Goal: Task Accomplishment & Management: Manage account settings

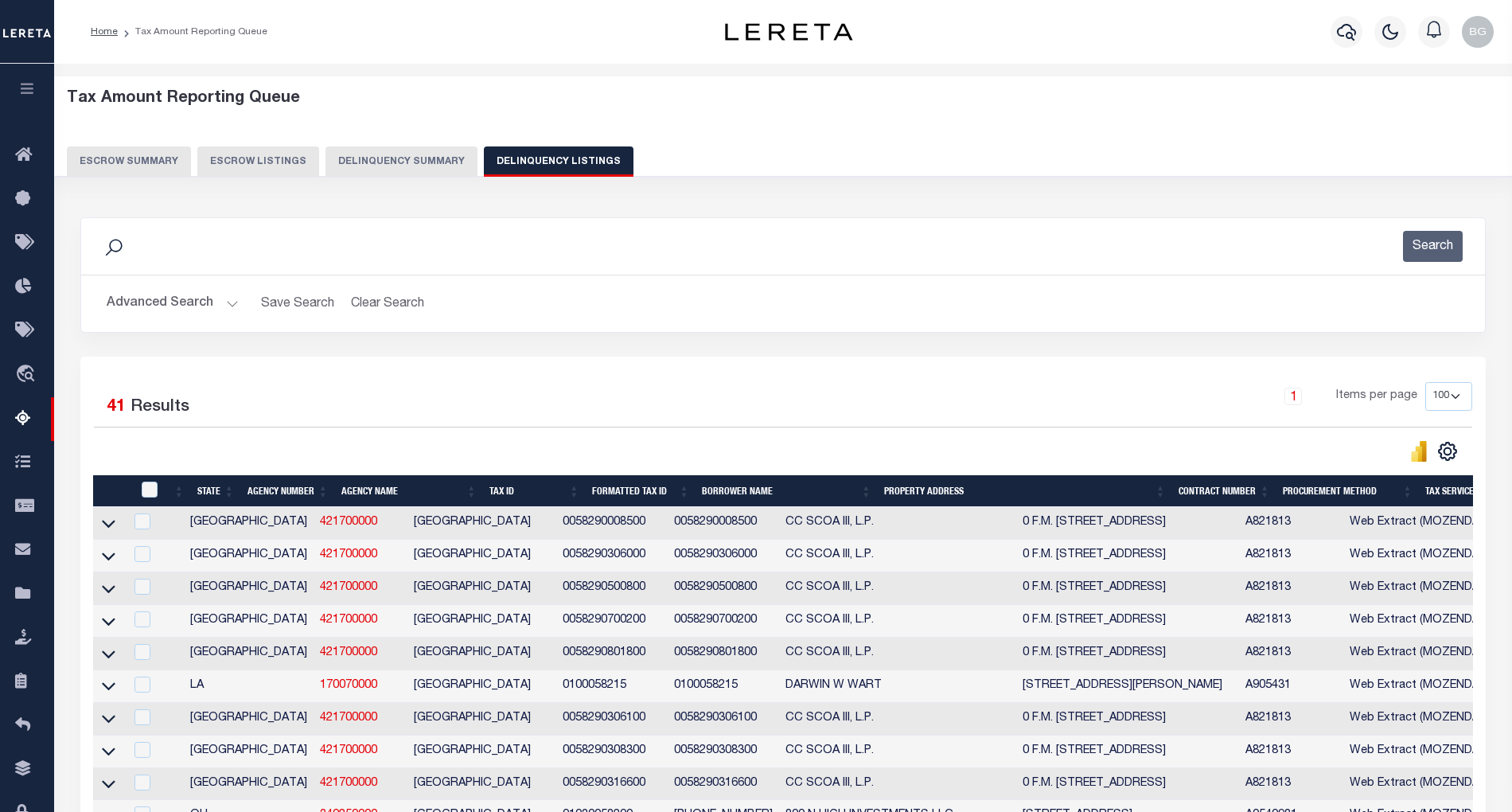
select select "100"
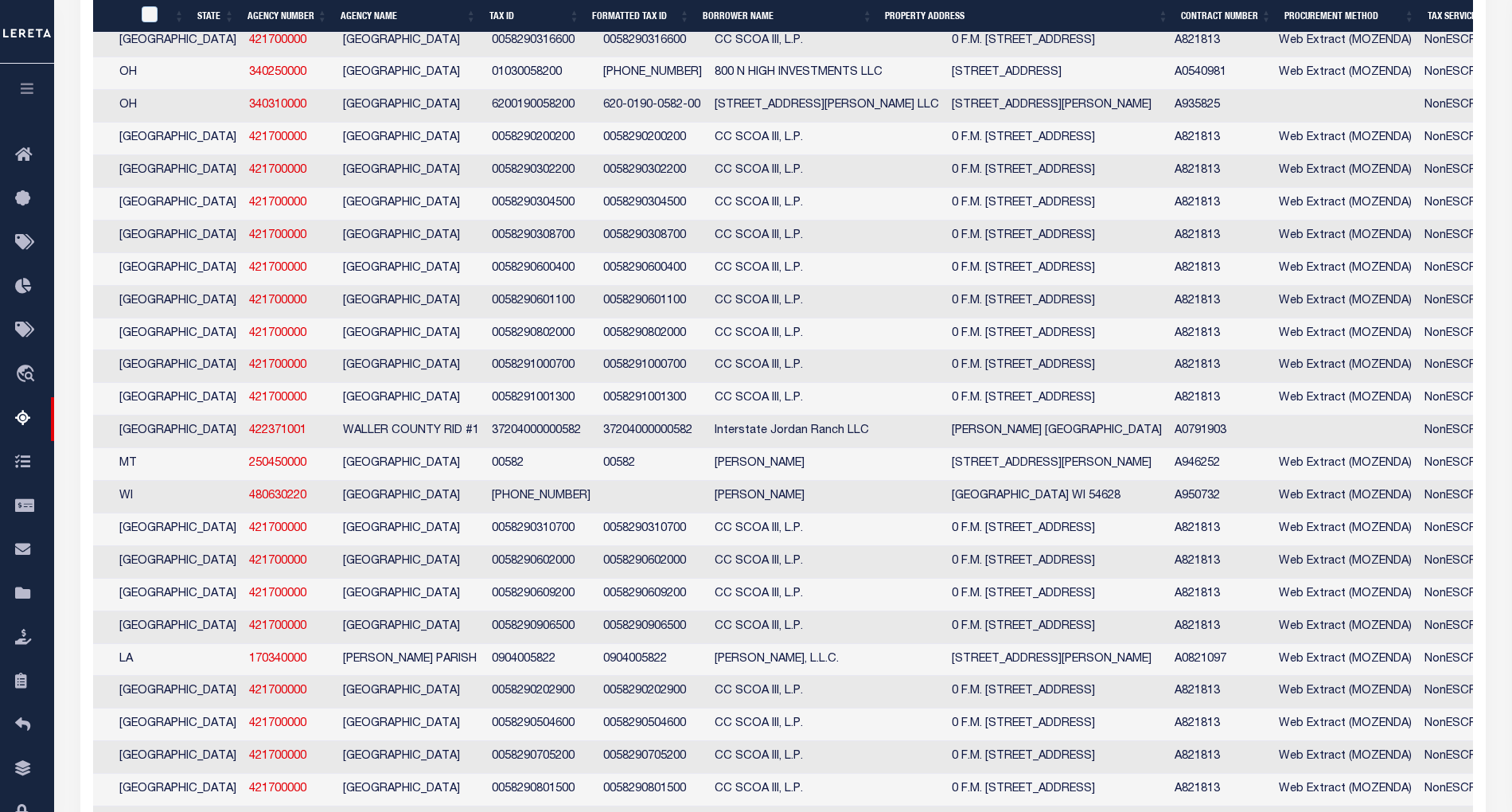
scroll to position [0, 71]
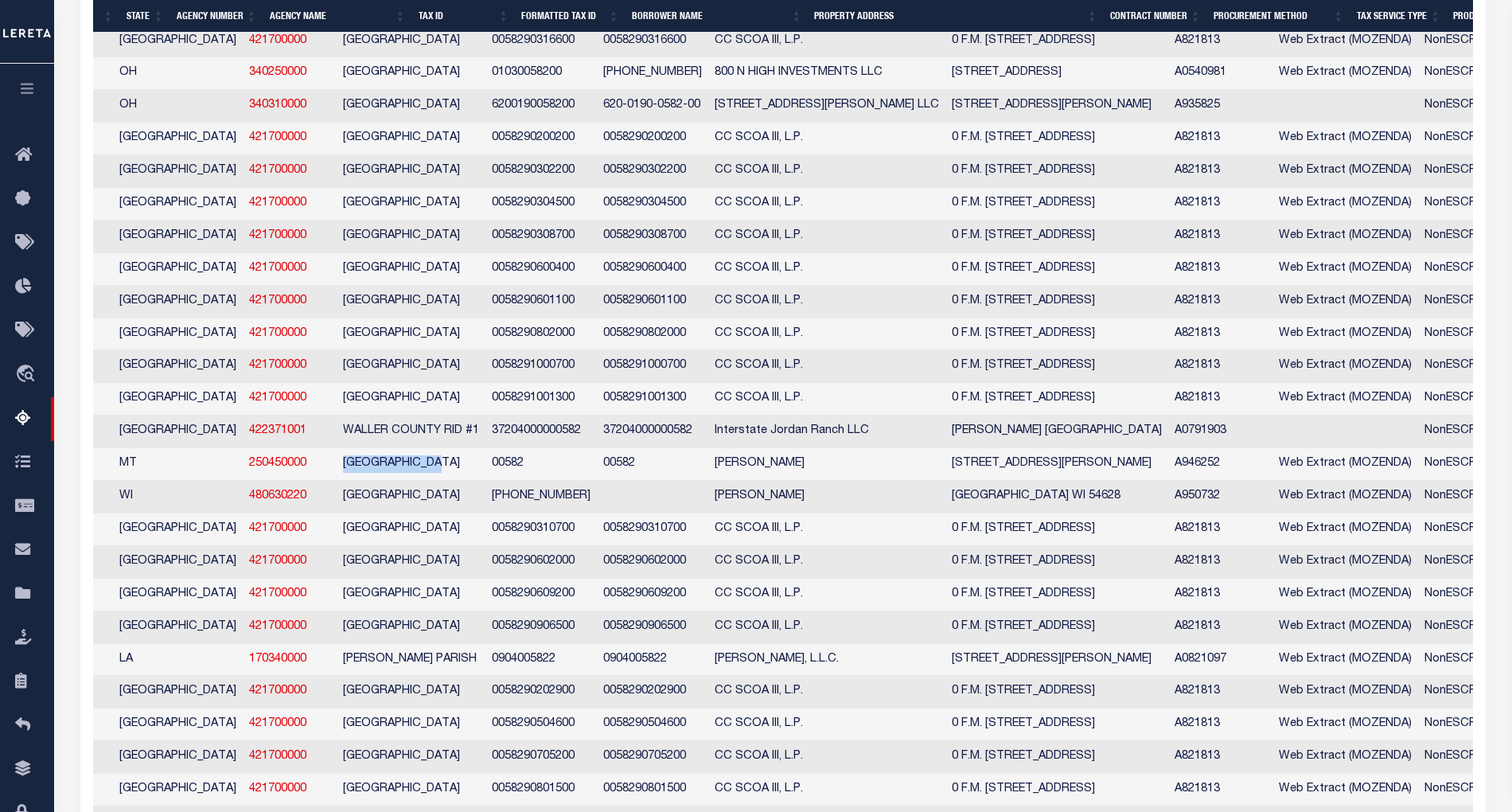
drag, startPoint x: 262, startPoint y: 488, endPoint x: 392, endPoint y: 492, distance: 130.1
click at [392, 481] on td "[GEOGRAPHIC_DATA]" at bounding box center [412, 465] width 149 height 33
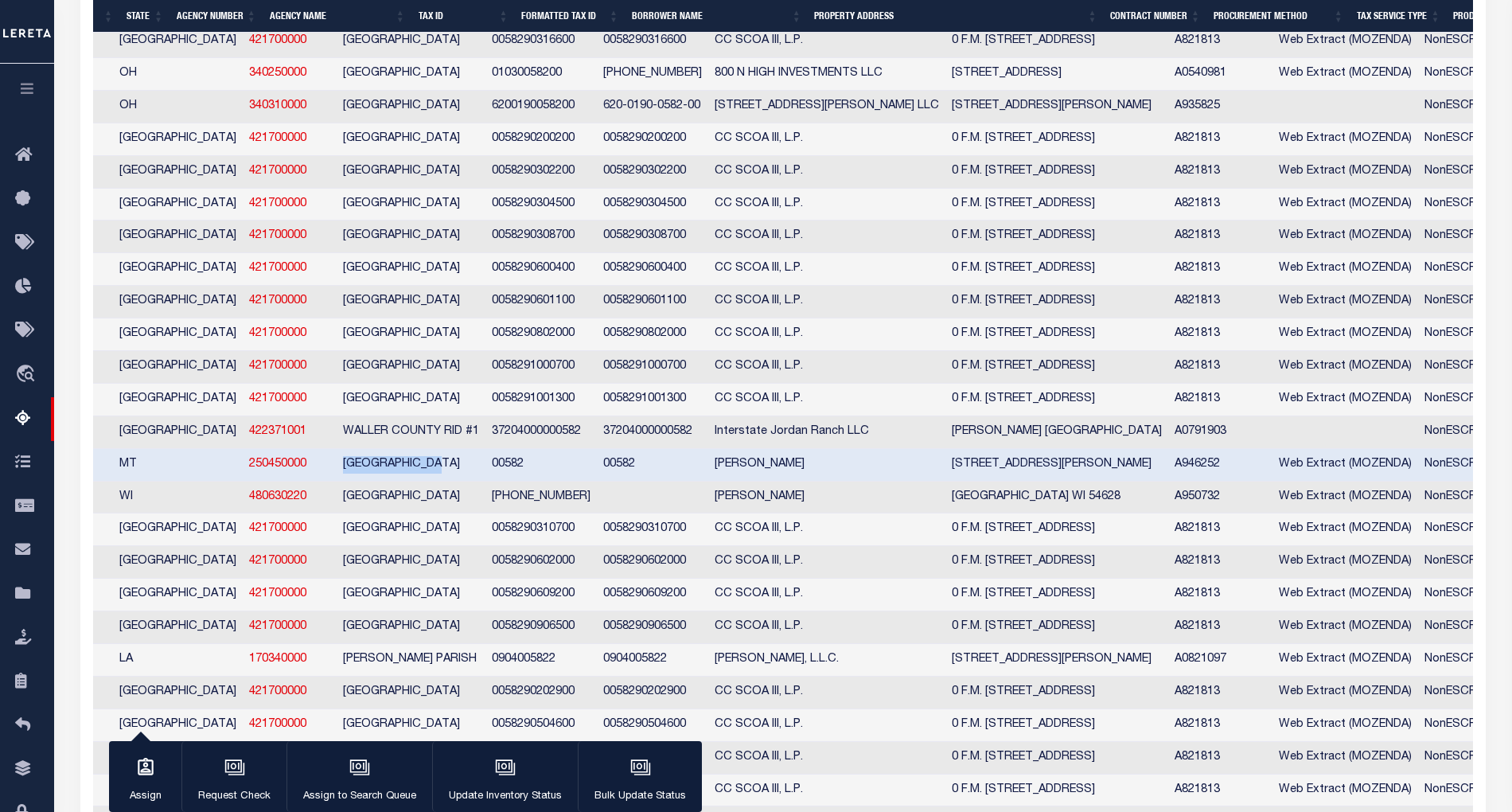
copy td "[GEOGRAPHIC_DATA]"
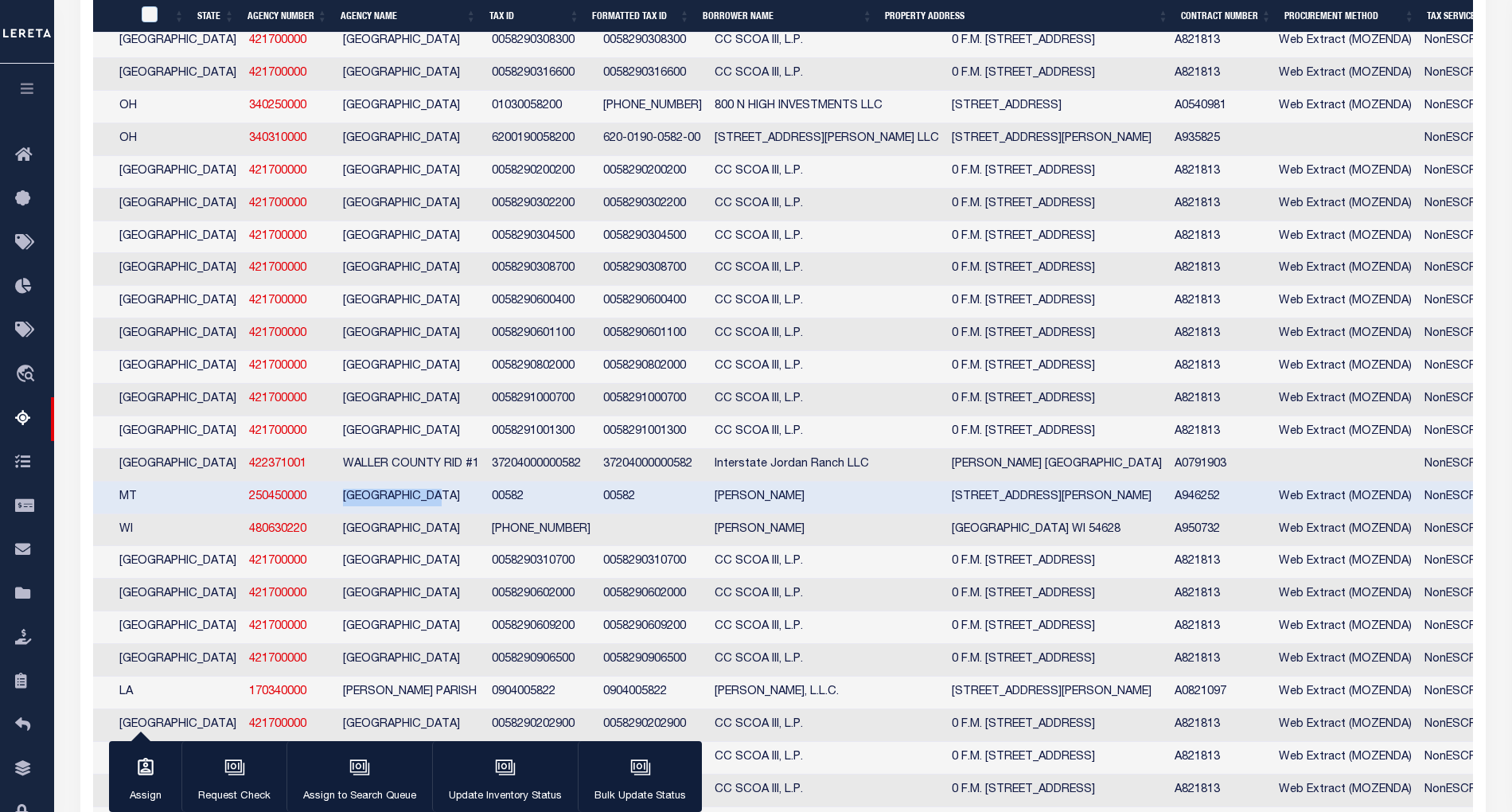
scroll to position [0, 71]
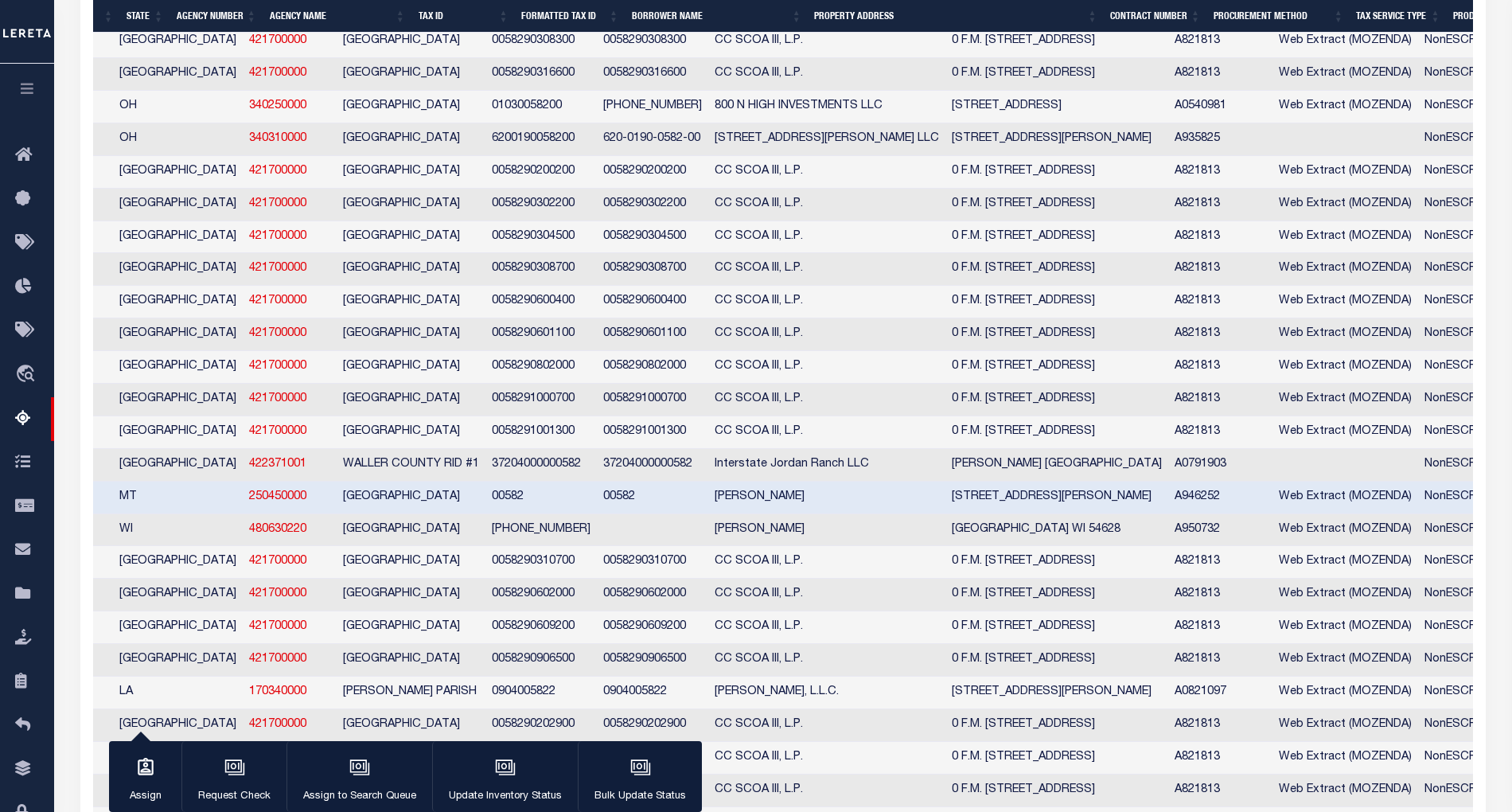
click at [485, 515] on td "00582" at bounding box center [540, 498] width 111 height 33
checkbox input "false"
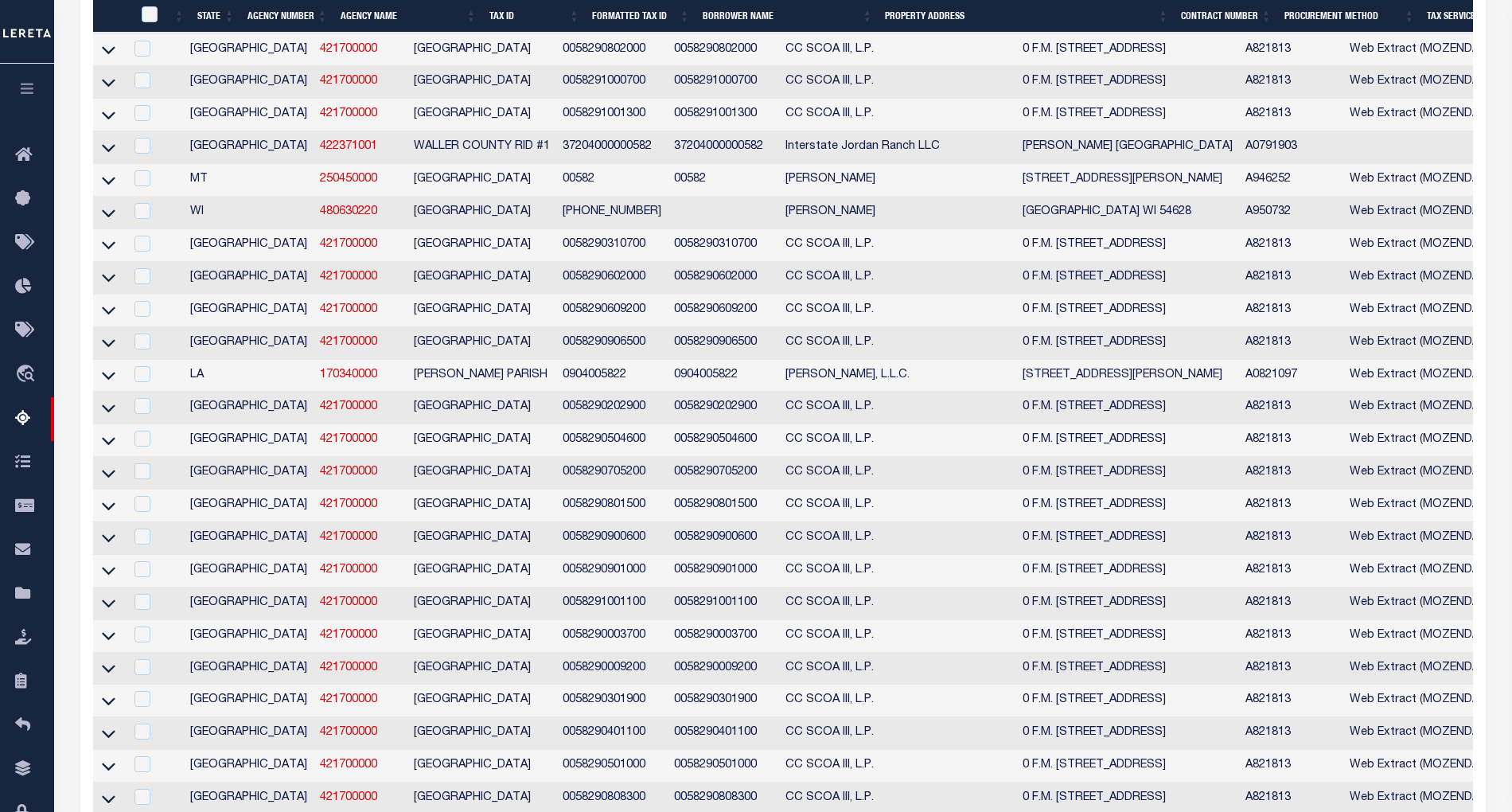
scroll to position [815, 0]
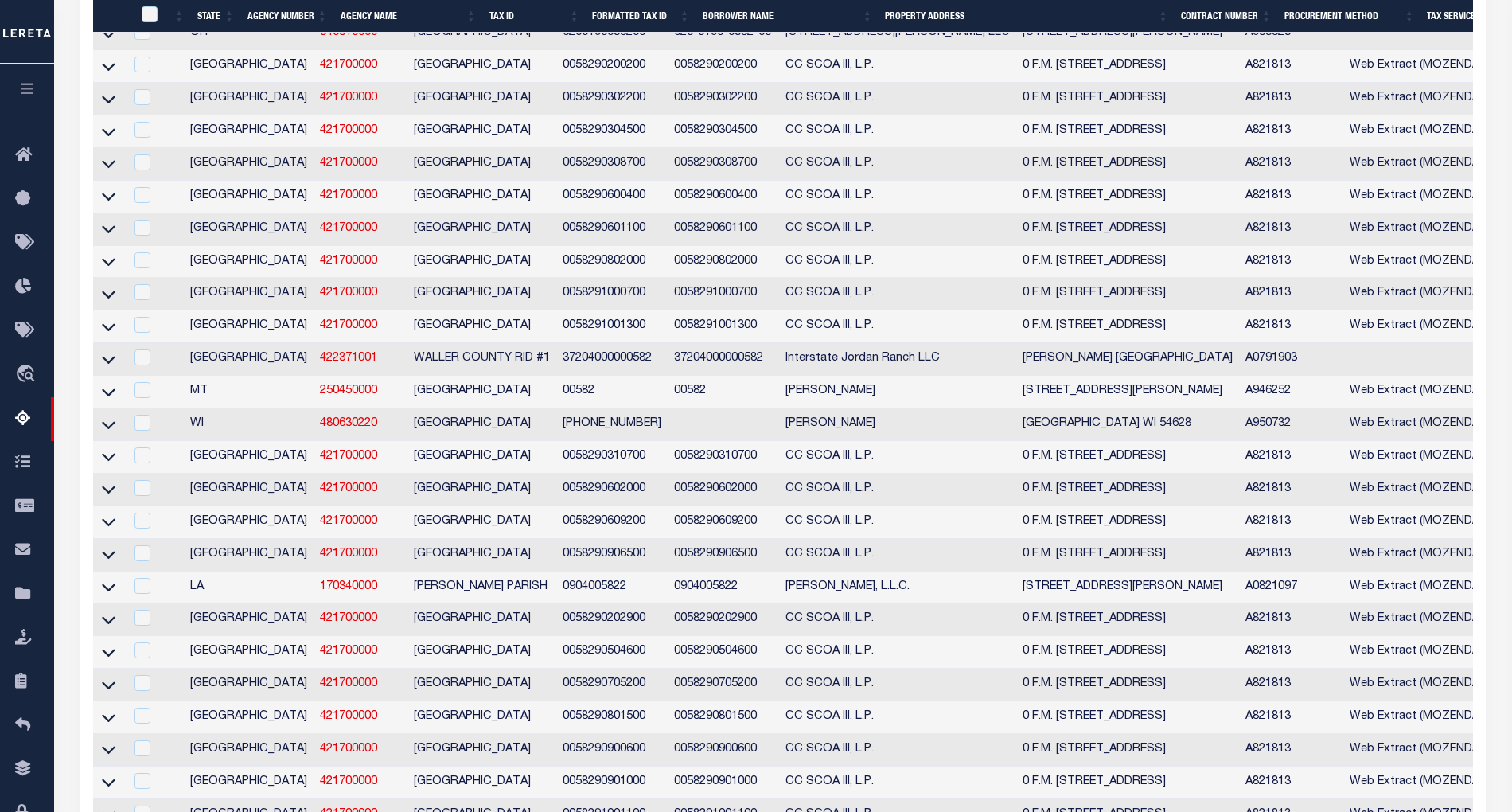
drag, startPoint x: 111, startPoint y: 422, endPoint x: 441, endPoint y: 431, distance: 330.1
click at [111, 400] on icon at bounding box center [108, 391] width 14 height 16
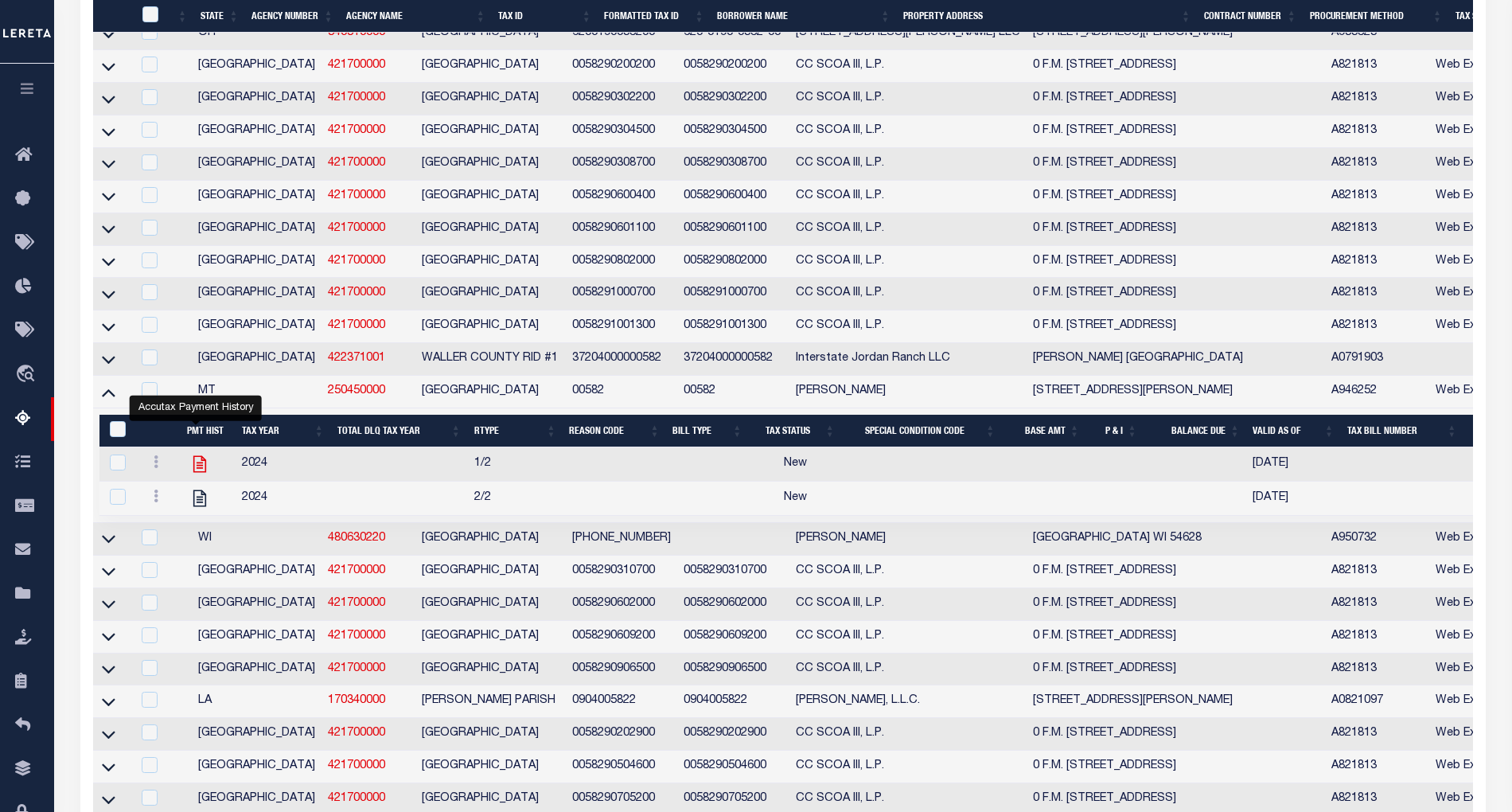
click at [198, 472] on icon "" at bounding box center [200, 463] width 13 height 16
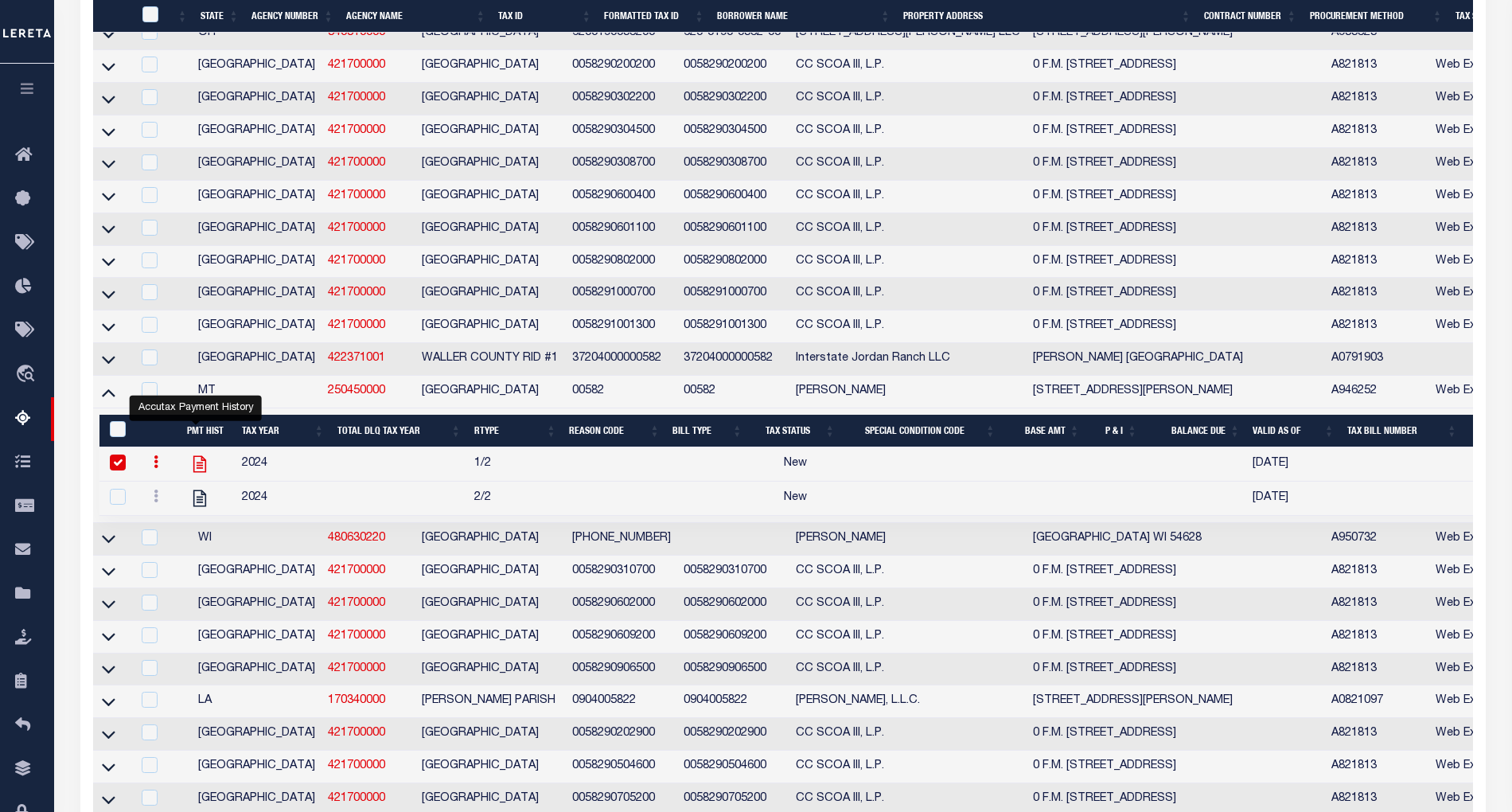
checkbox input "true"
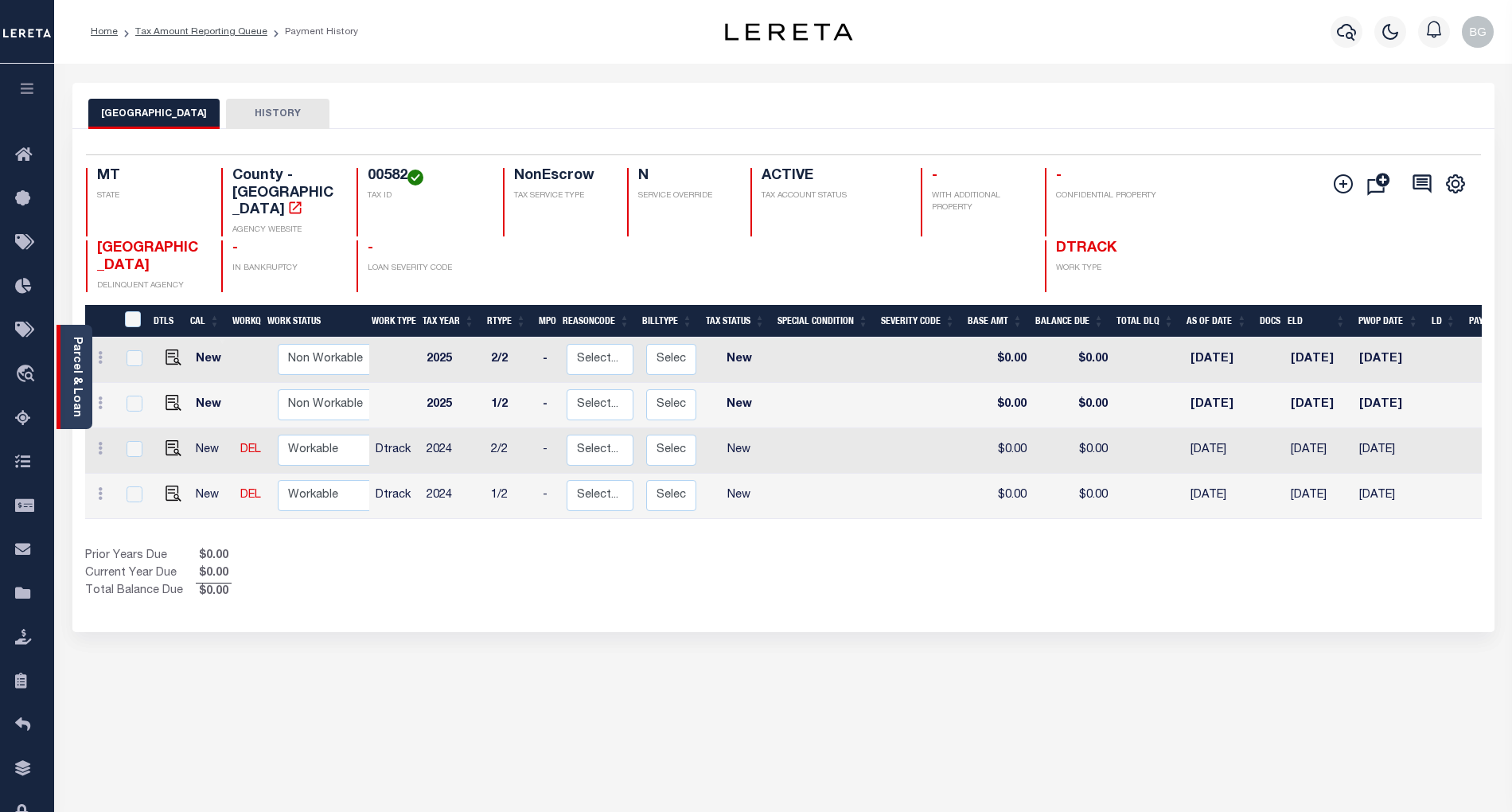
click at [77, 368] on link "Parcel & Loan" at bounding box center [77, 377] width 12 height 80
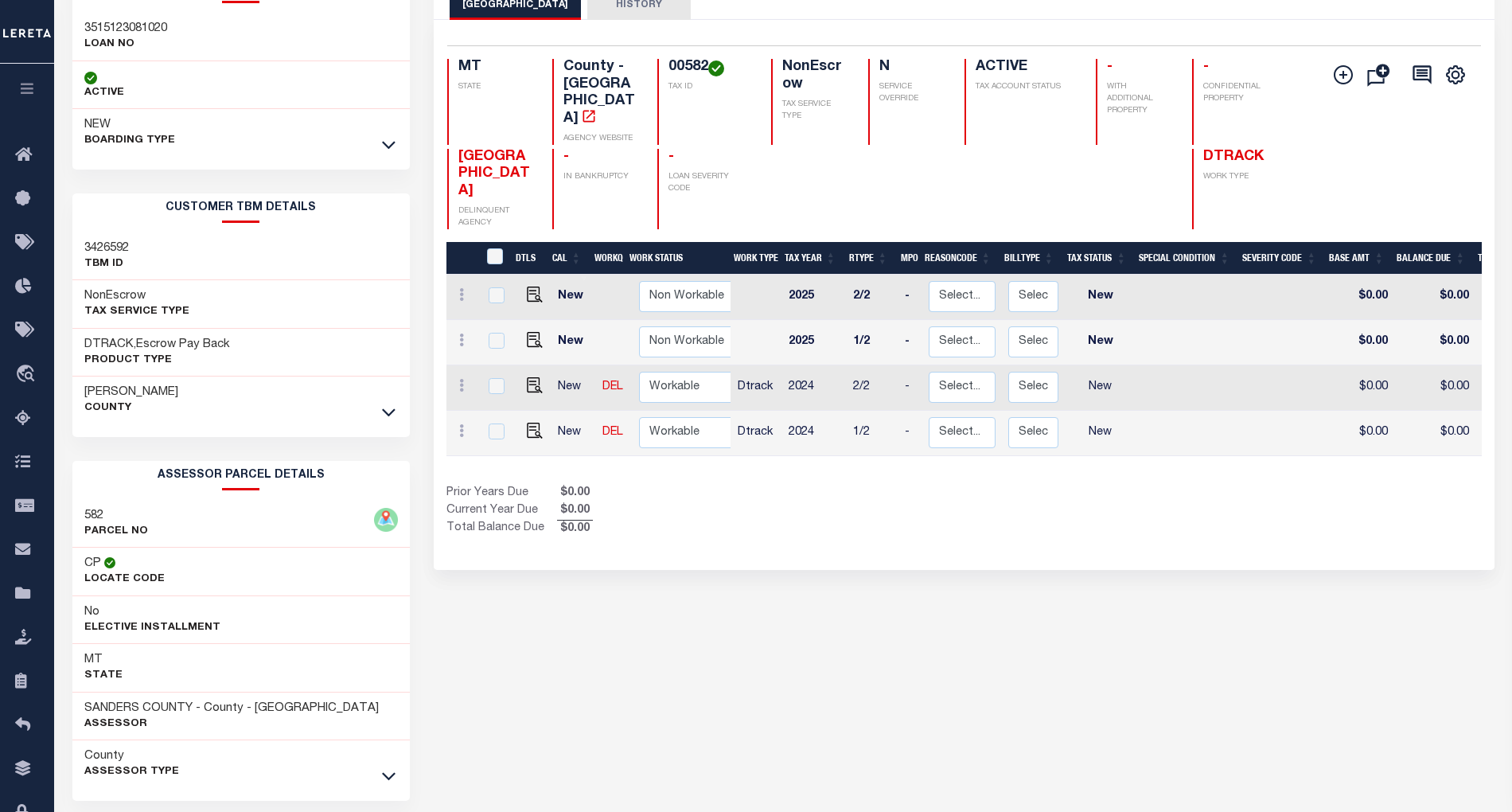
scroll to position [175, 0]
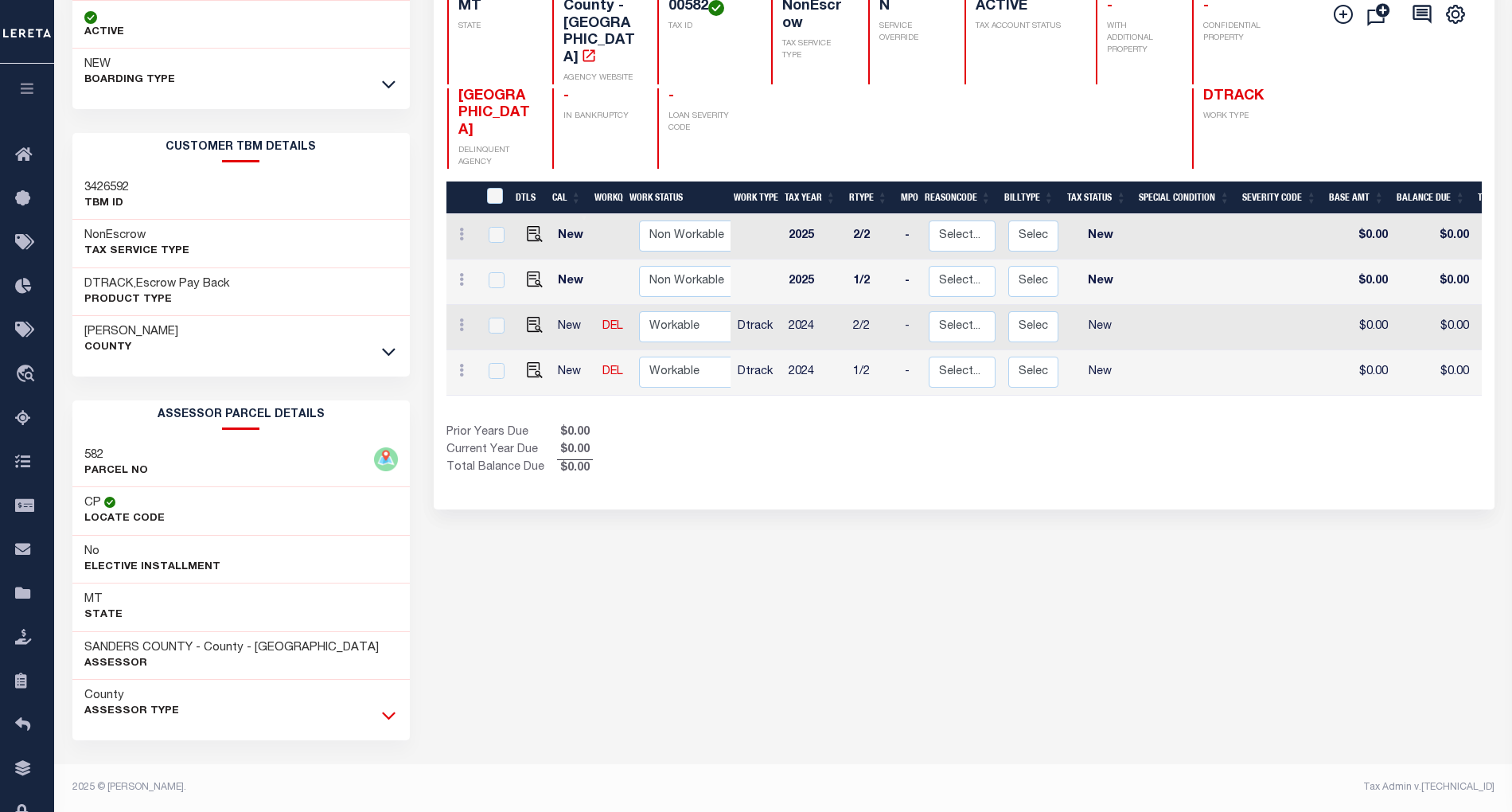
click at [386, 714] on icon at bounding box center [388, 715] width 14 height 16
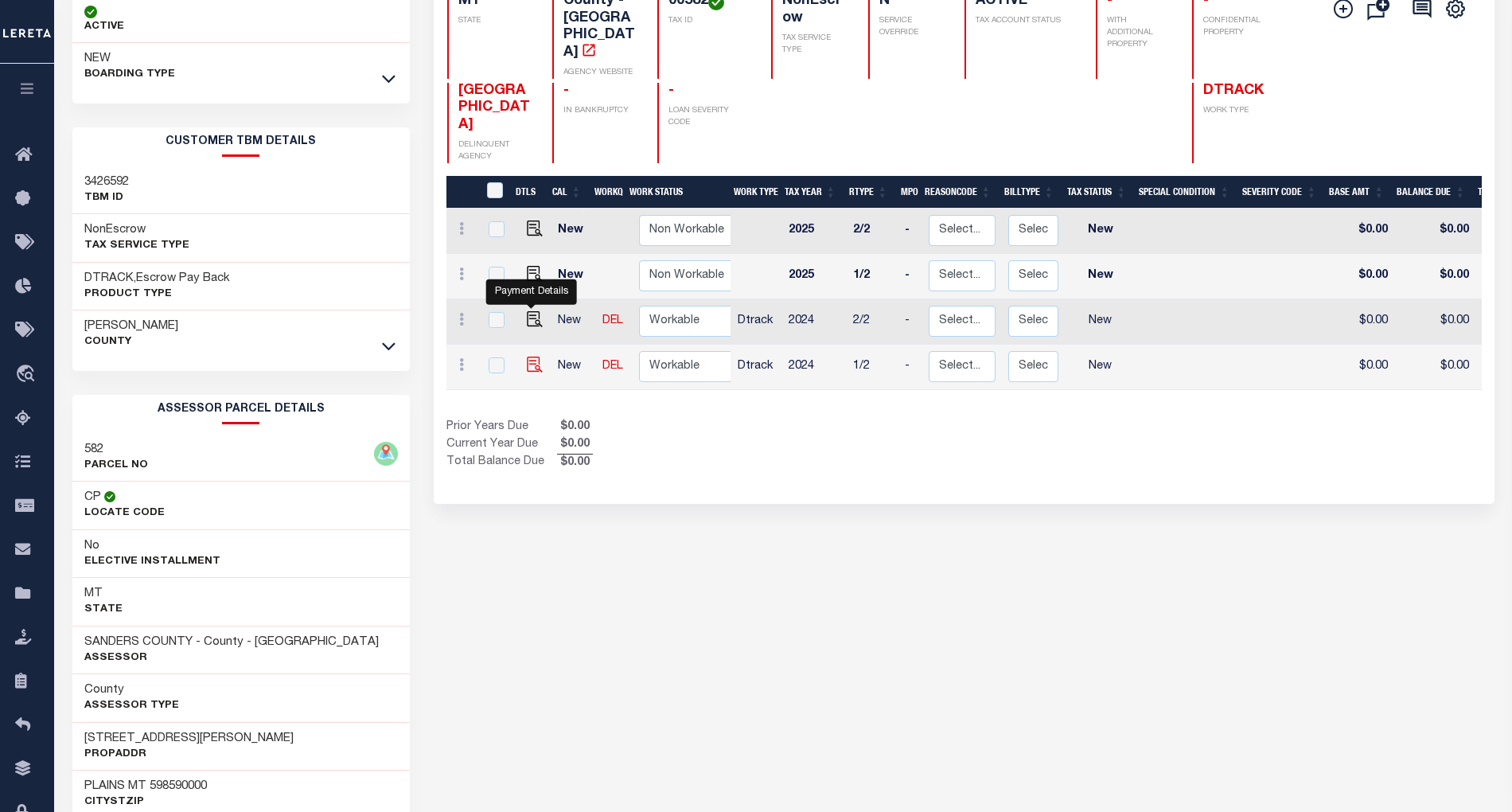
click at [530, 357] on img "" at bounding box center [535, 364] width 15 height 16
checkbox input "true"
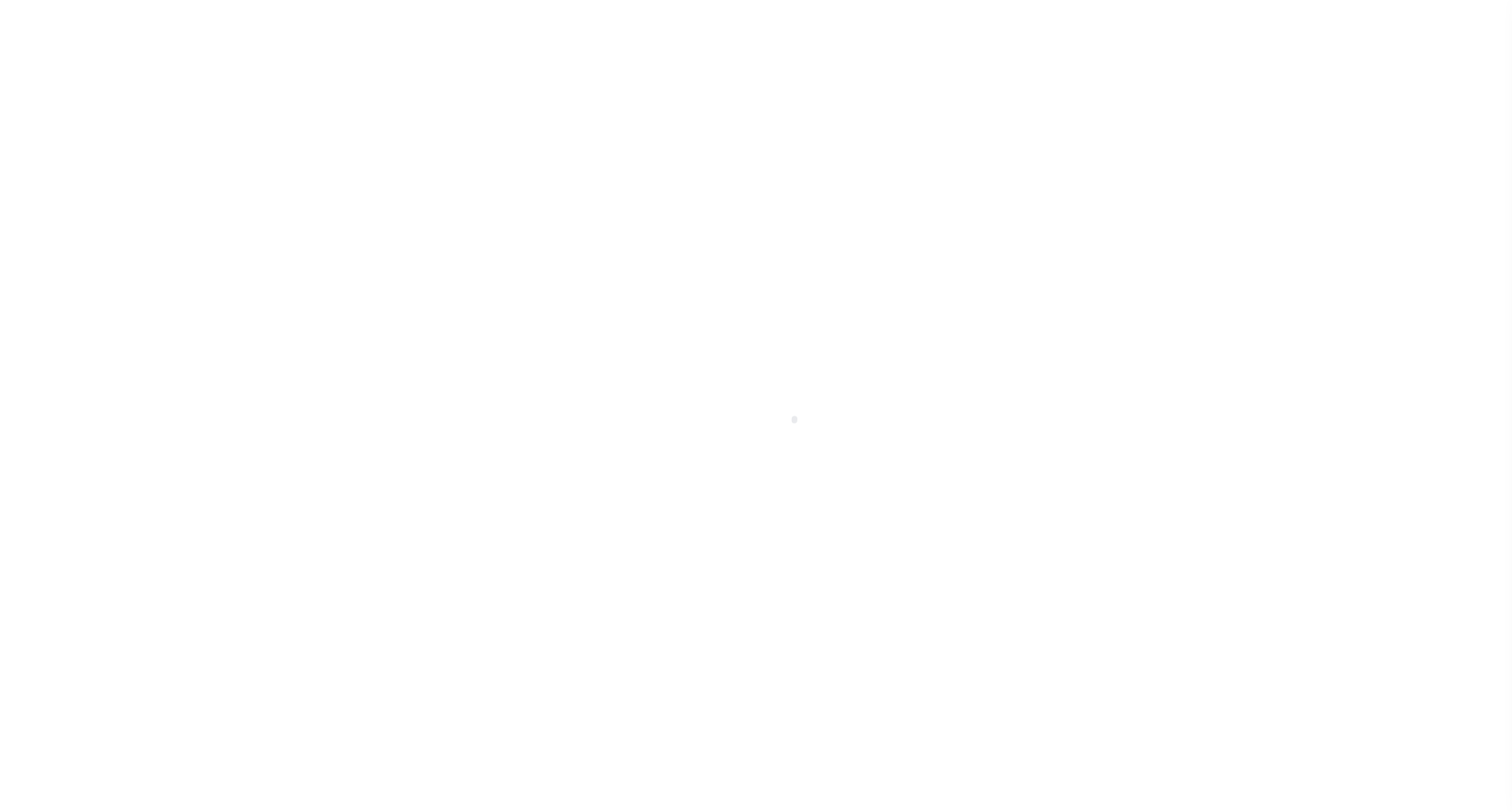
select select "NW2"
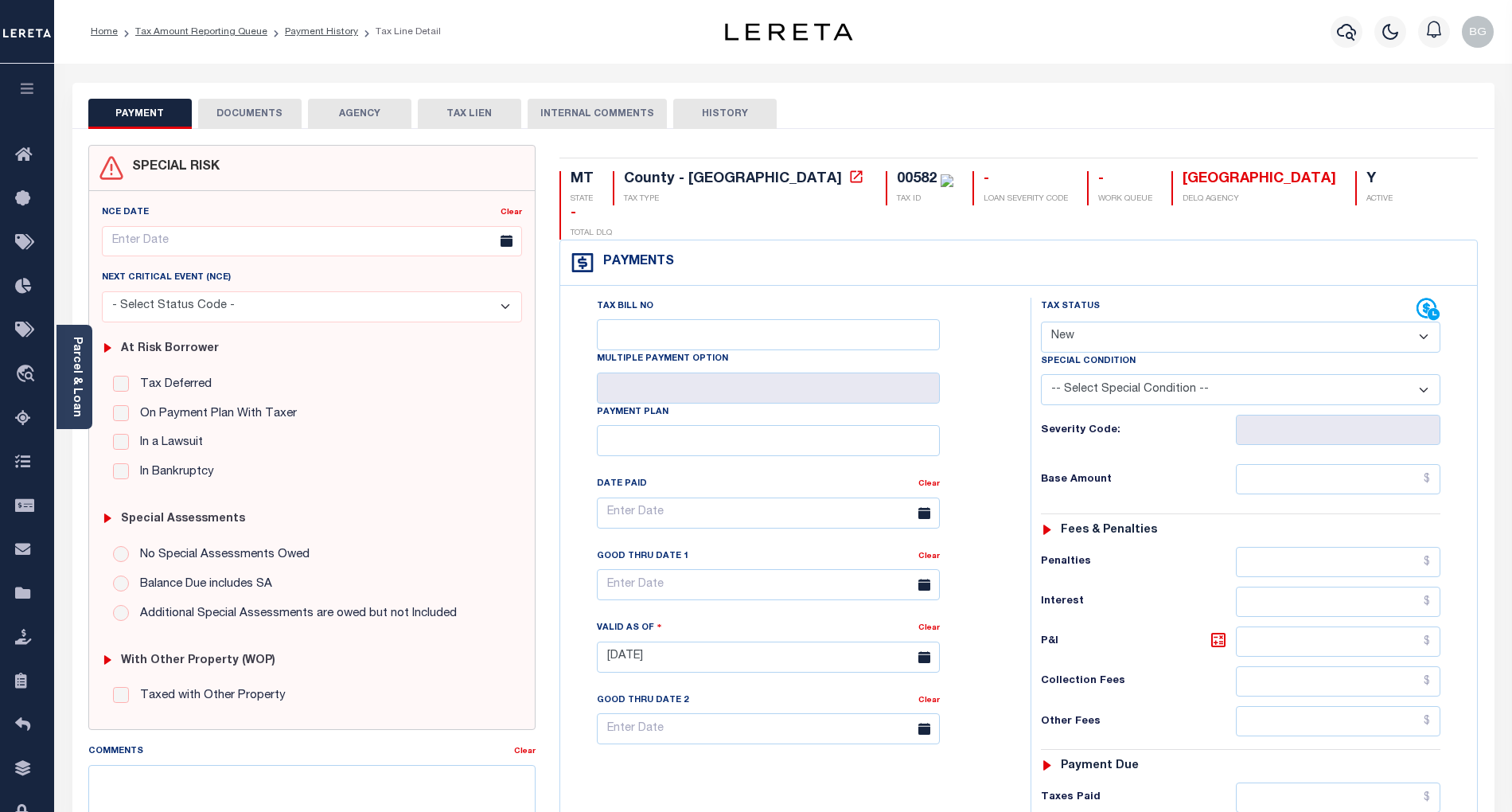
click at [232, 115] on button "DOCUMENTS" at bounding box center [250, 113] width 104 height 30
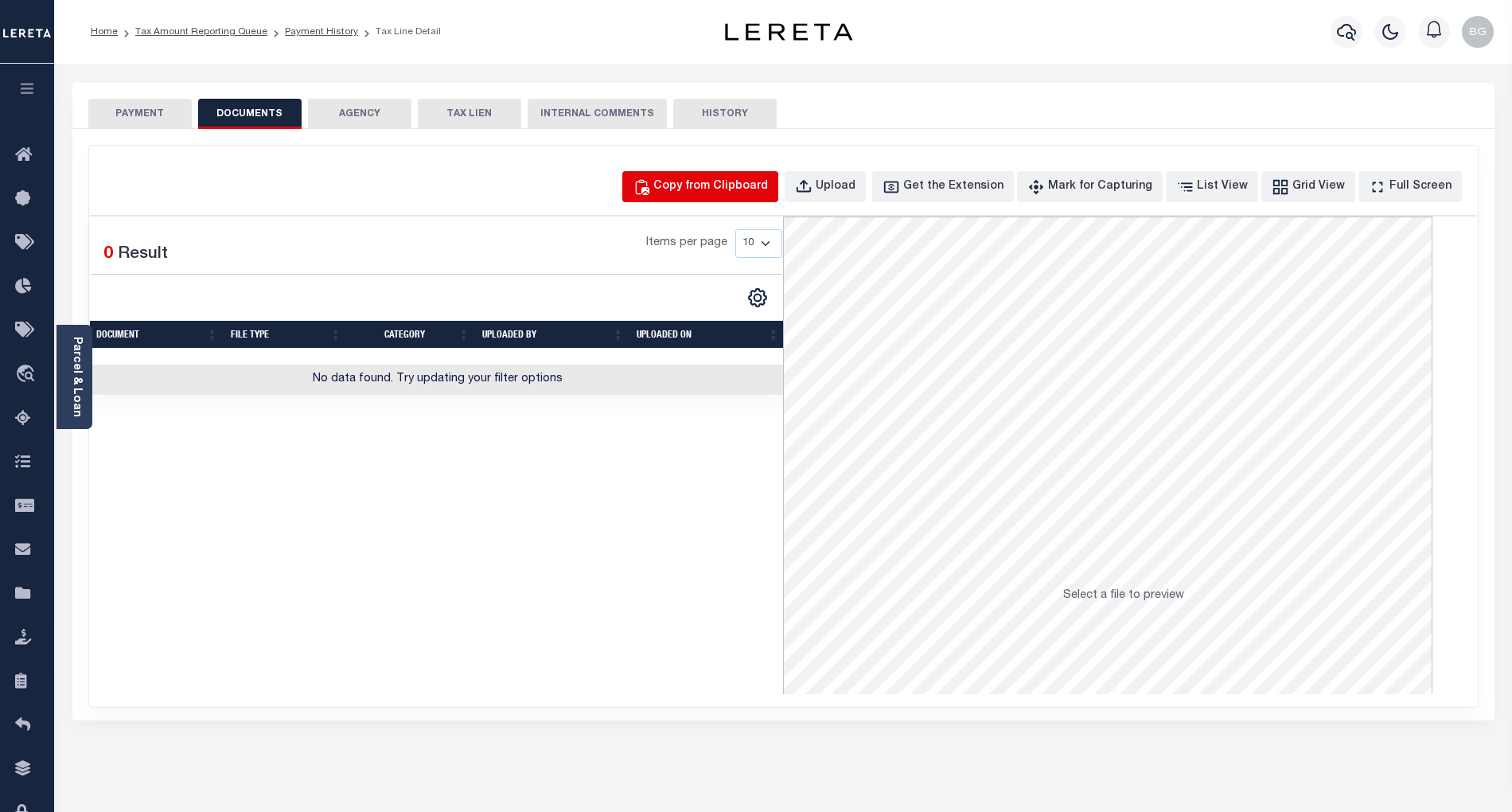
click at [745, 183] on div "Copy from Clipboard" at bounding box center [711, 187] width 114 height 17
select select "POP"
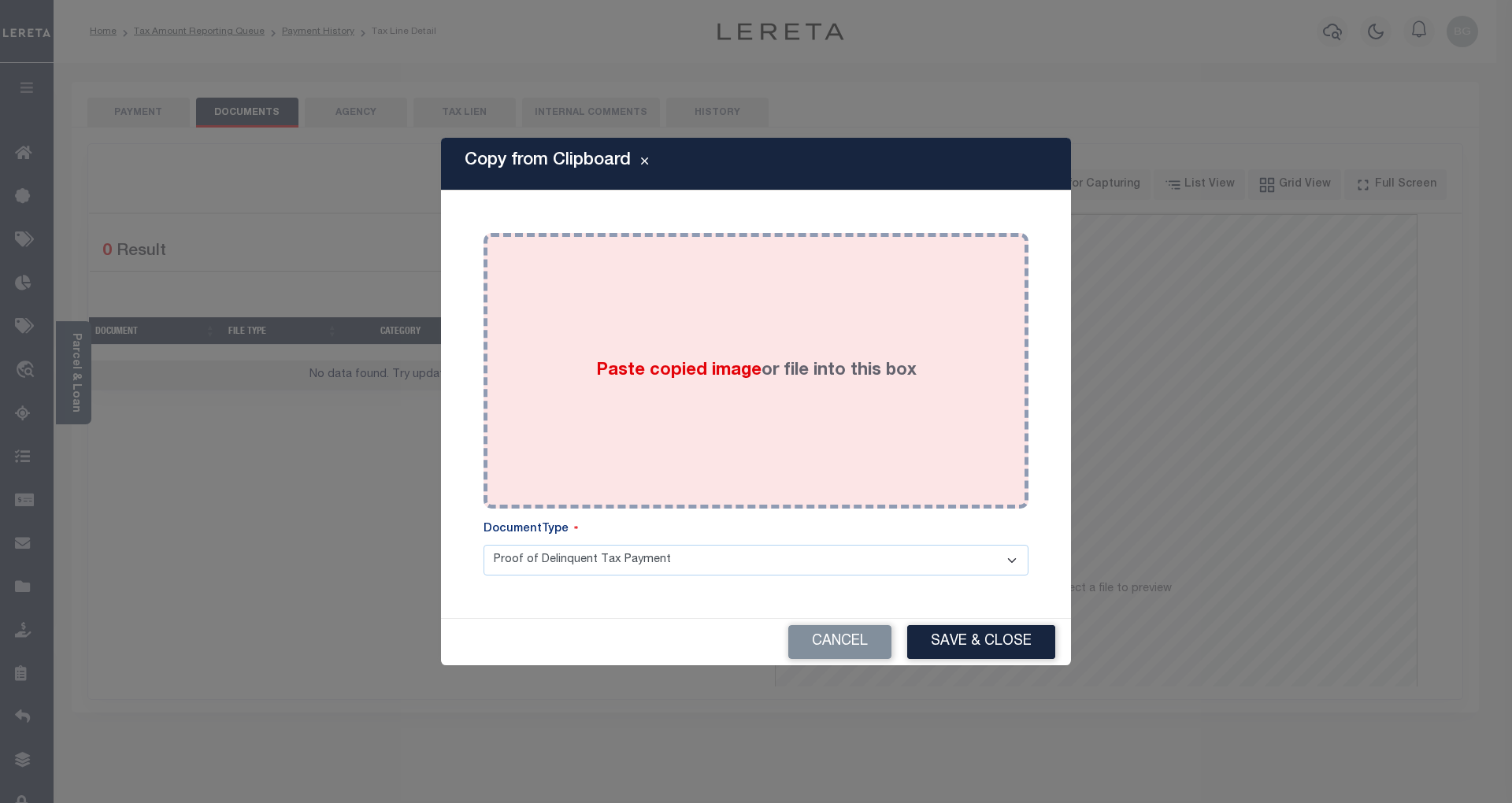
click at [676, 370] on span "Paste copied image" at bounding box center [679, 371] width 166 height 17
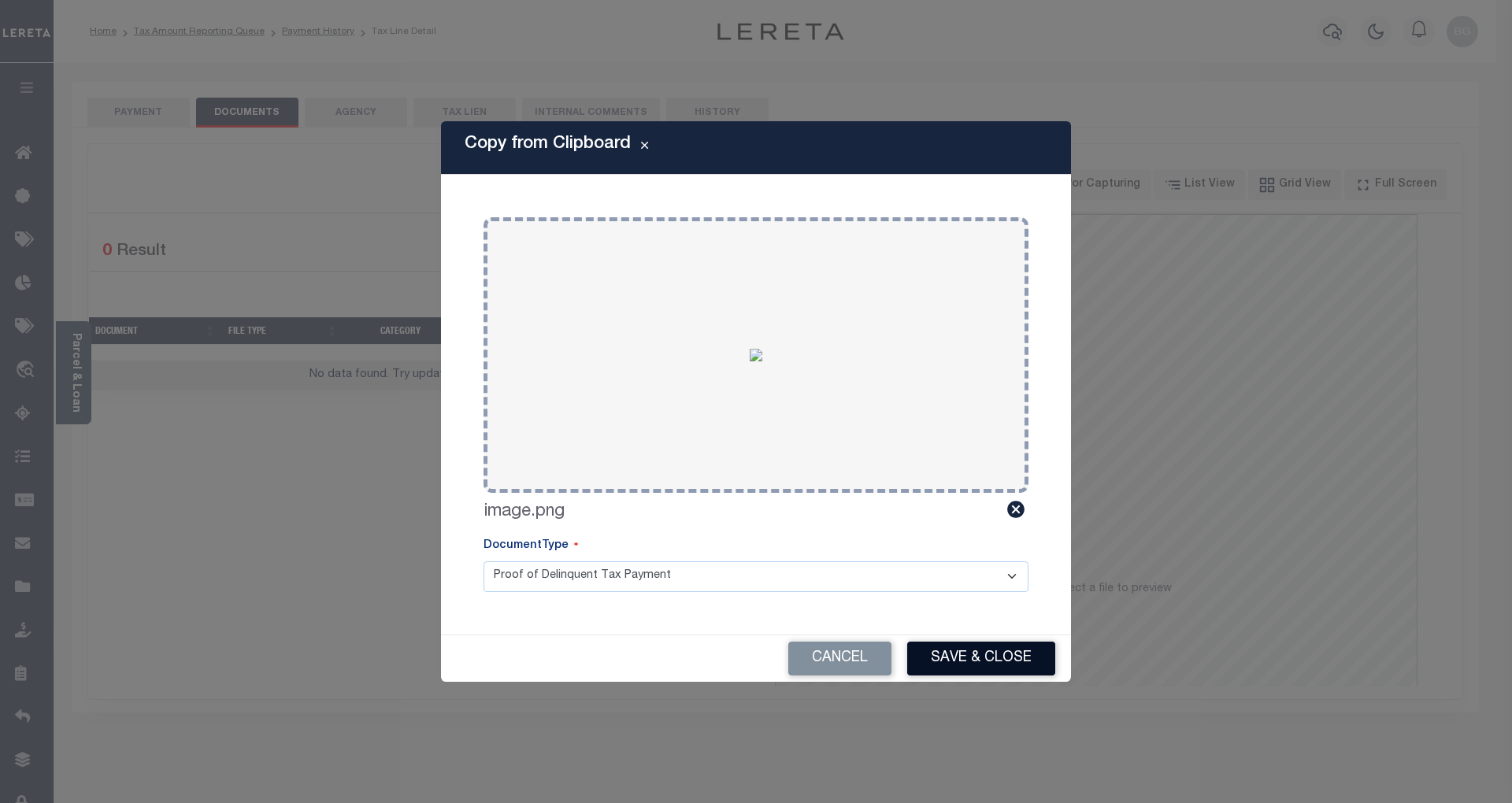
click at [987, 663] on button "Save & Close" at bounding box center [981, 658] width 148 height 34
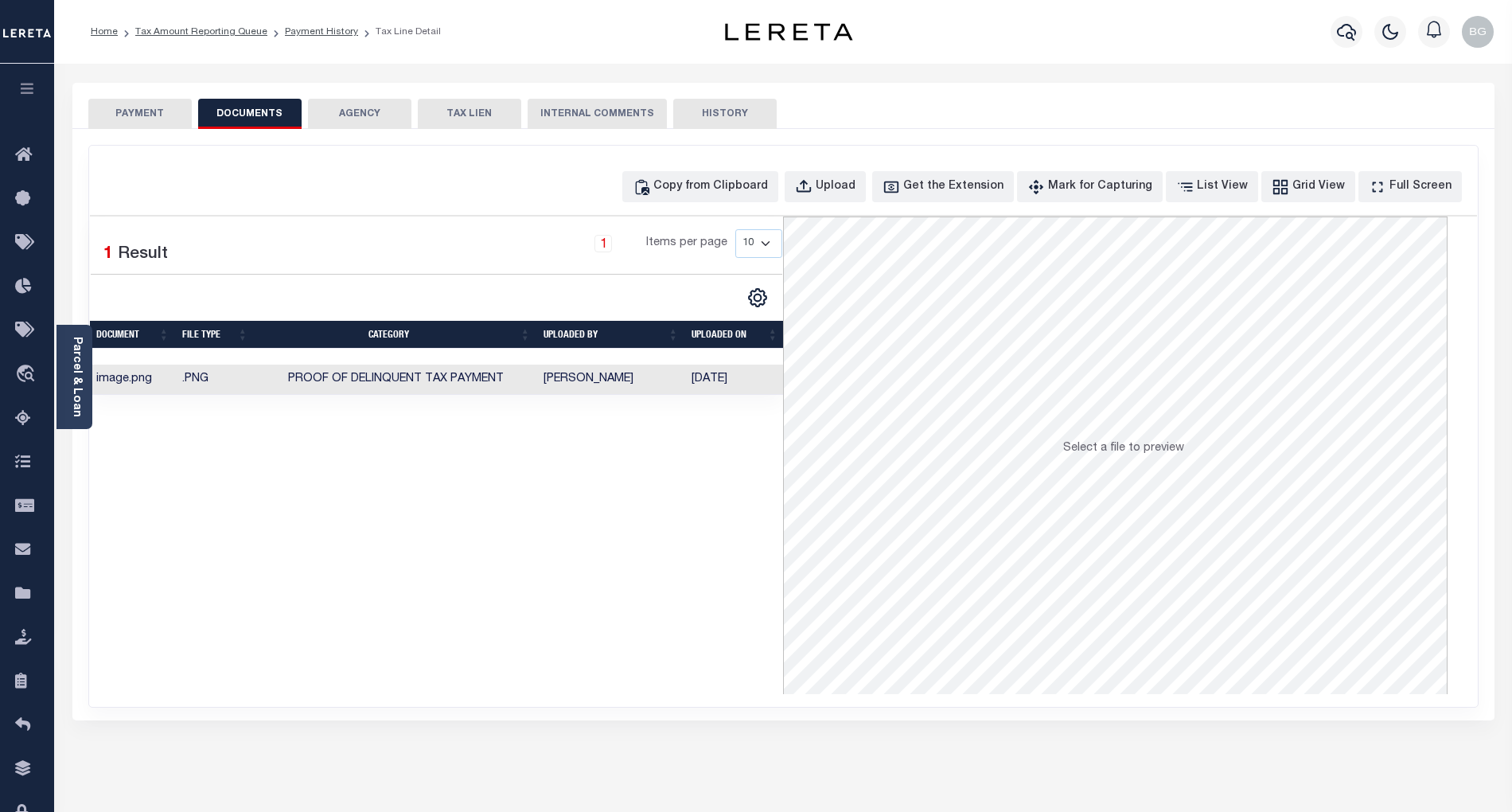
click at [154, 114] on button "PAYMENT" at bounding box center [139, 113] width 104 height 30
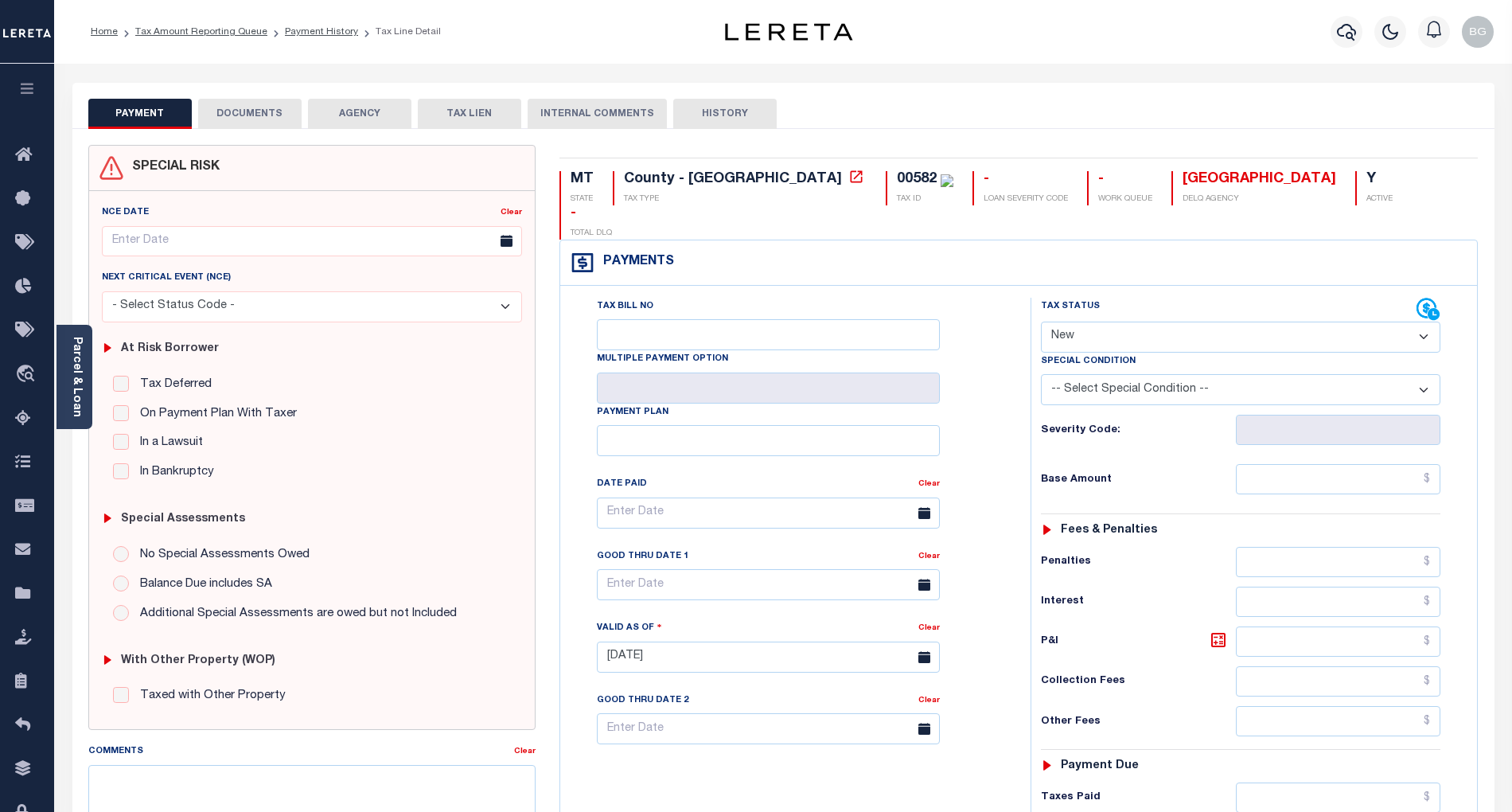
click at [1077, 322] on select "- Select Status Code - Open Due/Unpaid Paid Incomplete No Tax Due Internal Refu…" at bounding box center [1241, 337] width 399 height 31
select select "PYD"
click at [1041, 322] on select "- Select Status Code - Open Due/Unpaid Paid Incomplete No Tax Due Internal Refu…" at bounding box center [1241, 337] width 399 height 31
type input "[DATE]"
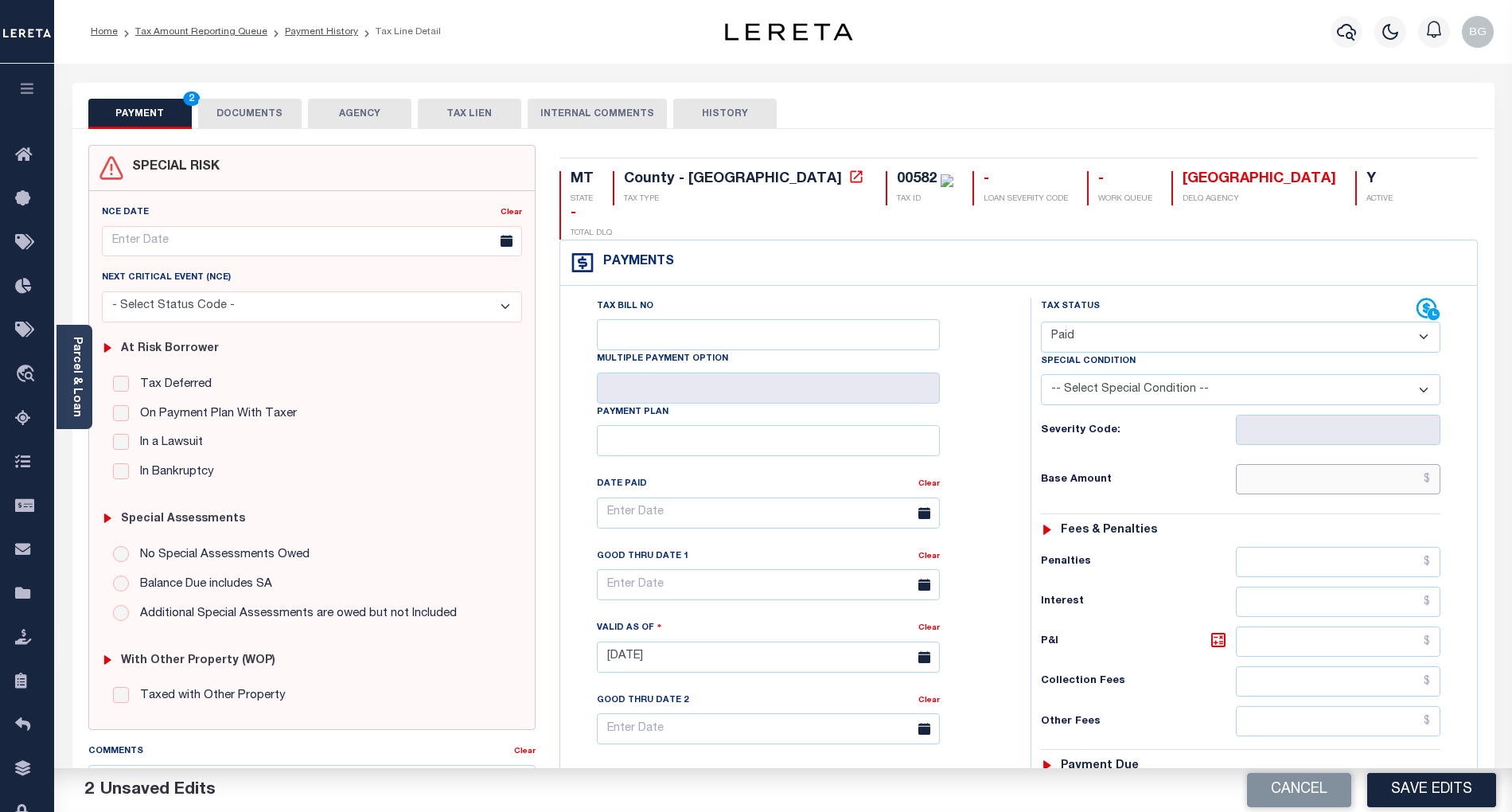
click at [1401, 464] on input "text" at bounding box center [1339, 479] width 205 height 30
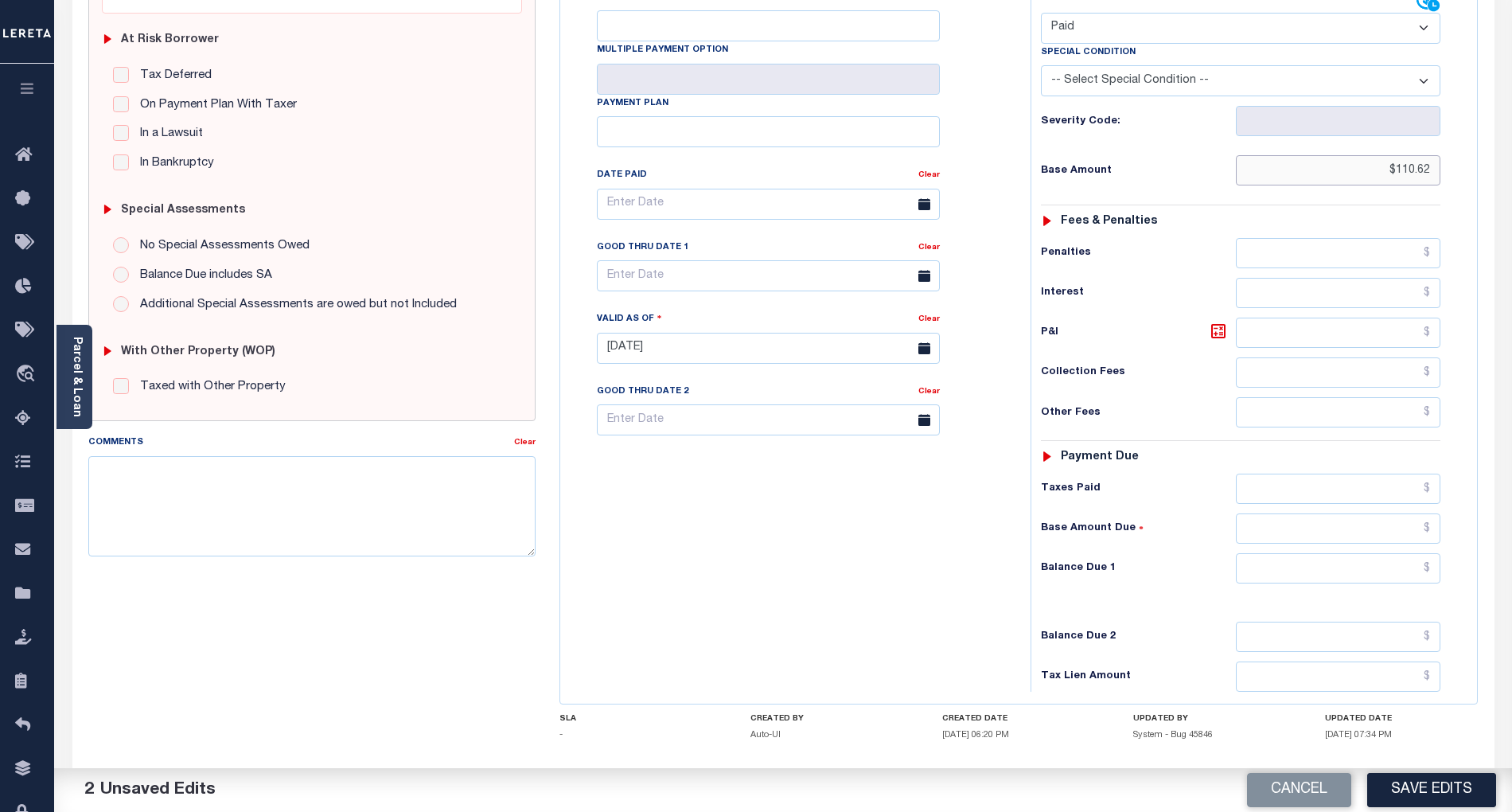
scroll to position [319, 0]
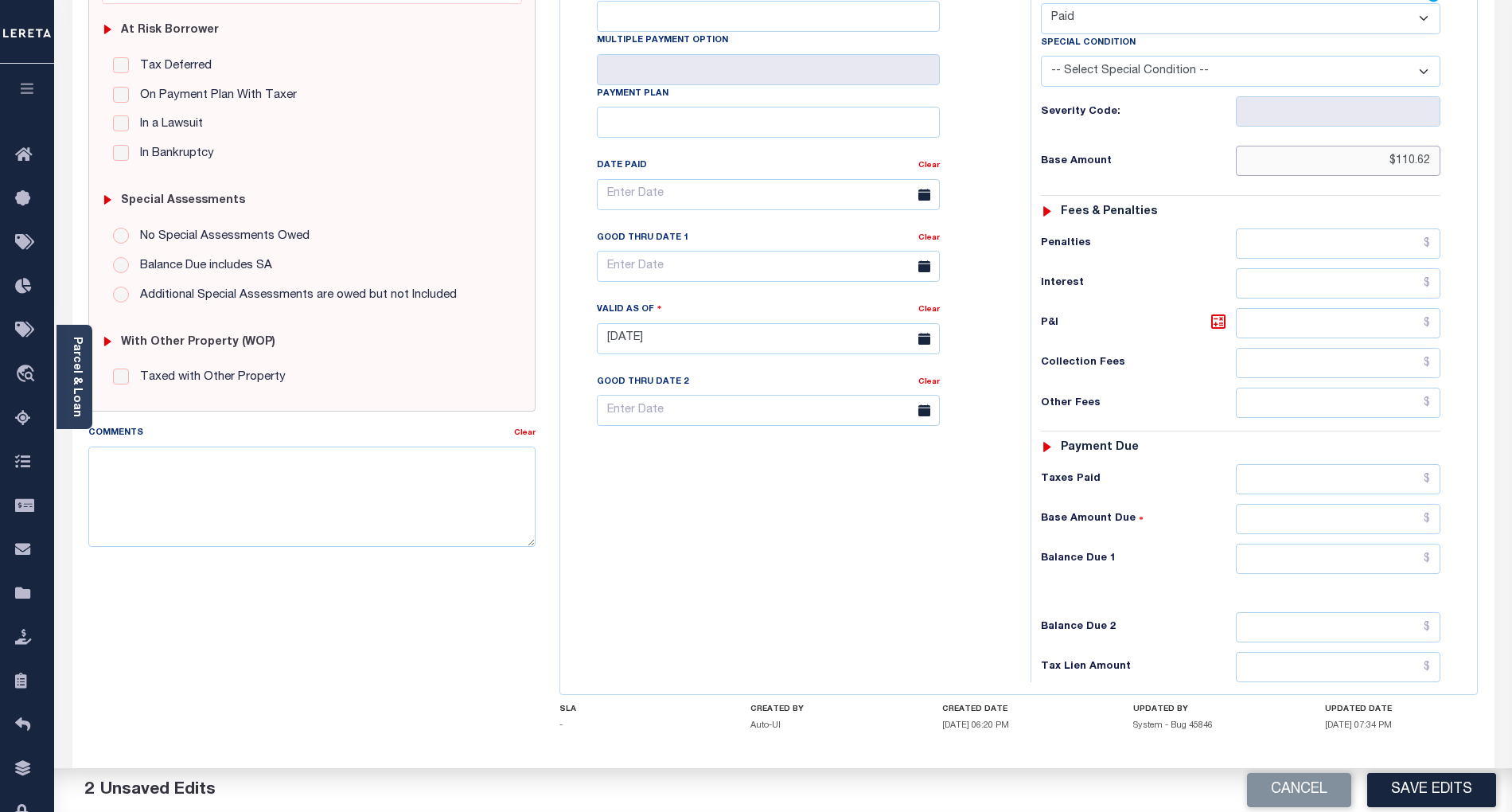
type input "$110.62"
click at [1423, 544] on input "text" at bounding box center [1339, 558] width 205 height 30
type input "$0.00"
click at [903, 586] on div "Tax Bill No Multiple Payment Option Payment Plan Clear" at bounding box center [791, 330] width 454 height 703
click at [1439, 793] on button "Save Edits" at bounding box center [1432, 790] width 129 height 34
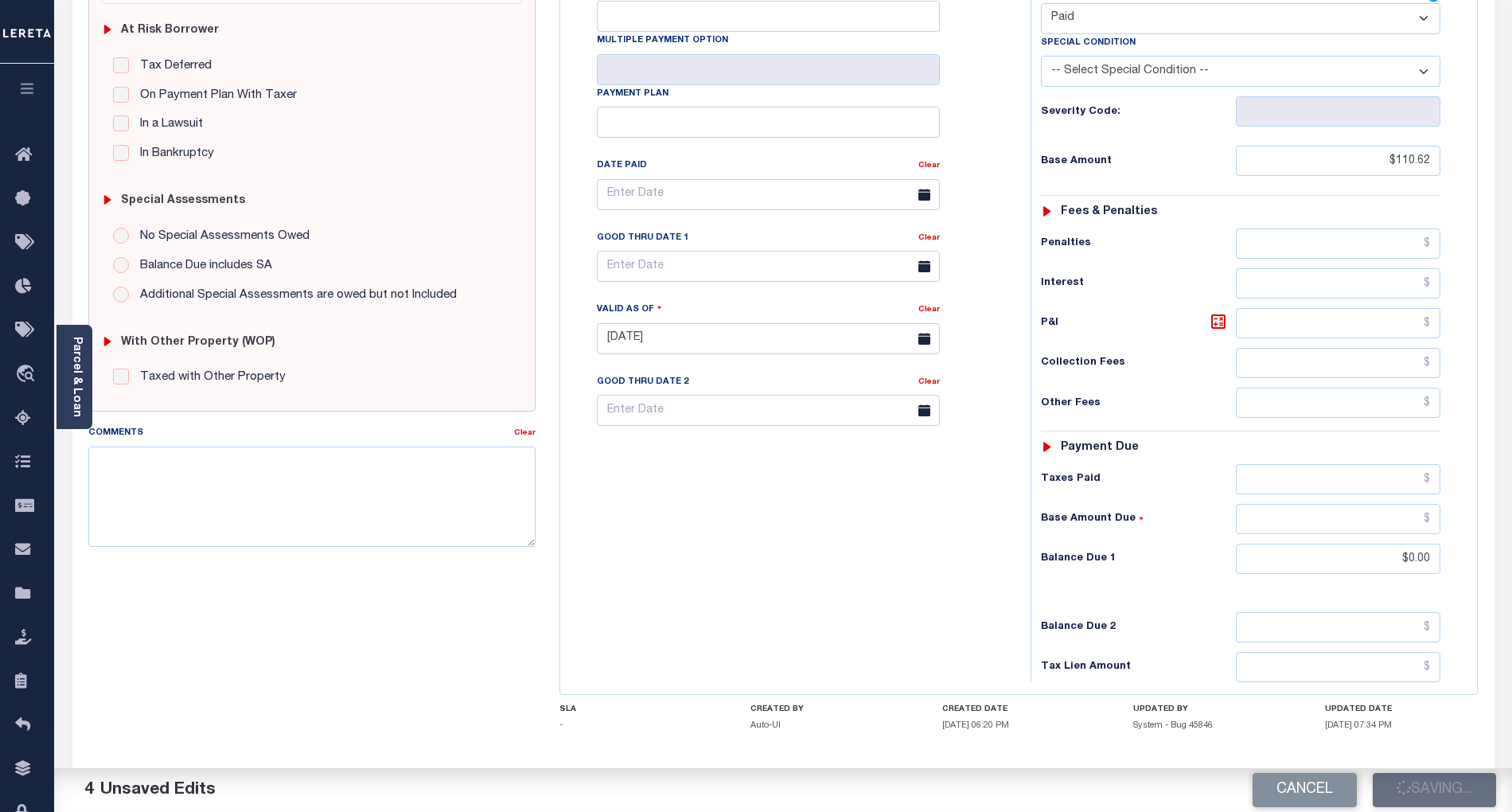
checkbox input "false"
type input "$110.62"
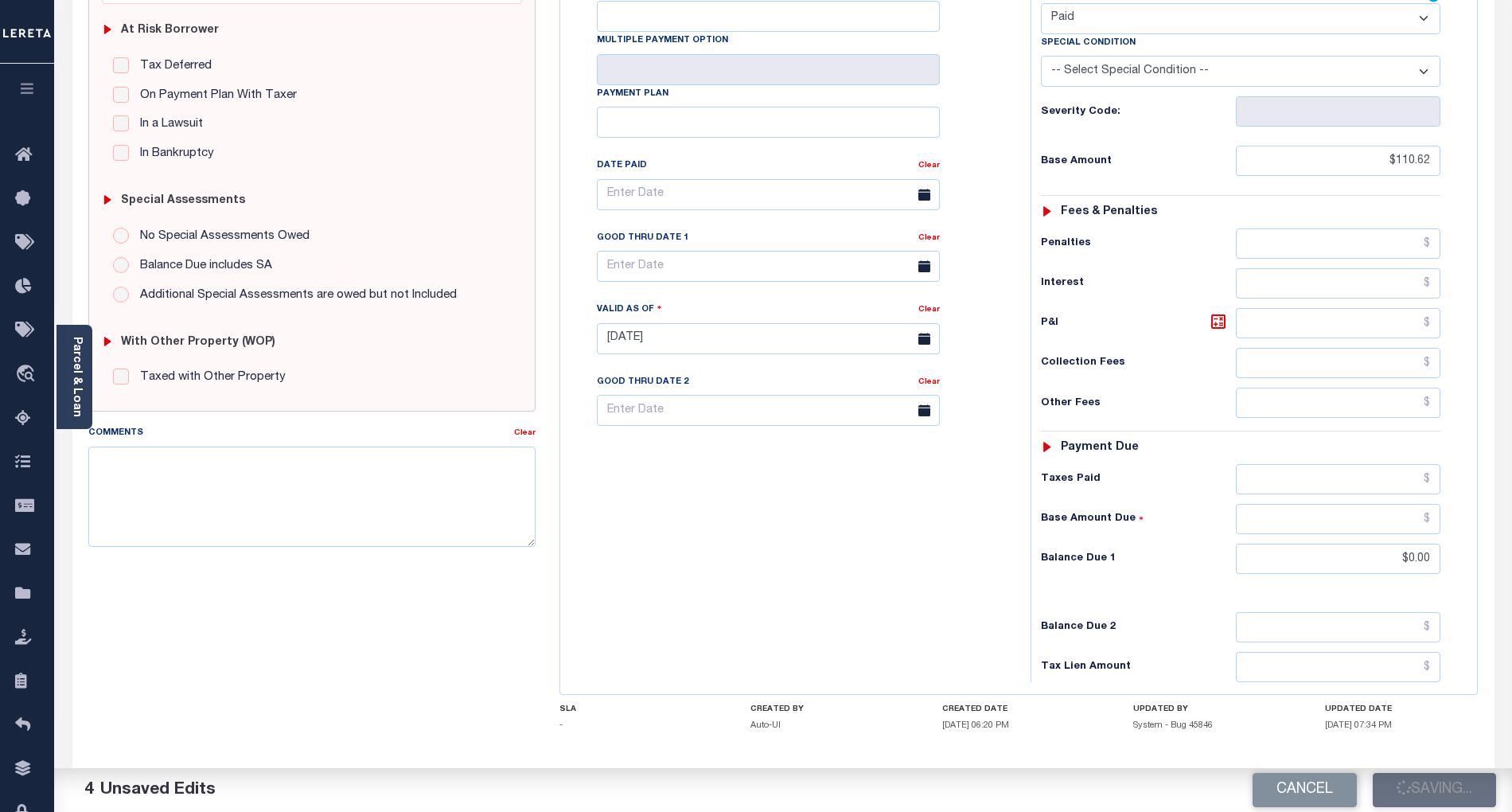
type input "$0"
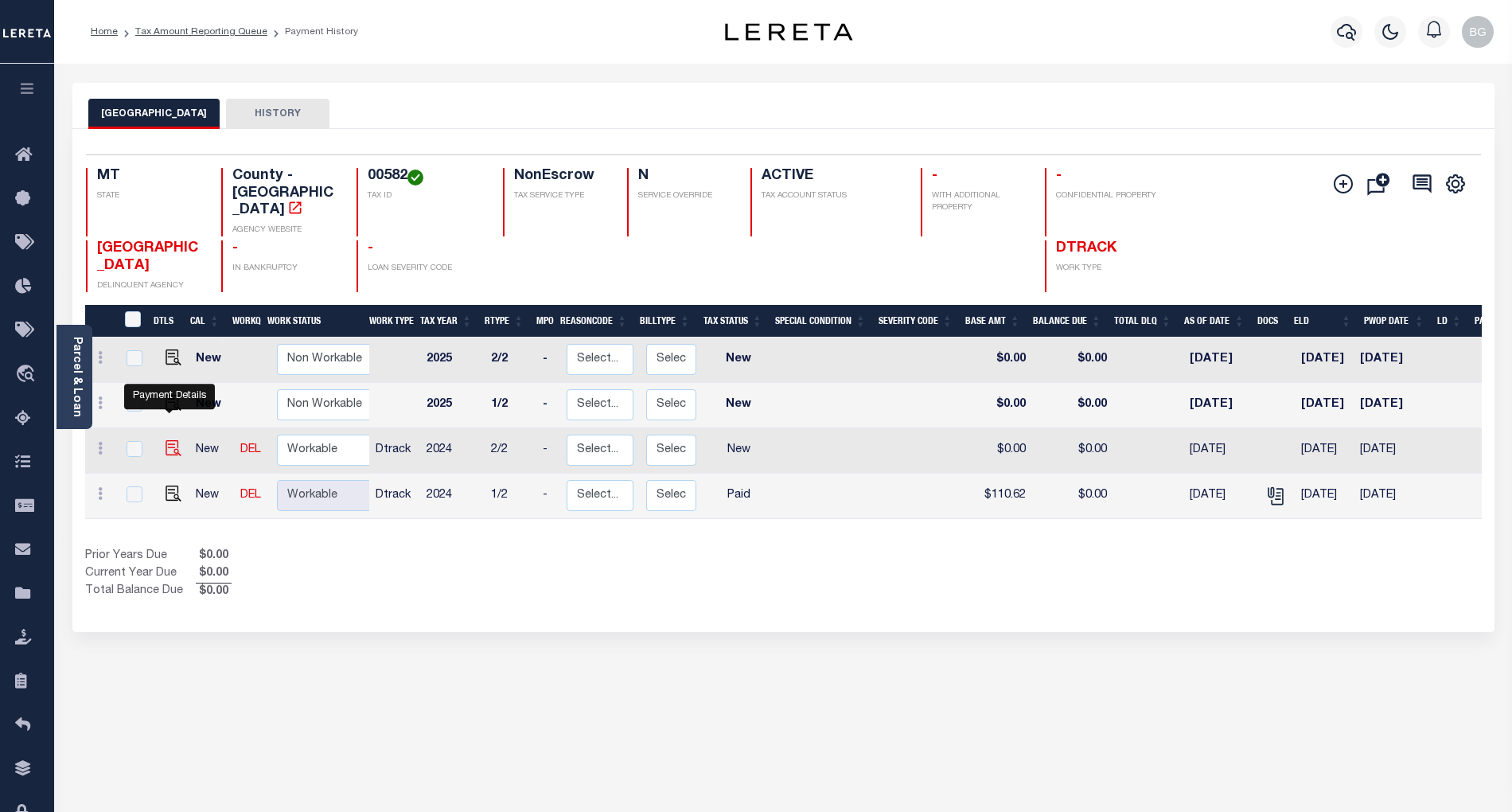
click at [170, 440] on img "" at bounding box center [173, 448] width 15 height 16
checkbox input "true"
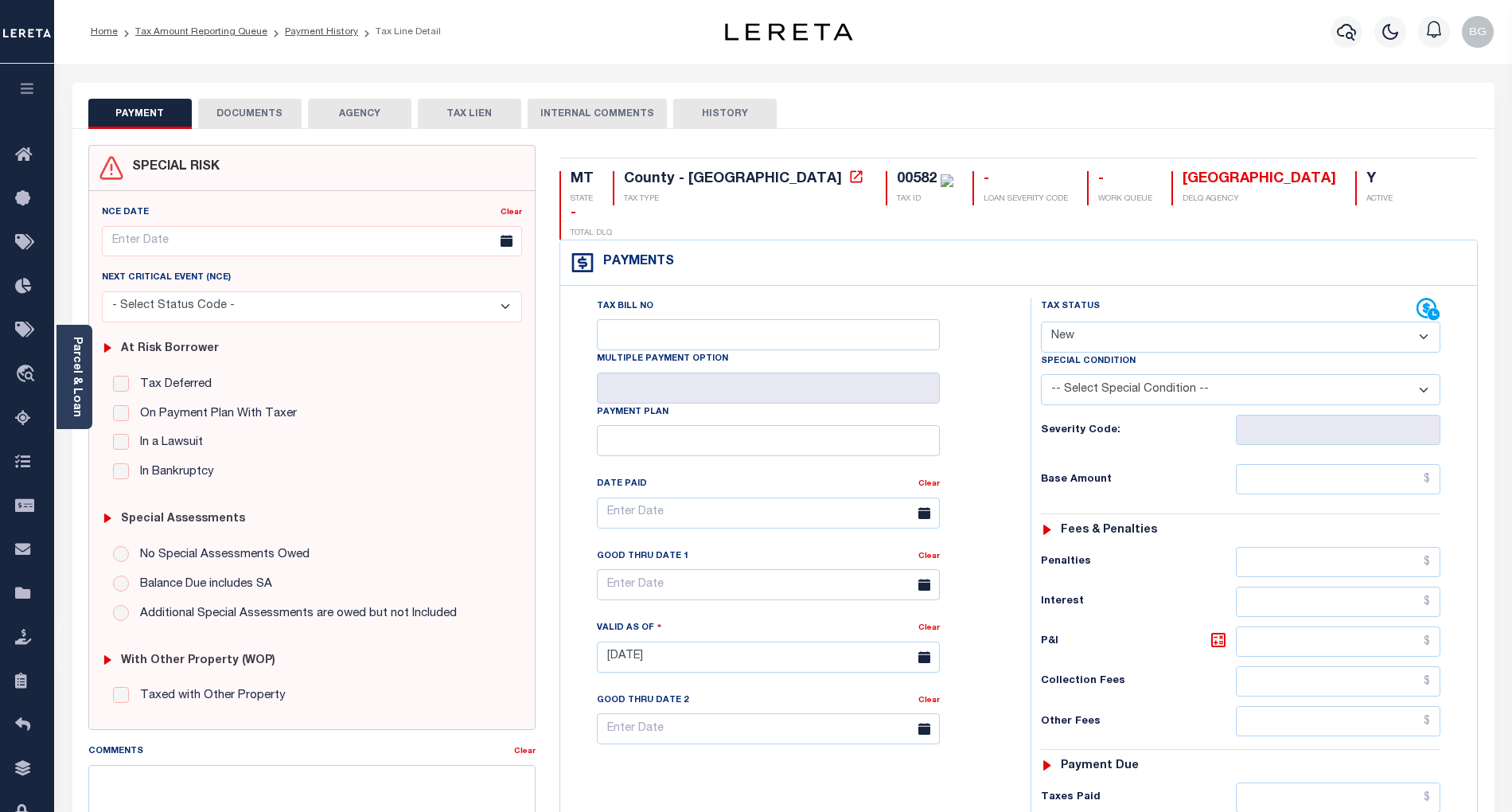
drag, startPoint x: 1094, startPoint y: 303, endPoint x: 1093, endPoint y: 320, distance: 17.0
click at [1094, 322] on select "- Select Status Code - Open Due/Unpaid Paid Incomplete No Tax Due Internal Refu…" at bounding box center [1241, 337] width 399 height 31
select select "PYD"
click at [1041, 322] on select "- Select Status Code - Open Due/Unpaid Paid Incomplete No Tax Due Internal Refu…" at bounding box center [1241, 337] width 399 height 31
type input "[DATE]"
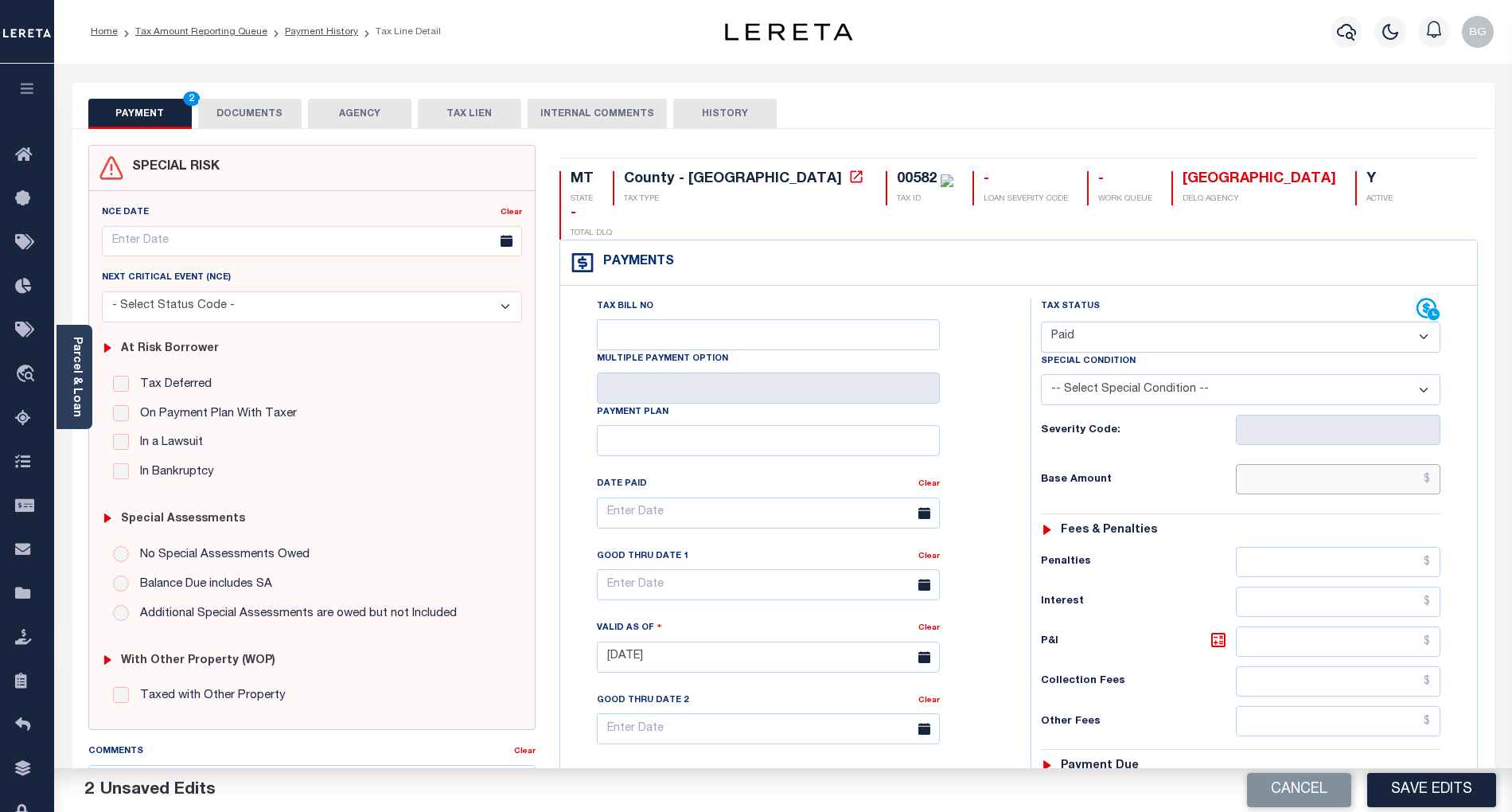
click at [1372, 464] on input "text" at bounding box center [1339, 479] width 205 height 30
type input "$110.62"
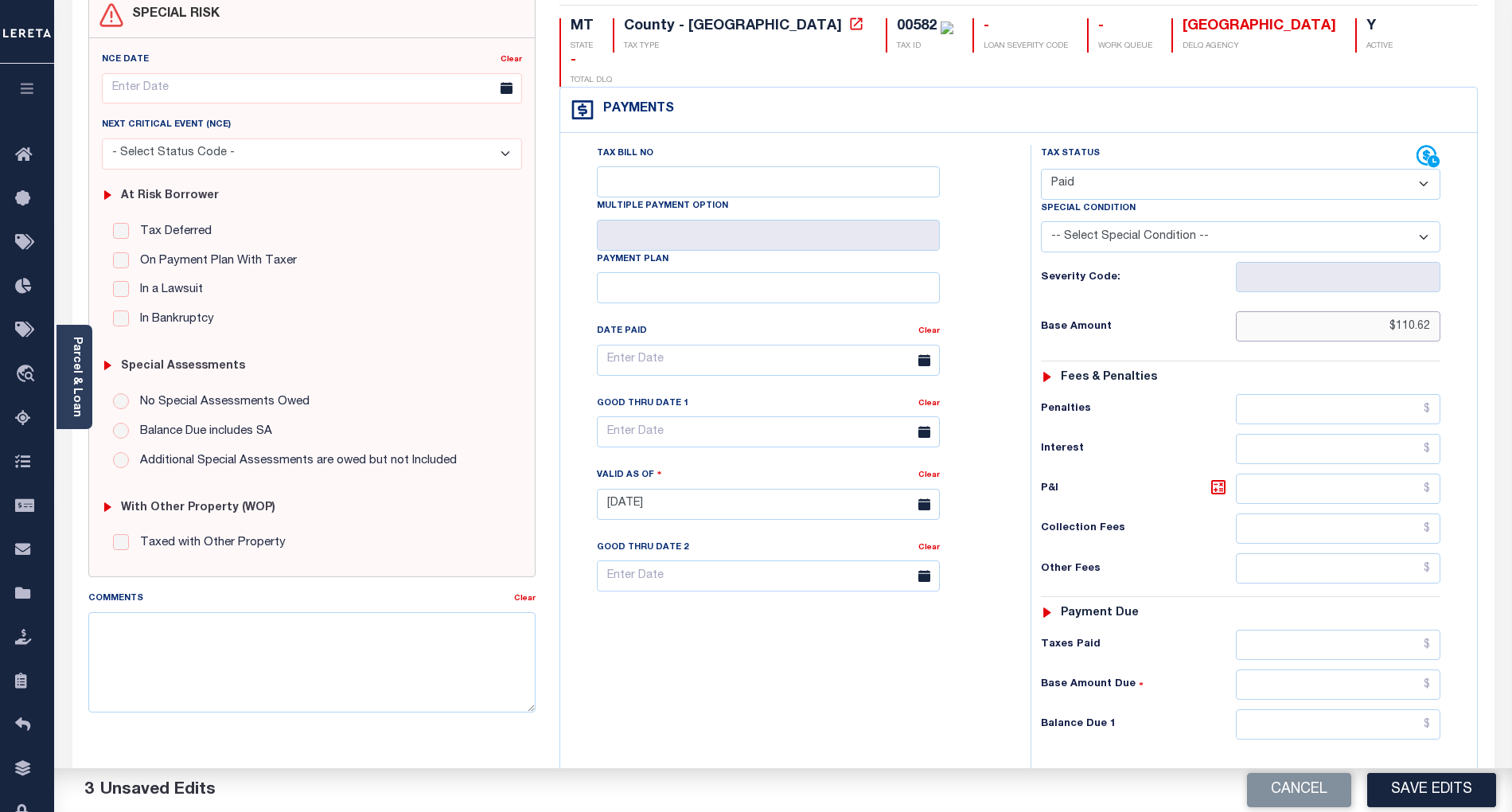
scroll to position [212, 0]
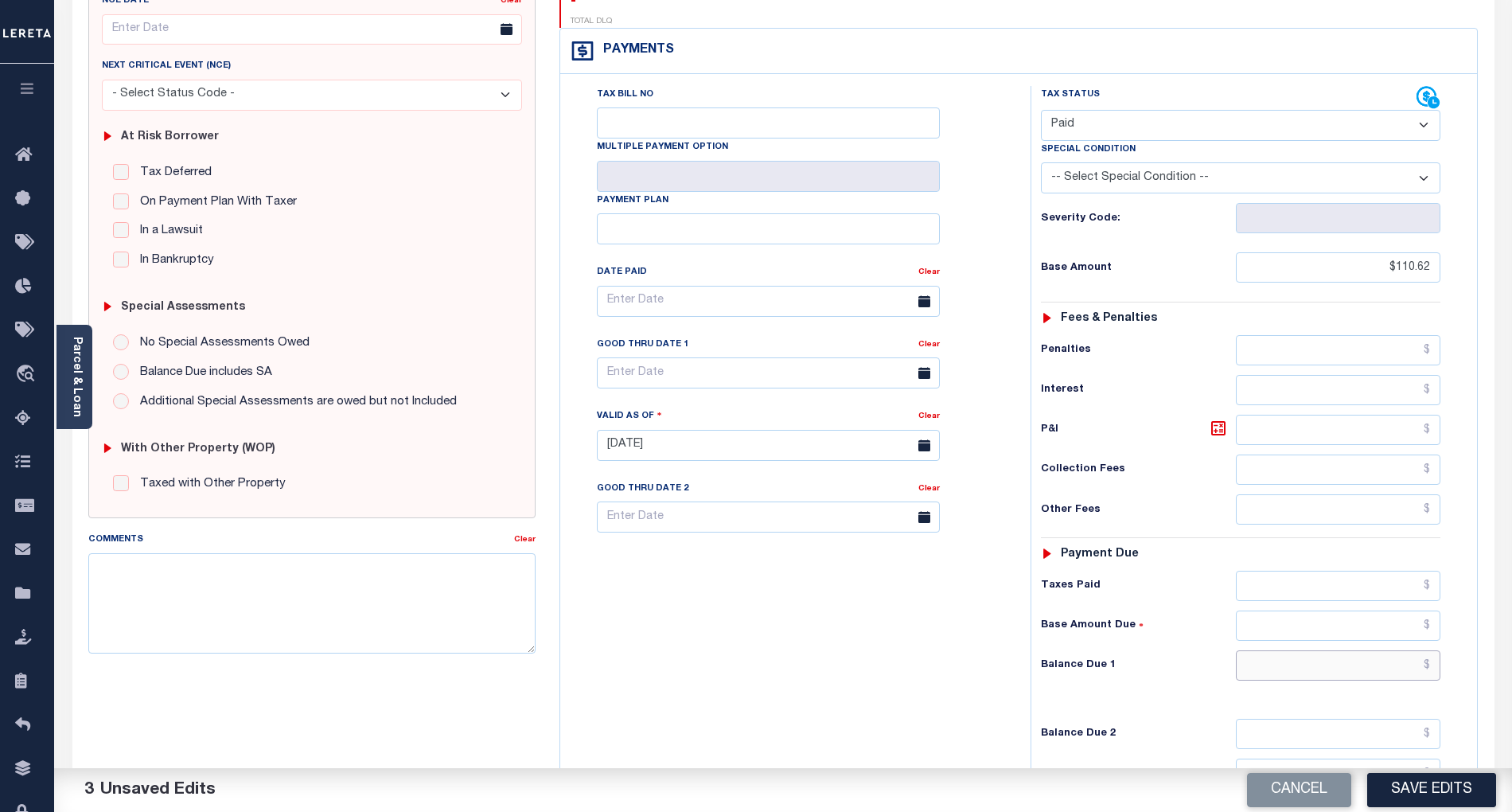
click at [1404, 650] on input "text" at bounding box center [1339, 665] width 205 height 30
type input "$0.00"
click at [957, 651] on div "Tax Bill No Multiple Payment Option Payment Plan Clear" at bounding box center [791, 437] width 454 height 703
click at [1423, 801] on button "Save Edits" at bounding box center [1432, 790] width 129 height 34
checkbox input "false"
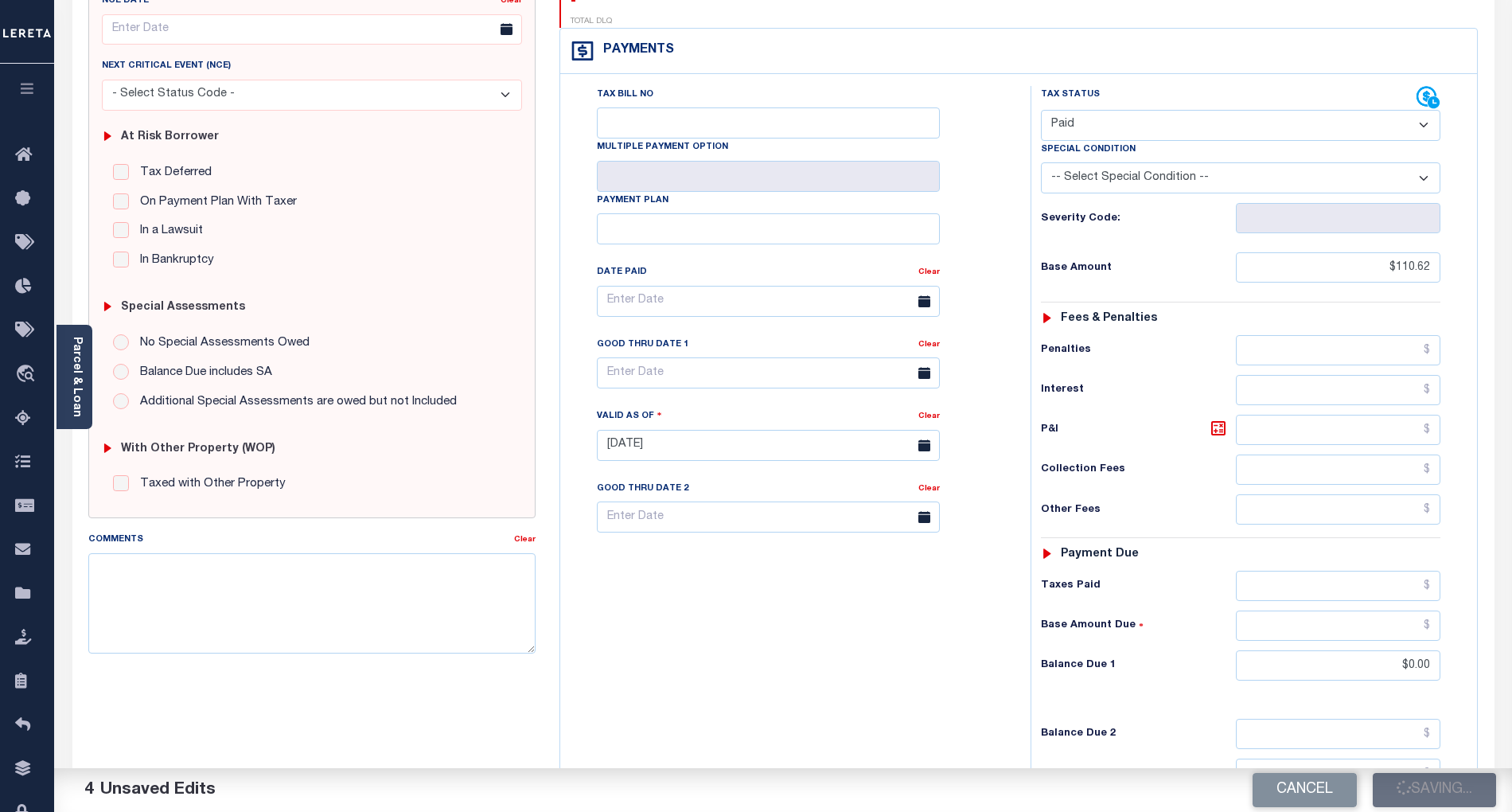
checkbox input "false"
type input "$110.62"
type input "$0"
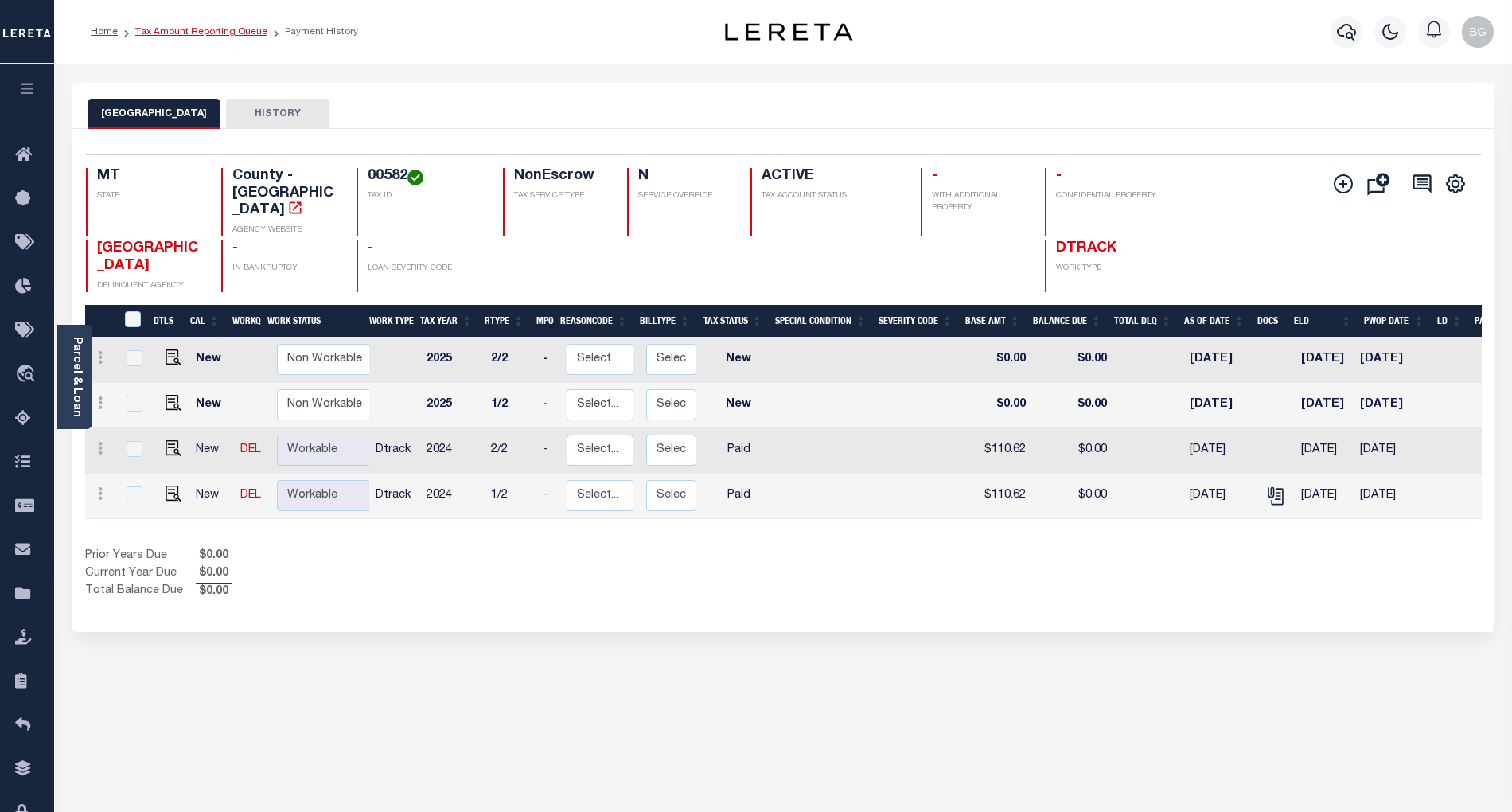
click at [191, 30] on link "Tax Amount Reporting Queue" at bounding box center [201, 32] width 132 height 10
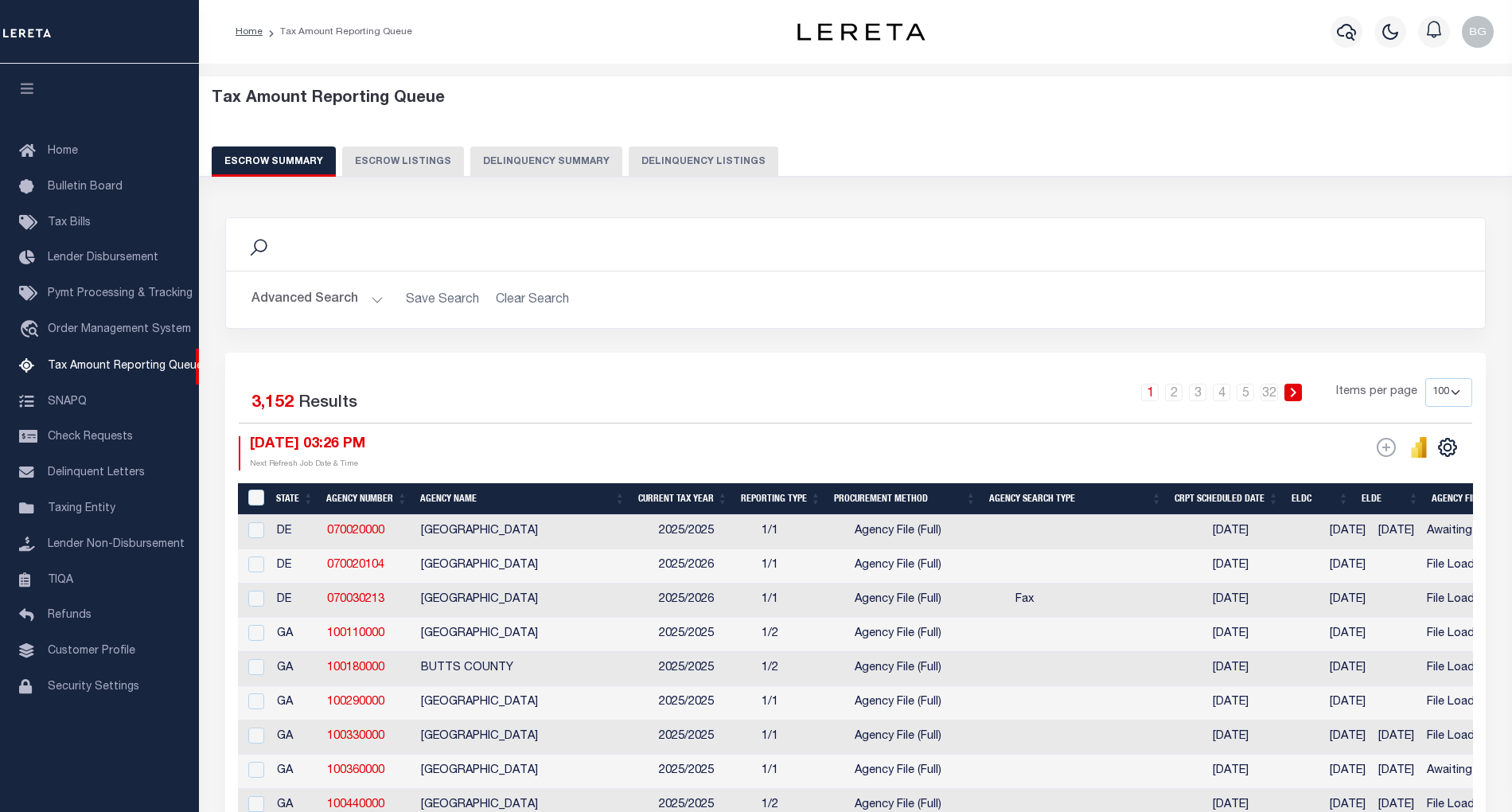
select select "100"
click at [596, 158] on button "Delinquency Summary" at bounding box center [546, 161] width 152 height 30
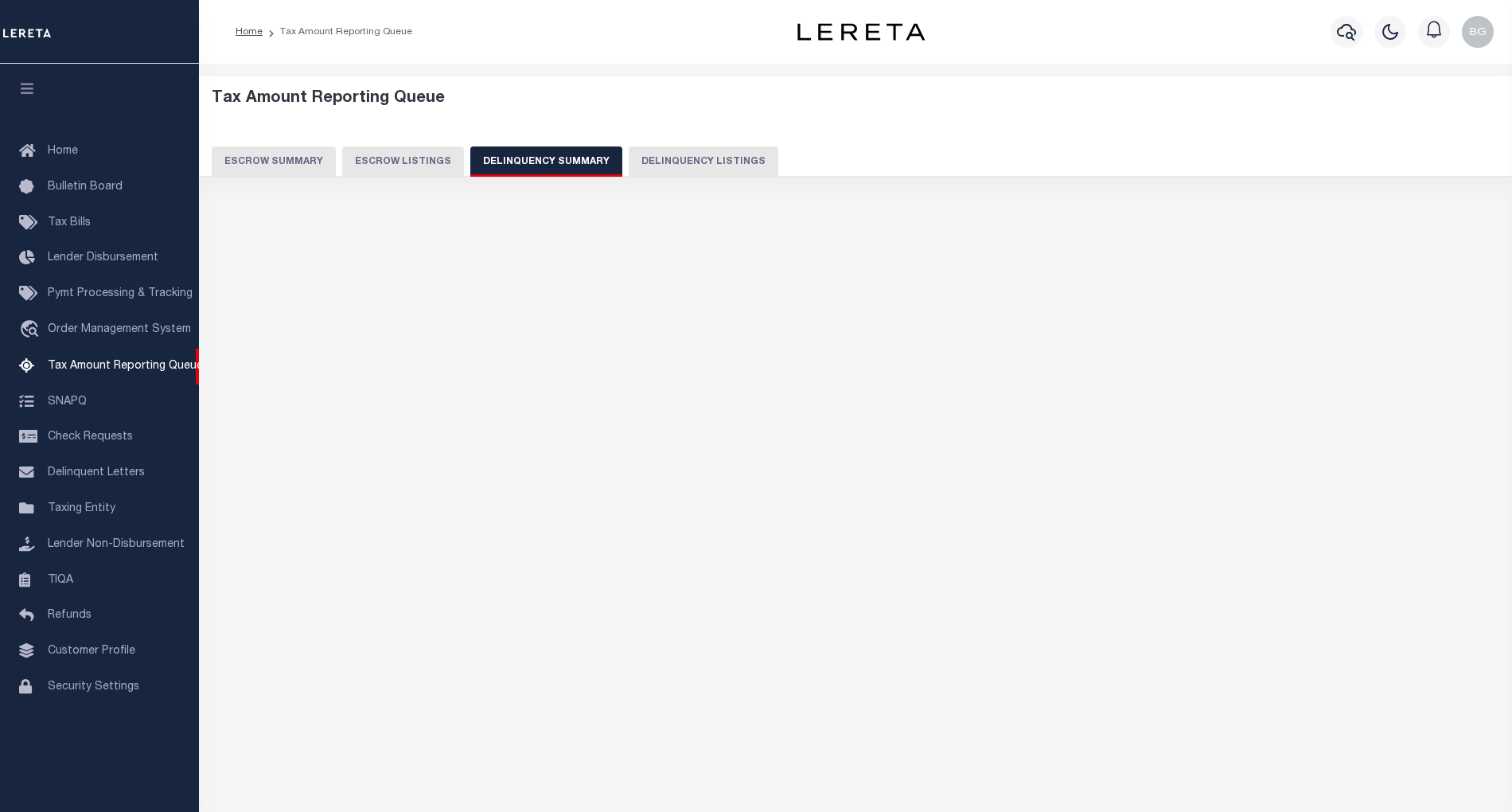
click at [694, 157] on button "Delinquency Listings" at bounding box center [703, 161] width 149 height 30
select select "100"
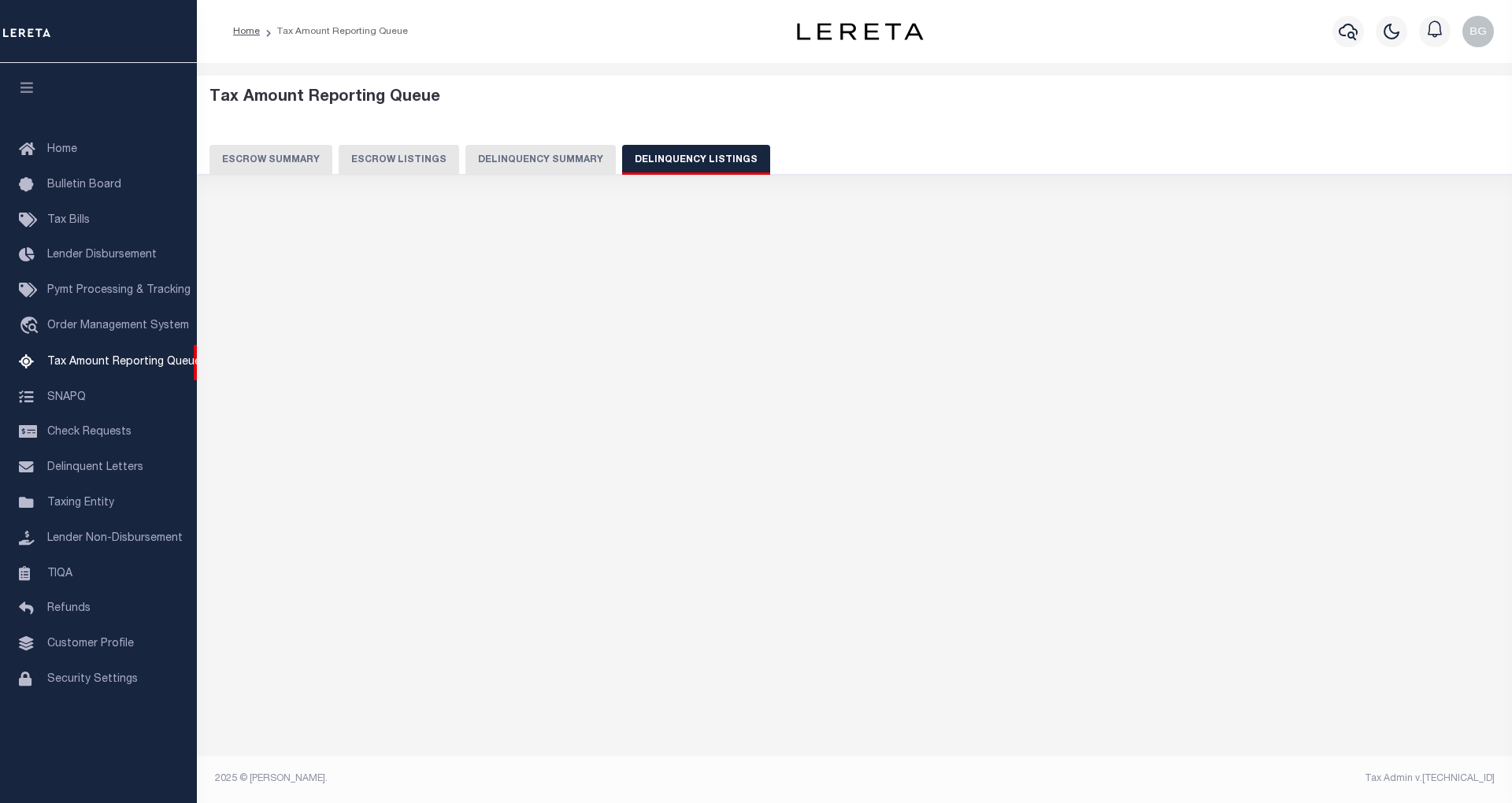
select select "100"
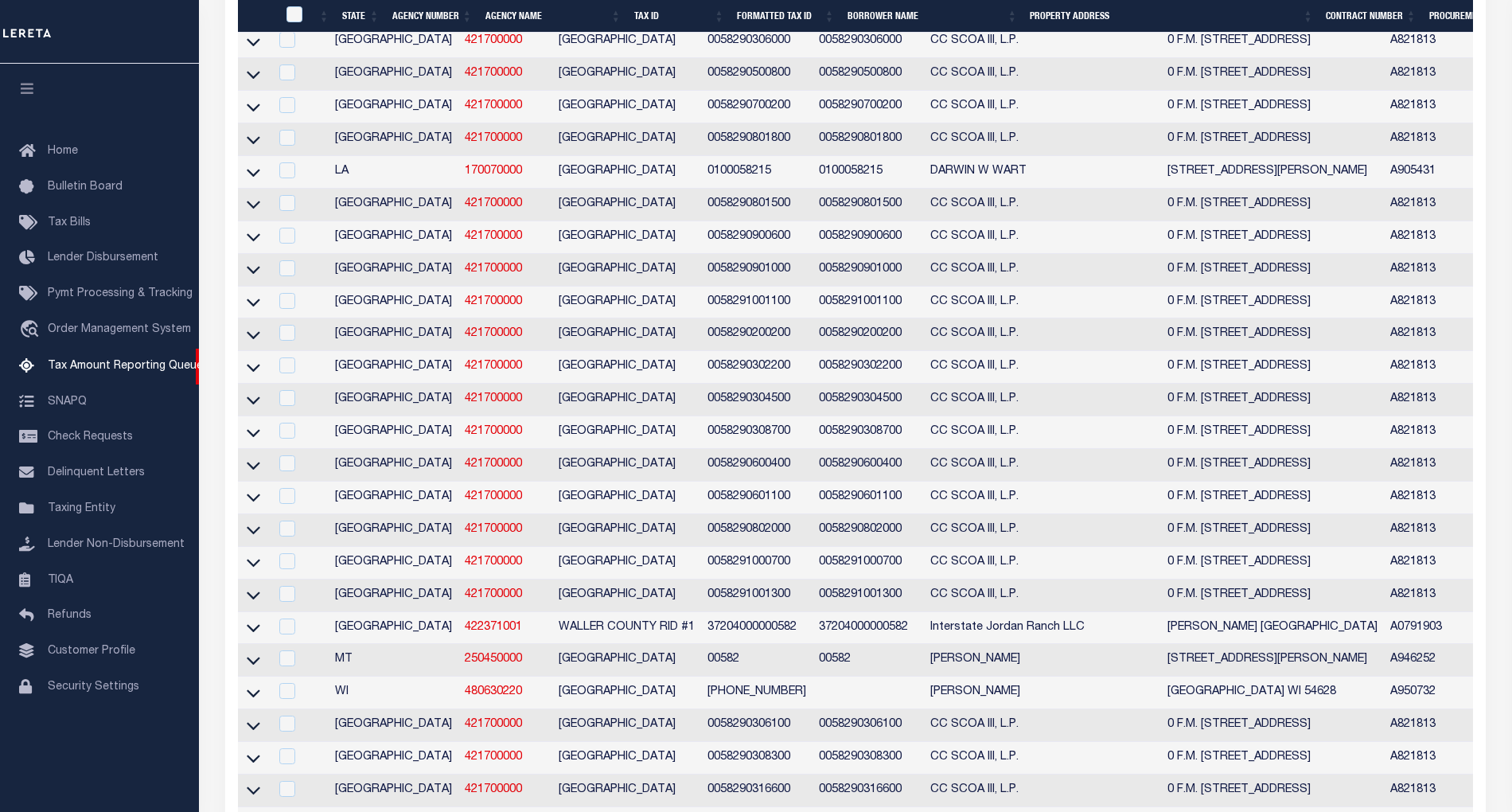
scroll to position [849, 0]
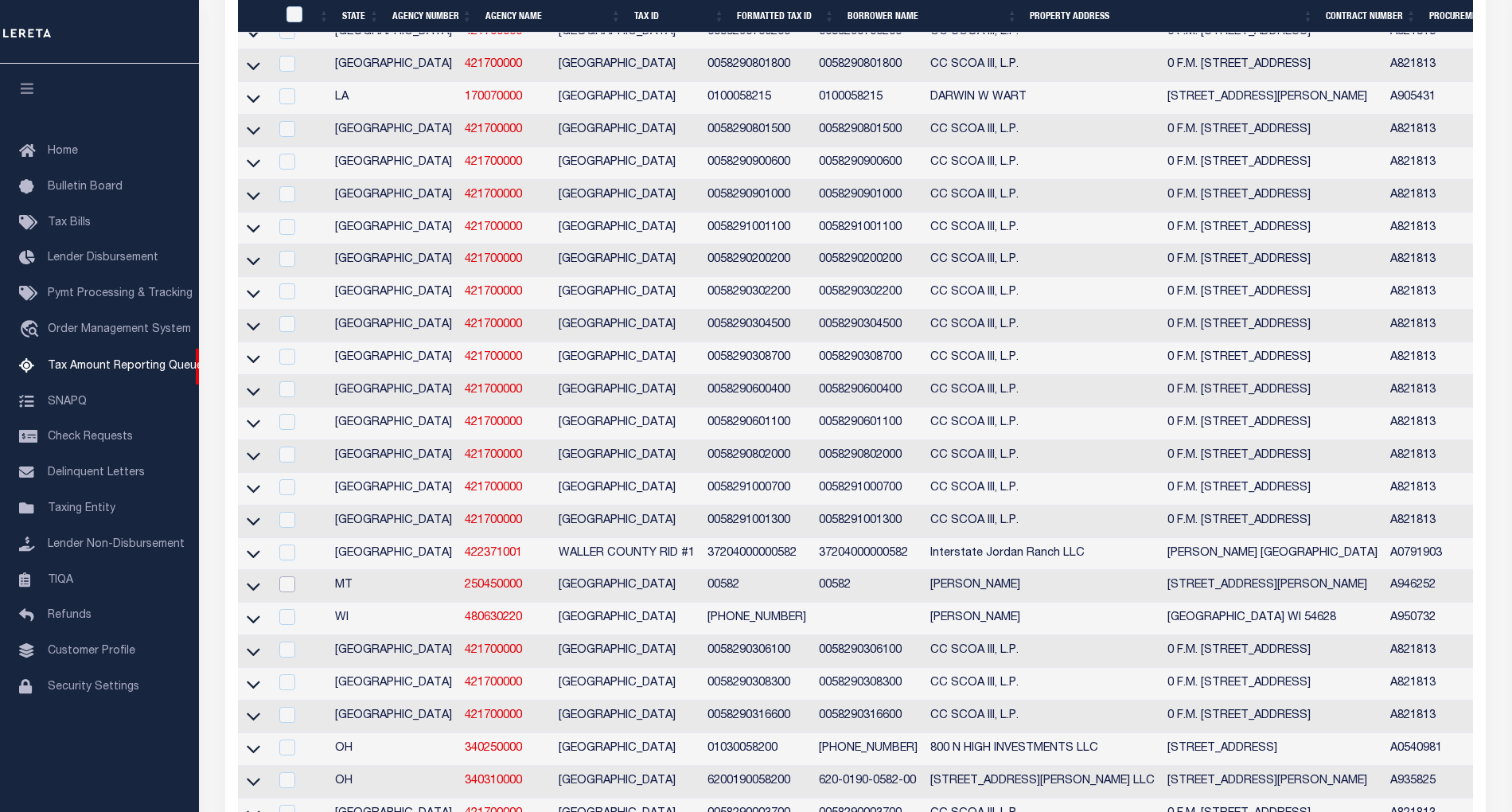
click at [292, 592] on input "checkbox" at bounding box center [287, 584] width 15 height 16
checkbox input "true"
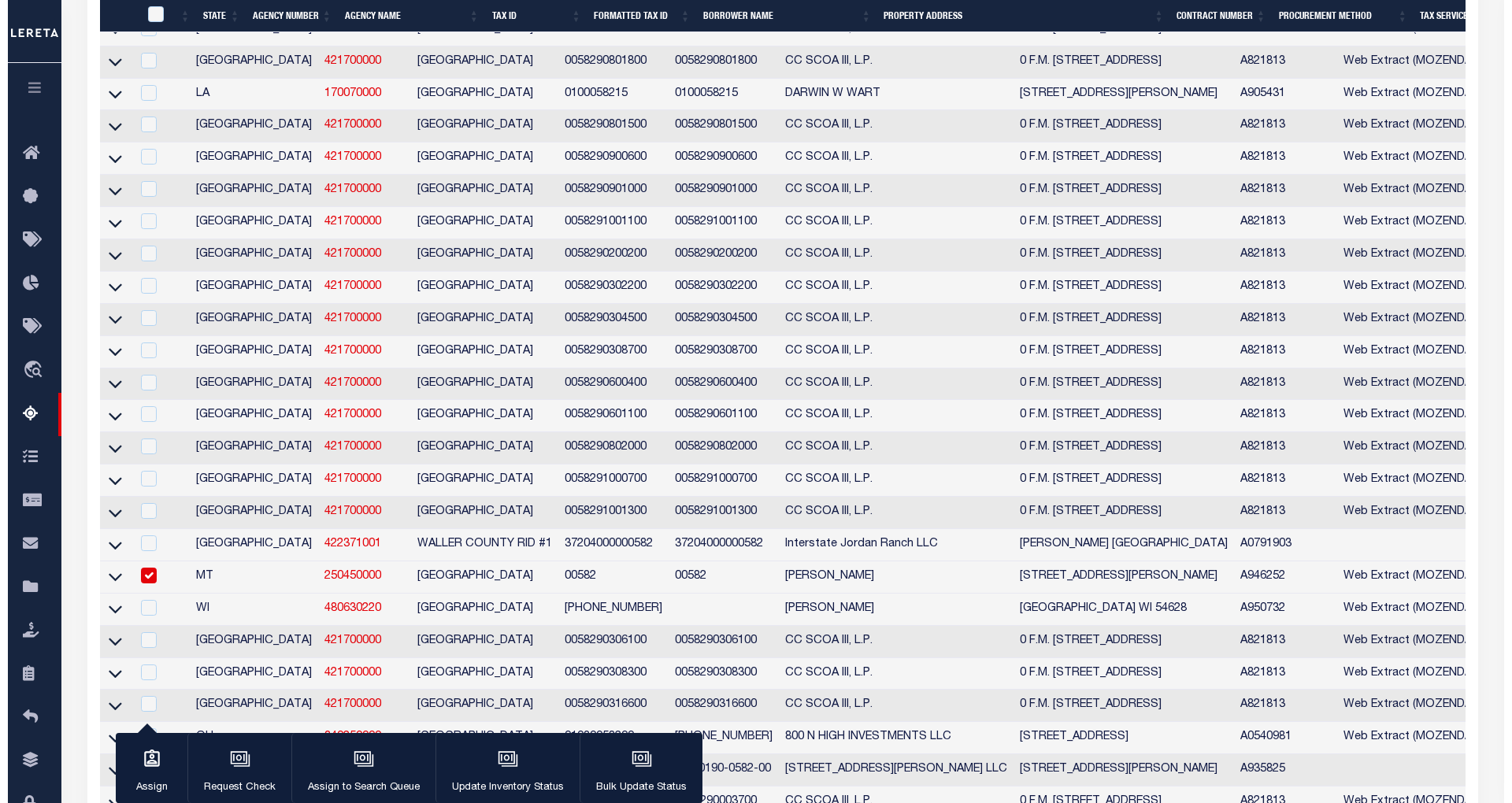
scroll to position [1049, 0]
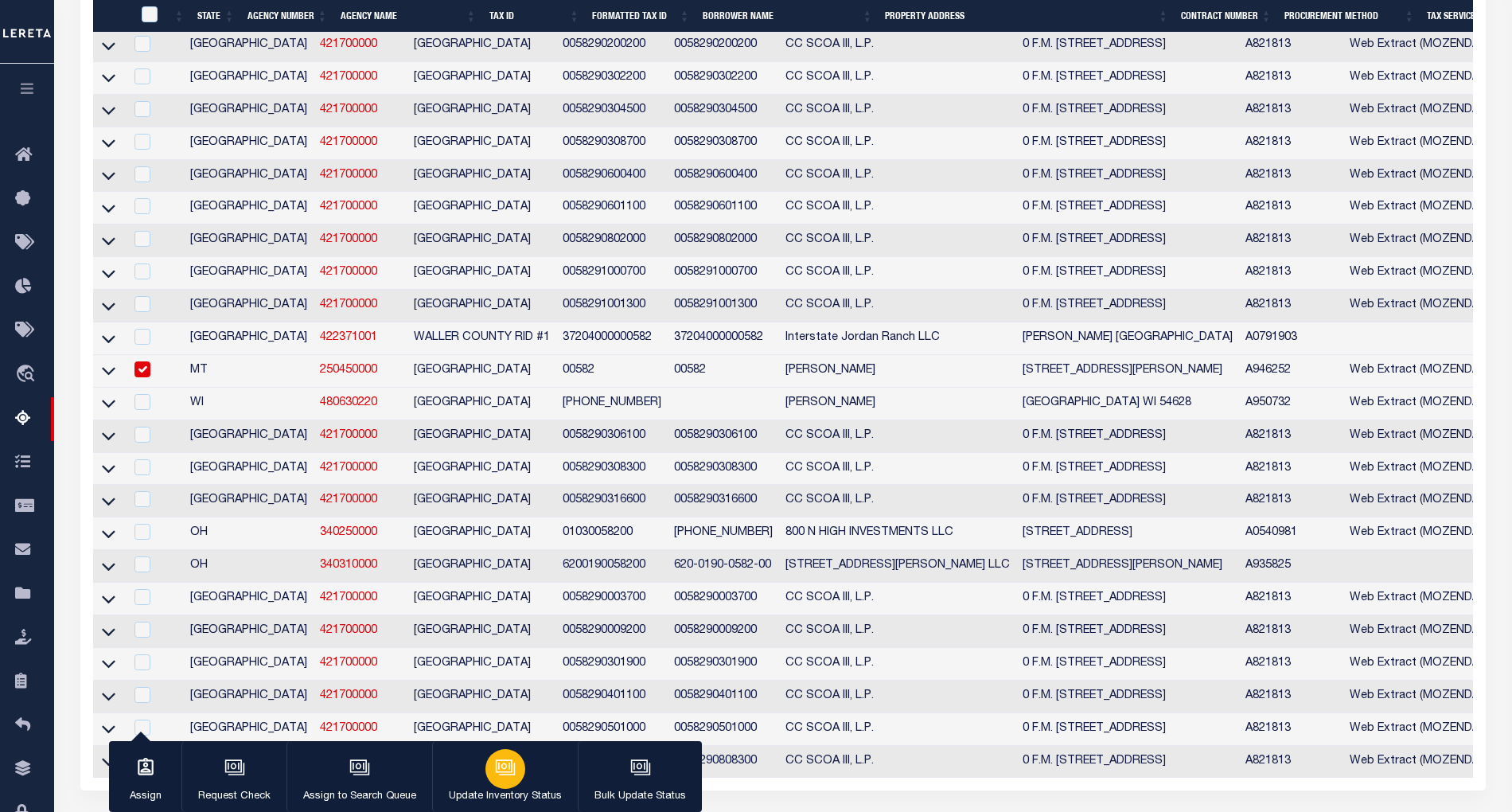
click at [505, 765] on icon "button" at bounding box center [505, 766] width 20 height 20
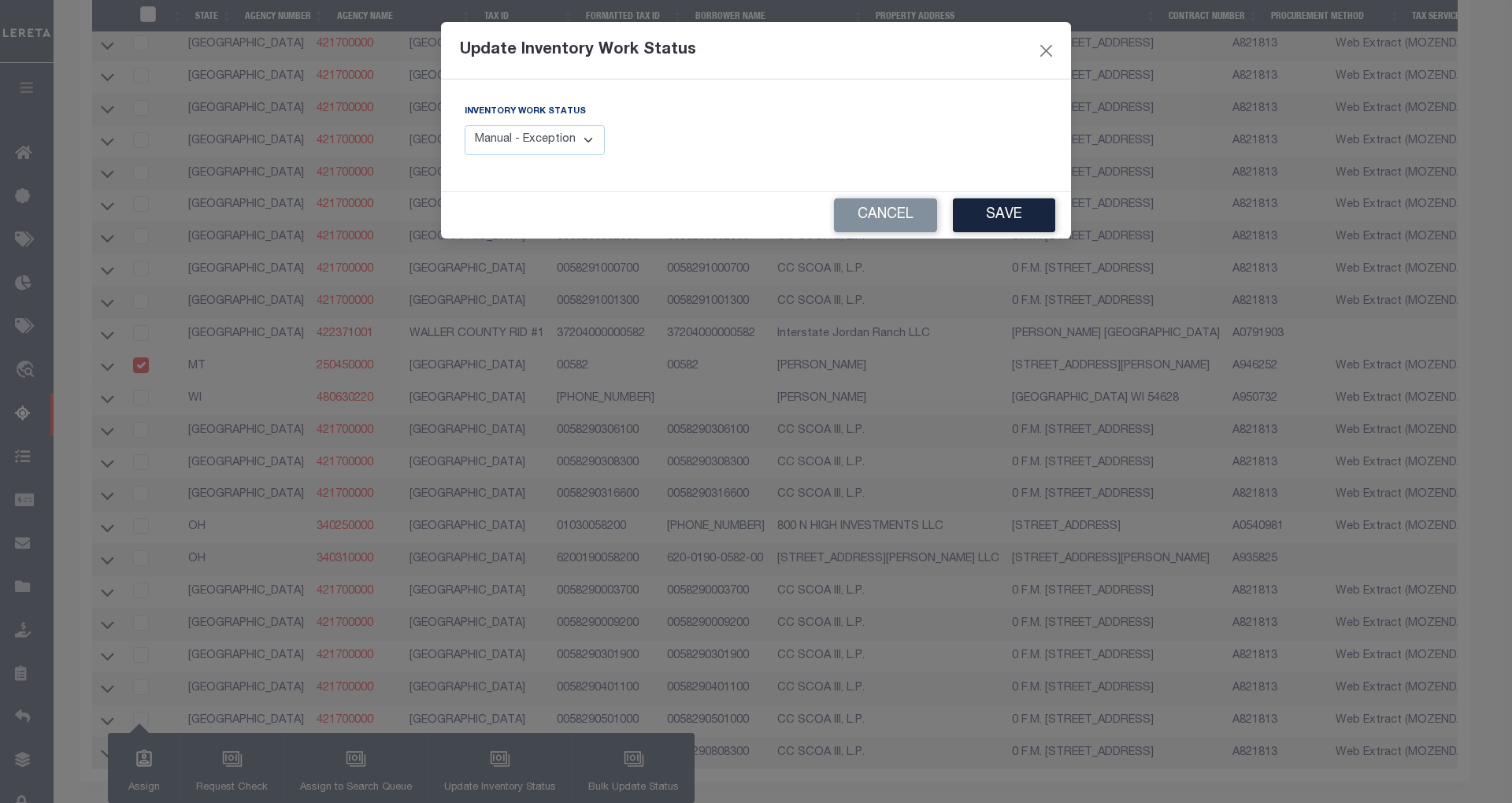
drag, startPoint x: 568, startPoint y: 136, endPoint x: 569, endPoint y: 152, distance: 16.0
click at [568, 136] on select "Manual - Exception Pended - Awaiting Search Late Add Exception Completed" at bounding box center [535, 141] width 140 height 31
select select "4"
click at [465, 126] on select "Manual - Exception Pended - Awaiting Search Late Add Exception Completed" at bounding box center [535, 141] width 140 height 31
click at [995, 212] on button "Save" at bounding box center [1004, 215] width 103 height 34
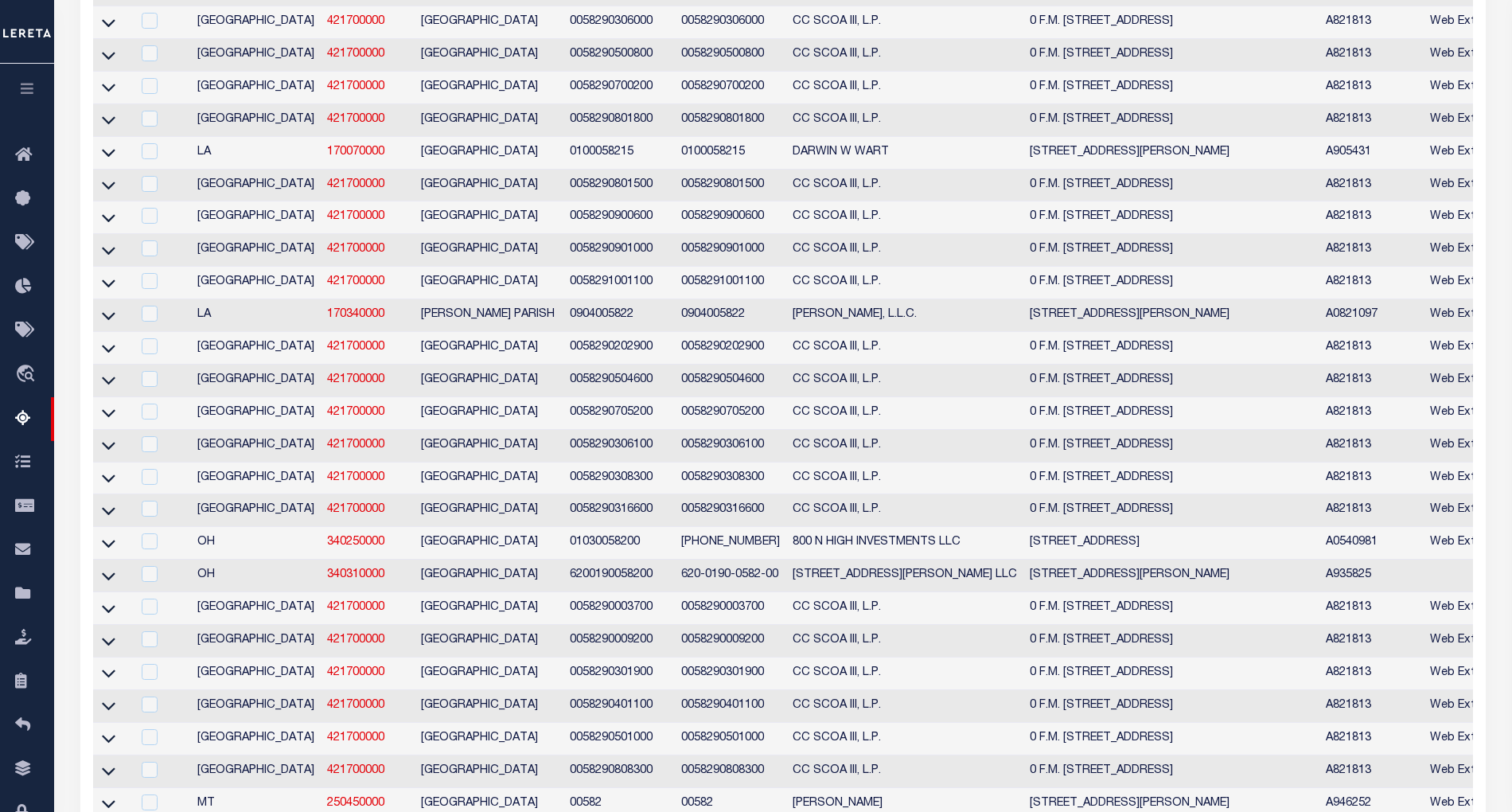
scroll to position [0, 0]
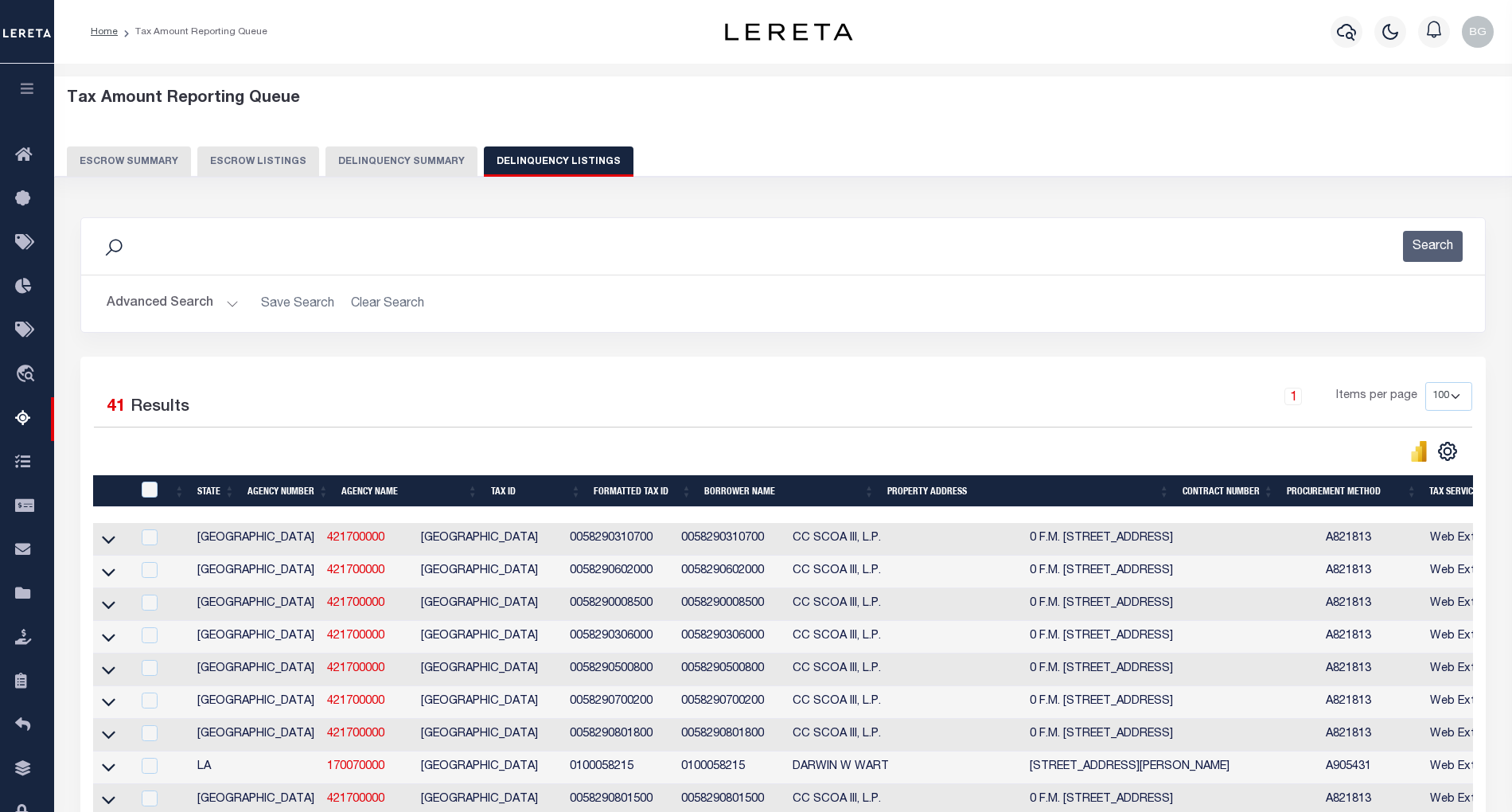
click at [226, 305] on button "Advanced Search" at bounding box center [172, 303] width 132 height 31
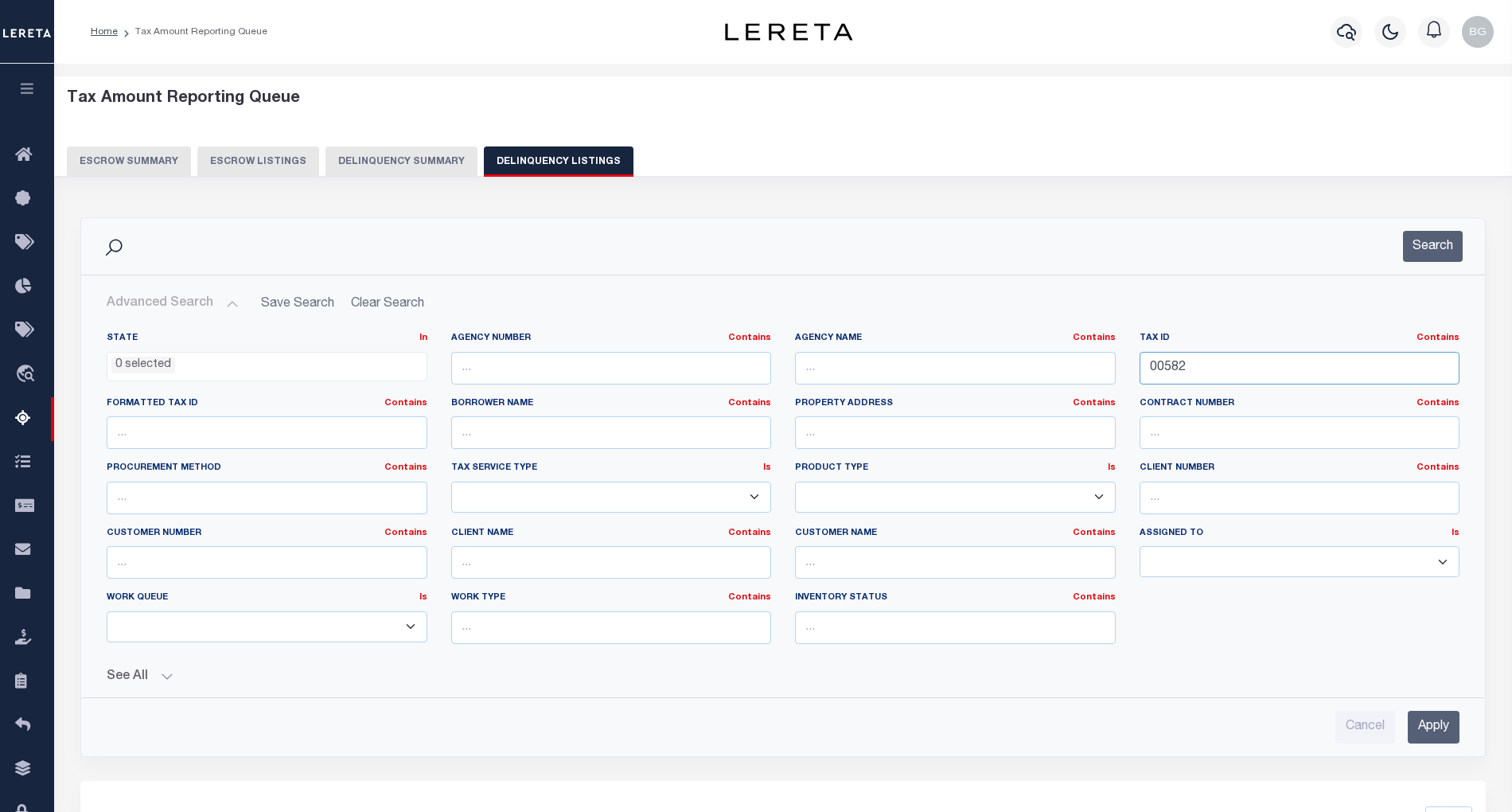
click at [1170, 368] on input "00582" at bounding box center [1300, 368] width 321 height 33
paste input "1604"
type input "01604"
click at [1448, 742] on input "Apply" at bounding box center [1433, 728] width 51 height 33
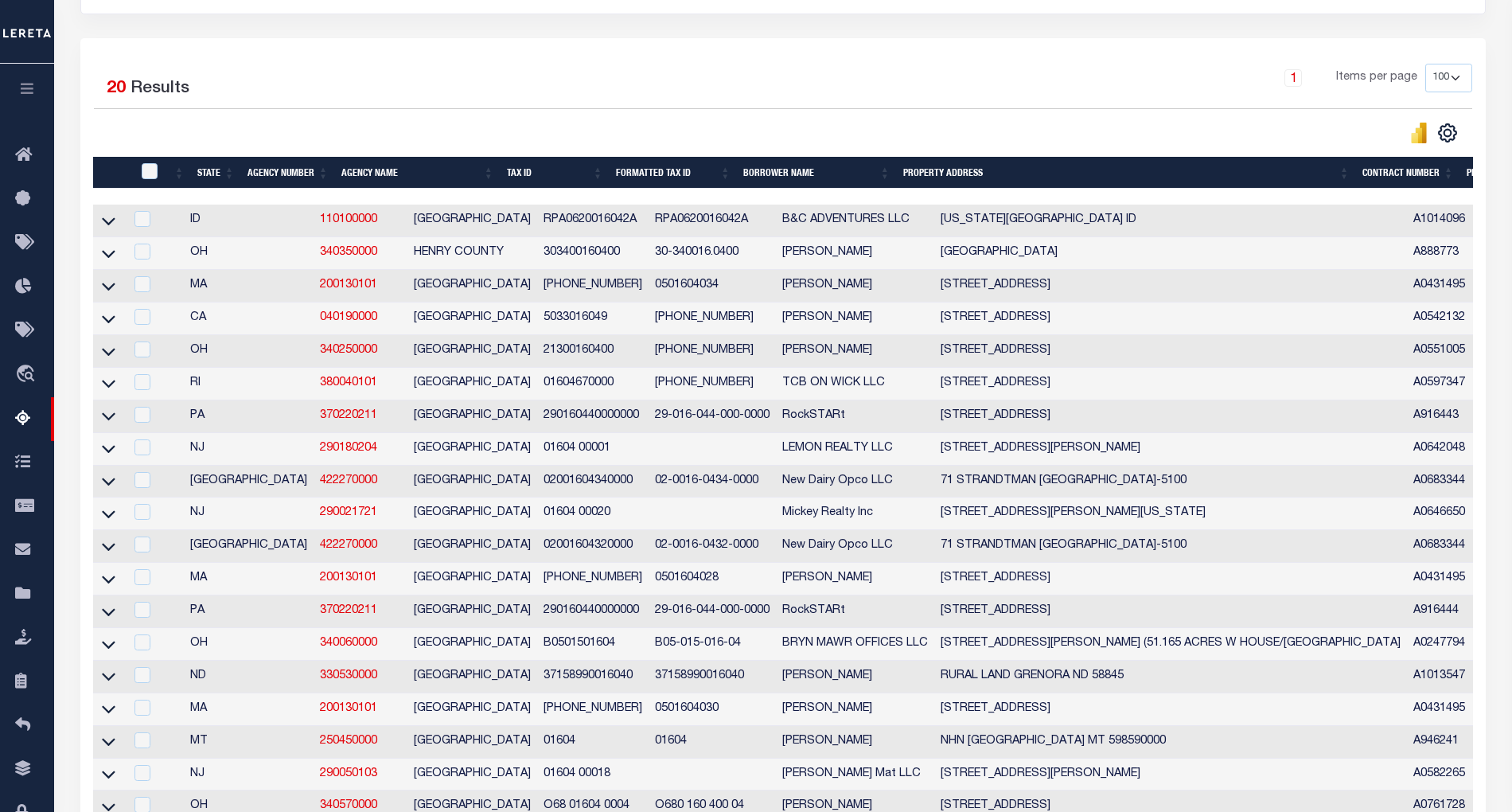
scroll to position [424, 0]
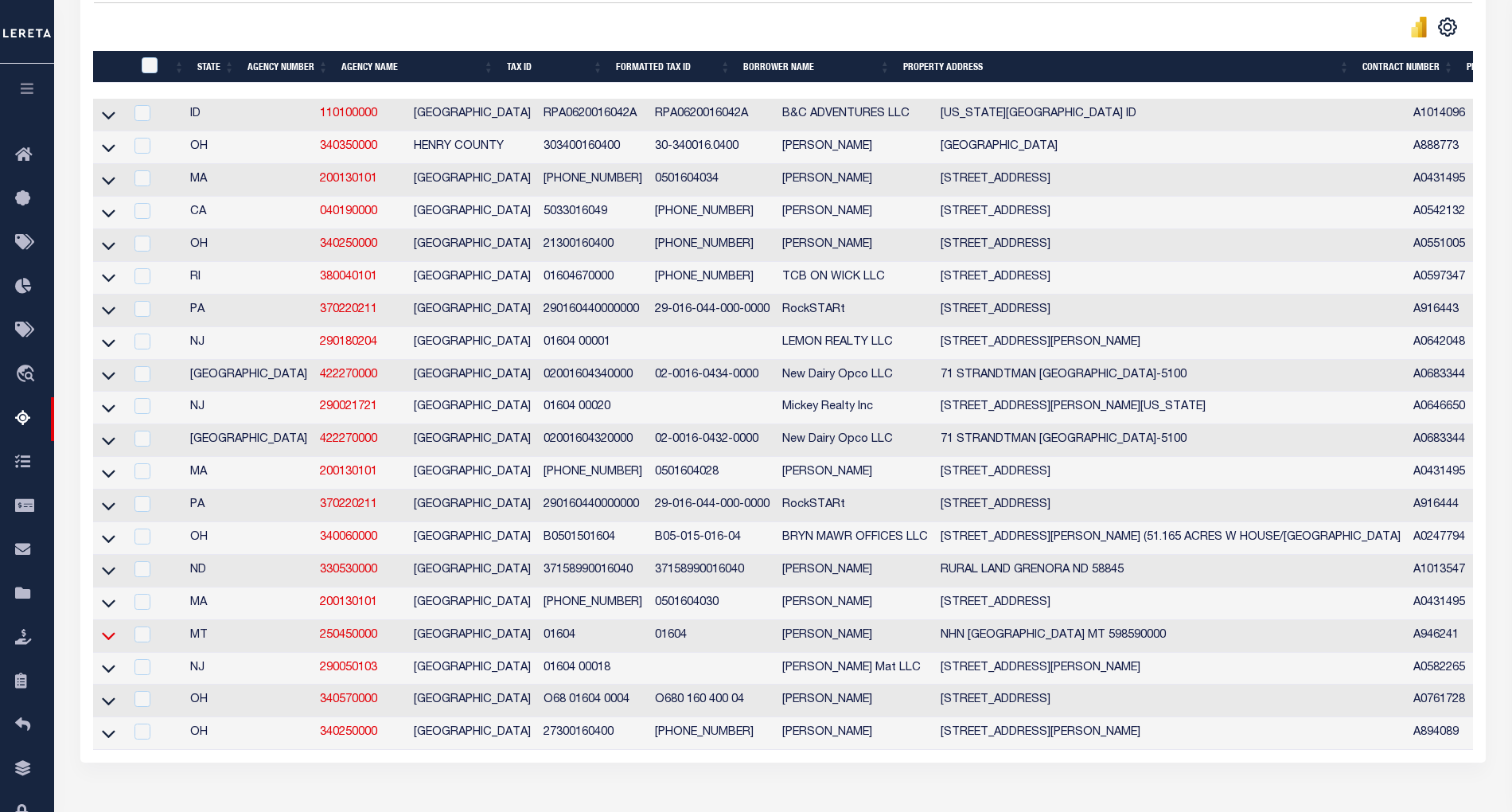
click at [108, 640] on icon at bounding box center [108, 637] width 14 height 8
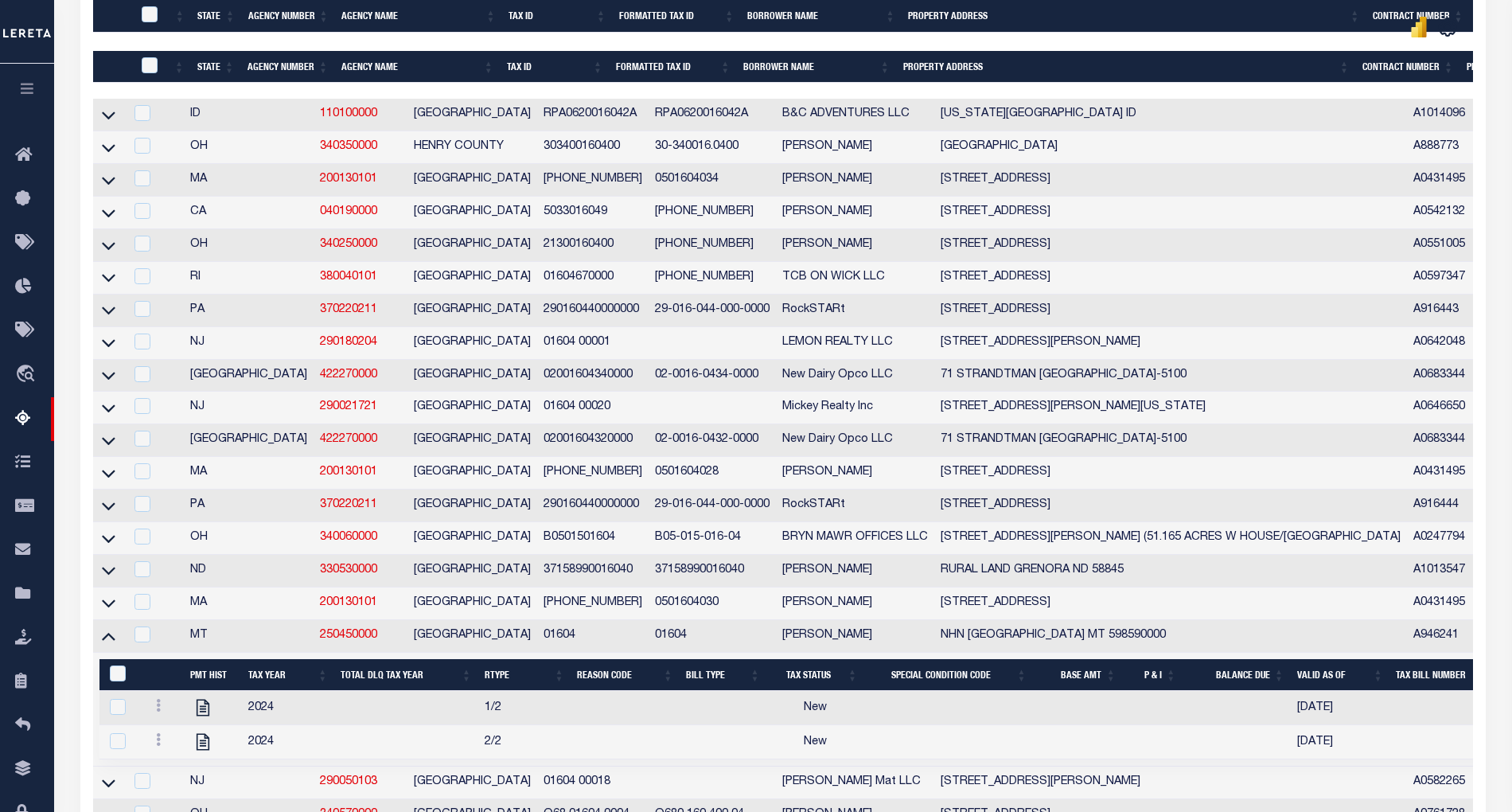
scroll to position [637, 0]
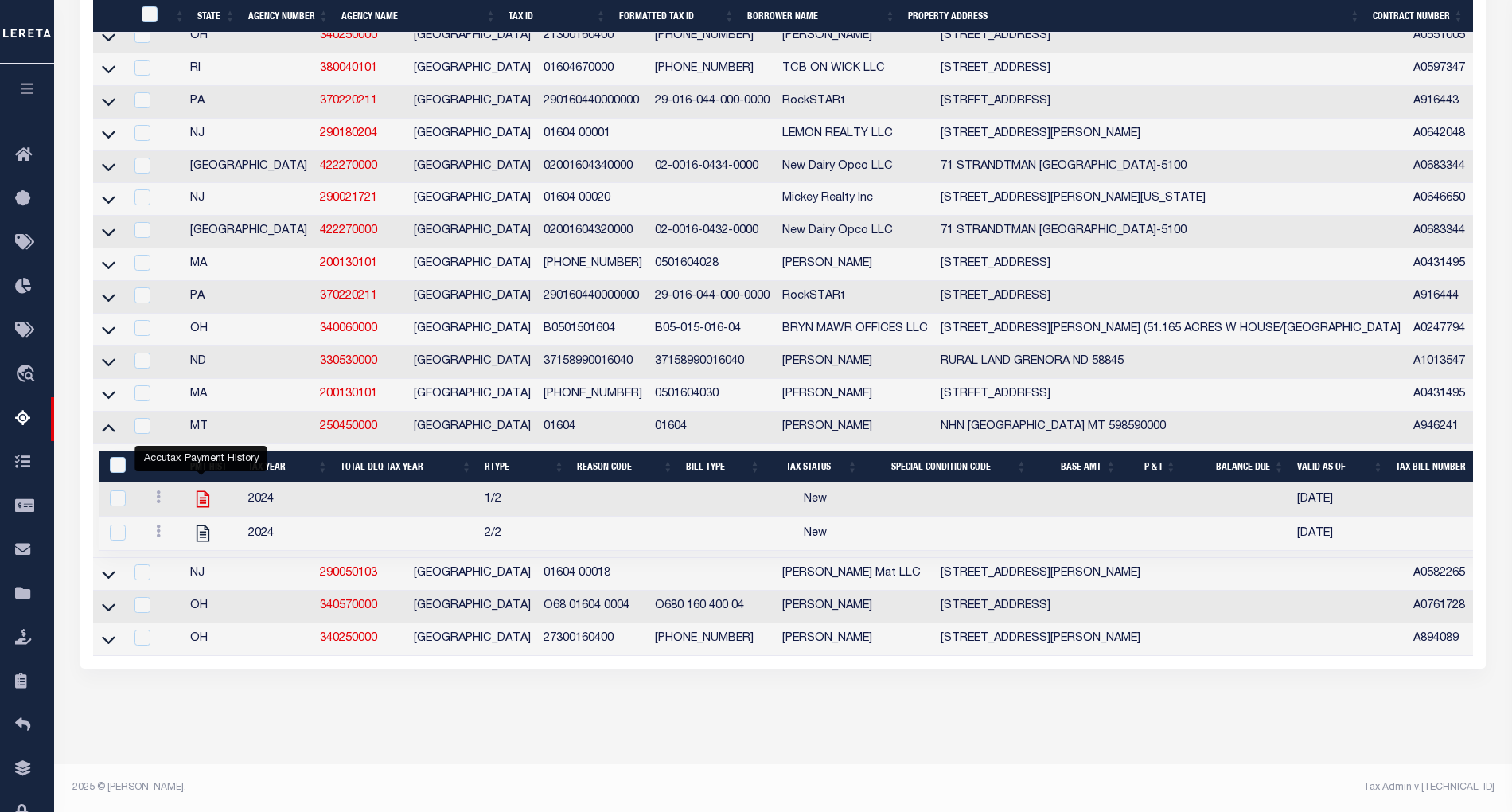
click at [203, 508] on icon "" at bounding box center [202, 499] width 13 height 16
checkbox input "true"
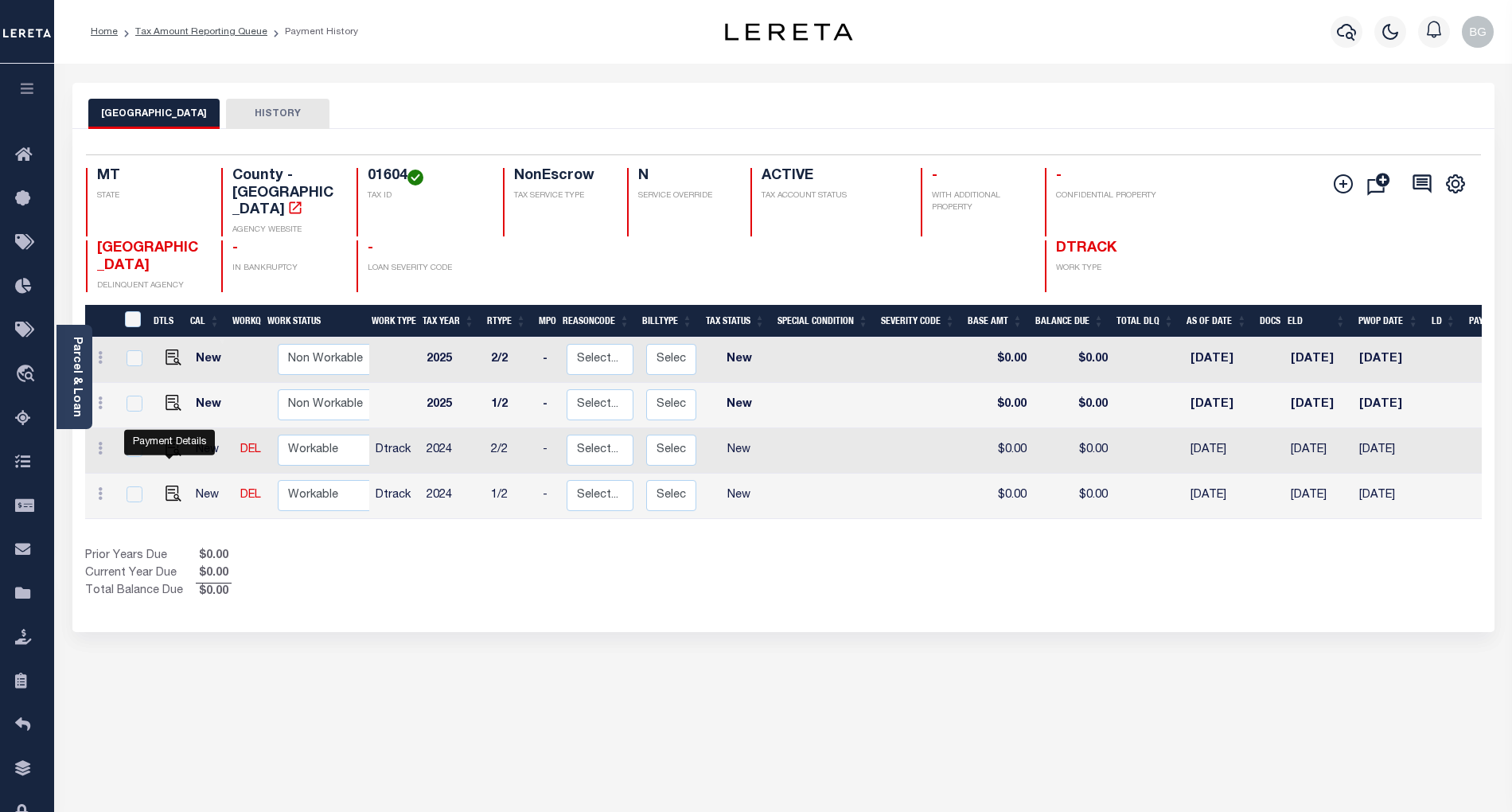
drag, startPoint x: 175, startPoint y: 471, endPoint x: 186, endPoint y: 466, distance: 12.1
click at [175, 485] on img "" at bounding box center [173, 493] width 15 height 16
checkbox input "true"
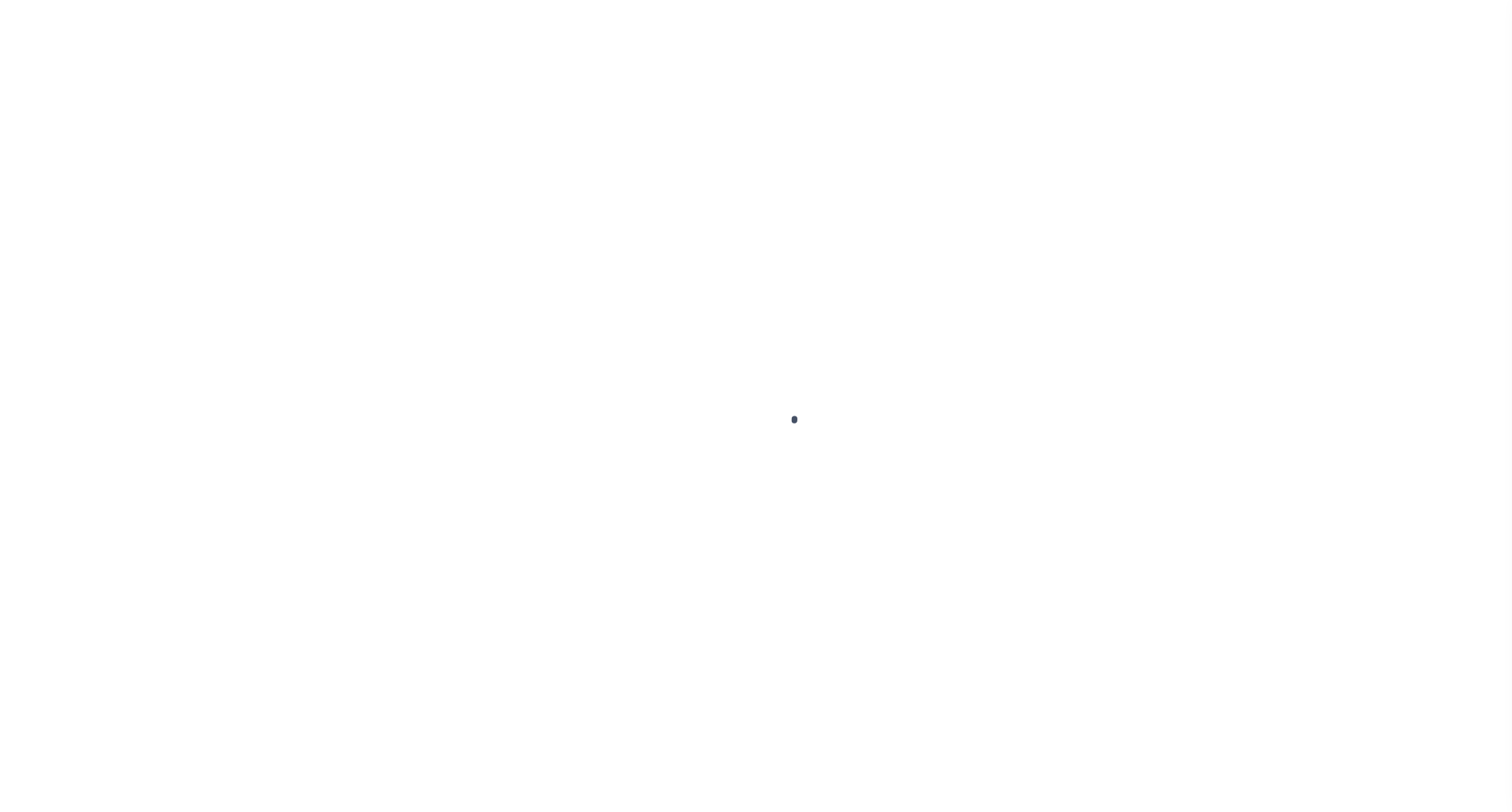
select select "NW2"
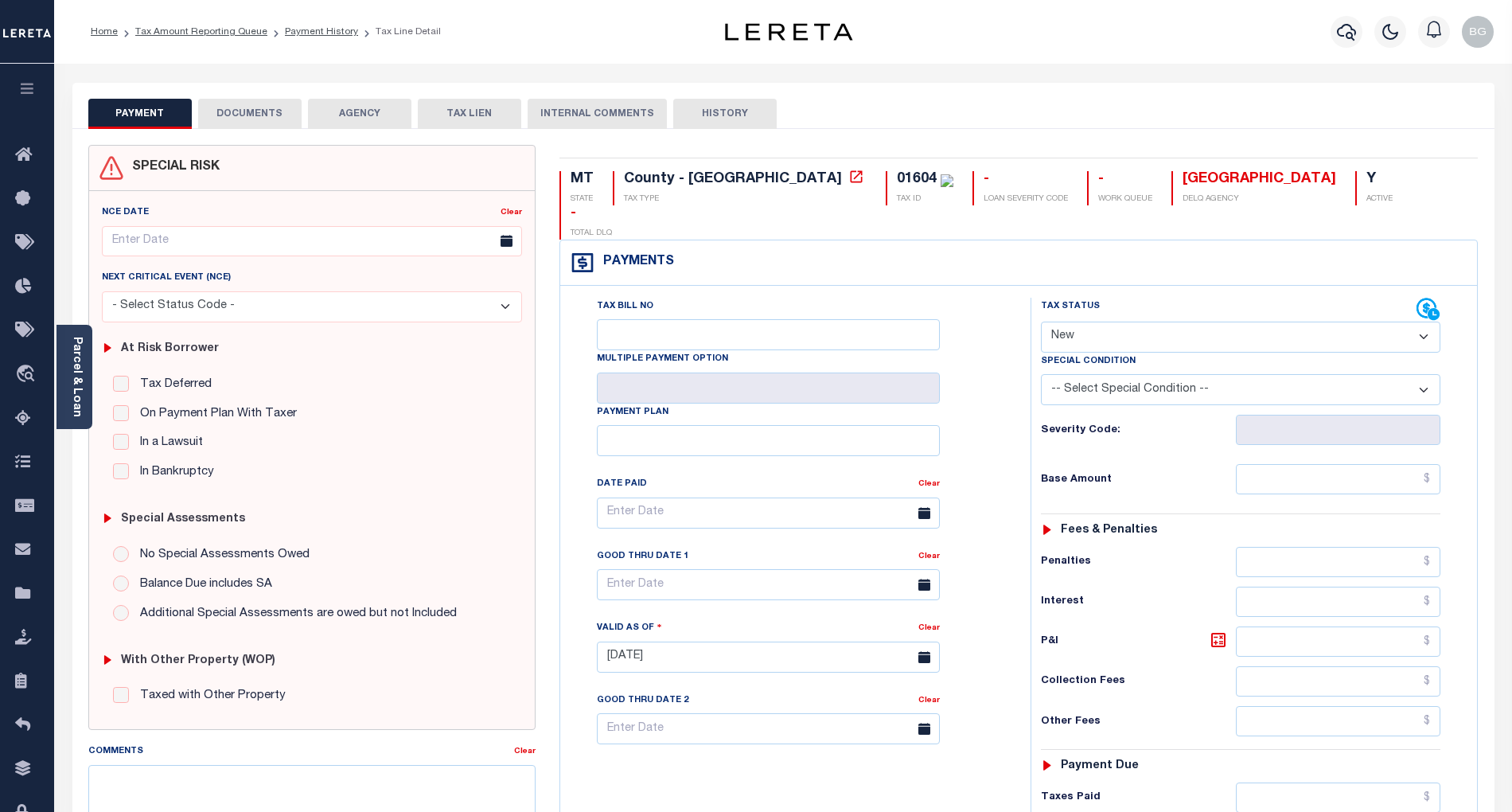
click at [249, 109] on button "DOCUMENTS" at bounding box center [250, 113] width 104 height 30
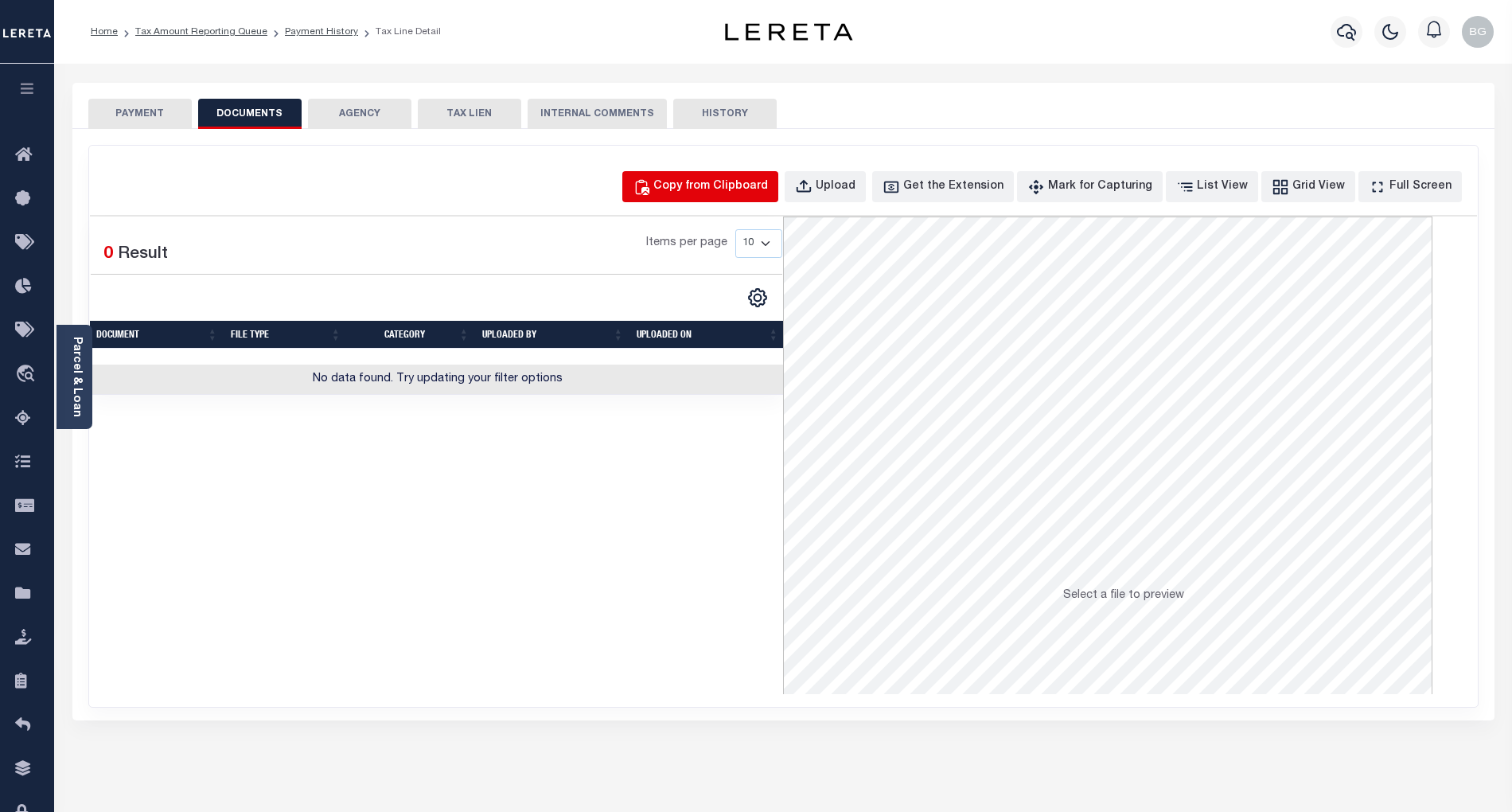
click at [752, 180] on div "Copy from Clipboard" at bounding box center [711, 187] width 114 height 17
select select "POP"
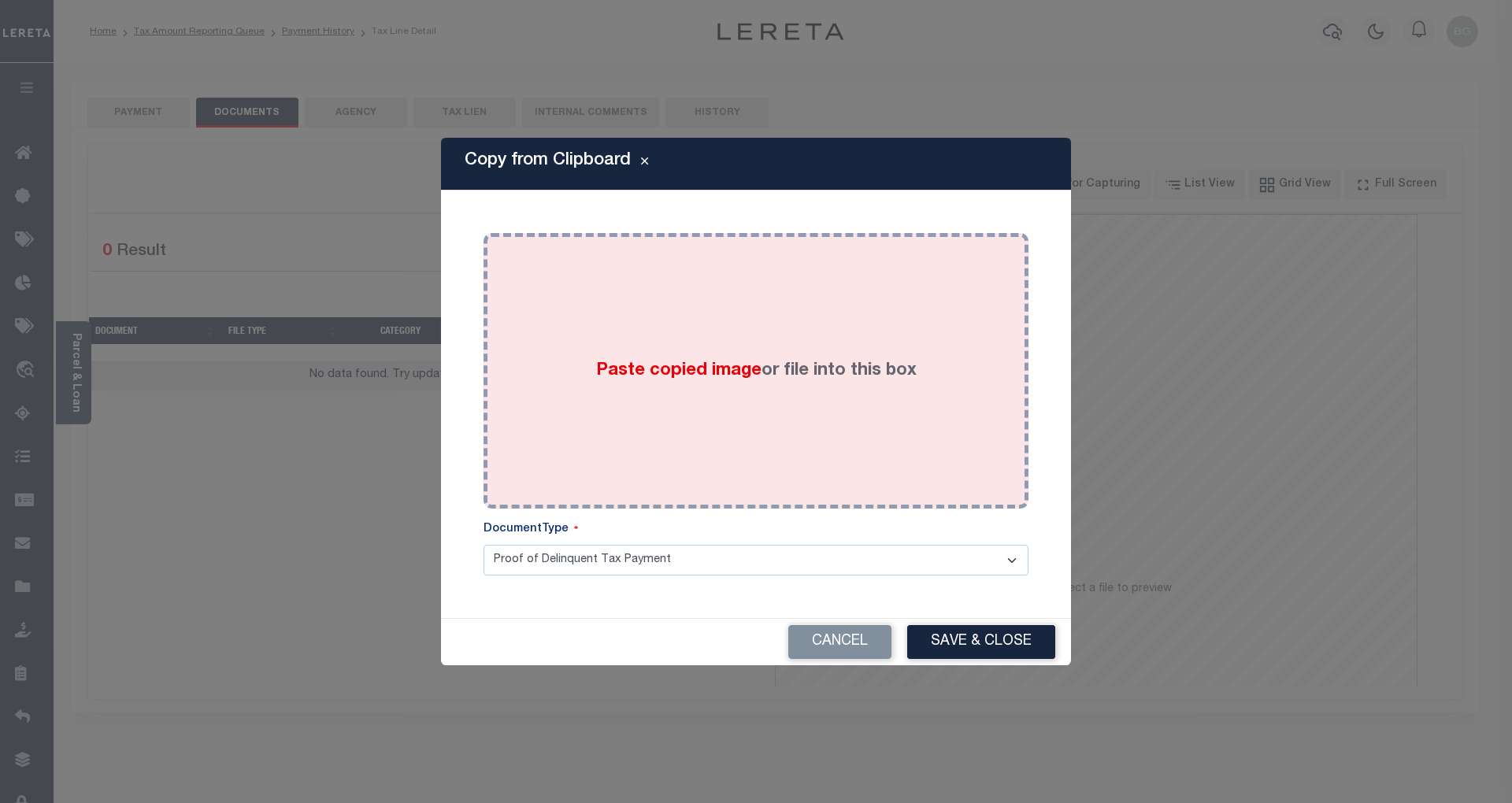
click at [691, 362] on span "Paste copied image" at bounding box center [679, 371] width 166 height 17
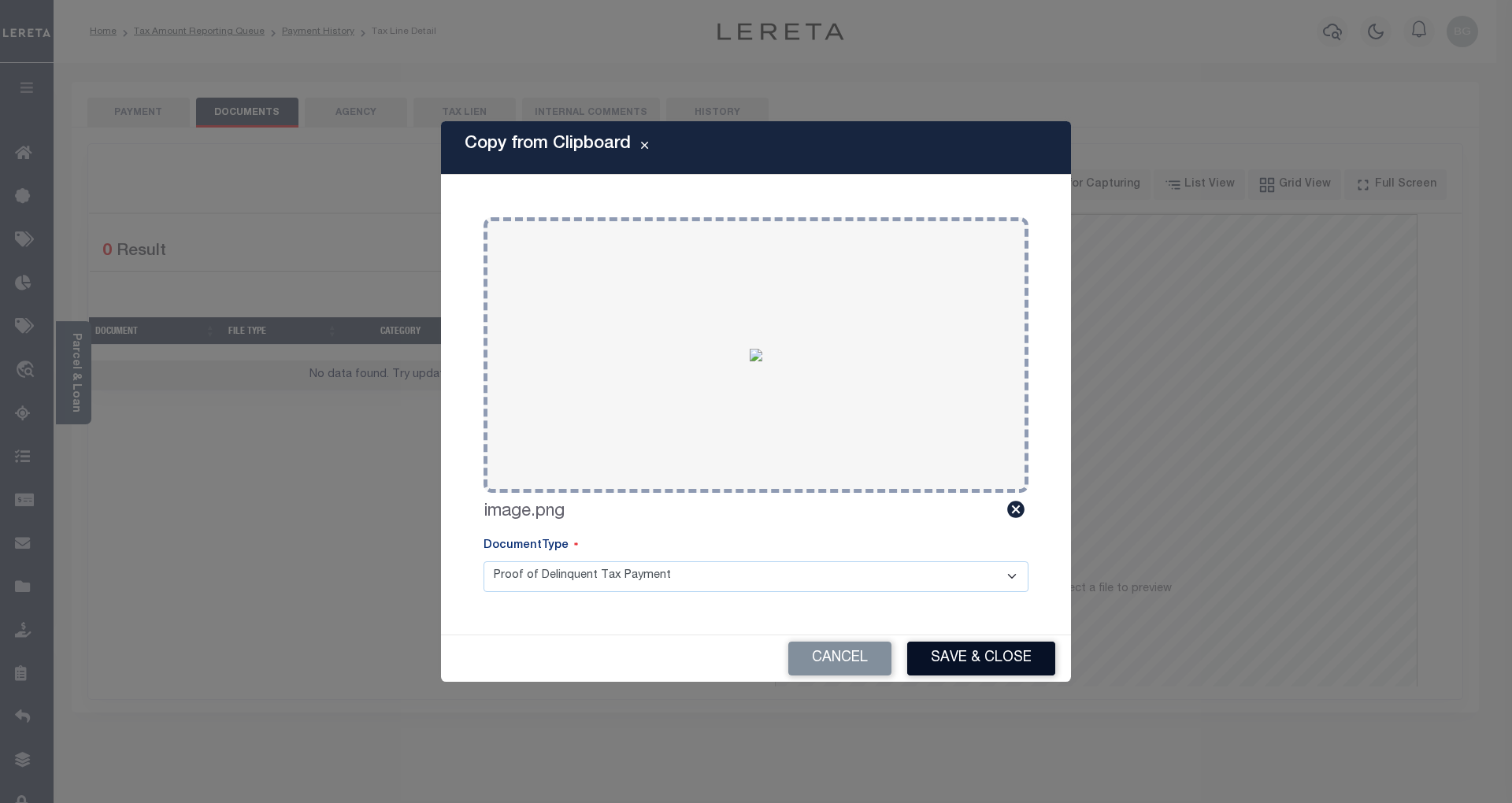
click at [1015, 661] on button "Save & Close" at bounding box center [981, 658] width 148 height 34
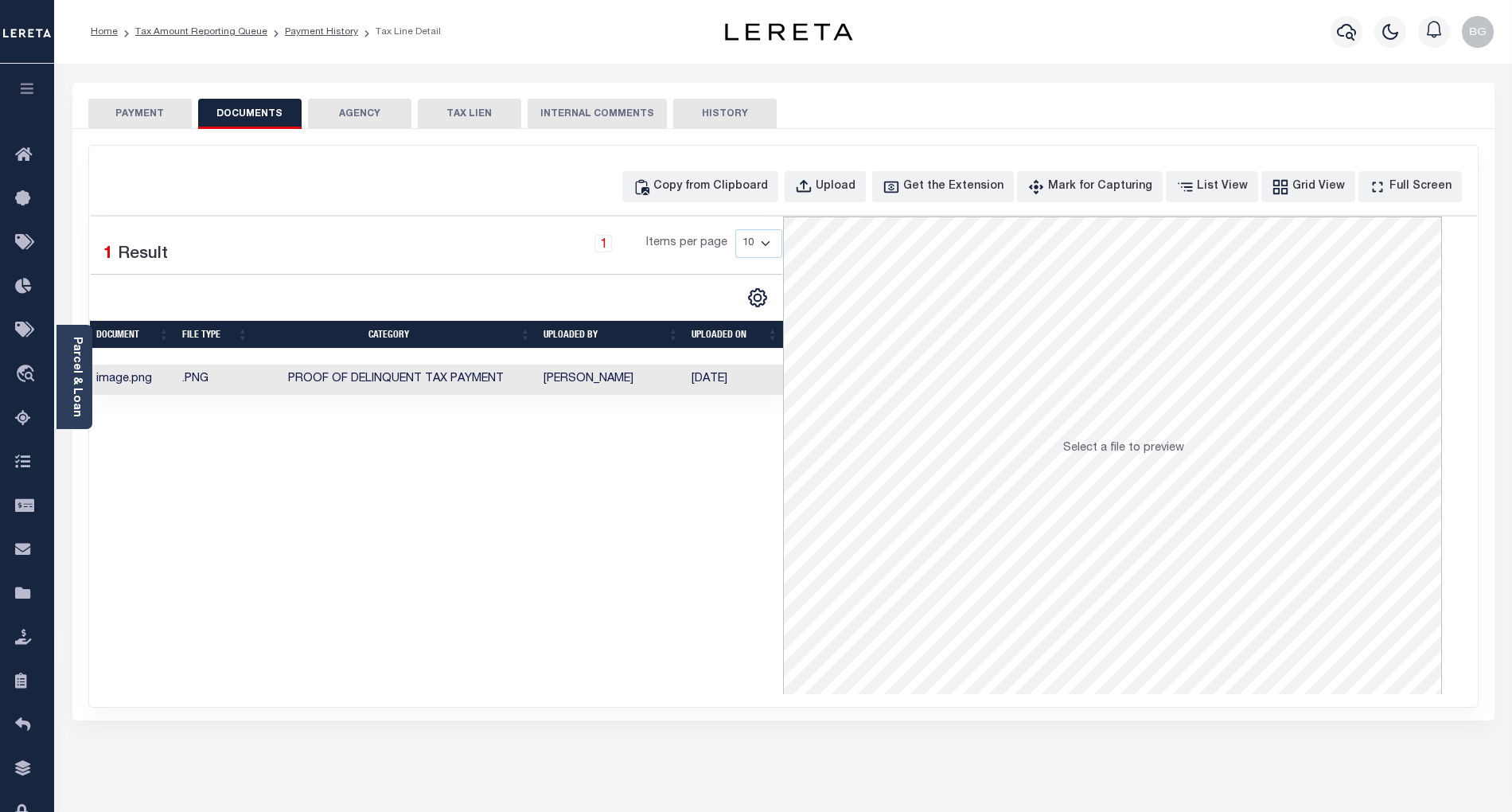
click at [149, 113] on button "PAYMENT" at bounding box center [139, 113] width 104 height 30
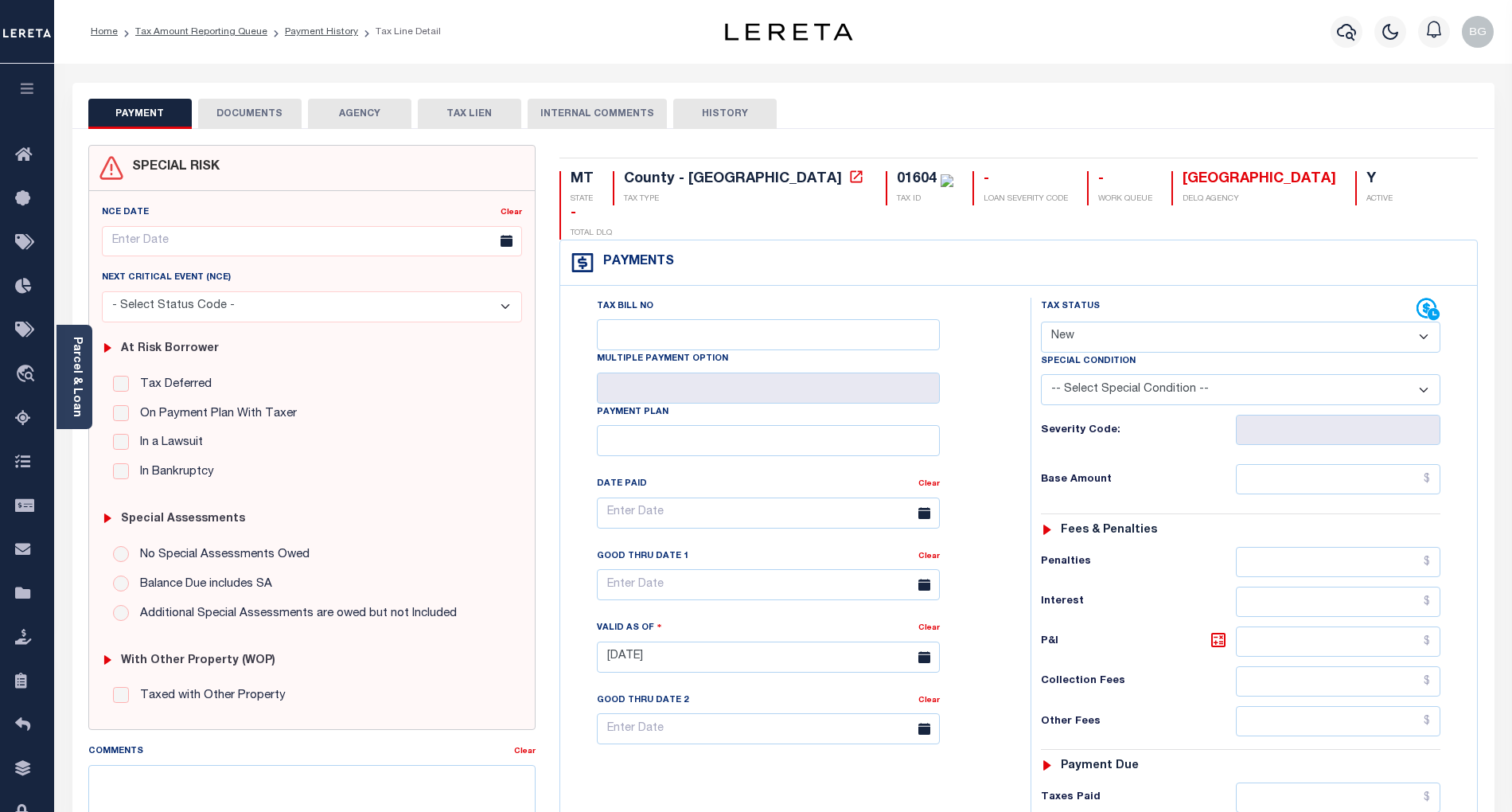
drag, startPoint x: 1076, startPoint y: 302, endPoint x: 1076, endPoint y: 312, distance: 10.0
click at [1076, 322] on select "- Select Status Code - Open Due/Unpaid Paid Incomplete No Tax Due Internal Refu…" at bounding box center [1241, 337] width 399 height 31
select select "PYD"
click at [1041, 322] on select "- Select Status Code - Open Due/Unpaid Paid Incomplete No Tax Due Internal Refu…" at bounding box center [1241, 337] width 399 height 31
type input "[DATE]"
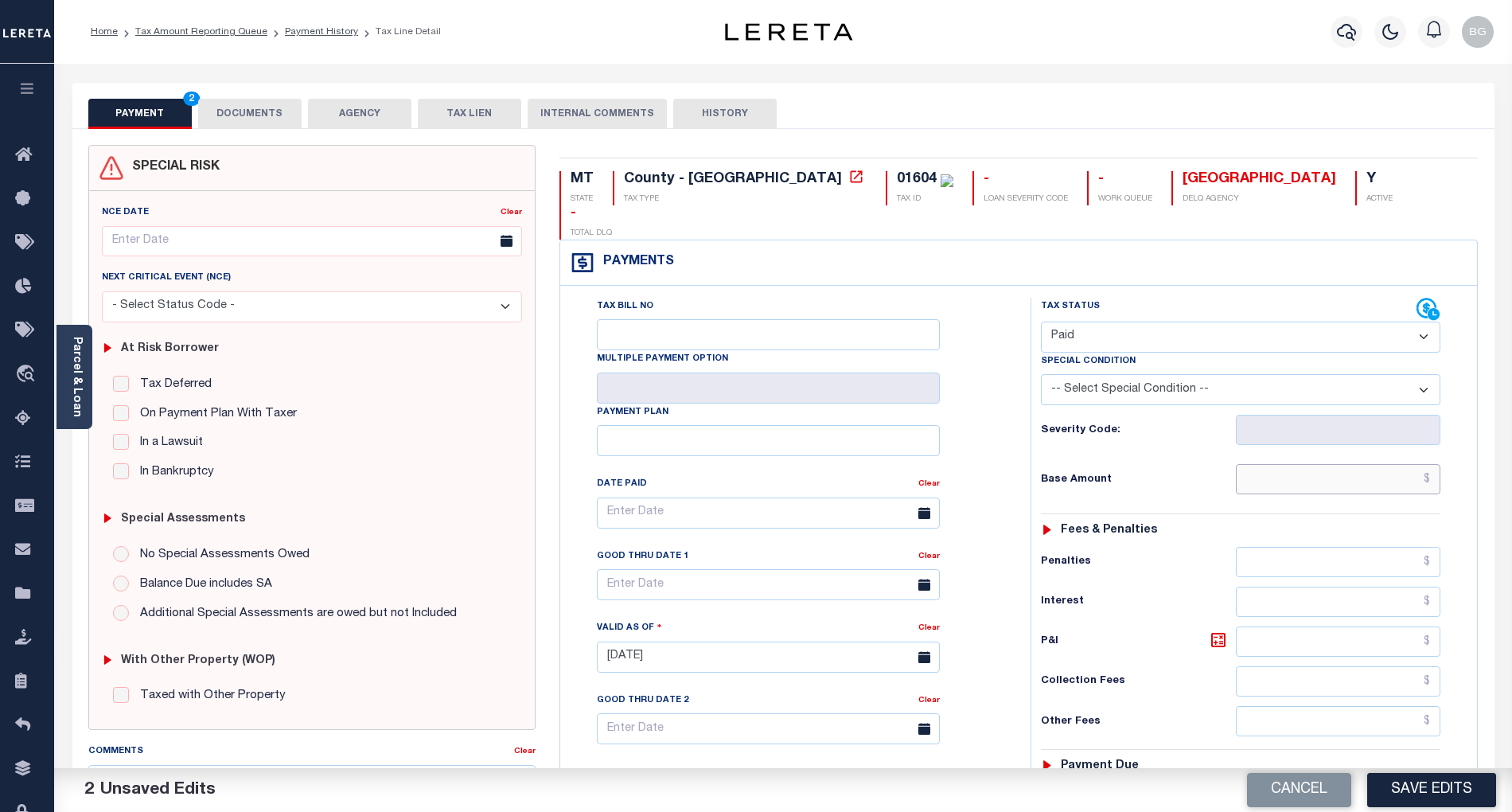
click at [1388, 464] on input "text" at bounding box center [1339, 479] width 205 height 30
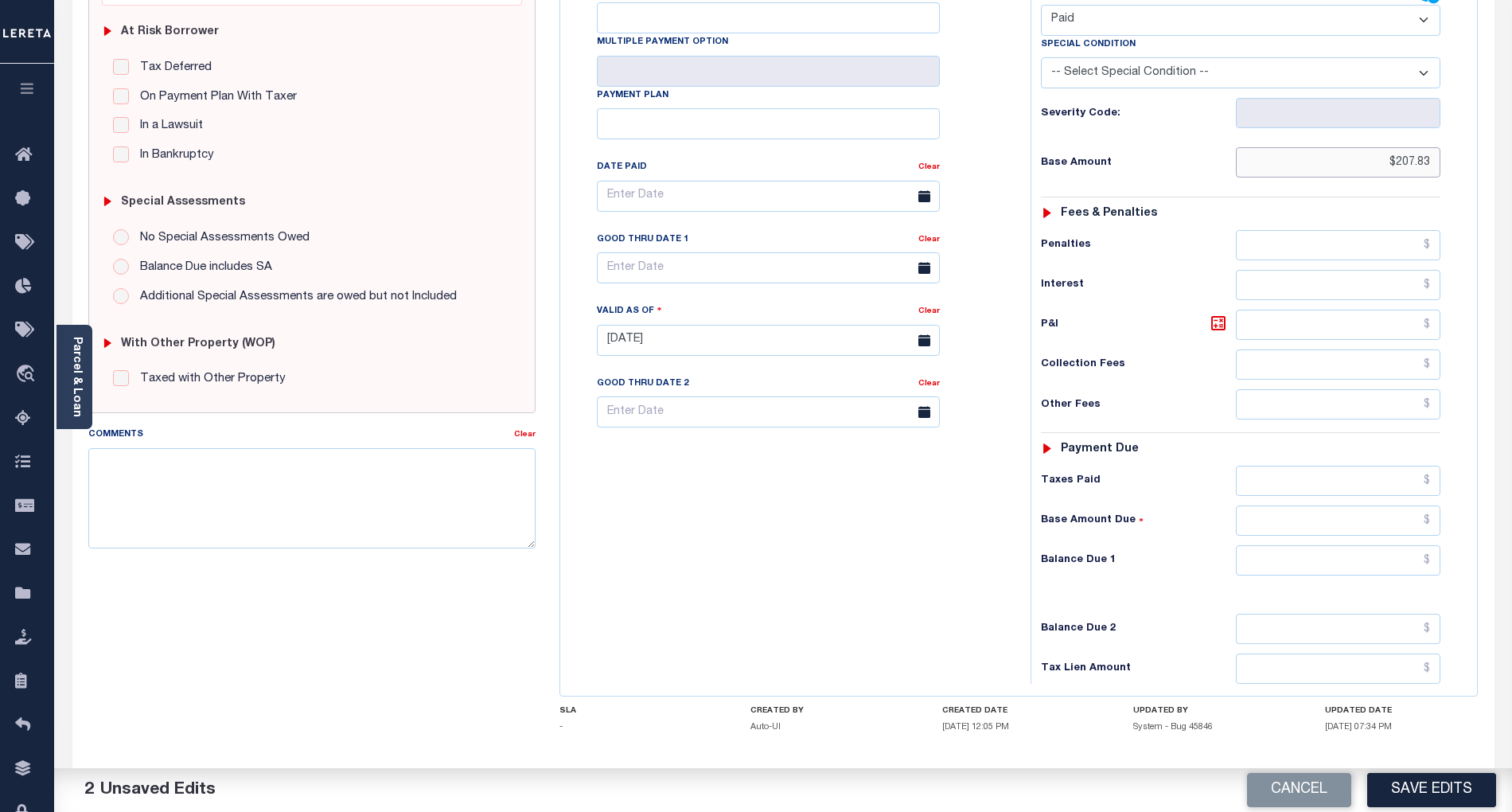
scroll to position [319, 0]
type input "$207.83"
click at [1392, 544] on input "text" at bounding box center [1339, 558] width 205 height 30
click at [927, 529] on div "Tax Bill No Multiple Payment Option Payment Plan Clear" at bounding box center [791, 330] width 454 height 703
type input "$0.00"
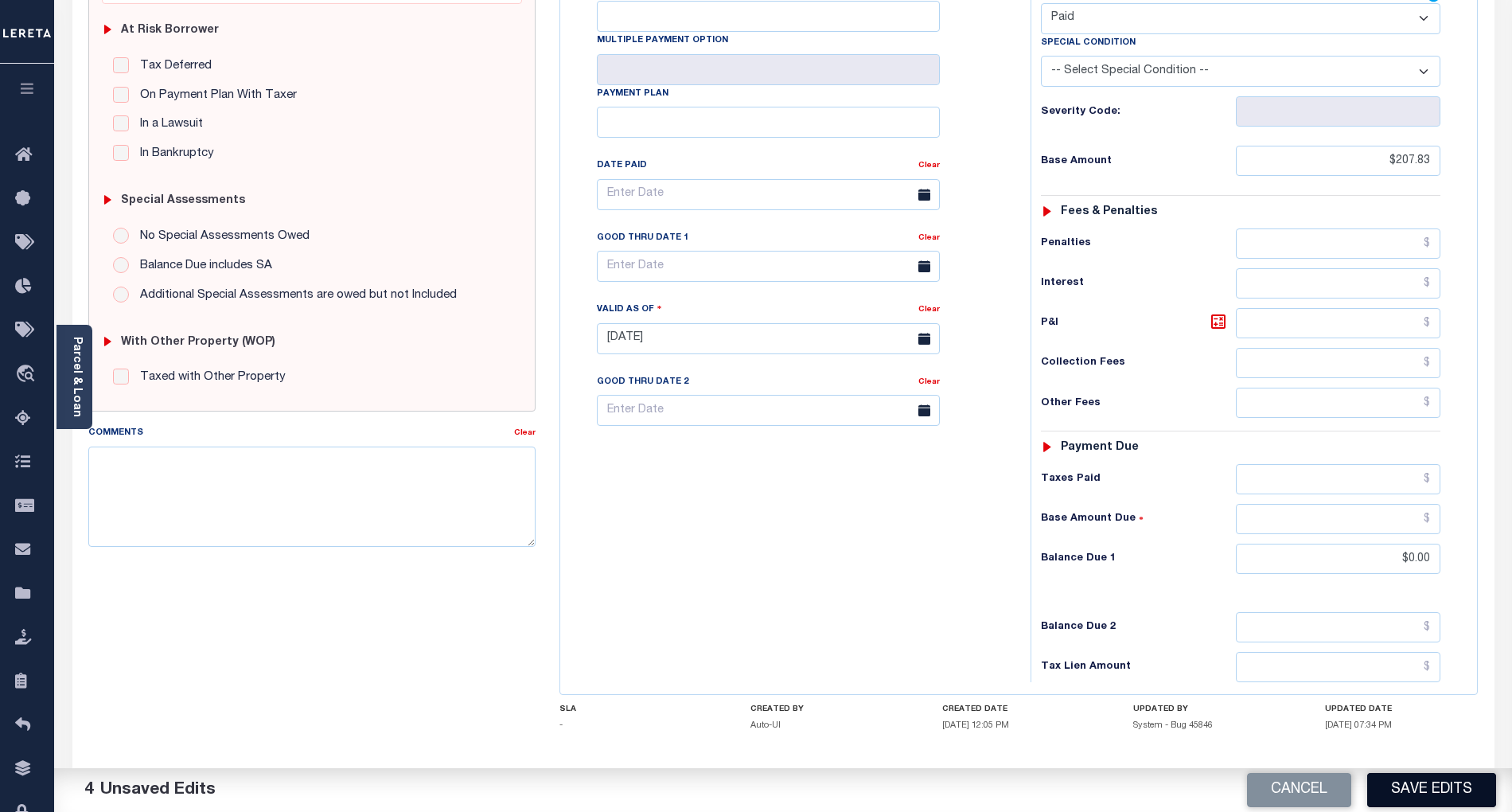
click at [1453, 796] on button "Save Edits" at bounding box center [1432, 790] width 129 height 34
checkbox input "false"
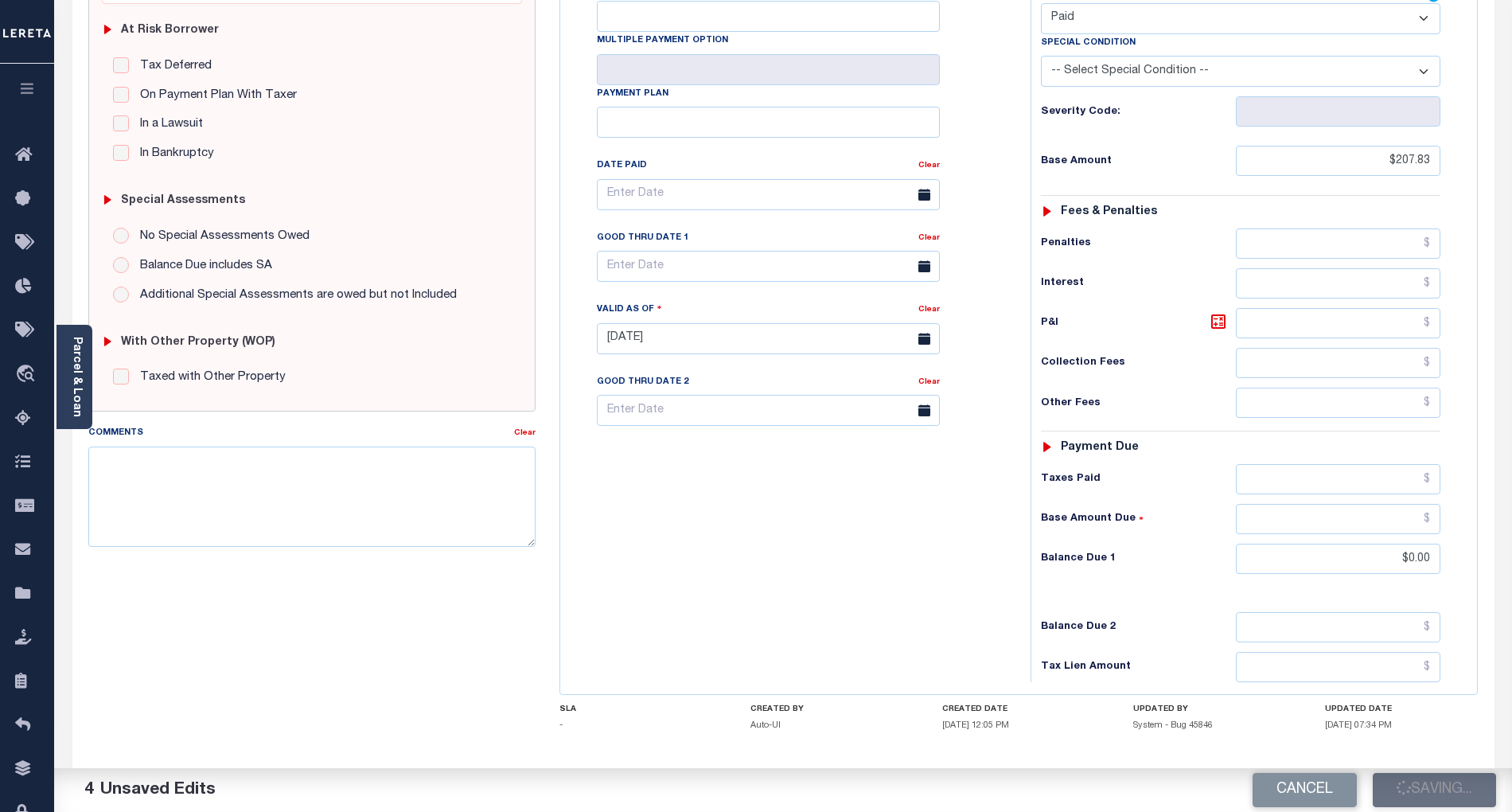
type input "$207.83"
type input "$0"
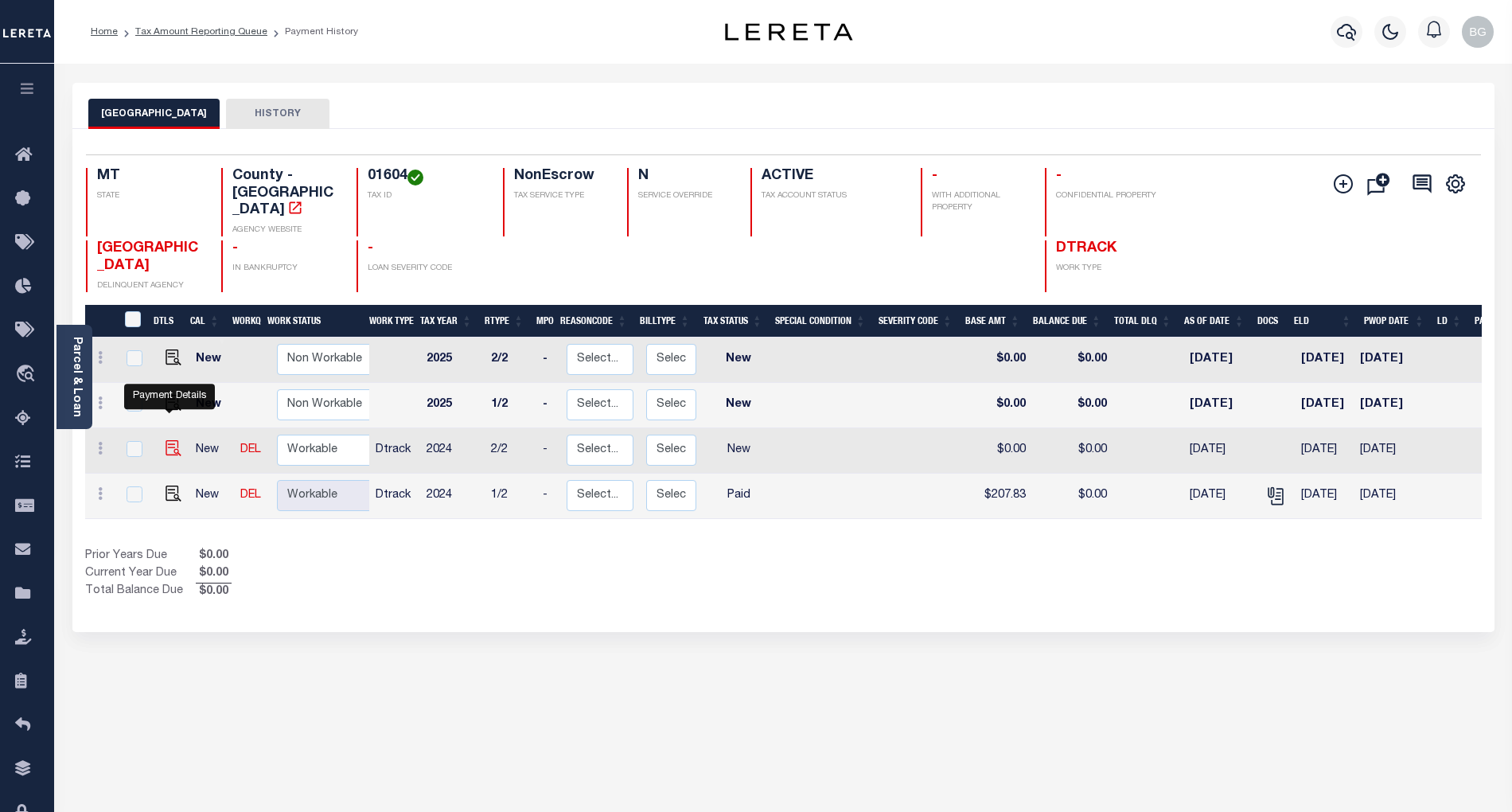
click at [170, 440] on img "" at bounding box center [173, 448] width 15 height 16
checkbox input "true"
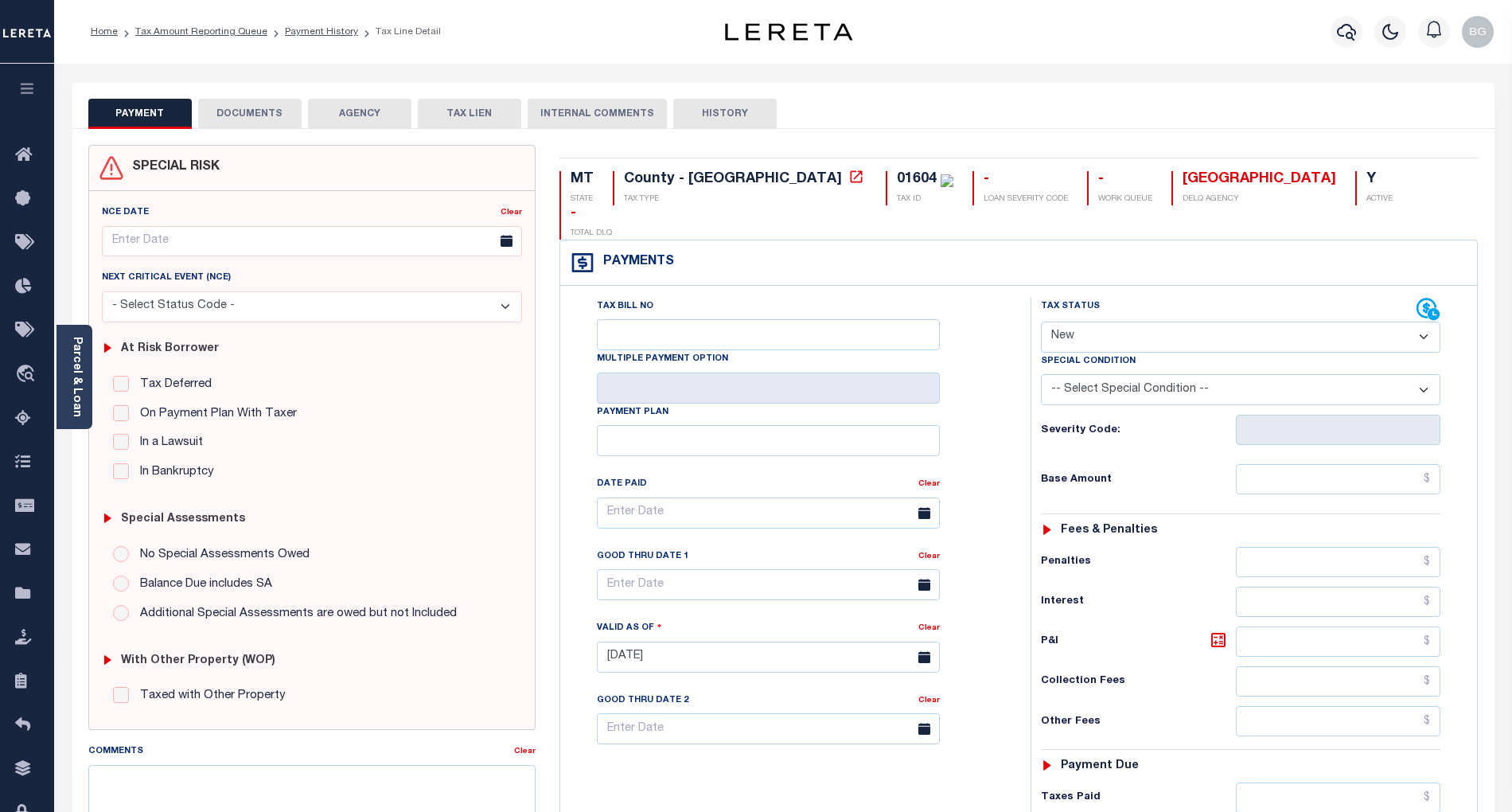
drag, startPoint x: 1106, startPoint y: 299, endPoint x: 1108, endPoint y: 310, distance: 11.2
click at [1106, 322] on select "- Select Status Code - Open Due/Unpaid Paid Incomplete No Tax Due Internal Refu…" at bounding box center [1241, 337] width 399 height 31
select select "DUE"
click at [1041, 322] on select "- Select Status Code - Open Due/Unpaid Paid Incomplete No Tax Due Internal Refu…" at bounding box center [1241, 337] width 399 height 31
type input "[DATE]"
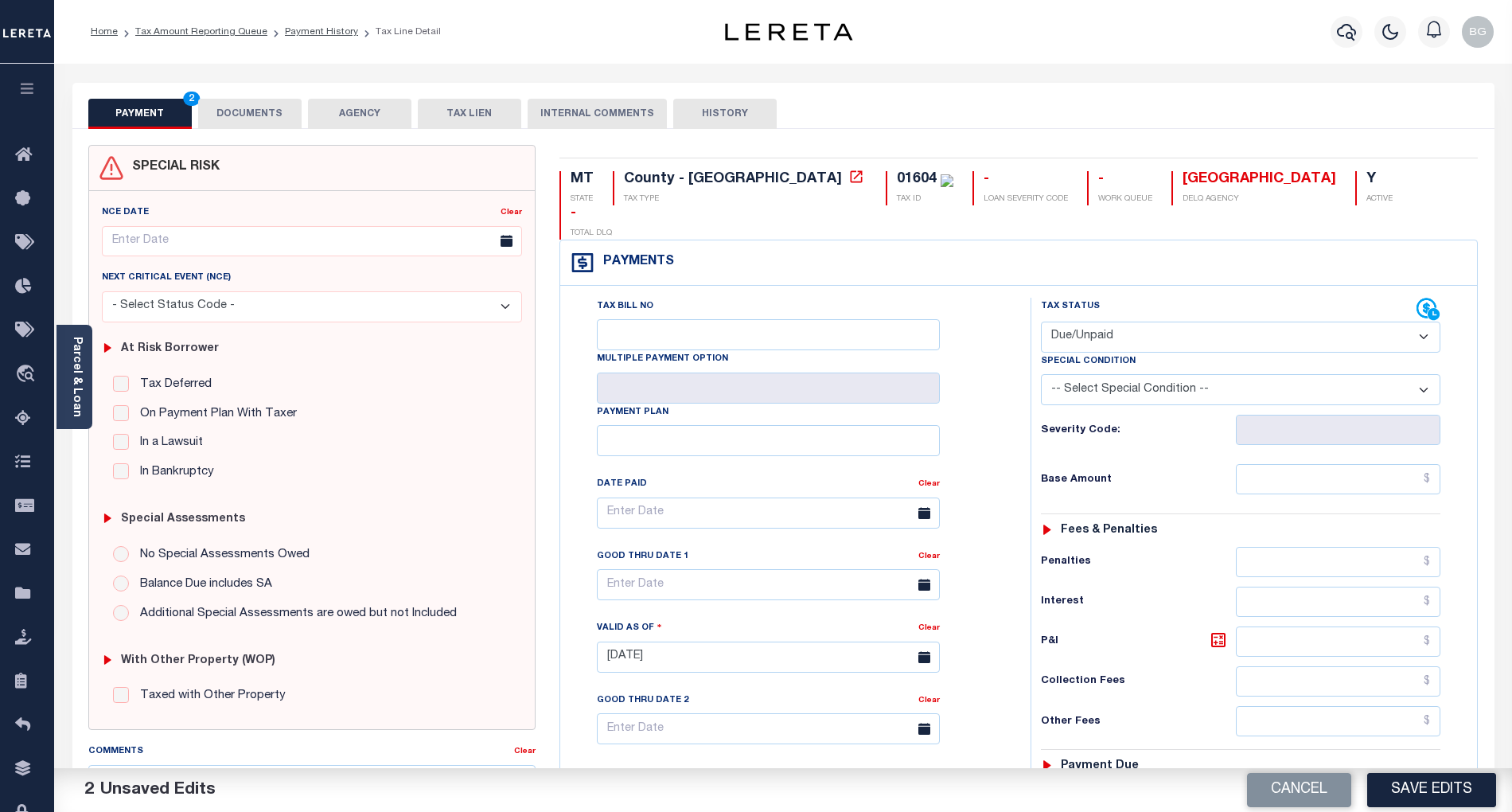
click at [1102, 322] on select "- Select Status Code - Open Due/Unpaid Paid Incomplete No Tax Due Internal Refu…" at bounding box center [1241, 337] width 399 height 31
select select "PYD"
click at [1041, 322] on select "- Select Status Code - Open Due/Unpaid Paid Incomplete No Tax Due Internal Refu…" at bounding box center [1241, 337] width 399 height 31
click at [1354, 464] on input "text" at bounding box center [1339, 479] width 205 height 30
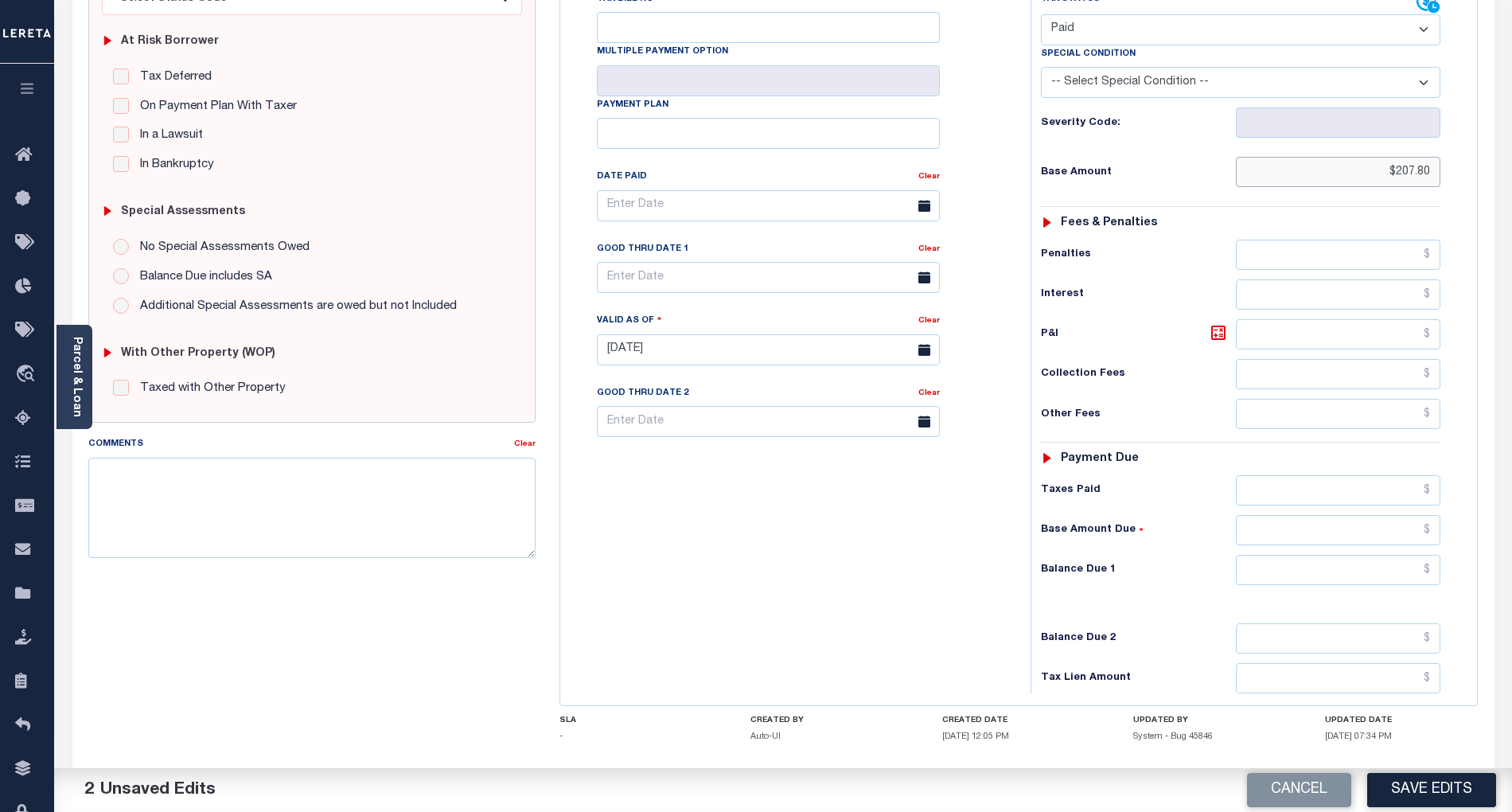
scroll to position [319, 0]
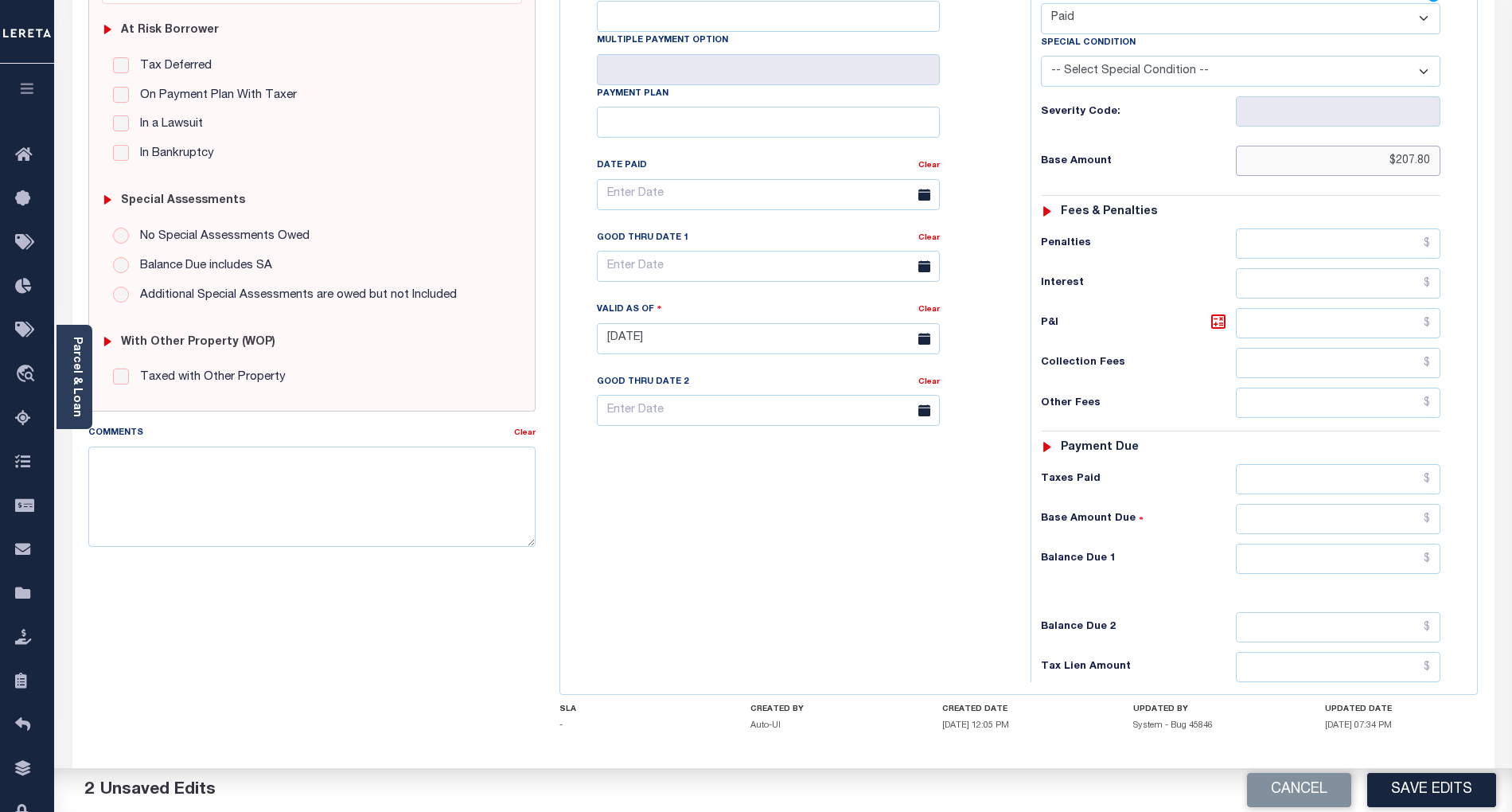
type input "$207.80"
click at [1399, 544] on input "text" at bounding box center [1339, 558] width 205 height 30
type input "$0.00"
click at [899, 508] on div "Tax Bill No Multiple Payment Option Payment Plan Clear" at bounding box center [791, 330] width 454 height 703
click at [1446, 806] on button "Save Edits" at bounding box center [1432, 790] width 129 height 34
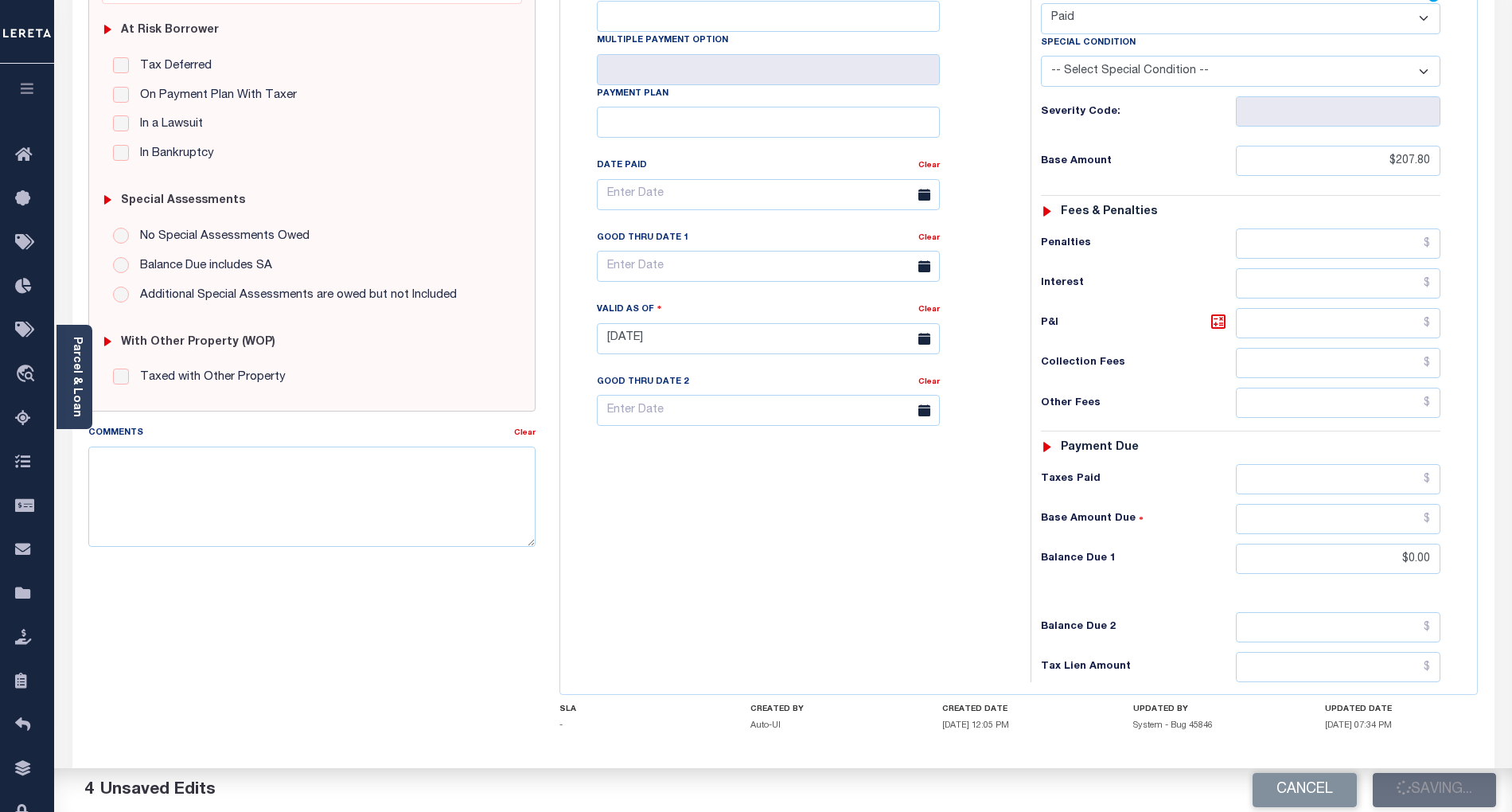
checkbox input "false"
type input "$207.8"
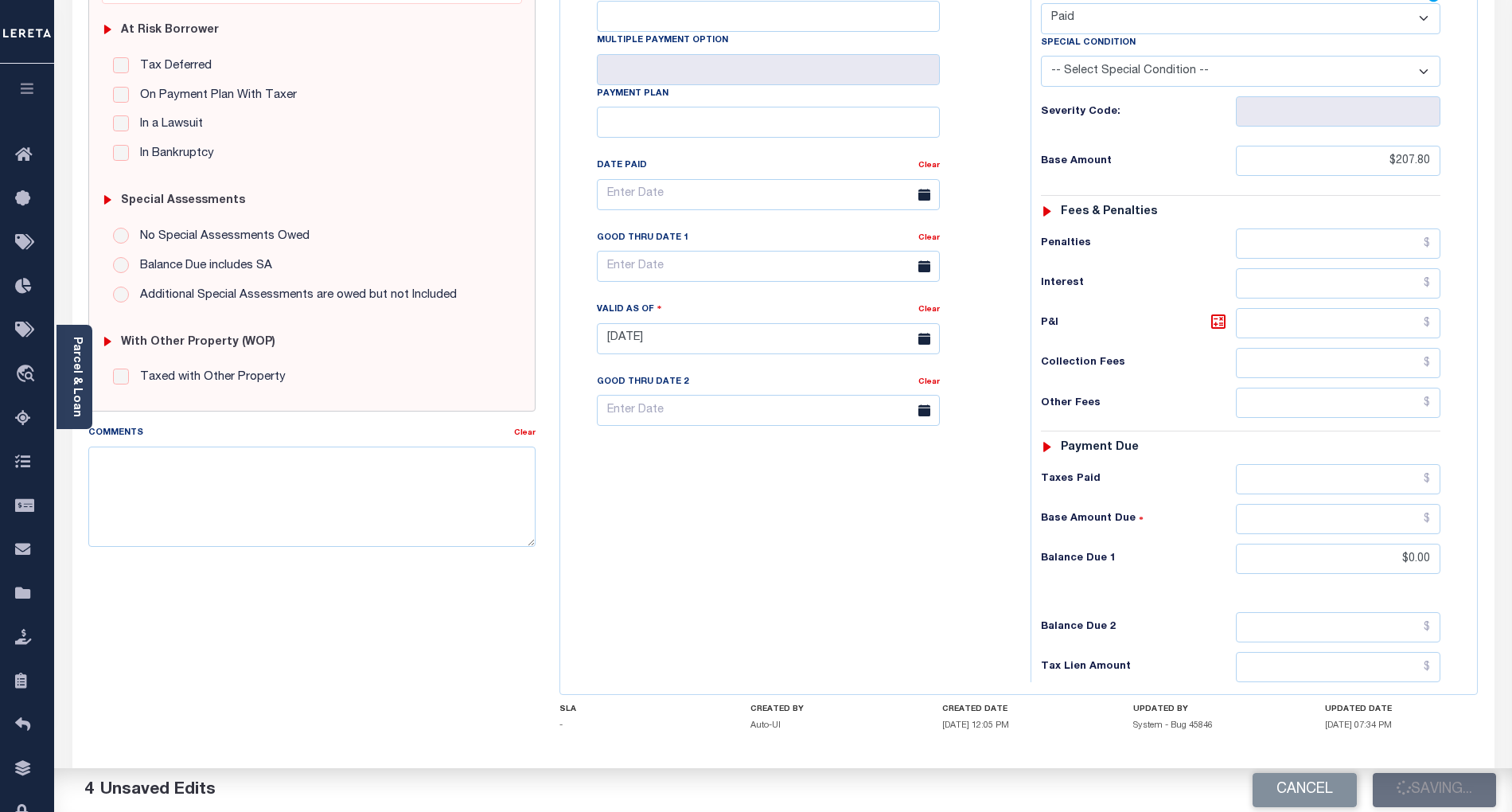
type input "$0"
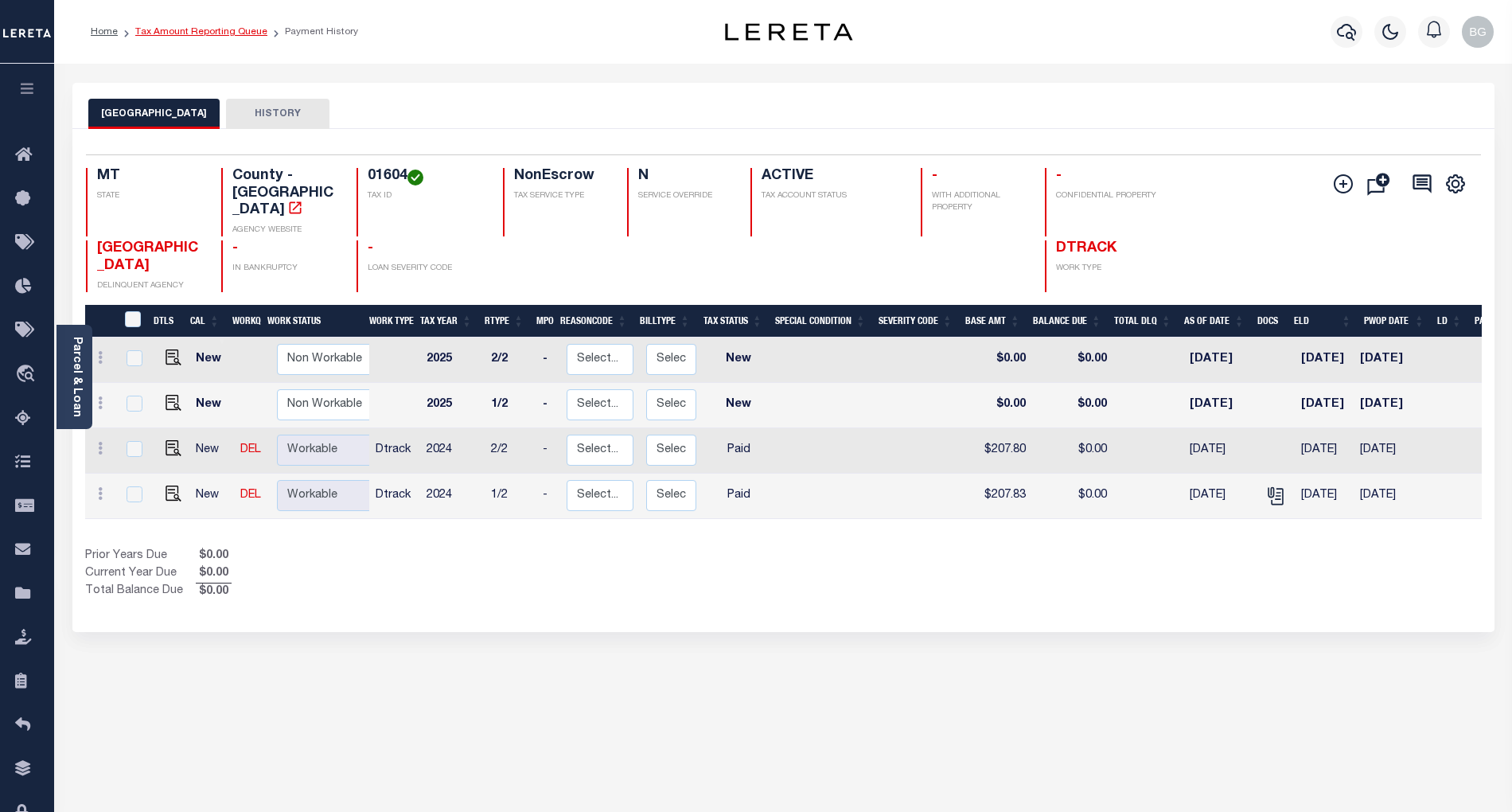
click at [190, 33] on link "Tax Amount Reporting Queue" at bounding box center [201, 32] width 132 height 10
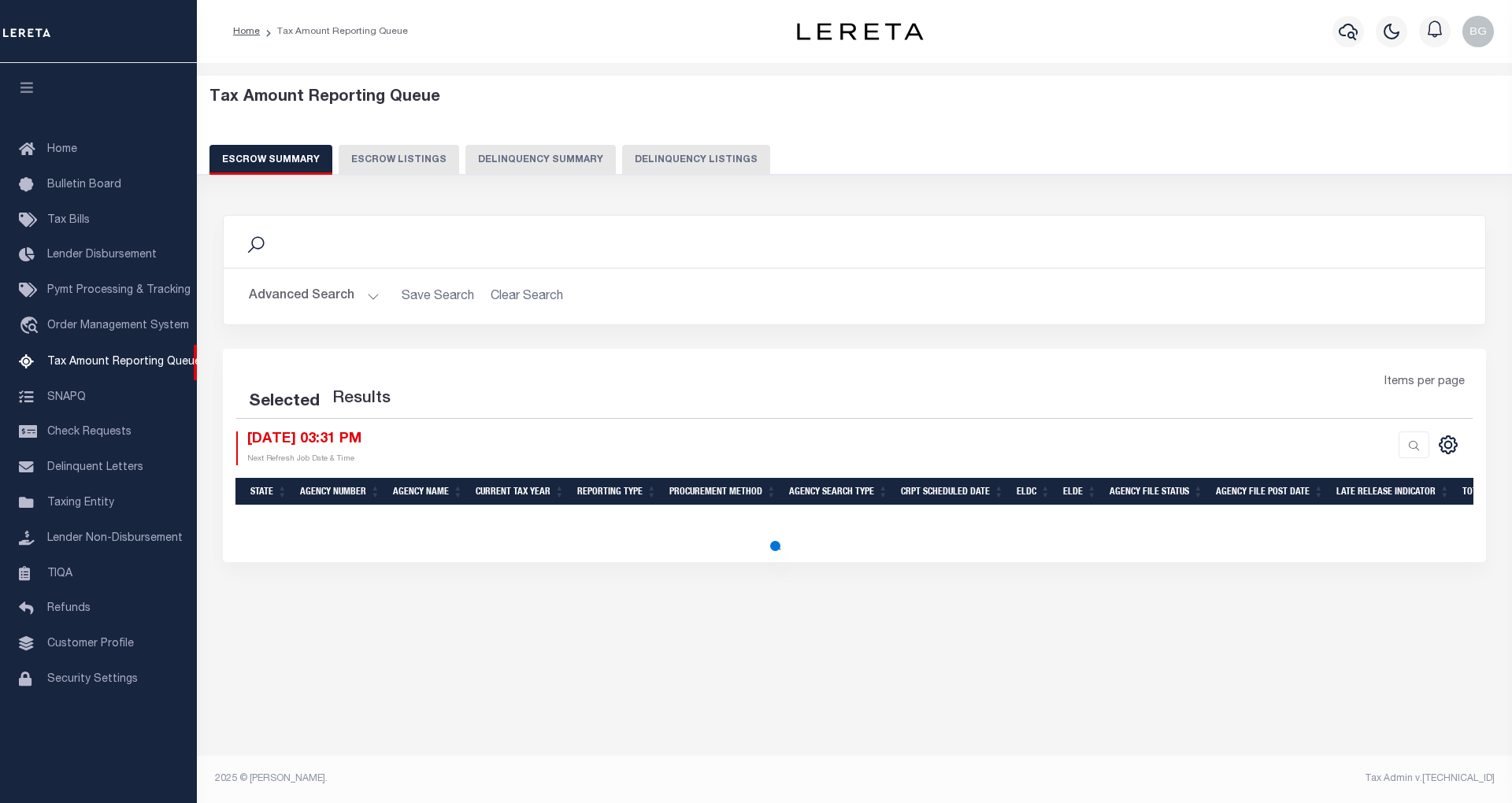
click at [686, 158] on button "Delinquency Listings" at bounding box center [696, 159] width 148 height 30
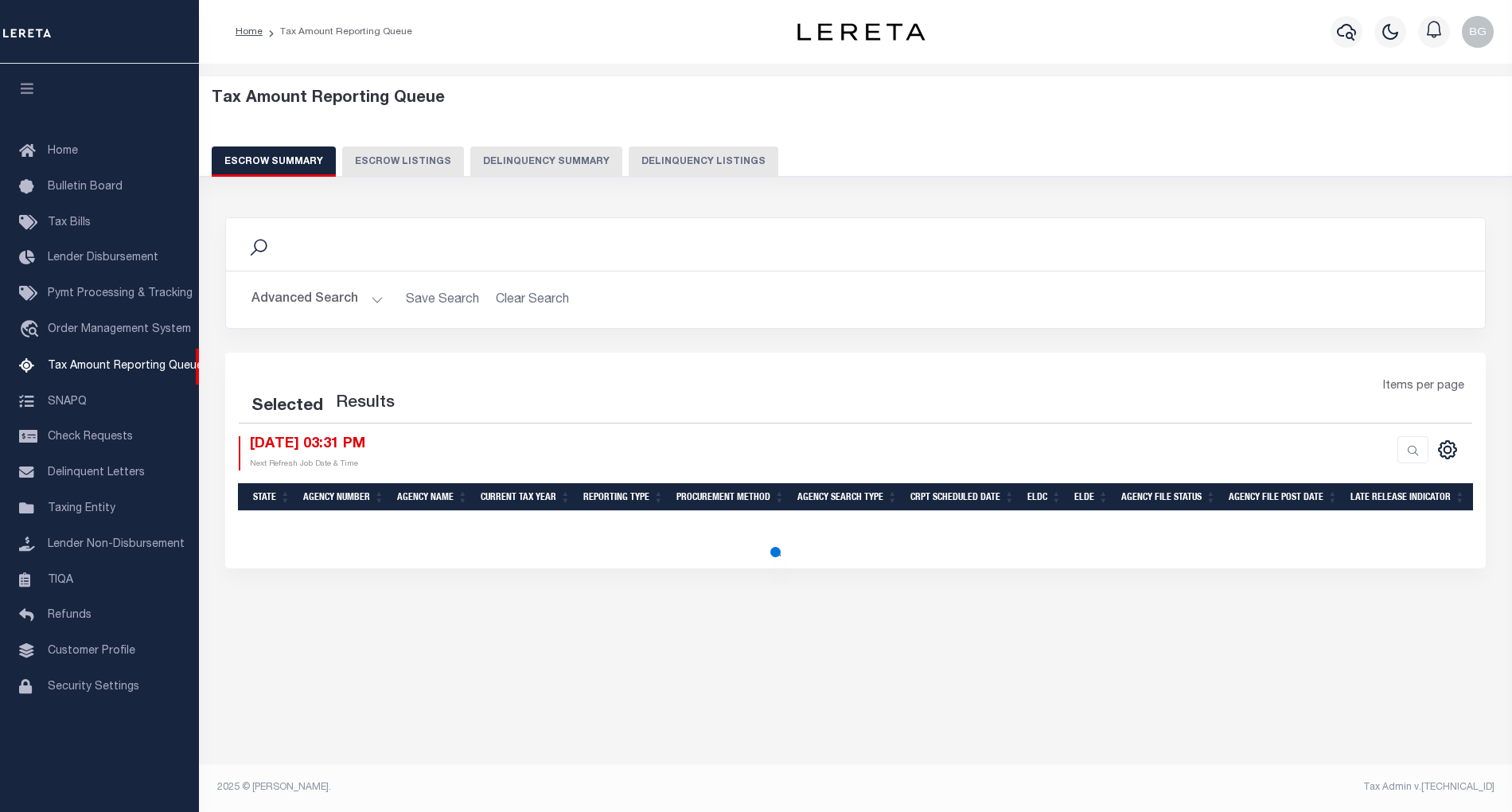
select select "100"
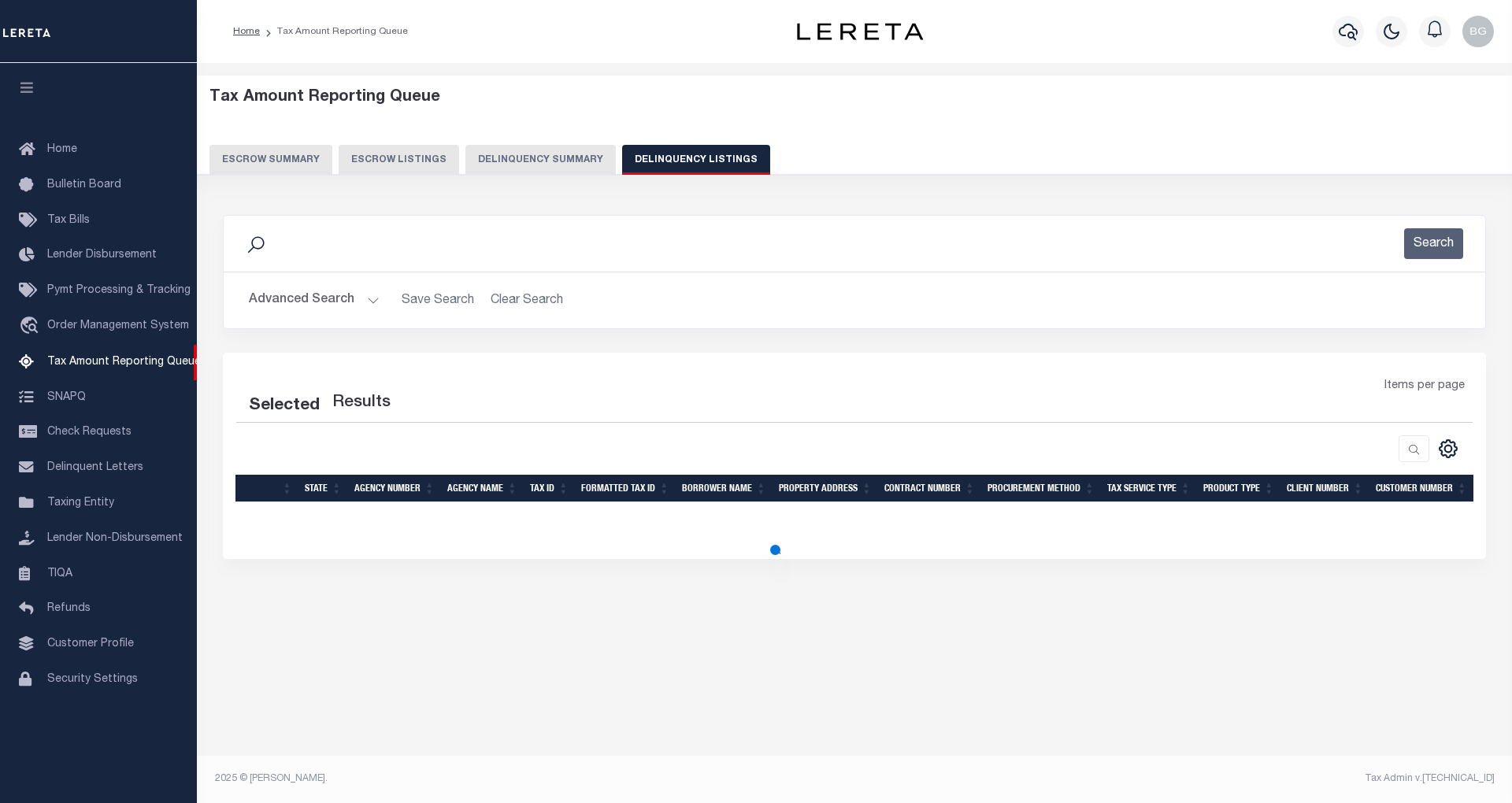
select select "100"
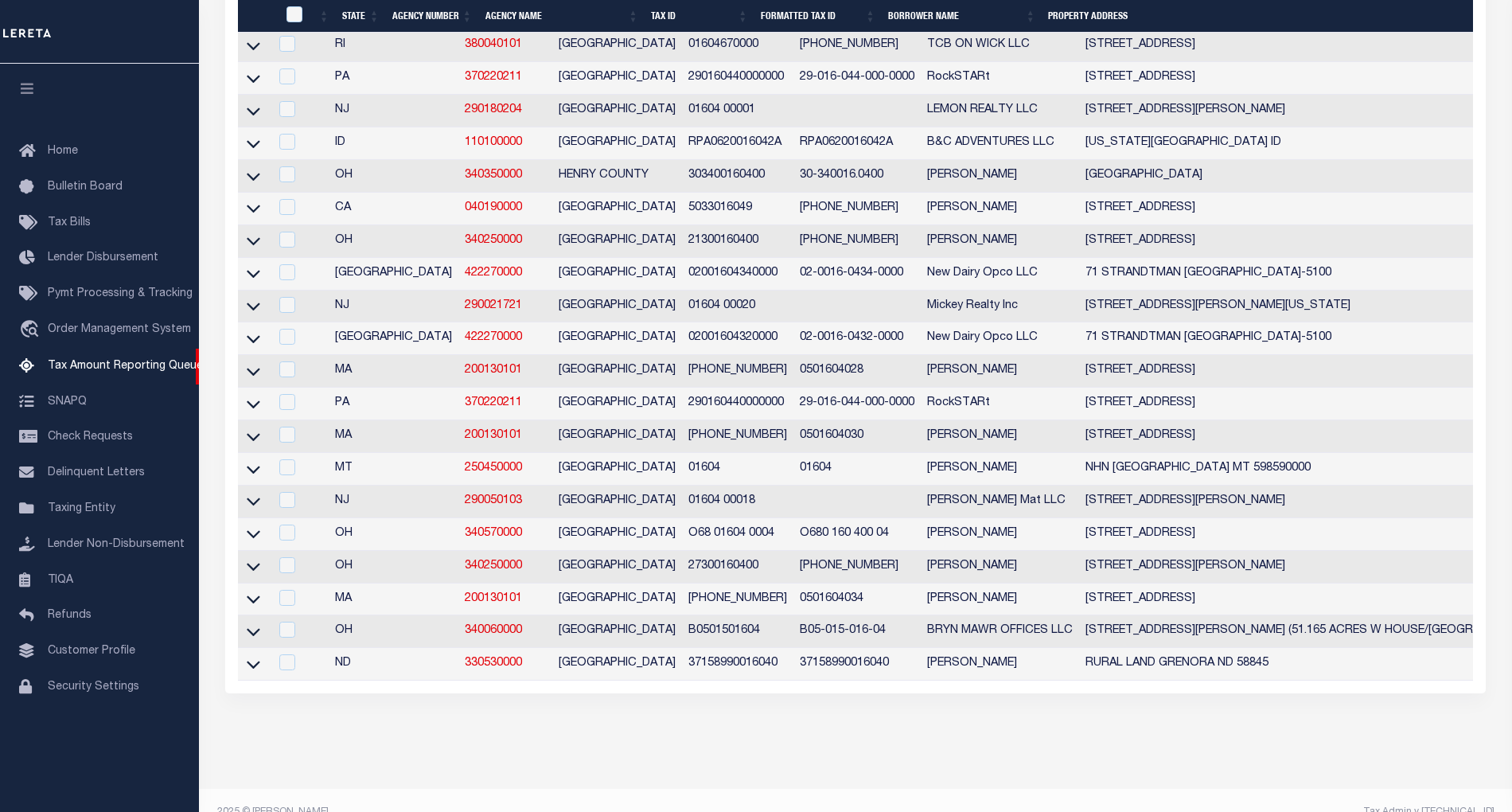
scroll to position [536, 0]
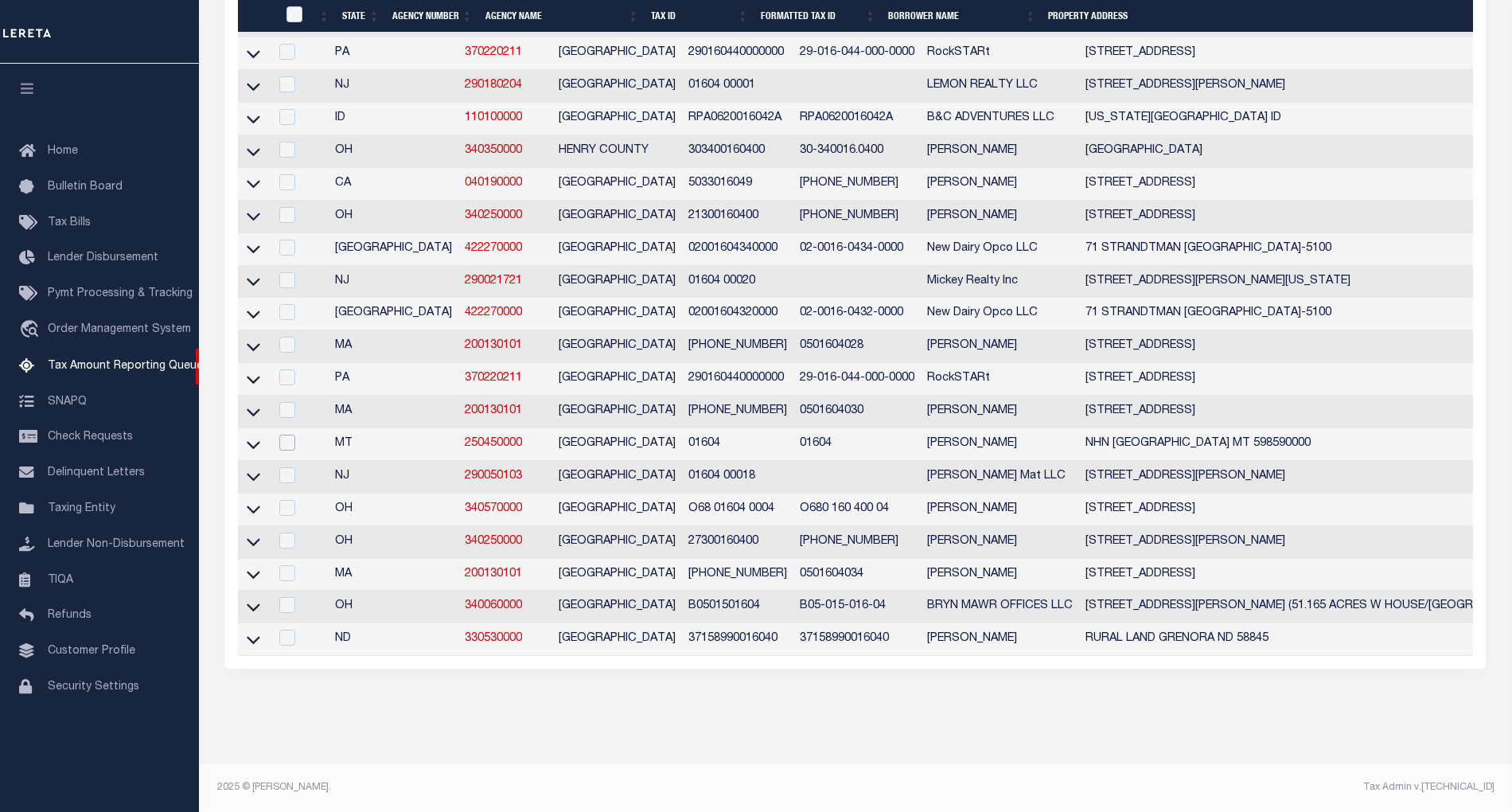
click at [283, 435] on input "checkbox" at bounding box center [287, 443] width 15 height 16
checkbox input "true"
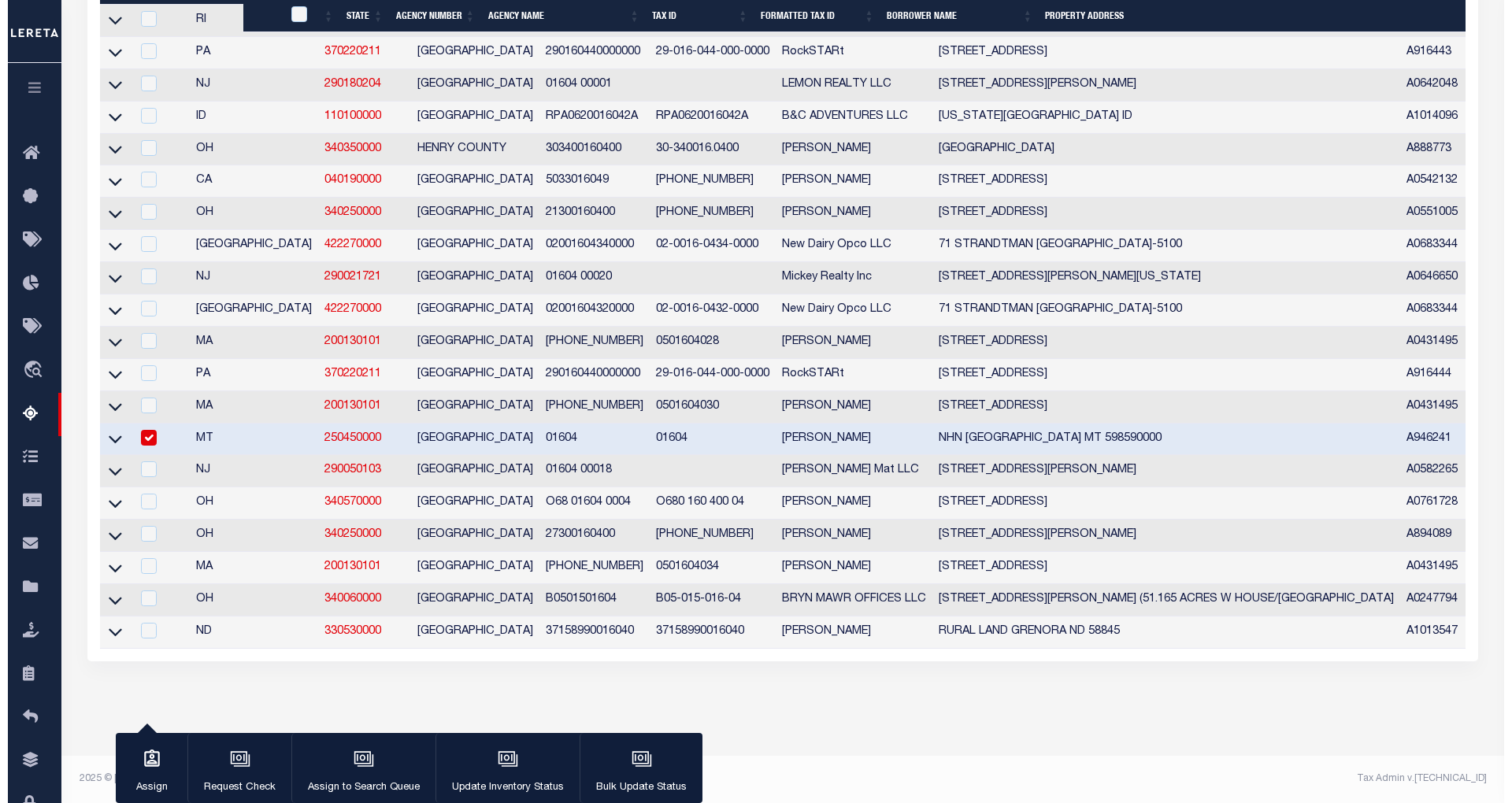
scroll to position [527, 0]
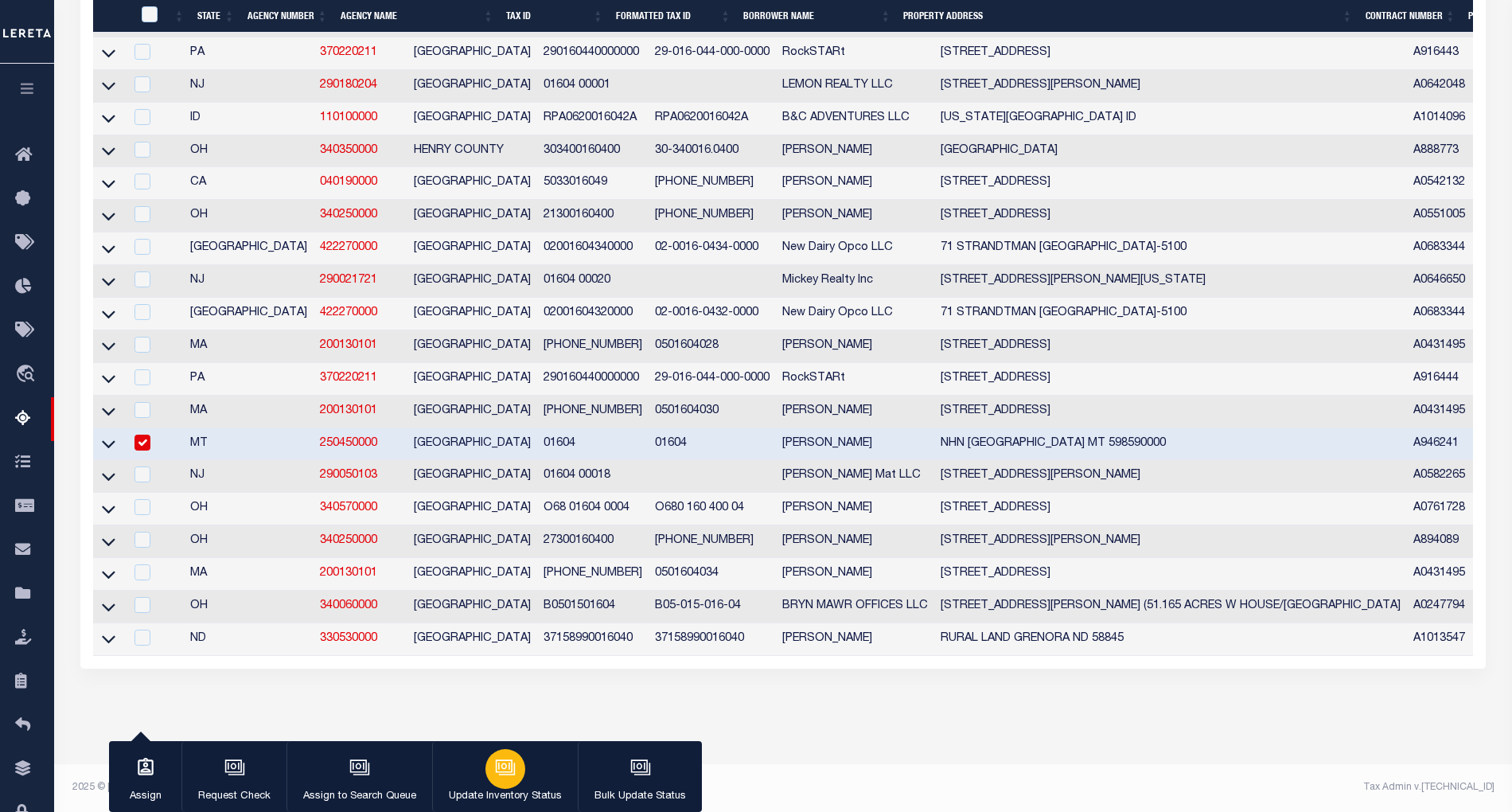
click at [508, 769] on icon "button" at bounding box center [505, 766] width 20 height 20
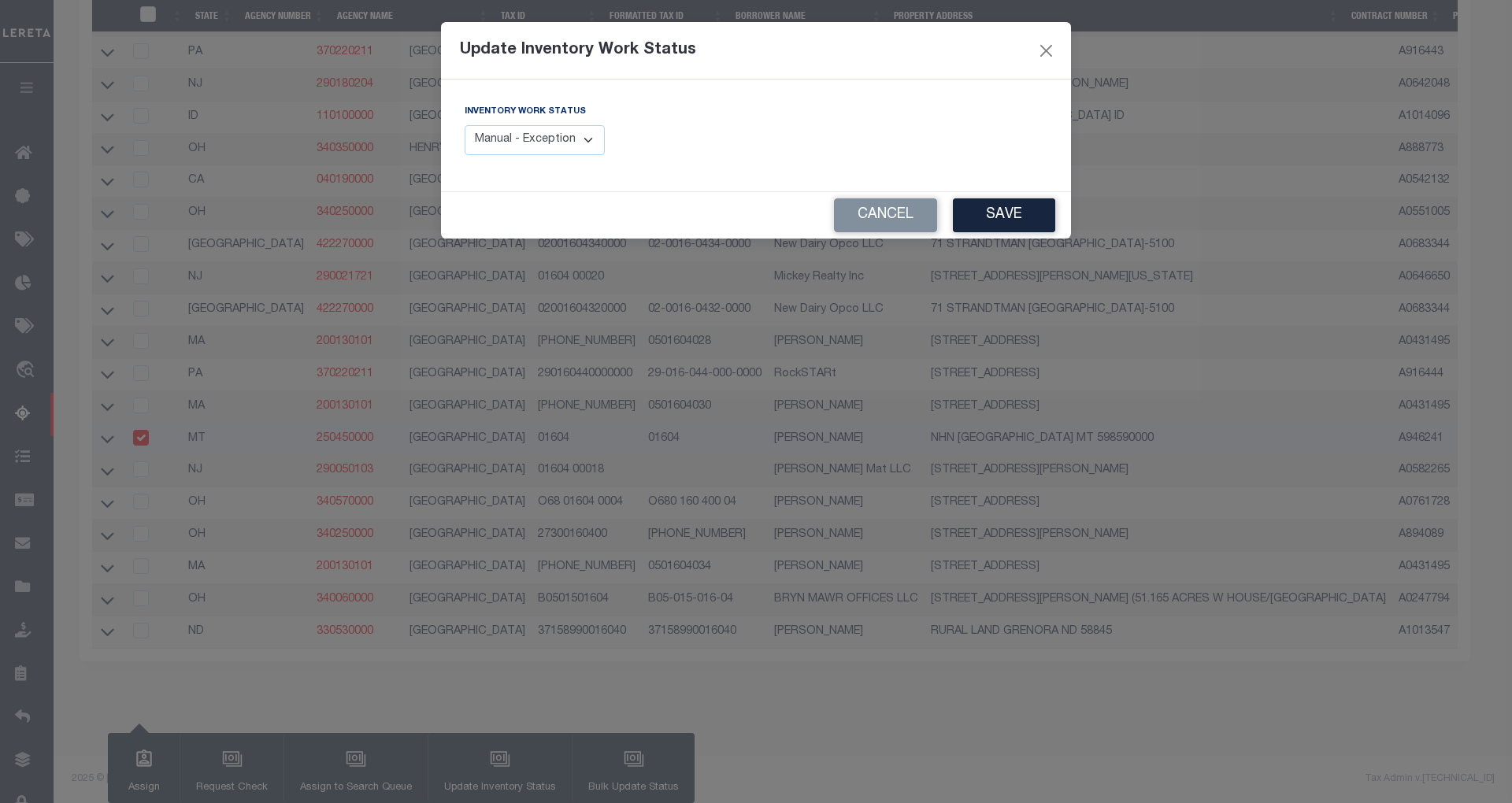
click at [576, 142] on select "Manual - Exception Pended - Awaiting Search Late Add Exception Completed" at bounding box center [535, 141] width 140 height 31
select select "4"
click at [465, 126] on select "Manual - Exception Pended - Awaiting Search Late Add Exception Completed" at bounding box center [535, 141] width 140 height 31
click at [997, 225] on button "Save" at bounding box center [1004, 215] width 103 height 34
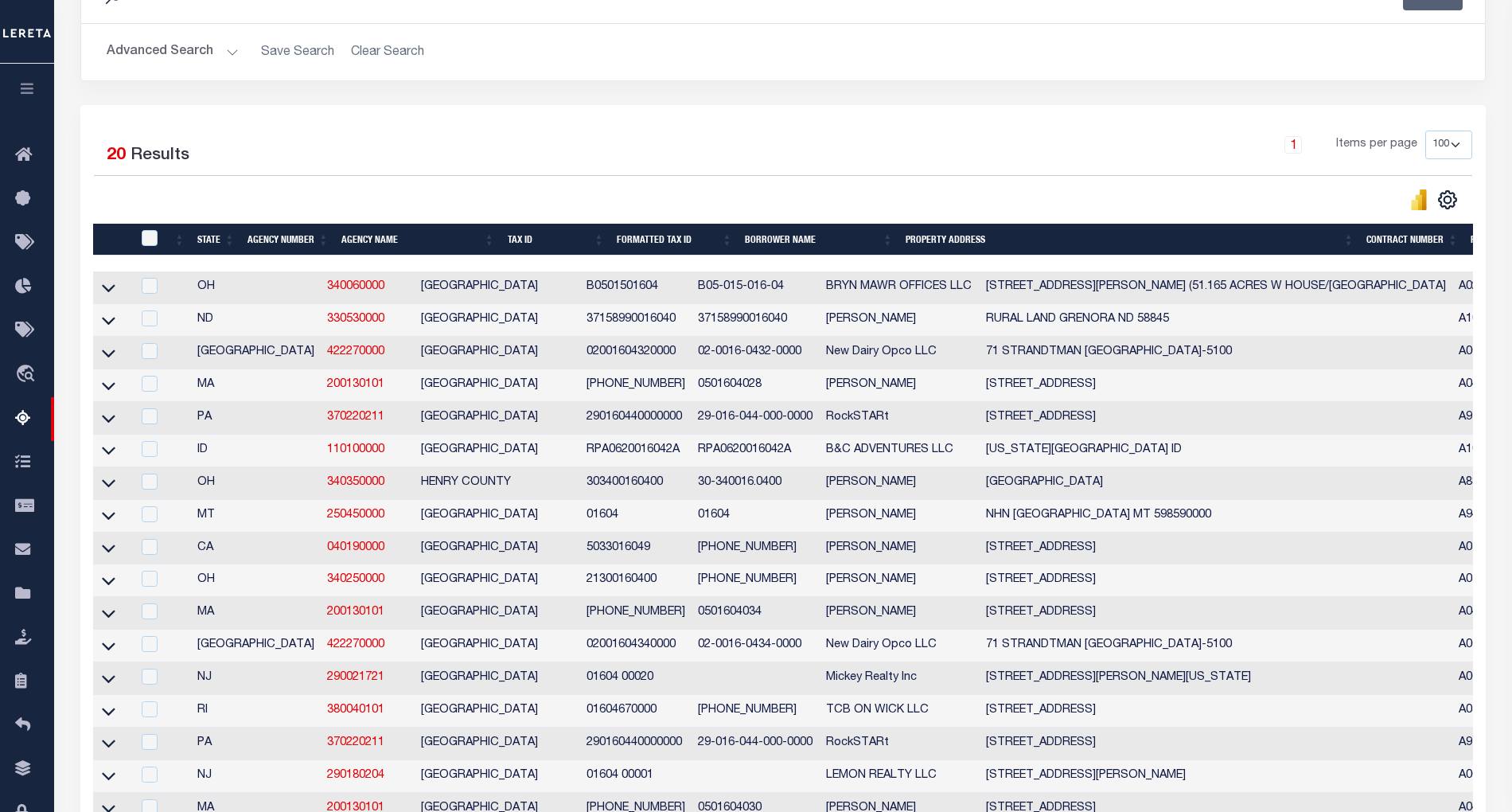
scroll to position [106, 0]
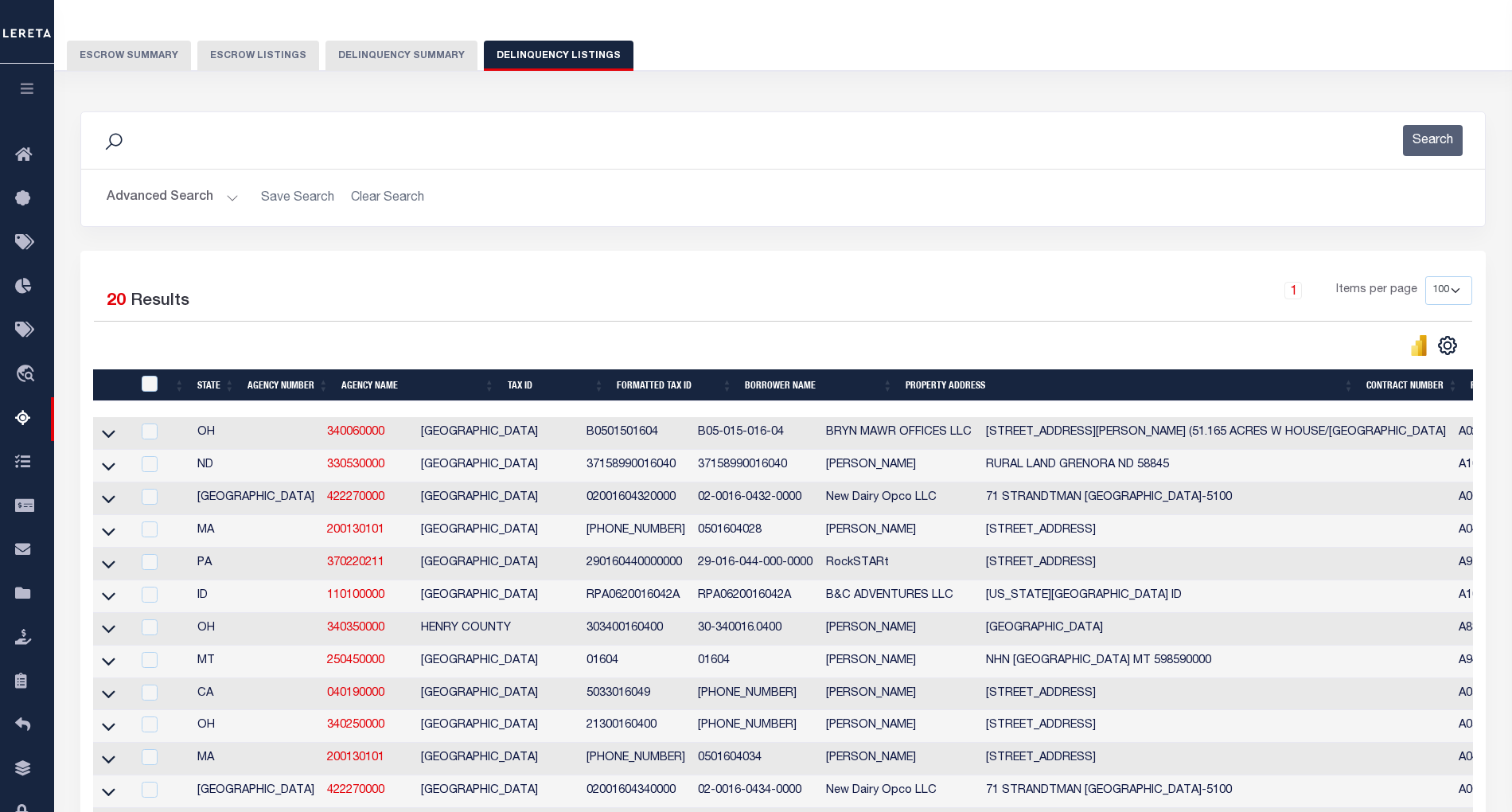
click at [234, 199] on button "Advanced Search" at bounding box center [172, 198] width 132 height 31
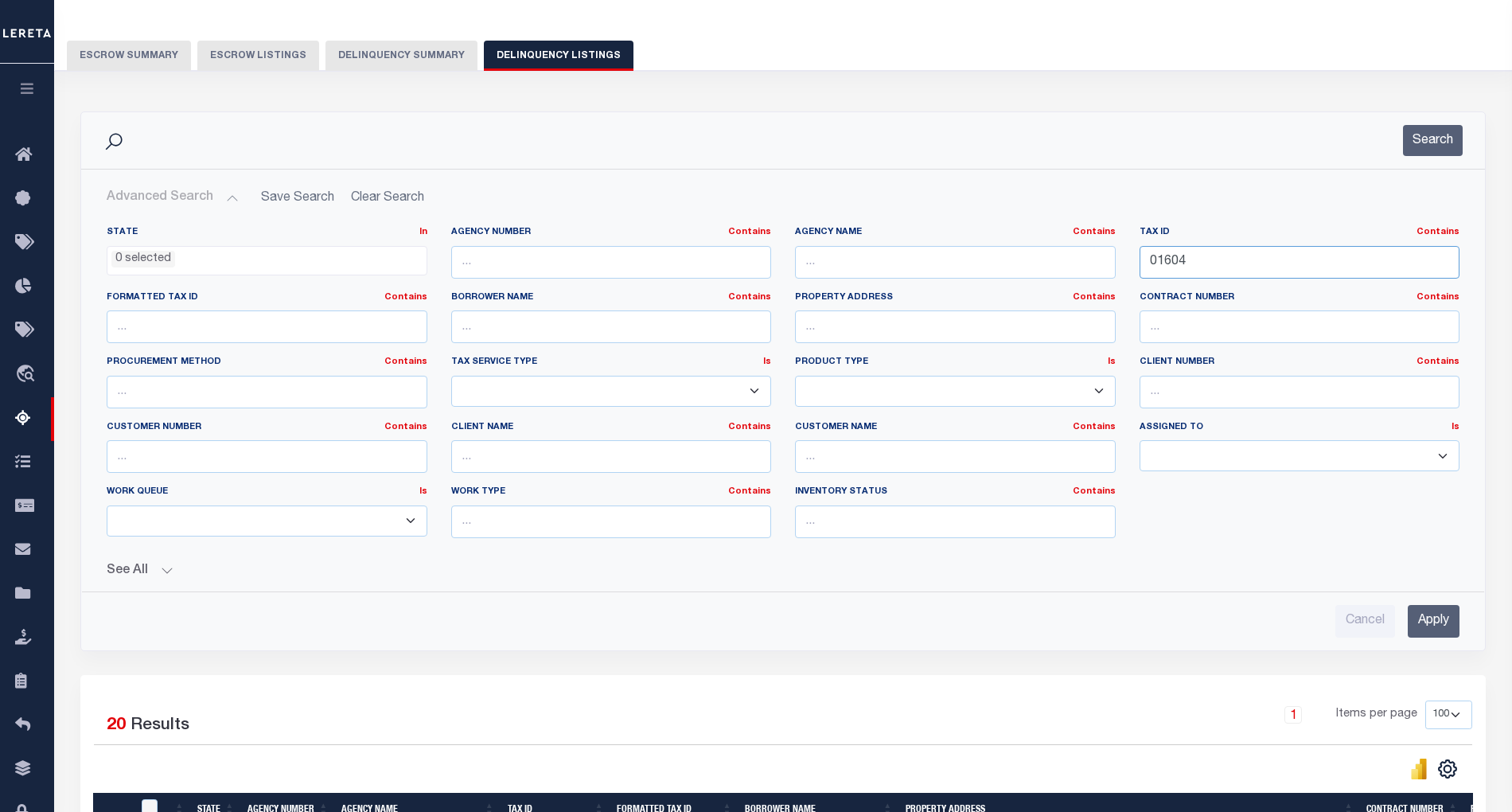
click at [1165, 261] on input "01604" at bounding box center [1300, 263] width 321 height 33
paste input "719"
type input "01719"
click at [1442, 622] on input "Apply" at bounding box center [1433, 621] width 51 height 33
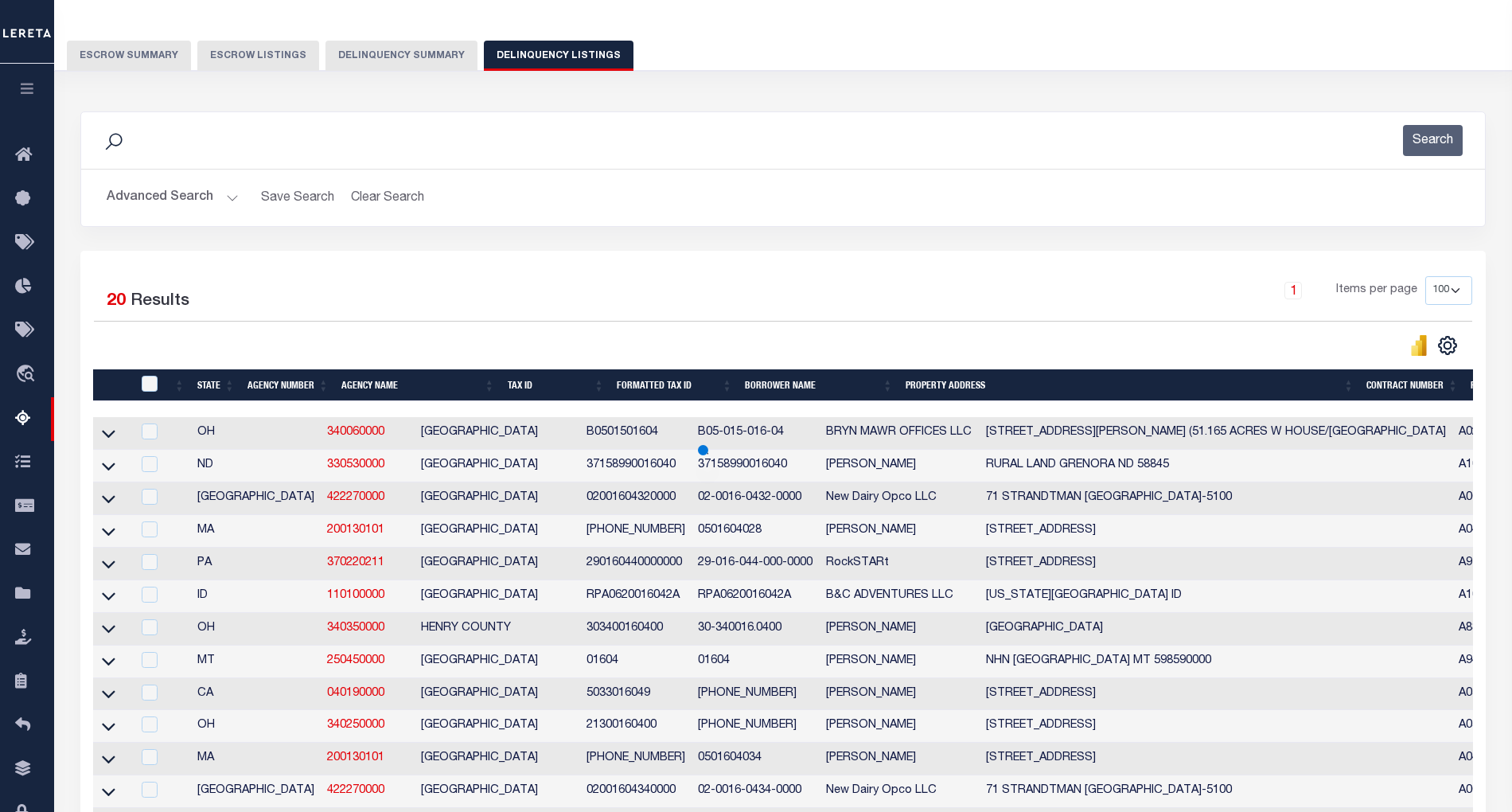
scroll to position [82, 0]
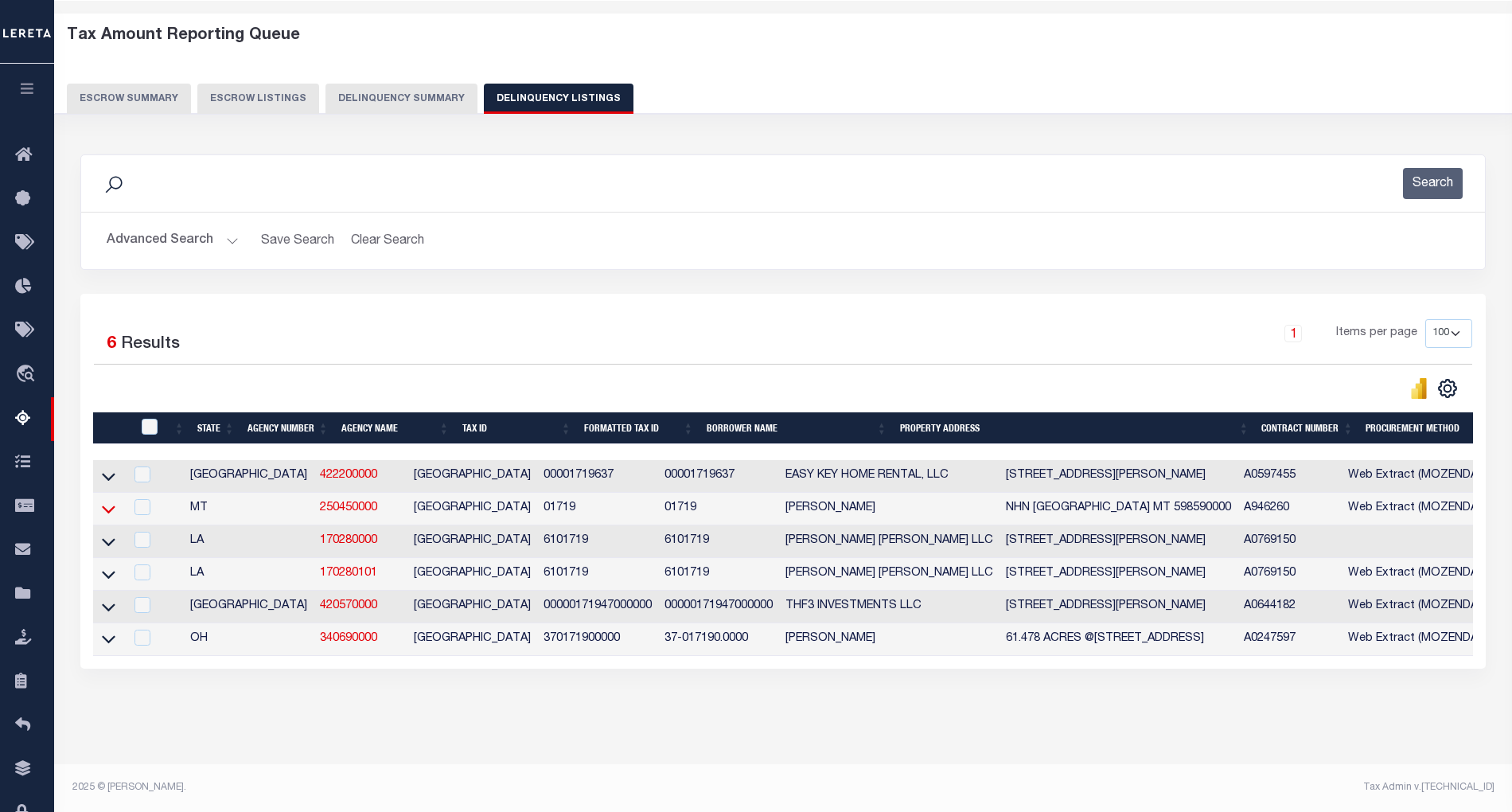
click at [113, 501] on icon at bounding box center [108, 509] width 14 height 16
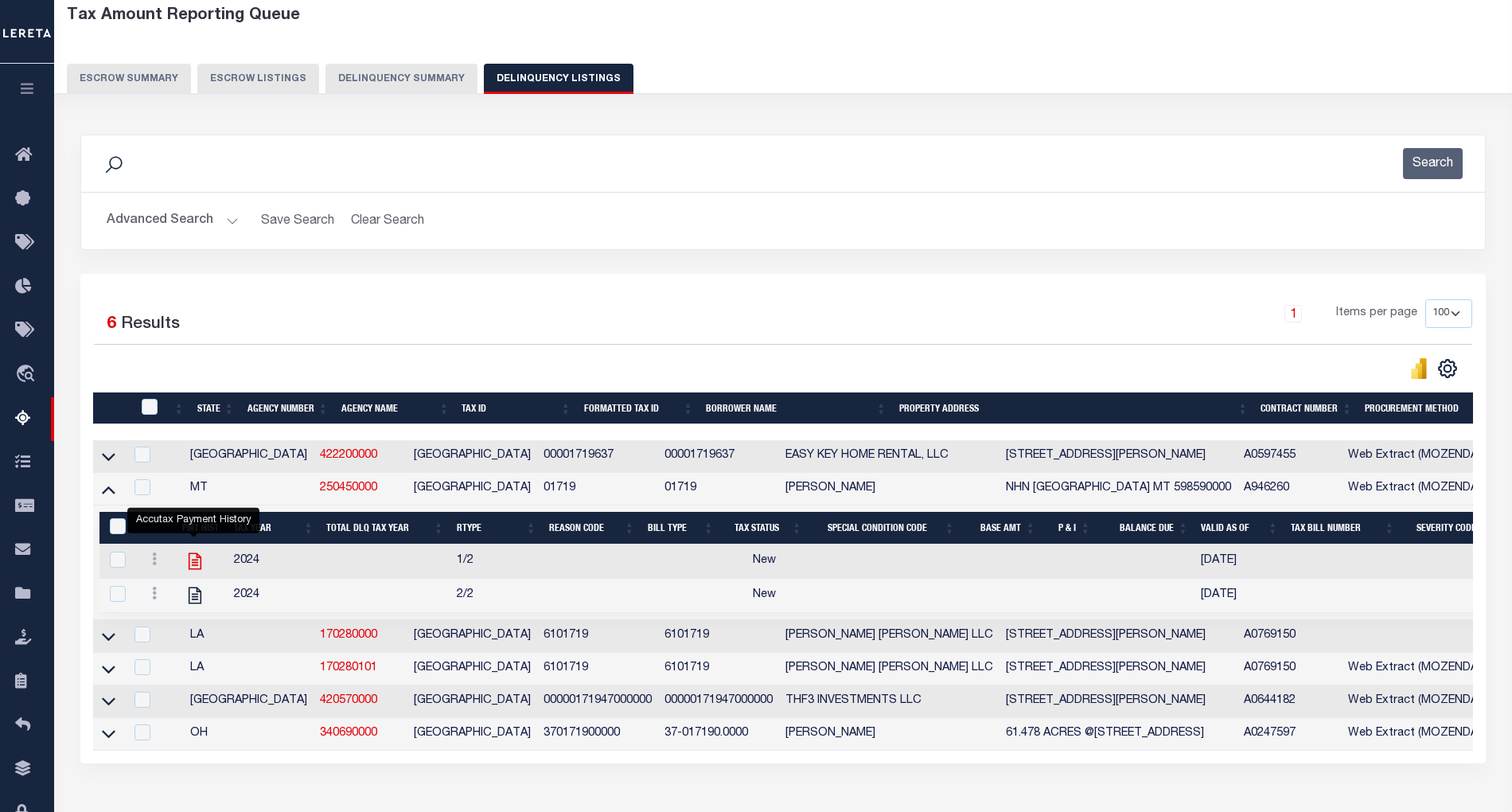
click at [194, 570] on icon "" at bounding box center [195, 561] width 13 height 16
checkbox input "true"
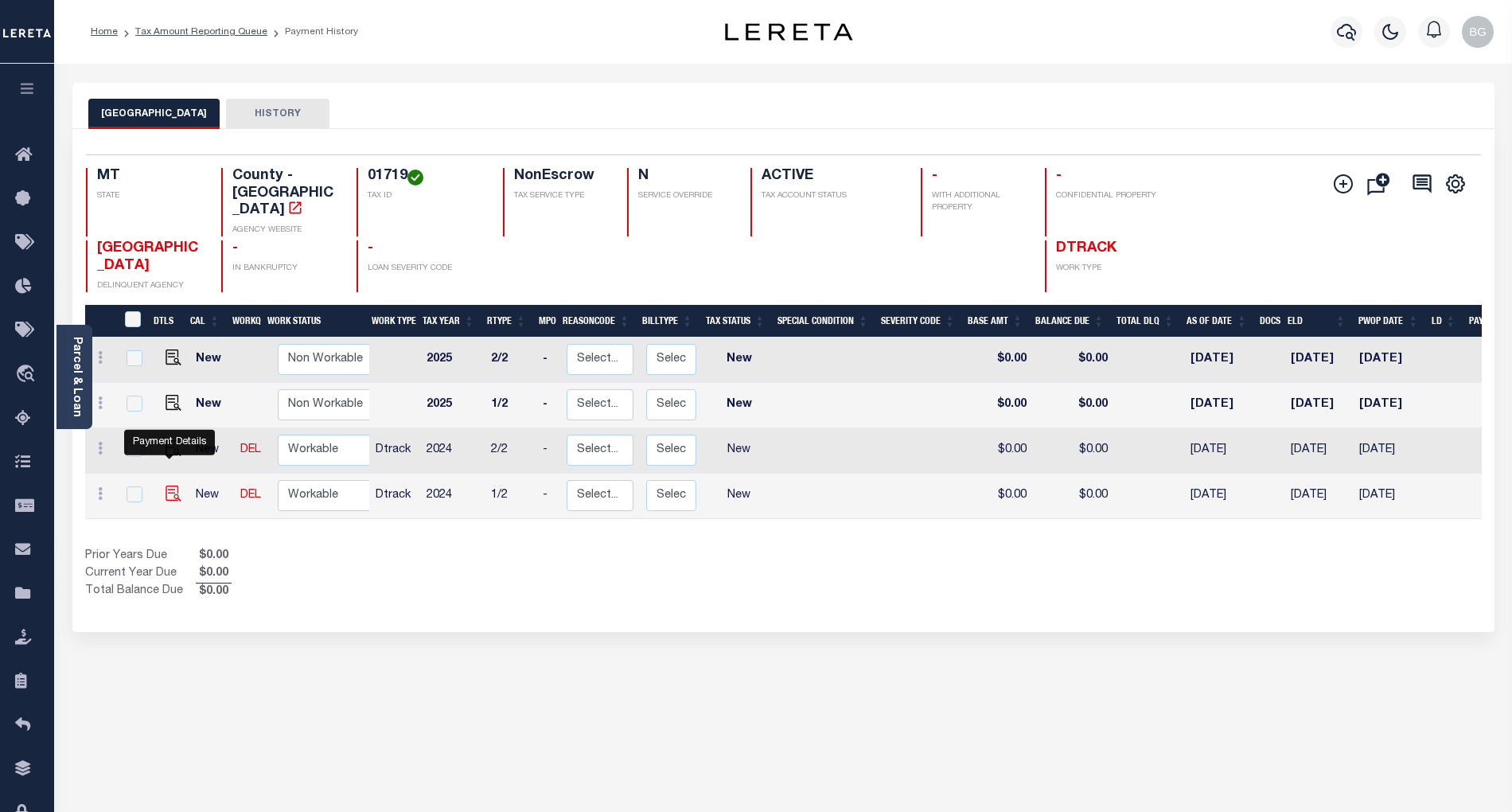
click at [170, 485] on img "" at bounding box center [173, 493] width 15 height 16
checkbox input "true"
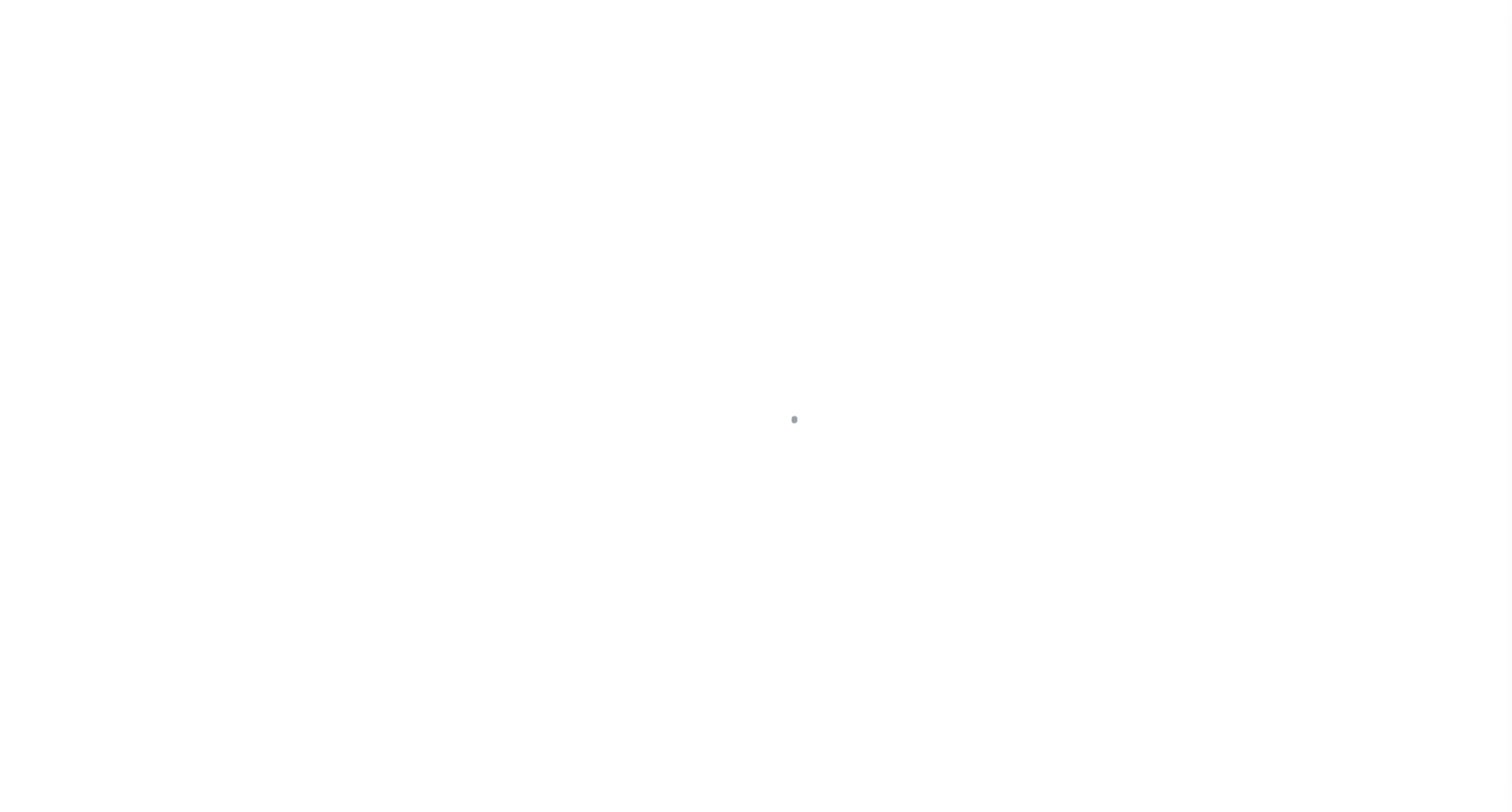
select select "NW2"
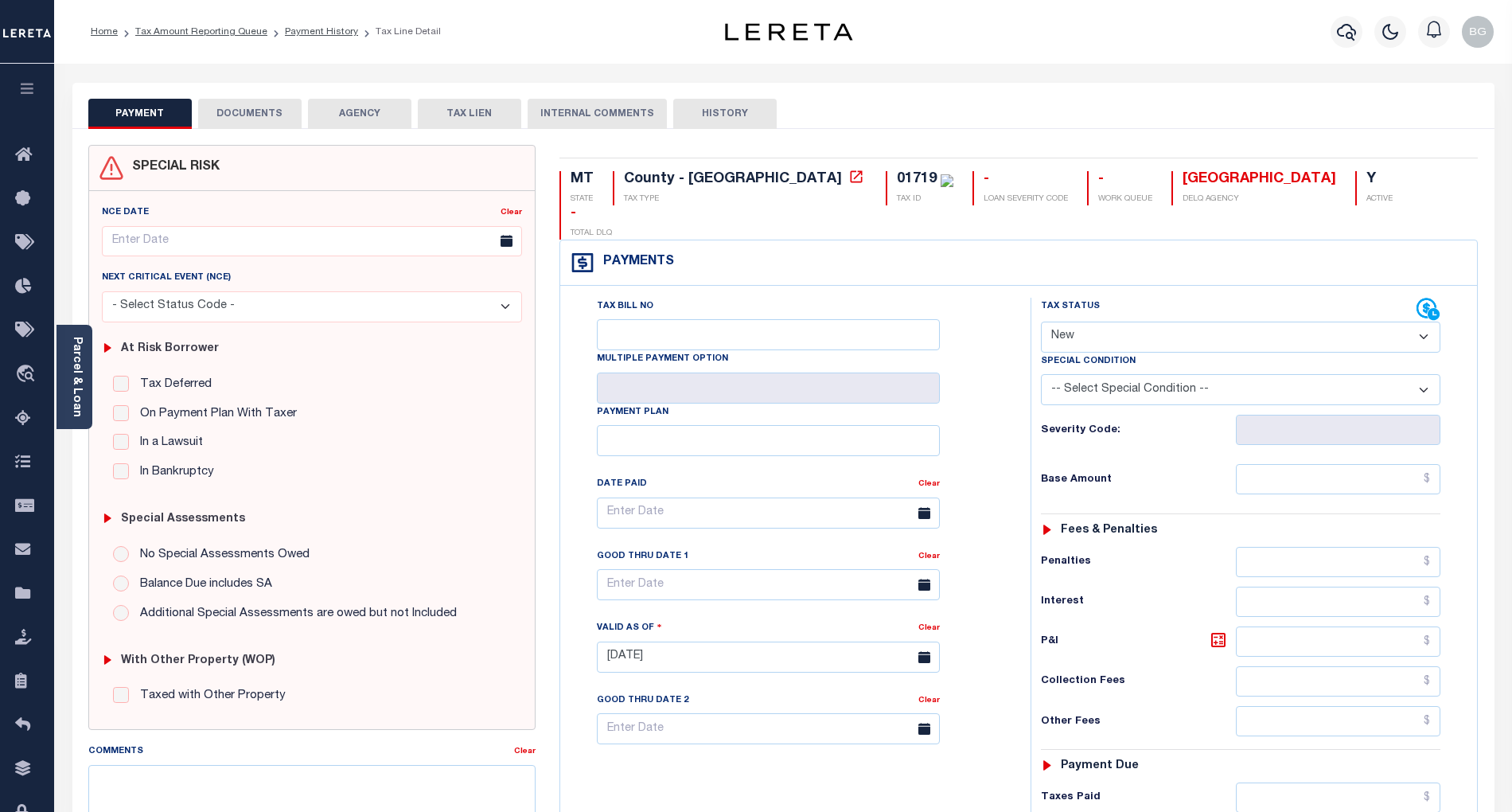
click at [230, 114] on button "DOCUMENTS" at bounding box center [250, 113] width 104 height 30
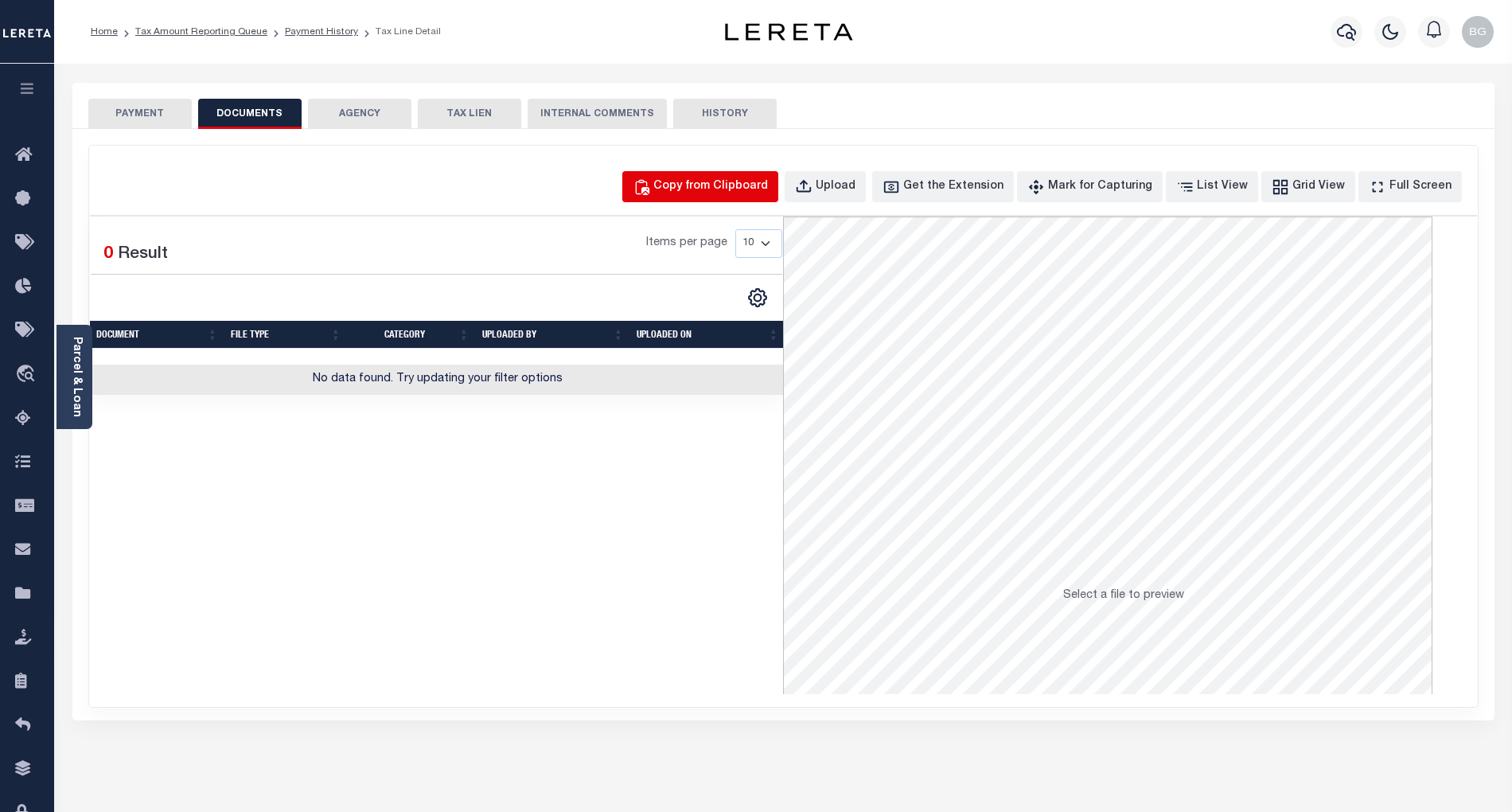
click at [702, 182] on div "Copy from Clipboard" at bounding box center [711, 187] width 114 height 17
select select "POP"
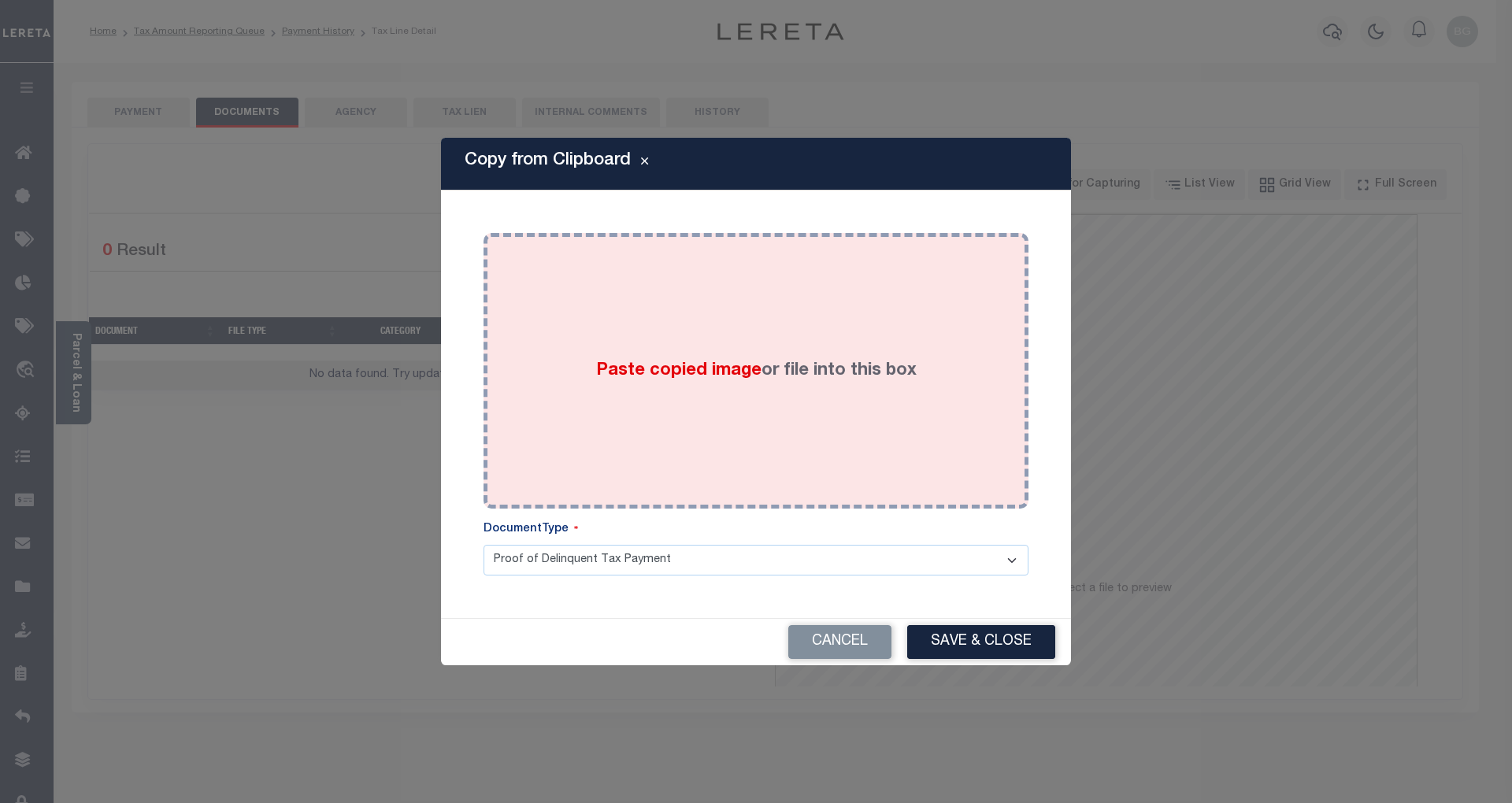
click at [678, 369] on span "Paste copied image" at bounding box center [679, 371] width 166 height 17
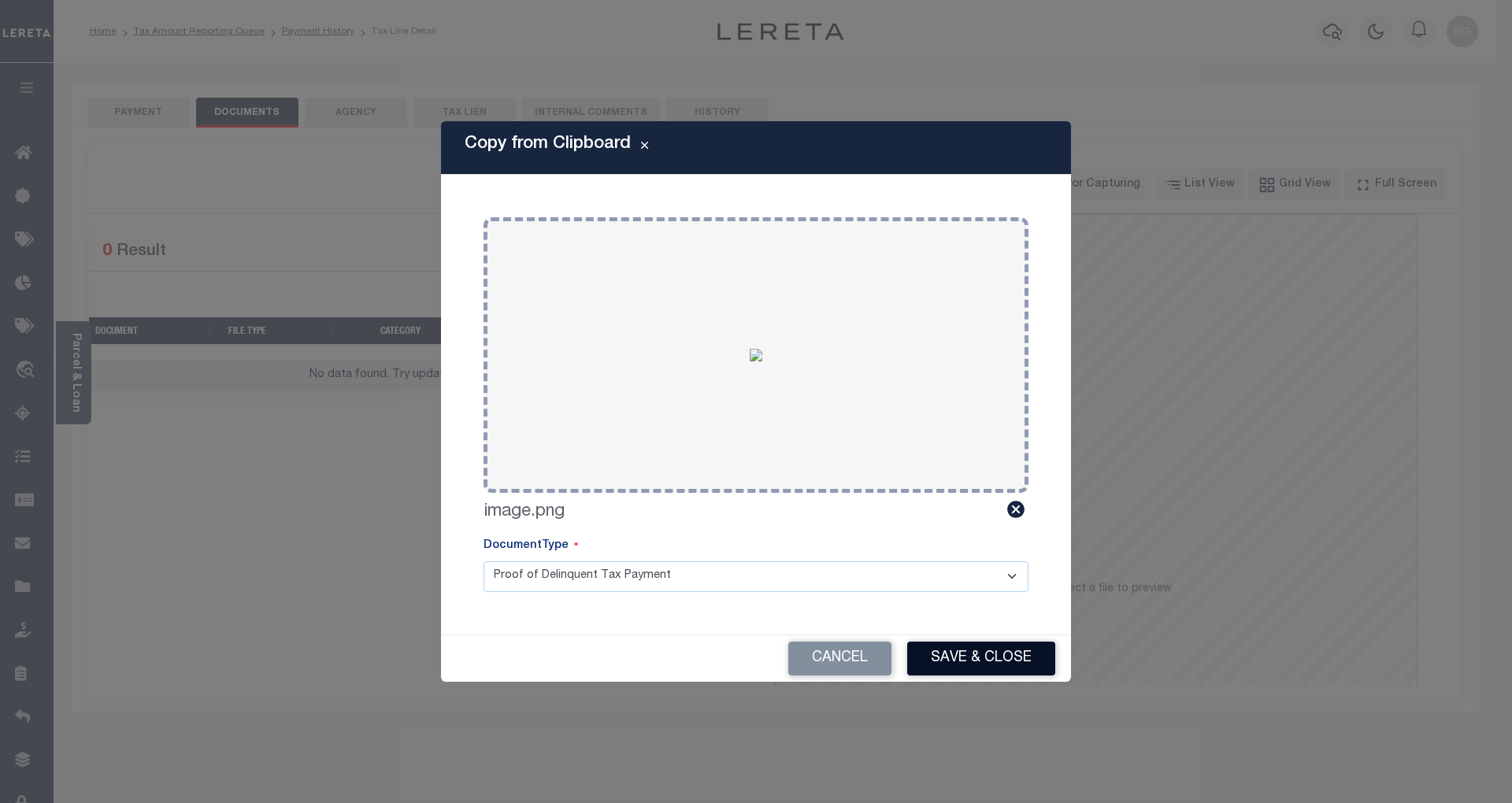
click at [1004, 658] on button "Save & Close" at bounding box center [981, 658] width 148 height 34
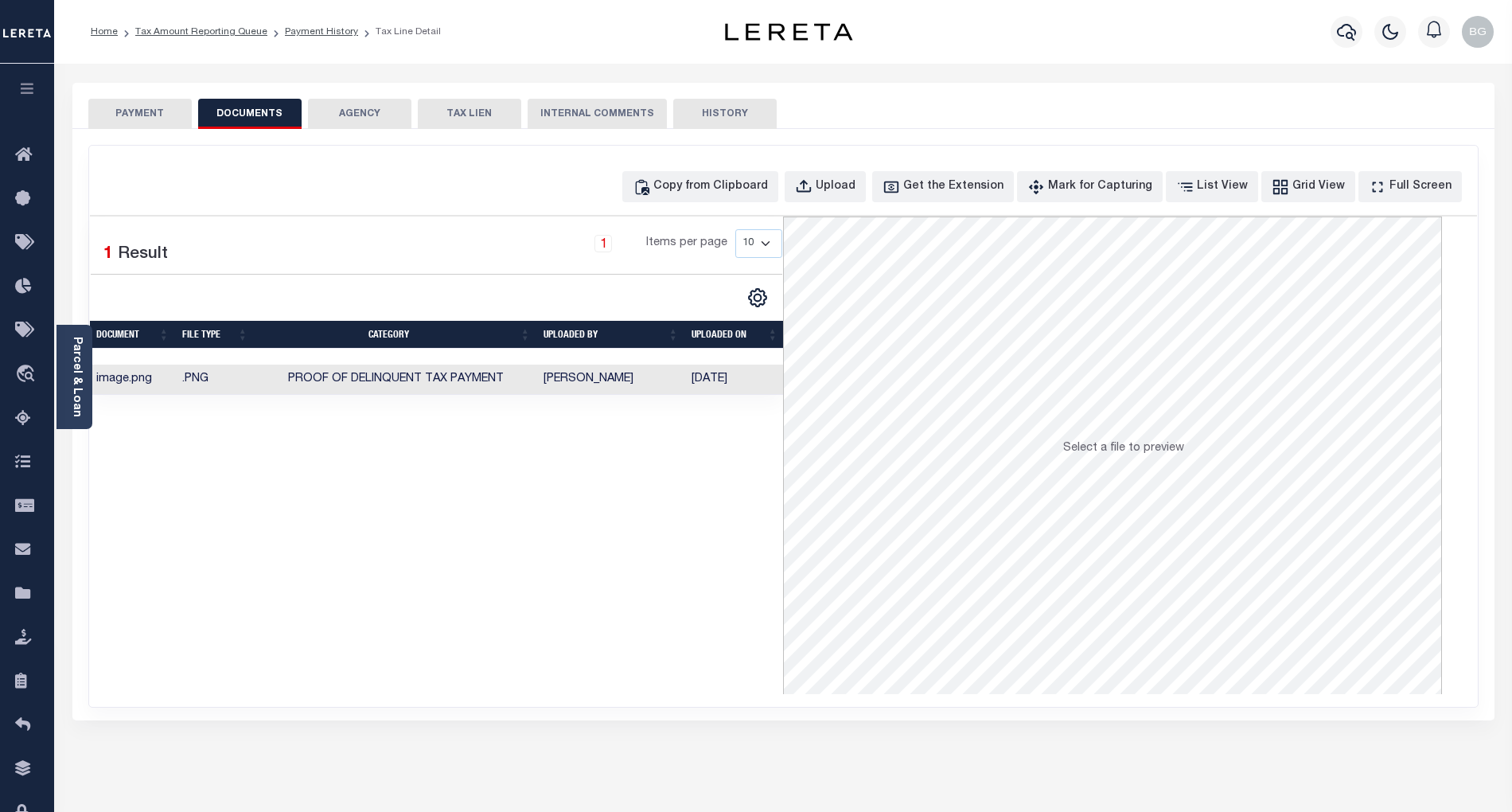
click at [156, 109] on button "PAYMENT" at bounding box center [139, 113] width 104 height 30
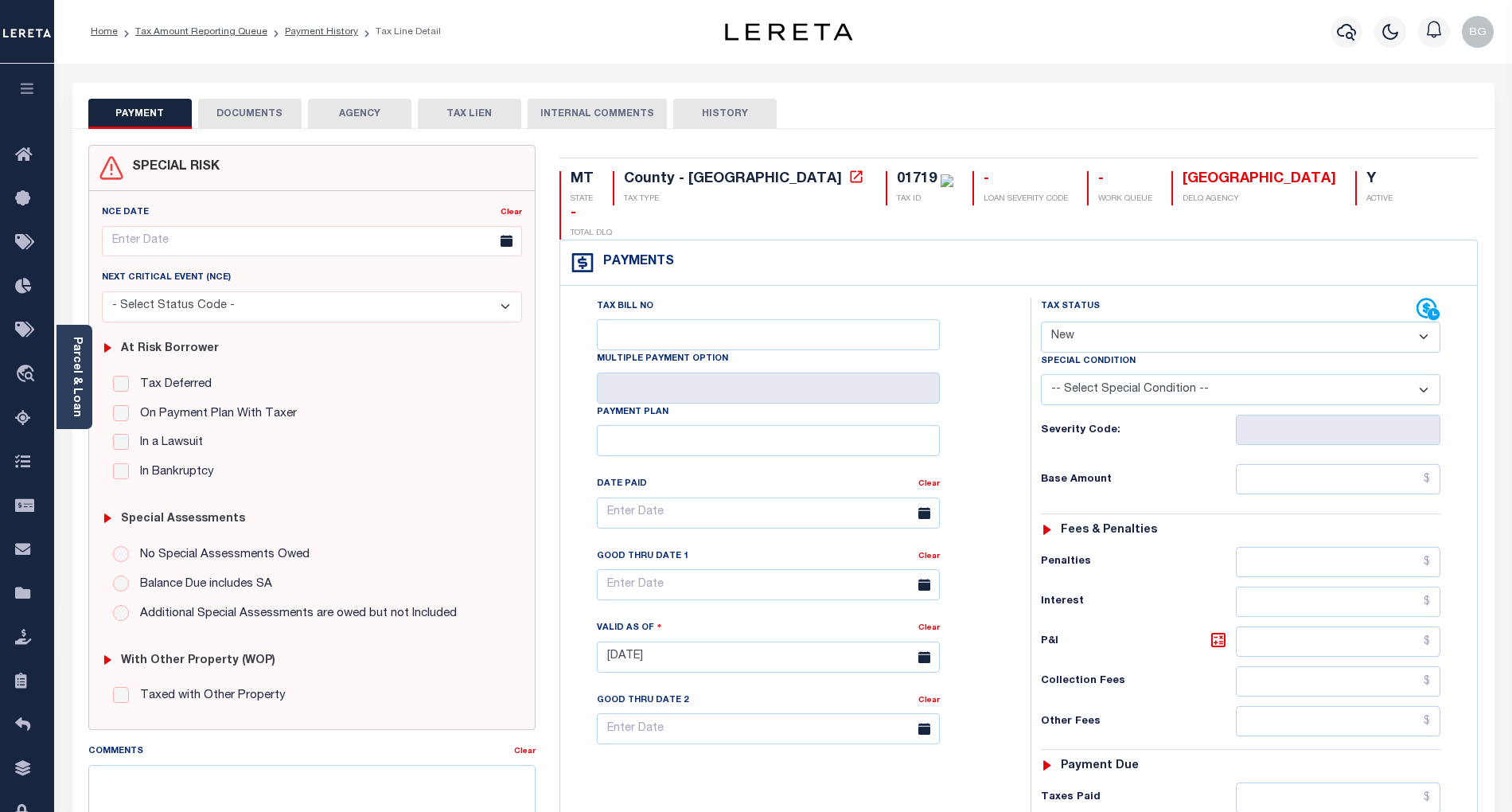
click at [1140, 322] on select "- Select Status Code - Open Due/Unpaid Paid Incomplete No Tax Due Internal Refu…" at bounding box center [1241, 337] width 399 height 31
select select "PYD"
click at [1041, 322] on select "- Select Status Code - Open Due/Unpaid Paid Incomplete No Tax Due Internal Refu…" at bounding box center [1241, 337] width 399 height 31
type input "[DATE]"
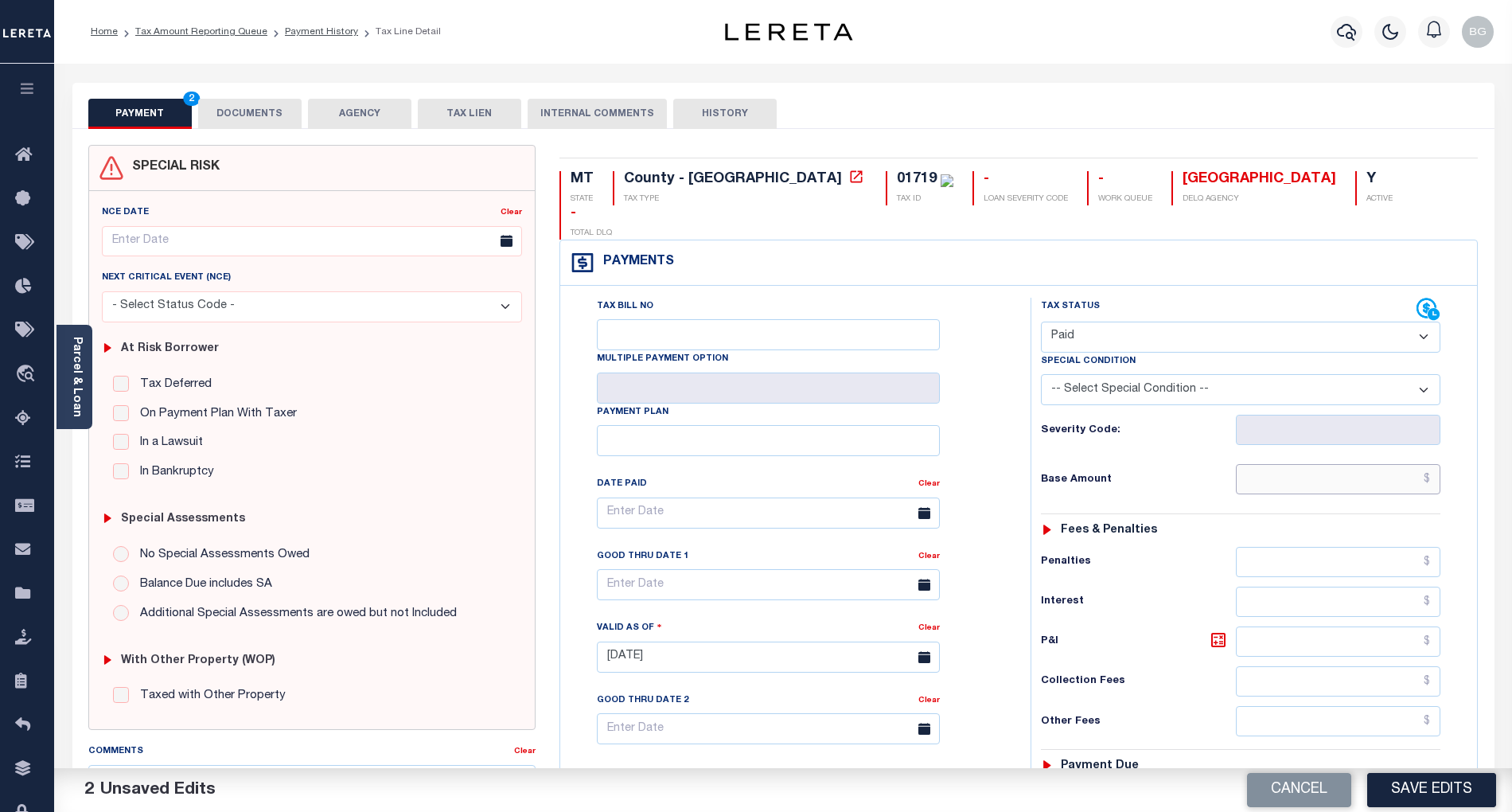
click at [1363, 464] on input "text" at bounding box center [1339, 479] width 205 height 30
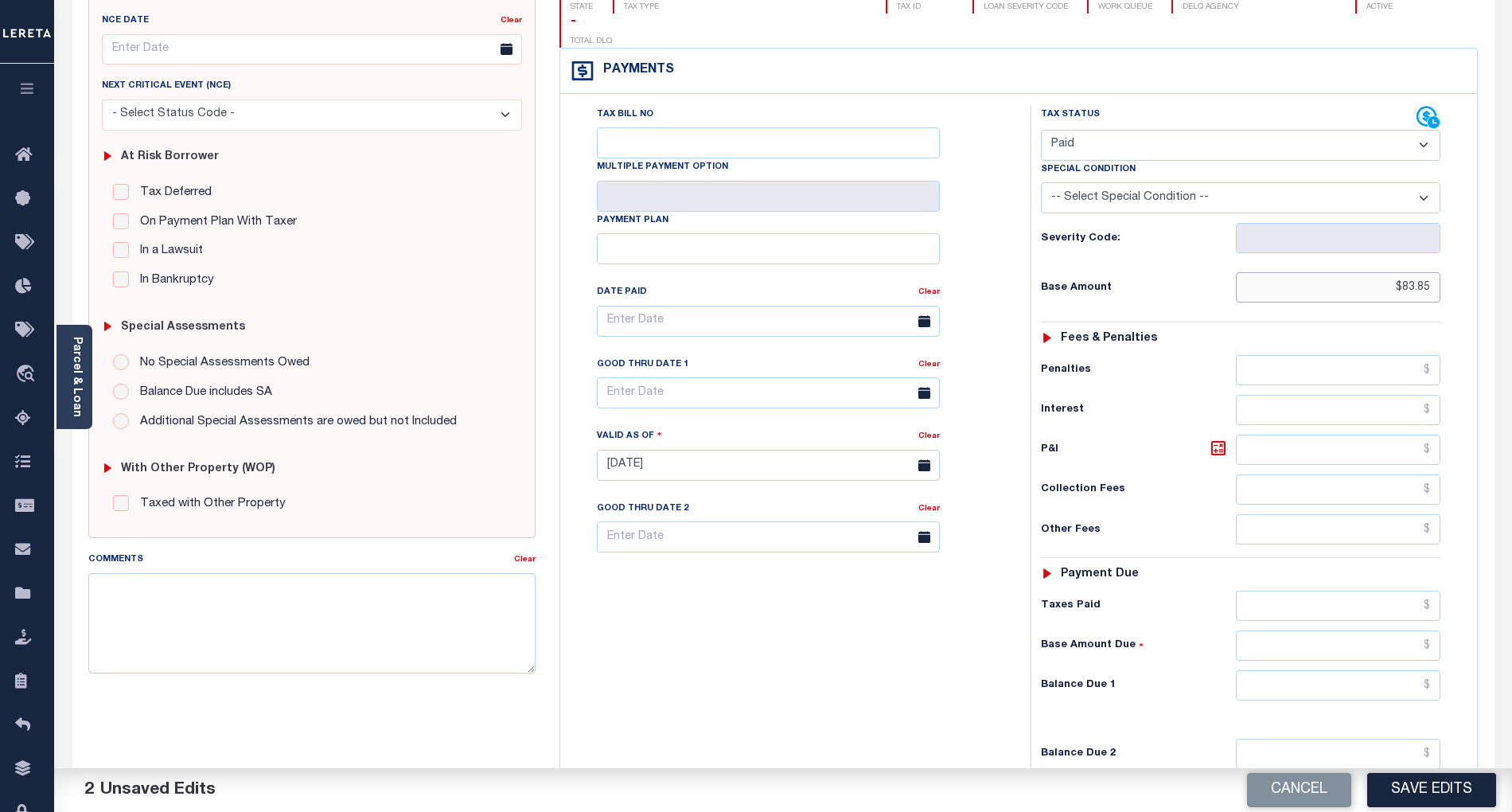
scroll to position [212, 0]
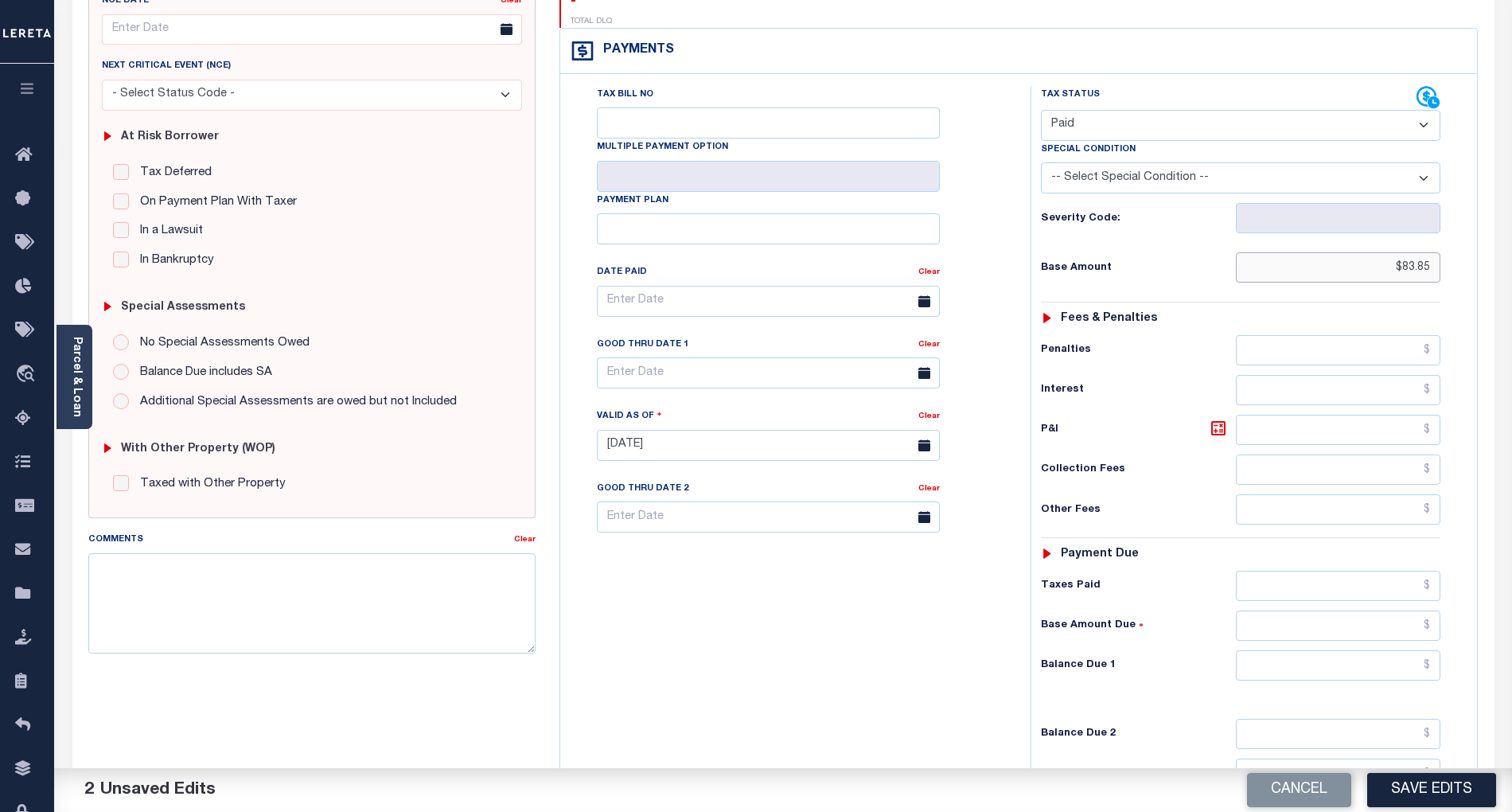
type input "$83.85"
click at [1401, 650] on input "text" at bounding box center [1339, 665] width 205 height 30
type input "$0.00"
click at [885, 654] on div "Tax Bill No Multiple Payment Option Payment Plan Clear" at bounding box center [791, 437] width 454 height 703
click at [1399, 780] on button "Save Edits" at bounding box center [1432, 790] width 129 height 34
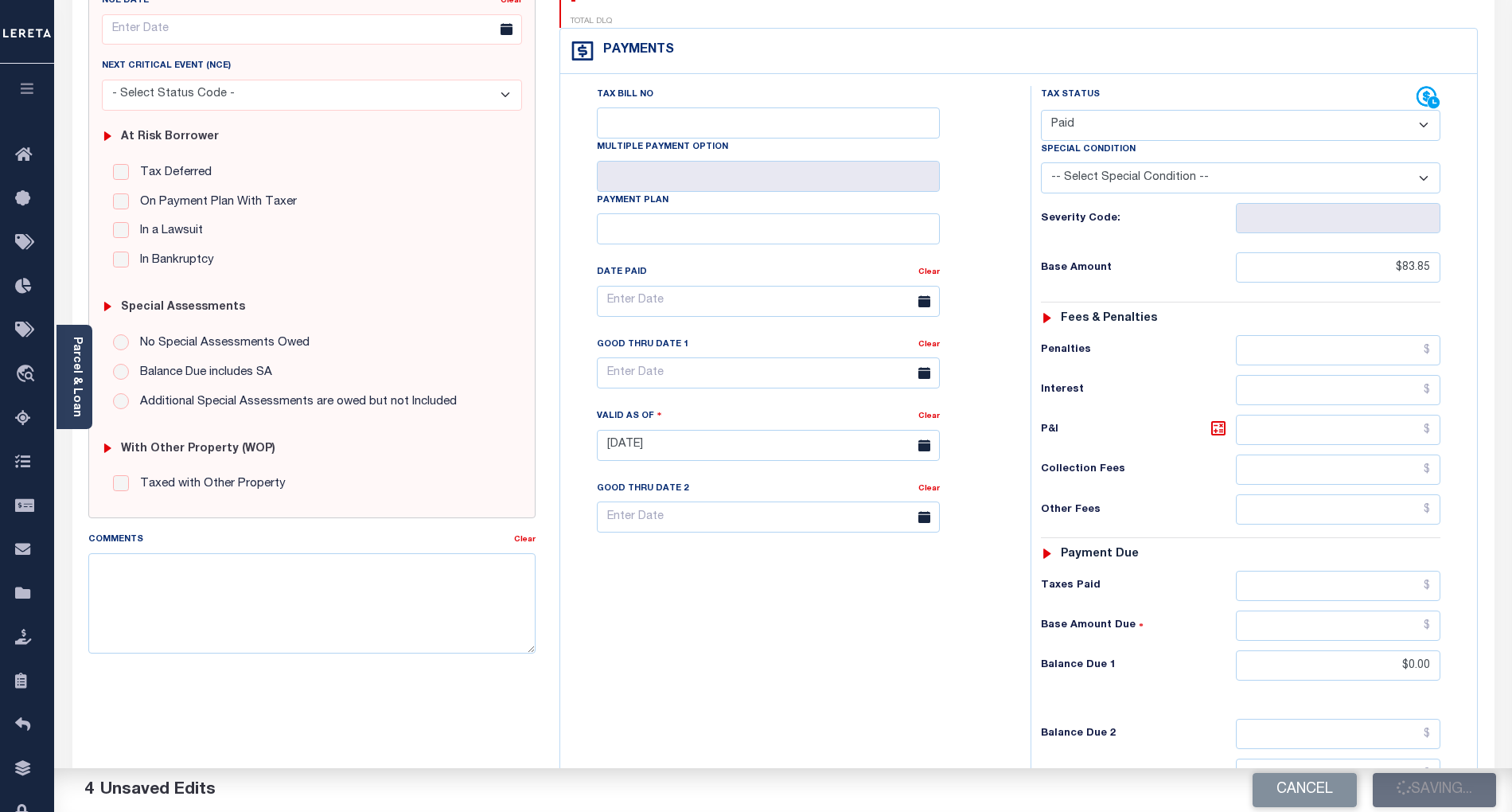
checkbox input "false"
type input "$83.85"
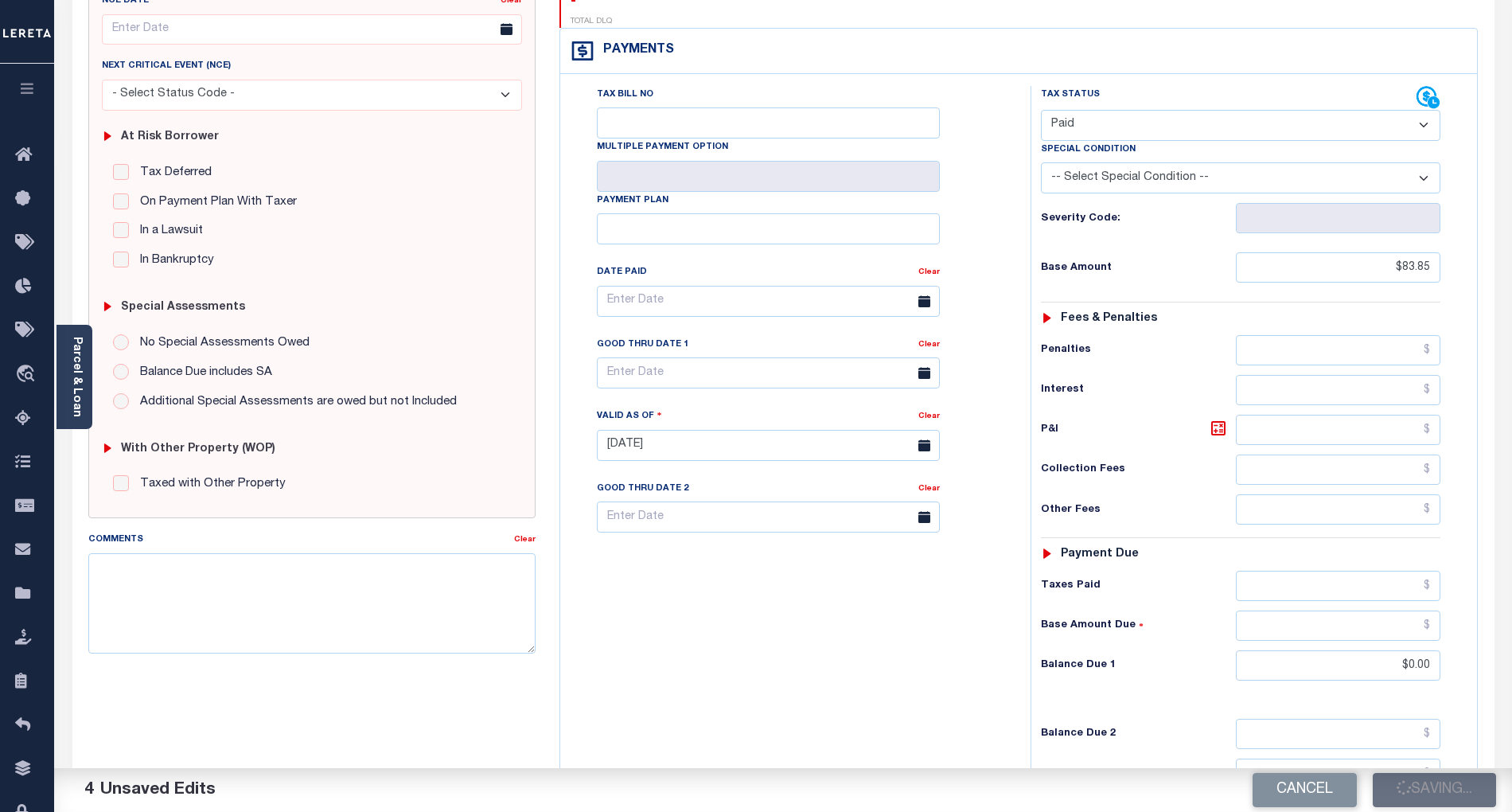
type input "$0"
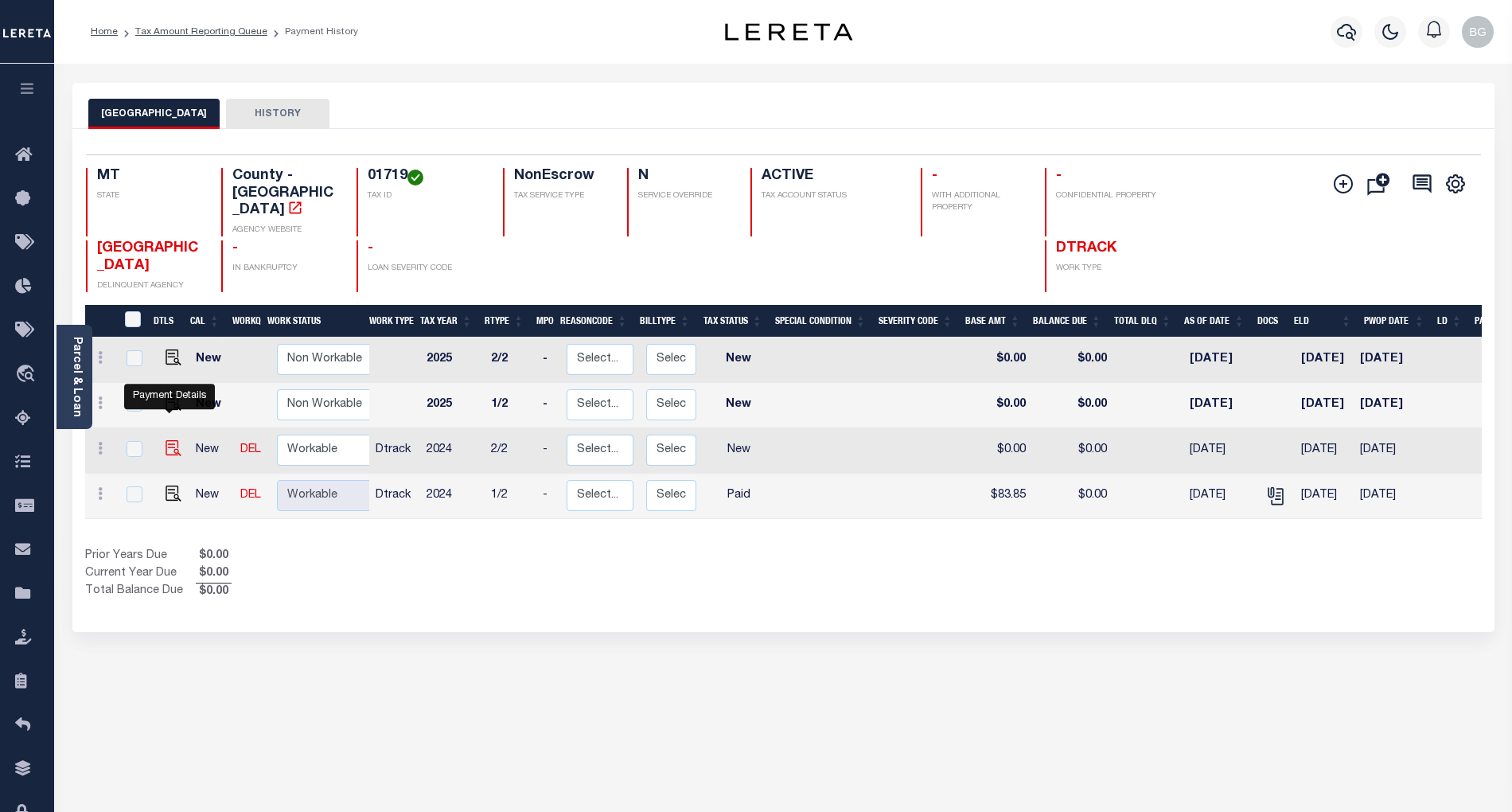
click at [170, 440] on img "" at bounding box center [173, 448] width 15 height 16
checkbox input "true"
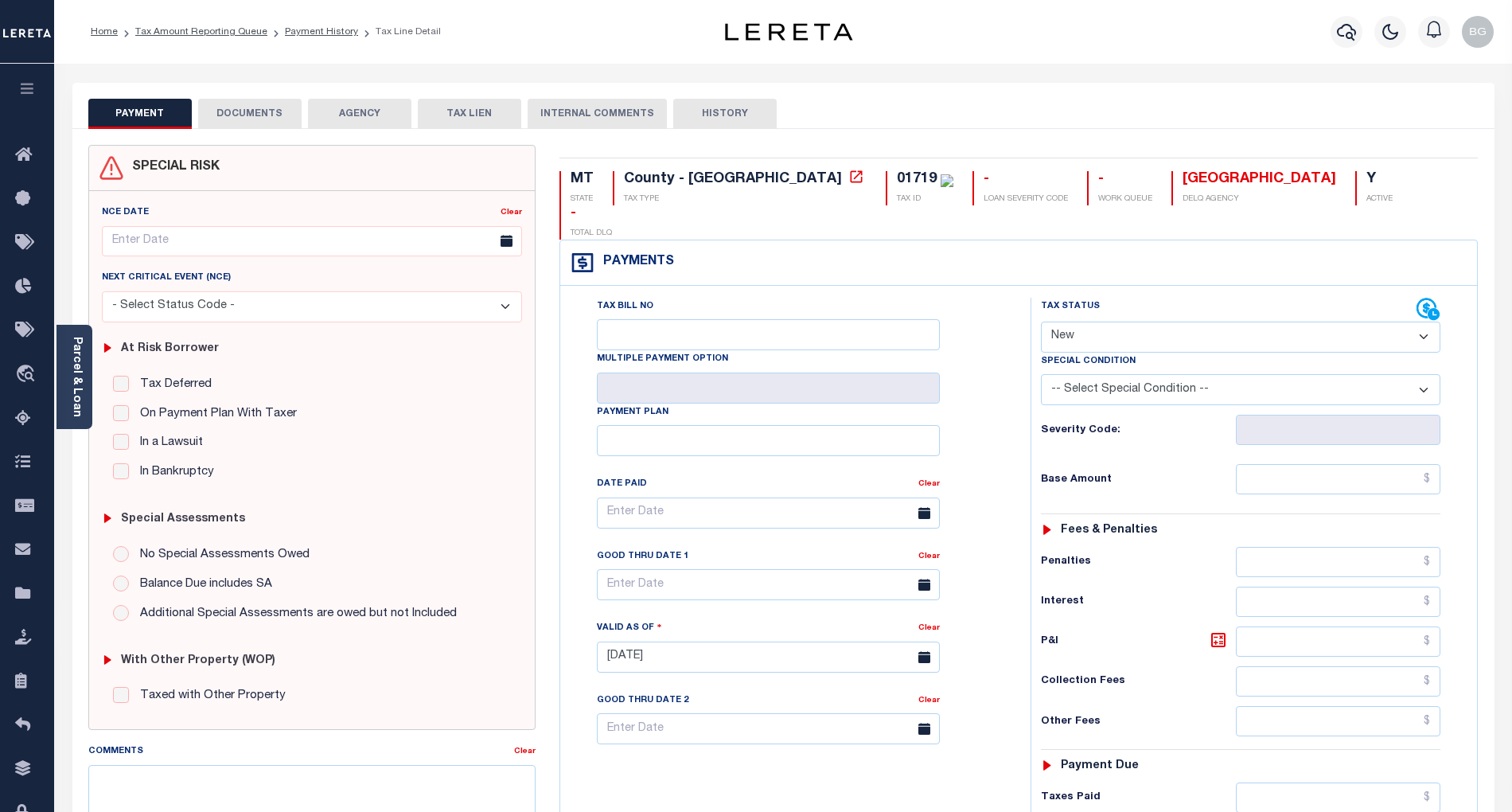
click at [1092, 322] on select "- Select Status Code - Open Due/Unpaid Paid Incomplete No Tax Due Internal Refu…" at bounding box center [1241, 337] width 399 height 31
select select "PYD"
click at [1041, 322] on select "- Select Status Code - Open Due/Unpaid Paid Incomplete No Tax Due Internal Refu…" at bounding box center [1241, 337] width 399 height 31
type input "[DATE]"
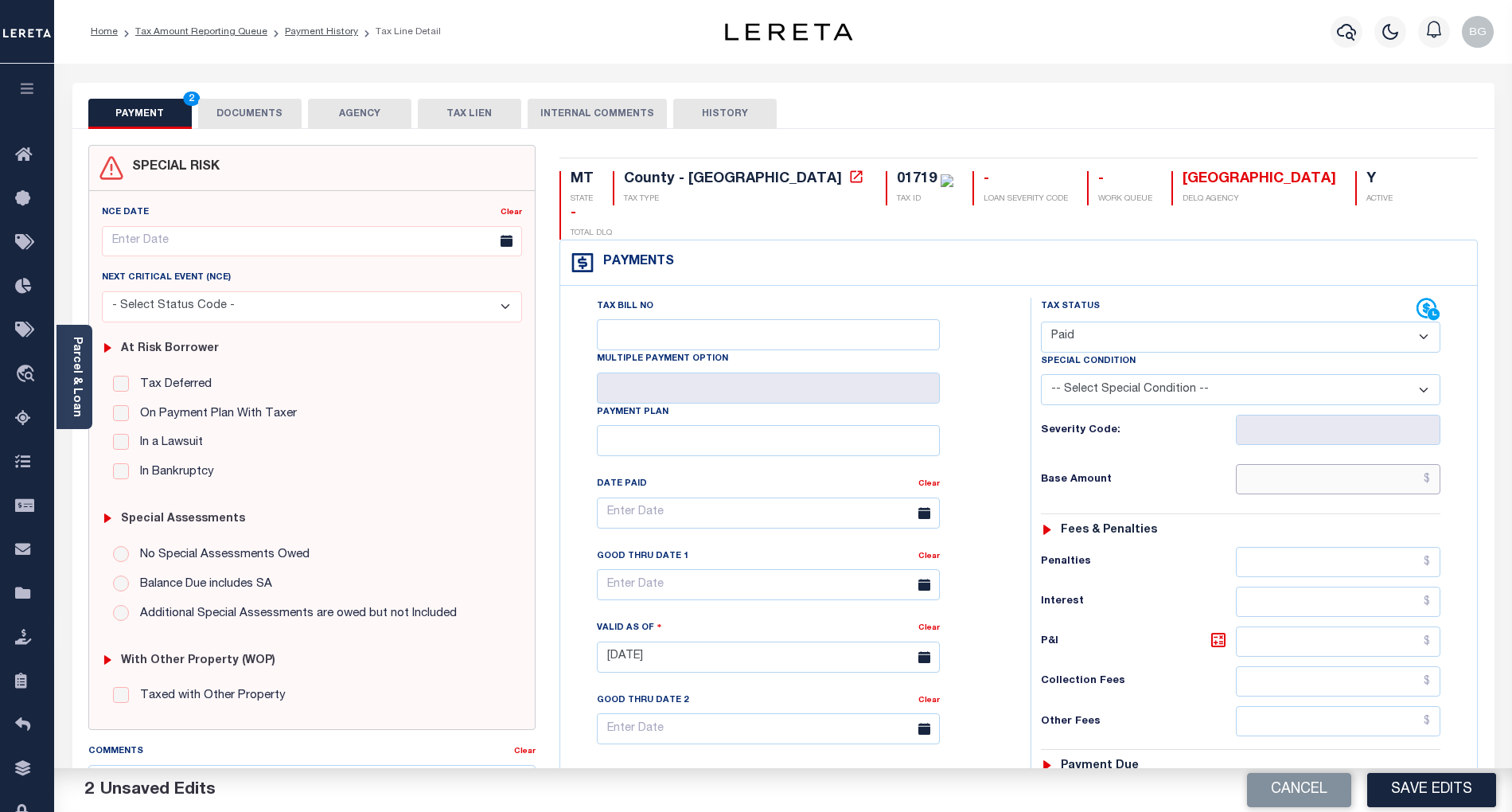
click at [1386, 464] on input "text" at bounding box center [1339, 479] width 205 height 30
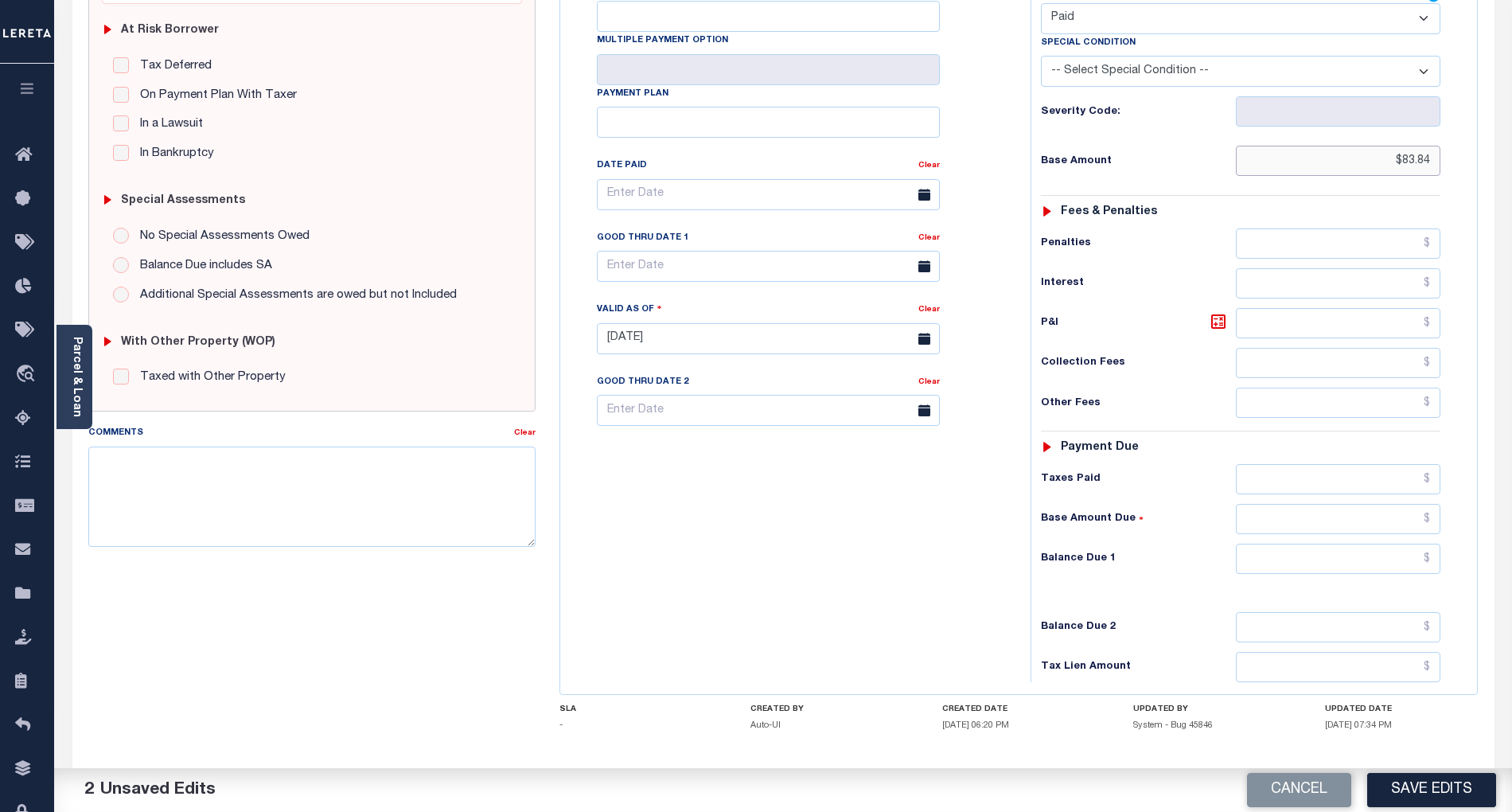
type input "$83.84"
click at [1410, 544] on input "text" at bounding box center [1339, 558] width 205 height 30
type input "$0.00"
click at [1014, 543] on div "Tax Bill No Multiple Payment Option Payment Plan Clear" at bounding box center [791, 330] width 454 height 703
click at [1443, 788] on button "Save Edits" at bounding box center [1432, 790] width 129 height 34
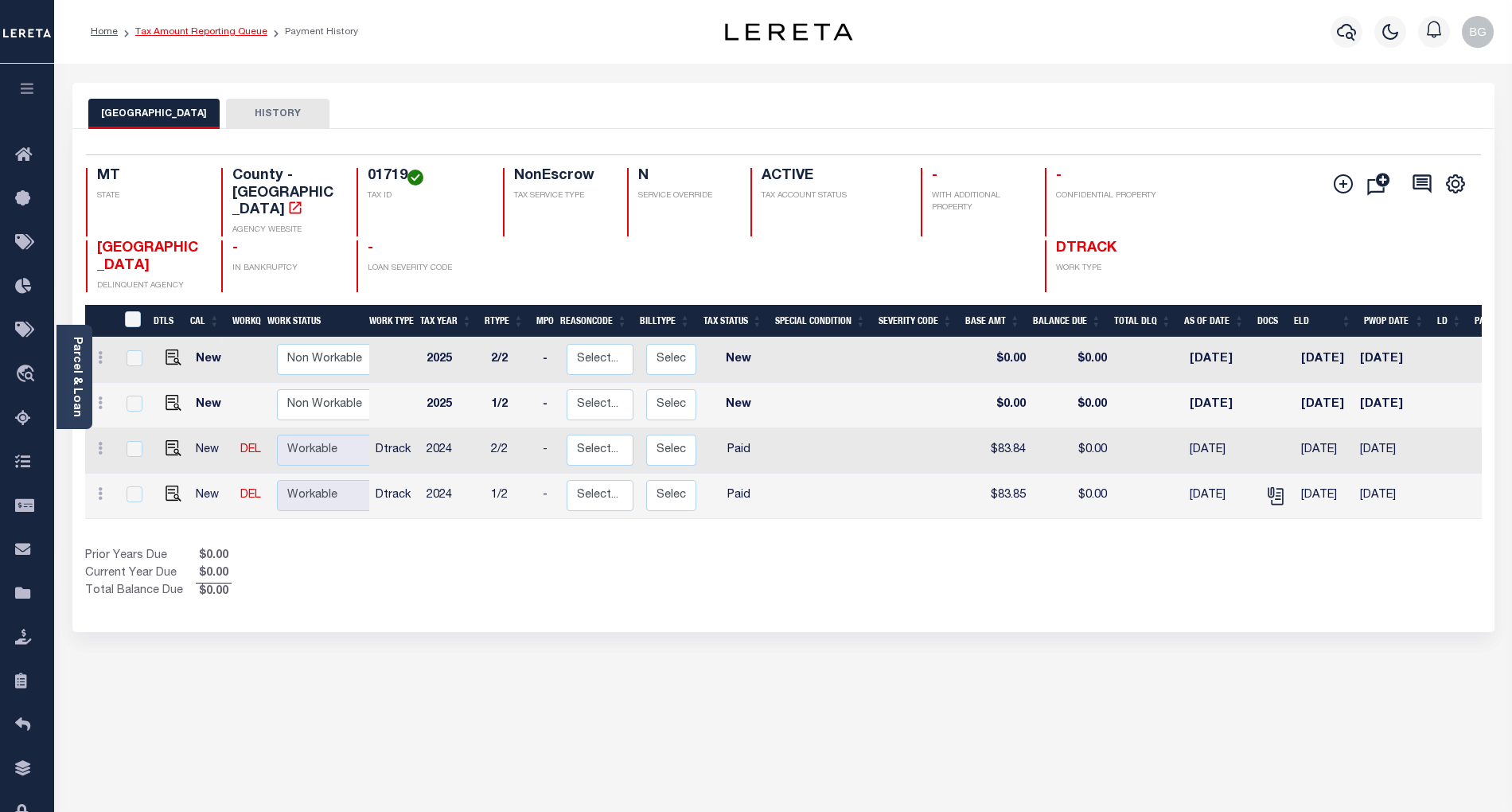
click at [173, 36] on link "Tax Amount Reporting Queue" at bounding box center [201, 32] width 132 height 10
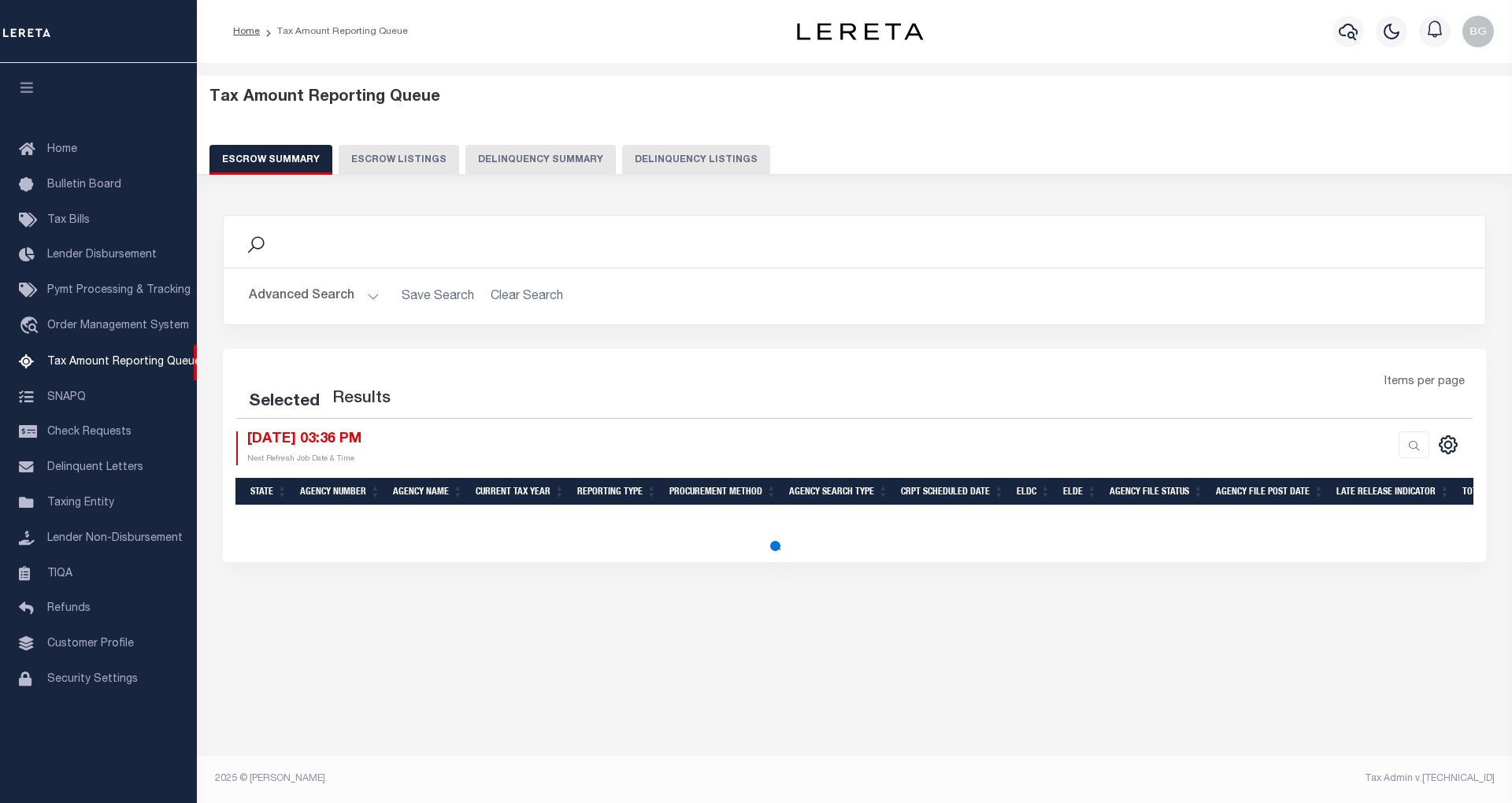
click at [664, 161] on button "Delinquency Listings" at bounding box center [696, 159] width 148 height 30
select select "100"
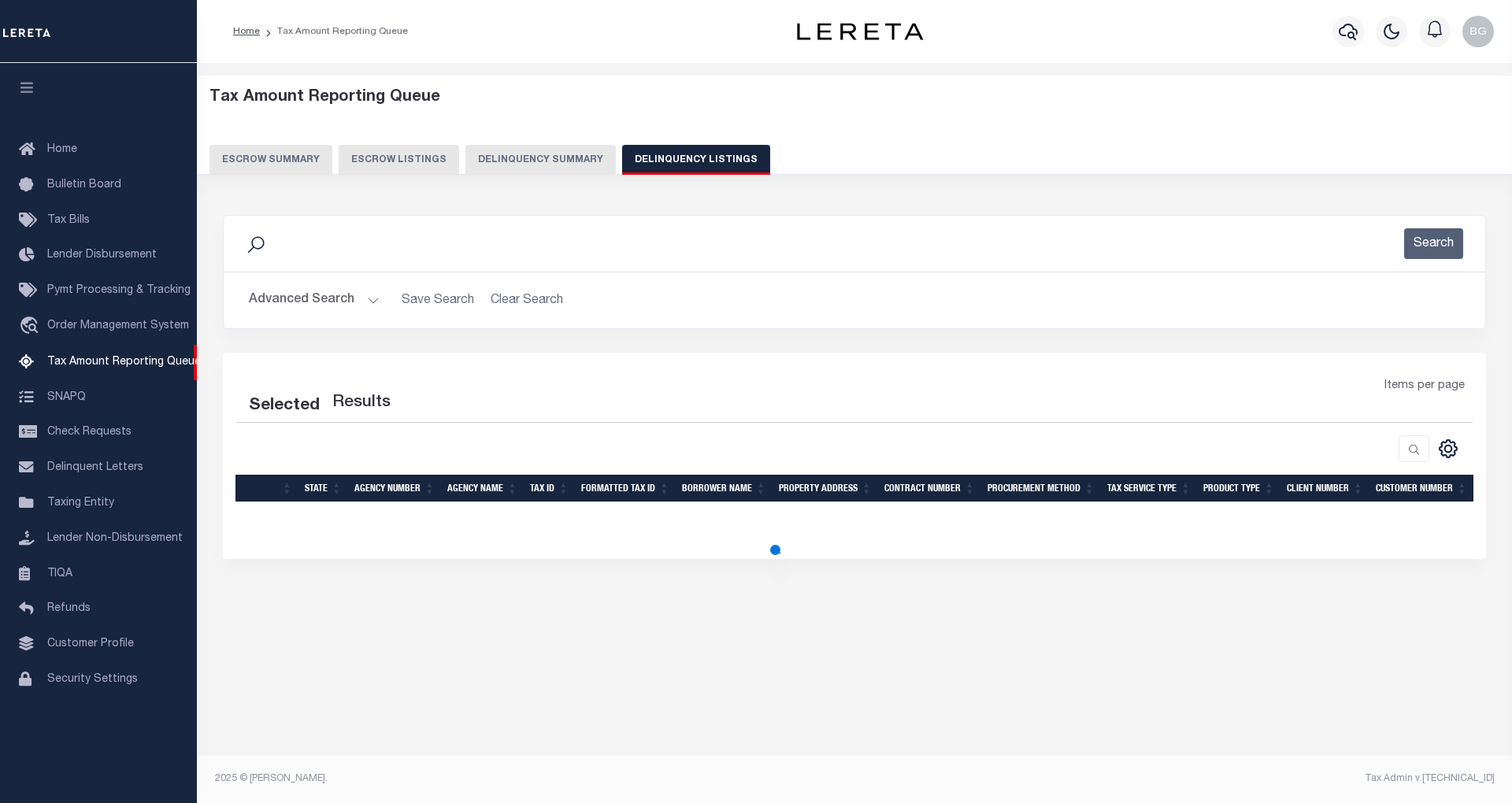
select select "100"
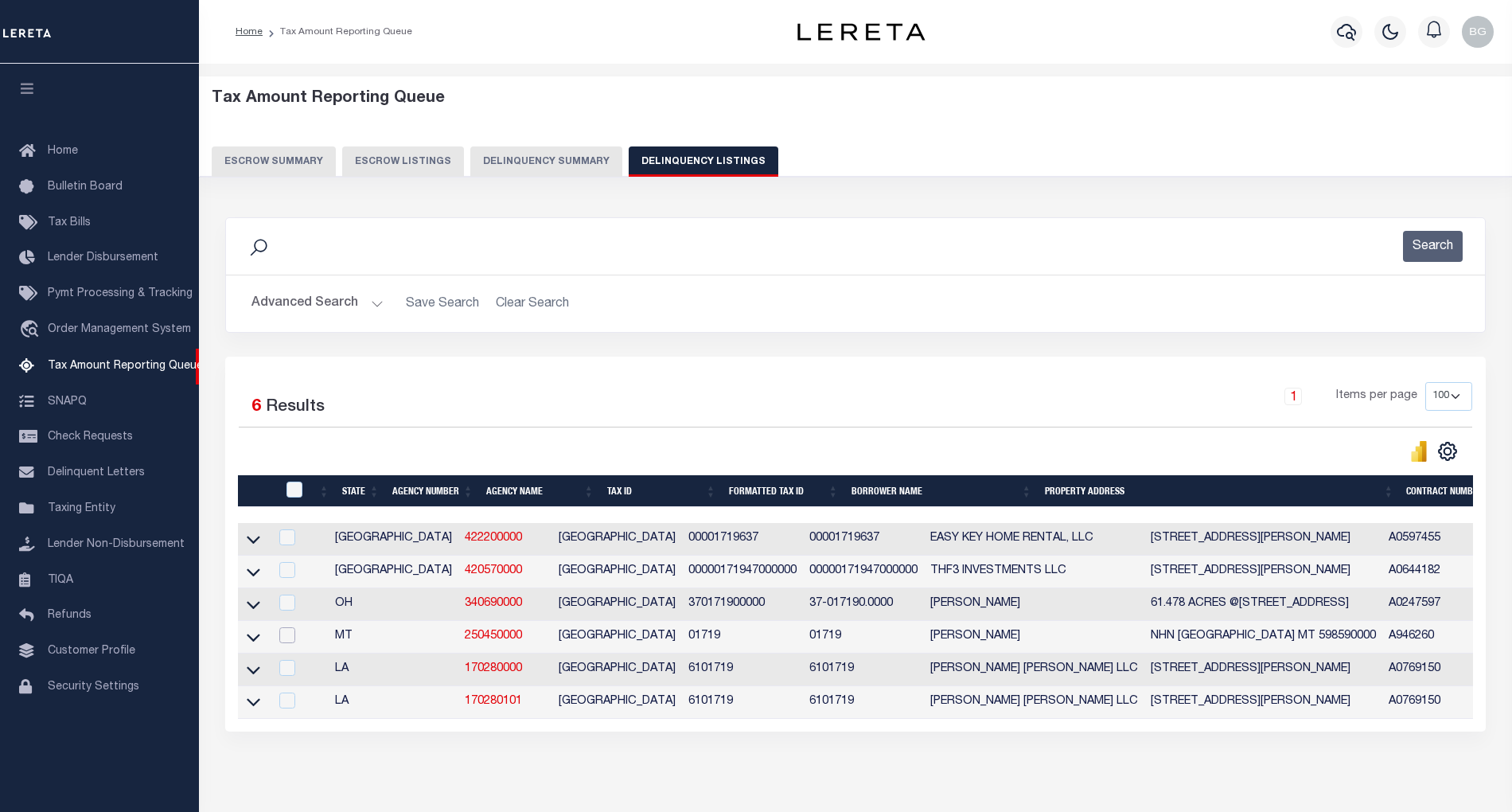
click at [290, 641] on input "checkbox" at bounding box center [287, 635] width 15 height 16
checkbox input "true"
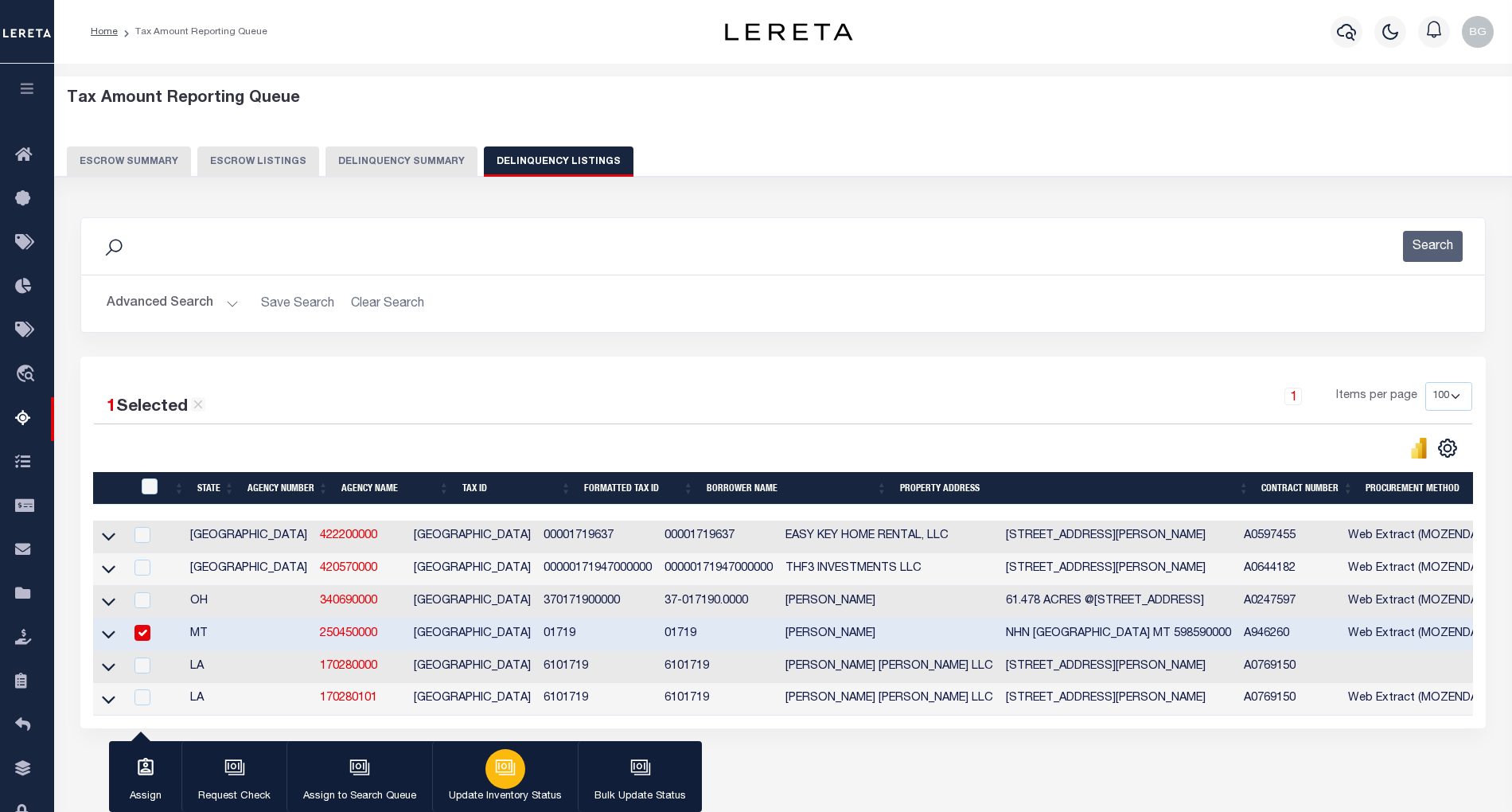
click at [503, 783] on div "button" at bounding box center [505, 768] width 40 height 40
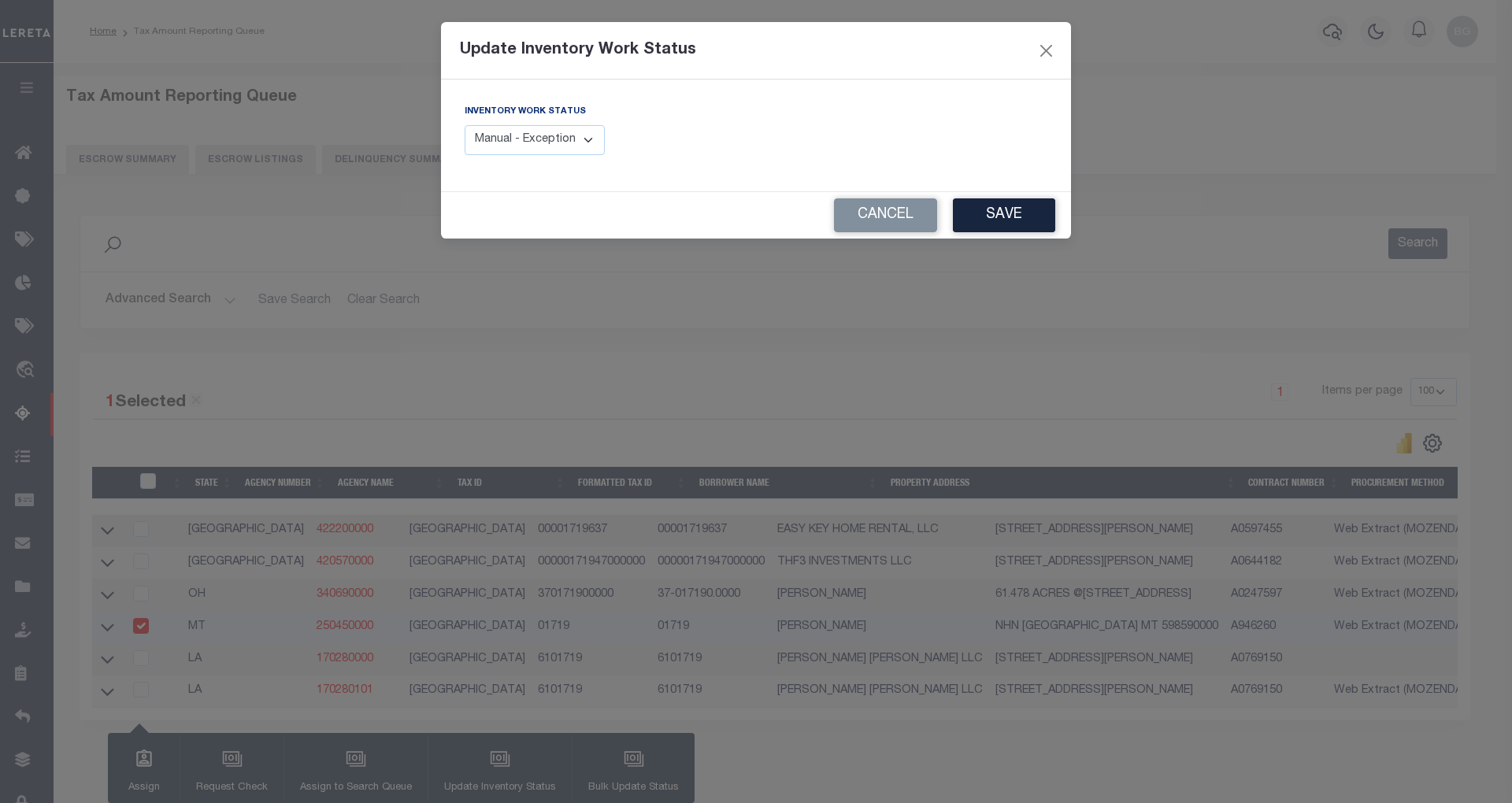
drag, startPoint x: 590, startPoint y: 142, endPoint x: 587, endPoint y: 149, distance: 7.6
click at [590, 142] on select "Manual - Exception Pended - Awaiting Search Late Add Exception Completed" at bounding box center [535, 141] width 140 height 31
select select "4"
click at [465, 126] on select "Manual - Exception Pended - Awaiting Search Late Add Exception Completed" at bounding box center [535, 141] width 140 height 31
click at [978, 218] on button "Save" at bounding box center [1004, 215] width 103 height 34
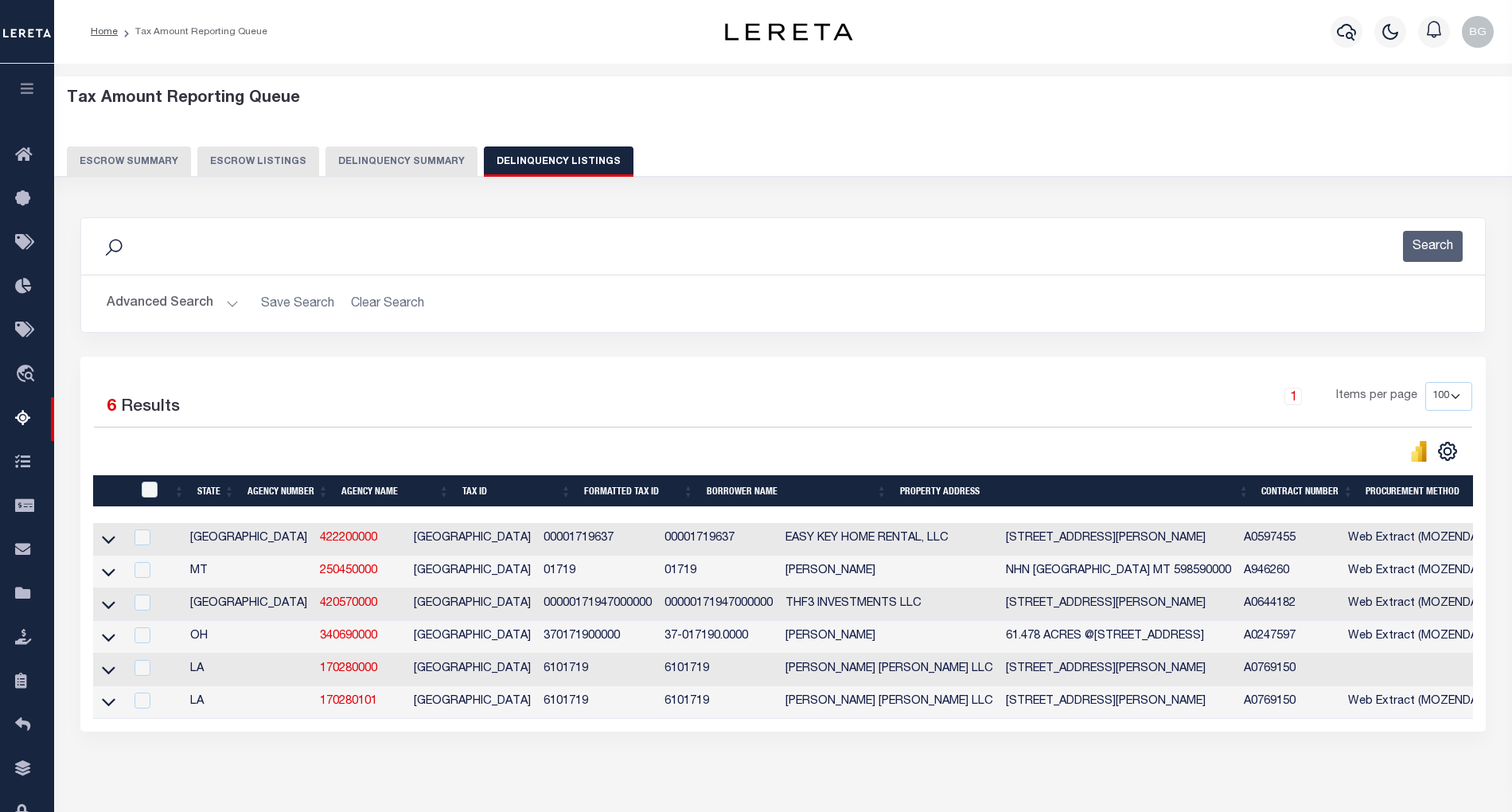
click at [230, 306] on button "Advanced Search" at bounding box center [172, 303] width 132 height 31
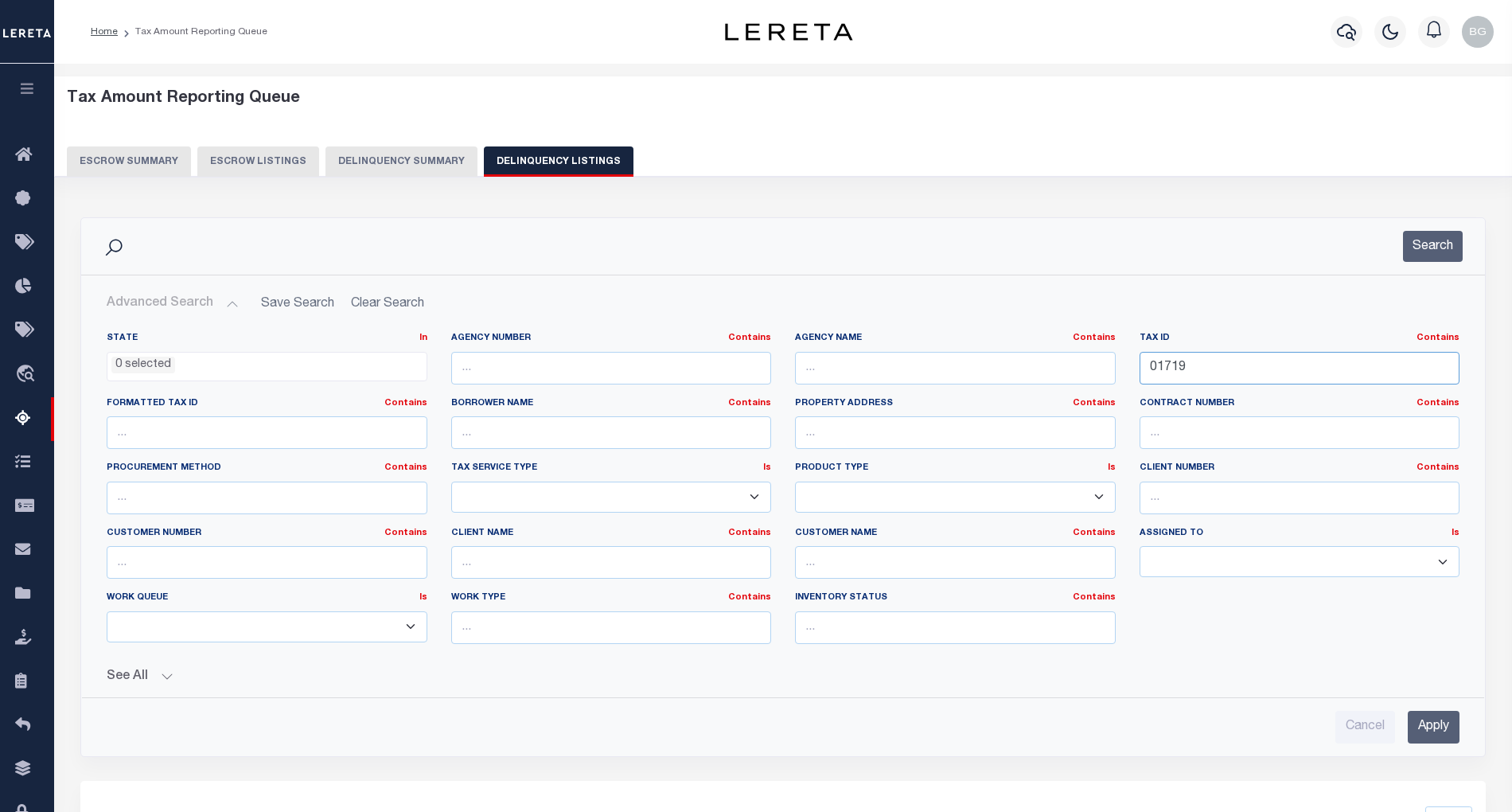
click at [1170, 371] on input "01719" at bounding box center [1300, 368] width 321 height 33
paste input "272"
type input "02729"
click at [1446, 730] on input "Apply" at bounding box center [1433, 728] width 51 height 33
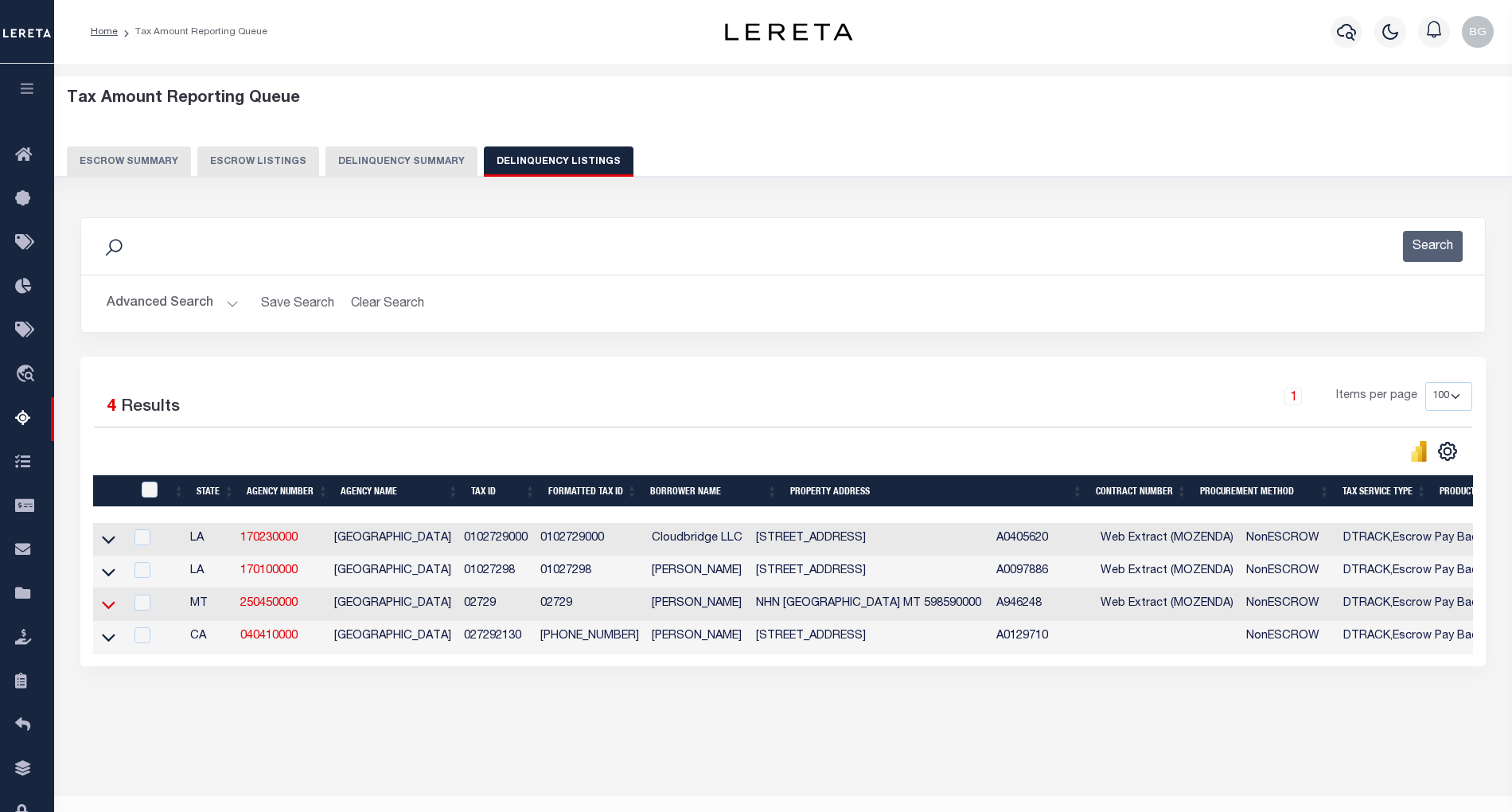
click at [113, 612] on icon at bounding box center [108, 604] width 14 height 16
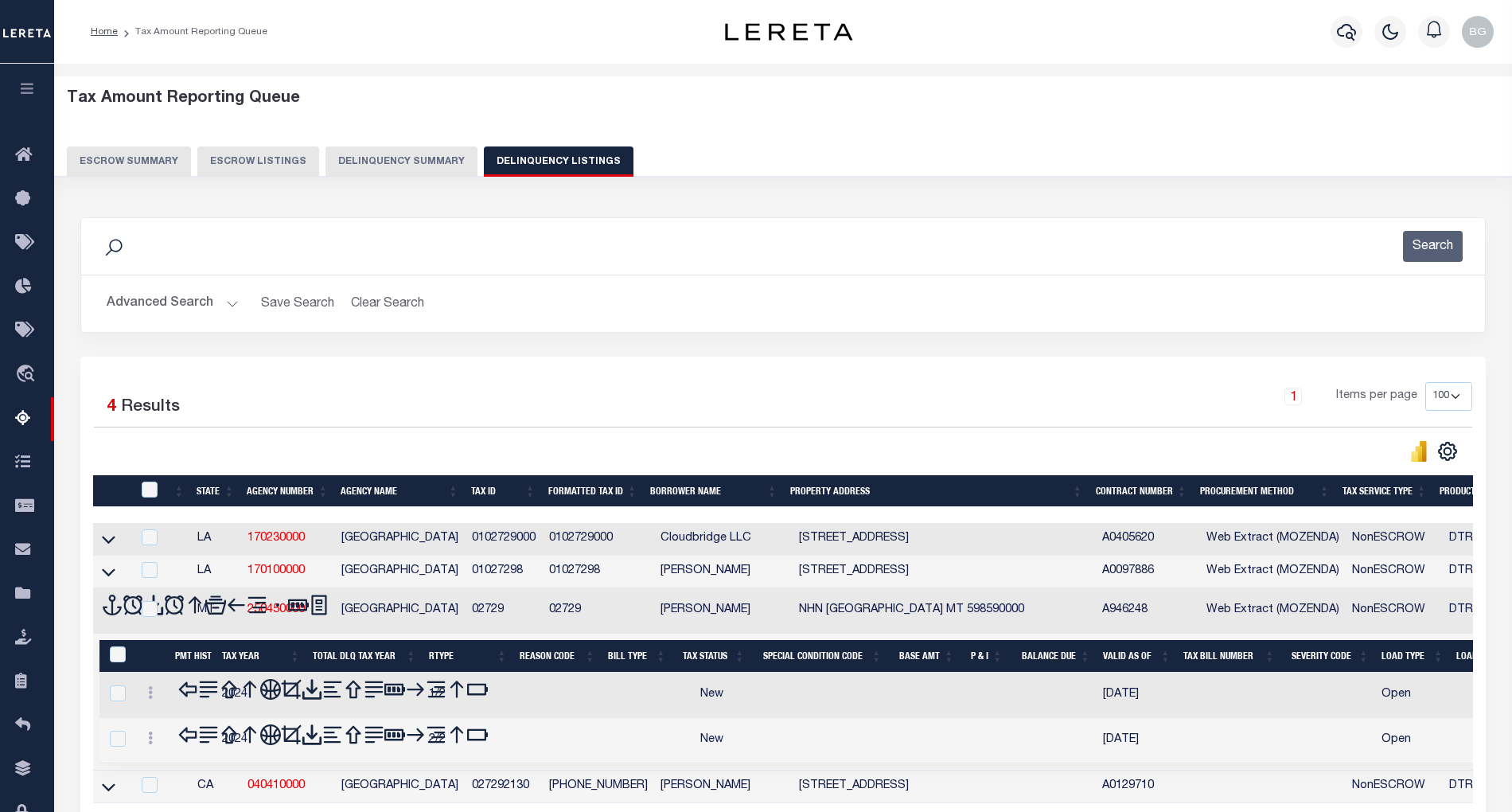
scroll to position [106, 0]
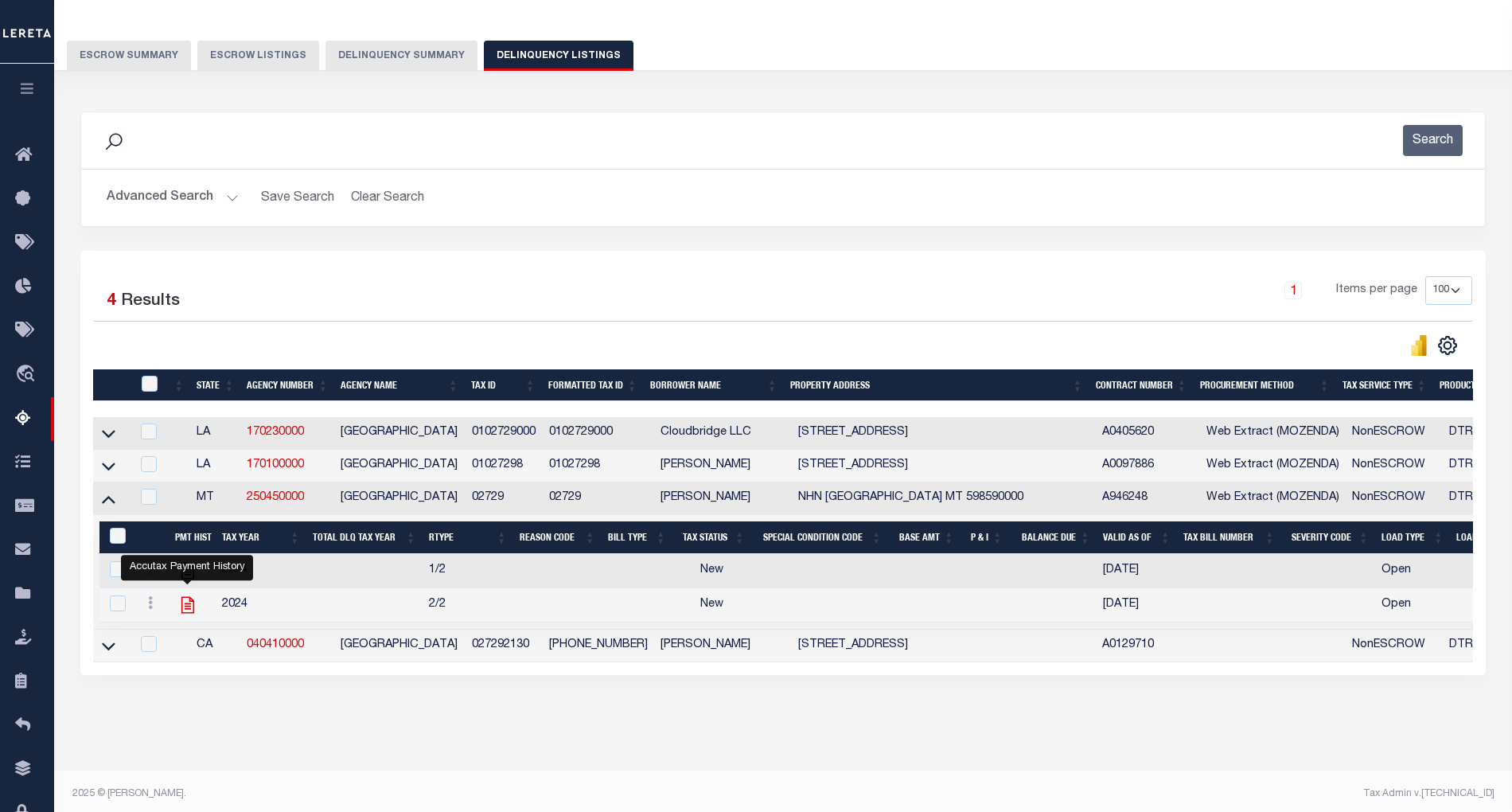
click at [183, 613] on icon "" at bounding box center [187, 605] width 20 height 20
checkbox input "true"
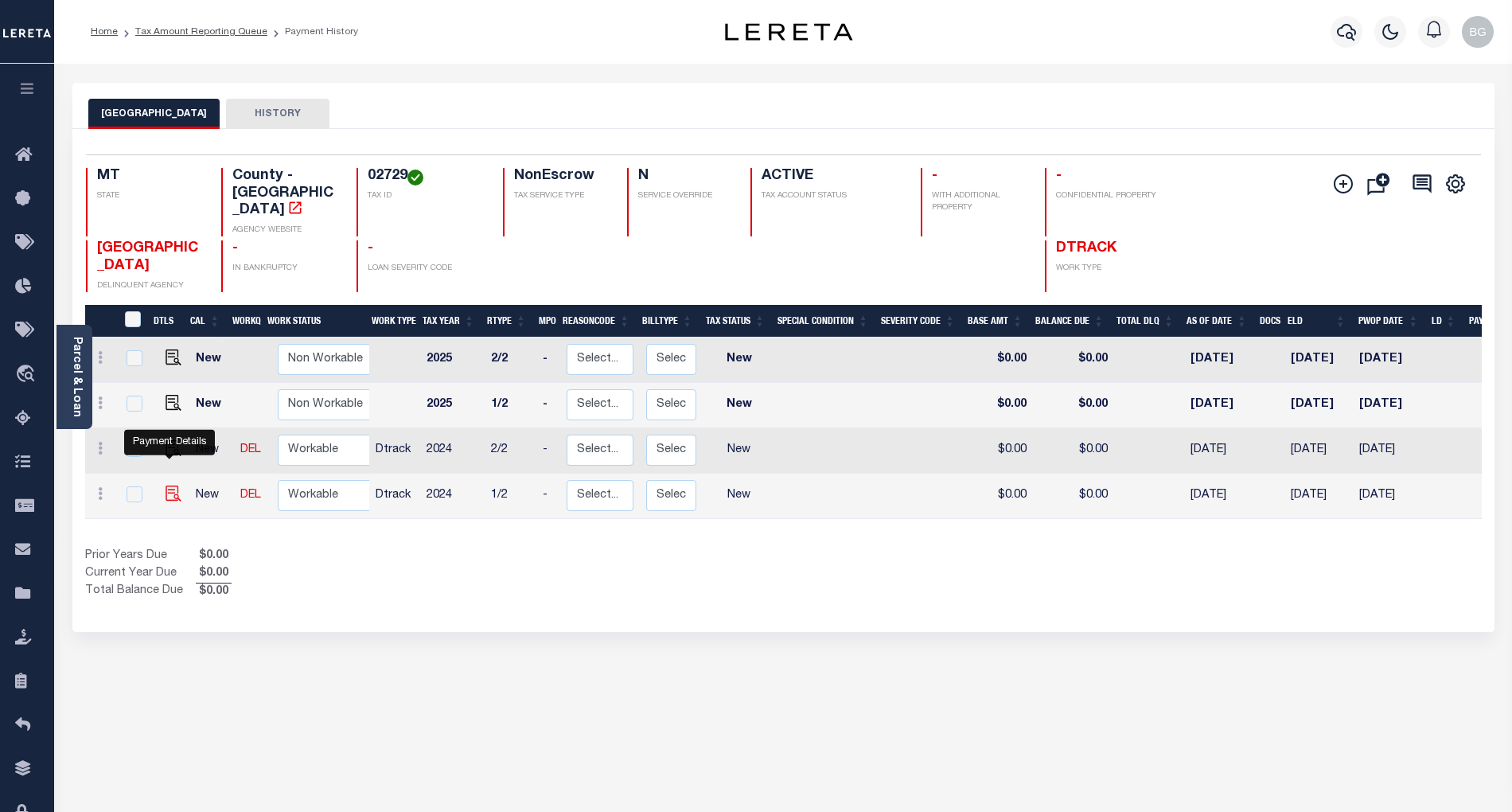
click at [171, 485] on img "" at bounding box center [173, 493] width 15 height 16
checkbox input "true"
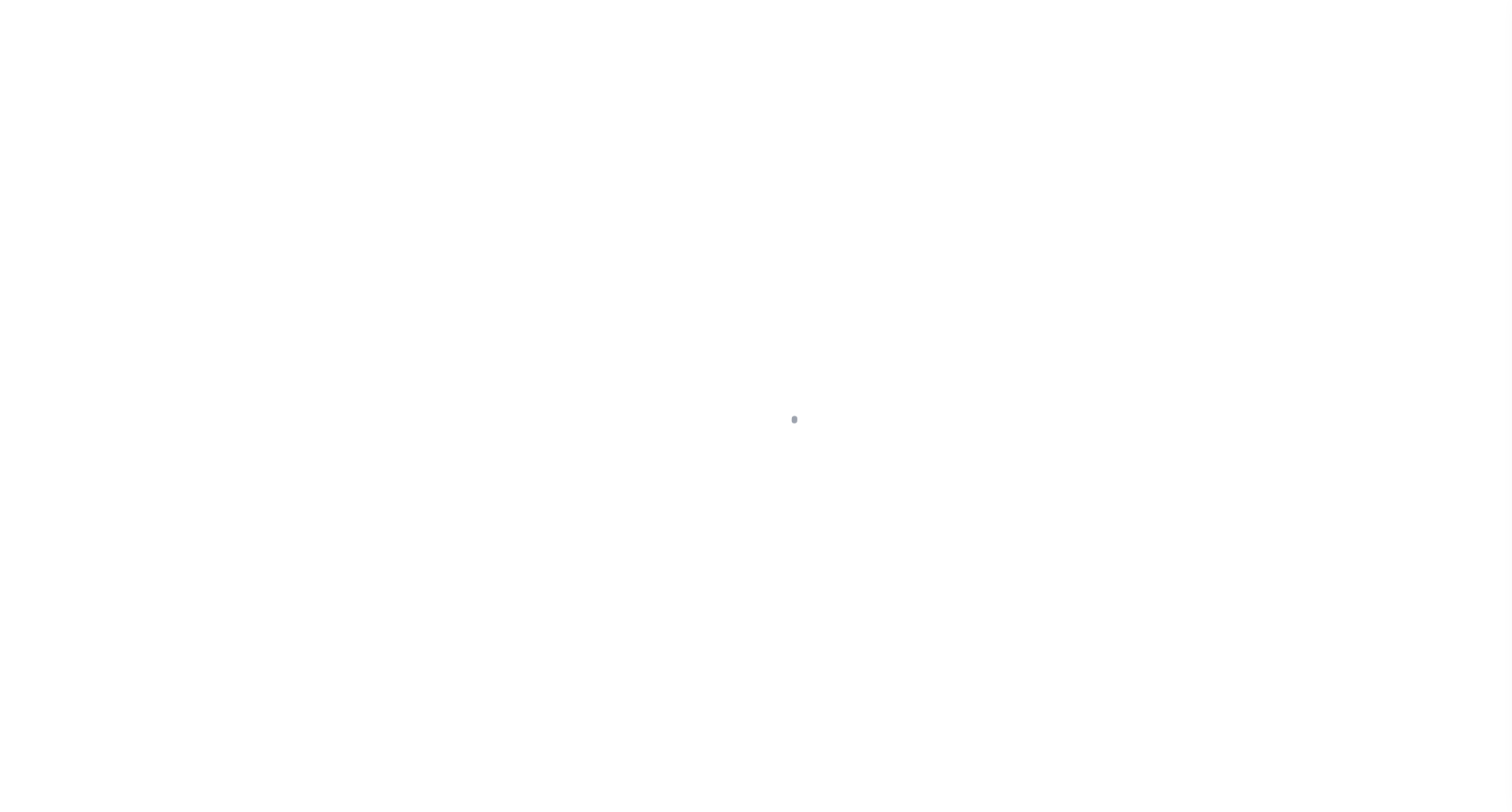
select select "NW2"
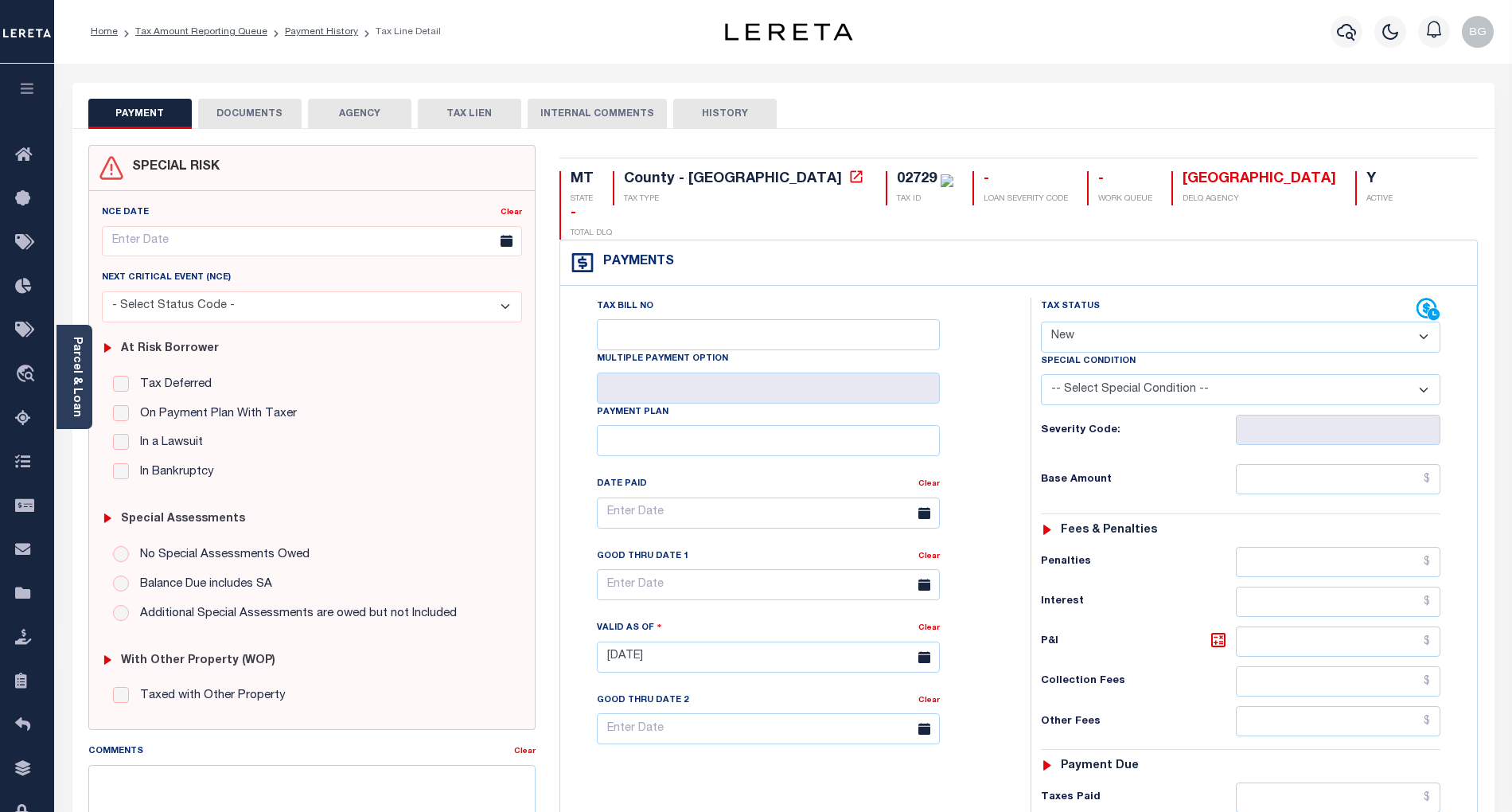
click at [255, 111] on button "DOCUMENTS" at bounding box center [250, 113] width 104 height 30
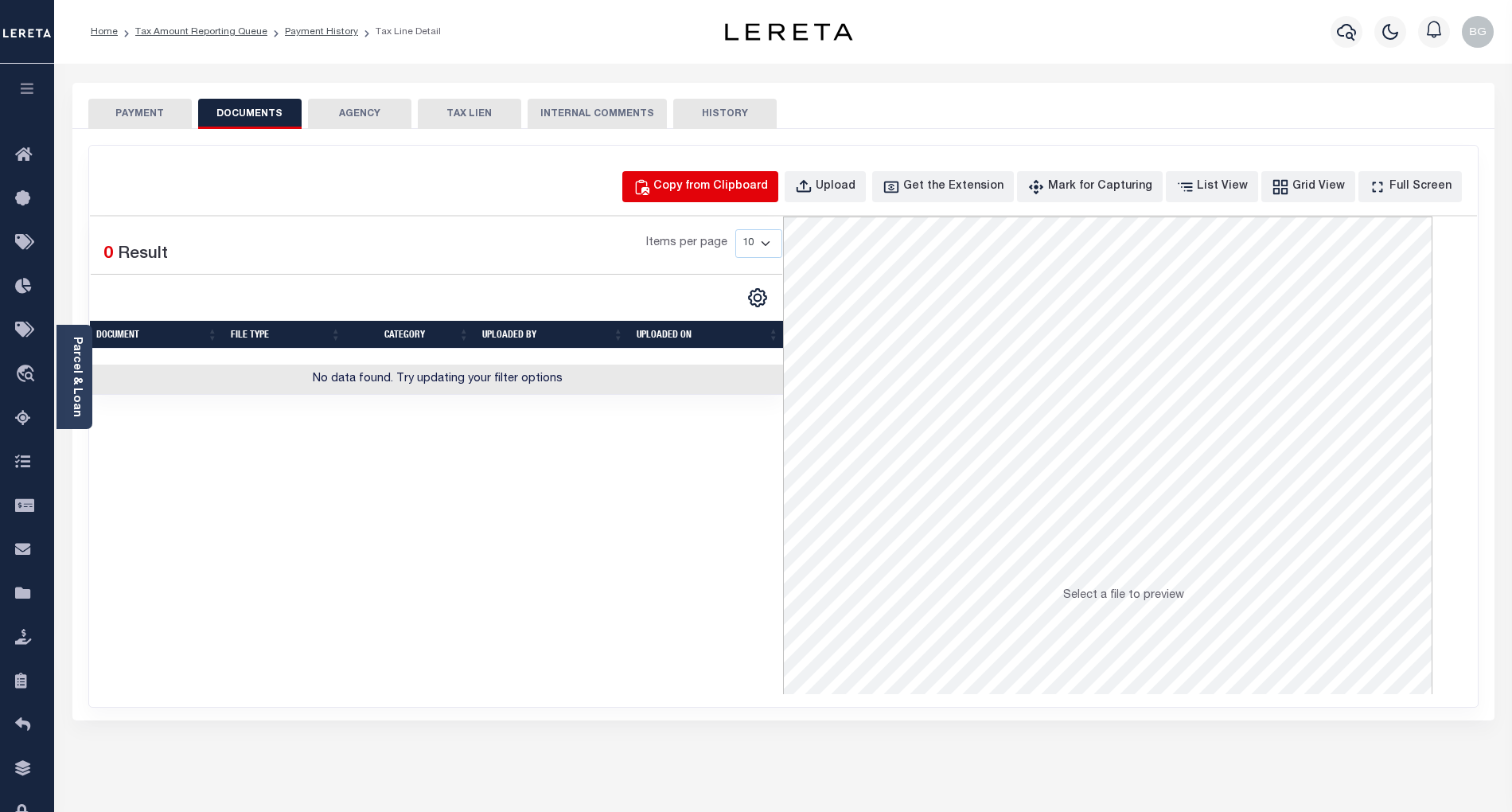
click at [736, 186] on div "Copy from Clipboard" at bounding box center [711, 187] width 114 height 17
select select "POP"
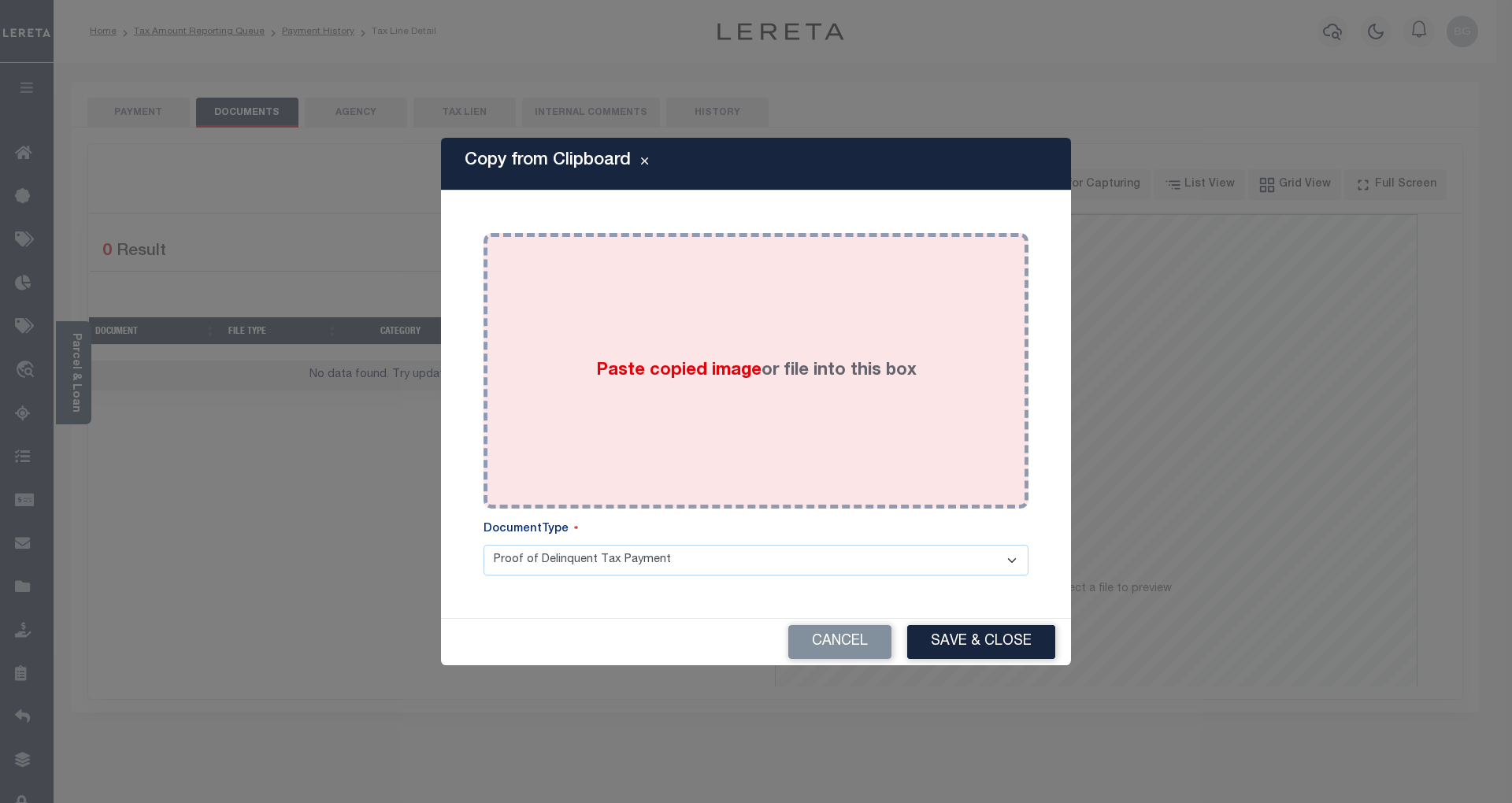
click at [663, 372] on span "Paste copied image" at bounding box center [679, 371] width 166 height 17
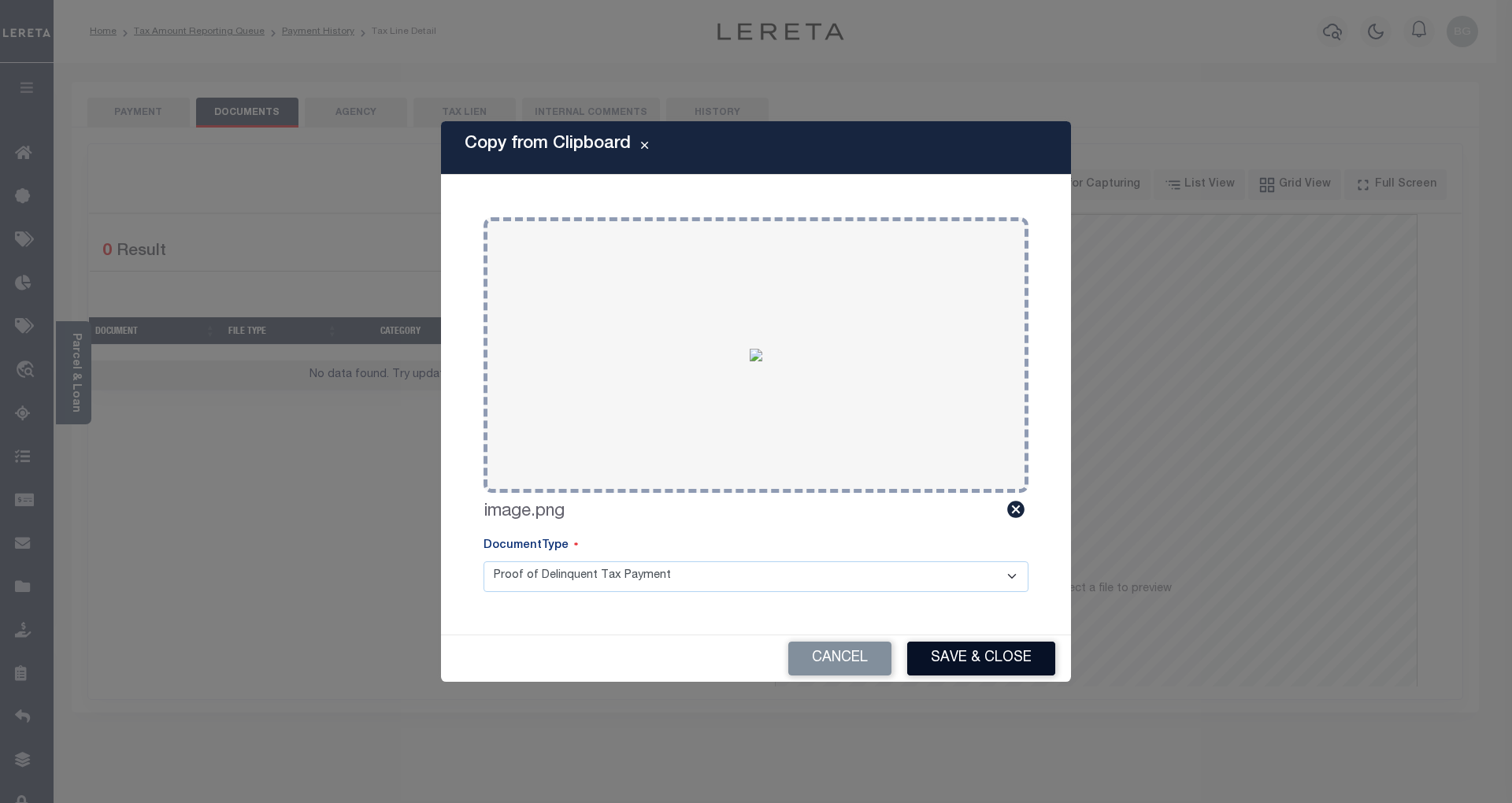
click at [994, 669] on button "Save & Close" at bounding box center [981, 658] width 148 height 34
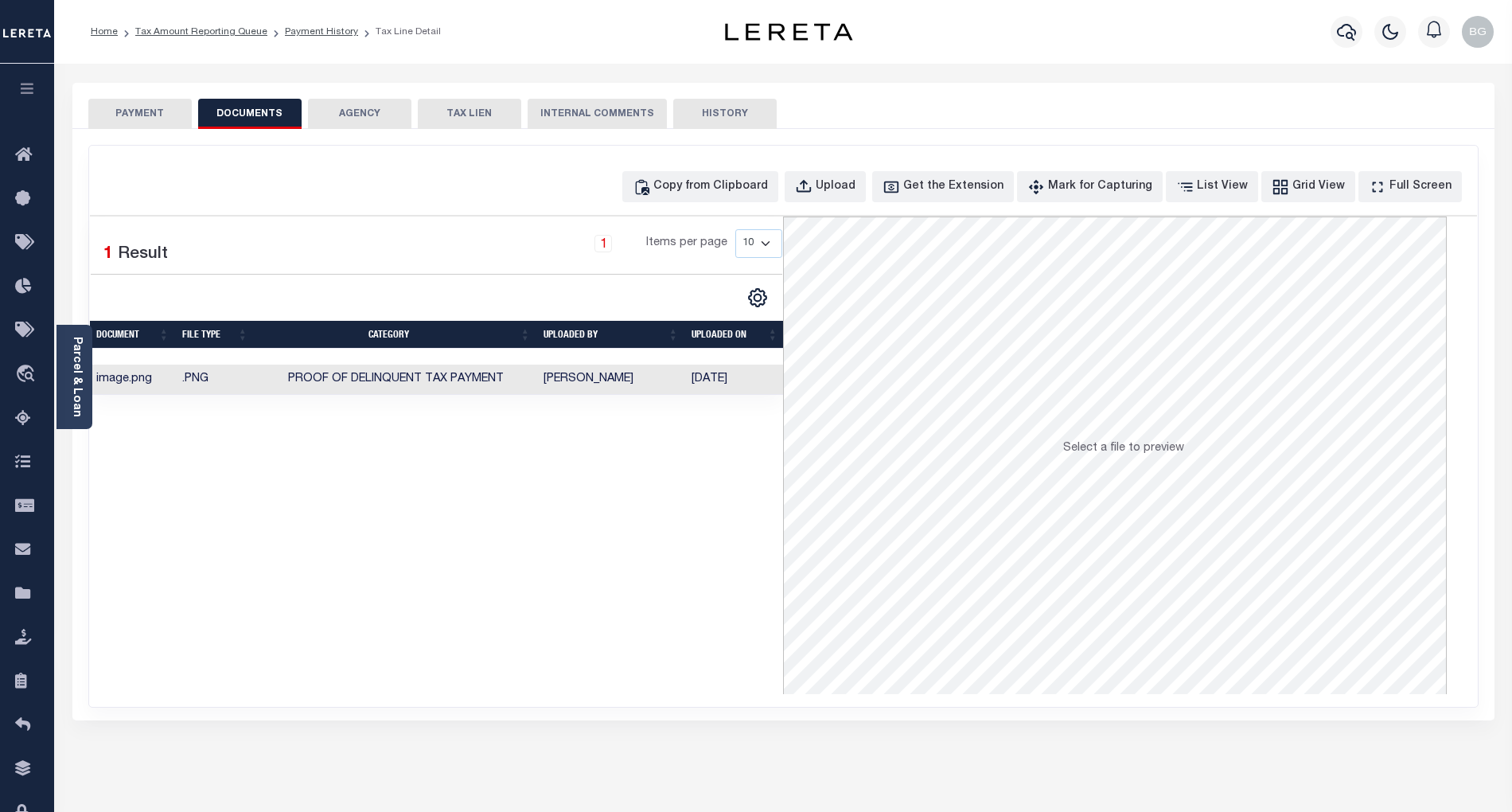
click at [140, 116] on button "PAYMENT" at bounding box center [139, 113] width 104 height 30
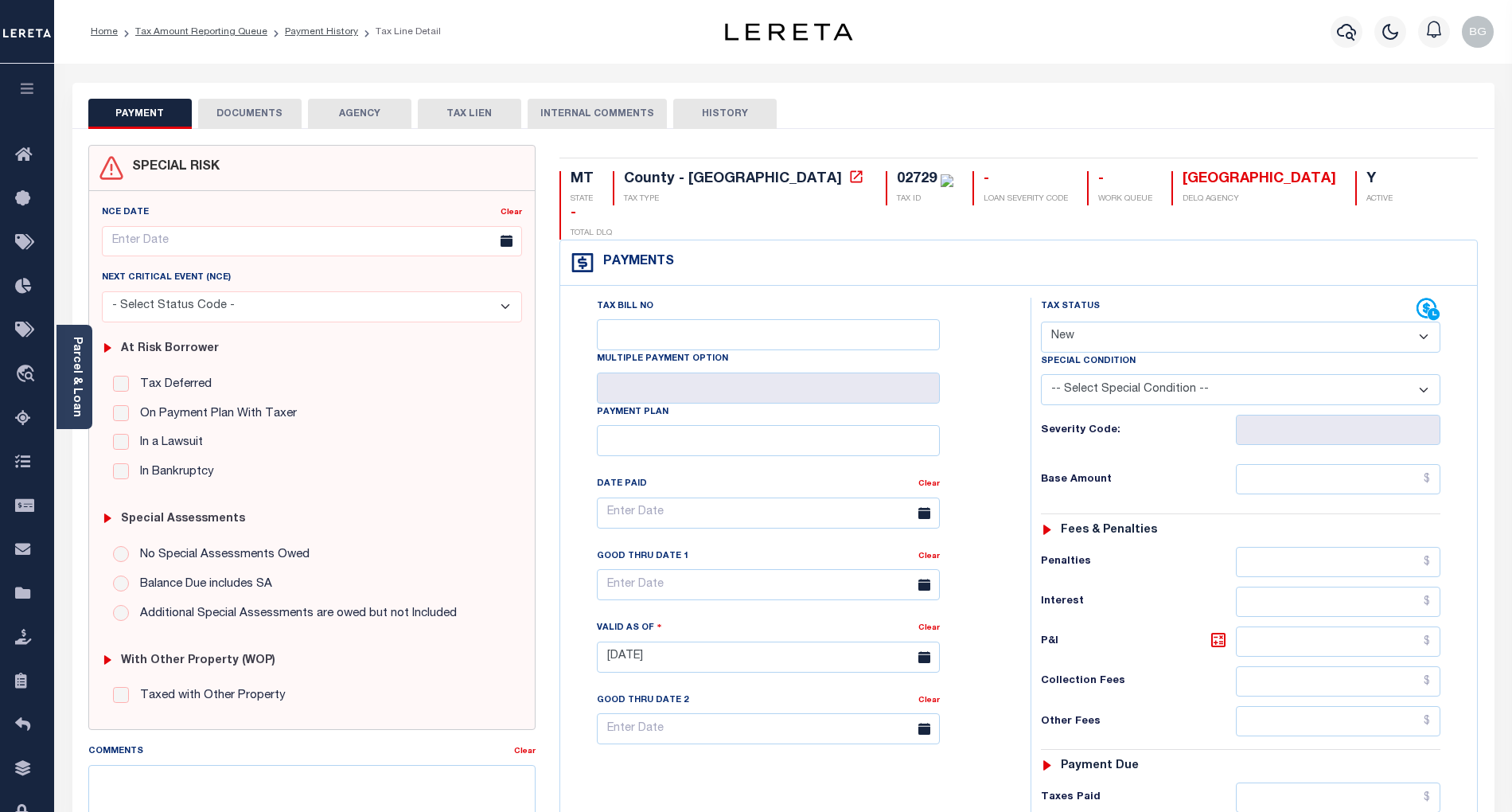
click at [1099, 322] on select "- Select Status Code - Open Due/Unpaid Paid Incomplete No Tax Due Internal Refu…" at bounding box center [1241, 337] width 399 height 31
select select "PYD"
click at [1041, 322] on select "- Select Status Code - Open Due/Unpaid Paid Incomplete No Tax Due Internal Refu…" at bounding box center [1241, 337] width 399 height 31
type input "[DATE]"
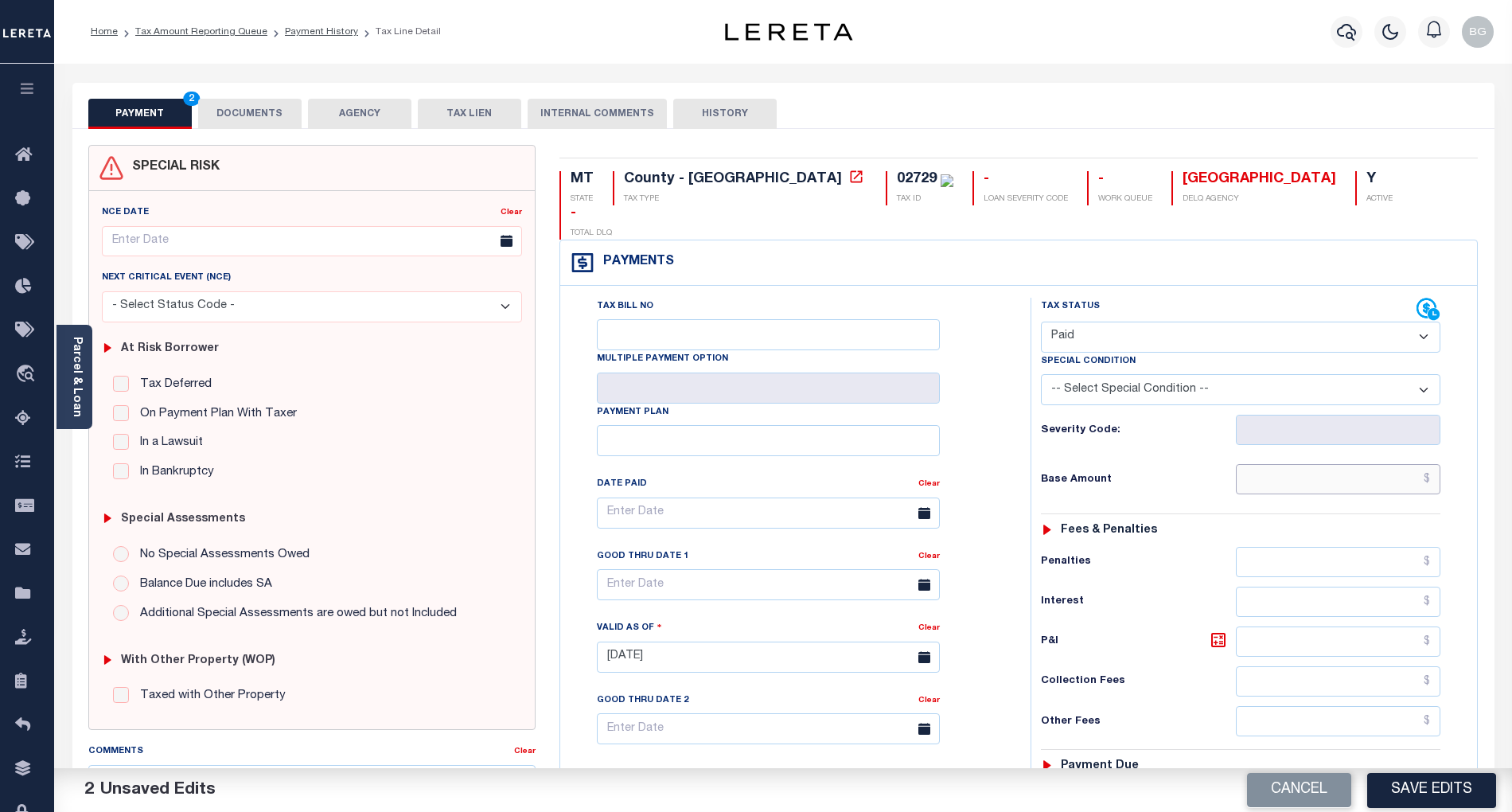
click at [1332, 464] on input "text" at bounding box center [1339, 479] width 205 height 30
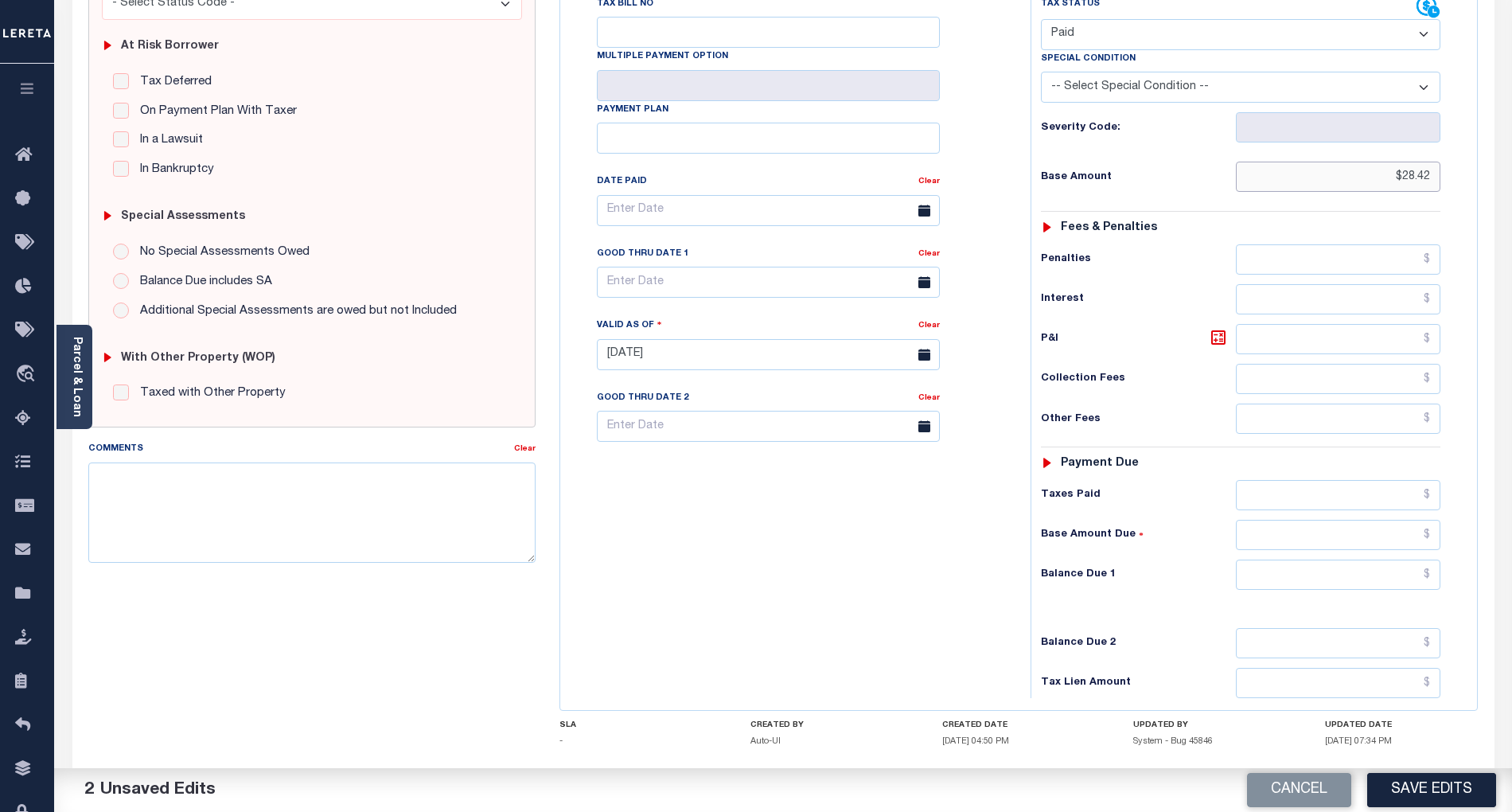
scroll to position [319, 0]
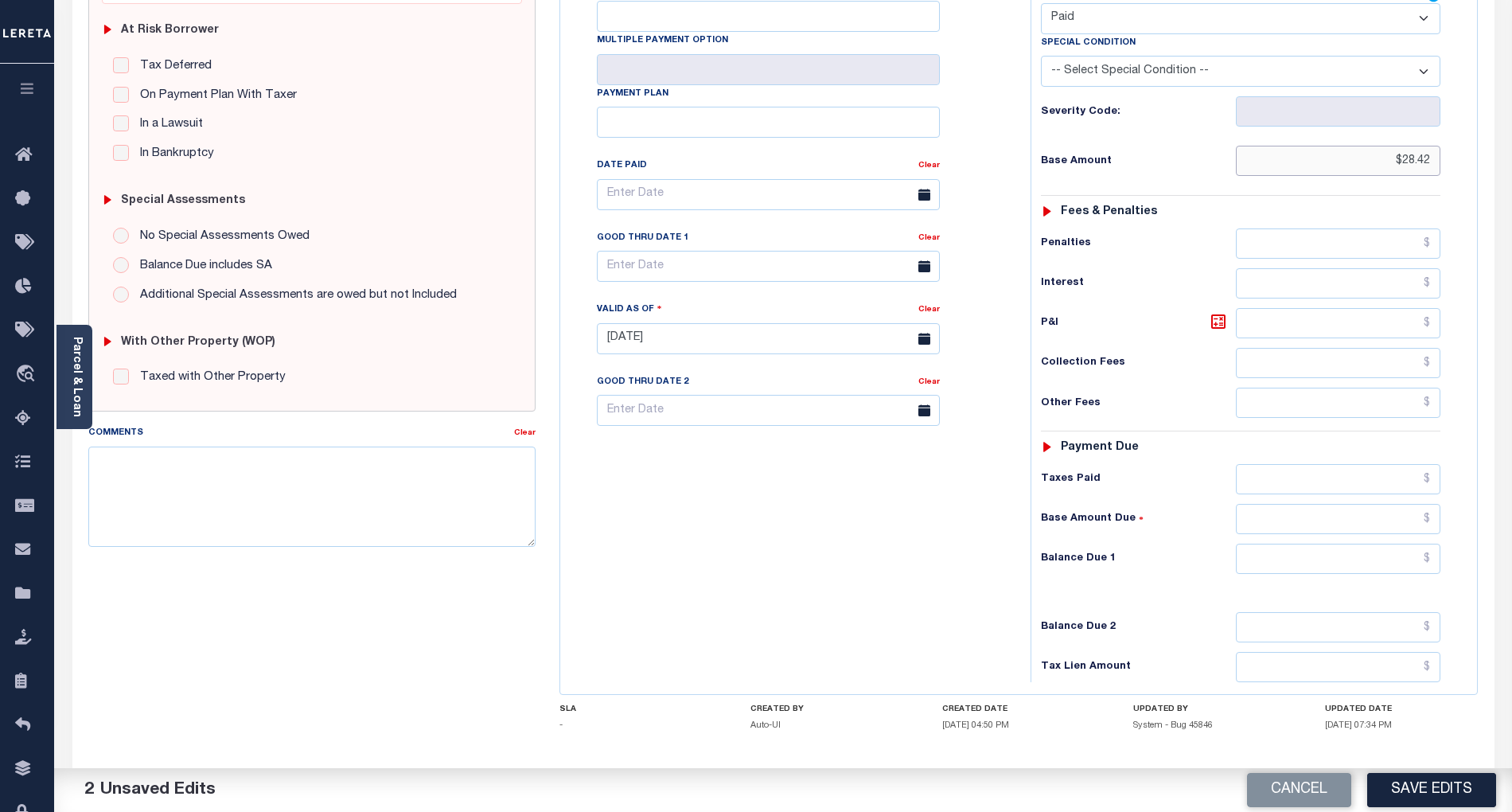
type input "$28.42"
click at [1385, 544] on input "text" at bounding box center [1339, 558] width 205 height 30
type input "$0.00"
click at [867, 555] on div "Tax Bill No Multiple Payment Option Payment Plan Clear" at bounding box center [791, 330] width 454 height 703
click at [1434, 782] on button "Save Edits" at bounding box center [1432, 790] width 129 height 34
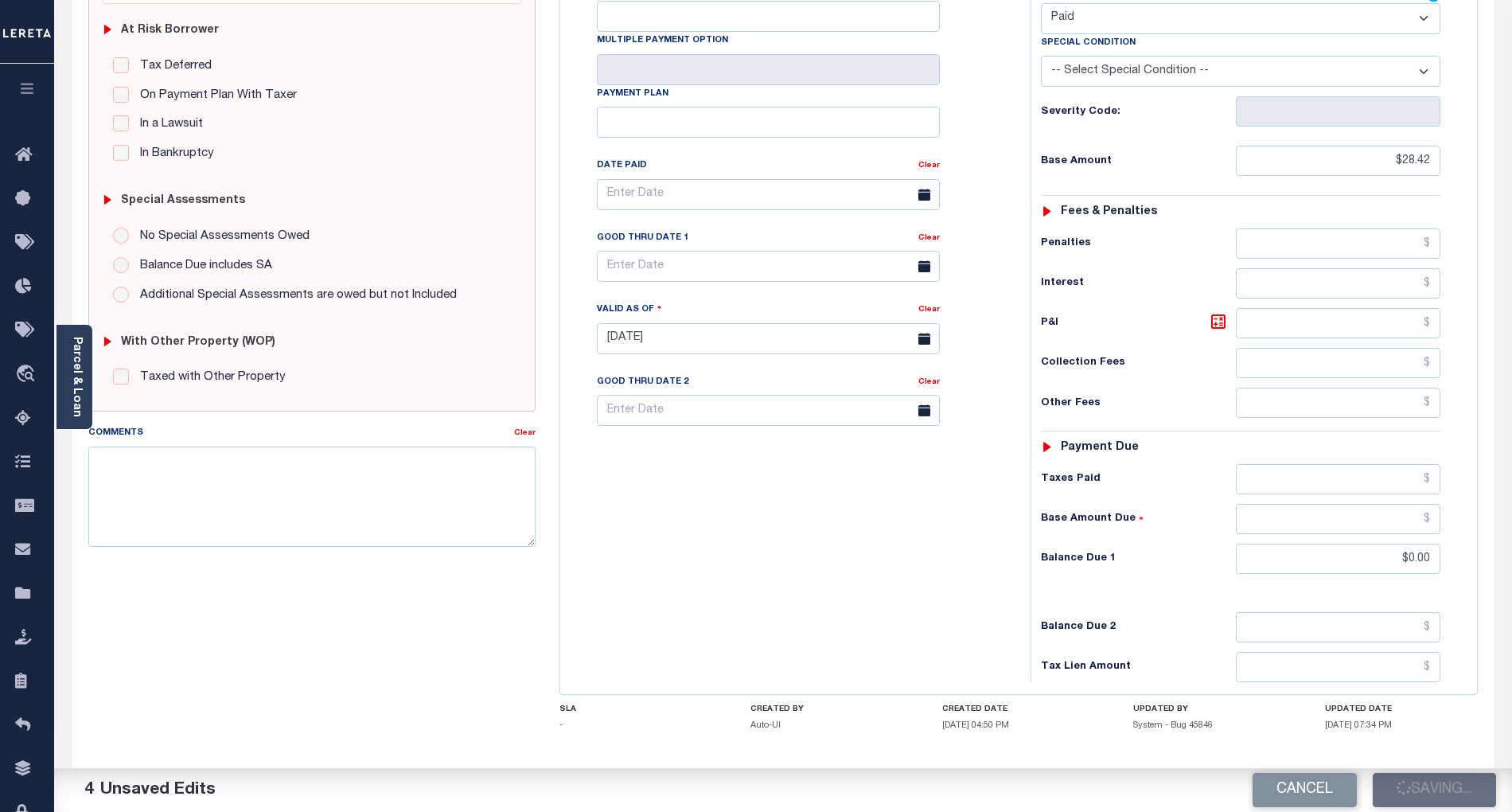
checkbox input "false"
type input "$28.42"
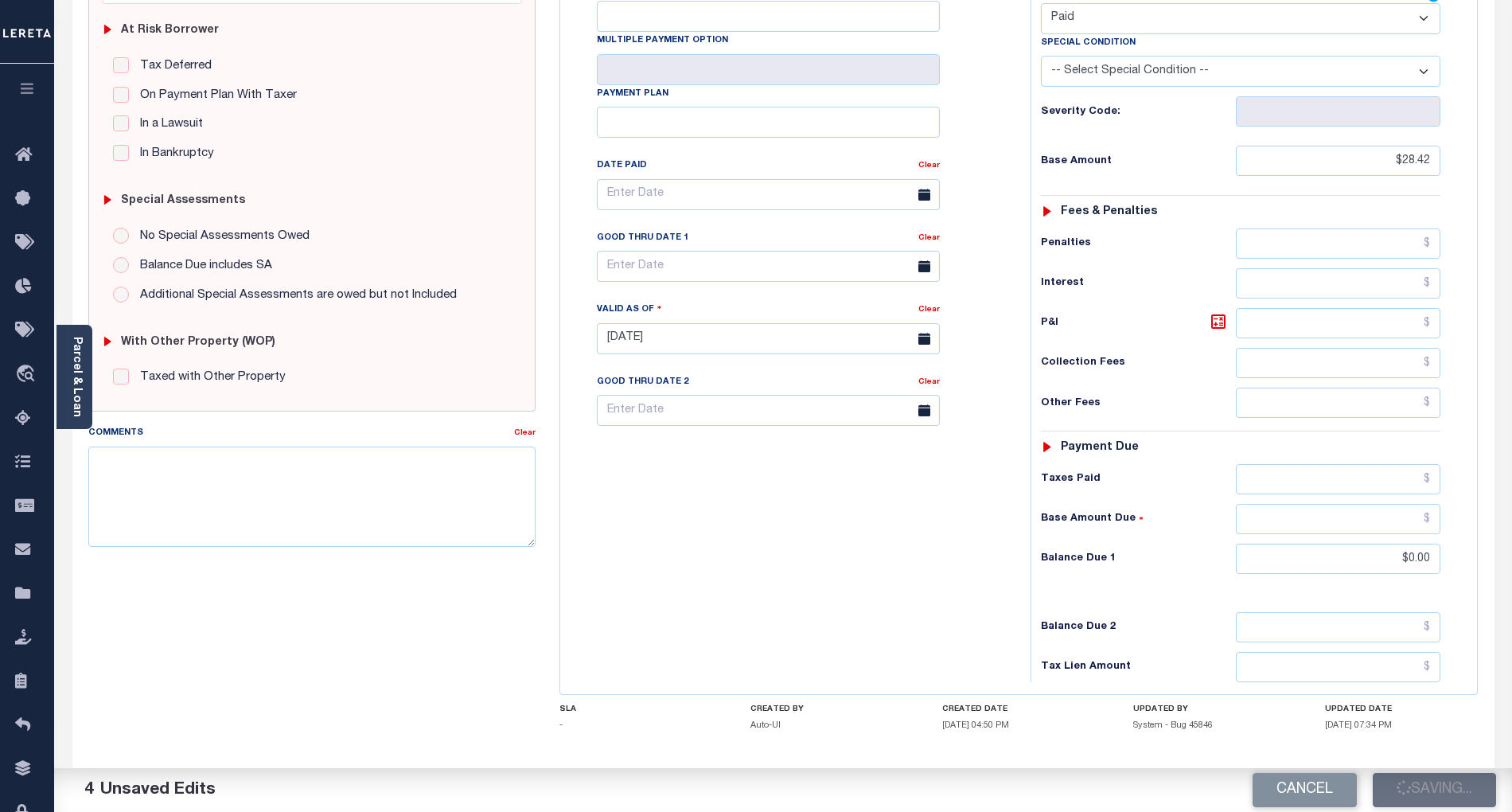
type input "$0"
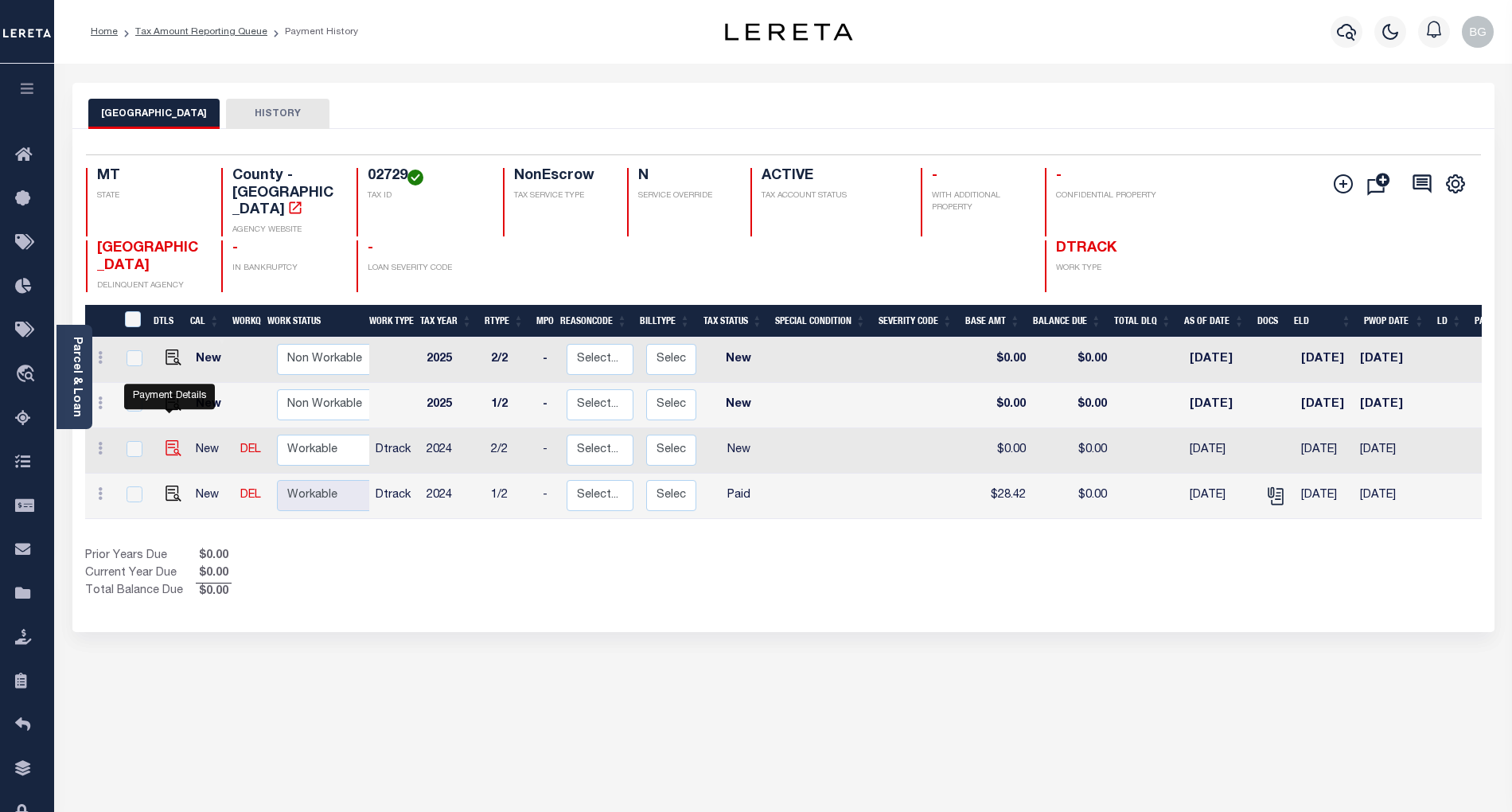
click at [168, 440] on img "" at bounding box center [173, 448] width 15 height 16
checkbox input "true"
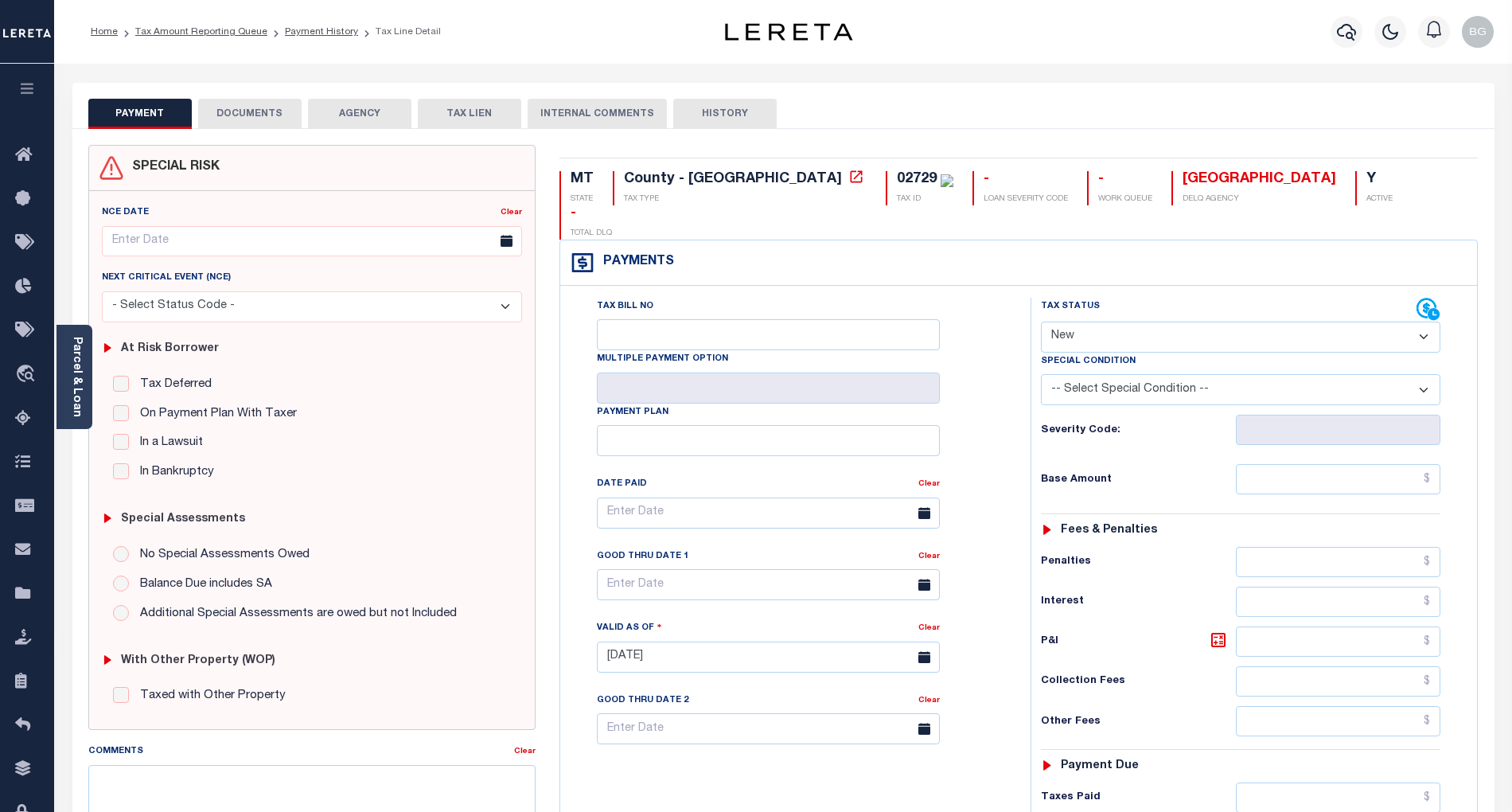
drag, startPoint x: 1104, startPoint y: 294, endPoint x: 1111, endPoint y: 317, distance: 24.0
click at [1104, 322] on select "- Select Status Code - Open Due/Unpaid Paid Incomplete No Tax Due Internal Refu…" at bounding box center [1241, 337] width 399 height 31
select select "PYD"
click at [1041, 322] on select "- Select Status Code - Open Due/Unpaid Paid Incomplete No Tax Due Internal Refu…" at bounding box center [1241, 337] width 399 height 31
type input "[DATE]"
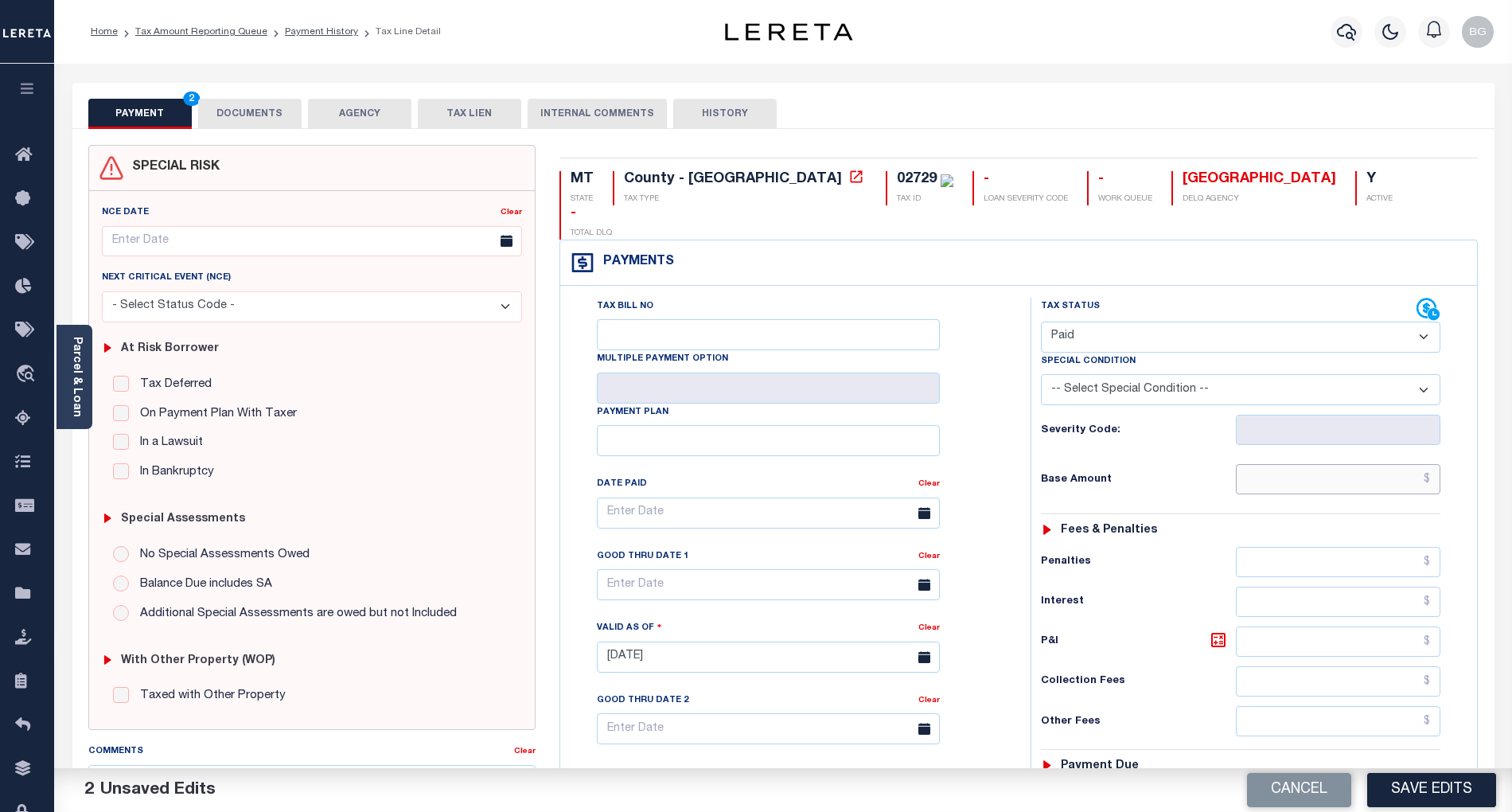
click at [1354, 464] on input "text" at bounding box center [1339, 479] width 205 height 30
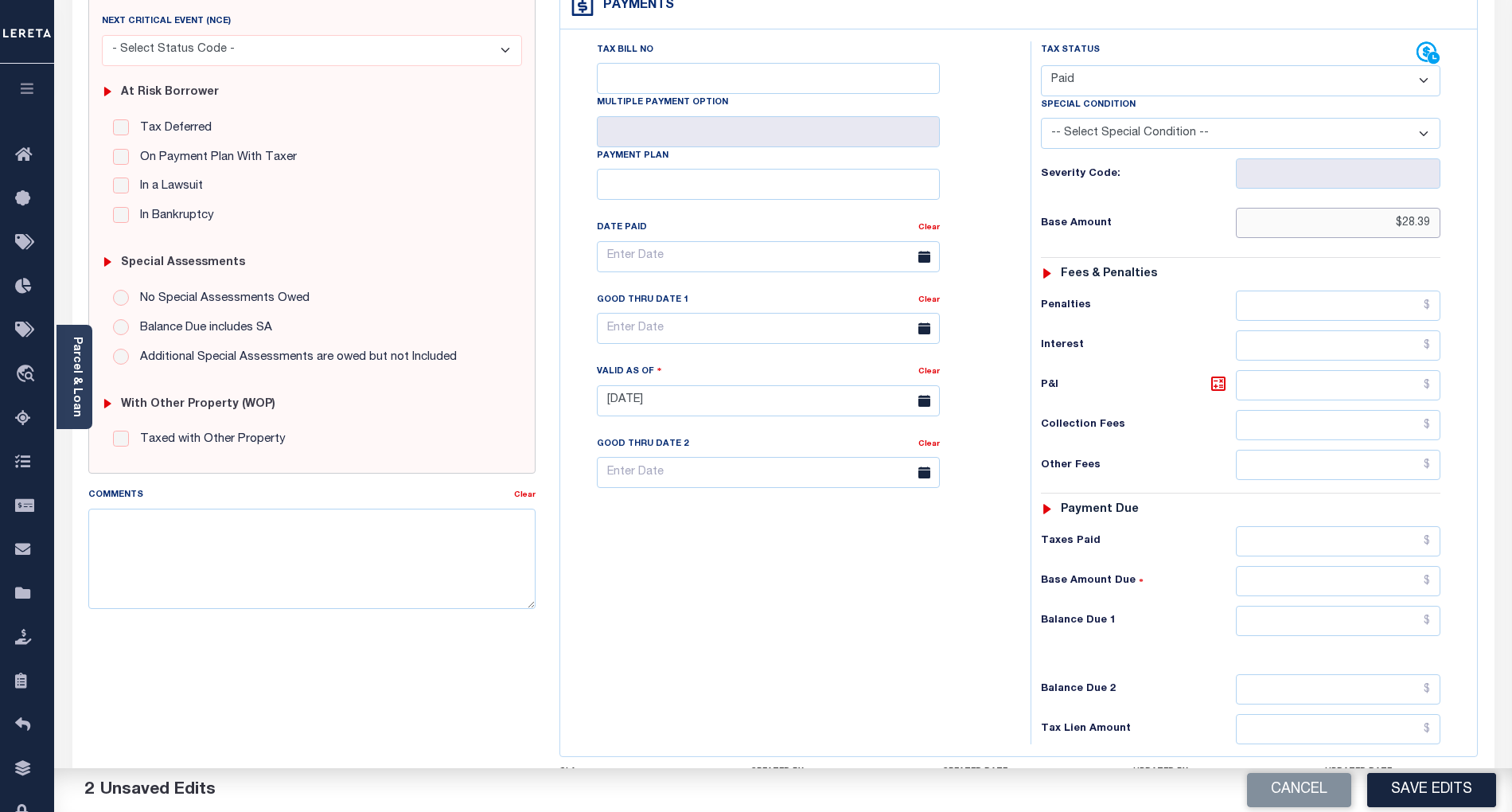
scroll to position [319, 0]
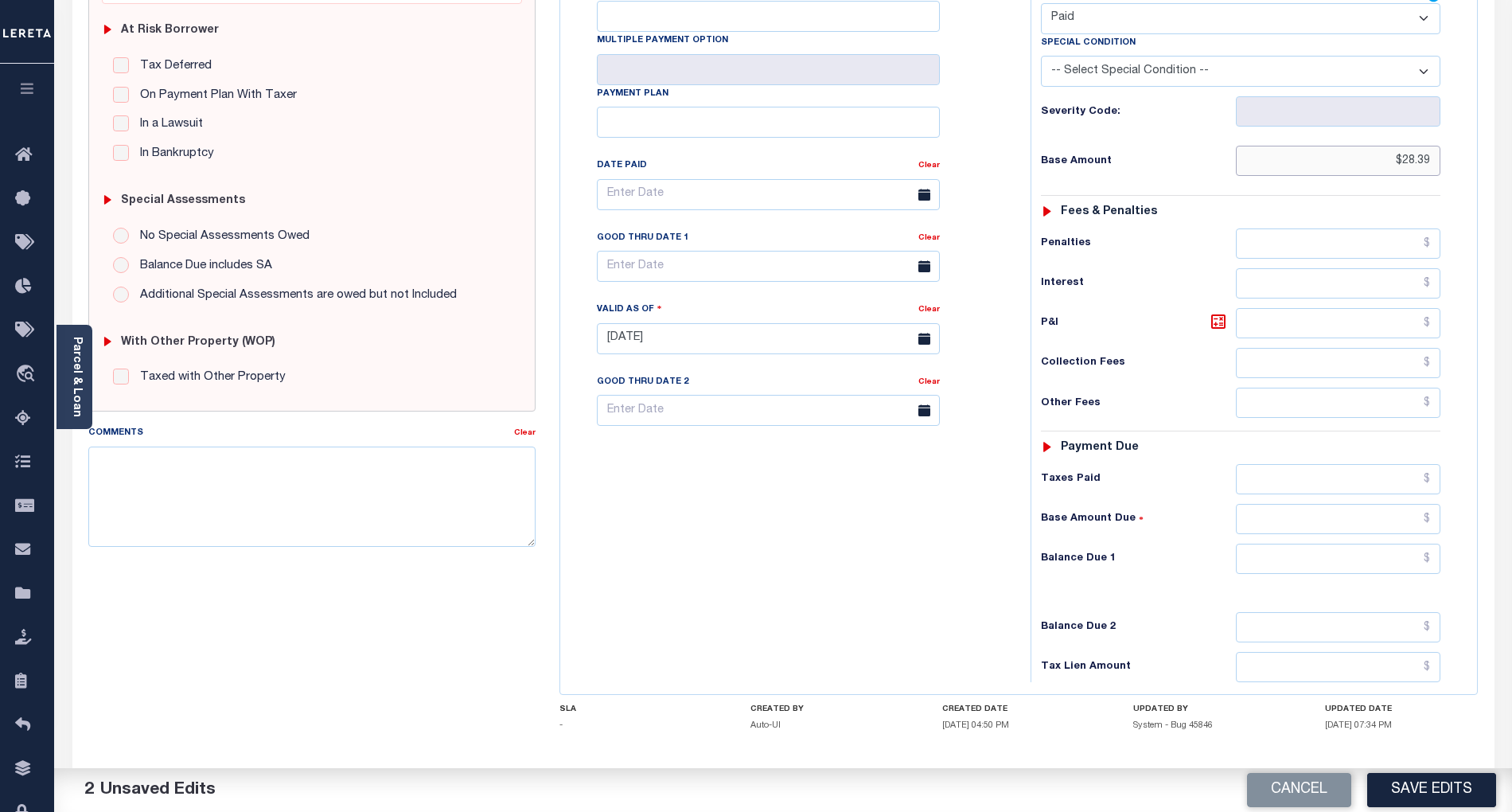
type input "$28.39"
click at [1404, 544] on input "text" at bounding box center [1339, 558] width 205 height 30
click at [803, 542] on div "Tax Bill No Multiple Payment Option Payment Plan Clear" at bounding box center [791, 330] width 454 height 703
click at [1469, 796] on button "Save Edits" at bounding box center [1432, 790] width 129 height 34
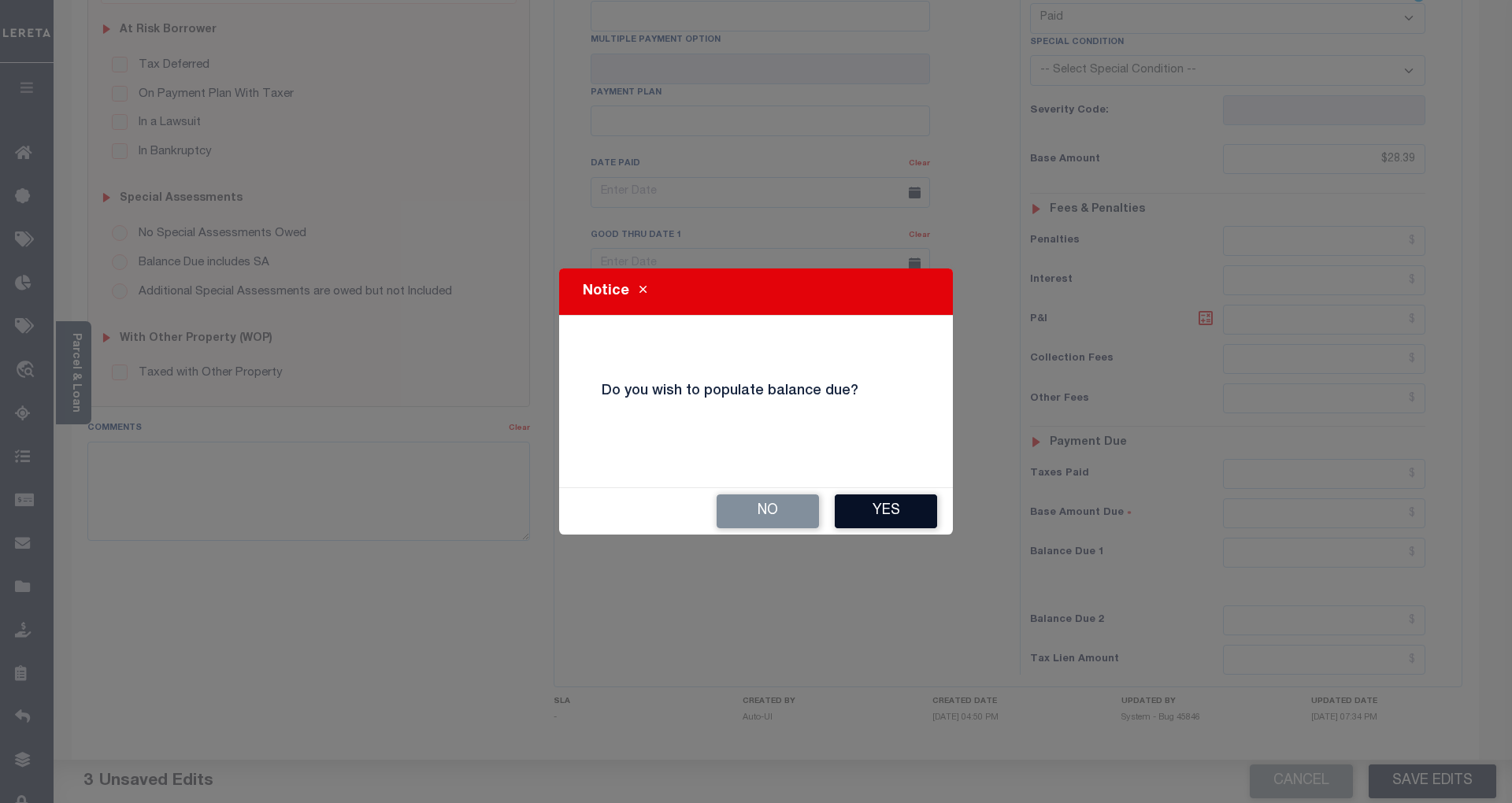
click at [911, 508] on button "Yes" at bounding box center [886, 511] width 103 height 34
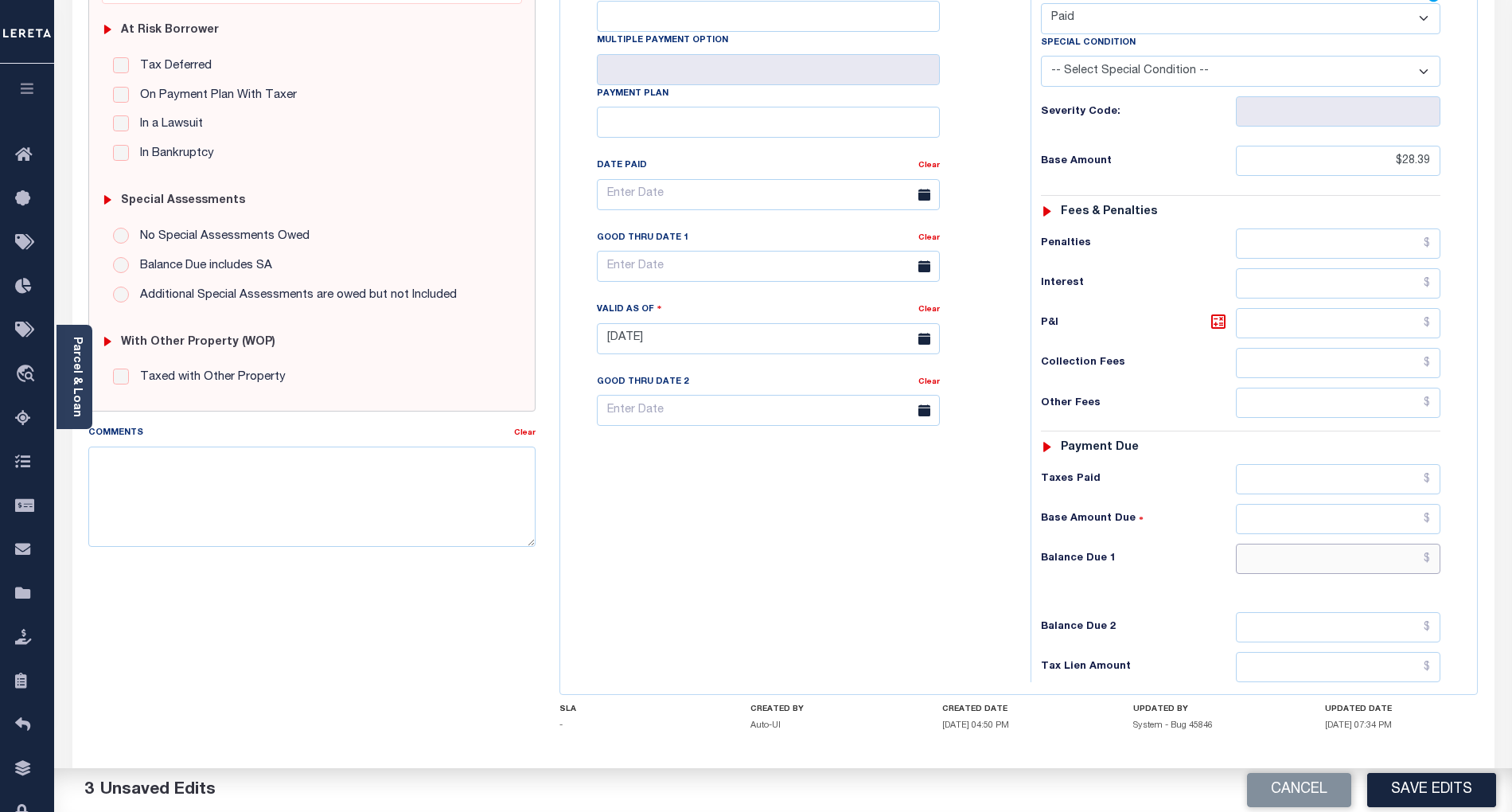
click at [1399, 544] on input "text" at bounding box center [1339, 558] width 205 height 30
type input "$0.00"
click at [918, 570] on div "Tax Bill No Multiple Payment Option Payment Plan Clear" at bounding box center [791, 330] width 454 height 703
click at [1467, 795] on button "Save Edits" at bounding box center [1432, 790] width 129 height 34
checkbox input "false"
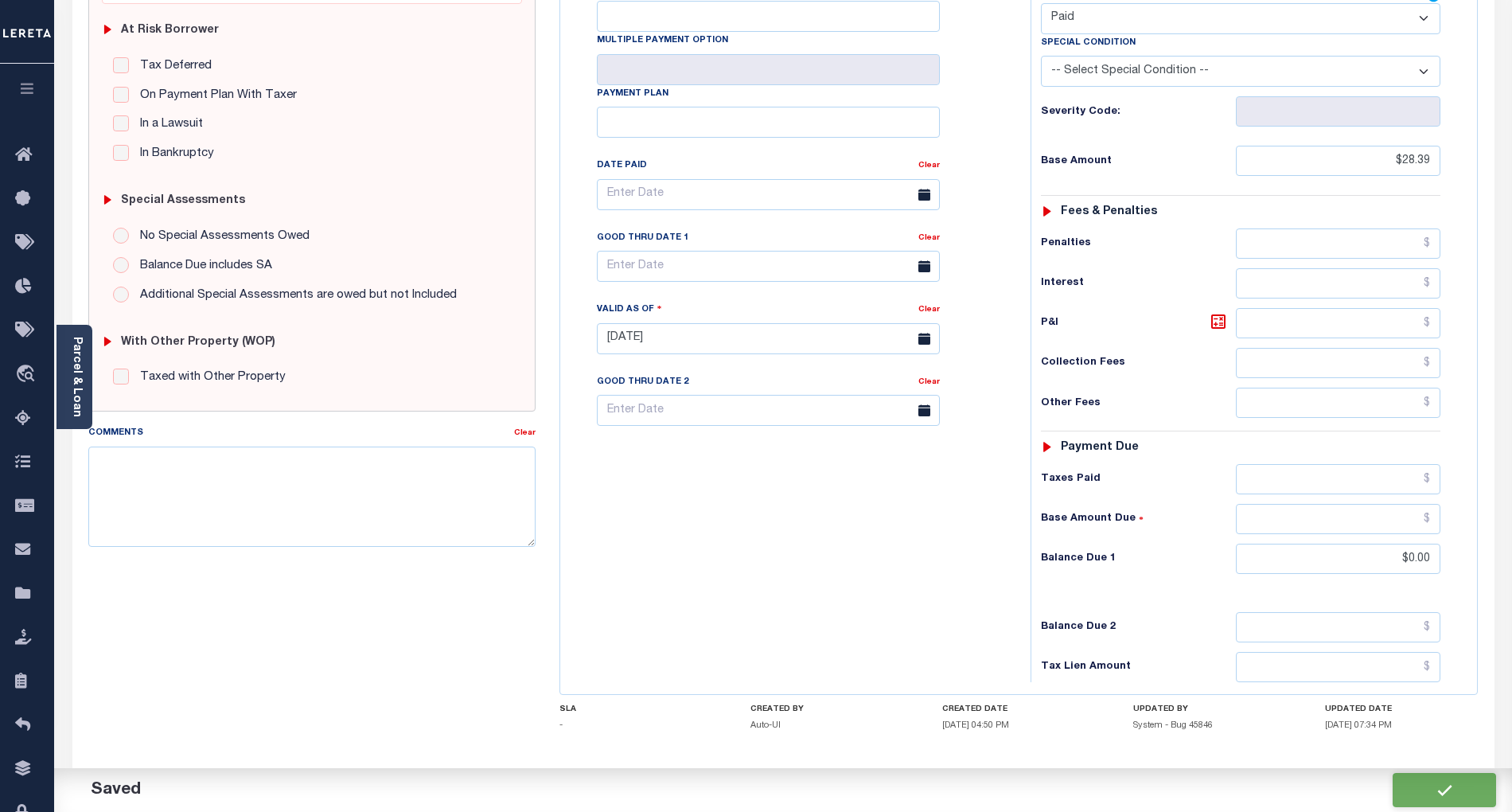
checkbox input "false"
type input "$28.39"
type input "$0"
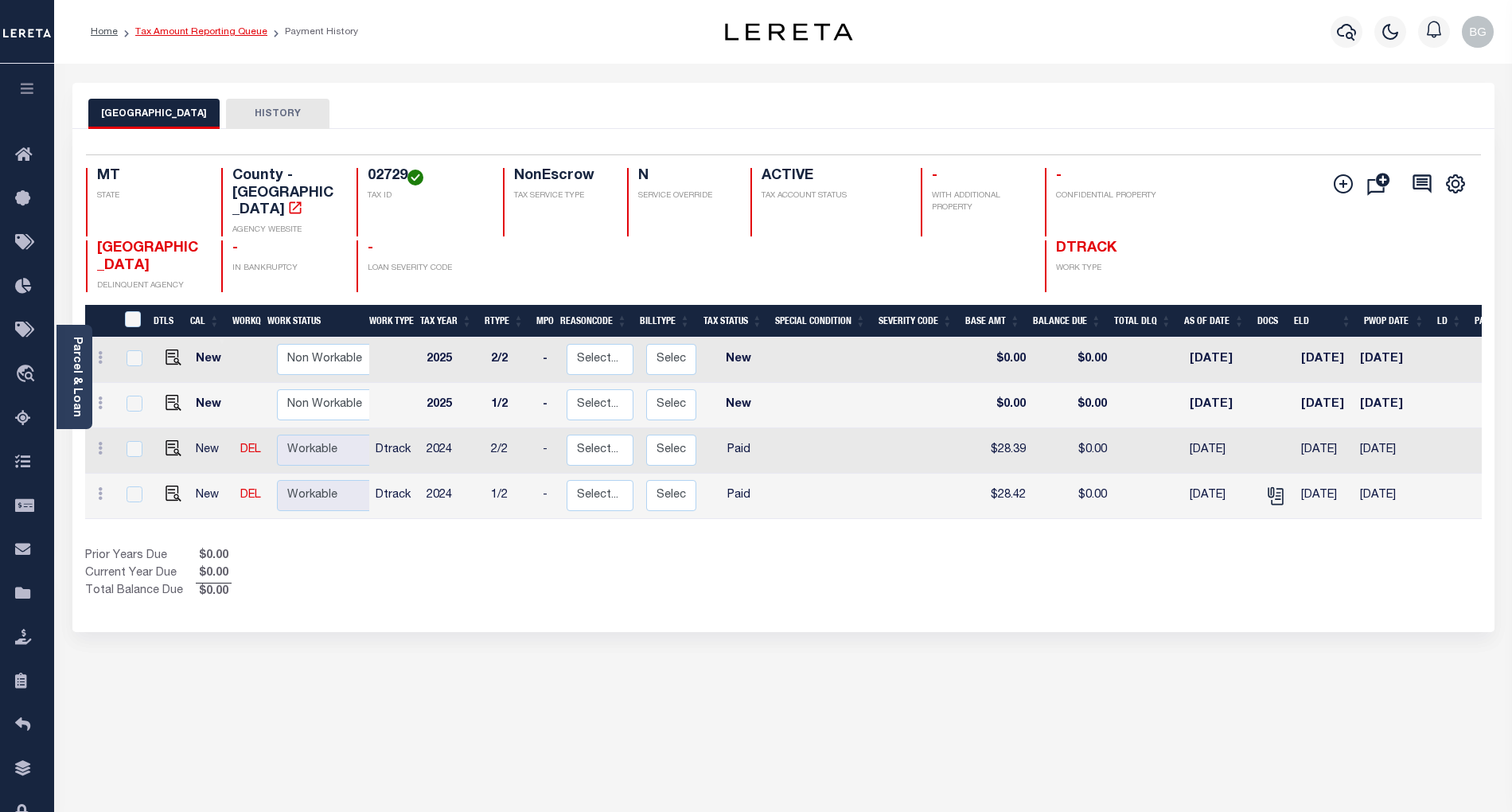
click at [182, 34] on link "Tax Amount Reporting Queue" at bounding box center [201, 32] width 132 height 10
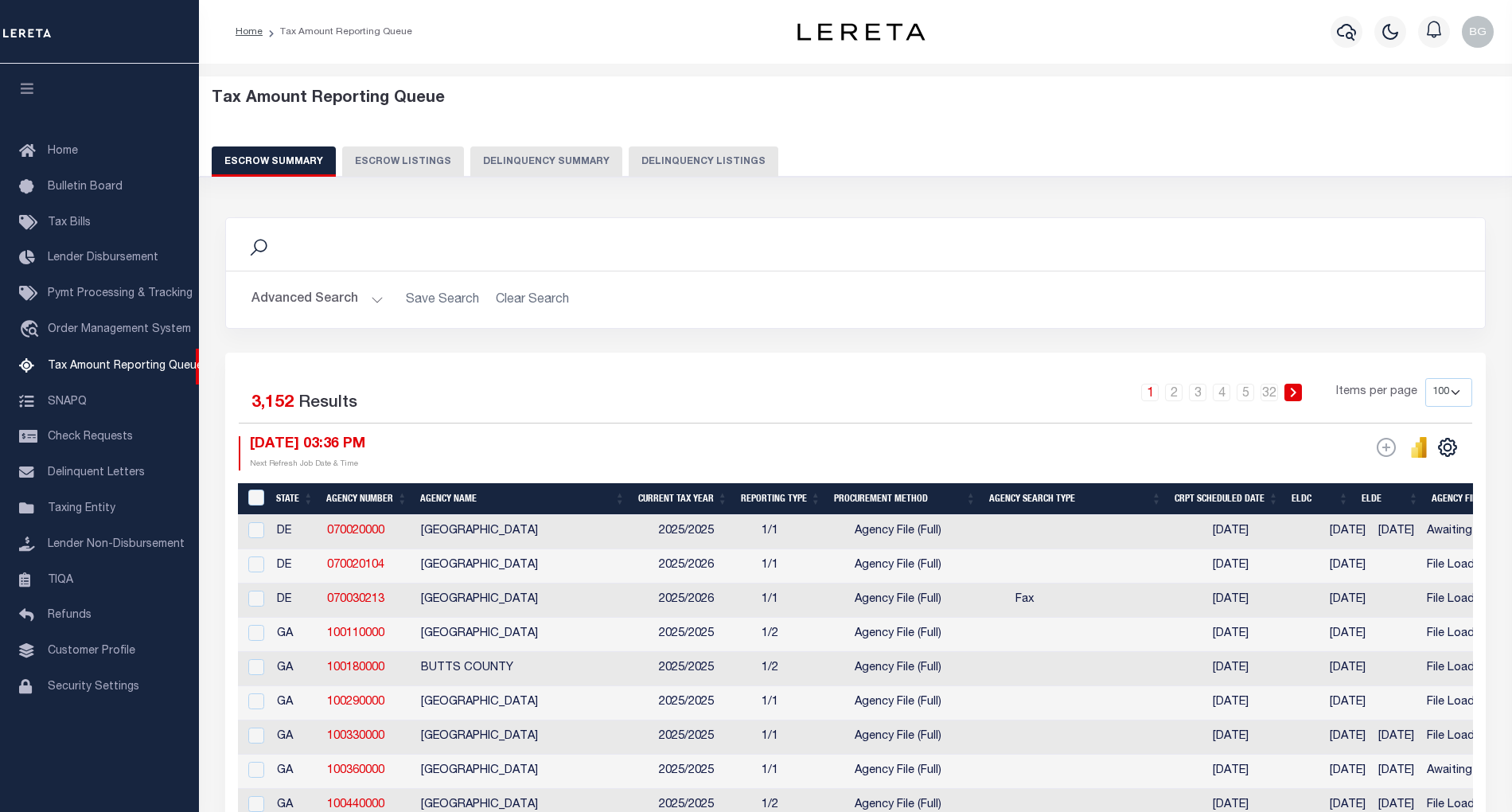
select select "100"
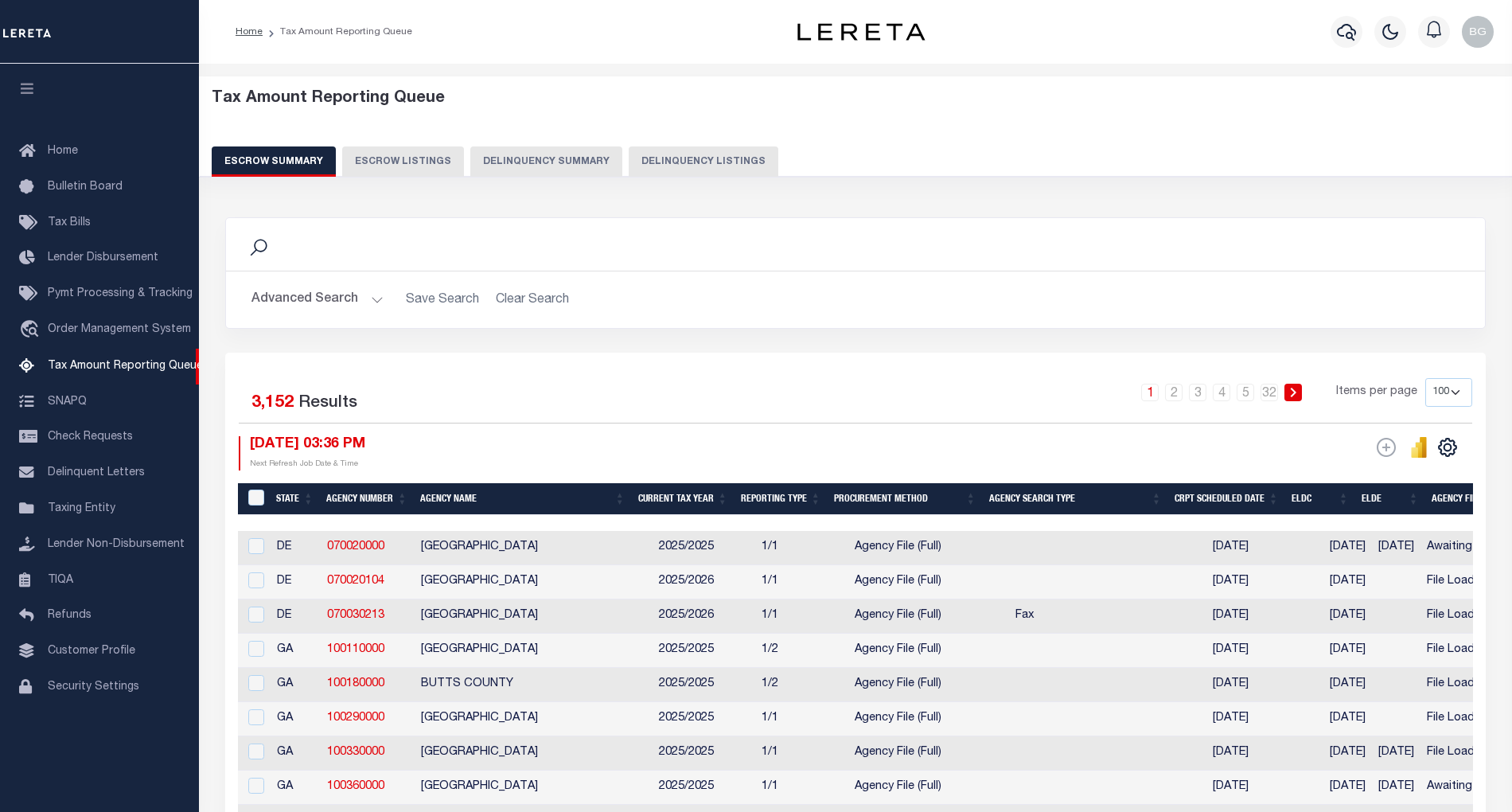
click at [685, 158] on button "Delinquency Listings" at bounding box center [703, 161] width 149 height 30
select select "100"
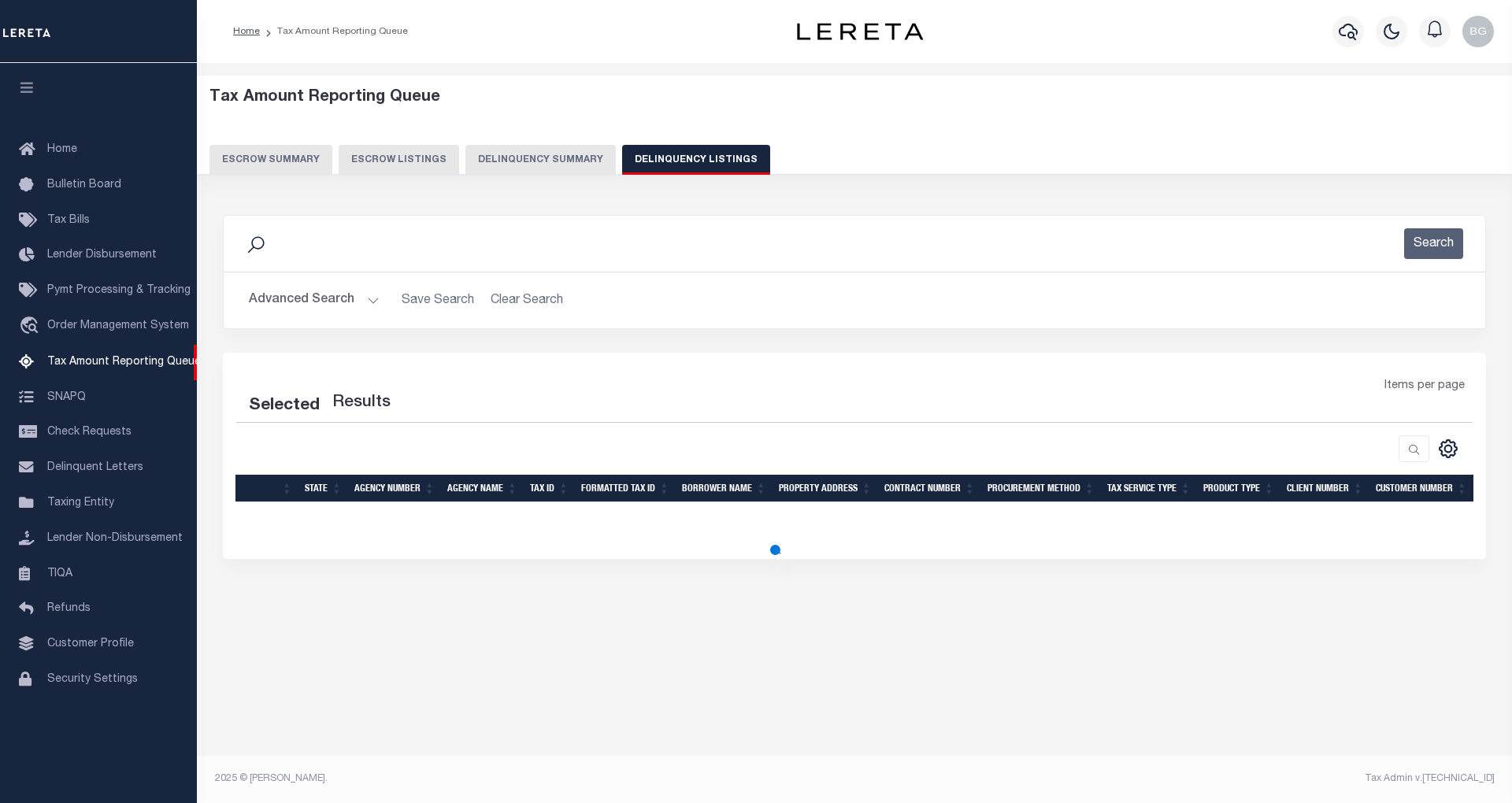
select select "100"
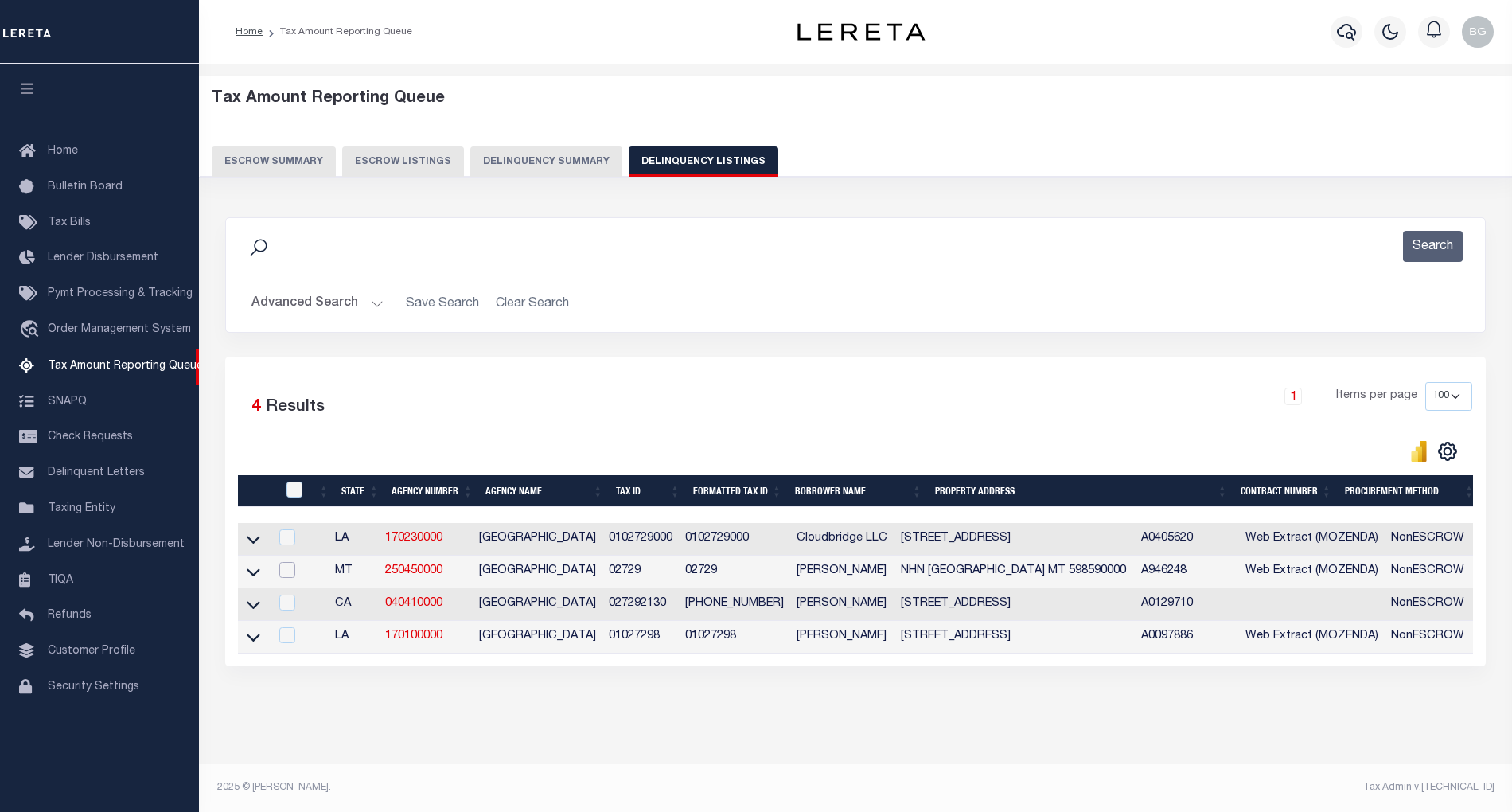
click at [285, 578] on input "checkbox" at bounding box center [287, 570] width 15 height 16
checkbox input "true"
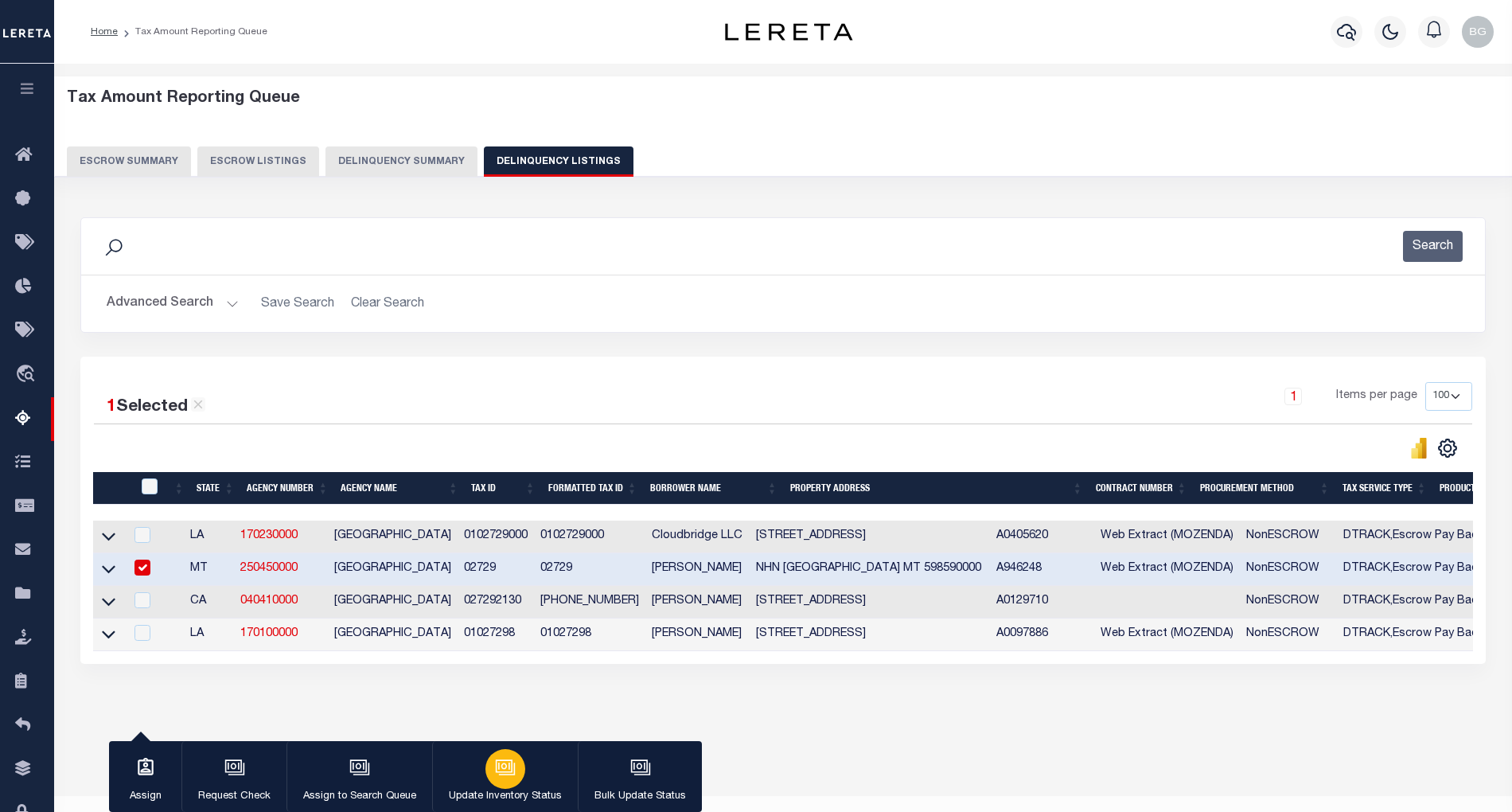
click at [508, 779] on div "button" at bounding box center [505, 768] width 40 height 40
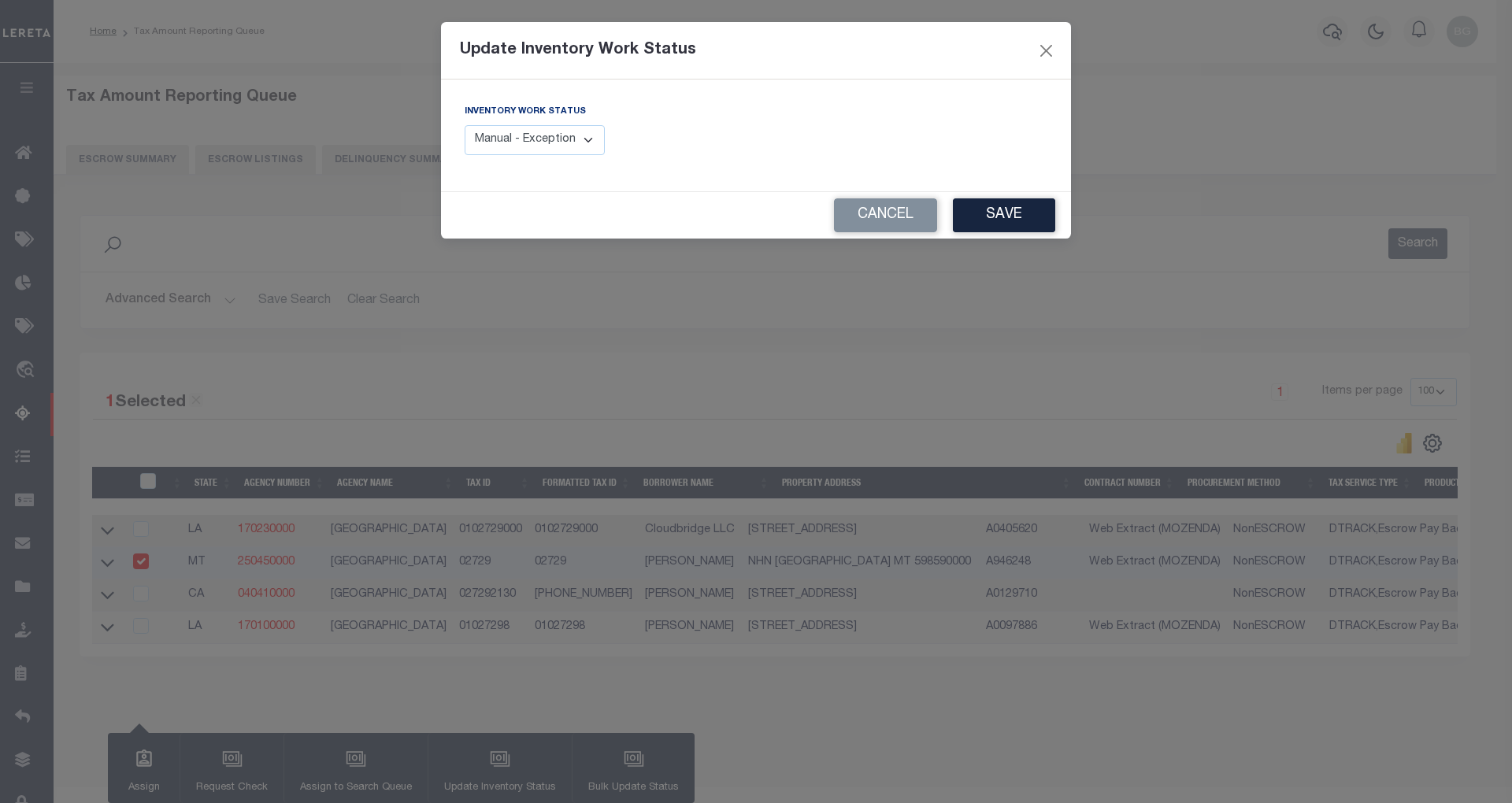
drag, startPoint x: 552, startPoint y: 139, endPoint x: 556, endPoint y: 155, distance: 16.5
click at [552, 139] on select "Manual - Exception Pended - Awaiting Search Late Add Exception Completed" at bounding box center [535, 141] width 140 height 31
select select "4"
click at [465, 126] on select "Manual - Exception Pended - Awaiting Search Late Add Exception Completed" at bounding box center [535, 141] width 140 height 31
click at [1031, 213] on button "Save" at bounding box center [1004, 215] width 103 height 34
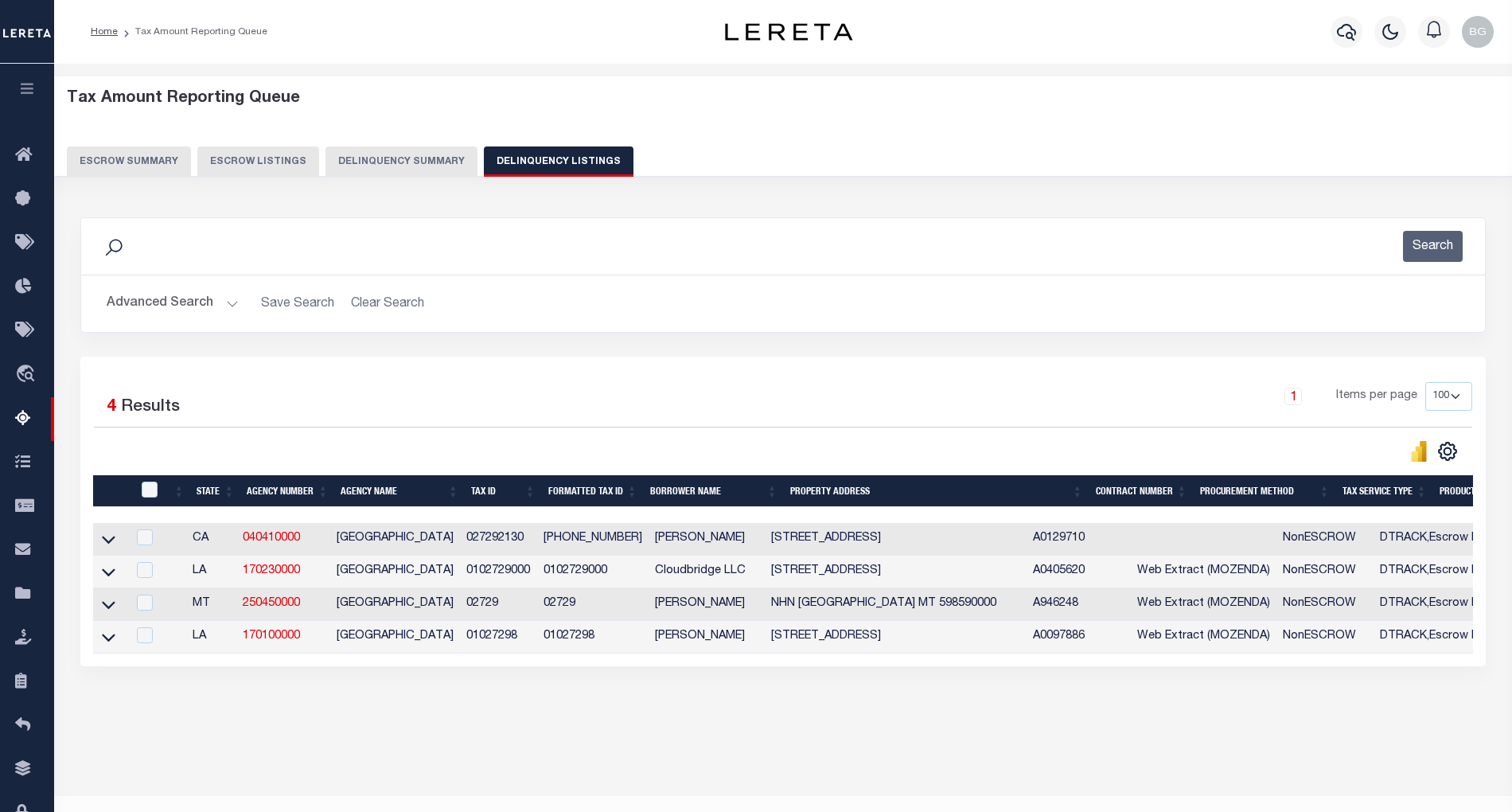
click at [230, 303] on button "Advanced Search" at bounding box center [172, 303] width 132 height 31
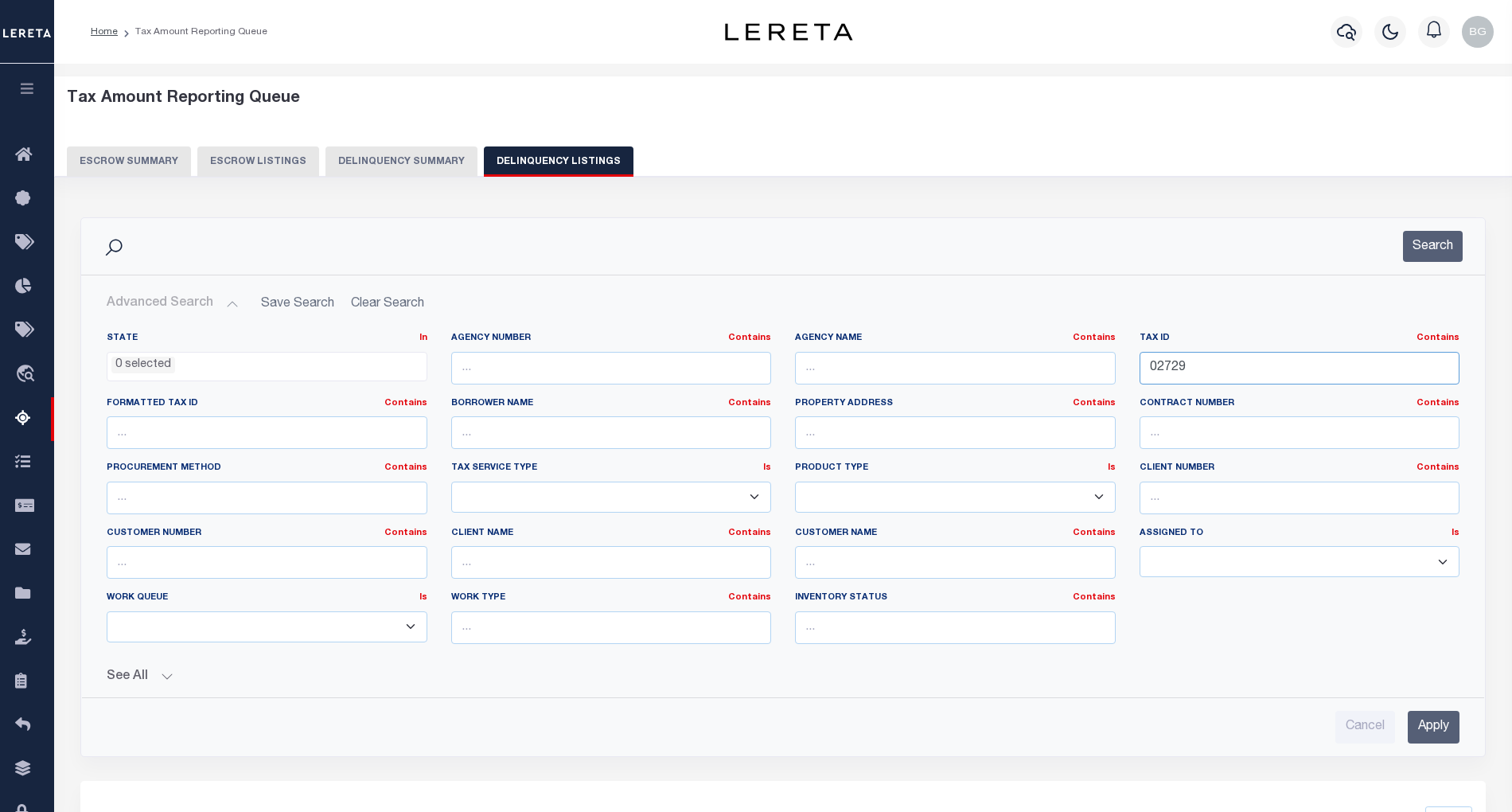
click at [1162, 364] on input "02729" at bounding box center [1300, 368] width 321 height 33
paste input "5815"
type input "05815"
click at [1442, 734] on input "Apply" at bounding box center [1433, 728] width 51 height 33
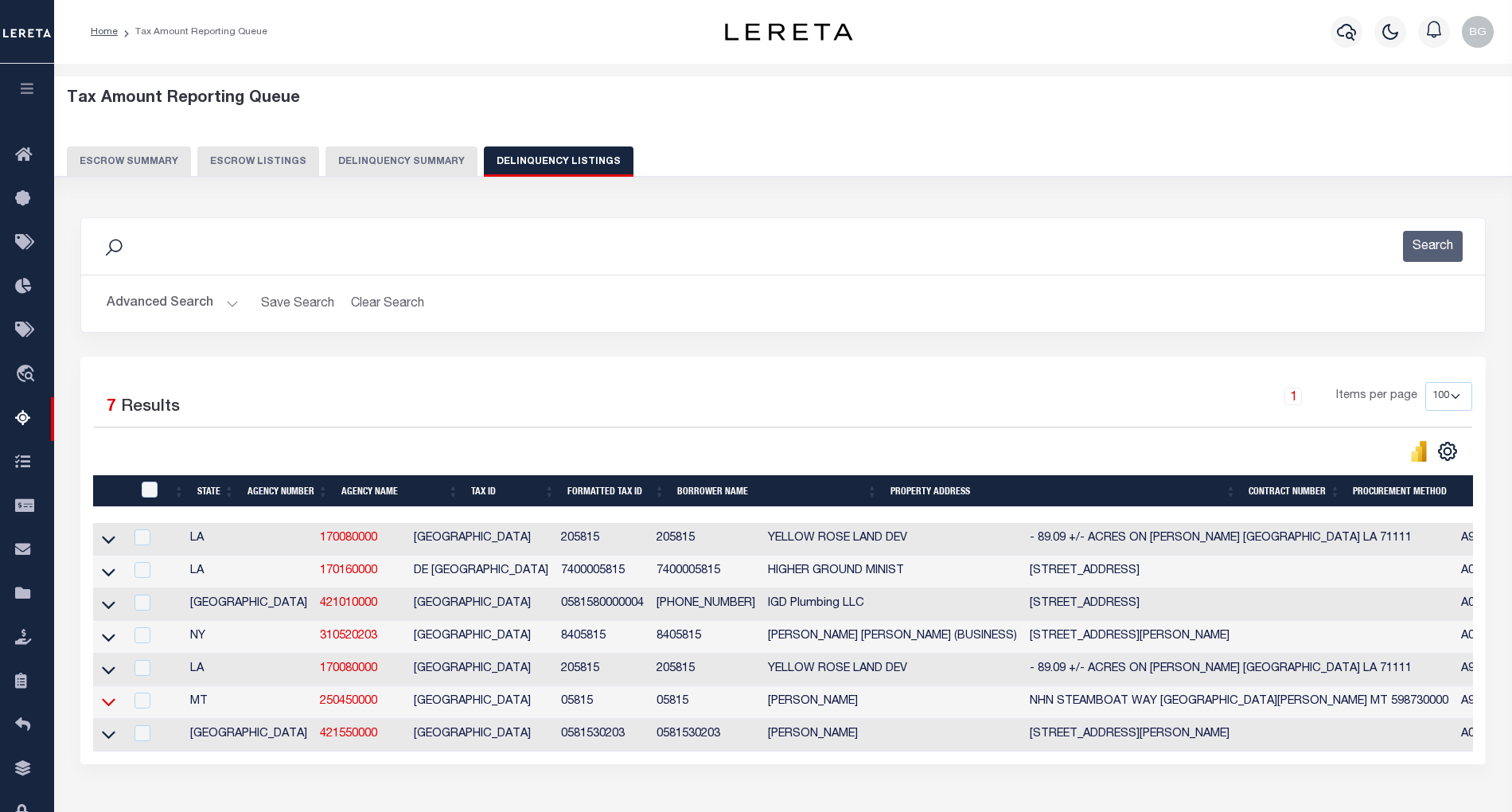
click at [106, 710] on icon at bounding box center [108, 702] width 14 height 16
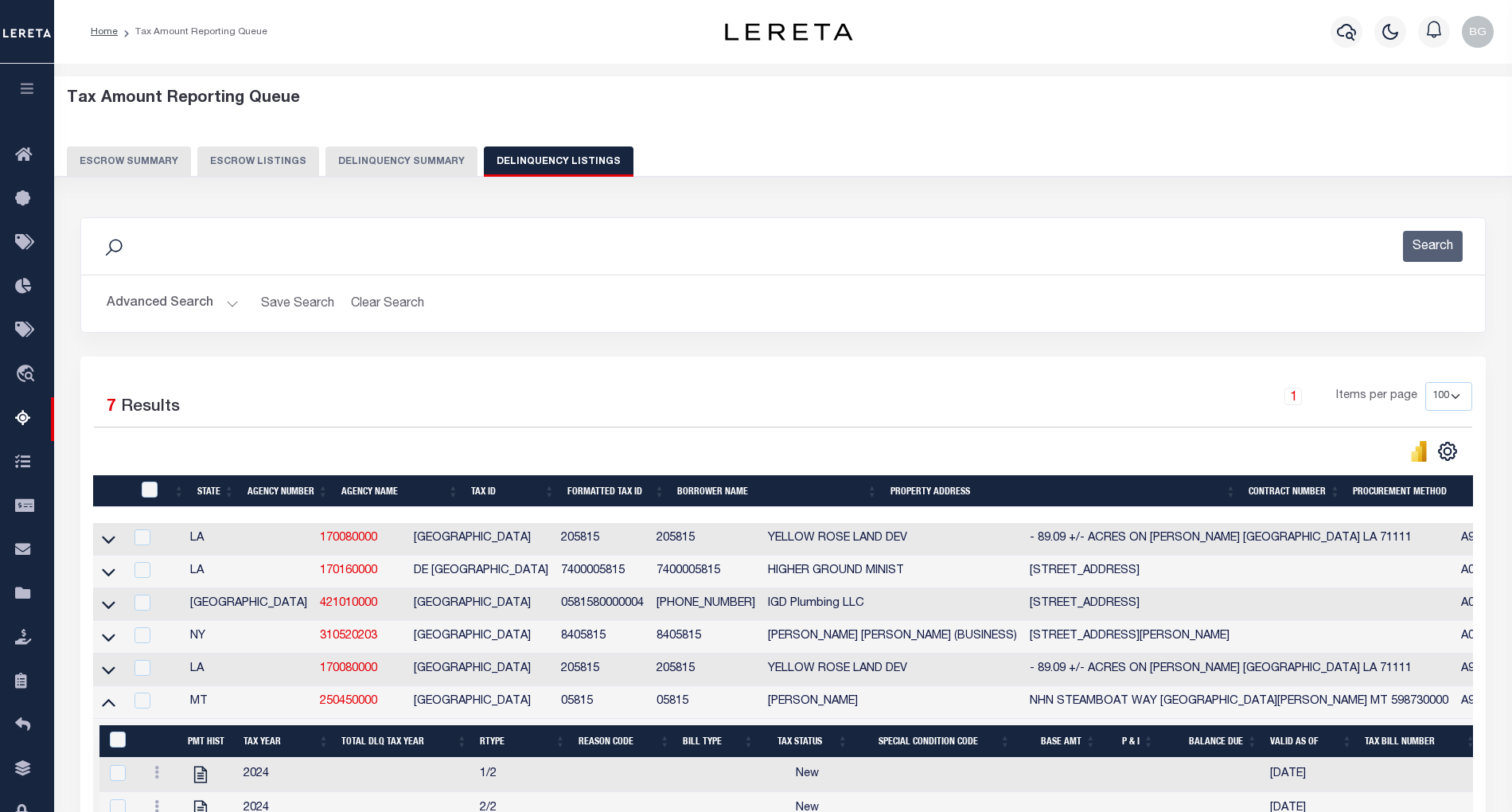
scroll to position [106, 0]
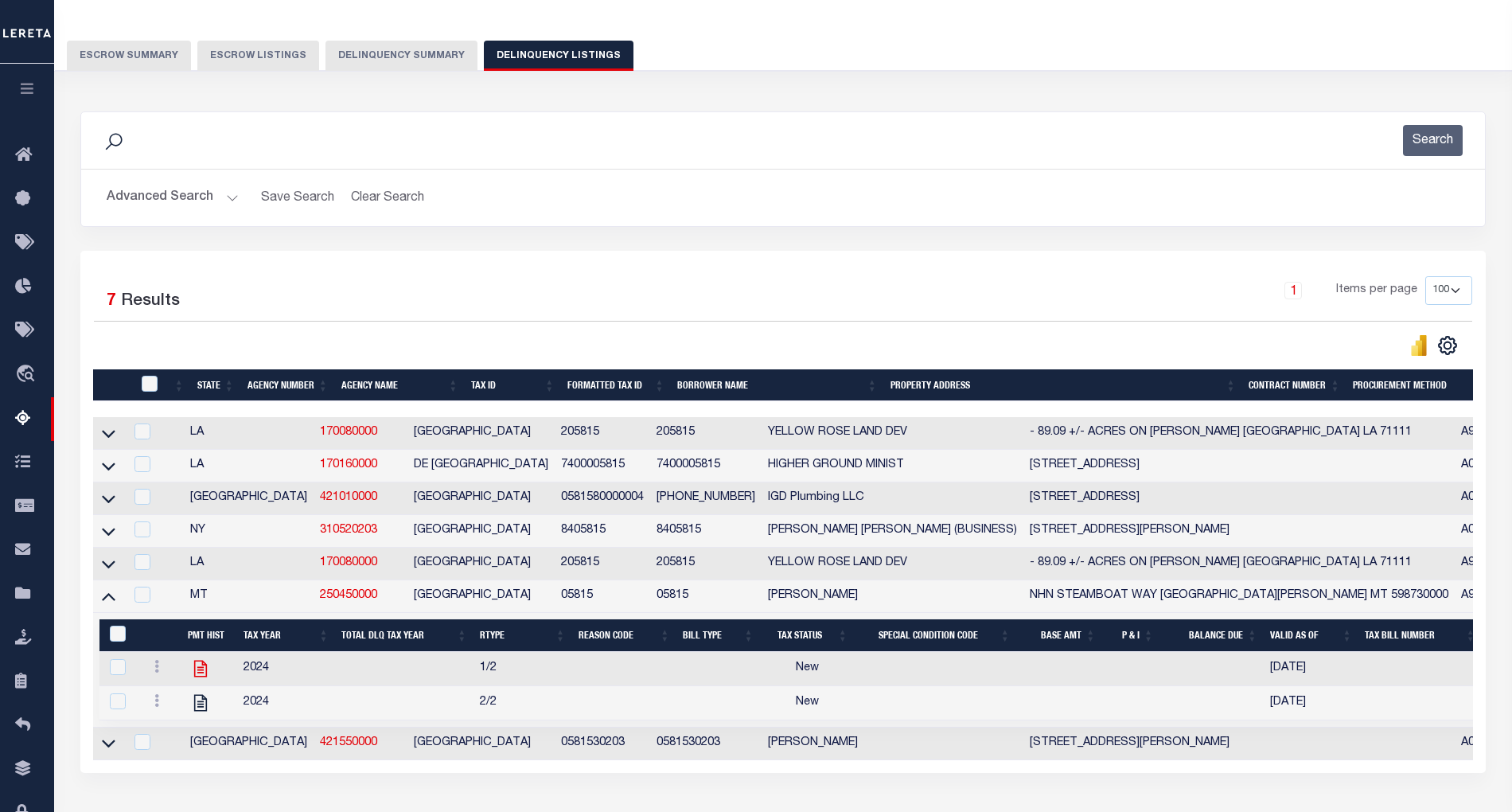
click at [194, 676] on icon at bounding box center [200, 668] width 13 height 16
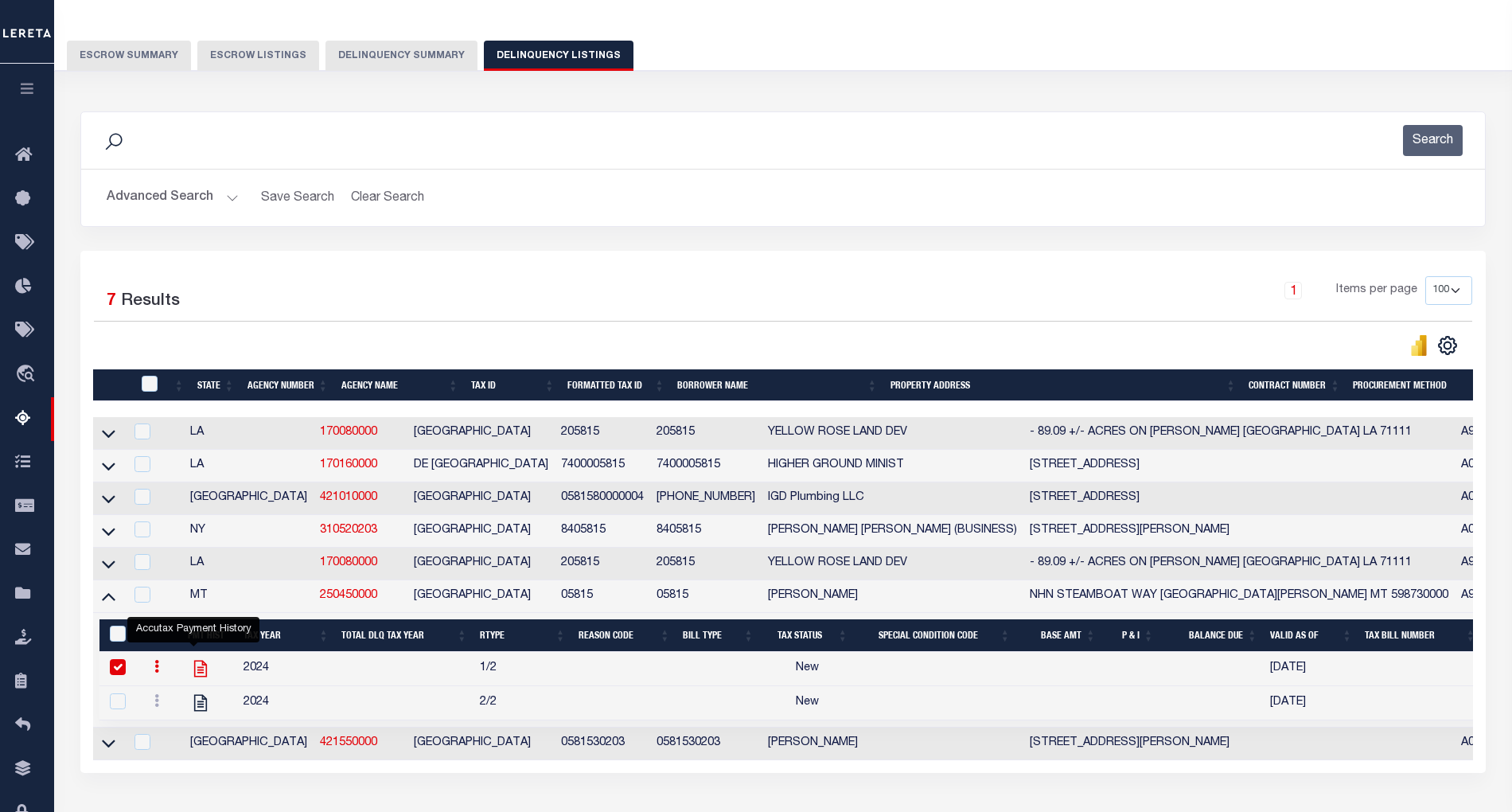
checkbox input "true"
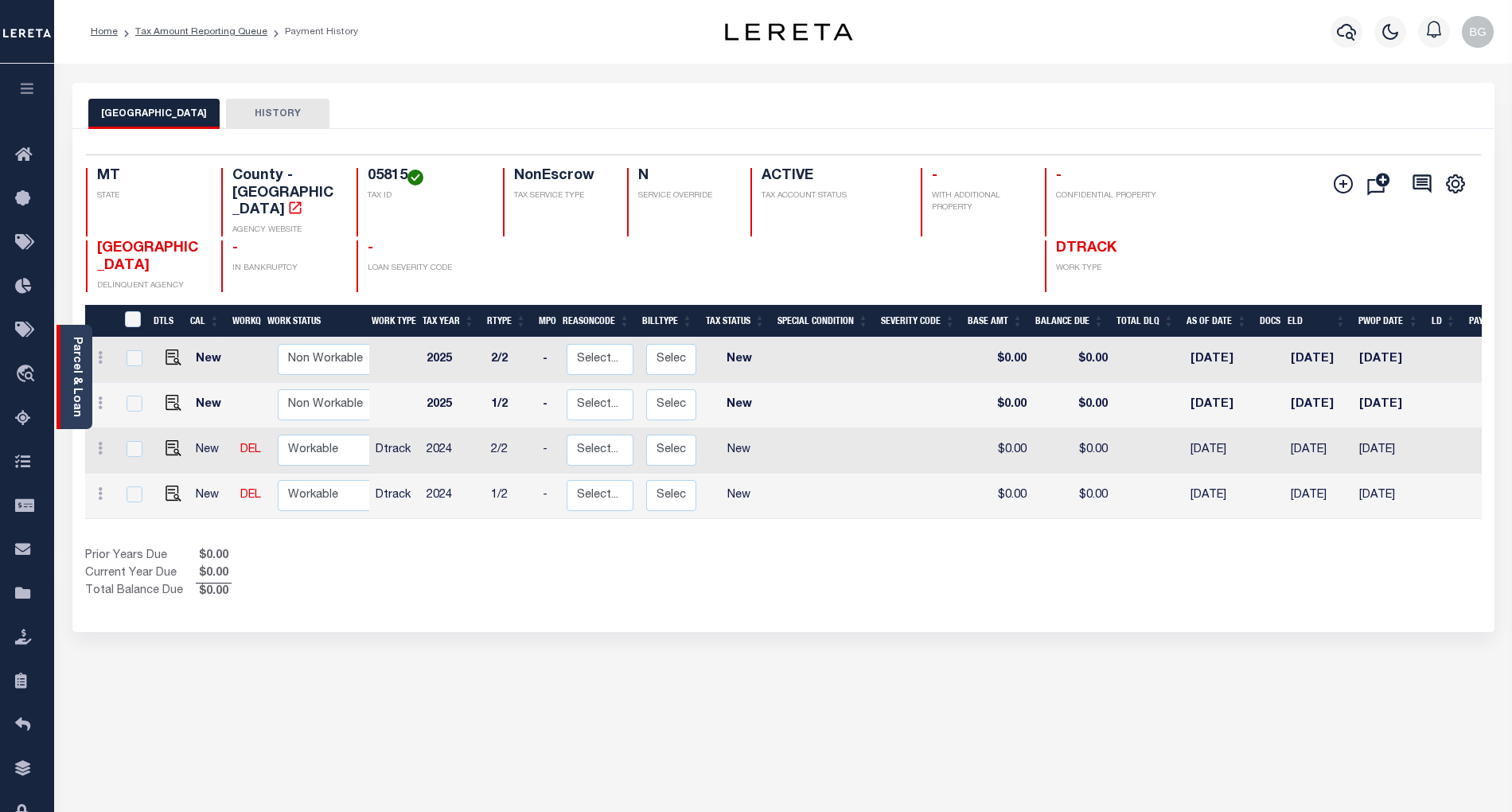
click at [87, 382] on div "Parcel & Loan" at bounding box center [74, 377] width 36 height 105
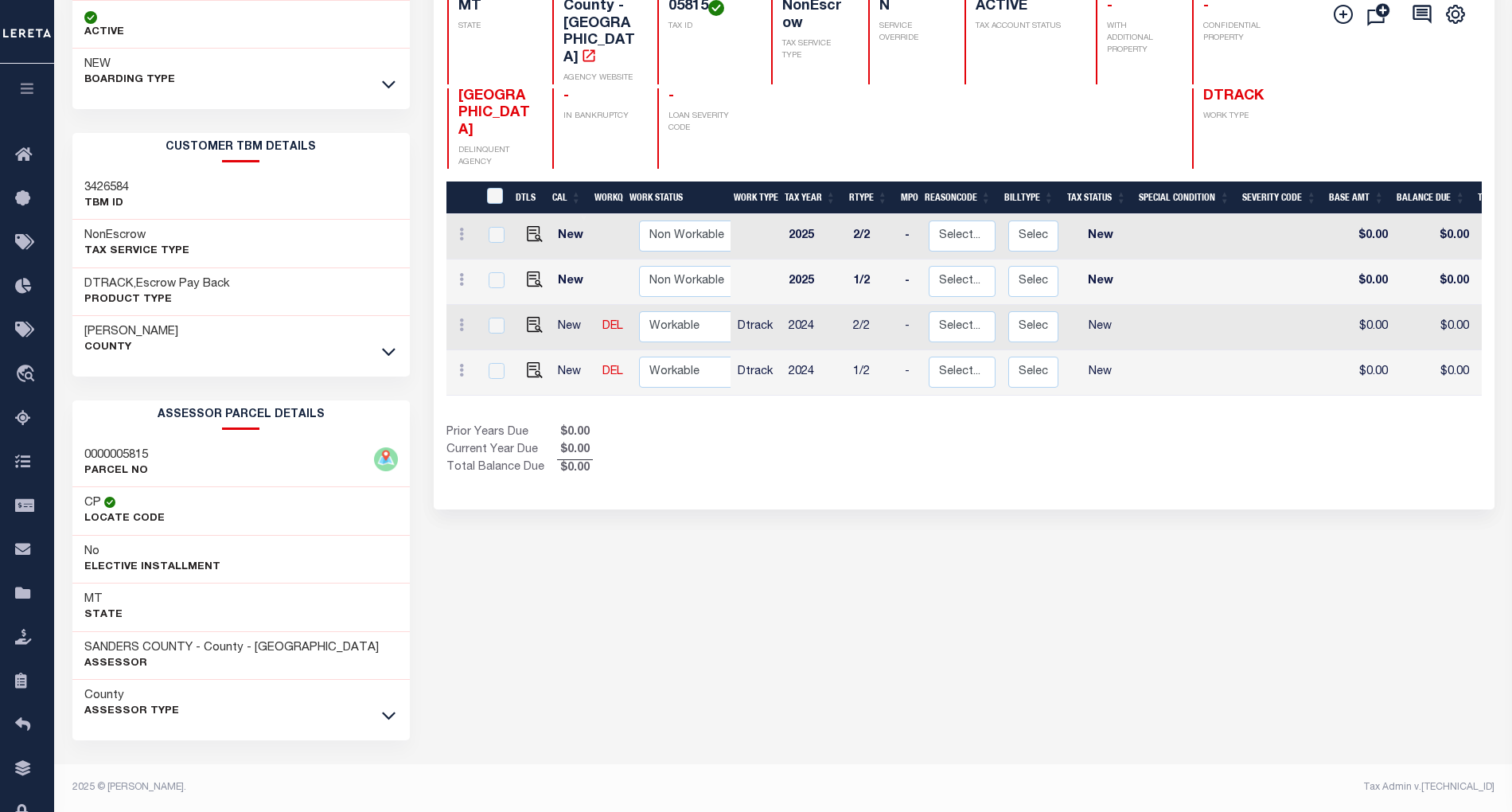
scroll to position [175, 0]
click at [389, 721] on icon at bounding box center [388, 715] width 14 height 16
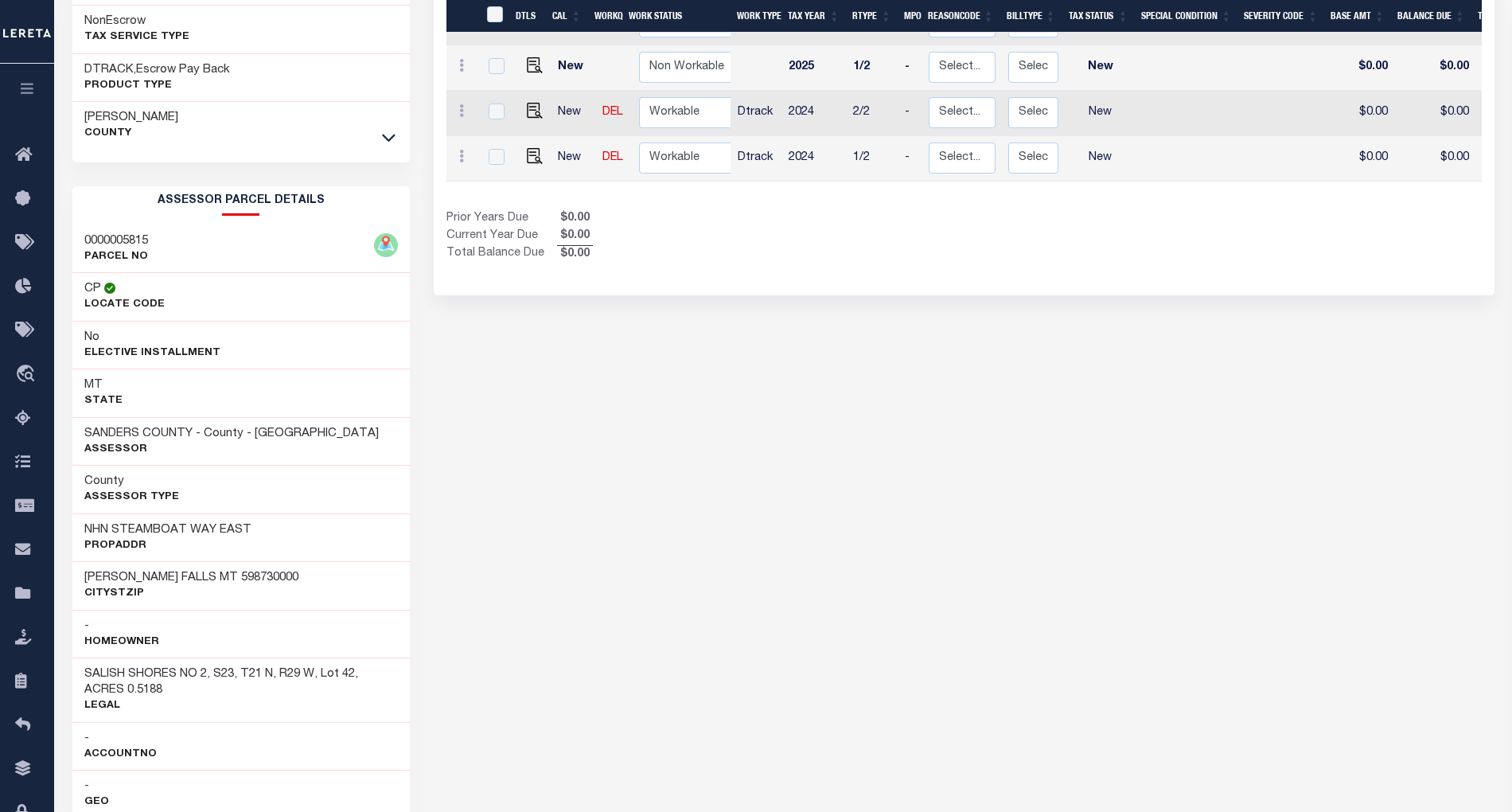
scroll to position [387, 0]
click at [529, 145] on img "" at bounding box center [535, 153] width 15 height 16
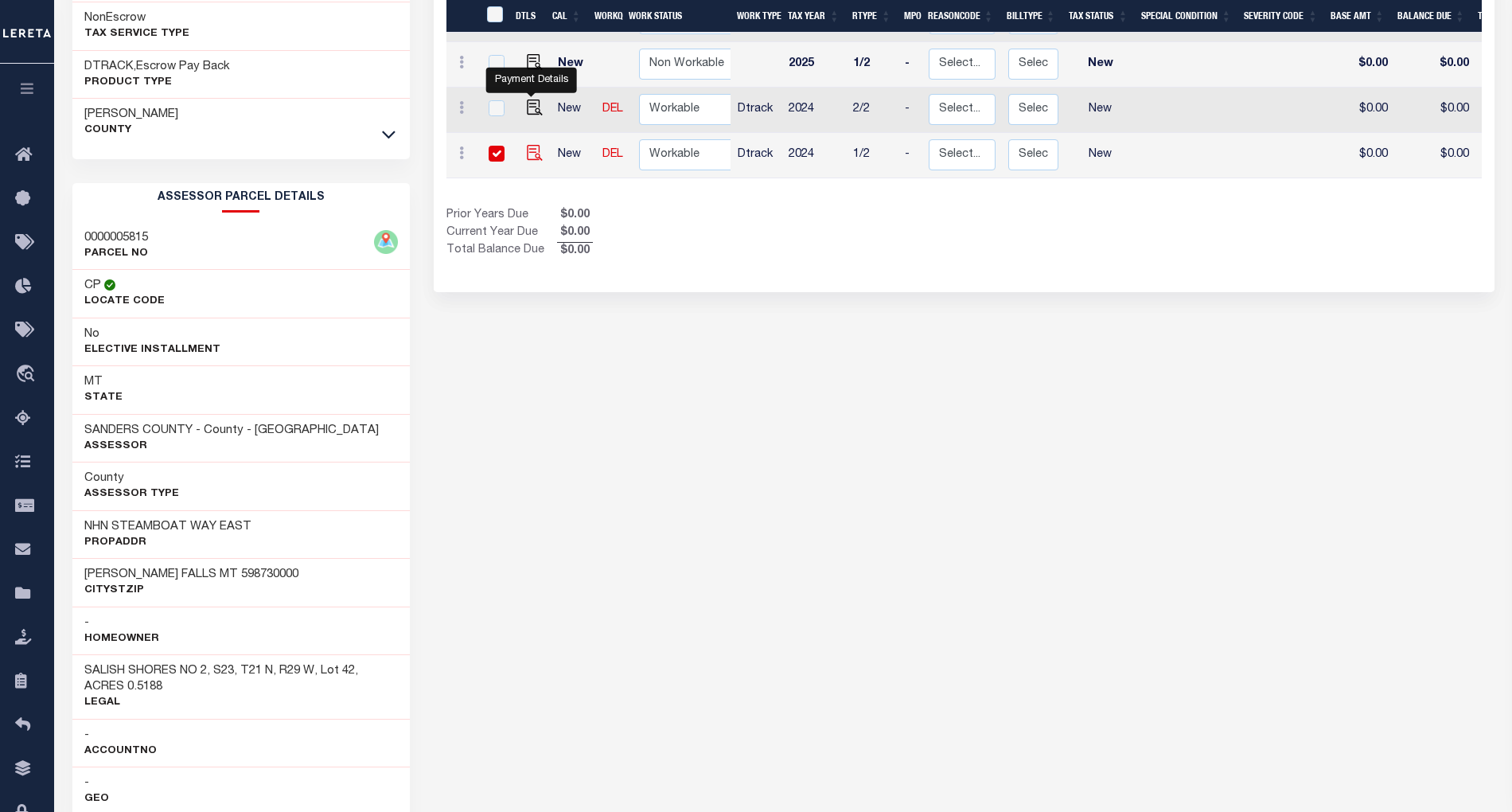
checkbox input "true"
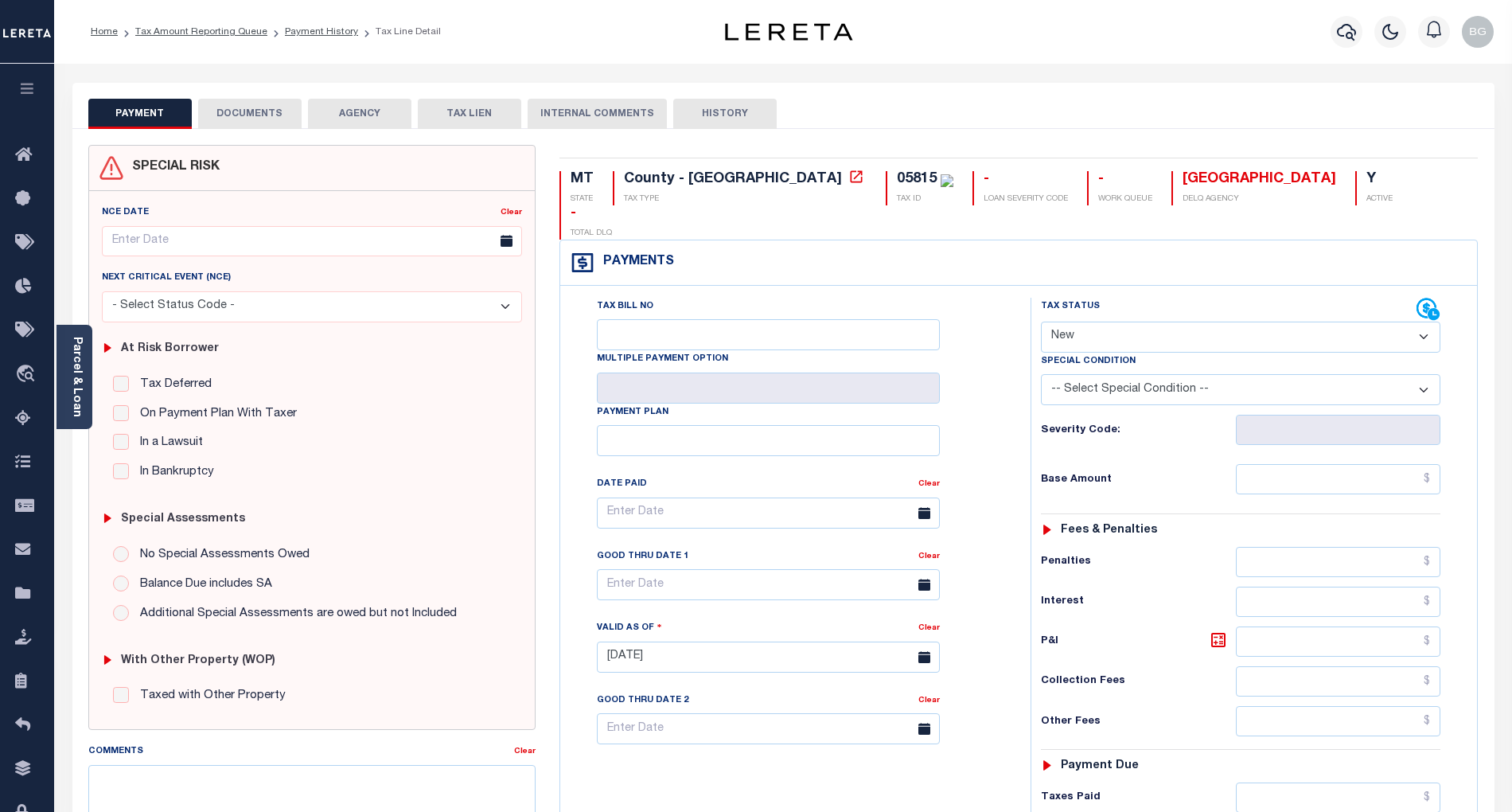
click at [231, 116] on button "DOCUMENTS" at bounding box center [250, 113] width 104 height 30
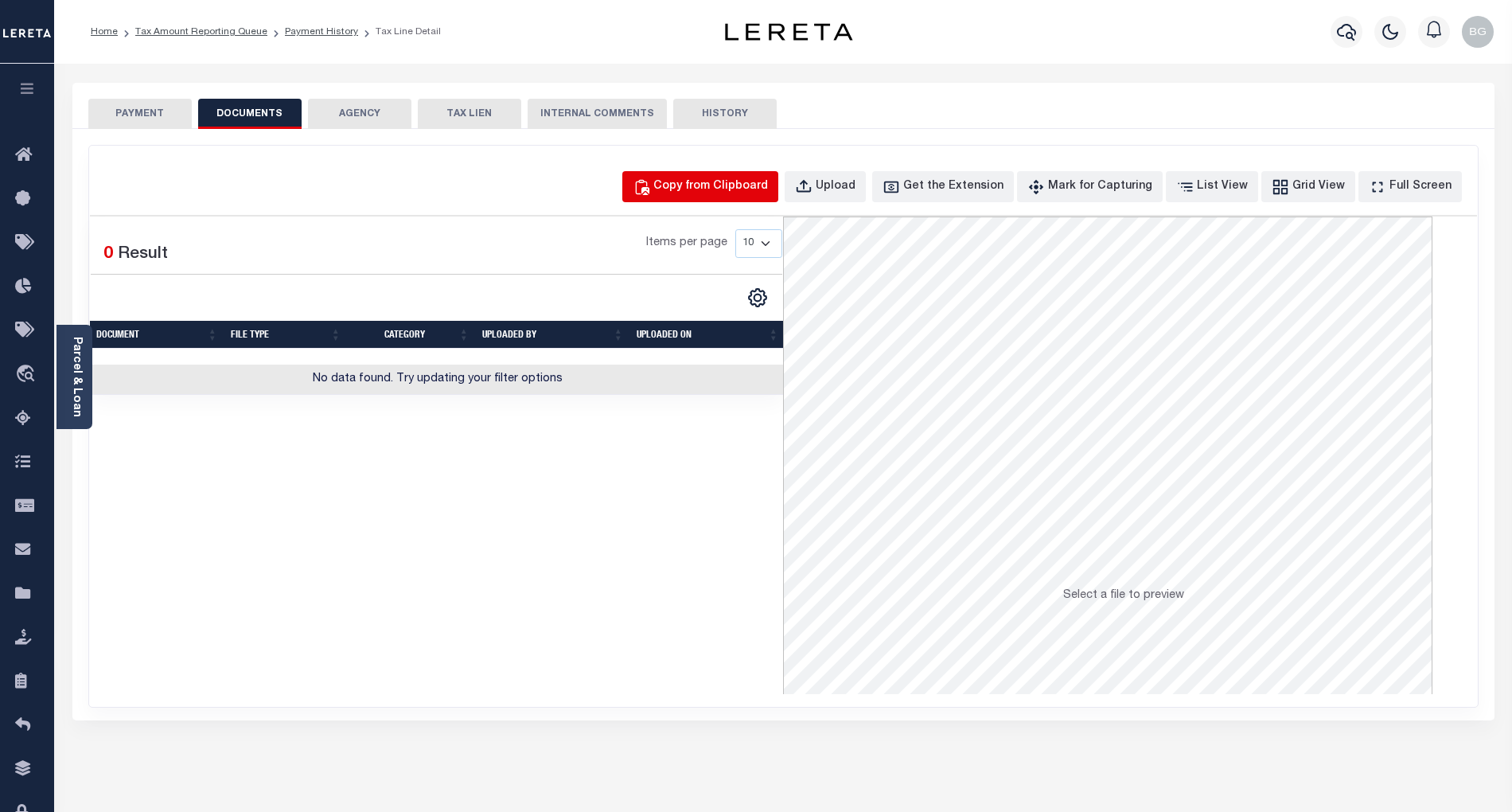
click at [740, 182] on div "Copy from Clipboard" at bounding box center [711, 187] width 114 height 17
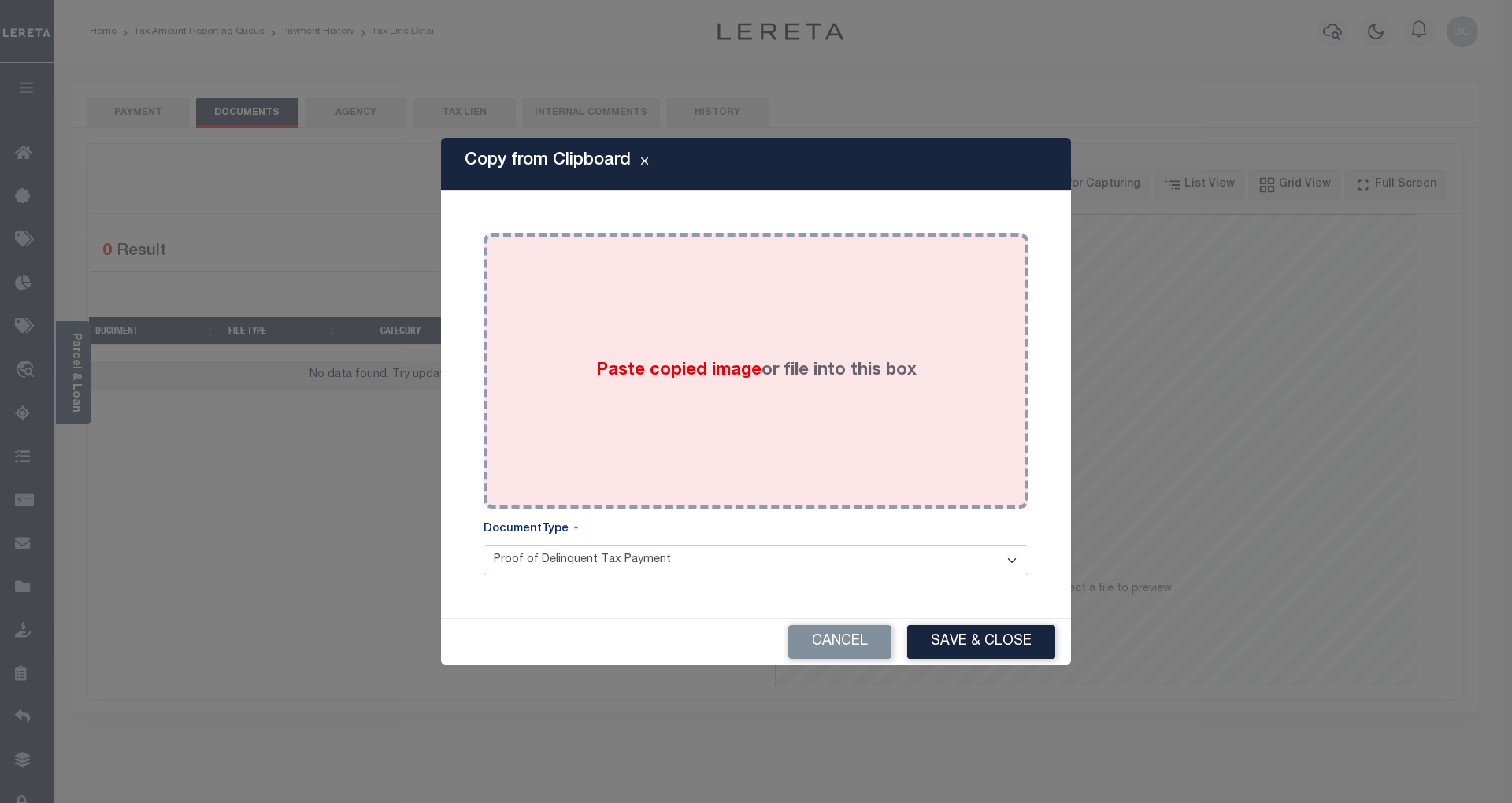
click at [704, 375] on span "Paste copied image" at bounding box center [679, 371] width 166 height 17
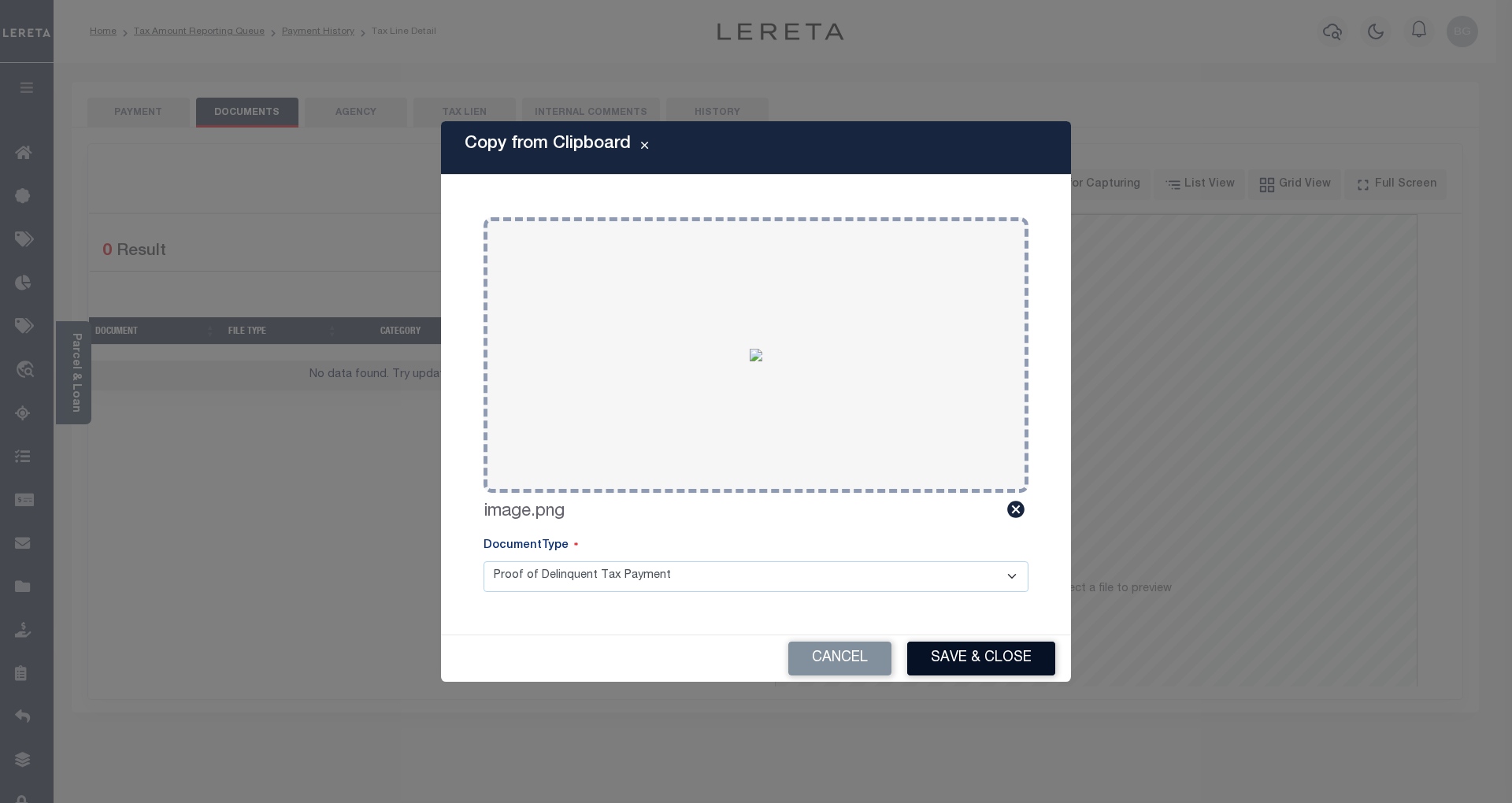
click at [999, 653] on button "Save & Close" at bounding box center [981, 658] width 148 height 34
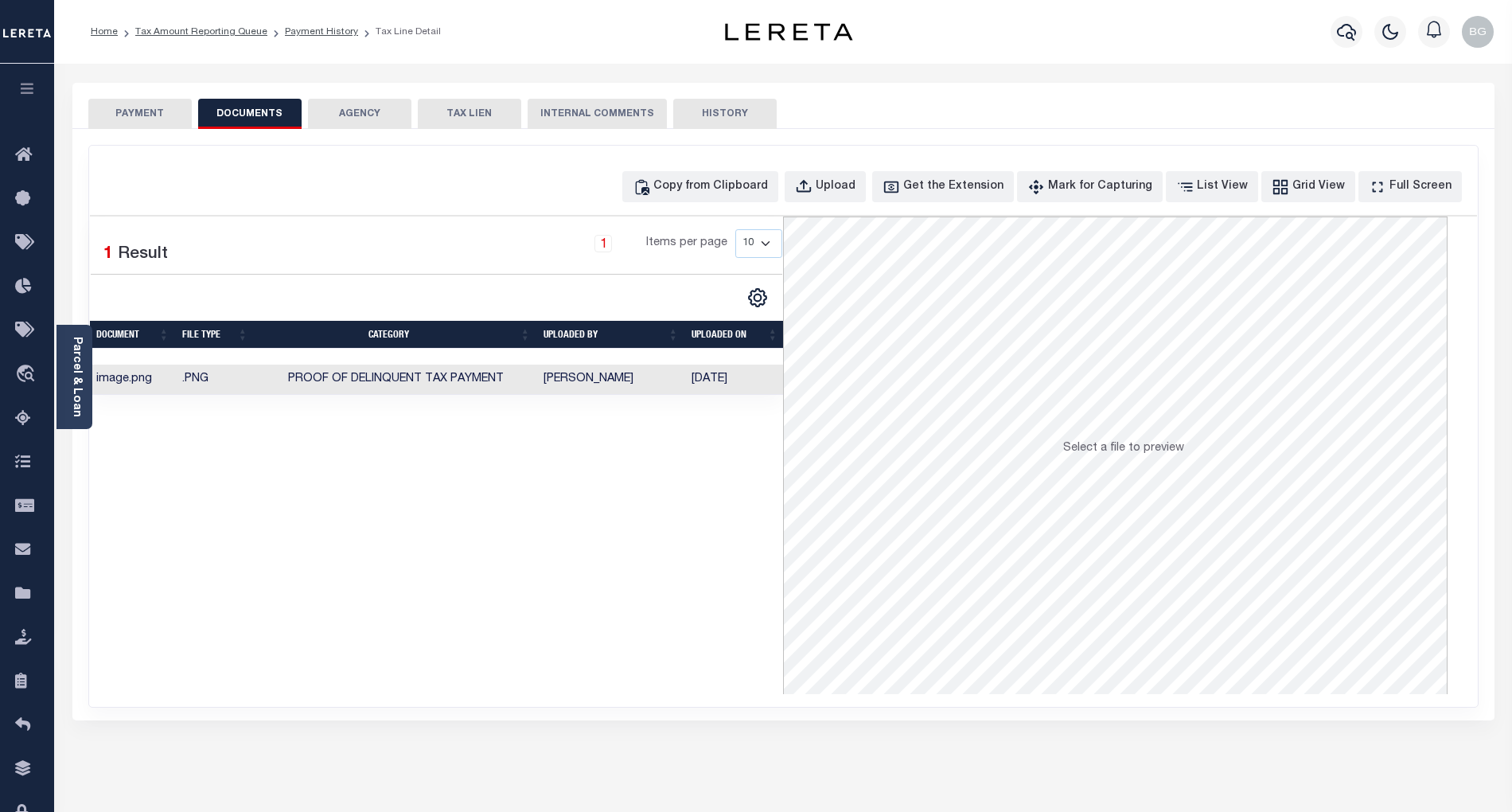
click at [148, 112] on button "PAYMENT" at bounding box center [139, 113] width 104 height 30
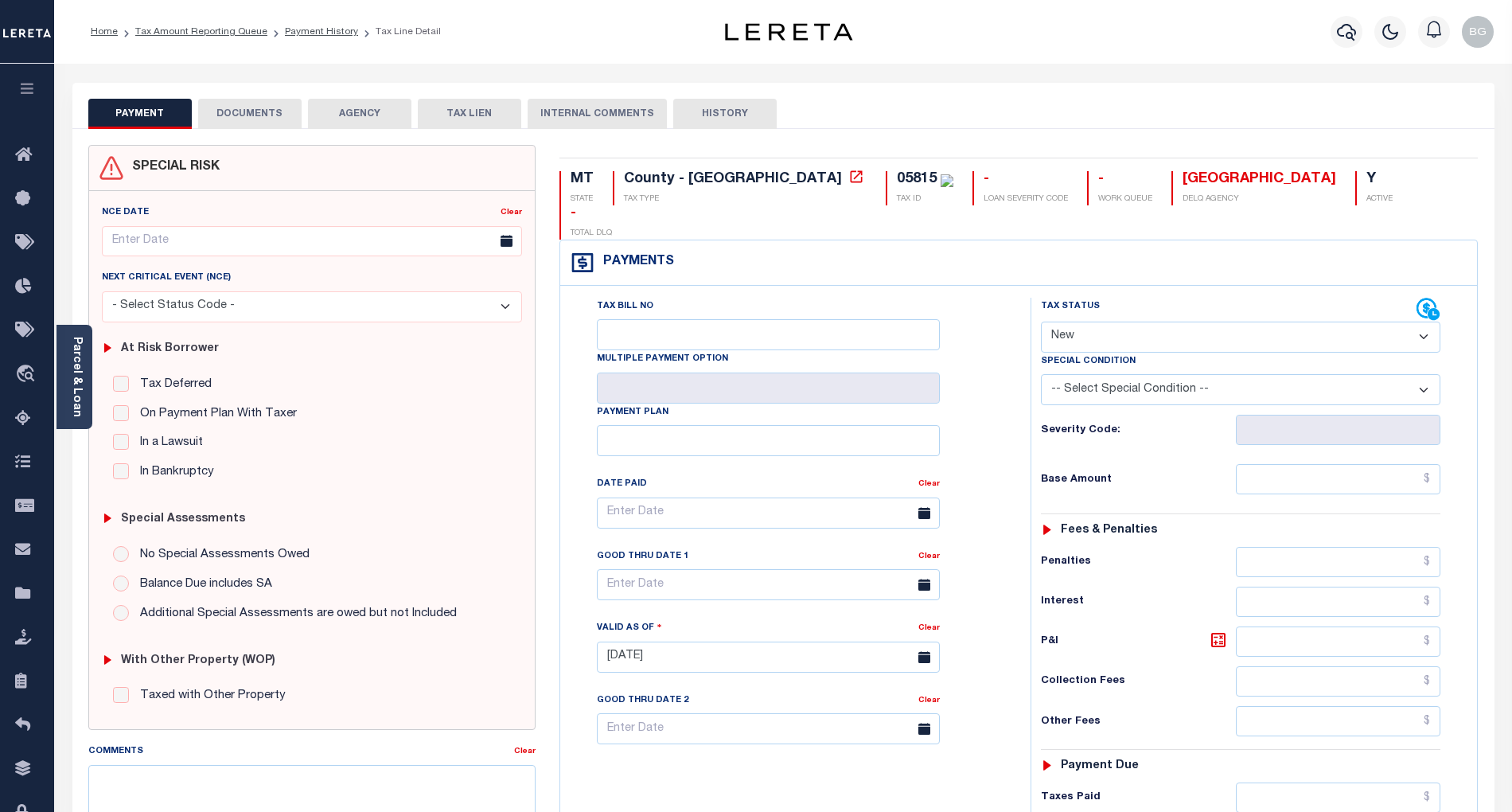
click at [1105, 322] on select "- Select Status Code - Open Due/Unpaid Paid Incomplete No Tax Due Internal Refu…" at bounding box center [1241, 337] width 399 height 31
select select "PYD"
click at [1041, 322] on select "- Select Status Code - Open Due/Unpaid Paid Incomplete No Tax Due Internal Refu…" at bounding box center [1241, 337] width 399 height 31
type input "[DATE]"
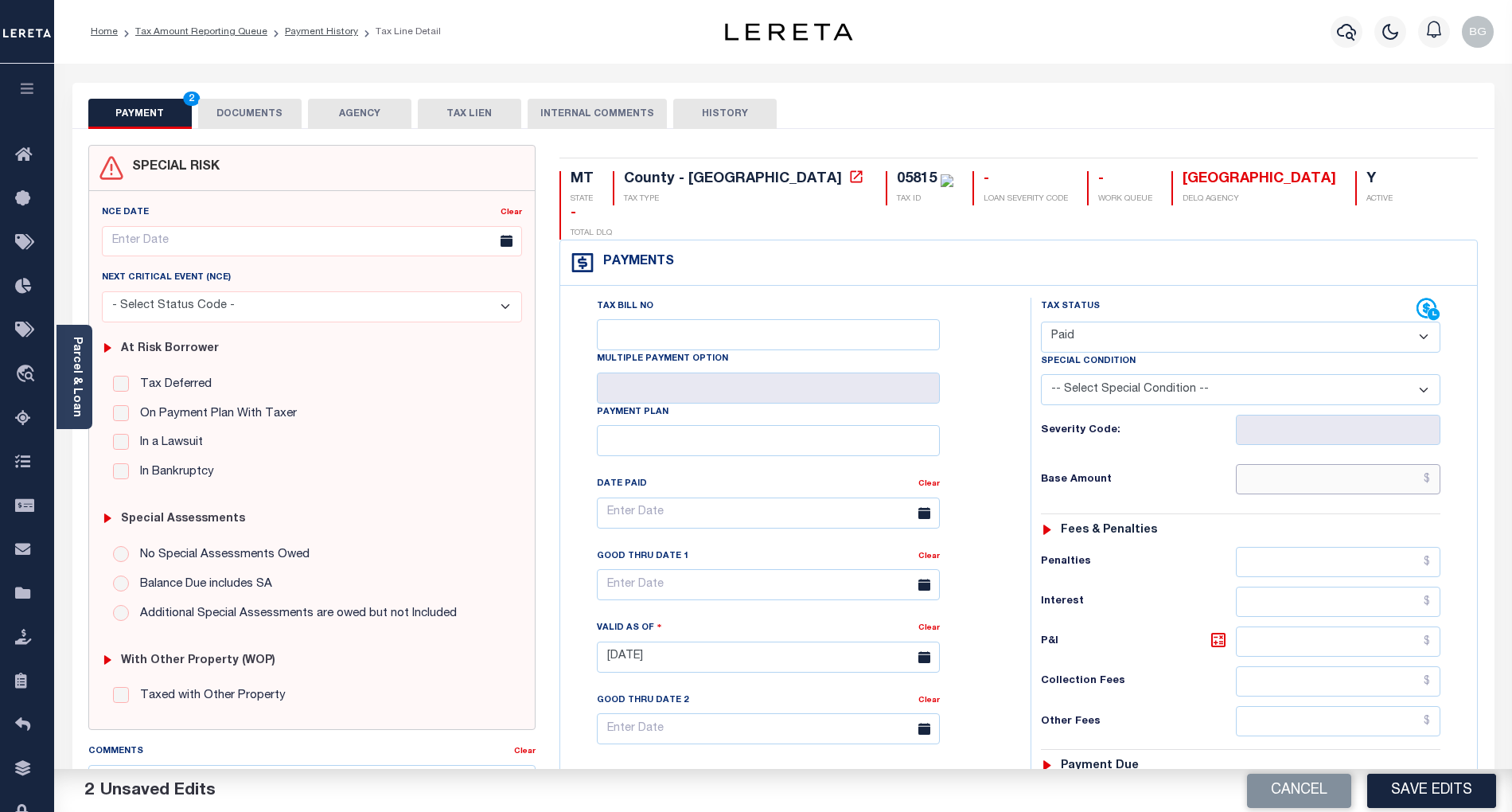
click at [1346, 464] on input "text" at bounding box center [1339, 479] width 205 height 30
type input "$"
type input "$650.99"
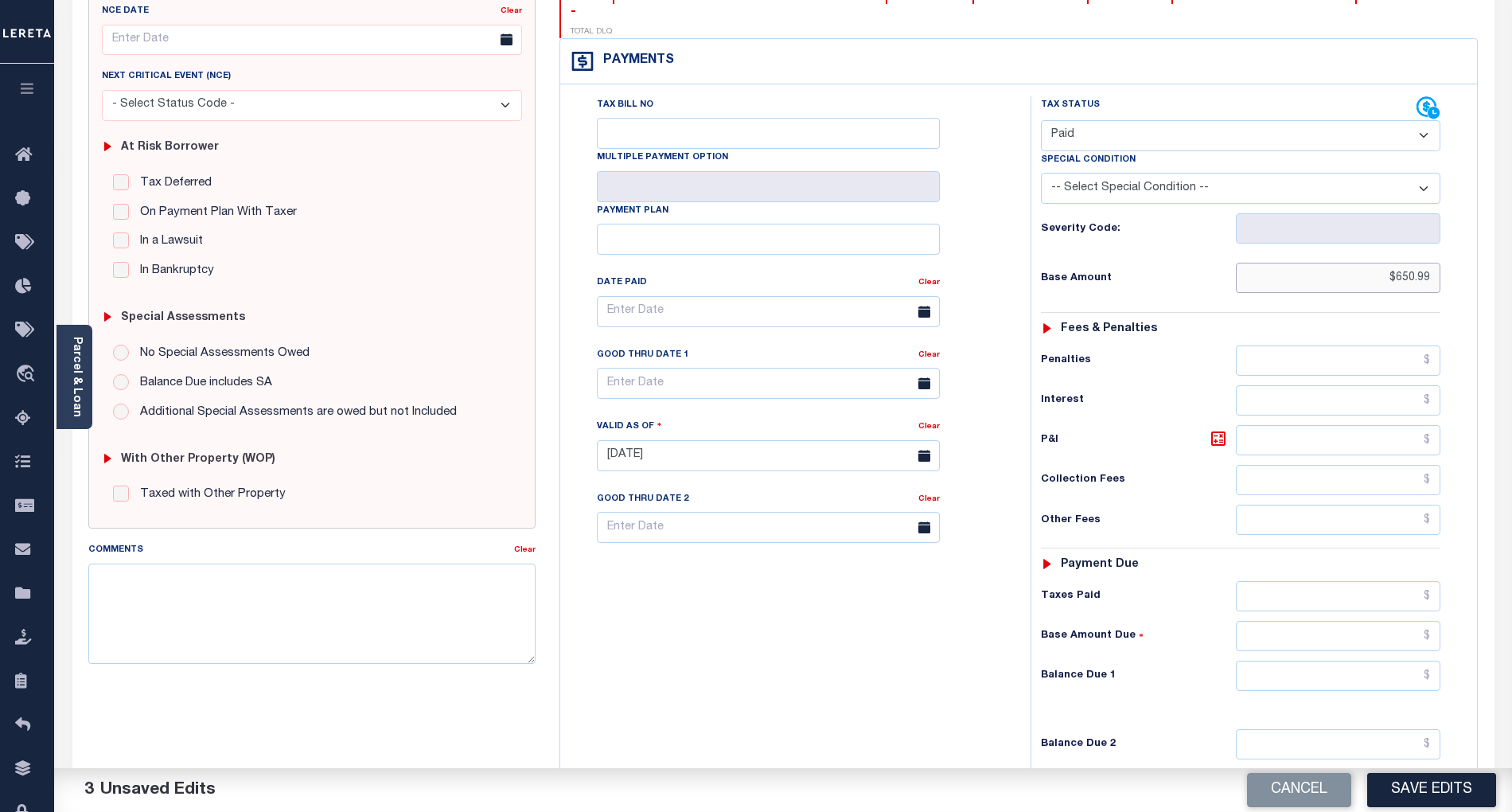
scroll to position [212, 0]
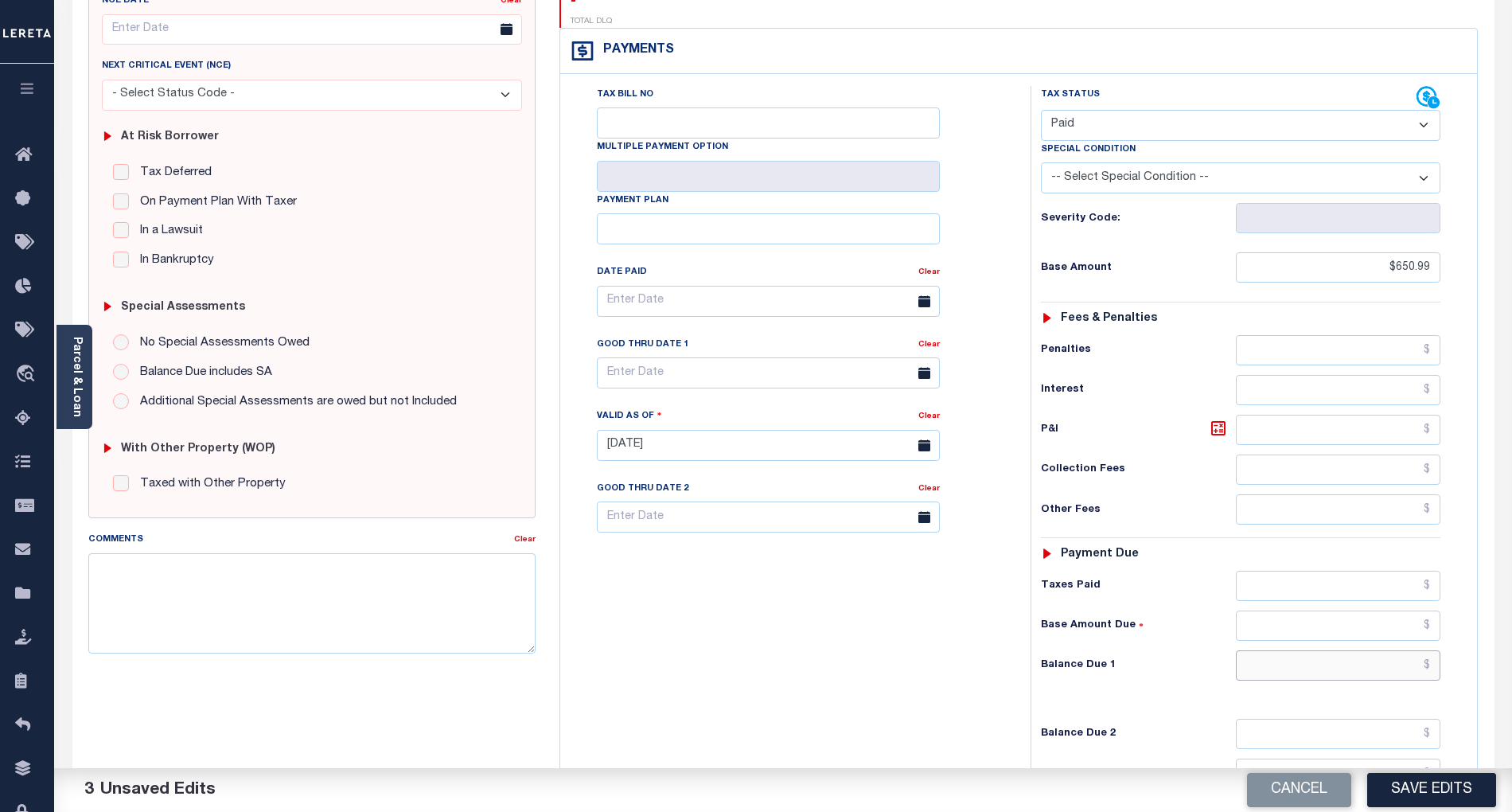
click at [1393, 650] on input "text" at bounding box center [1339, 665] width 205 height 30
type input "$0.00"
click at [1016, 660] on div "Tax Bill No Multiple Payment Option Payment Plan Clear" at bounding box center [791, 437] width 454 height 703
click at [1435, 791] on button "Save Edits" at bounding box center [1432, 790] width 129 height 34
checkbox input "false"
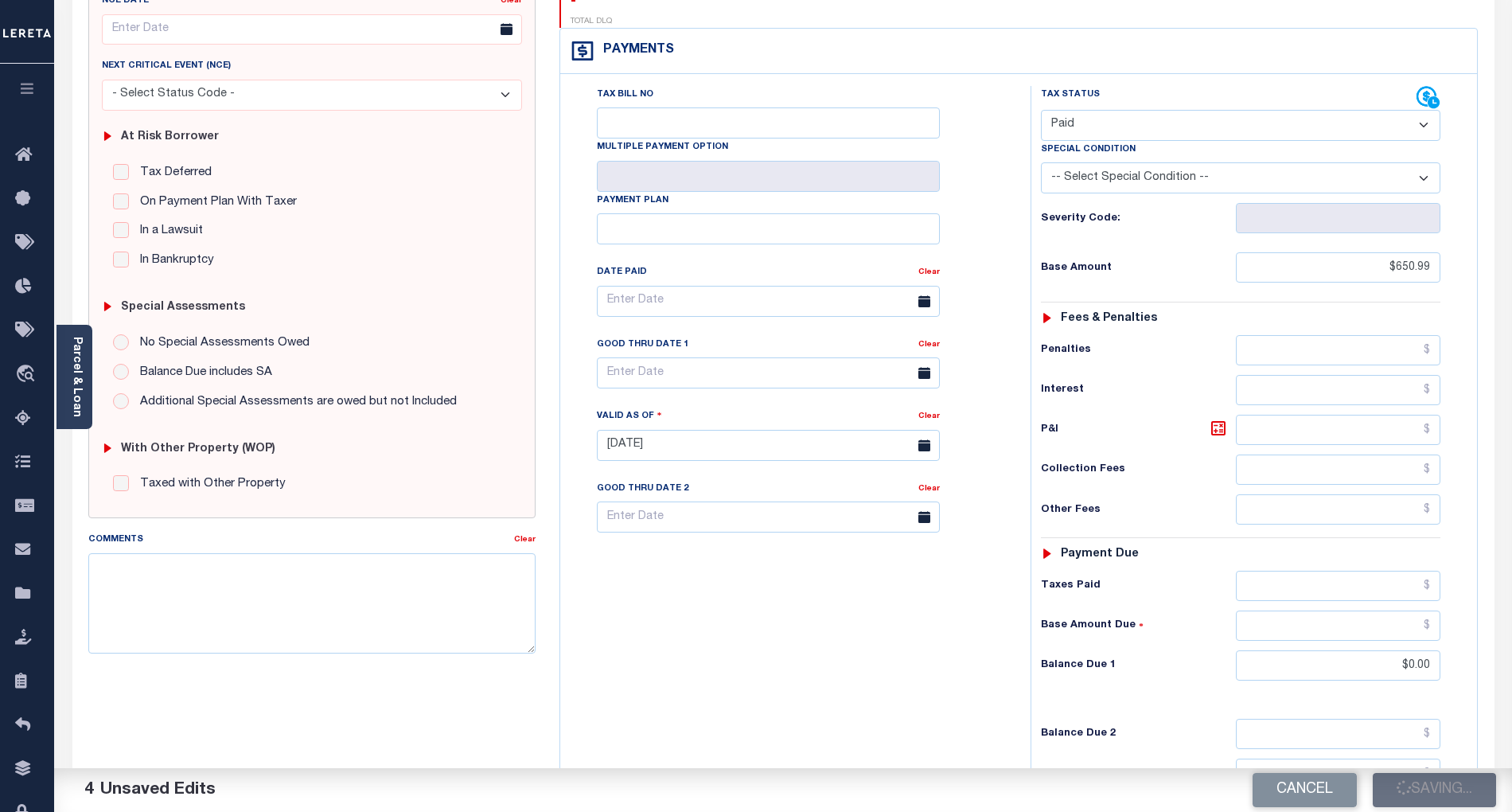
checkbox input "false"
type input "$650.99"
type input "$0"
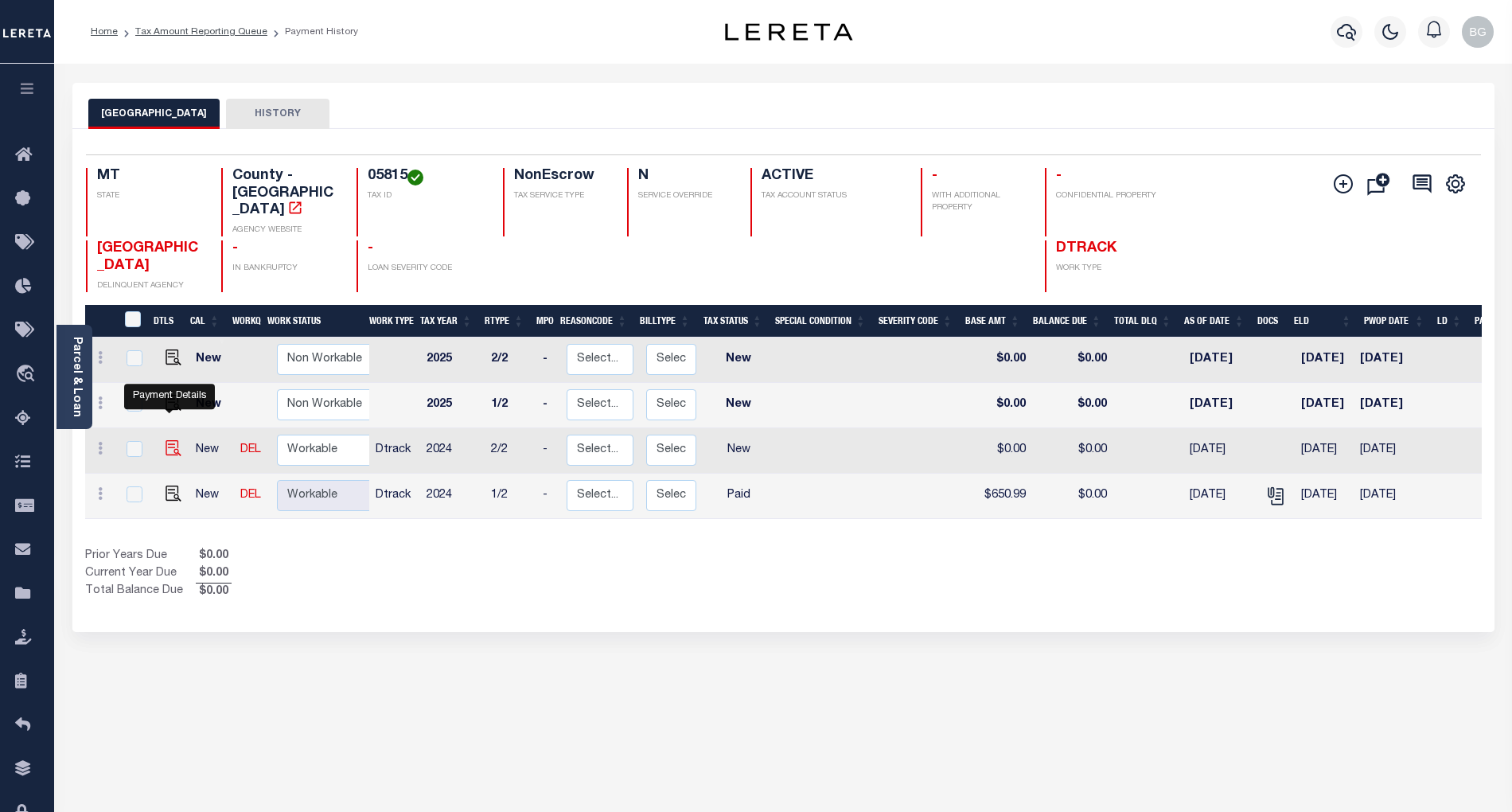
click at [172, 440] on img "" at bounding box center [173, 448] width 15 height 16
checkbox input "true"
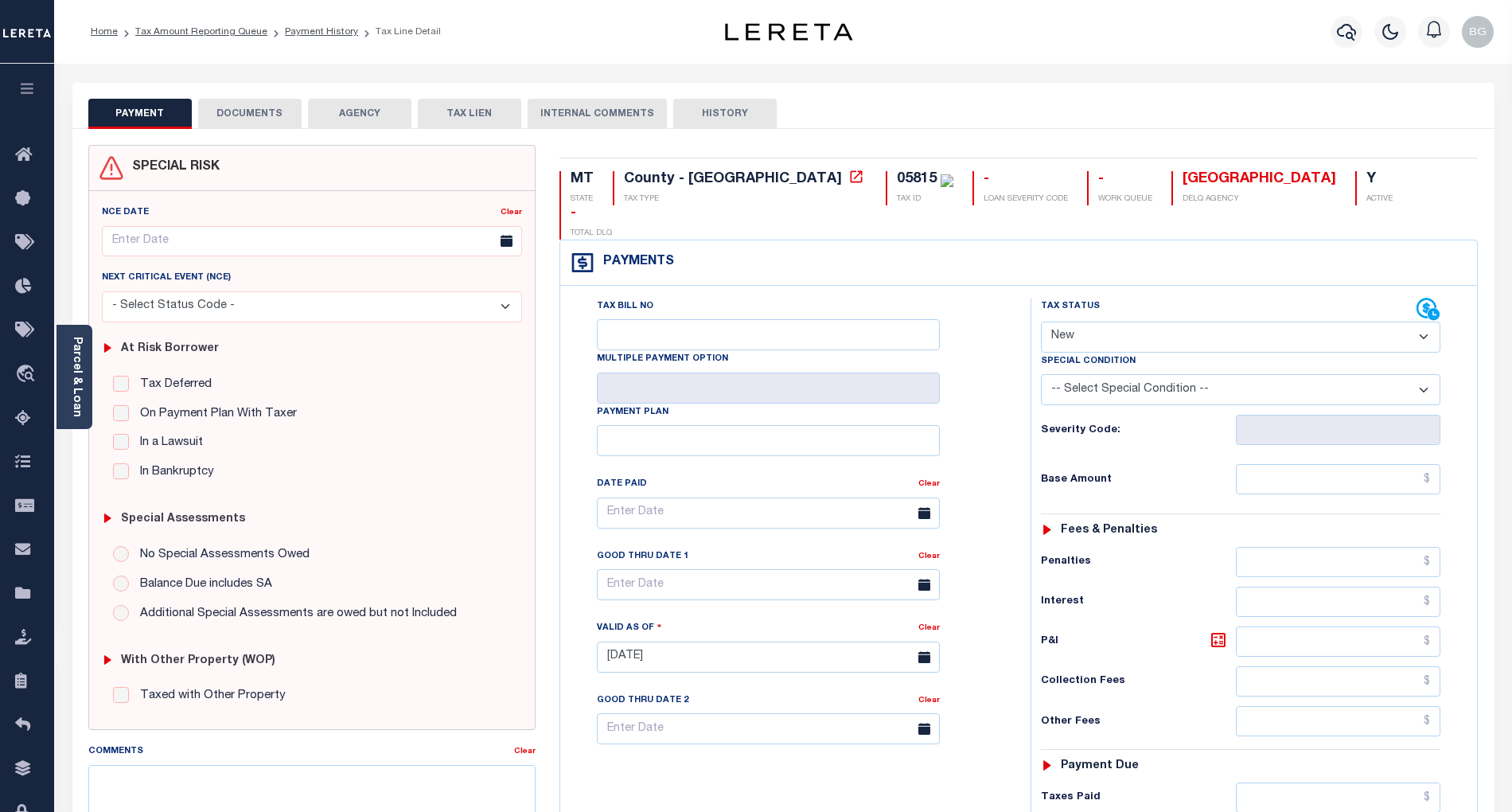
click at [1089, 322] on select "- Select Status Code - Open Due/Unpaid Paid Incomplete No Tax Due Internal Refu…" at bounding box center [1241, 337] width 399 height 31
select select "PYD"
click at [1041, 322] on select "- Select Status Code - Open Due/Unpaid Paid Incomplete No Tax Due Internal Refu…" at bounding box center [1241, 337] width 399 height 31
type input "09/29/2025"
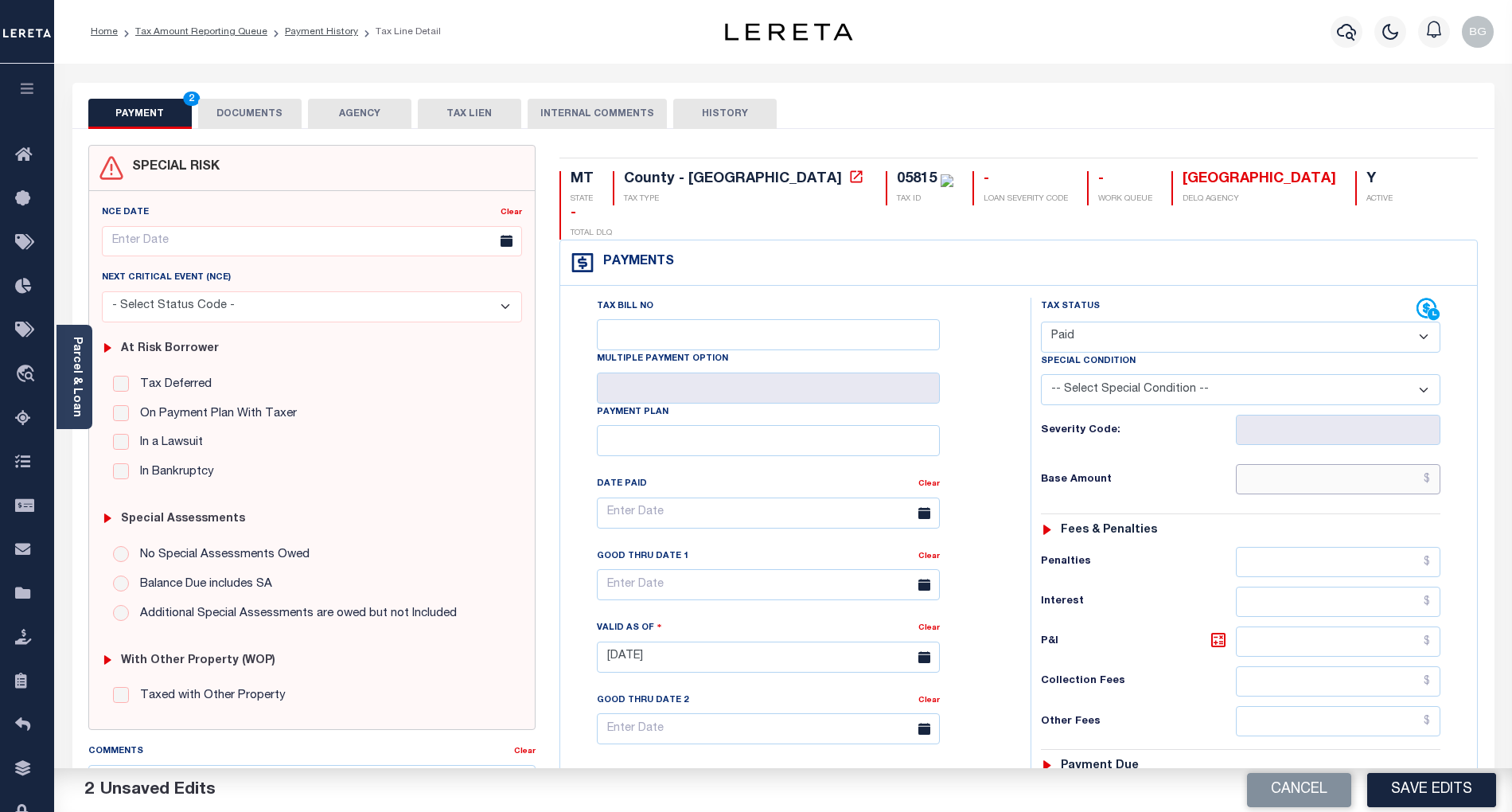
click at [1372, 464] on input "text" at bounding box center [1339, 479] width 205 height 30
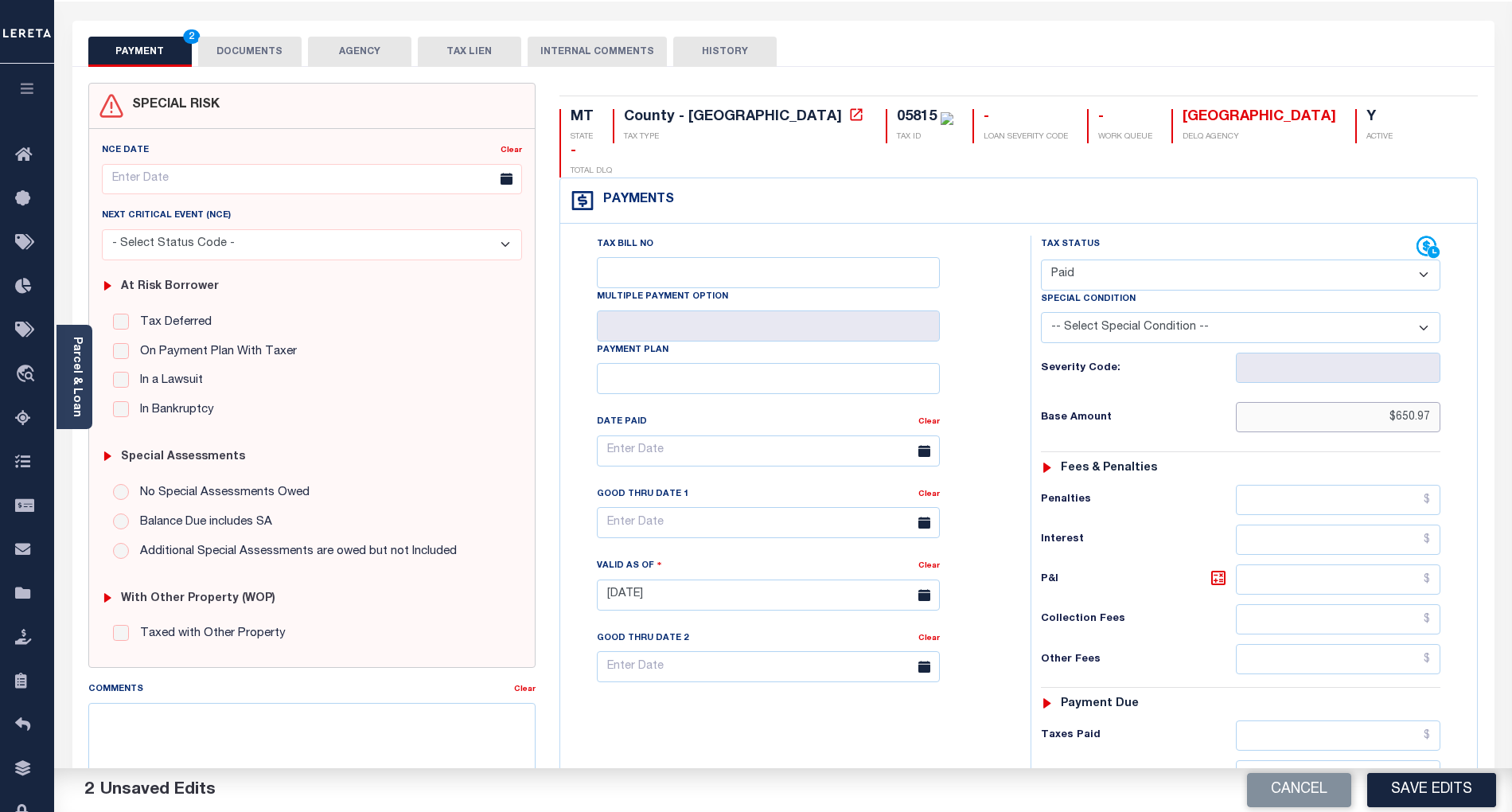
scroll to position [212, 0]
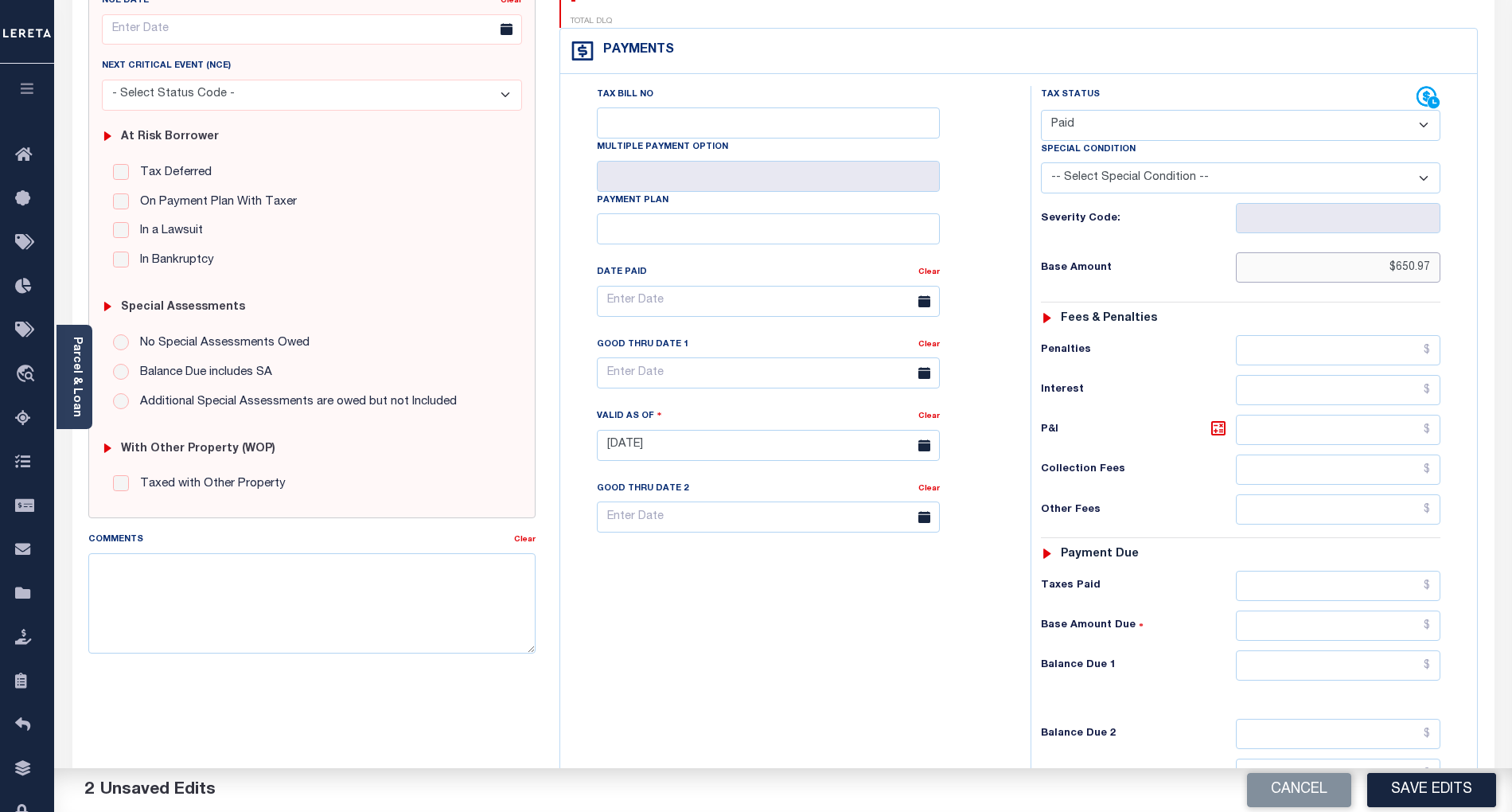
type input "$650.97"
click at [1396, 650] on input "text" at bounding box center [1339, 665] width 205 height 30
type input "$0.00"
click at [894, 654] on div "Tax Bill No Multiple Payment Option Payment Plan Clear" at bounding box center [791, 437] width 454 height 703
click at [1474, 793] on button "Save Edits" at bounding box center [1432, 790] width 129 height 34
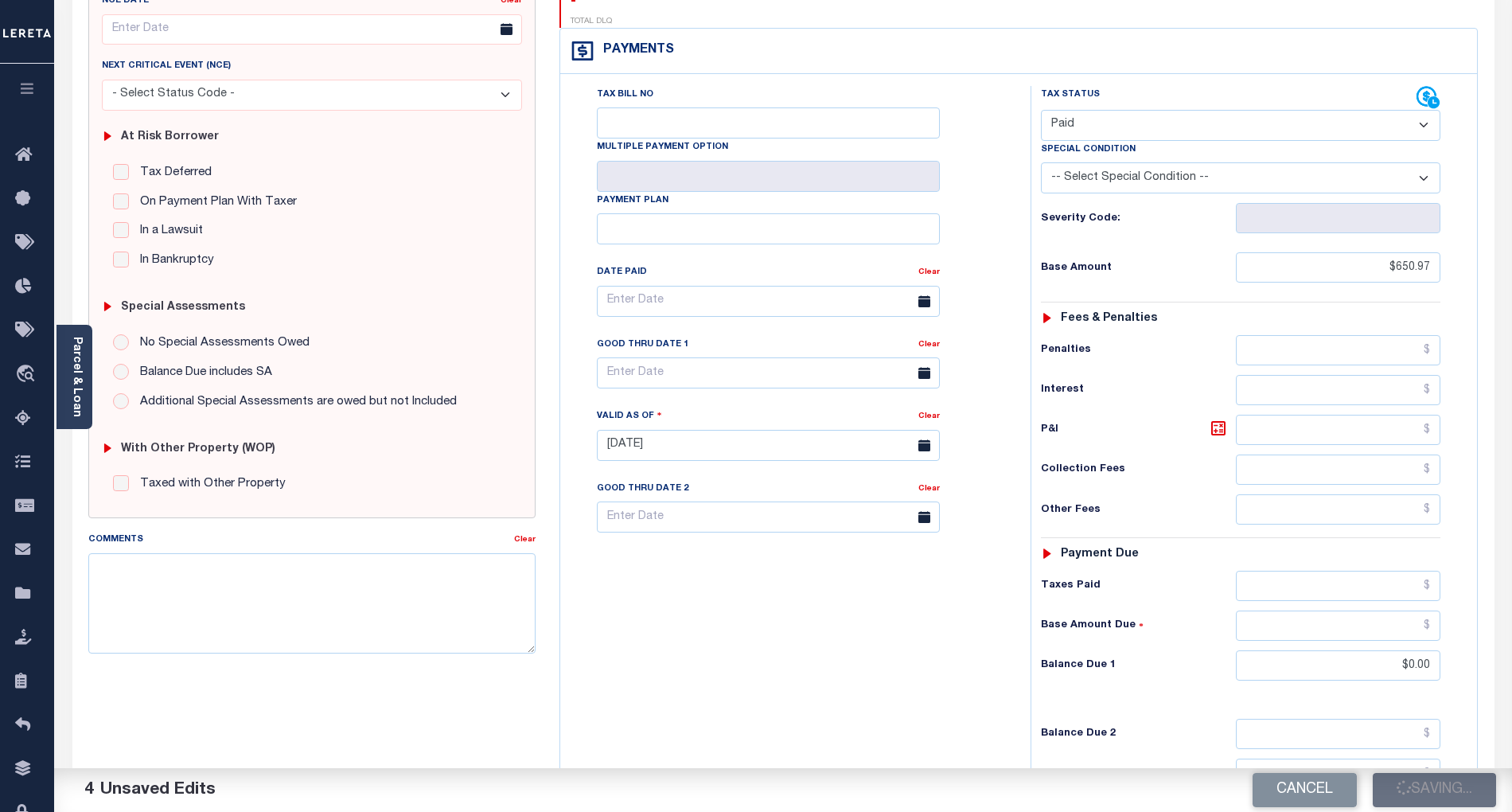
checkbox input "false"
type input "$650.97"
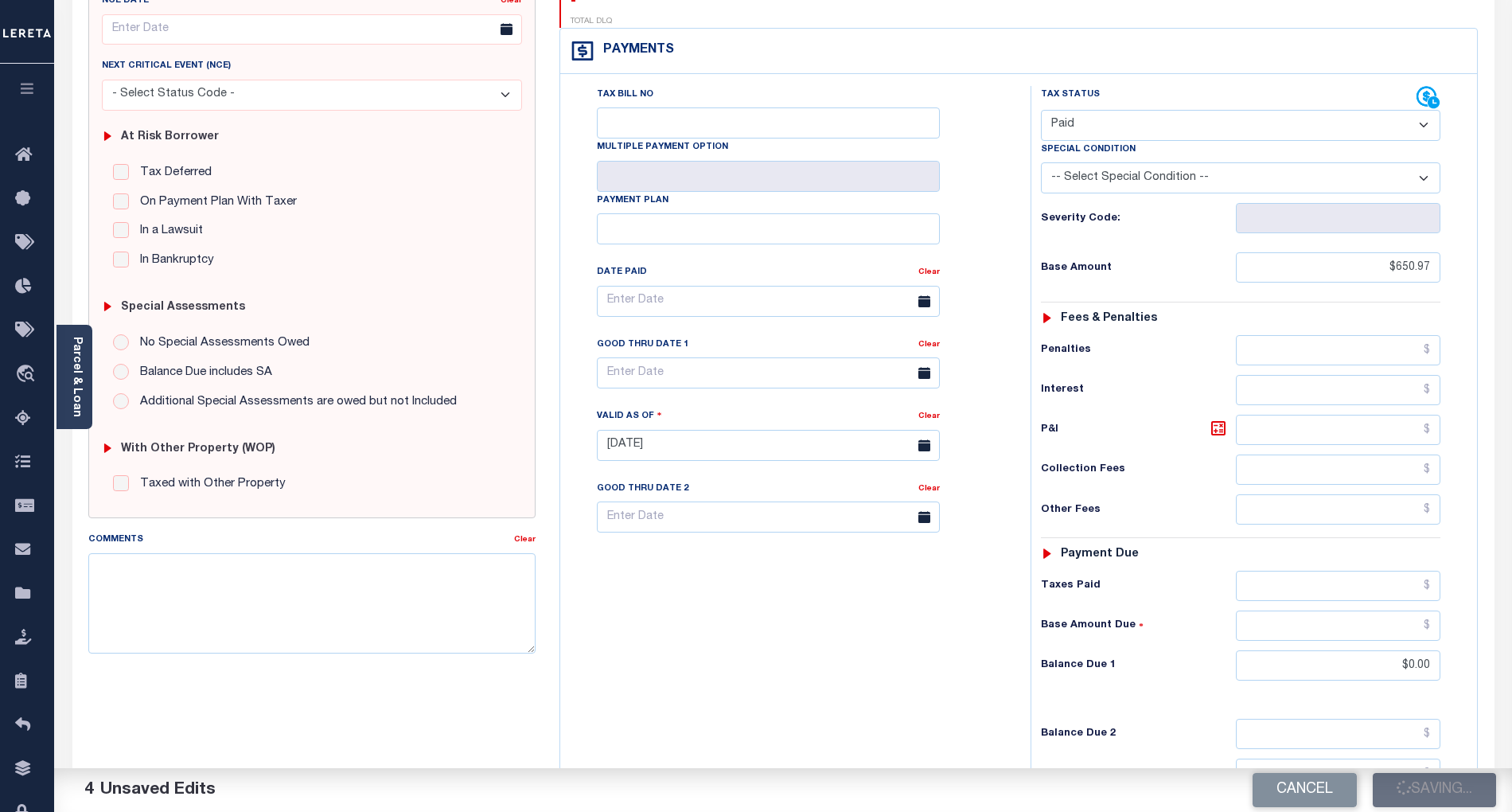
type input "$0"
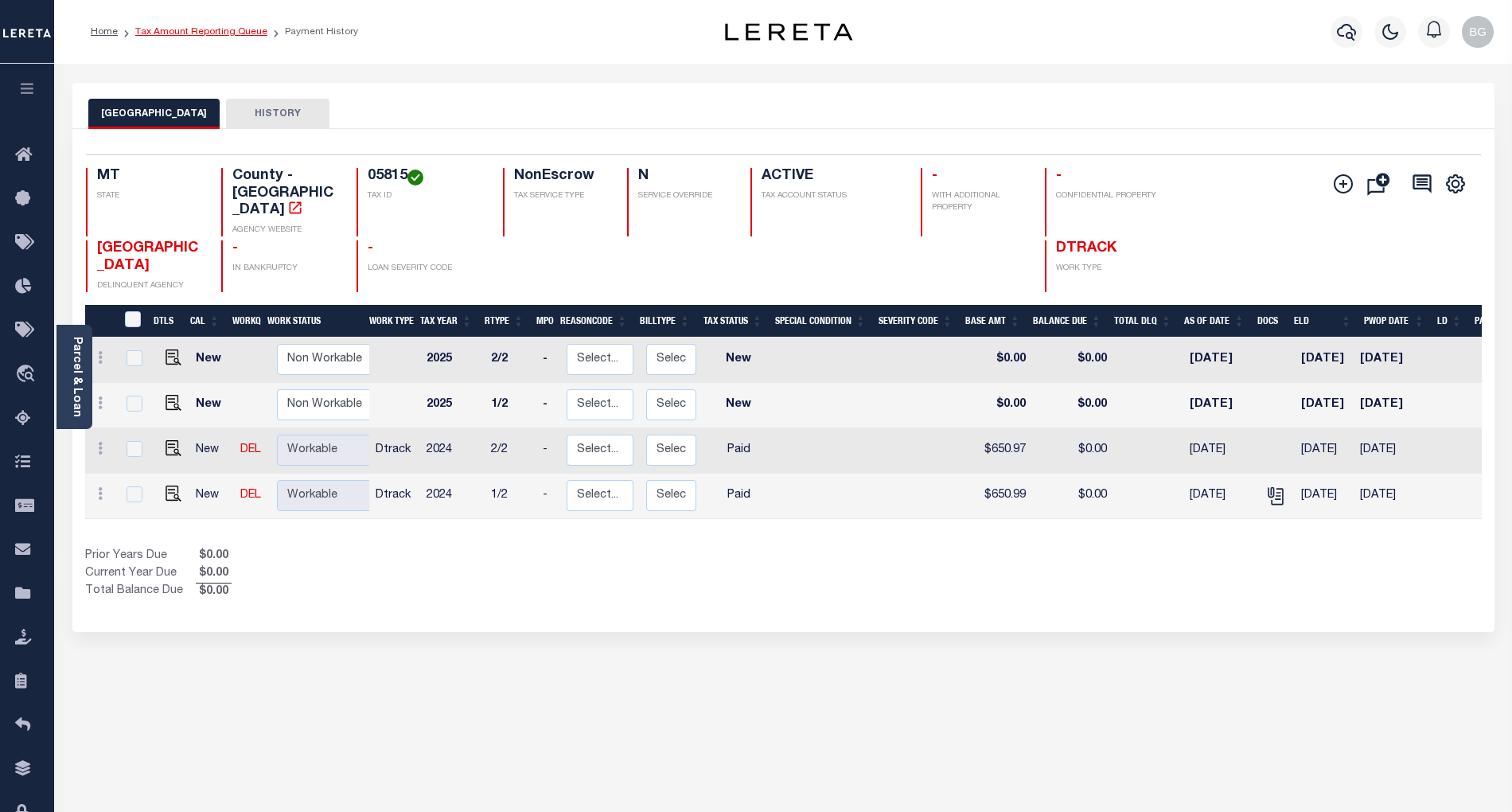
click at [194, 33] on link "Tax Amount Reporting Queue" at bounding box center [201, 32] width 132 height 10
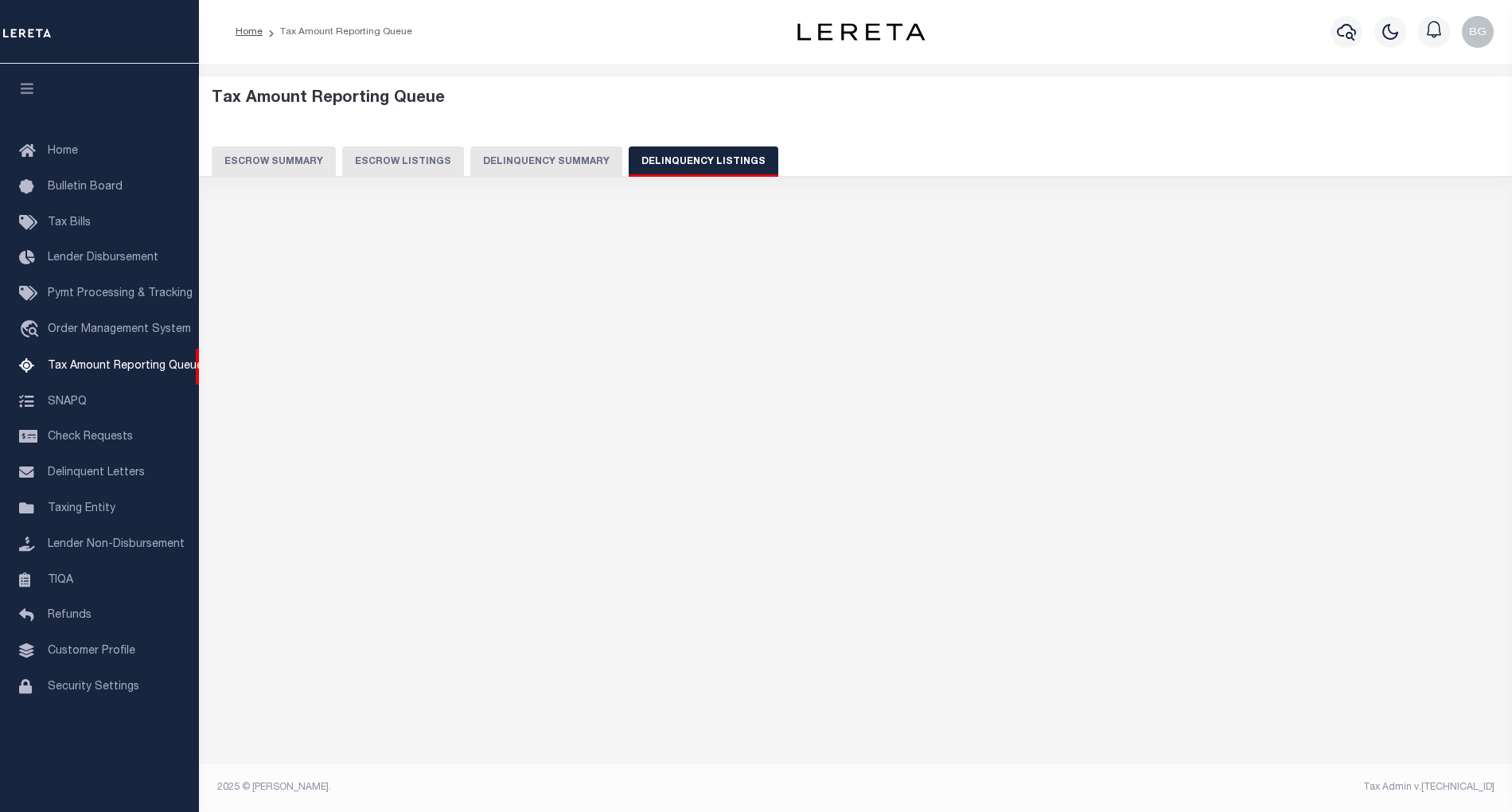
select select "100"
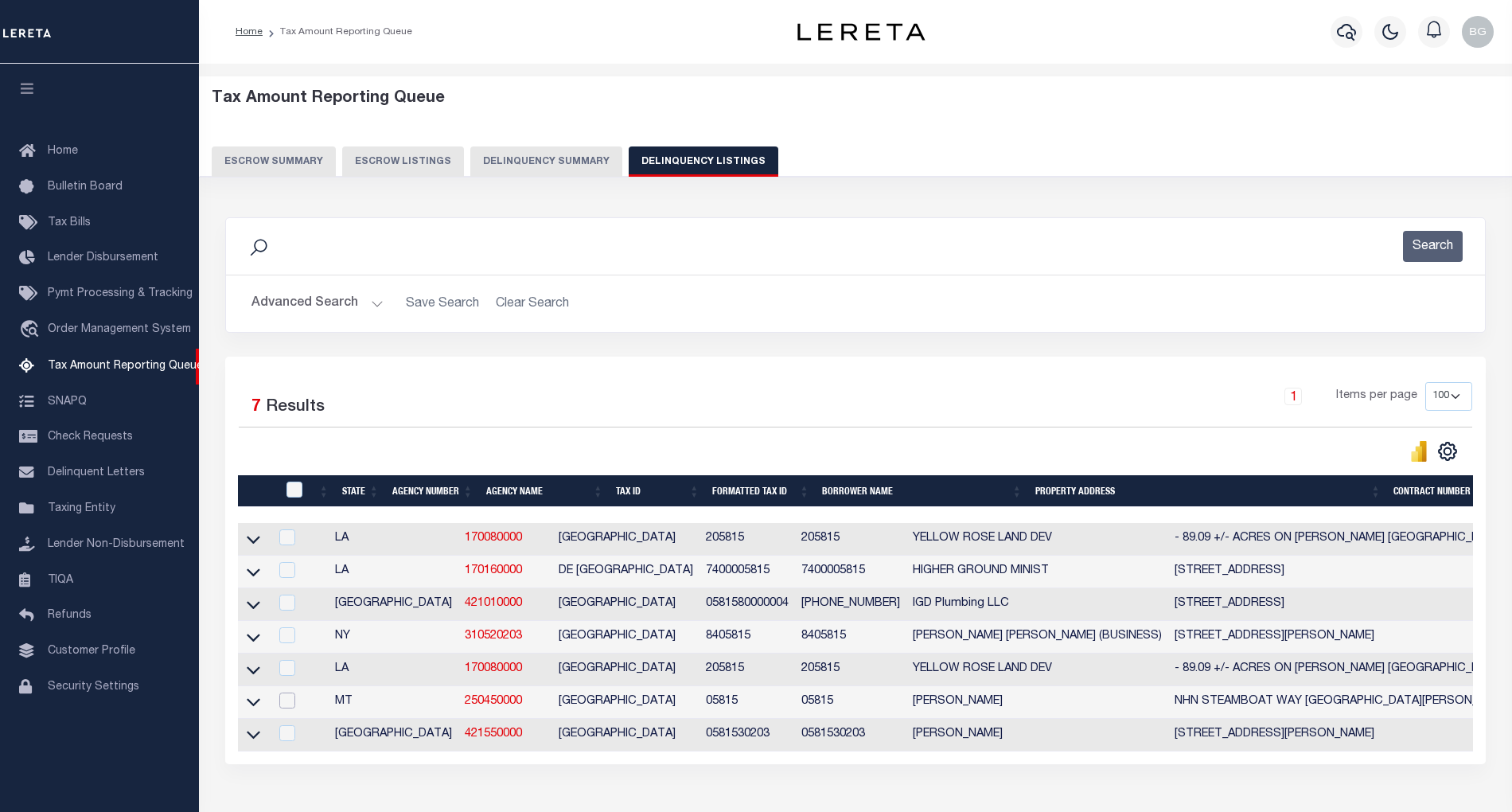
click at [287, 705] on input "checkbox" at bounding box center [287, 701] width 15 height 16
checkbox input "true"
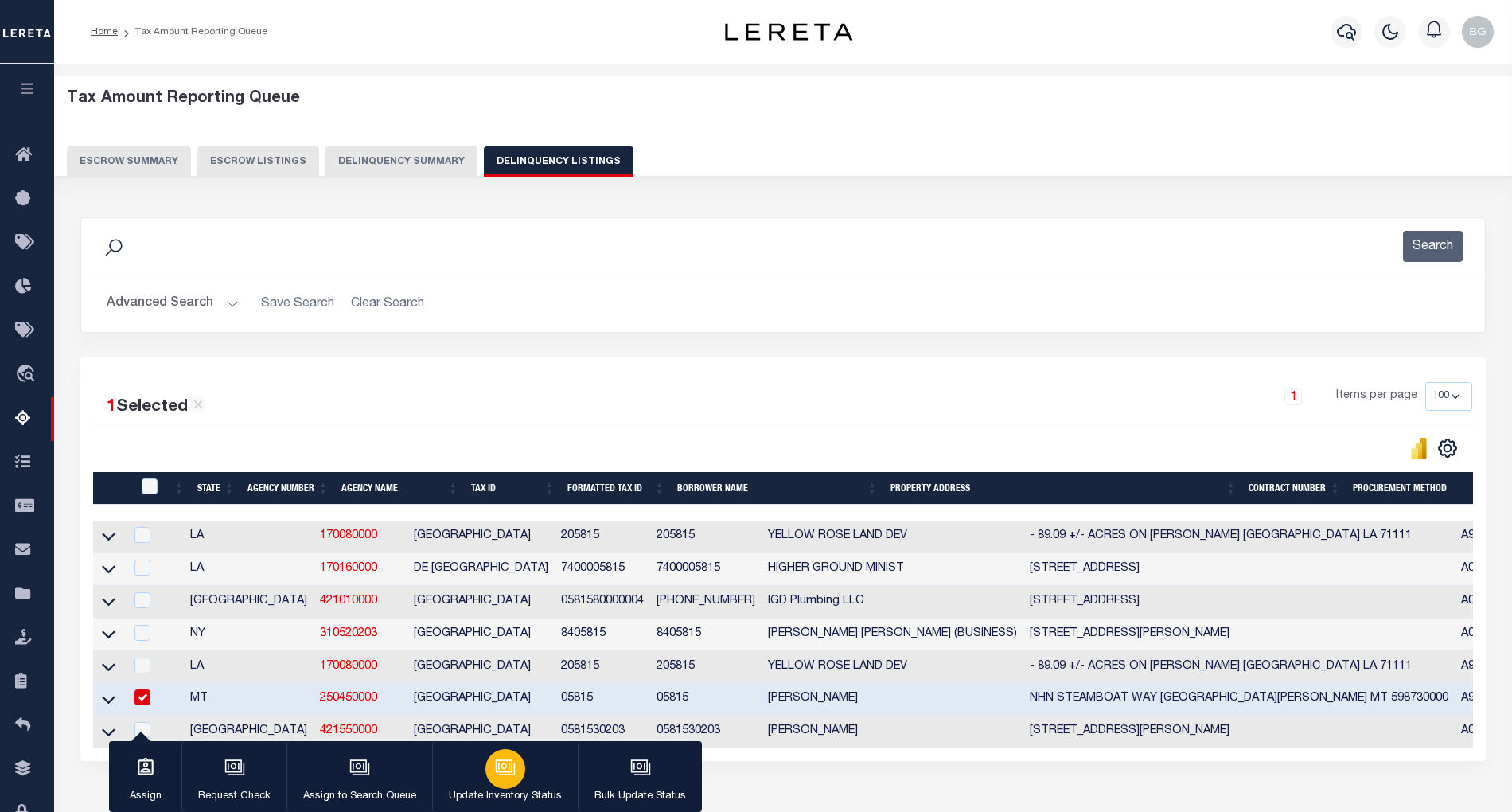
click at [505, 772] on icon "button" at bounding box center [504, 765] width 16 height 13
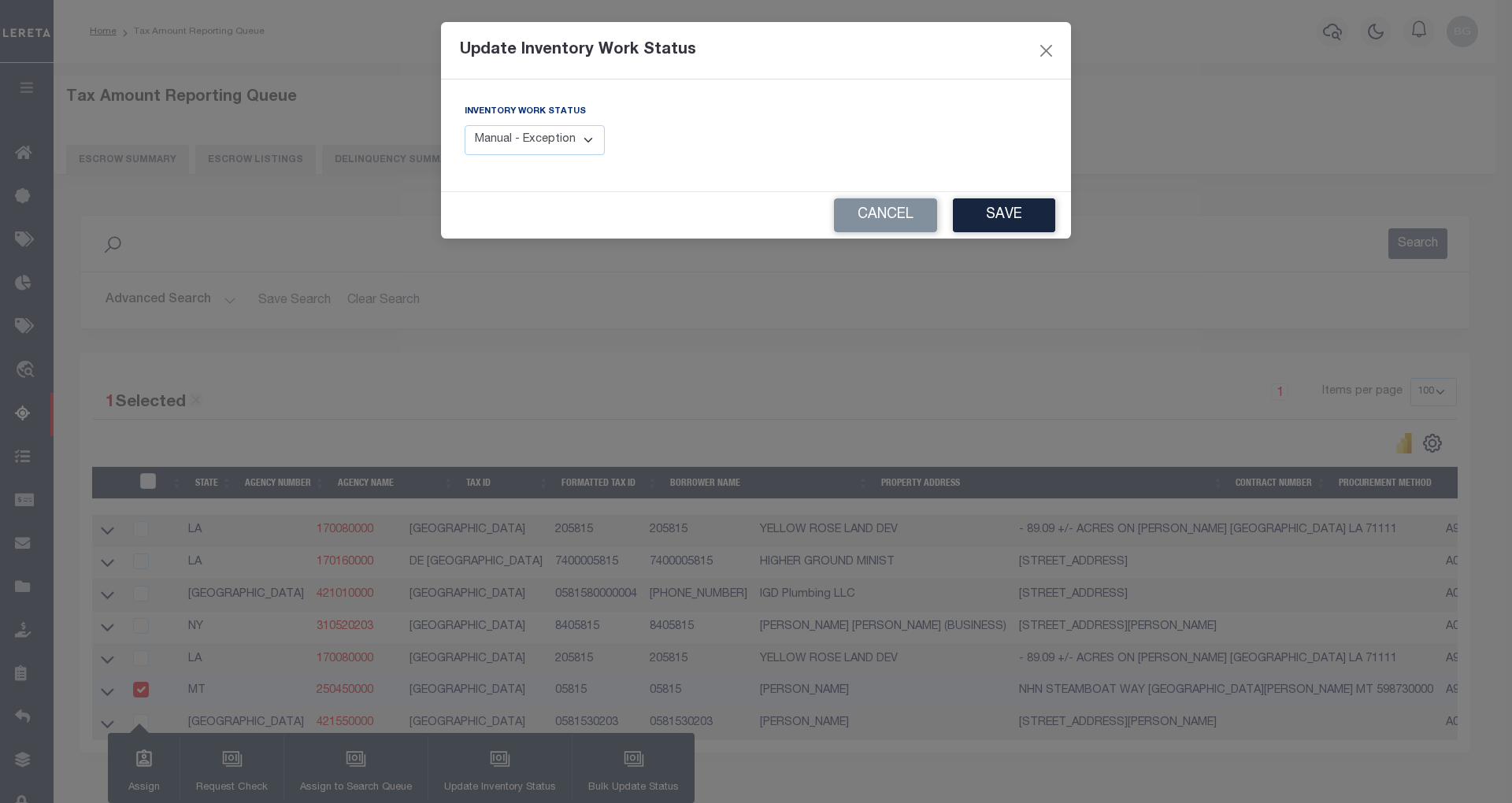
drag, startPoint x: 575, startPoint y: 139, endPoint x: 574, endPoint y: 152, distance: 13.0
click at [575, 139] on select "Manual - Exception Pended - Awaiting Search Late Add Exception Completed" at bounding box center [535, 141] width 140 height 31
select select "4"
click at [465, 126] on select "Manual - Exception Pended - Awaiting Search Late Add Exception Completed" at bounding box center [535, 141] width 140 height 31
click at [1004, 220] on button "Save" at bounding box center [1004, 215] width 103 height 34
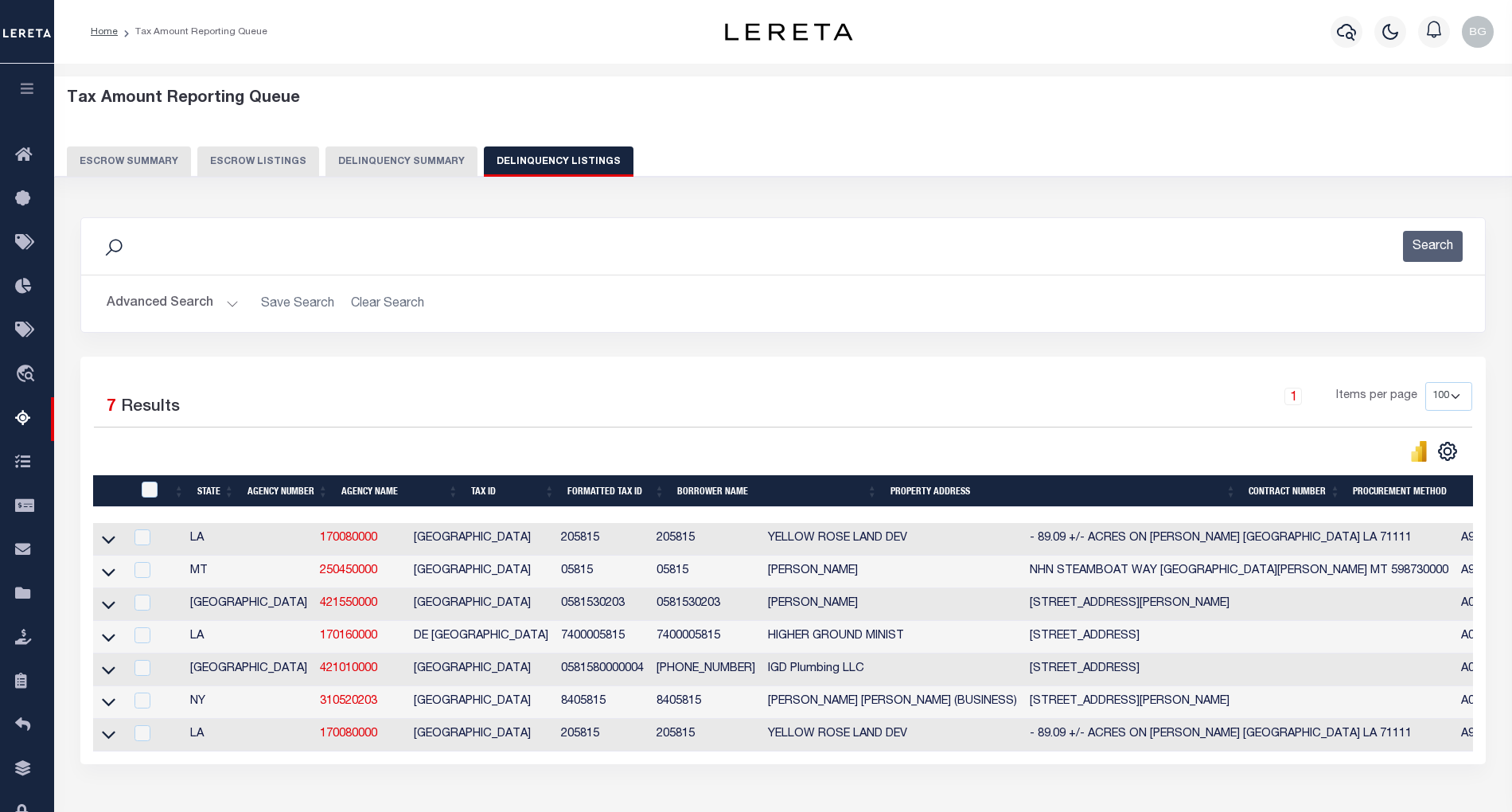
click at [230, 300] on button "Advanced Search" at bounding box center [172, 303] width 132 height 31
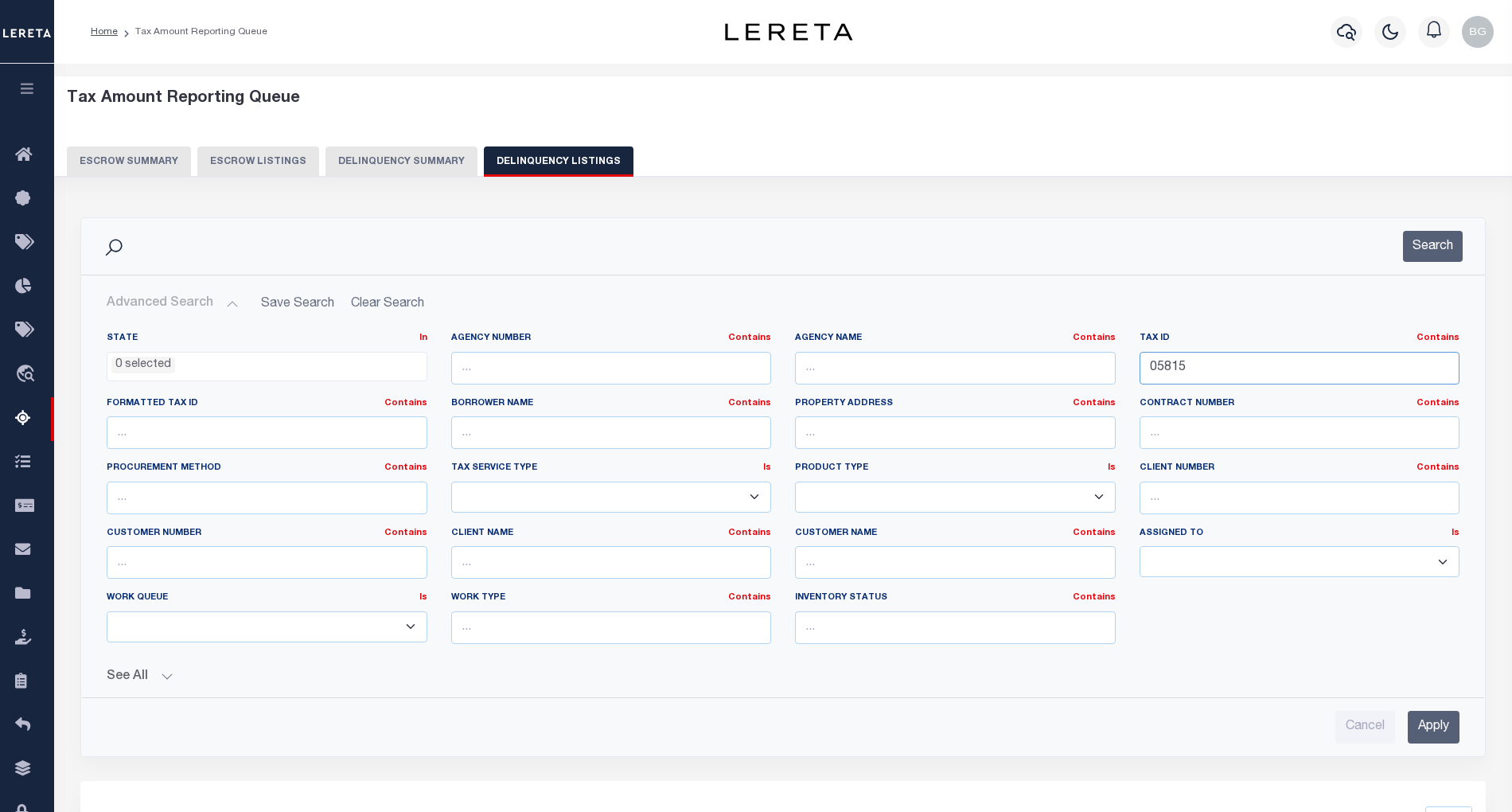
click at [1162, 370] on input "05815" at bounding box center [1300, 368] width 321 height 33
paste input "6522"
type input "06522"
click at [1443, 730] on input "Apply" at bounding box center [1433, 728] width 51 height 33
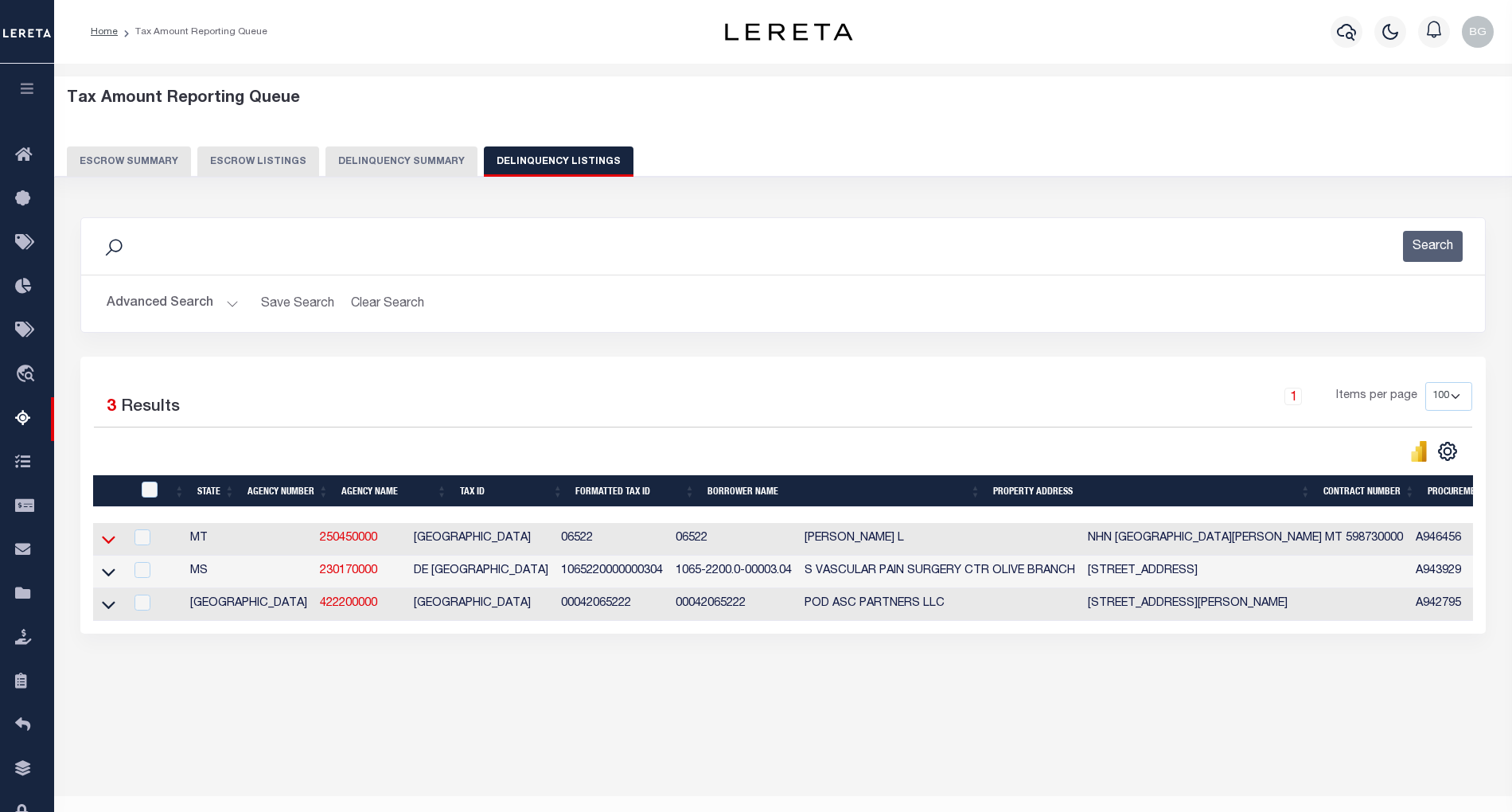
click at [113, 546] on icon at bounding box center [108, 539] width 14 height 16
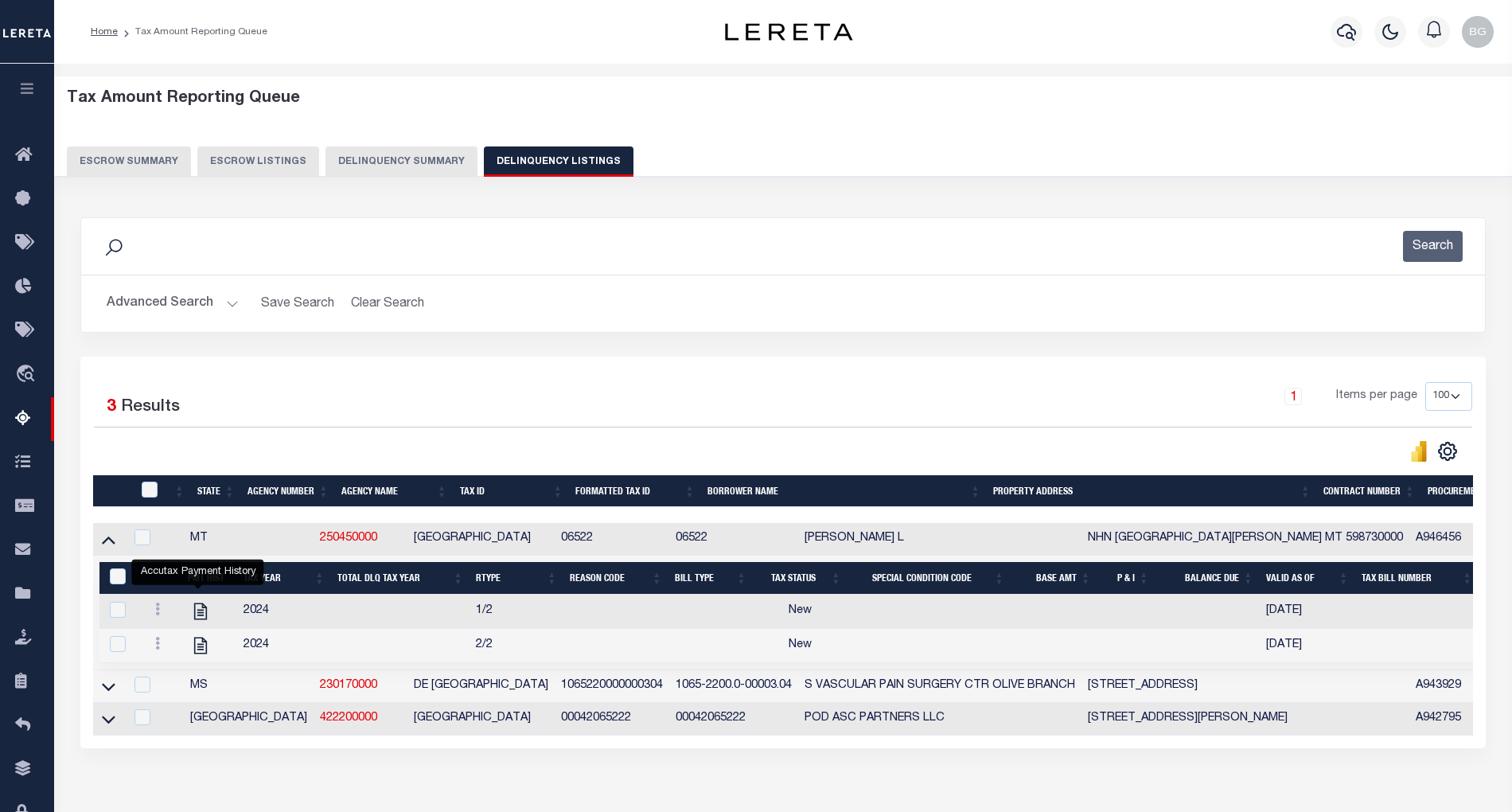
click at [196, 618] on div "Accutax Payment History" at bounding box center [198, 608] width 132 height 25
click at [196, 618] on icon "" at bounding box center [200, 610] width 20 height 20
checkbox input "true"
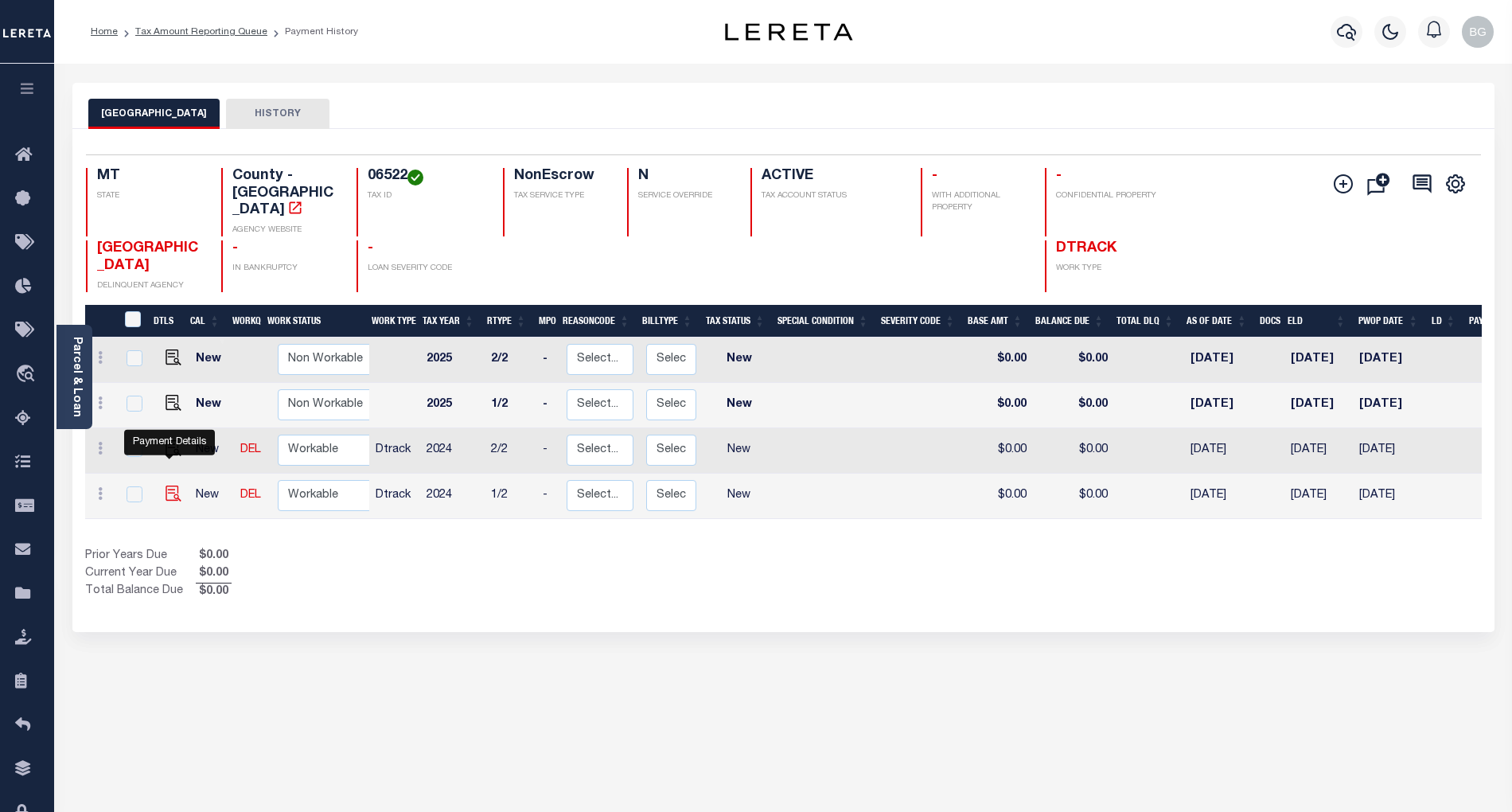
click at [168, 485] on img "" at bounding box center [173, 493] width 15 height 16
checkbox input "true"
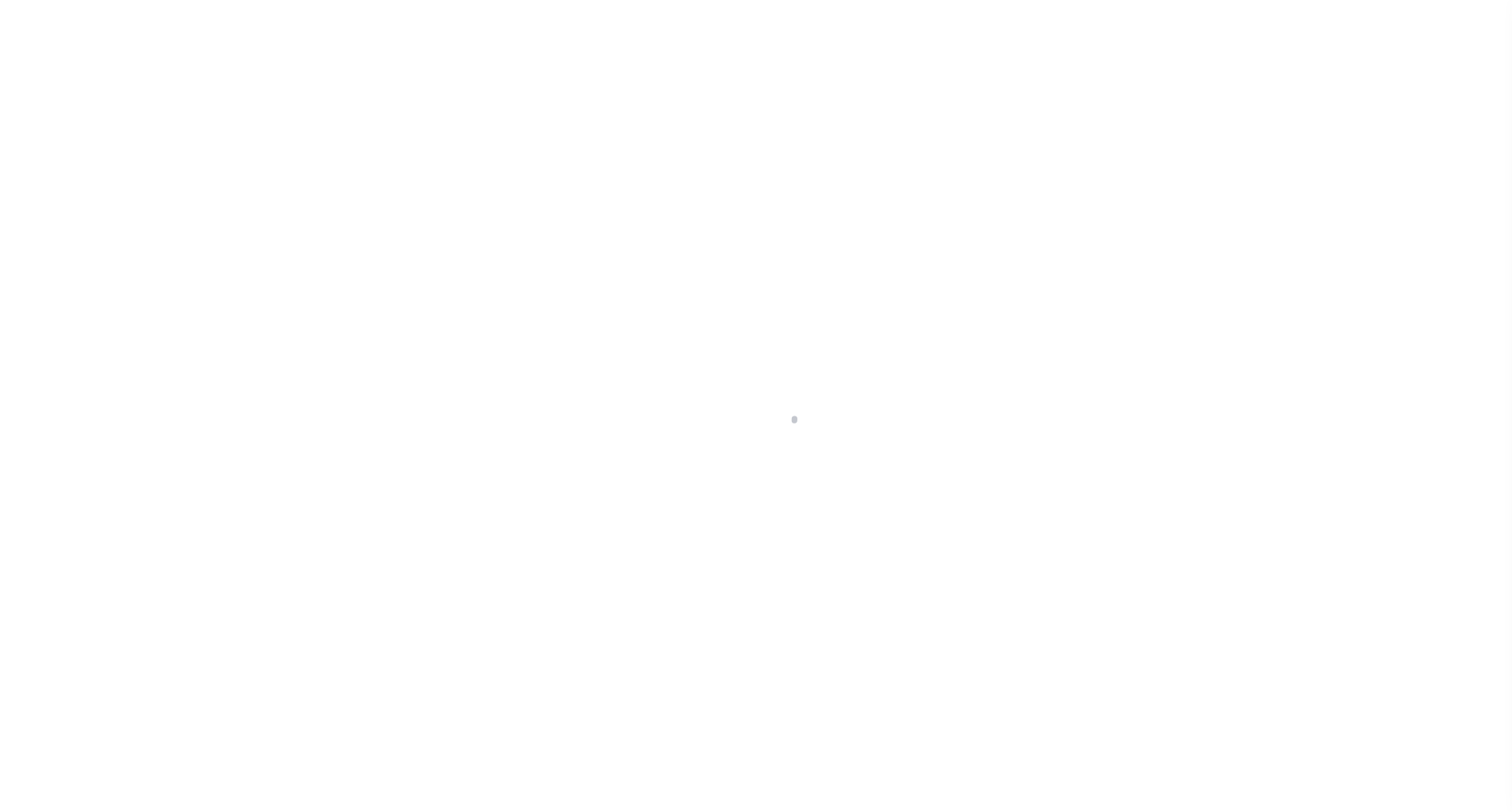
select select "NW2"
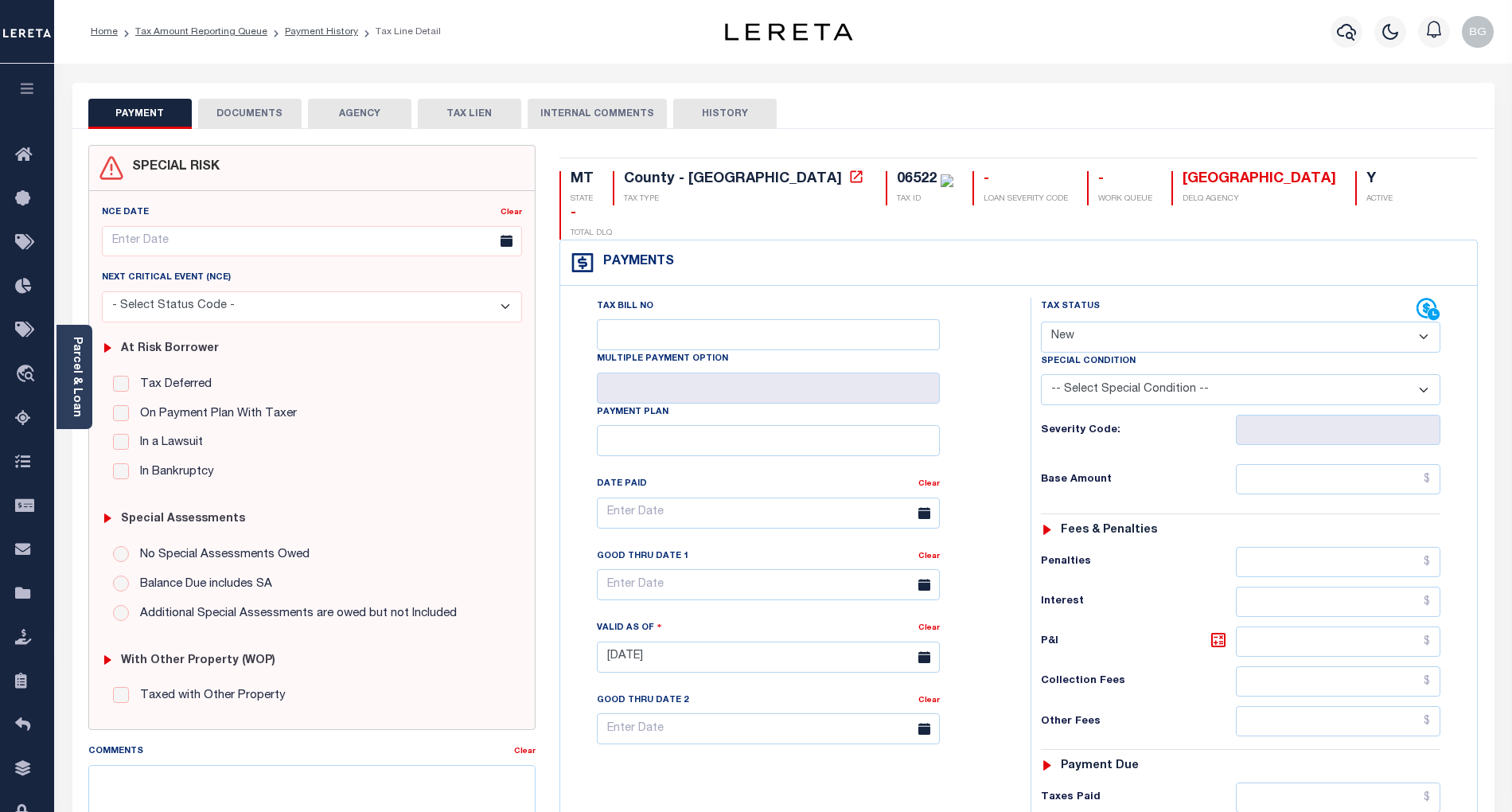
click at [274, 112] on button "DOCUMENTS" at bounding box center [250, 113] width 104 height 30
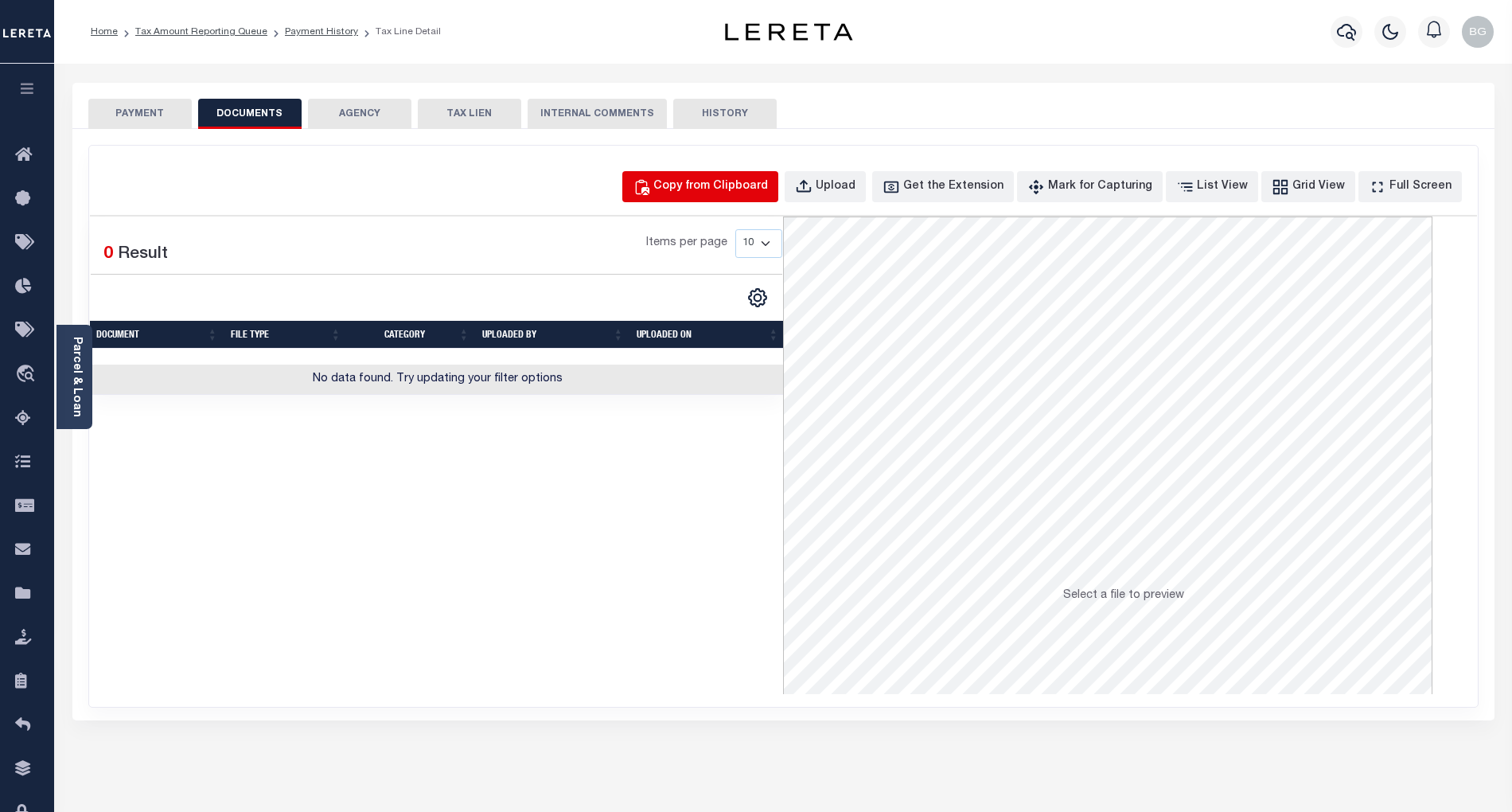
click at [739, 189] on div "Copy from Clipboard" at bounding box center [711, 187] width 114 height 17
select select "POP"
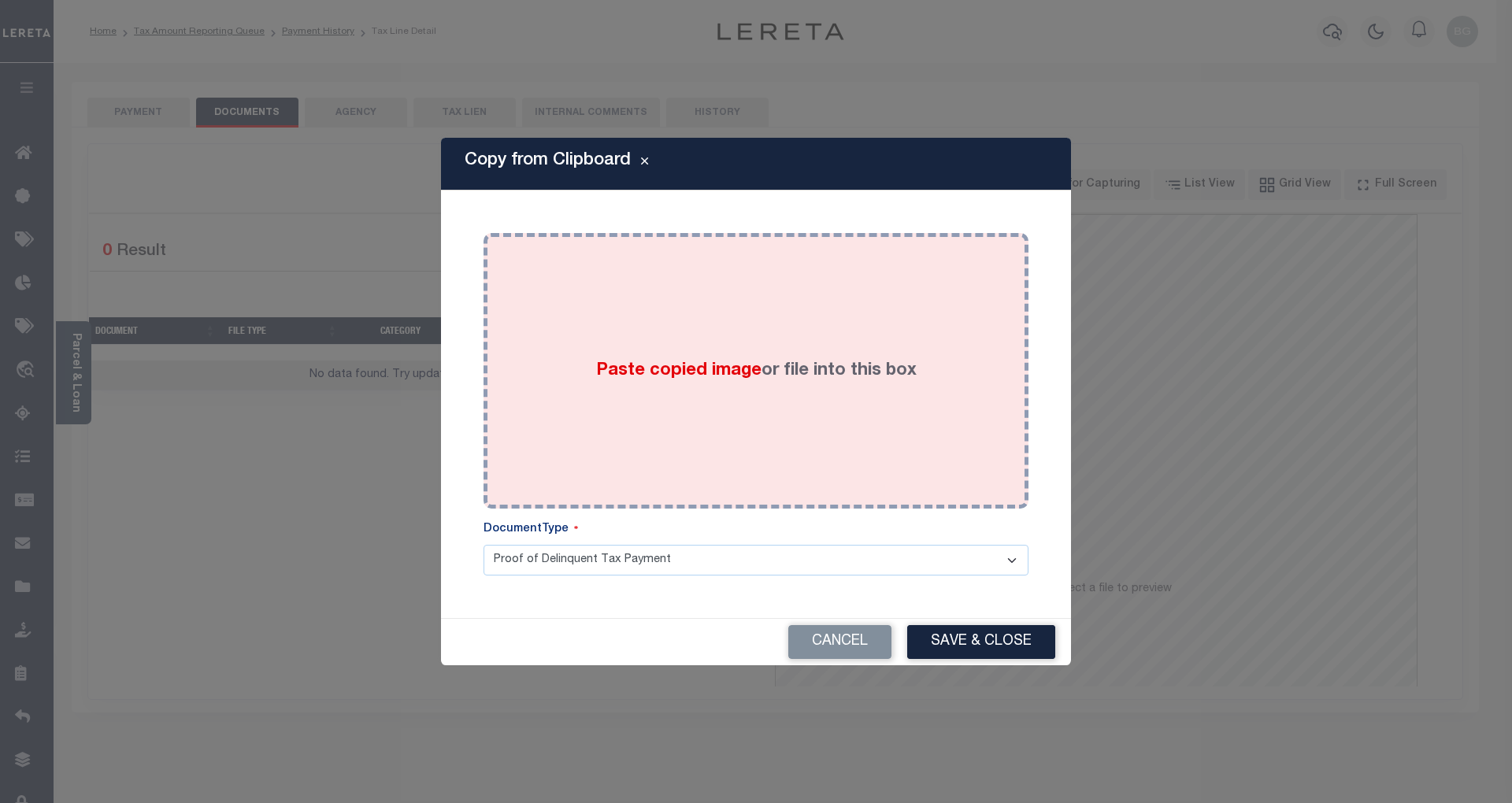
click at [716, 369] on span "Paste copied image" at bounding box center [679, 371] width 166 height 17
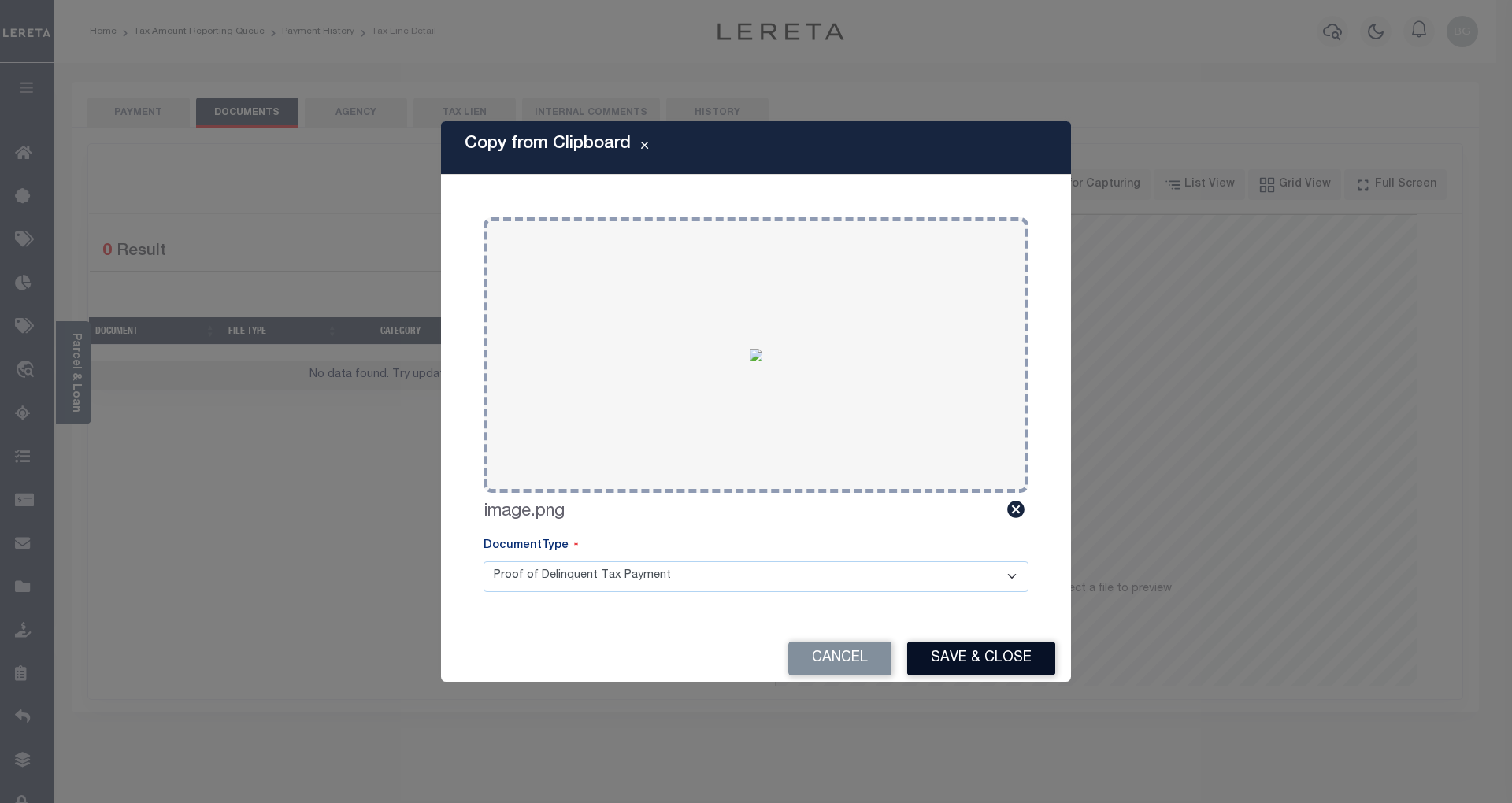
click at [1009, 661] on button "Save & Close" at bounding box center [981, 658] width 148 height 34
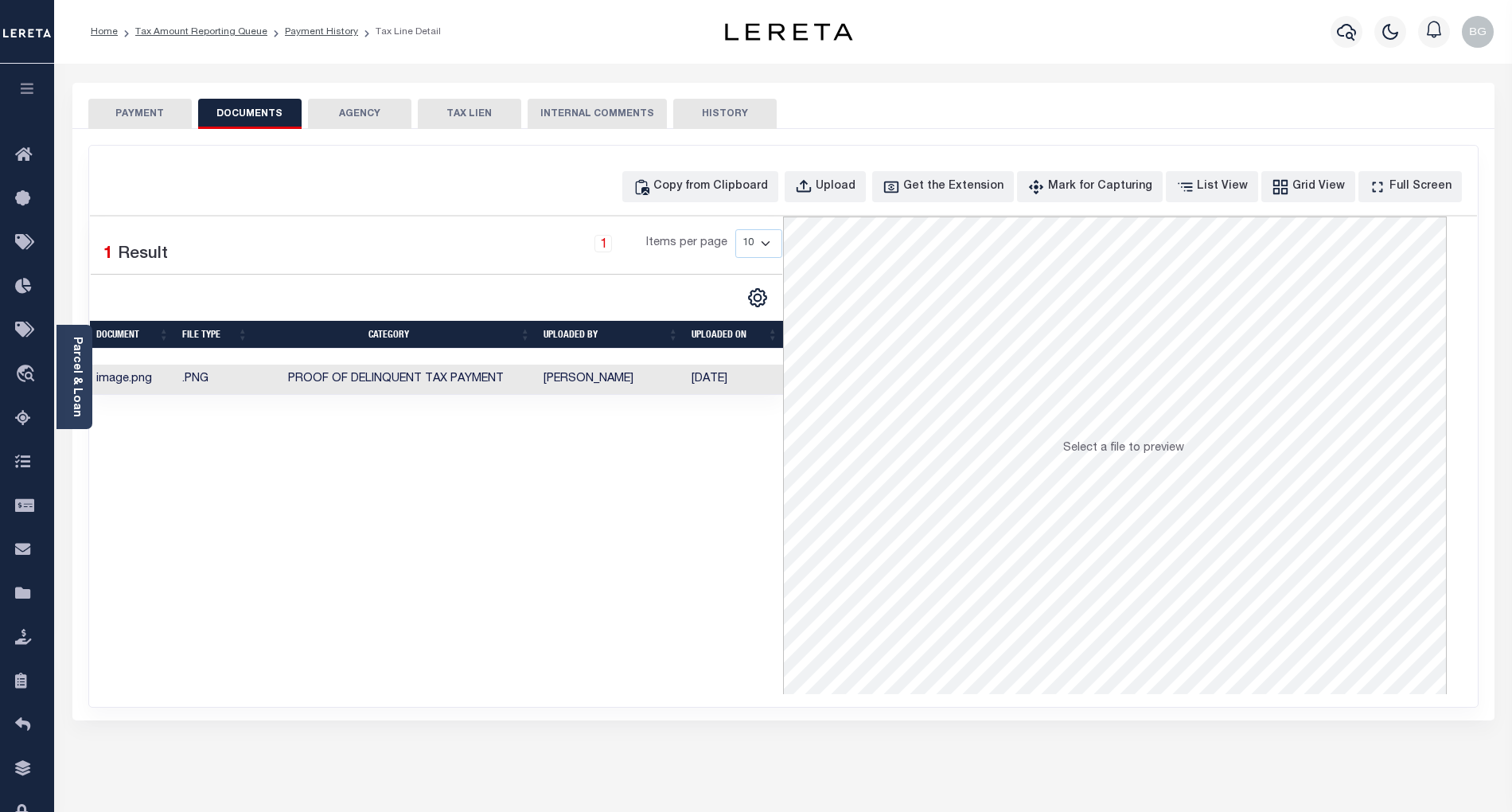
click at [137, 118] on button "PAYMENT" at bounding box center [139, 113] width 104 height 30
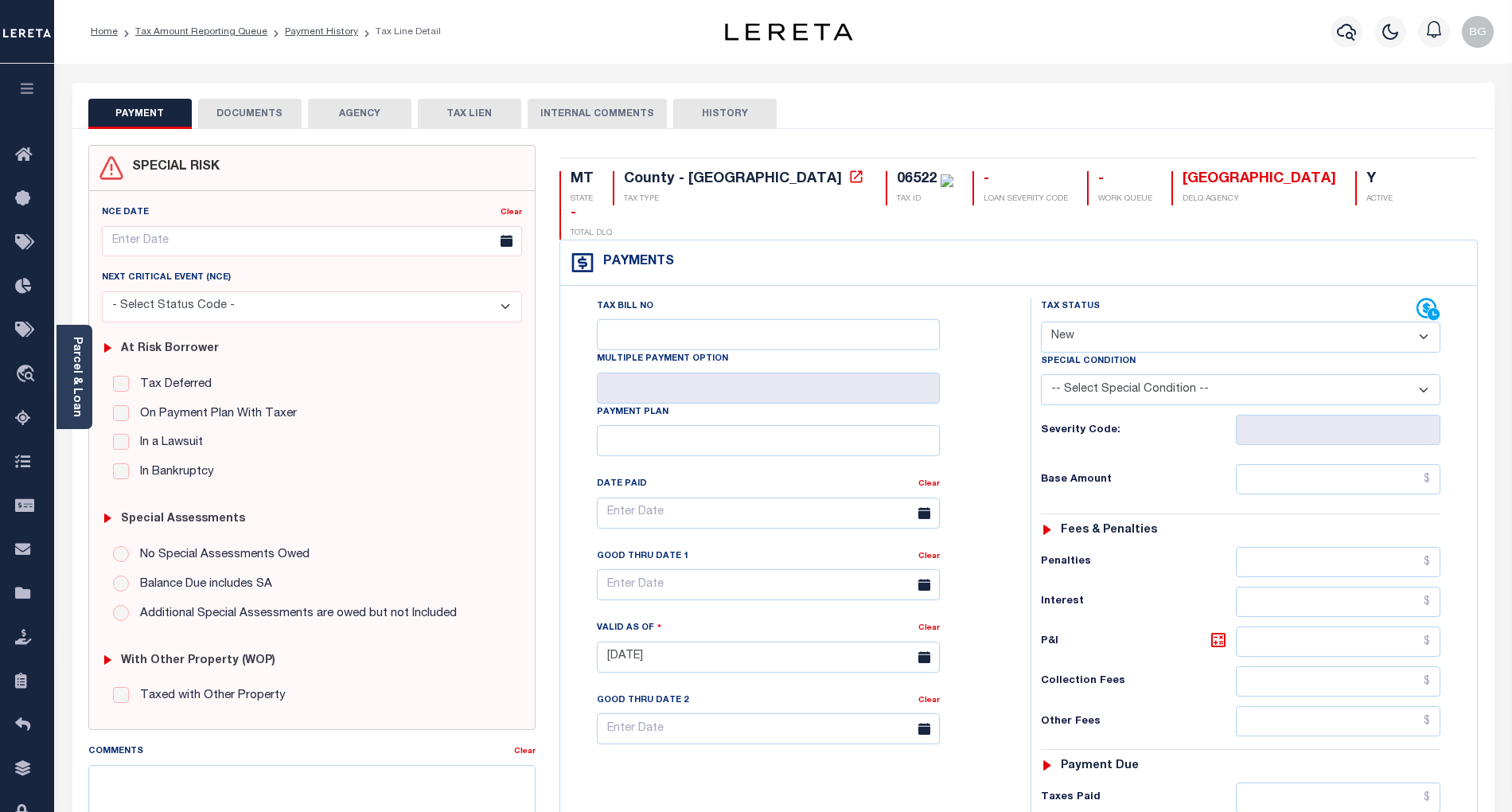
click at [1073, 322] on select "- Select Status Code - Open Due/Unpaid Paid Incomplete No Tax Due Internal Refu…" at bounding box center [1241, 337] width 399 height 31
select select "PYD"
click at [1041, 322] on select "- Select Status Code - Open Due/Unpaid Paid Incomplete No Tax Due Internal Refu…" at bounding box center [1241, 337] width 399 height 31
type input "[DATE]"
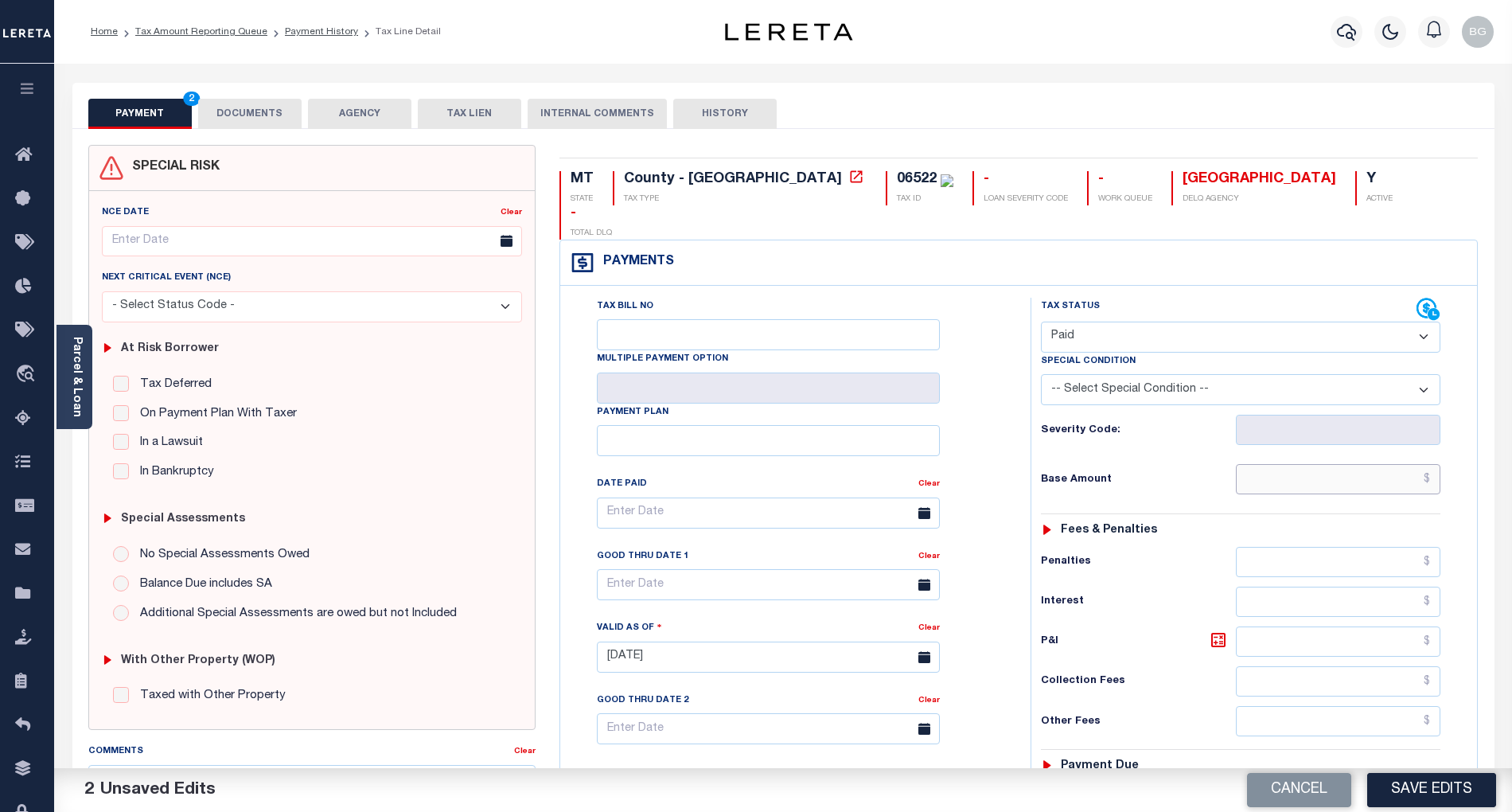
drag, startPoint x: 1339, startPoint y: 453, endPoint x: 1319, endPoint y: 463, distance: 22.4
click at [1339, 464] on input "text" at bounding box center [1339, 479] width 205 height 30
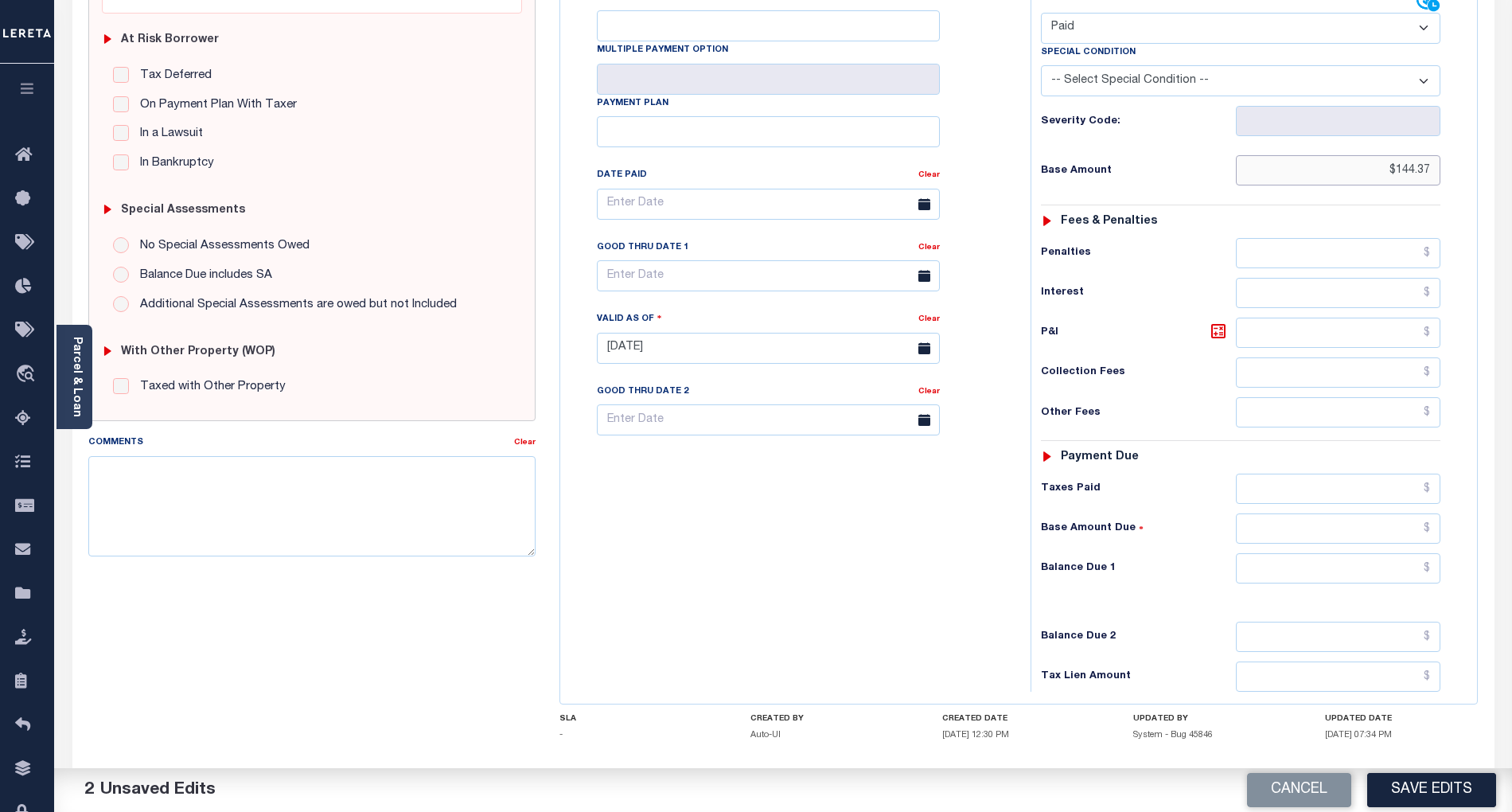
scroll to position [319, 0]
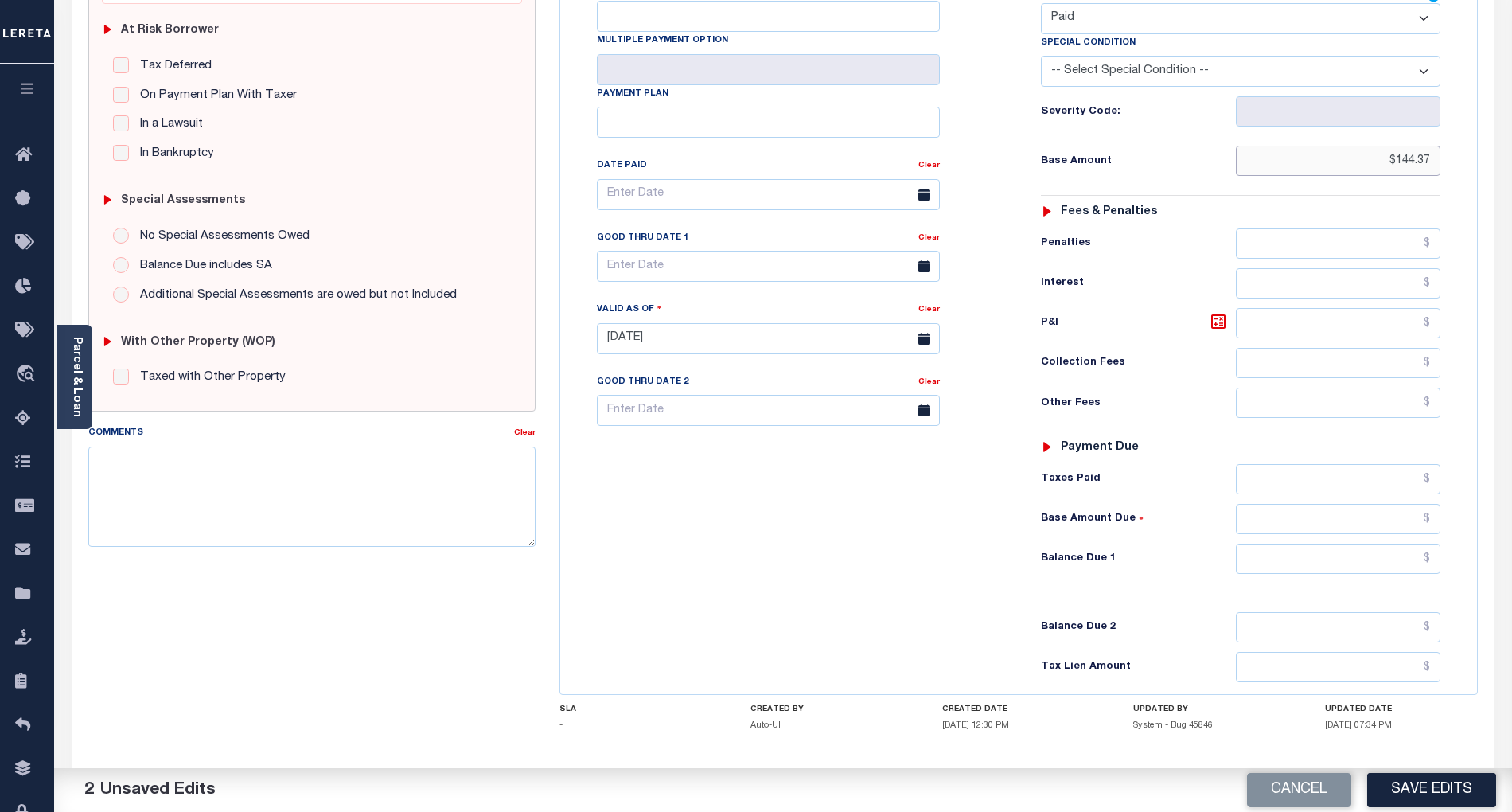
type input "$144.37"
click at [1402, 544] on input "text" at bounding box center [1339, 558] width 205 height 30
type input "$0.00"
click at [956, 568] on div "Tax Bill No Multiple Payment Option Payment Plan Clear" at bounding box center [791, 330] width 454 height 703
click at [1467, 790] on button "Save Edits" at bounding box center [1432, 790] width 129 height 34
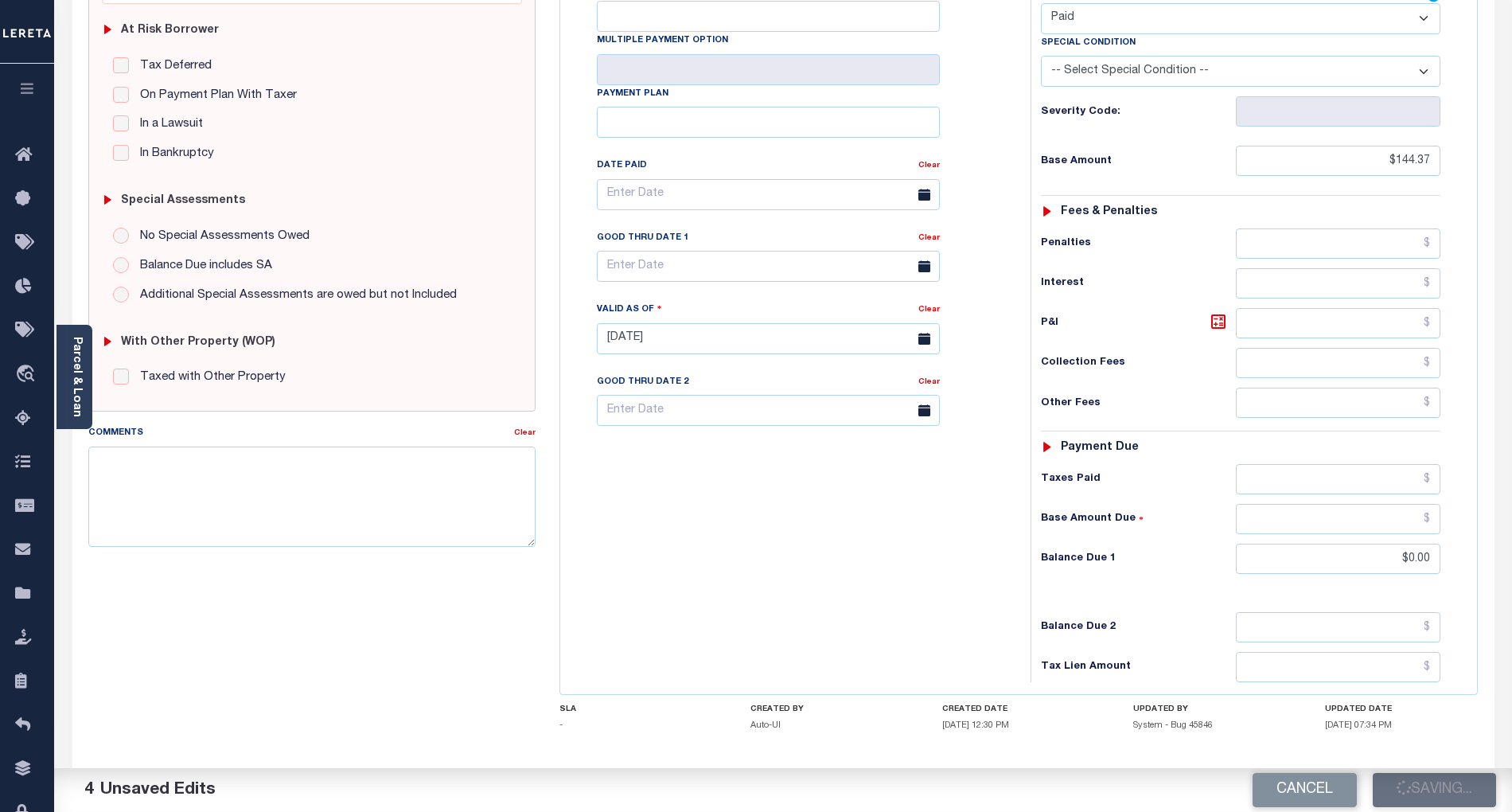
checkbox input "false"
type input "$144.37"
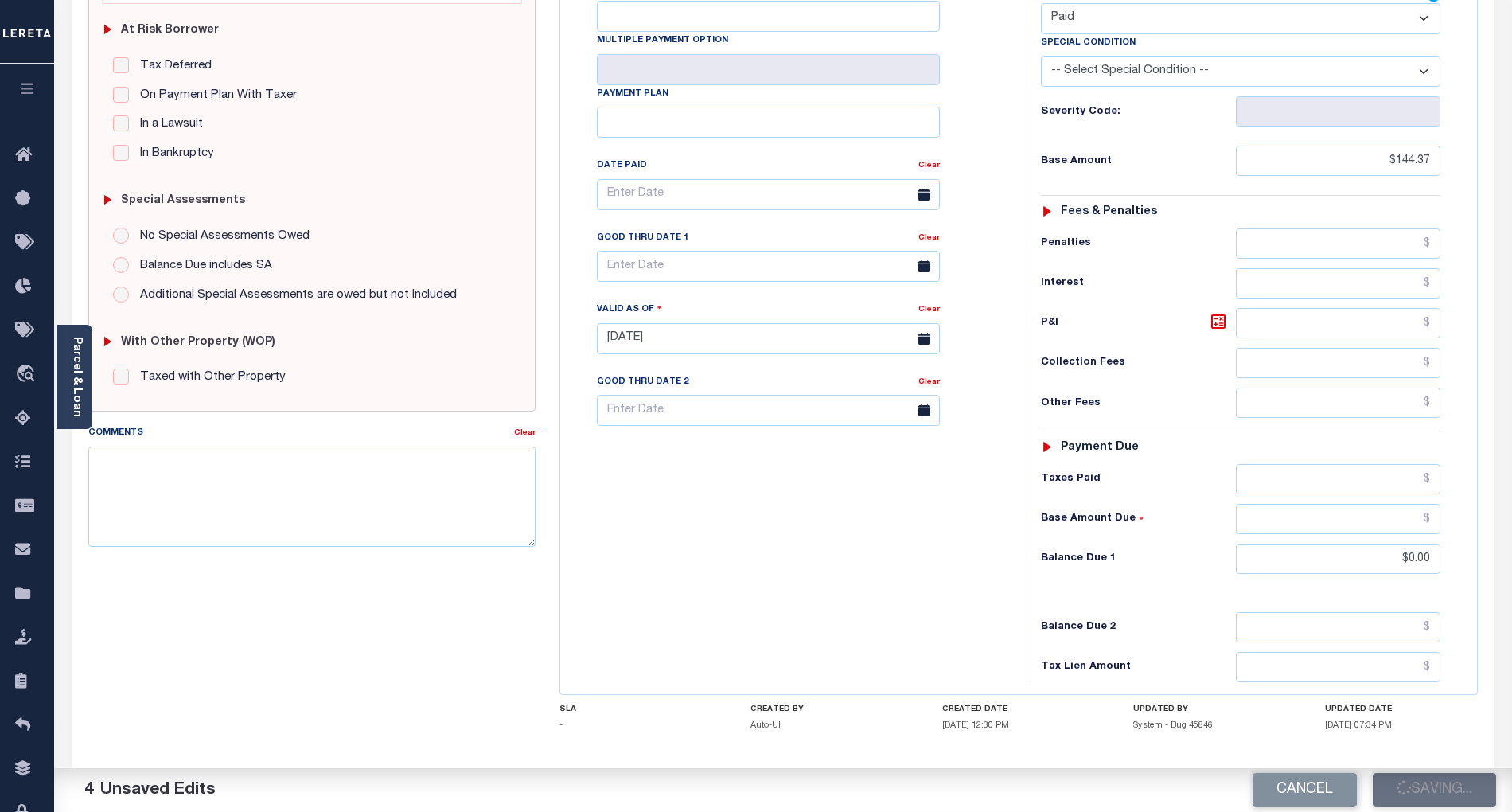
type input "$0"
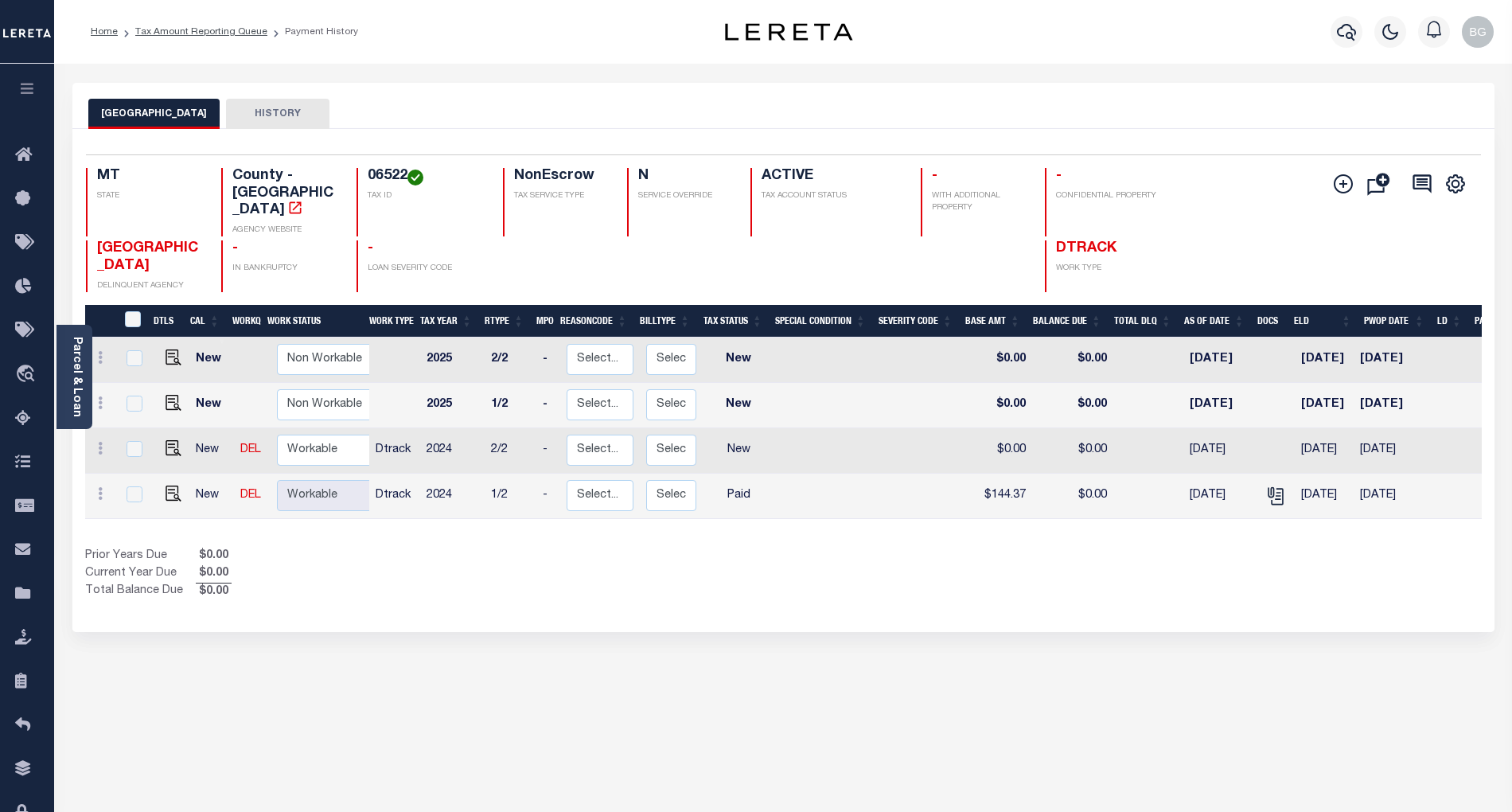
click at [158, 444] on link at bounding box center [170, 450] width 24 height 12
checkbox input "true"
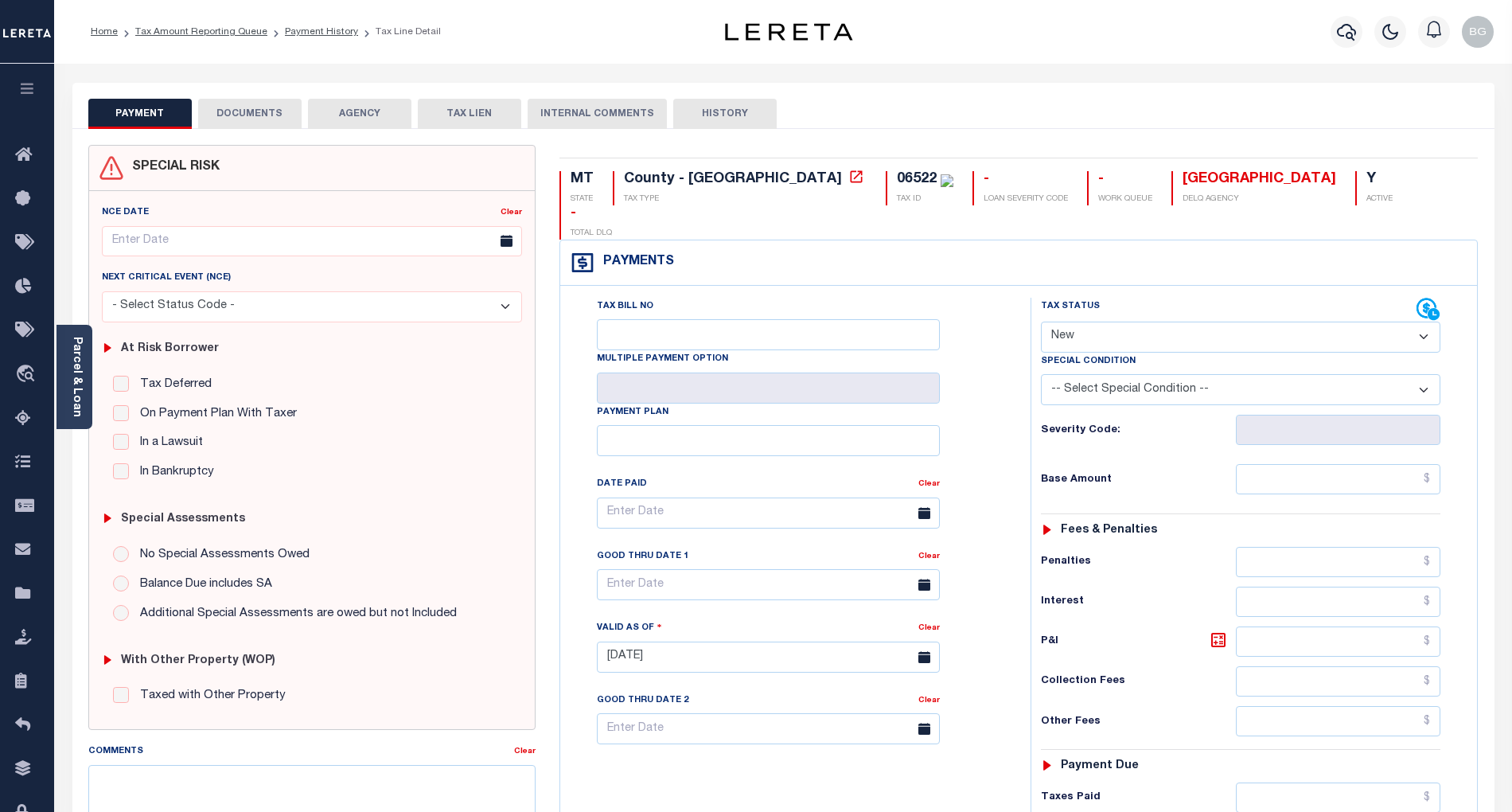
click at [1104, 297] on div "Tax Status Status" at bounding box center [1229, 309] width 376 height 24
click at [1081, 322] on select "- Select Status Code - Open Due/Unpaid Paid Incomplete No Tax Due Internal Refu…" at bounding box center [1241, 337] width 399 height 31
select select "PYD"
click at [1041, 322] on select "- Select Status Code - Open Due/Unpaid Paid Incomplete No Tax Due Internal Refu…" at bounding box center [1241, 337] width 399 height 31
type input "[DATE]"
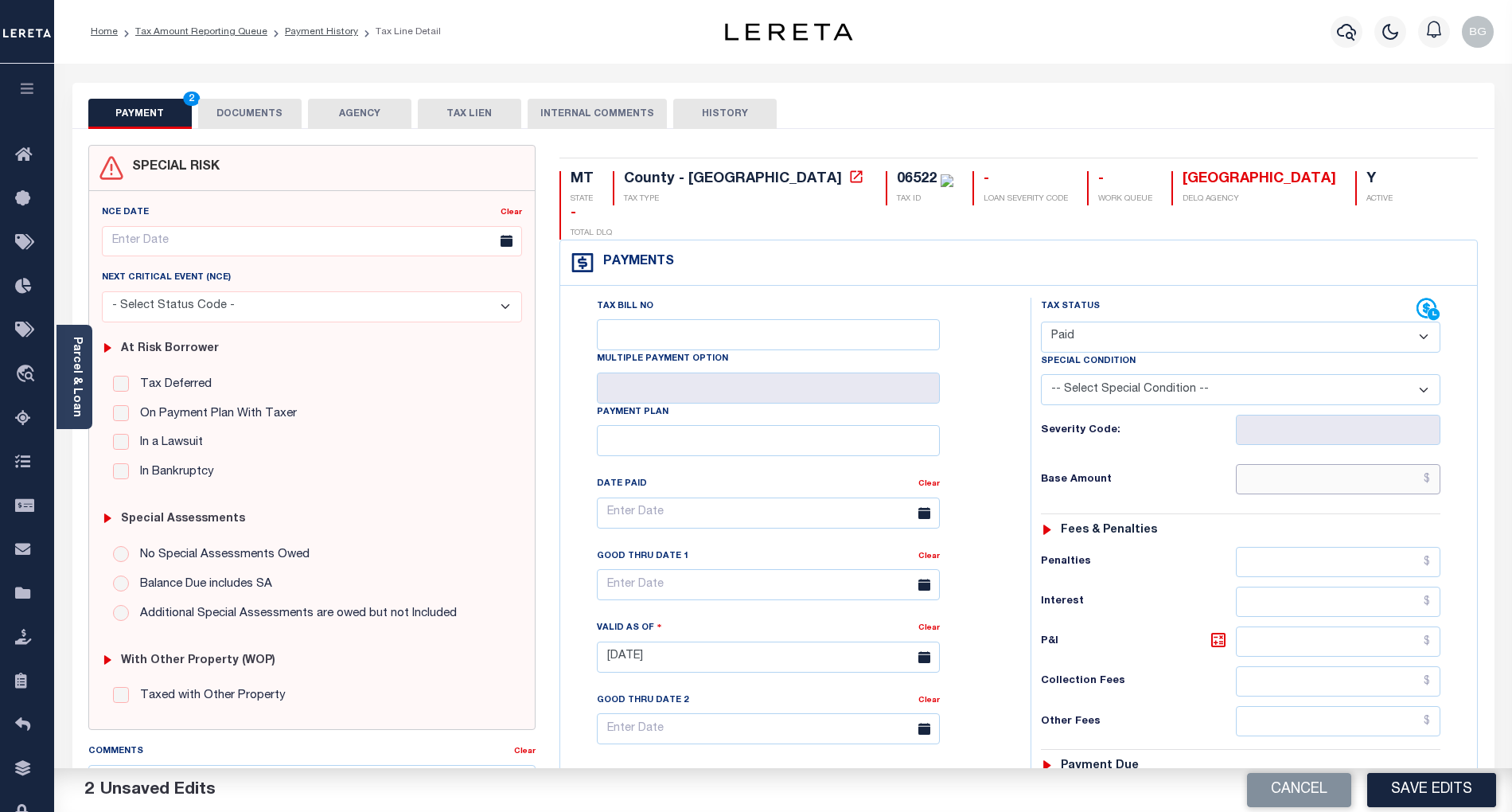
drag, startPoint x: 1350, startPoint y: 458, endPoint x: 1327, endPoint y: 466, distance: 24.4
click at [1350, 464] on input "text" at bounding box center [1339, 479] width 205 height 30
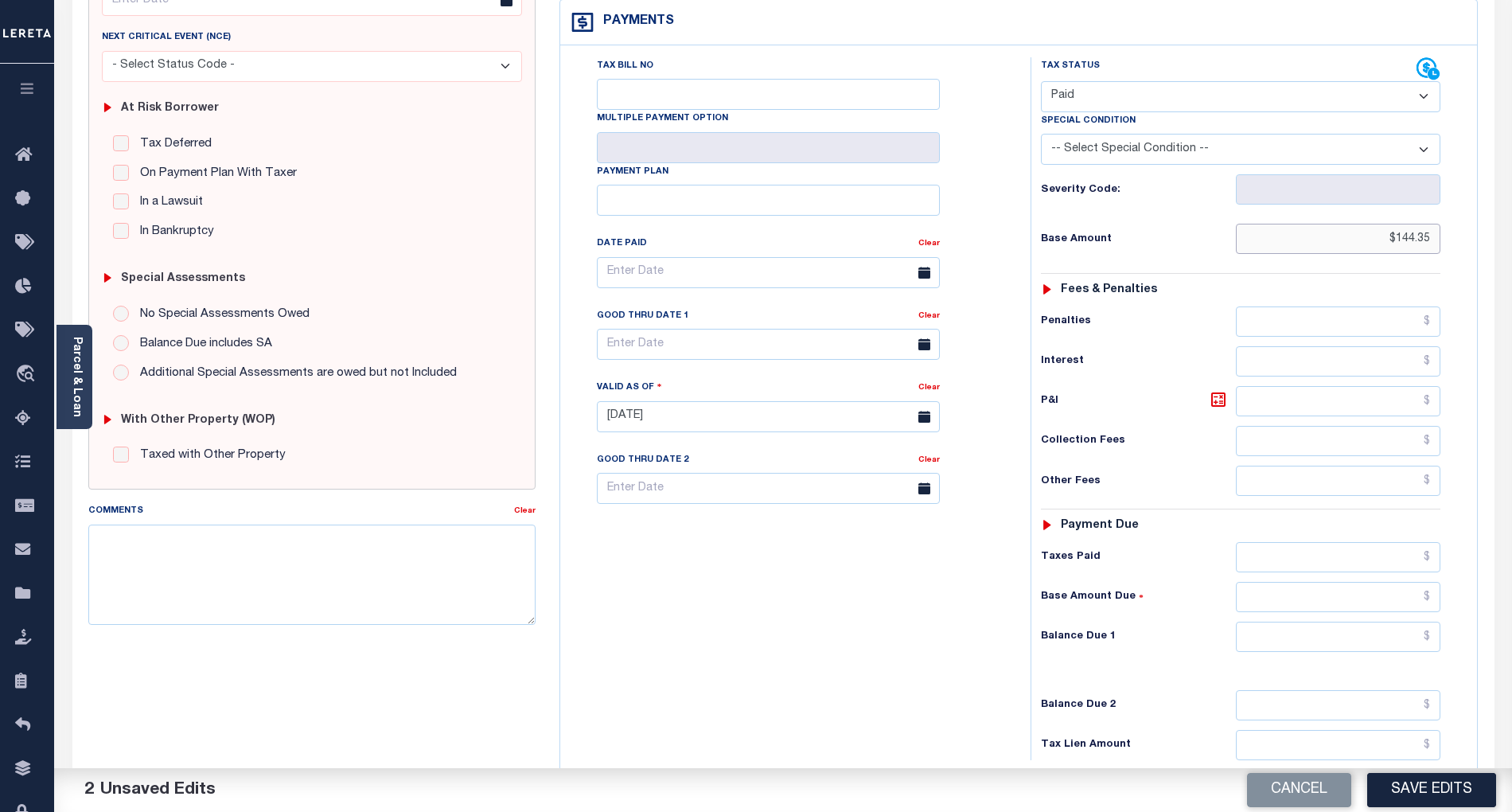
scroll to position [319, 0]
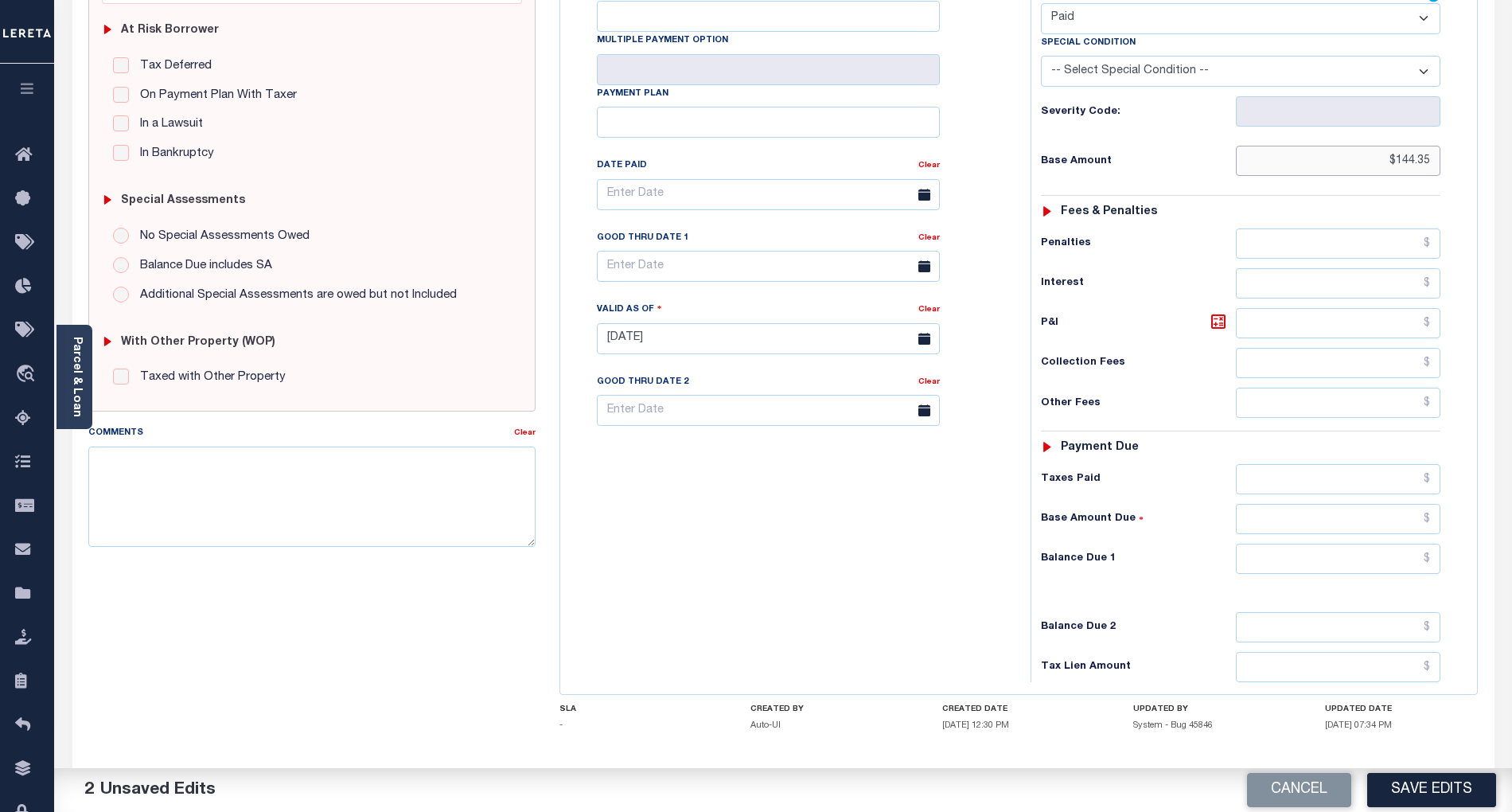
type input "$144.35"
click at [1402, 544] on input "text" at bounding box center [1339, 558] width 205 height 30
type input "$0.00"
click at [942, 565] on div "Tax Bill No Multiple Payment Option Payment Plan Clear" at bounding box center [791, 330] width 454 height 703
click at [1457, 785] on button "Save Edits" at bounding box center [1432, 790] width 129 height 34
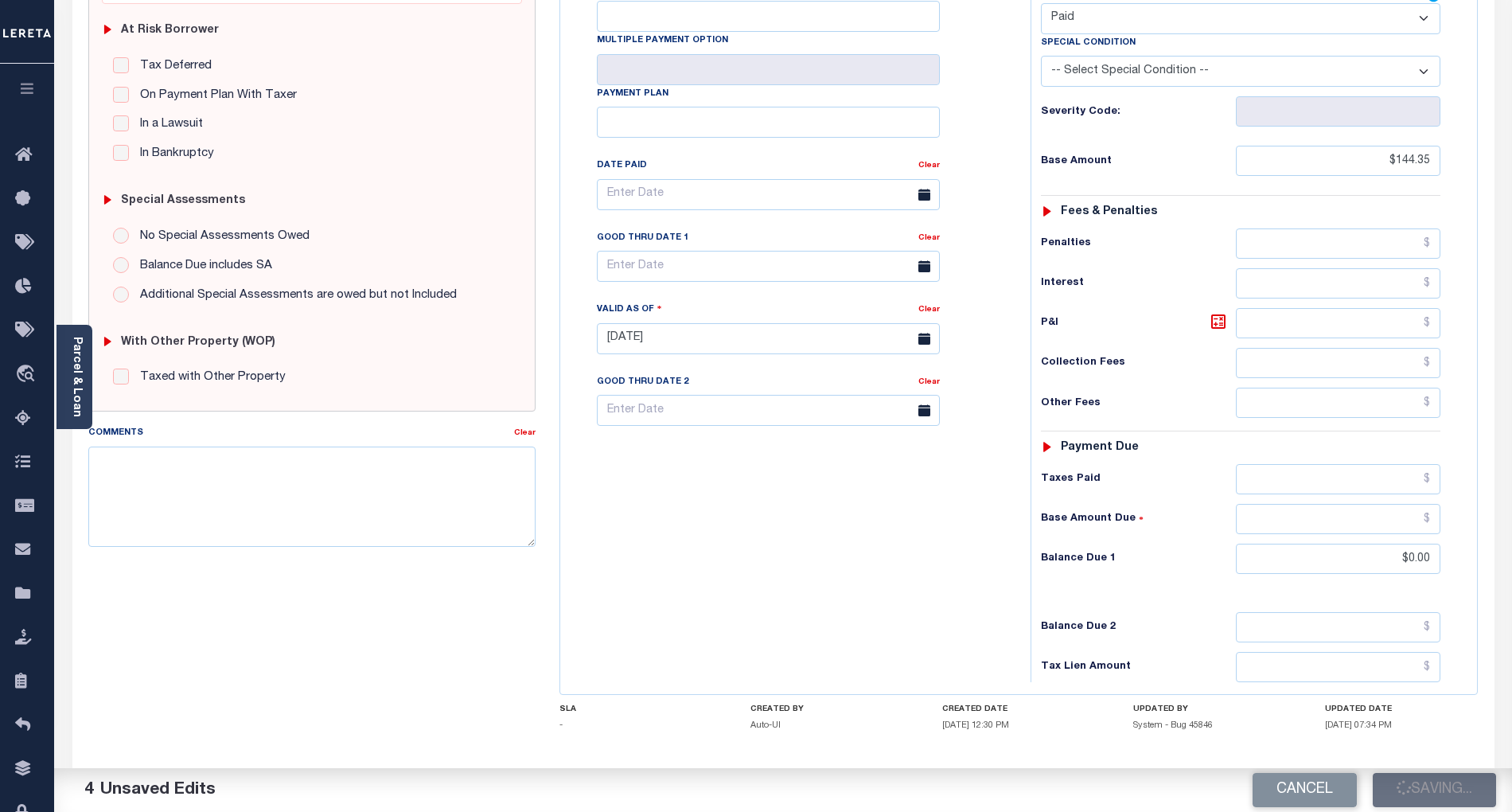
checkbox input "false"
type input "$144.35"
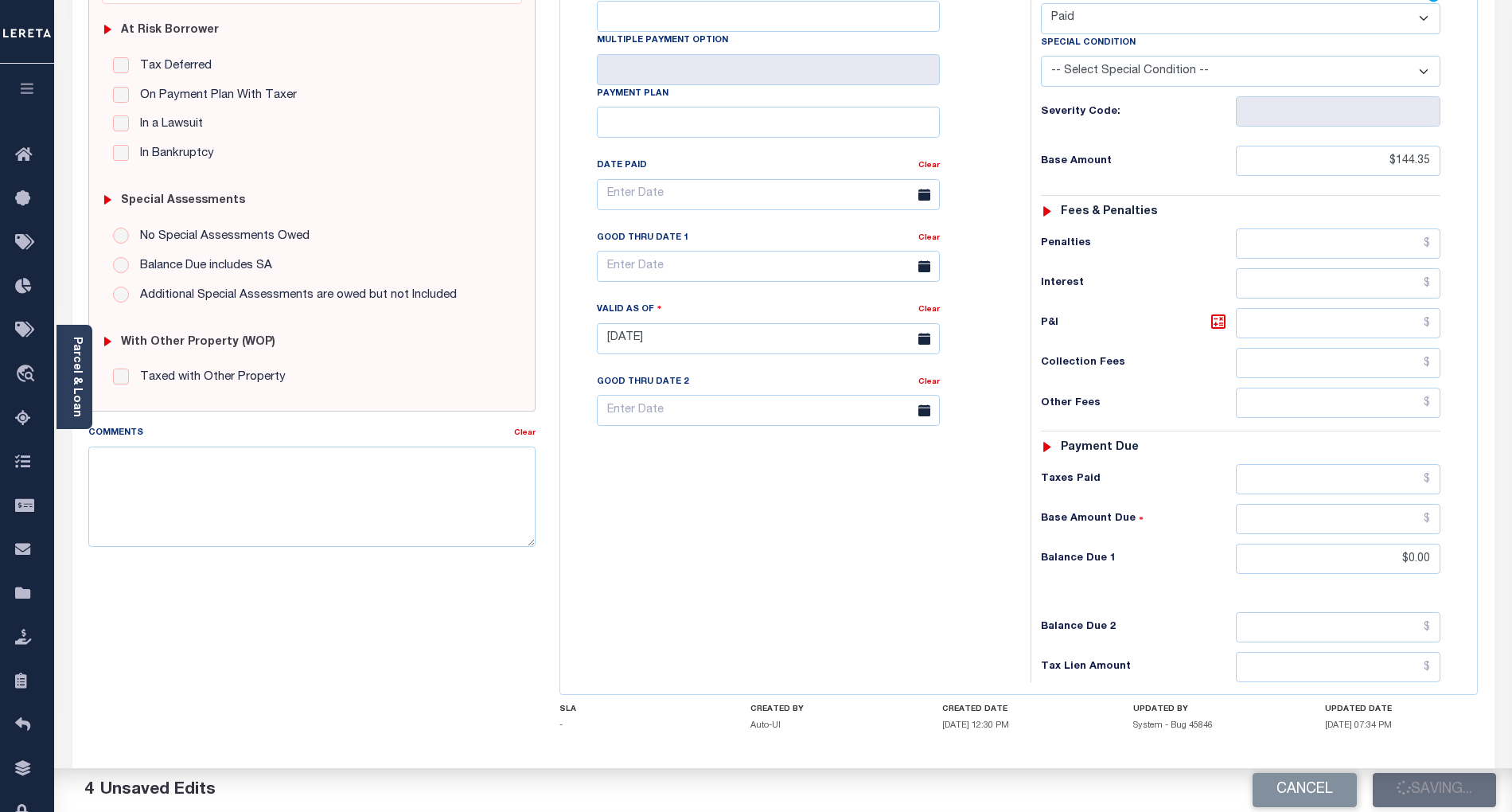
type input "$0"
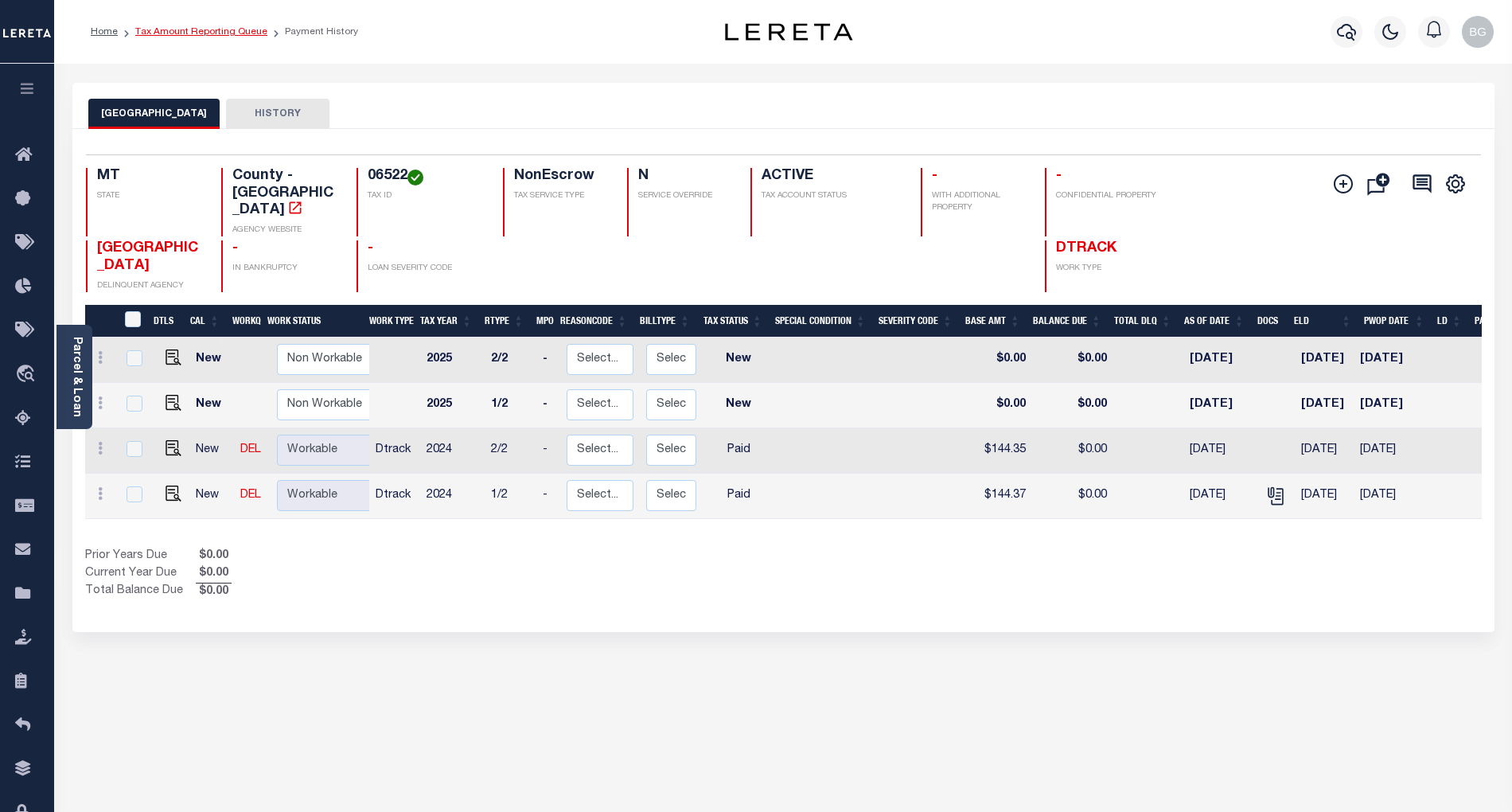
click at [190, 32] on link "Tax Amount Reporting Queue" at bounding box center [201, 32] width 132 height 10
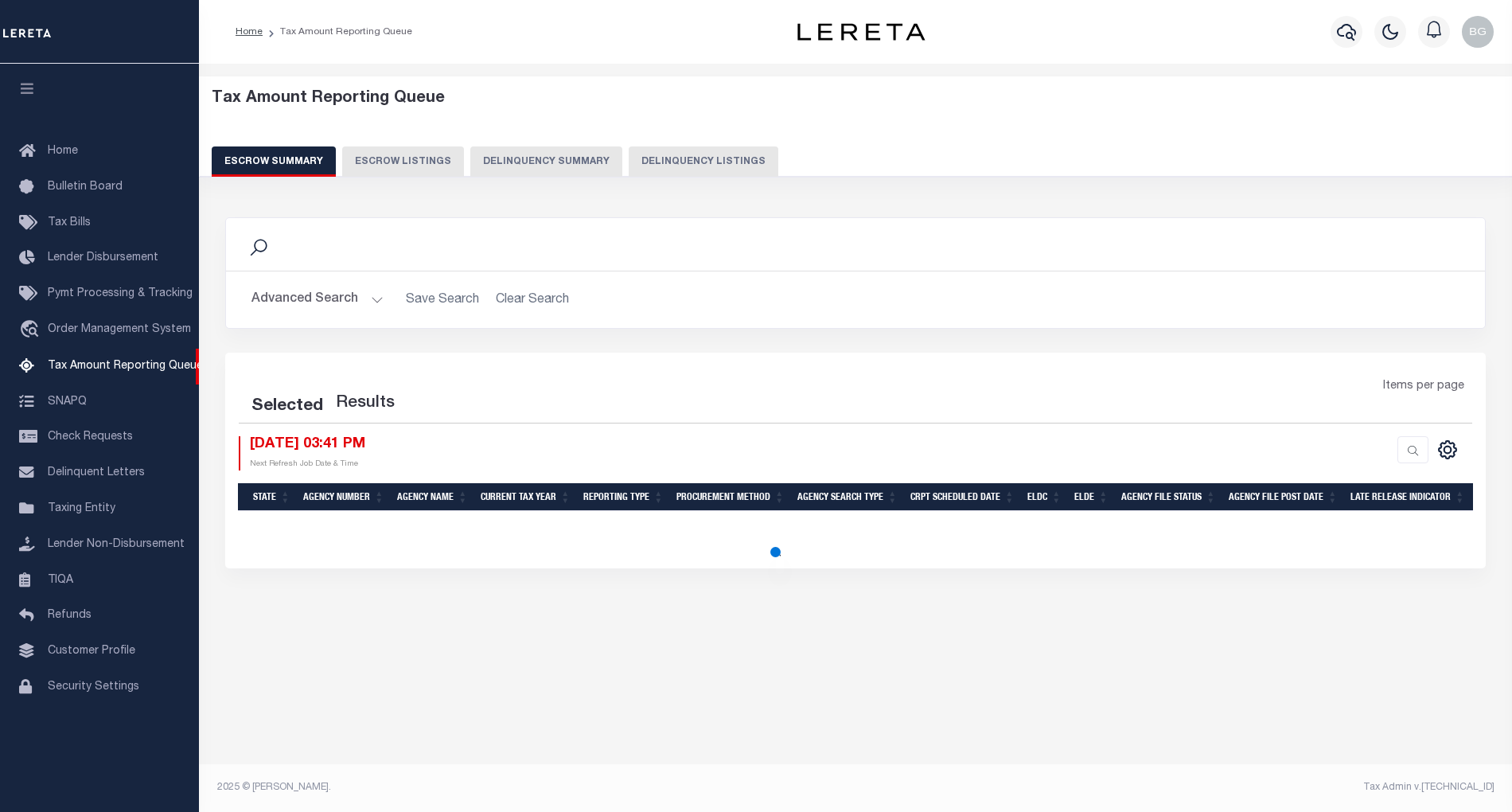
click at [691, 169] on button "Delinquency Listings" at bounding box center [703, 161] width 149 height 30
select select "100"
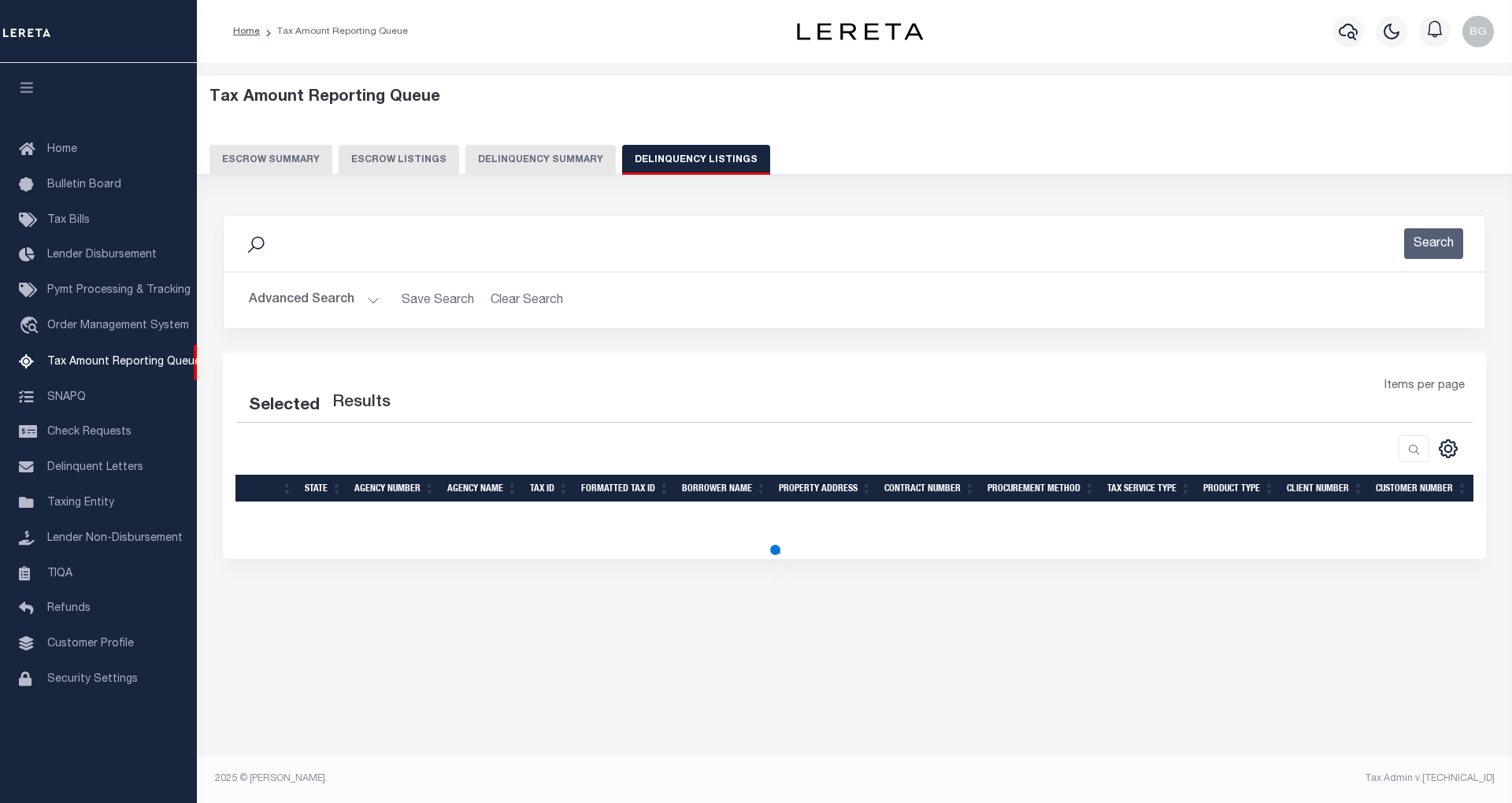
select select "100"
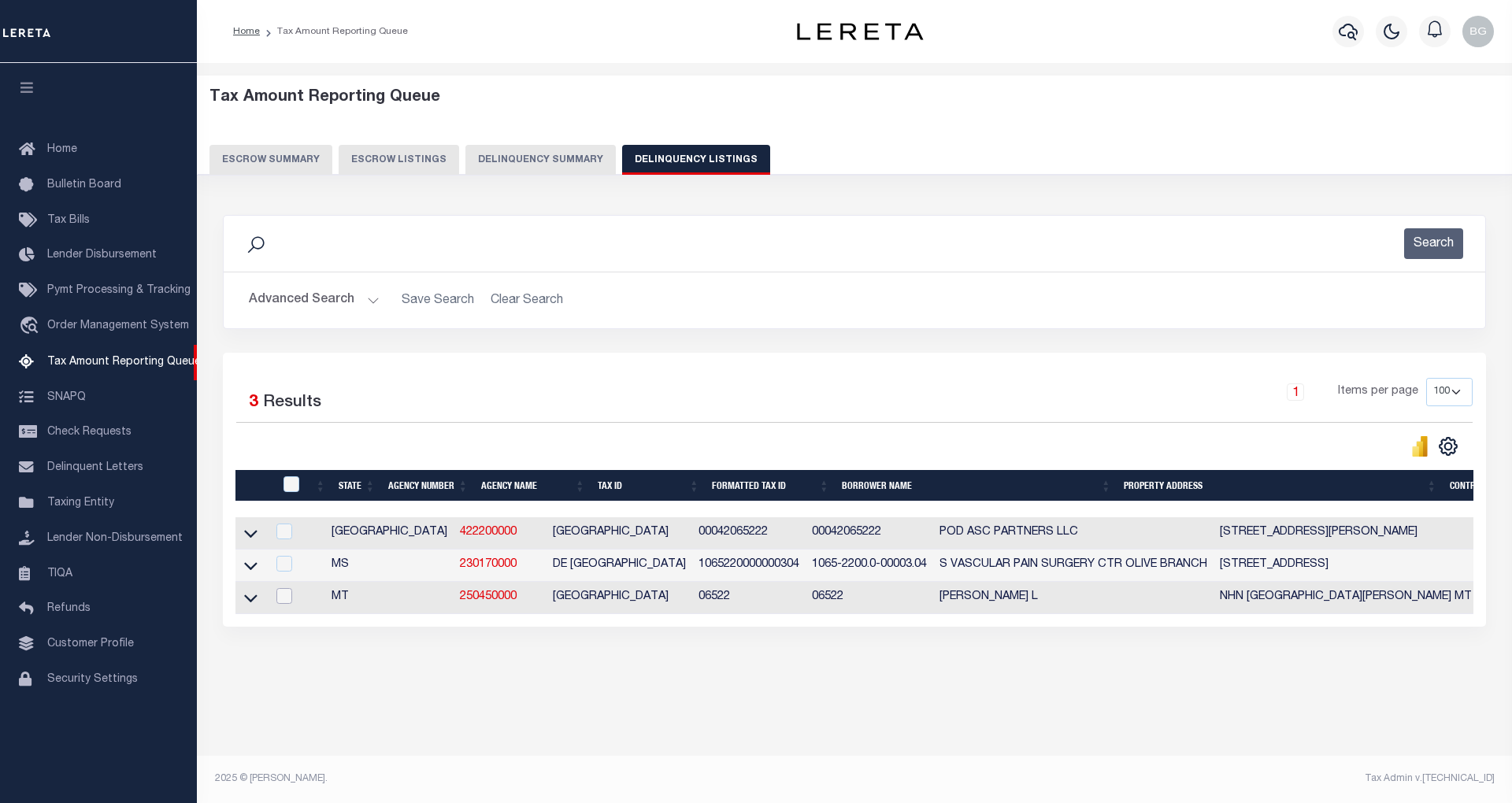
click at [281, 600] on input "checkbox" at bounding box center [284, 596] width 15 height 15
checkbox input "true"
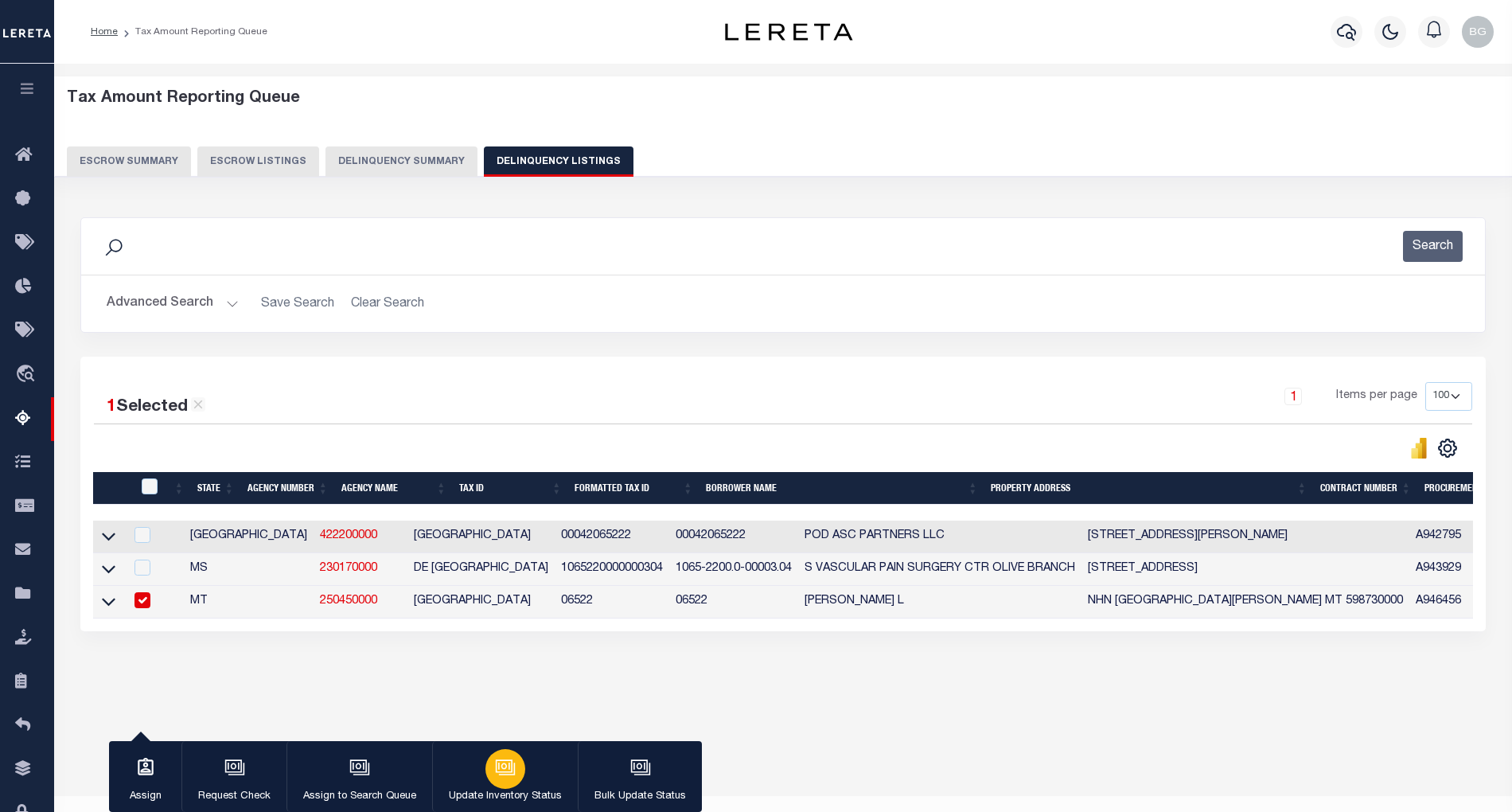
click at [498, 768] on icon "button" at bounding box center [505, 766] width 20 height 20
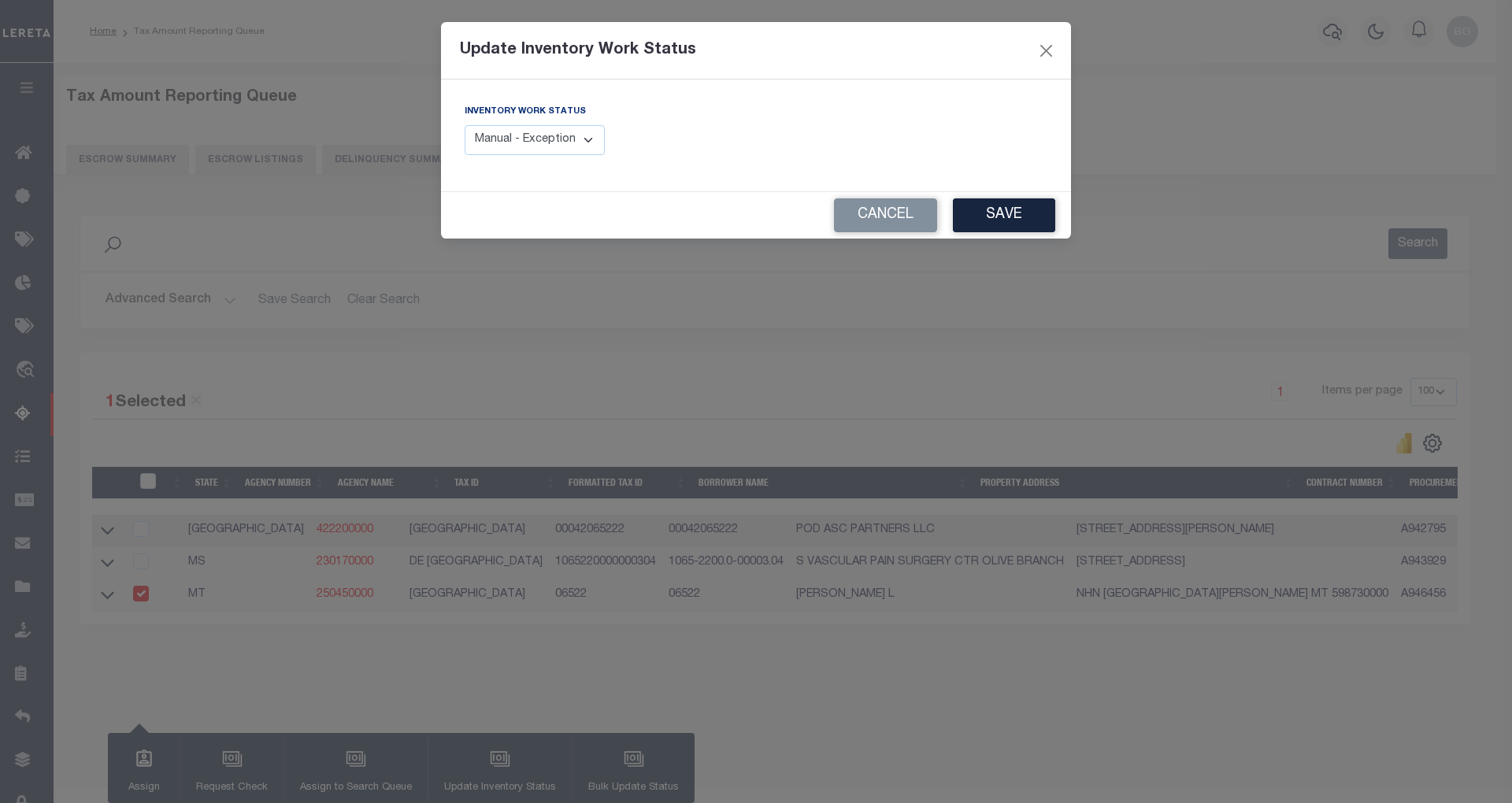
click at [559, 120] on div "Inventory Work Status Manual - Exception Pended - Awaiting Search Late Add Exce…" at bounding box center [535, 129] width 140 height 52
click at [574, 140] on select "Manual - Exception Pended - Awaiting Search Late Add Exception Completed" at bounding box center [535, 141] width 140 height 31
select select "4"
click at [465, 126] on select "Manual - Exception Pended - Awaiting Search Late Add Exception Completed" at bounding box center [535, 141] width 140 height 31
click at [1006, 225] on button "Save" at bounding box center [1004, 215] width 103 height 34
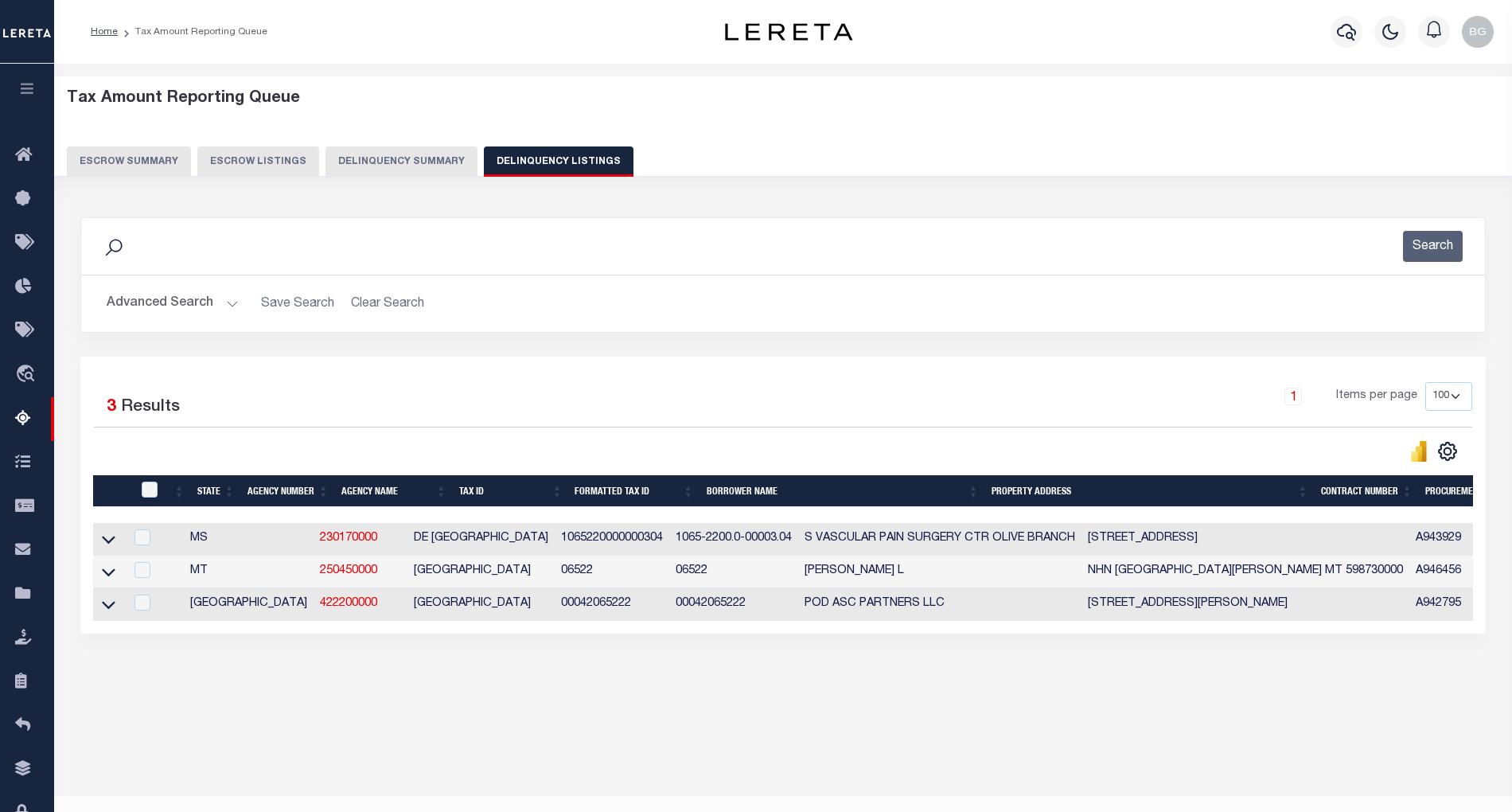
click at [231, 303] on button "Advanced Search" at bounding box center [172, 303] width 132 height 31
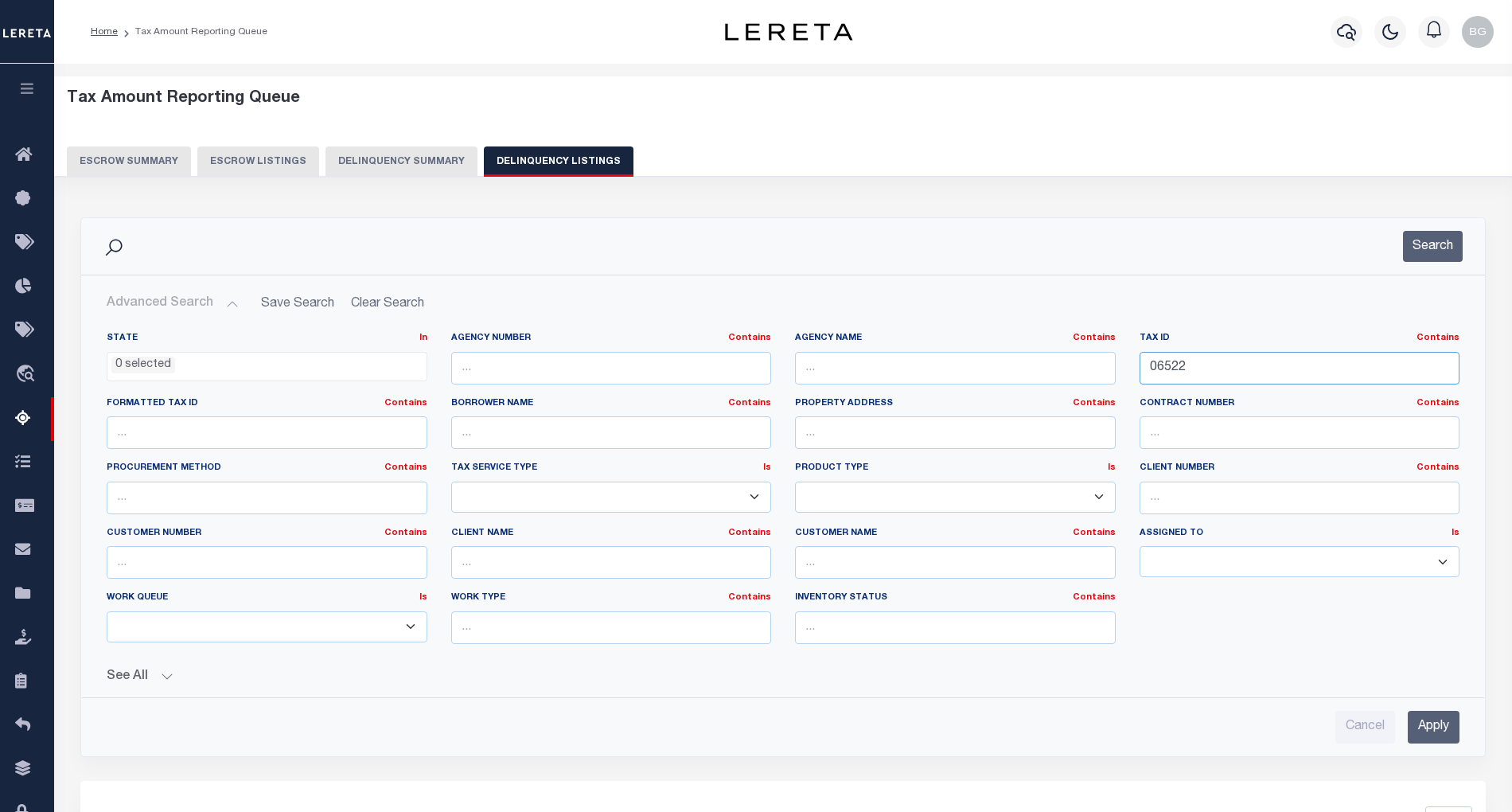
click at [1170, 363] on input "06522" at bounding box center [1300, 368] width 321 height 33
paste input "8496"
type input "8496"
click at [1434, 723] on input "Apply" at bounding box center [1433, 728] width 51 height 33
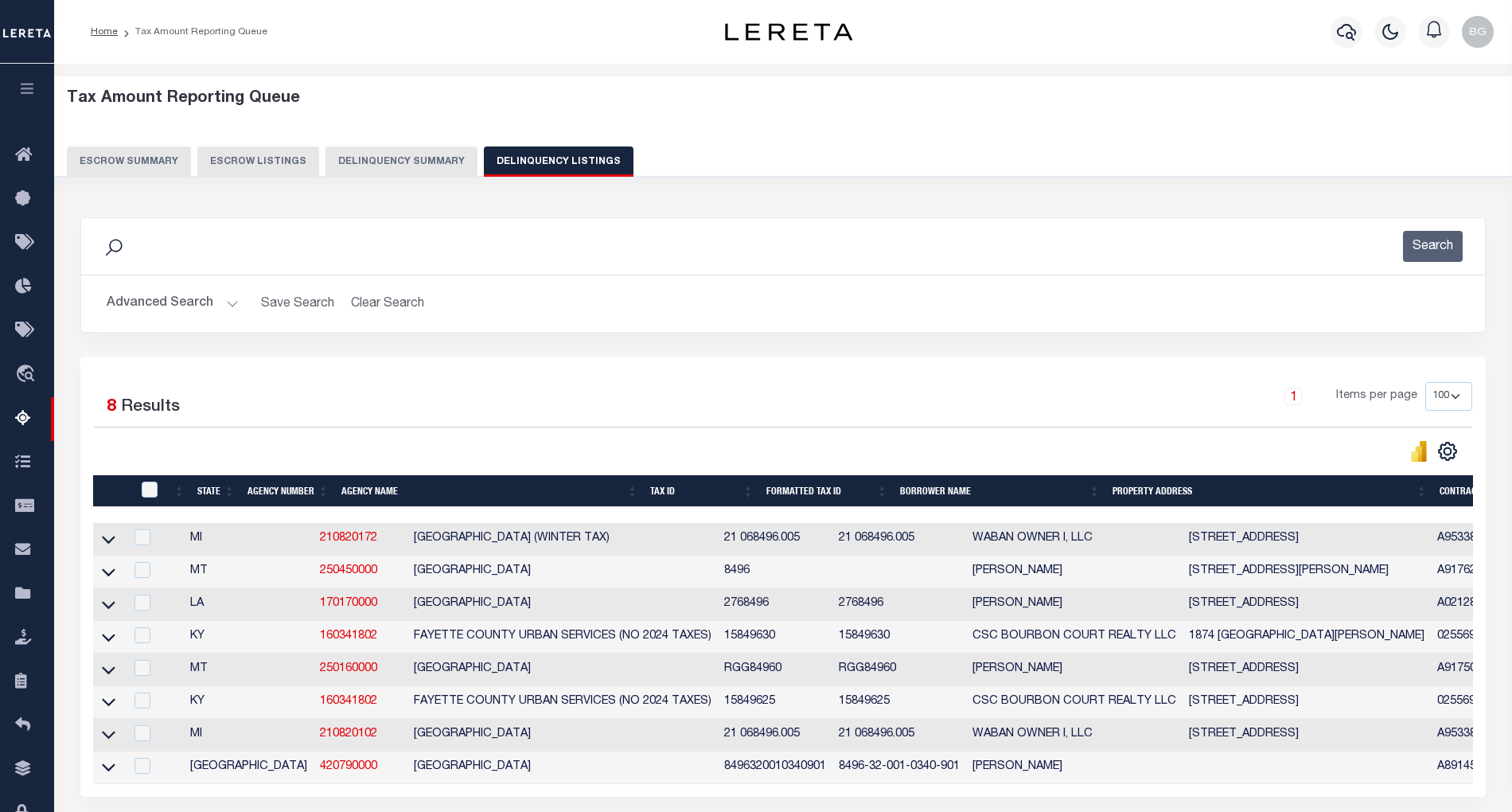
drag, startPoint x: 107, startPoint y: 579, endPoint x: 838, endPoint y: 19, distance: 920.8
click at [107, 577] on icon at bounding box center [108, 573] width 14 height 8
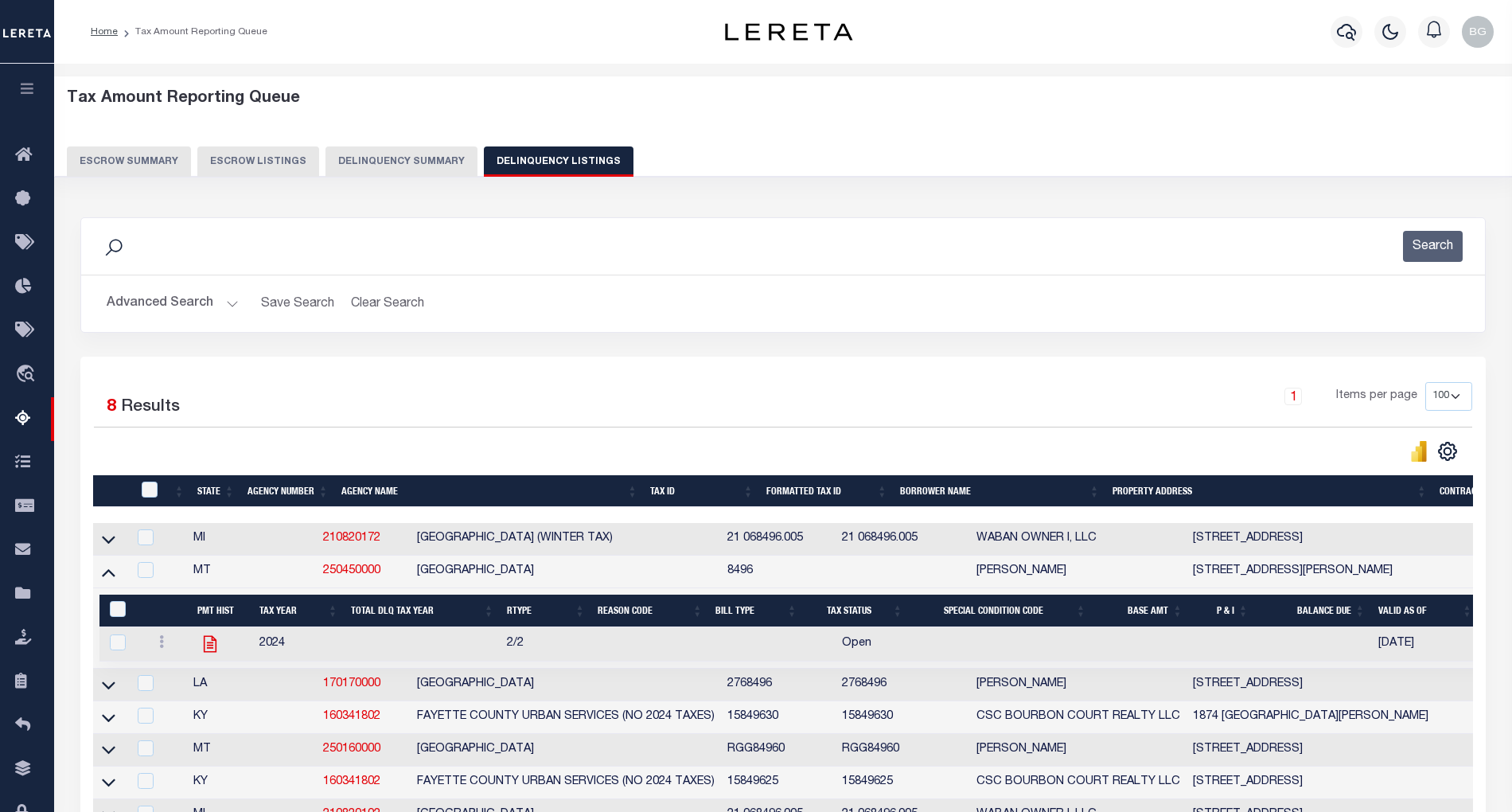
click at [207, 650] on icon at bounding box center [209, 643] width 13 height 16
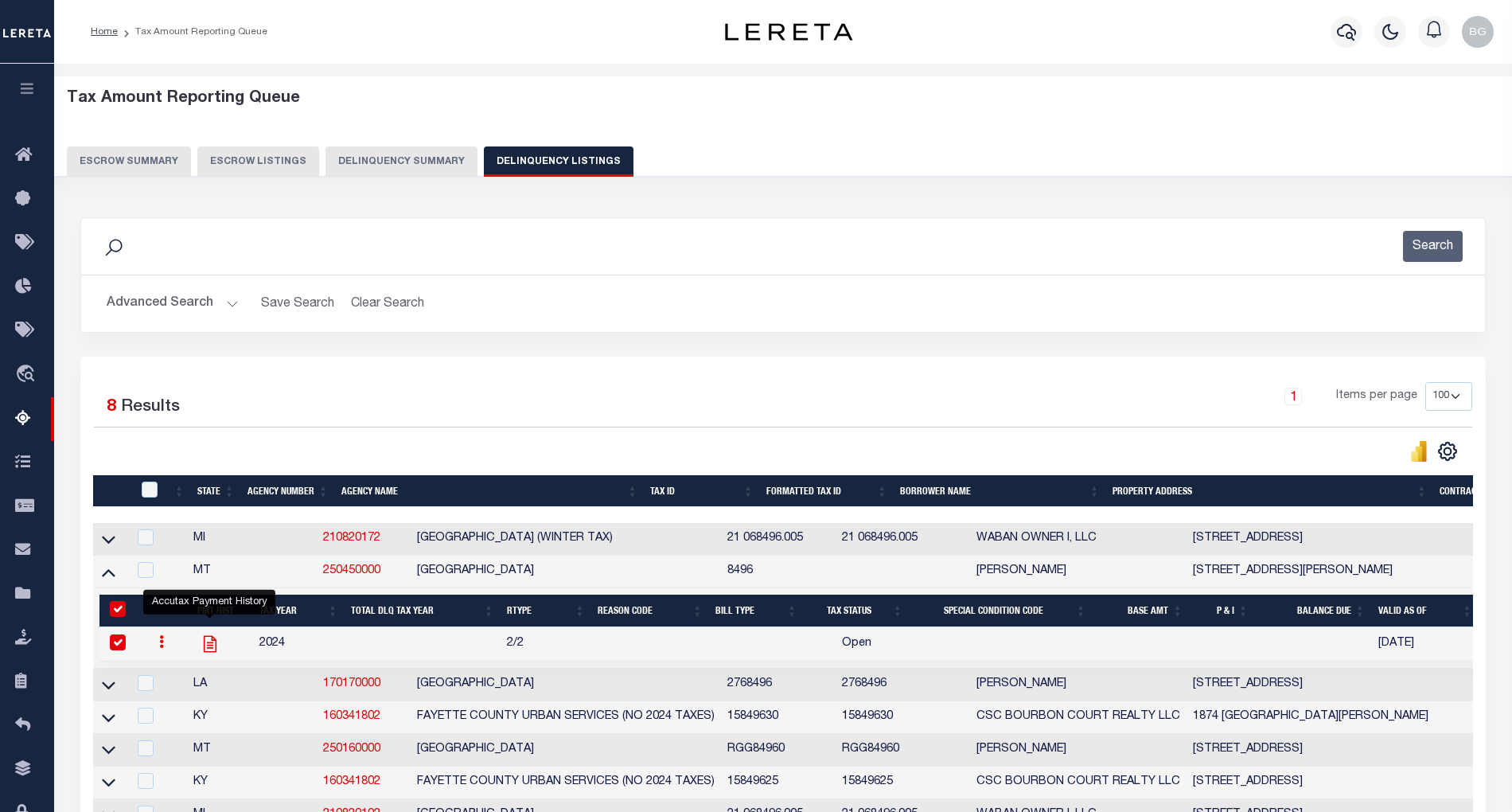
checkbox input "true"
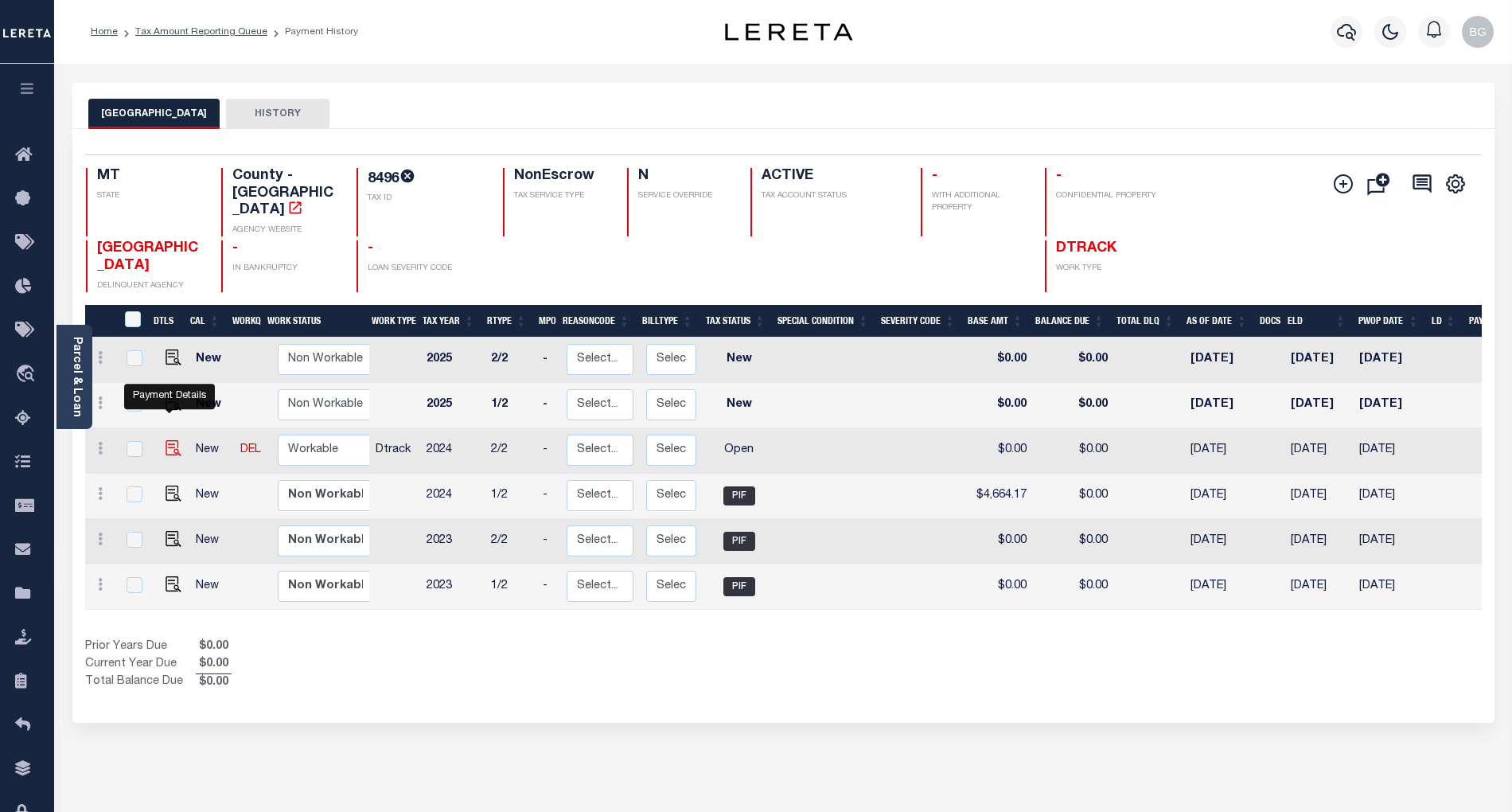
click at [169, 440] on img "" at bounding box center [173, 448] width 15 height 16
checkbox input "true"
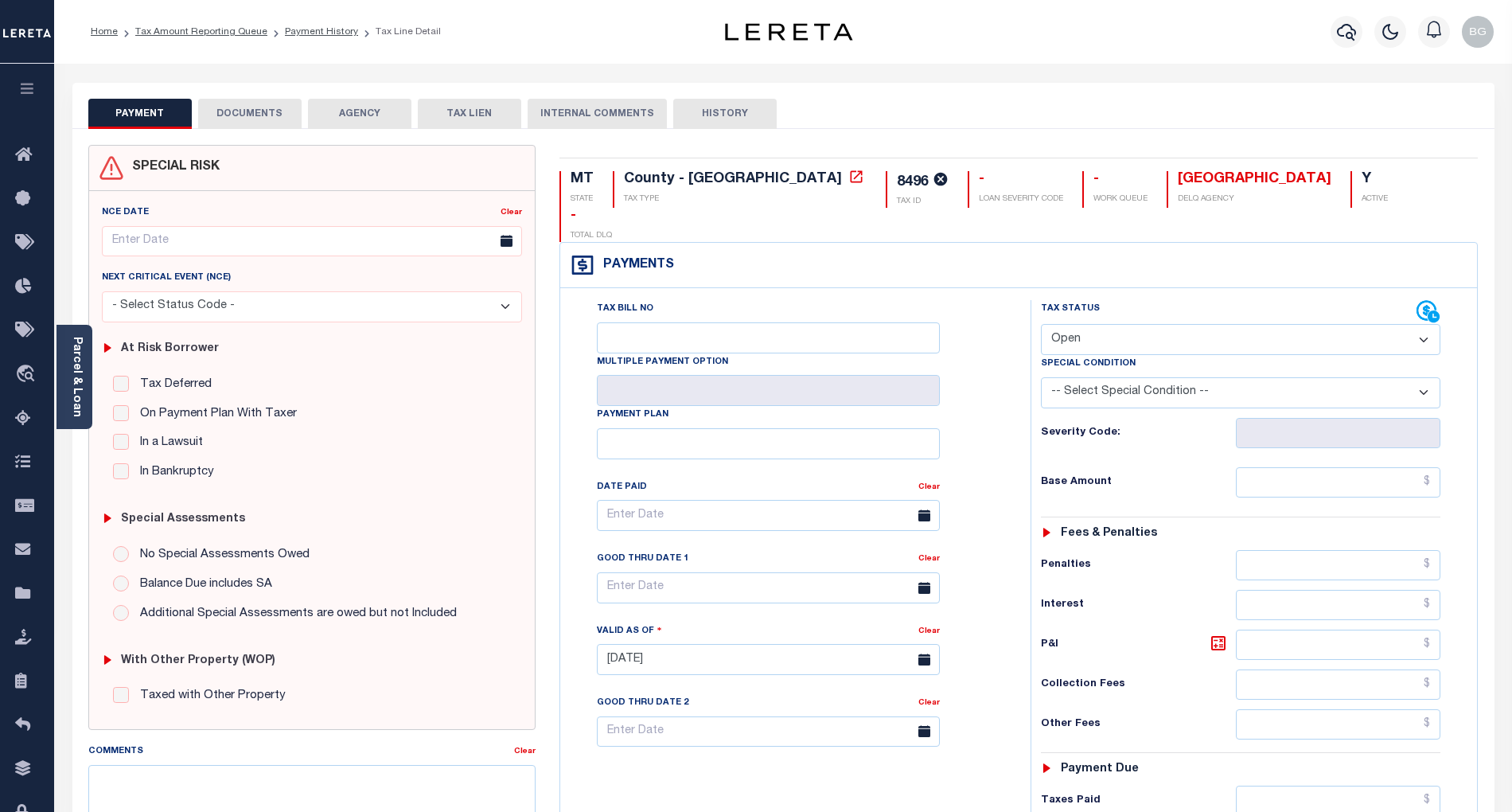
click at [235, 112] on button "DOCUMENTS" at bounding box center [250, 113] width 104 height 30
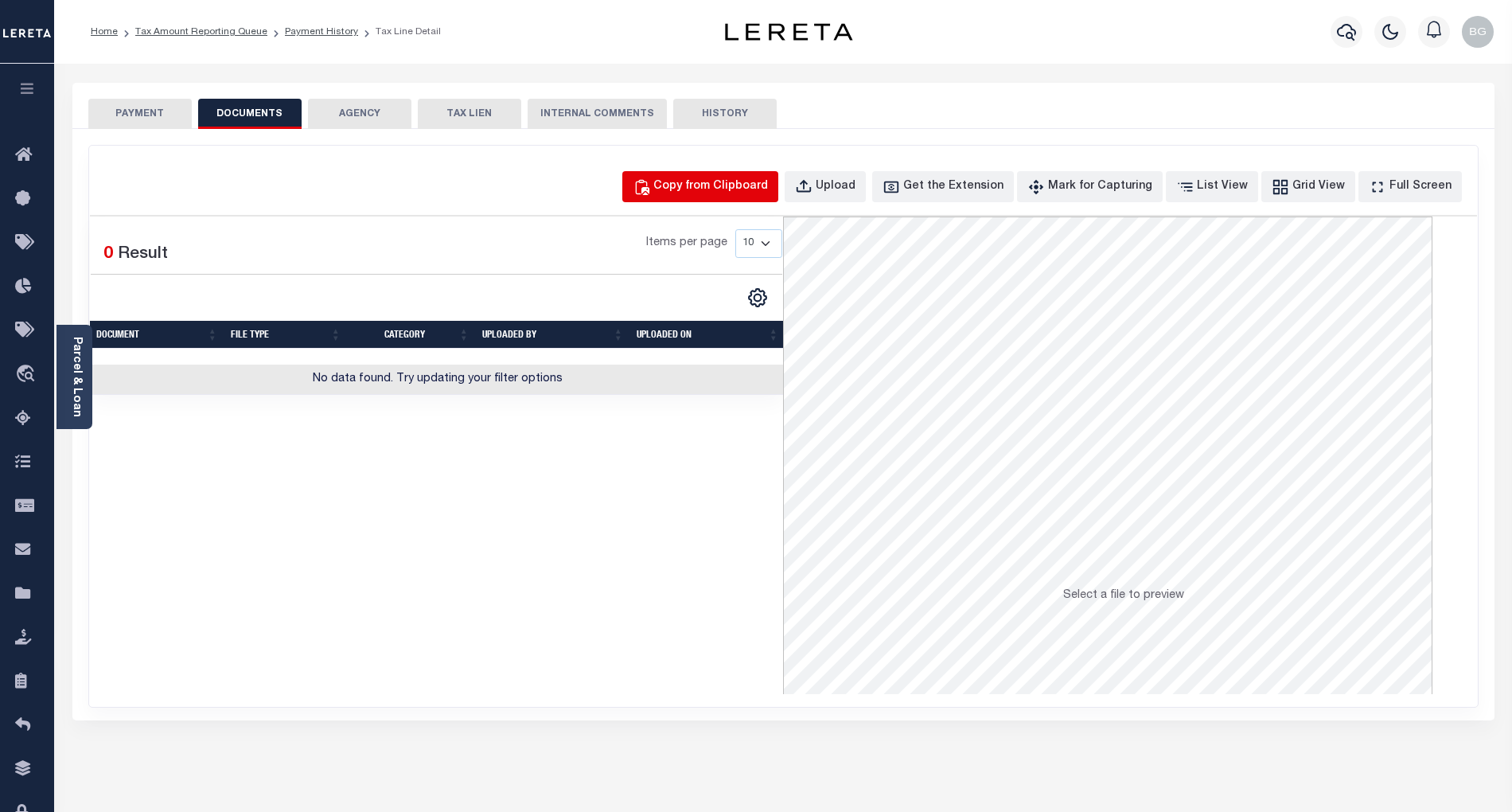
click at [748, 191] on div "Copy from Clipboard" at bounding box center [711, 187] width 114 height 17
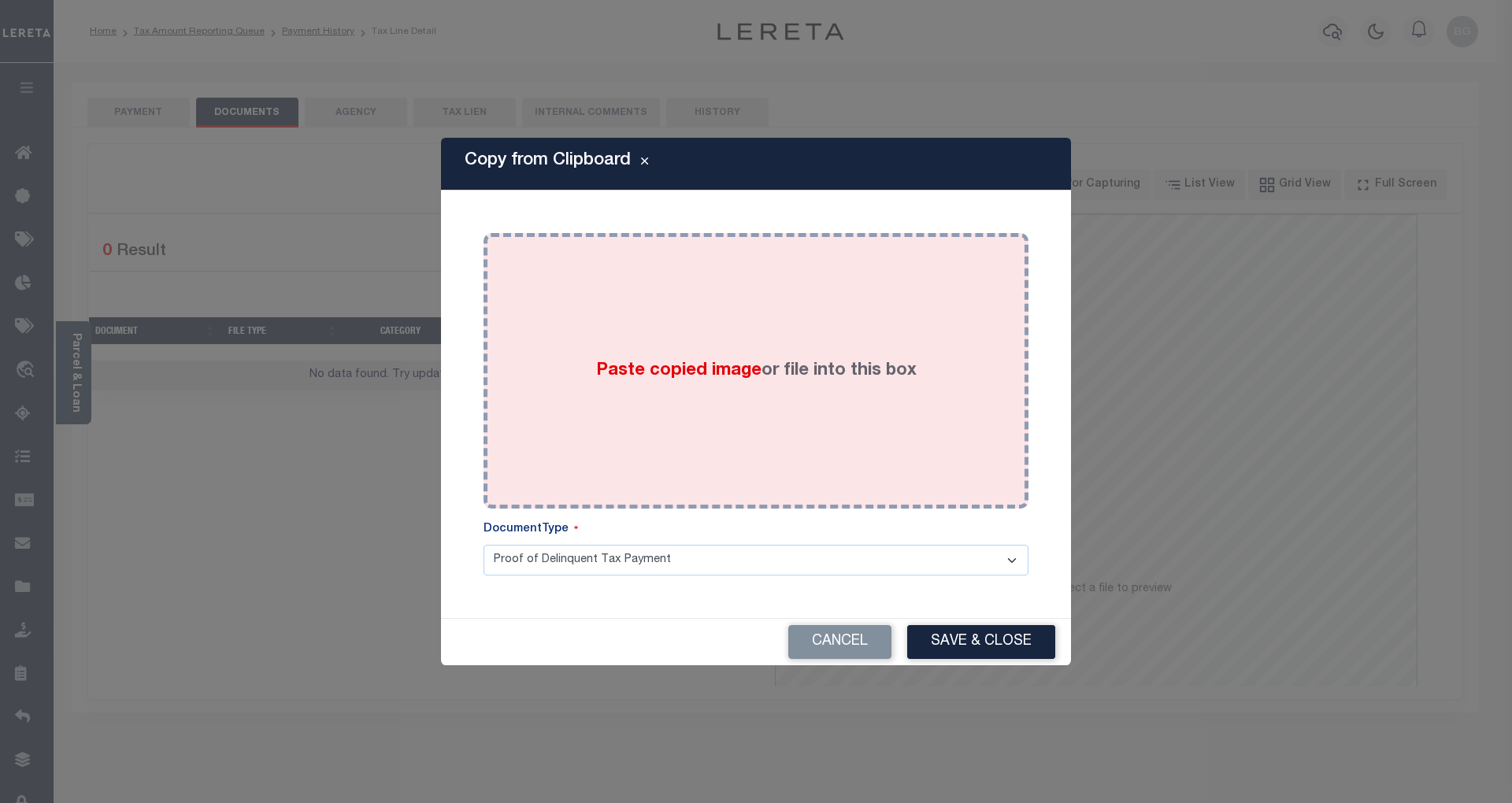
click at [691, 369] on span "Paste copied image" at bounding box center [679, 371] width 166 height 17
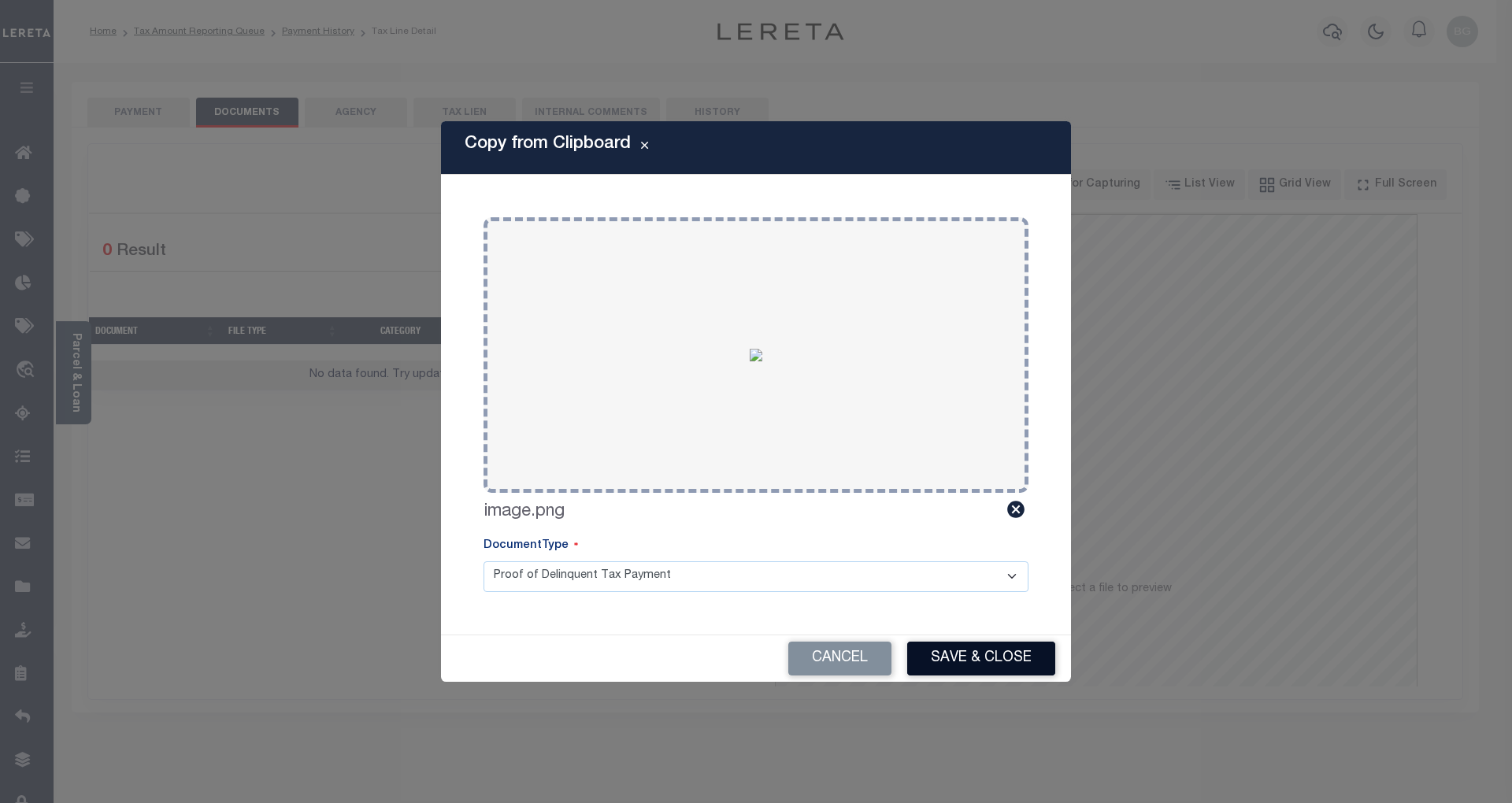
click at [997, 653] on button "Save & Close" at bounding box center [981, 658] width 148 height 34
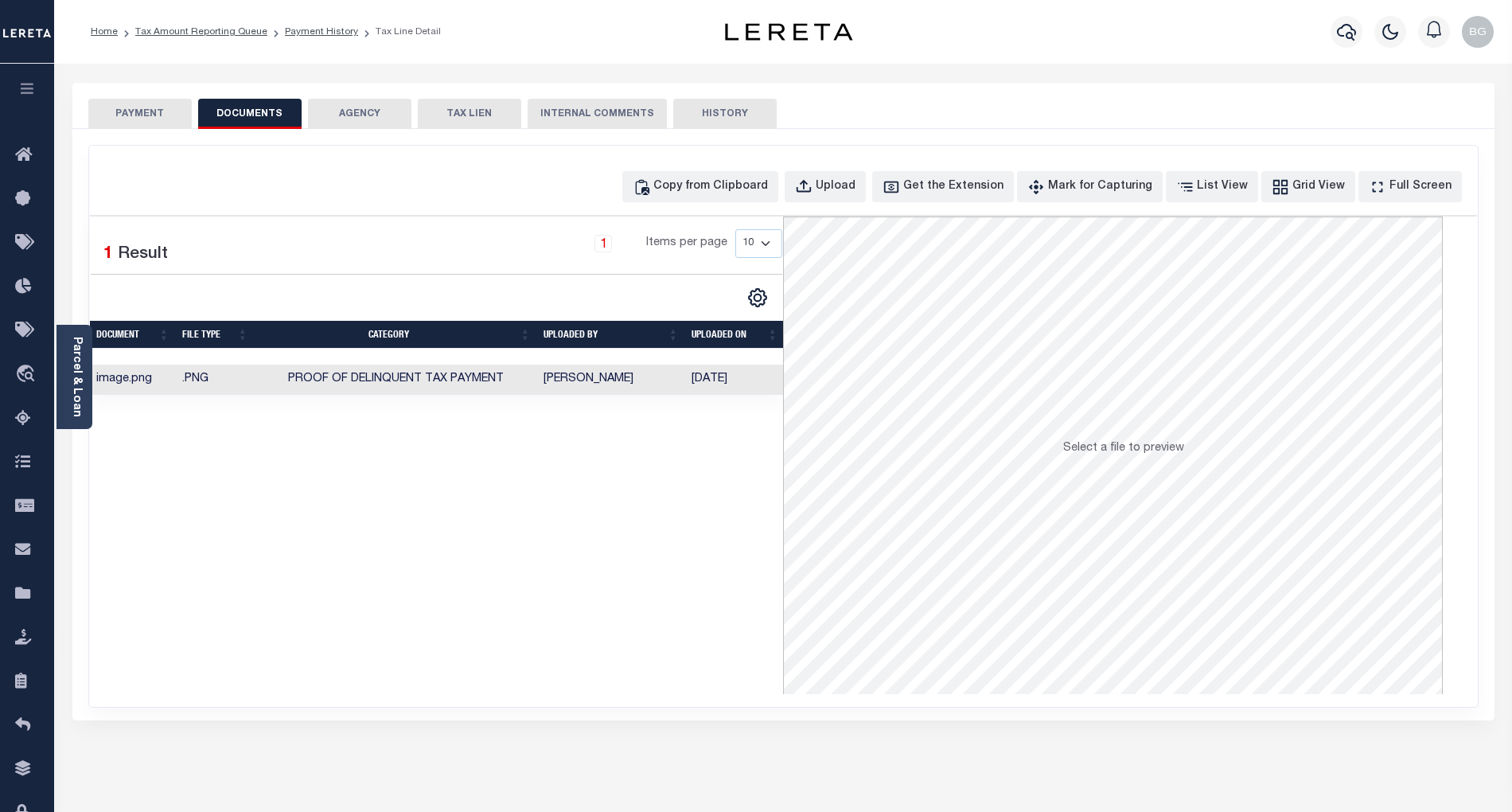
click at [145, 112] on button "PAYMENT" at bounding box center [139, 113] width 104 height 30
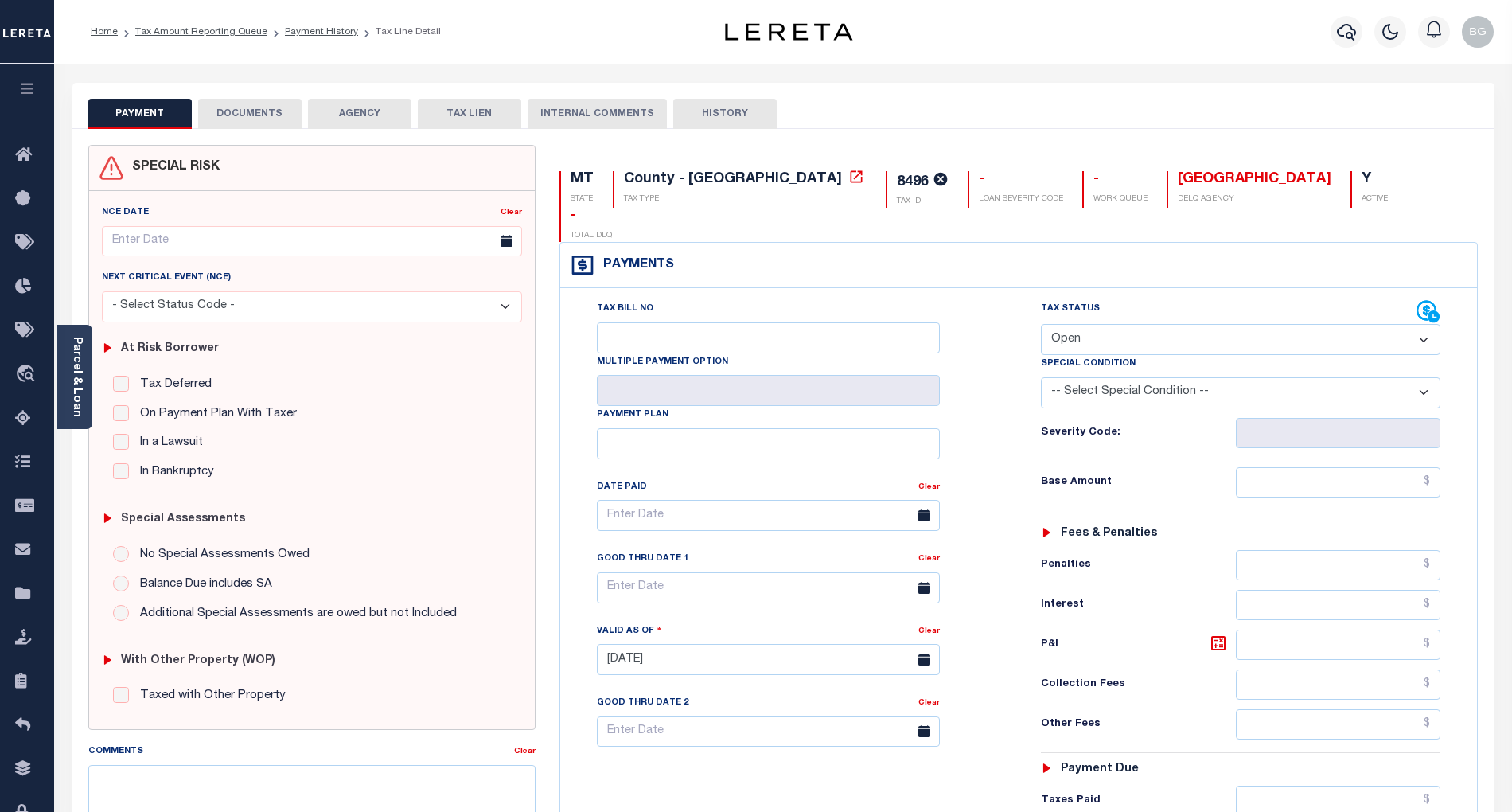
drag, startPoint x: 1074, startPoint y: 302, endPoint x: 1076, endPoint y: 317, distance: 15.1
click at [1074, 324] on select "- Select Status Code - Open Due/Unpaid Paid Incomplete No Tax Due Internal Refu…" at bounding box center [1241, 339] width 399 height 31
select select "PYD"
click at [1041, 324] on select "- Select Status Code - Open Due/Unpaid Paid Incomplete No Tax Due Internal Refu…" at bounding box center [1241, 339] width 399 height 31
type input "[DATE]"
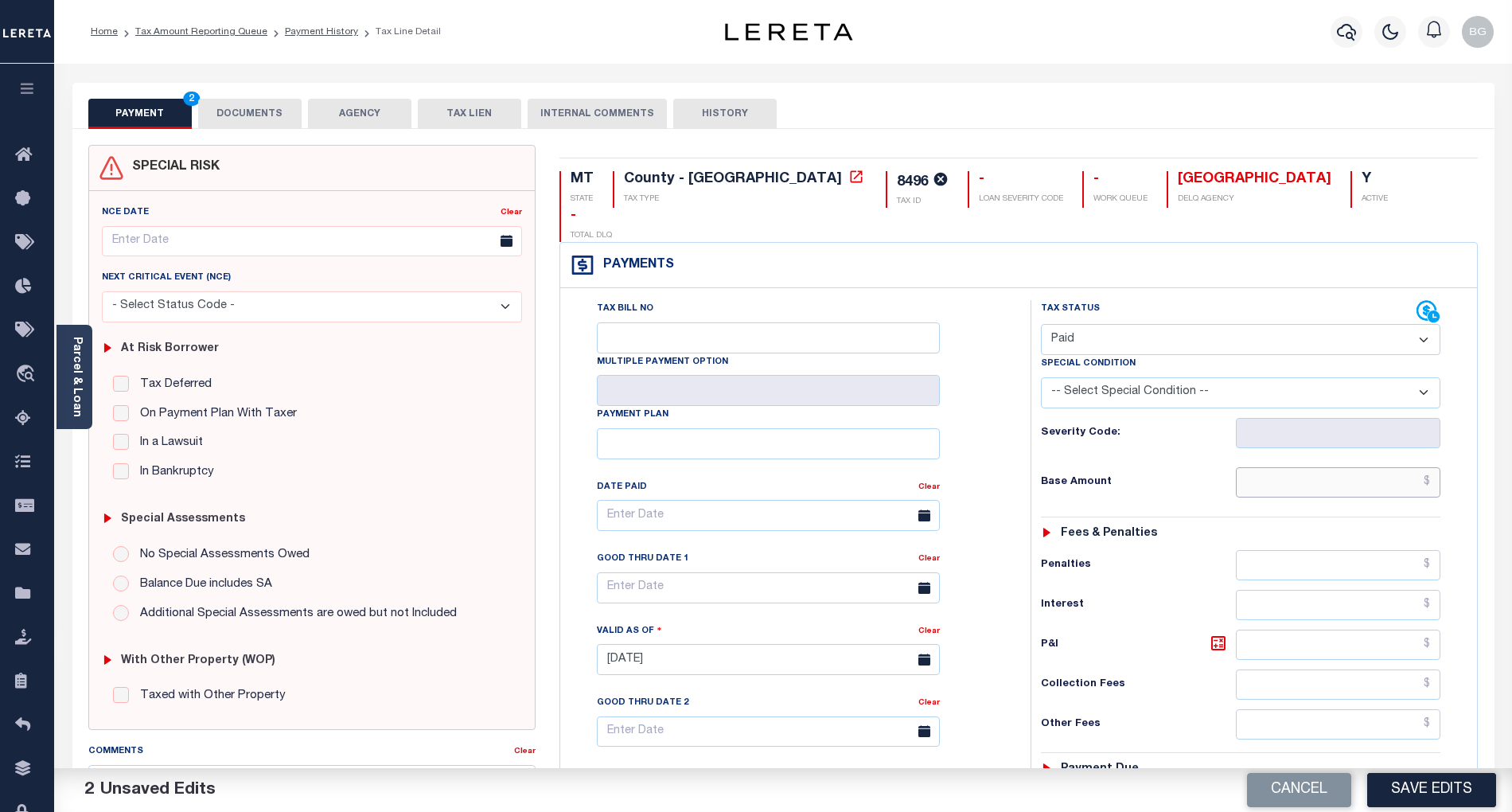
click at [1319, 467] on input "text" at bounding box center [1339, 482] width 205 height 30
type input "$4,664.14"
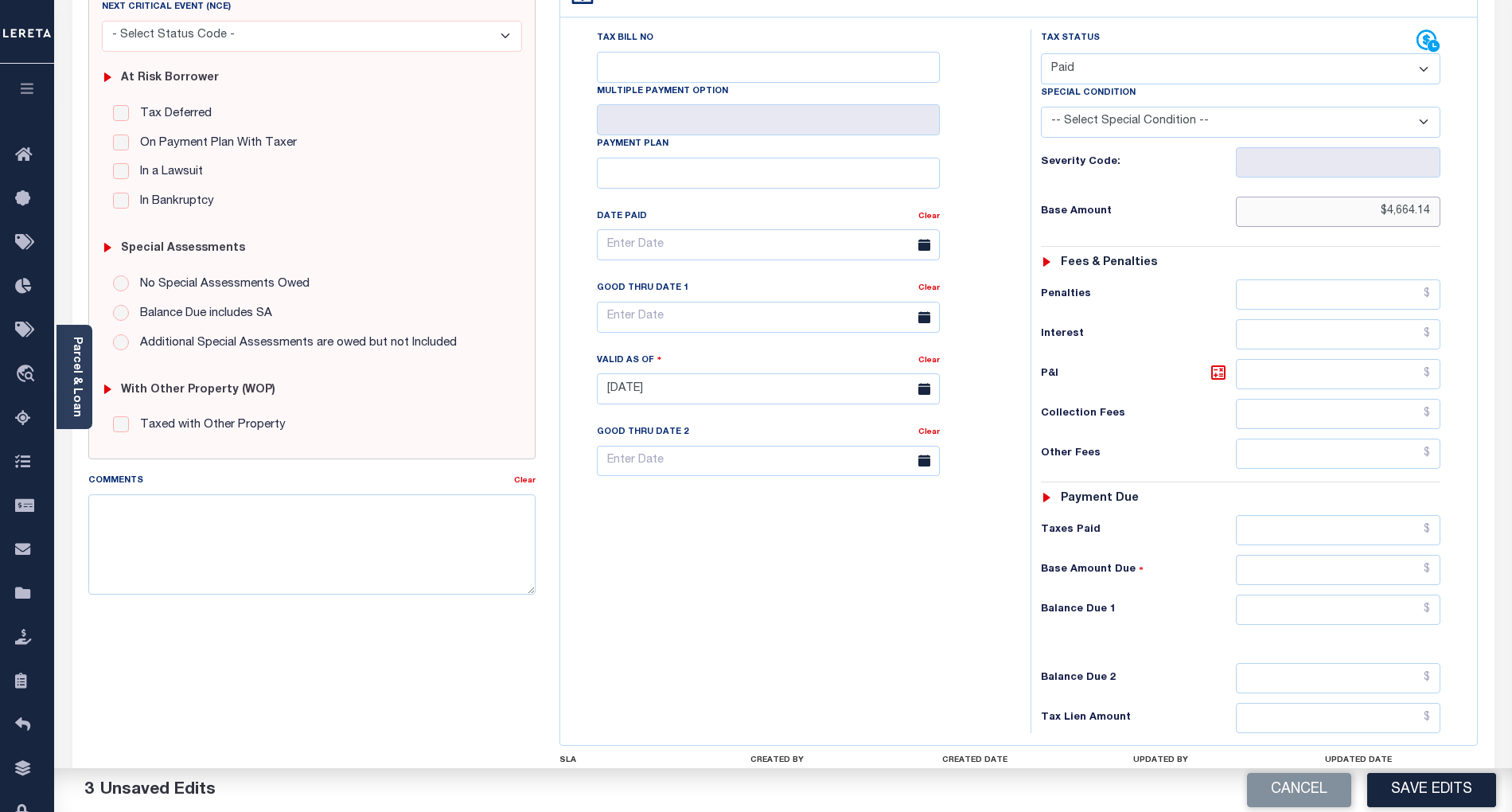
scroll to position [319, 0]
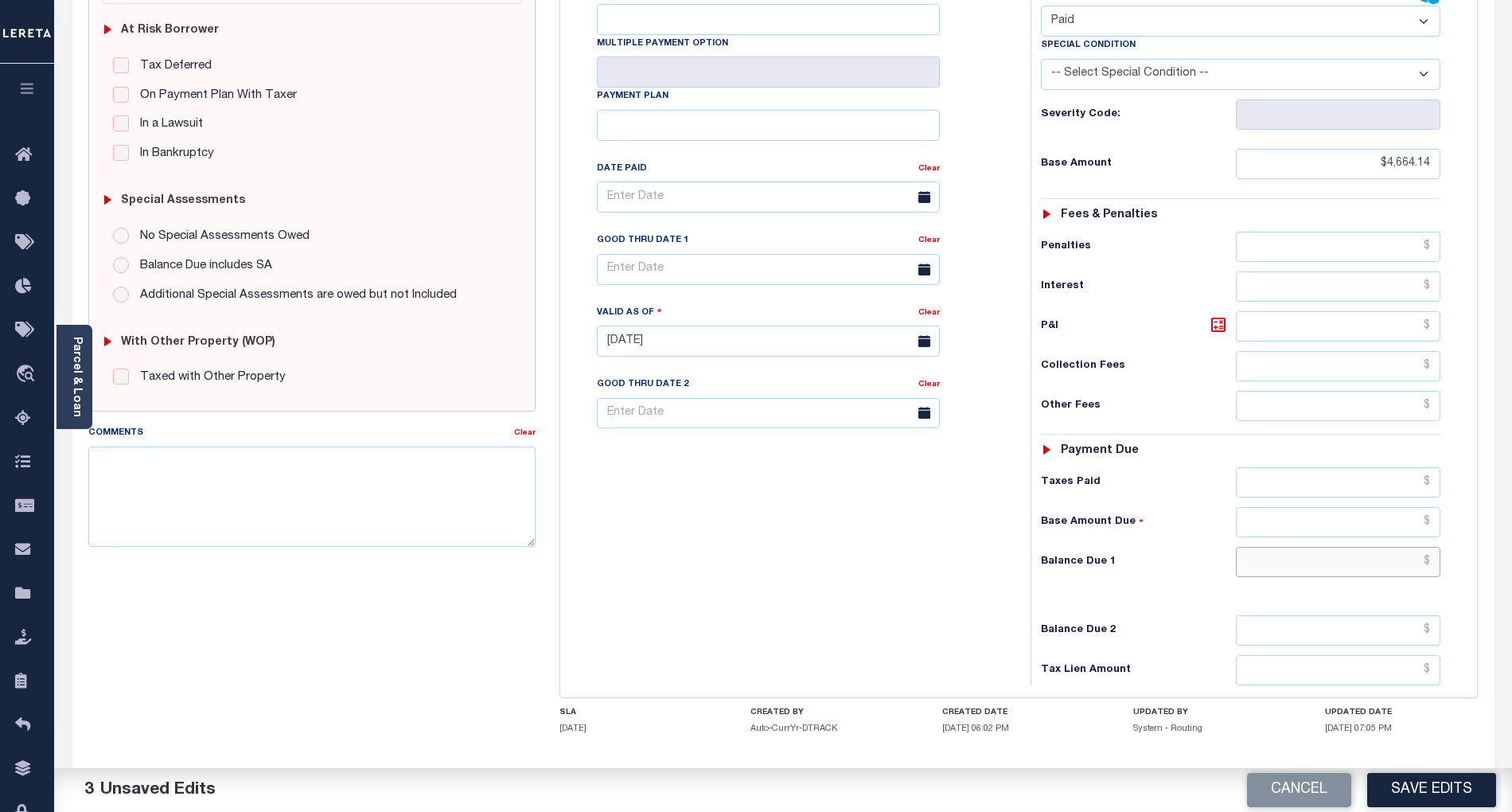
click at [1405, 547] on input "text" at bounding box center [1339, 561] width 205 height 30
click at [938, 562] on div "Tax Bill No Multiple Payment Option Payment Plan Clear" at bounding box center [791, 332] width 454 height 703
type input "$0.00"
click at [1469, 794] on button "Save Edits" at bounding box center [1432, 790] width 129 height 34
checkbox input "false"
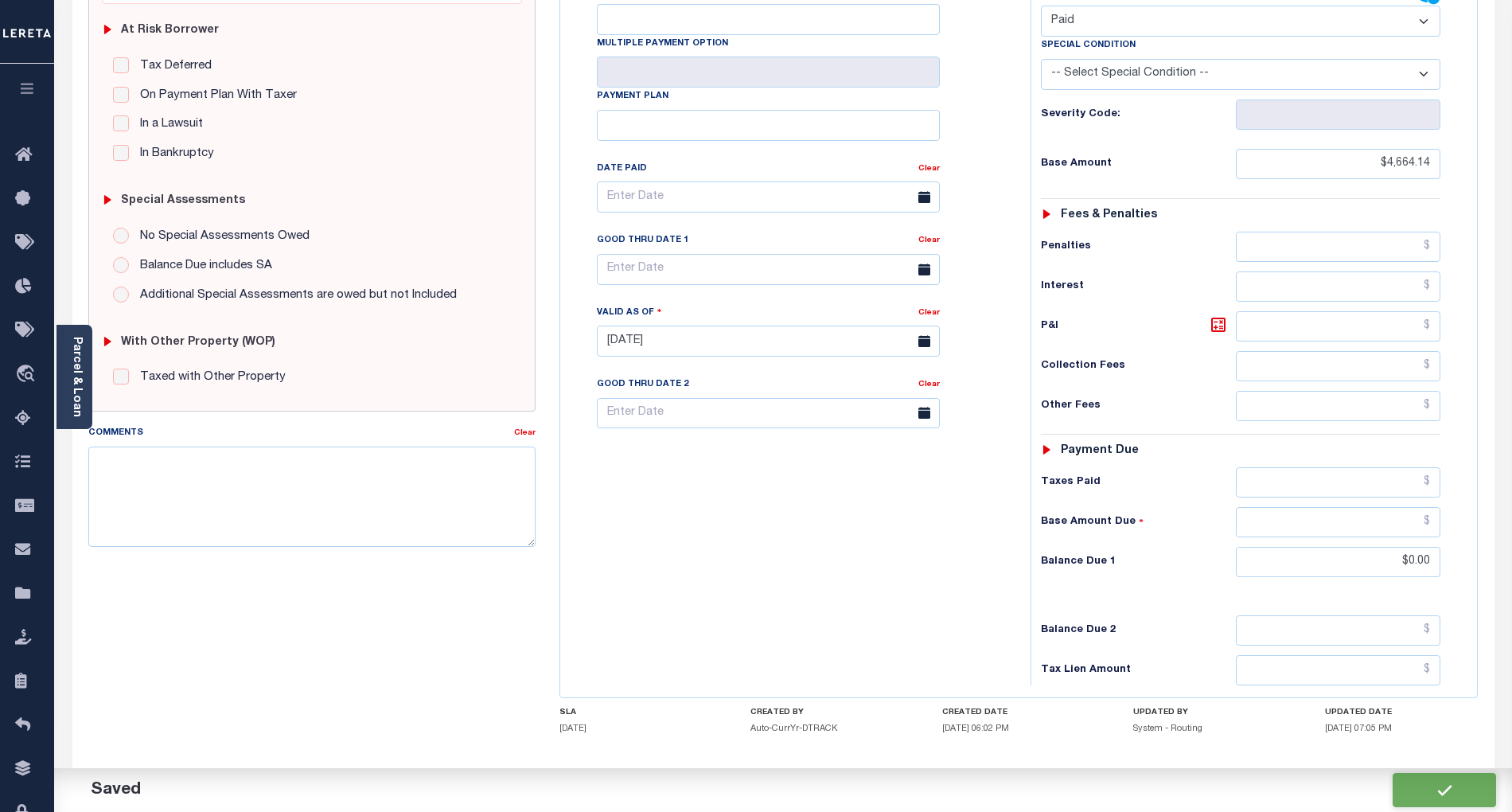
checkbox input "false"
type input "$4,664.14"
type input "$0"
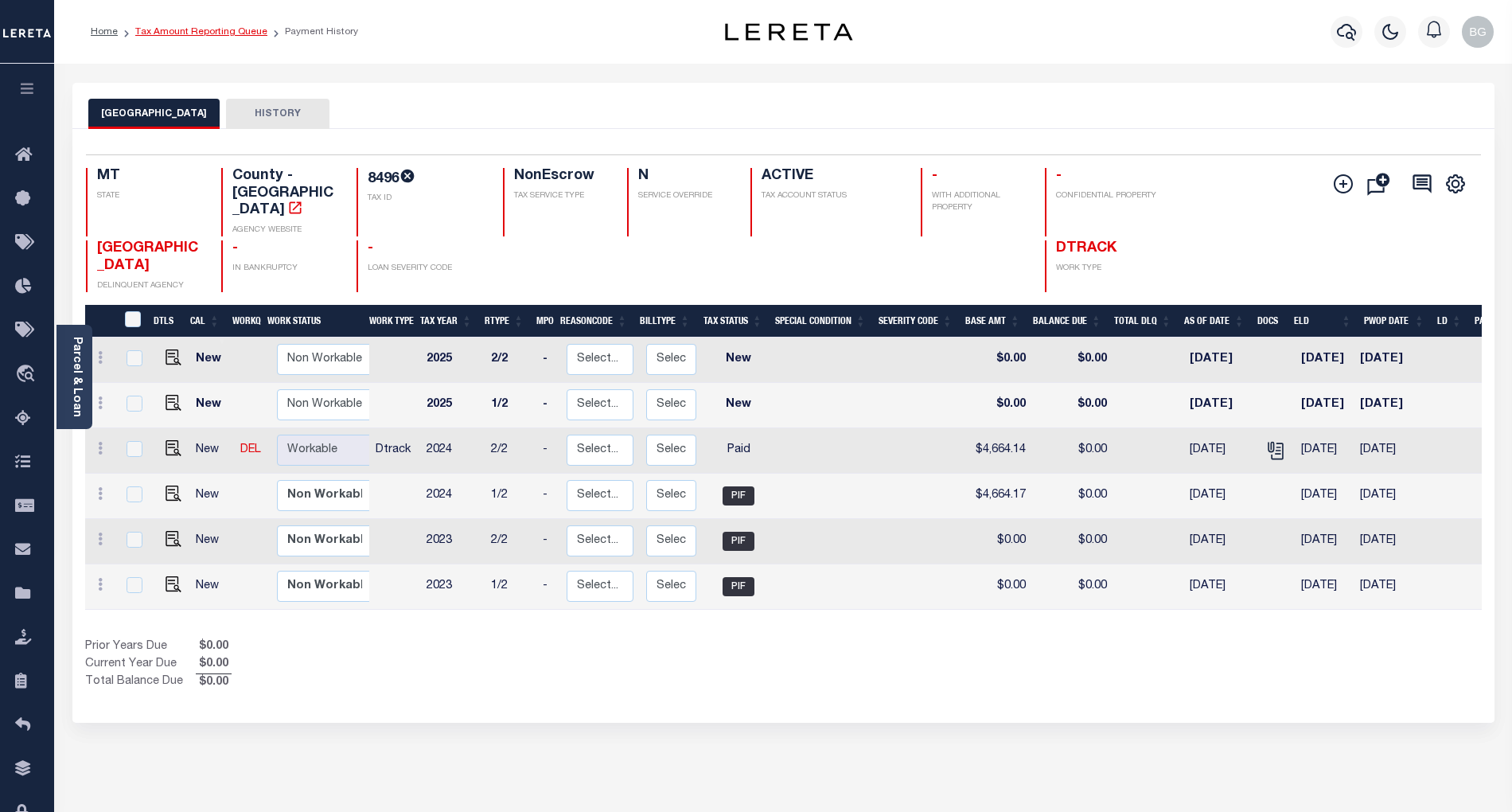
click at [194, 35] on link "Tax Amount Reporting Queue" at bounding box center [201, 32] width 132 height 10
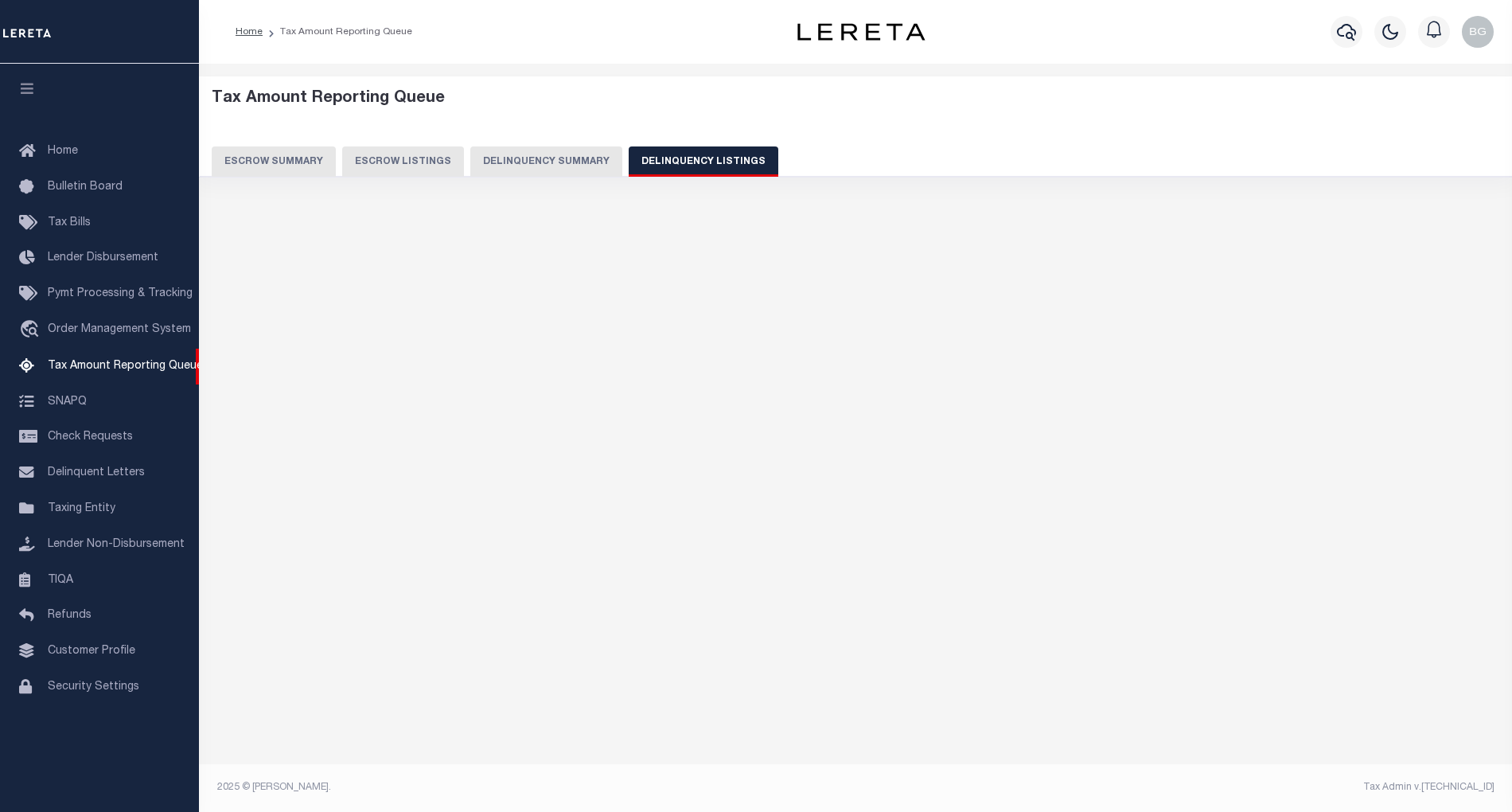
select select "100"
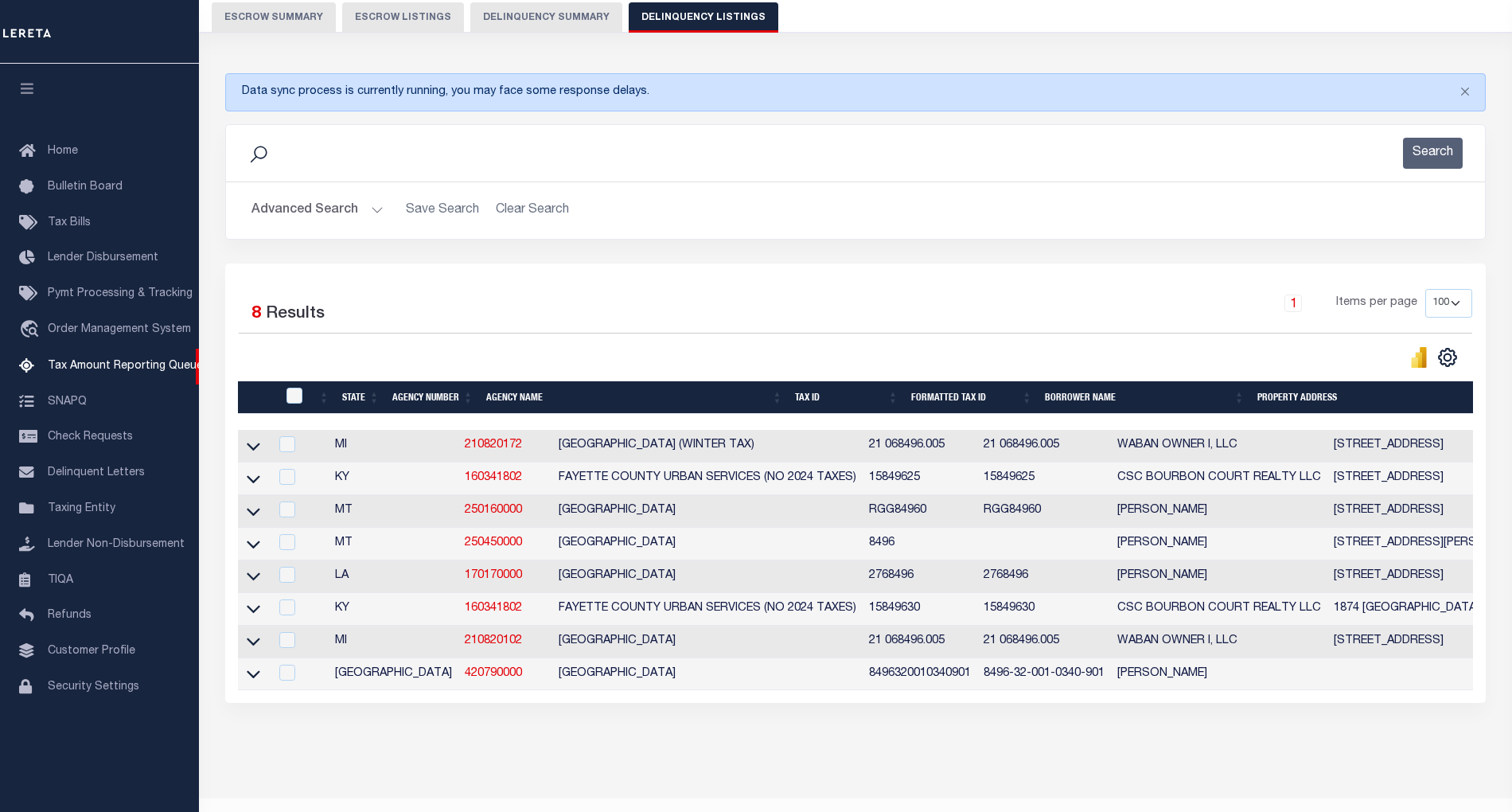
scroll to position [201, 0]
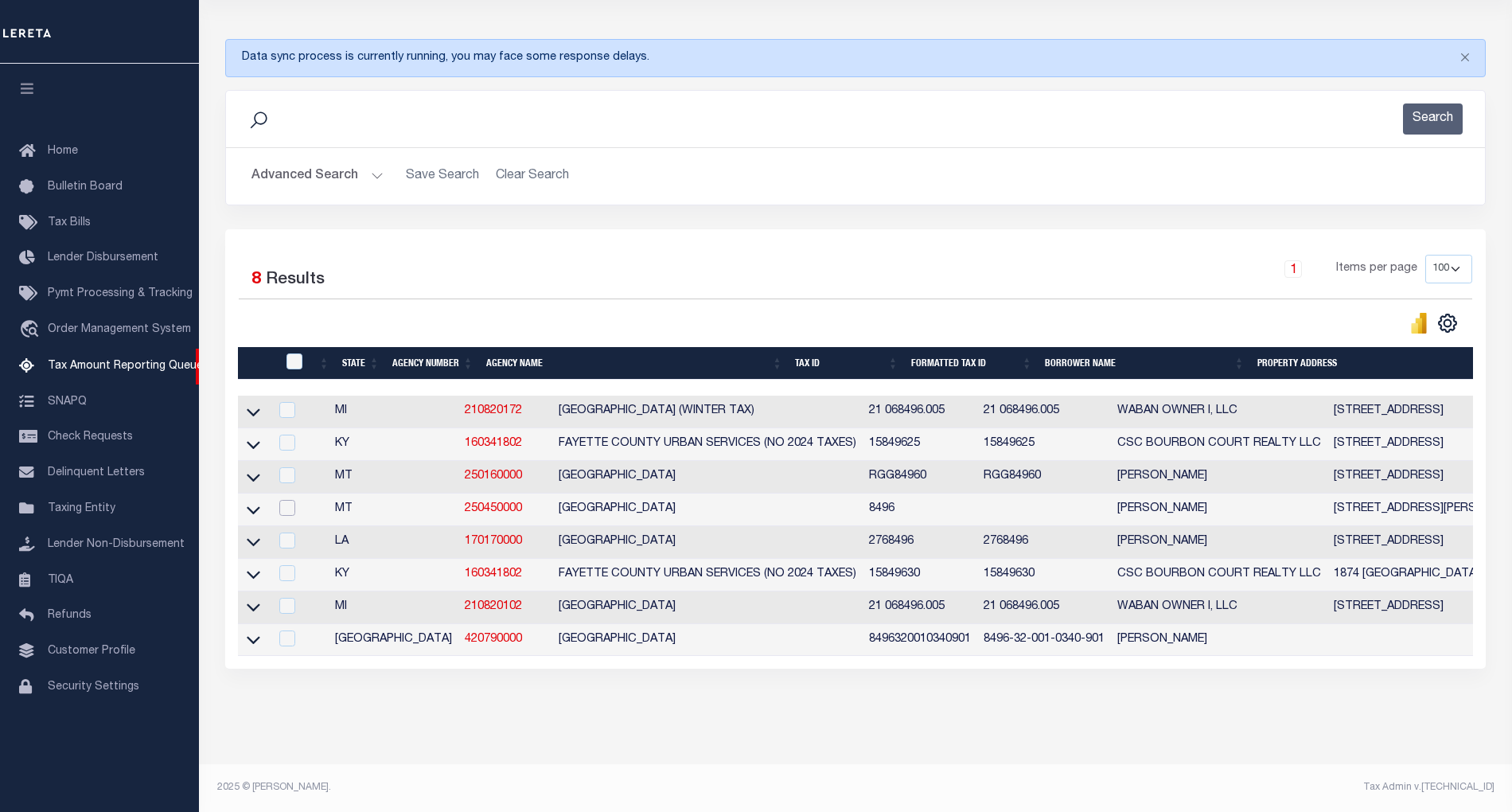
click at [288, 500] on input "checkbox" at bounding box center [287, 508] width 15 height 16
checkbox input "true"
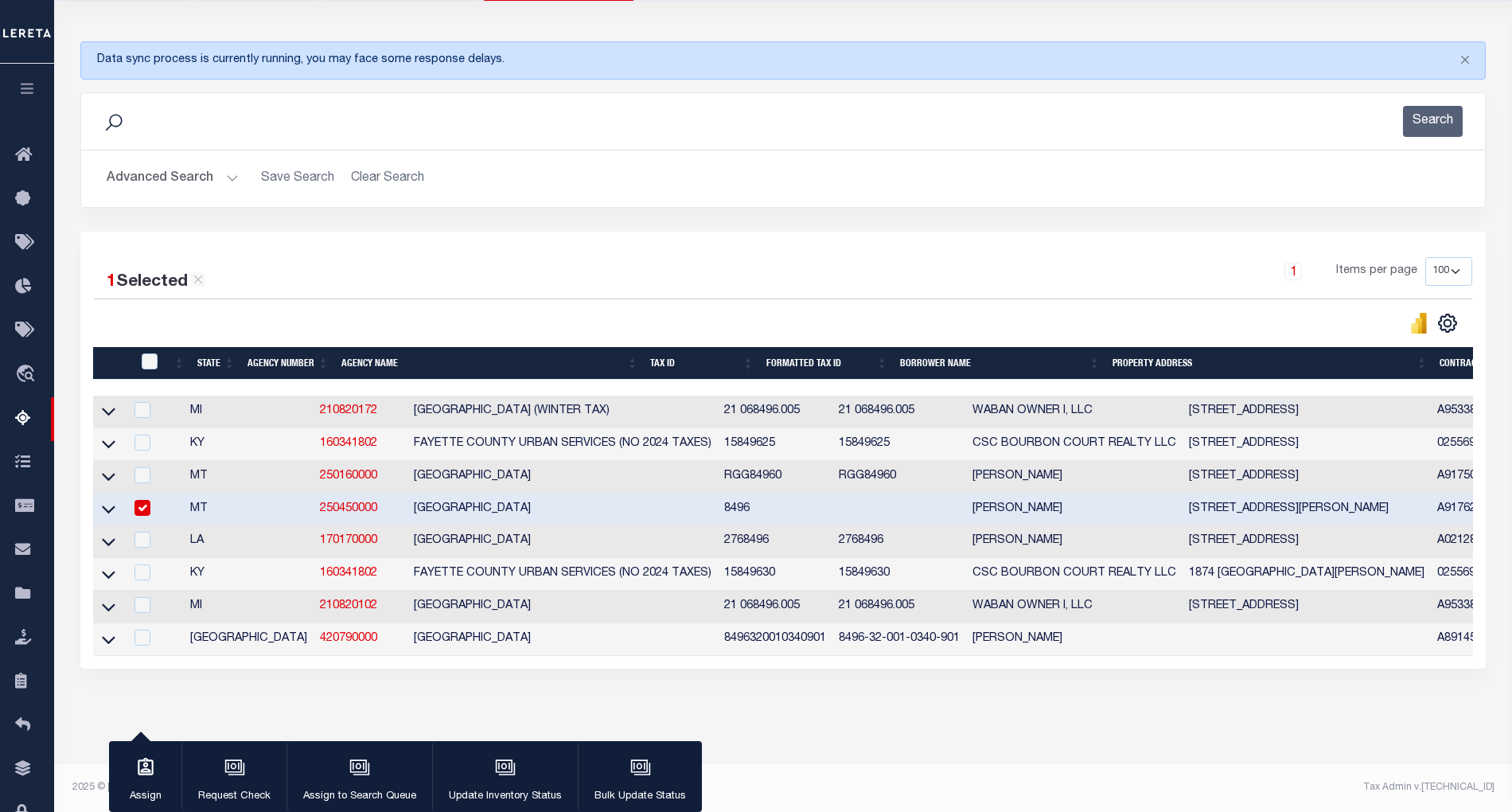
scroll to position [199, 0]
click at [111, 507] on icon at bounding box center [108, 511] width 14 height 8
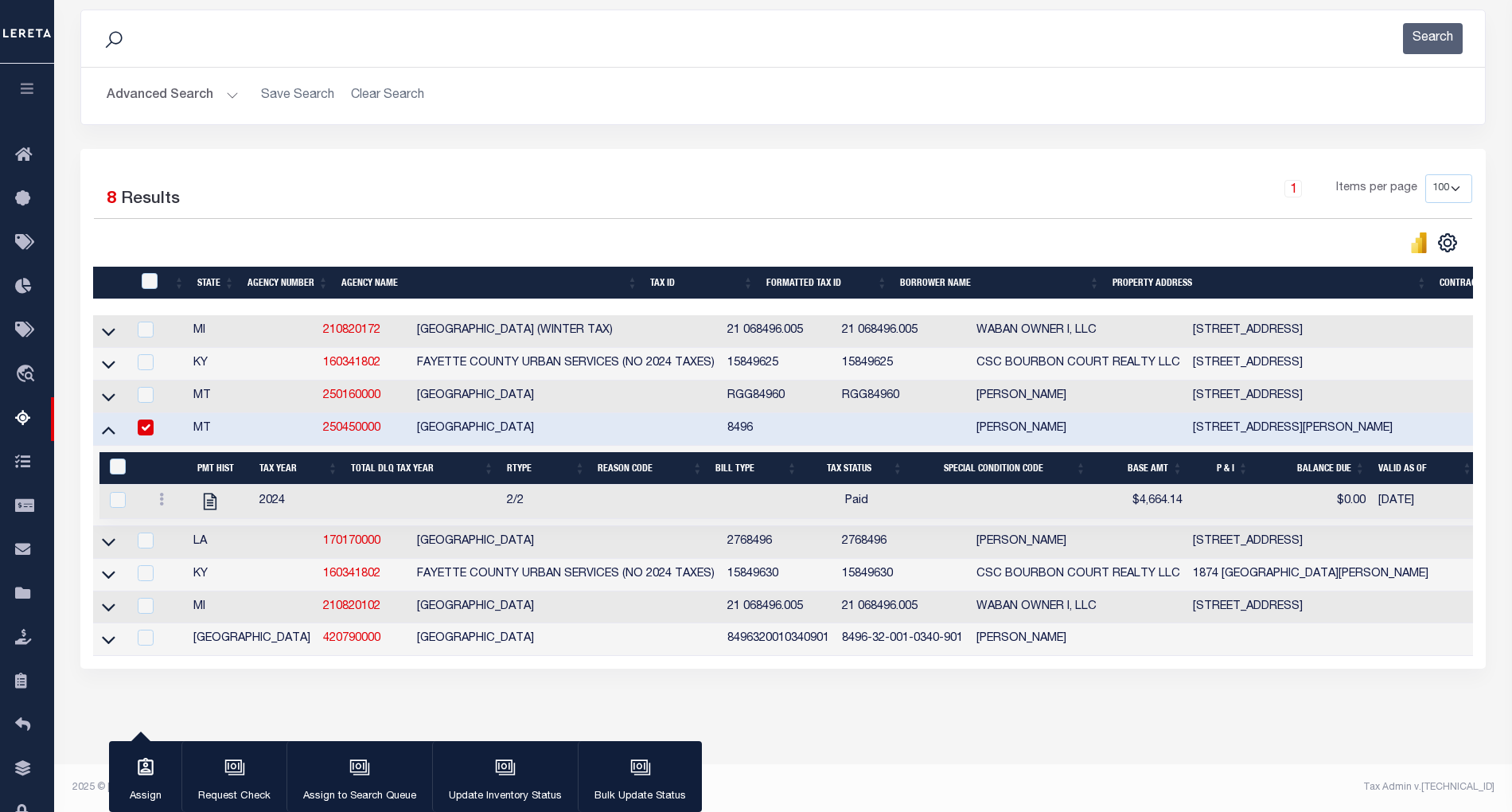
scroll to position [283, 0]
click at [107, 422] on icon at bounding box center [108, 429] width 14 height 16
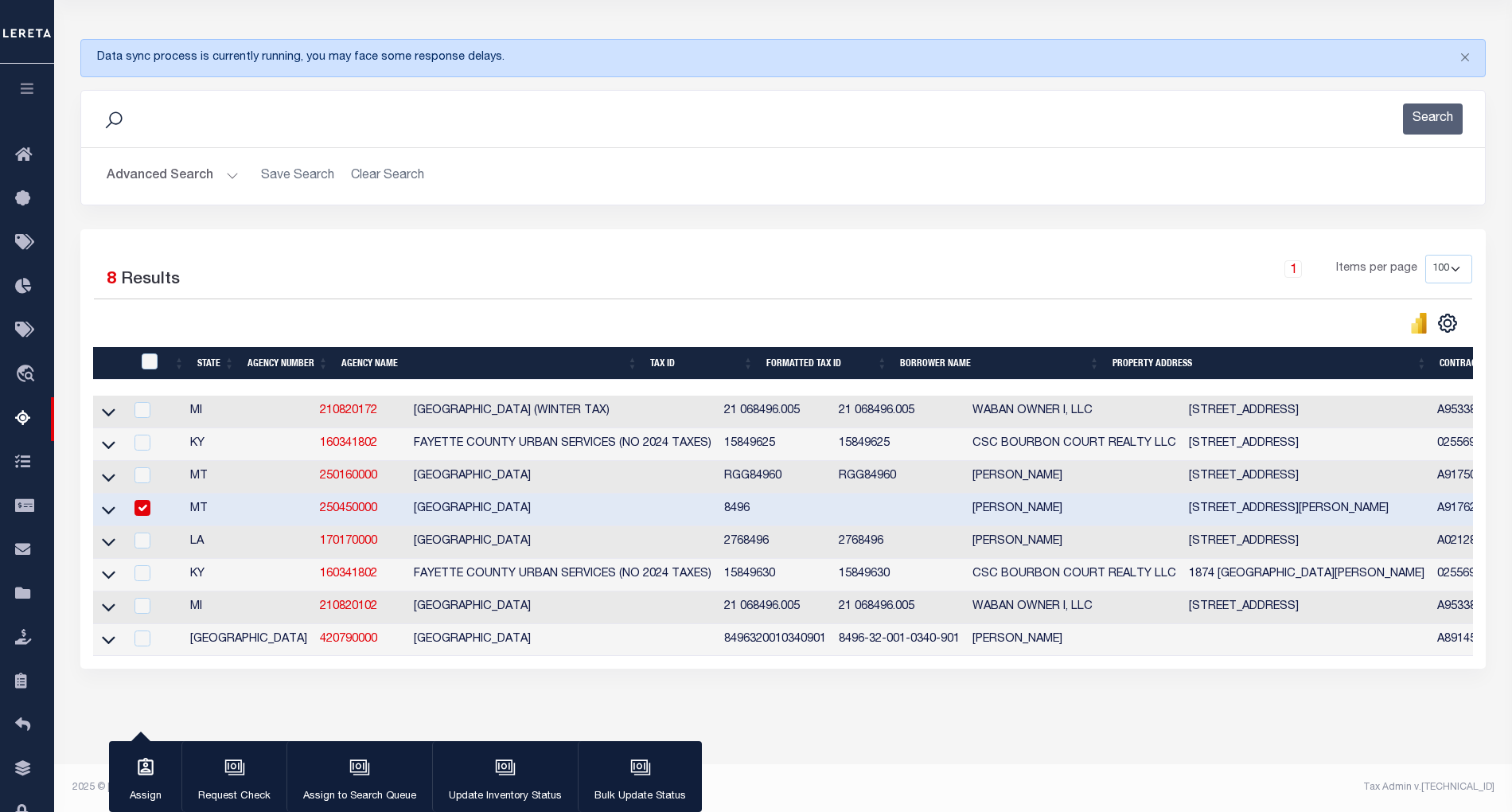
scroll to position [201, 0]
click at [507, 770] on icon "button" at bounding box center [505, 766] width 20 height 20
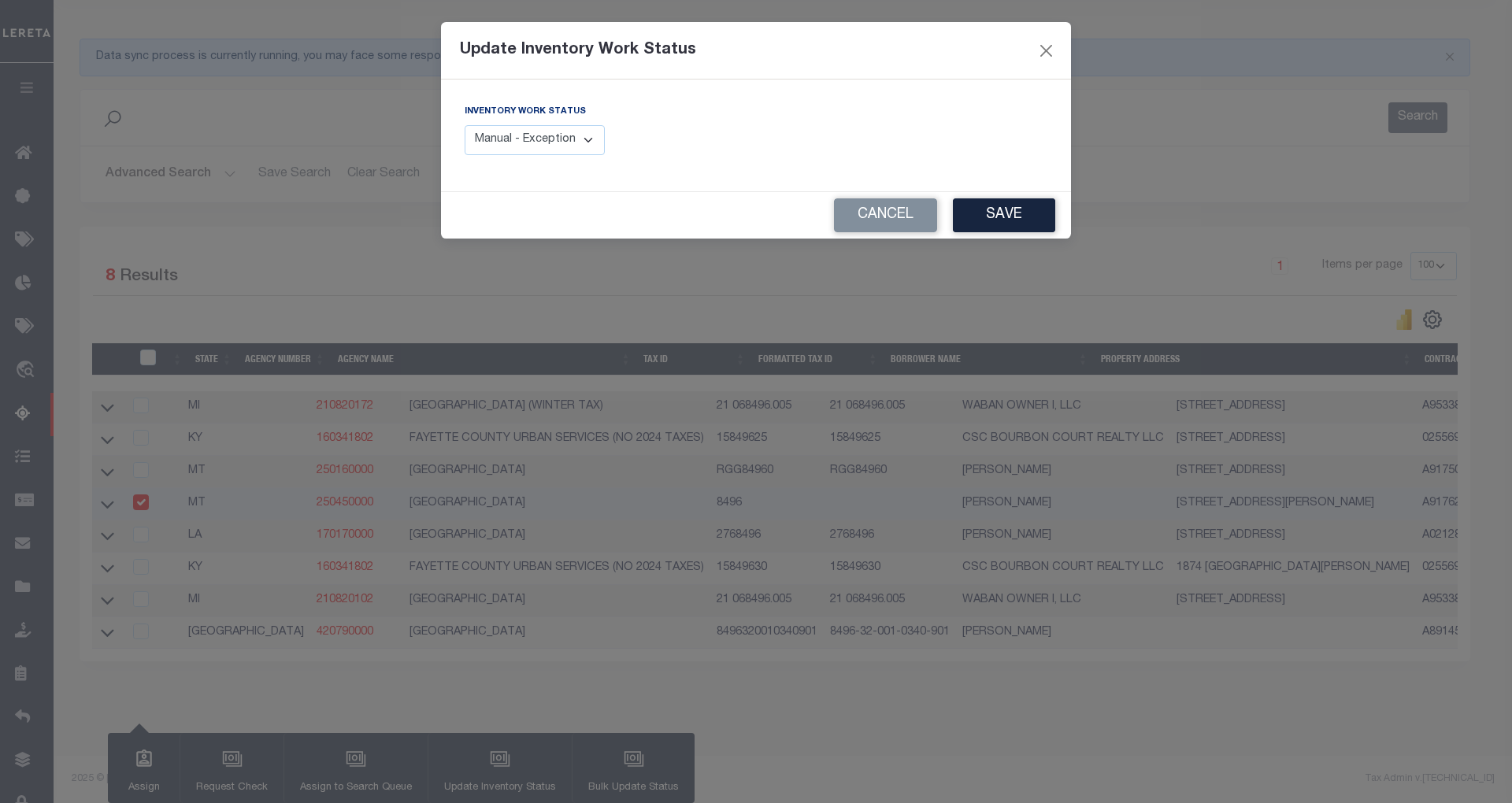
click at [554, 145] on select "Manual - Exception Pended - Awaiting Search Late Add Exception Completed" at bounding box center [535, 141] width 140 height 31
select select "4"
click at [465, 126] on select "Manual - Exception Pended - Awaiting Search Late Add Exception Completed" at bounding box center [535, 141] width 140 height 31
click at [1031, 214] on button "Save" at bounding box center [1004, 215] width 103 height 34
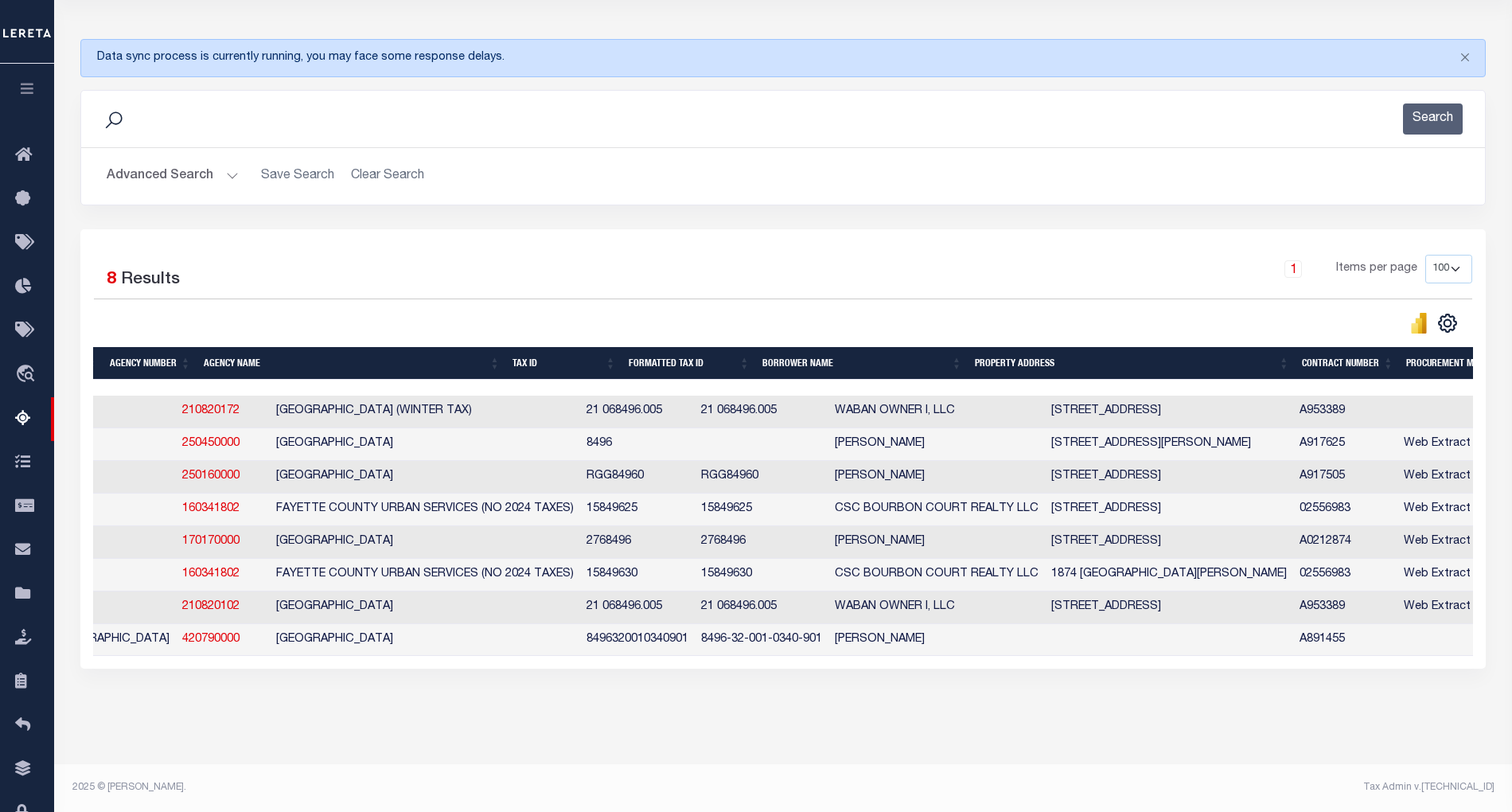
scroll to position [0, 0]
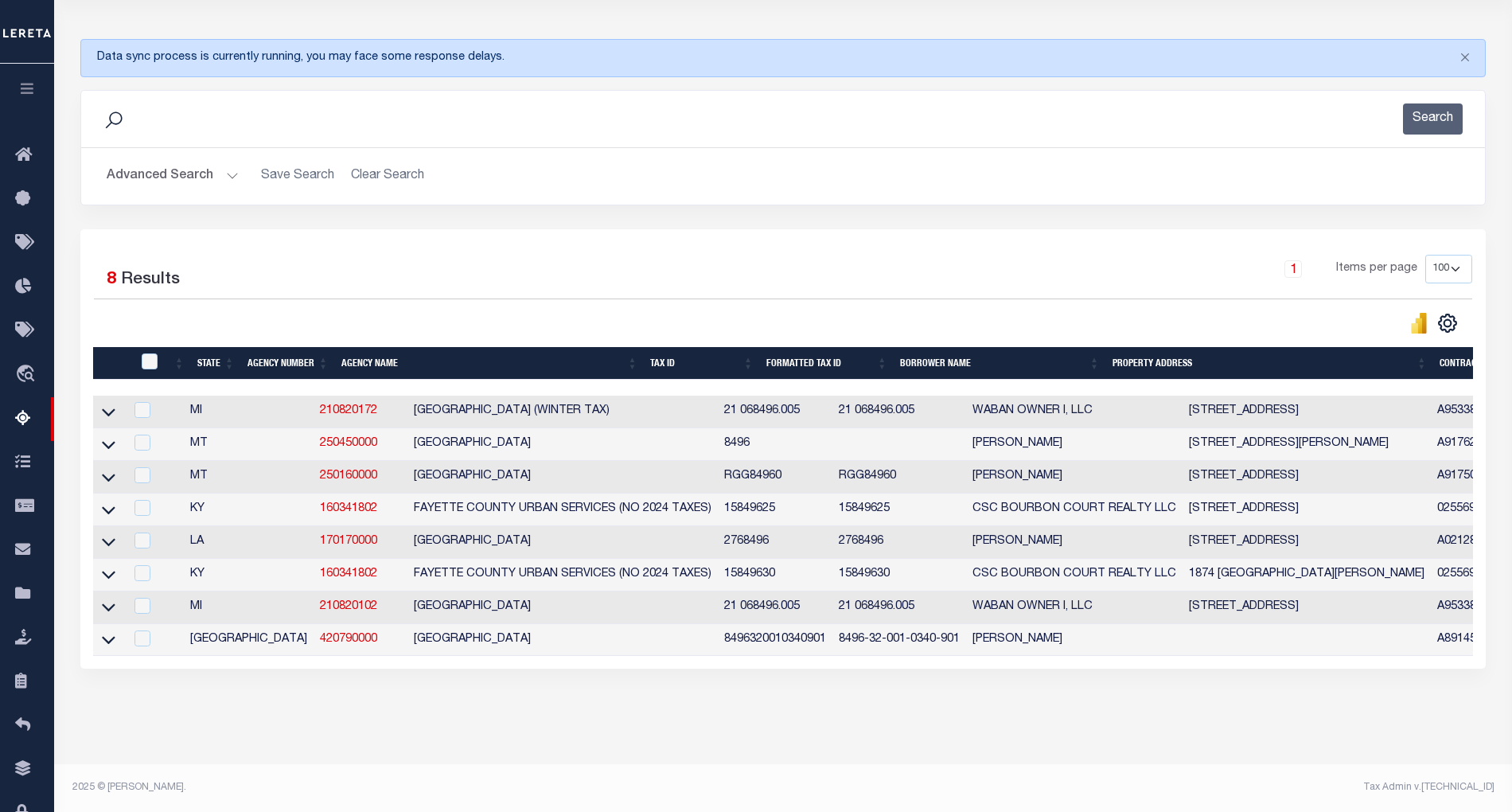
click at [231, 161] on button "Advanced Search" at bounding box center [172, 176] width 132 height 31
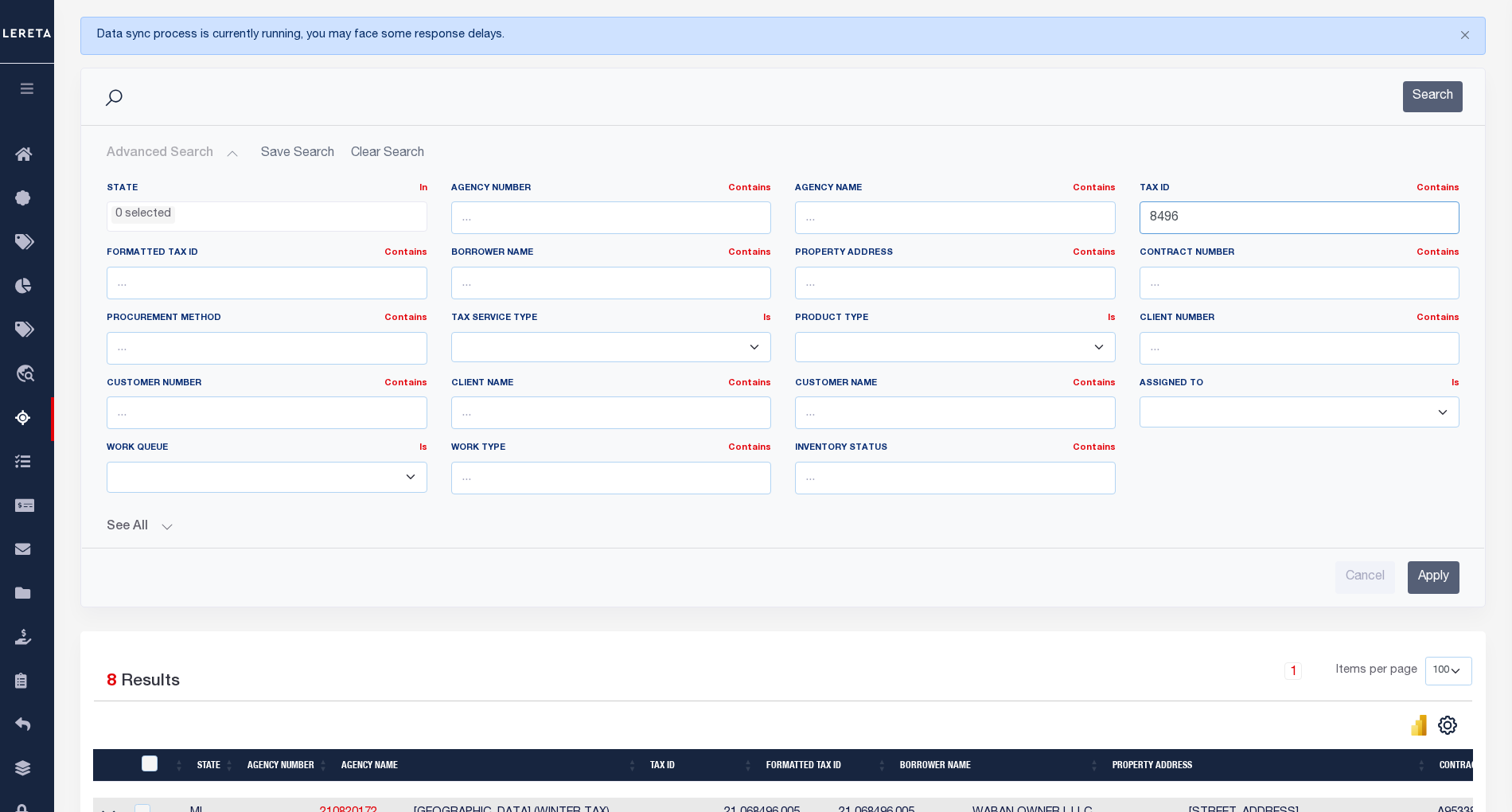
click at [1162, 220] on input "8496" at bounding box center [1300, 218] width 321 height 33
paste input "0856"
type input "08566"
click at [1425, 587] on input "Apply" at bounding box center [1433, 578] width 51 height 33
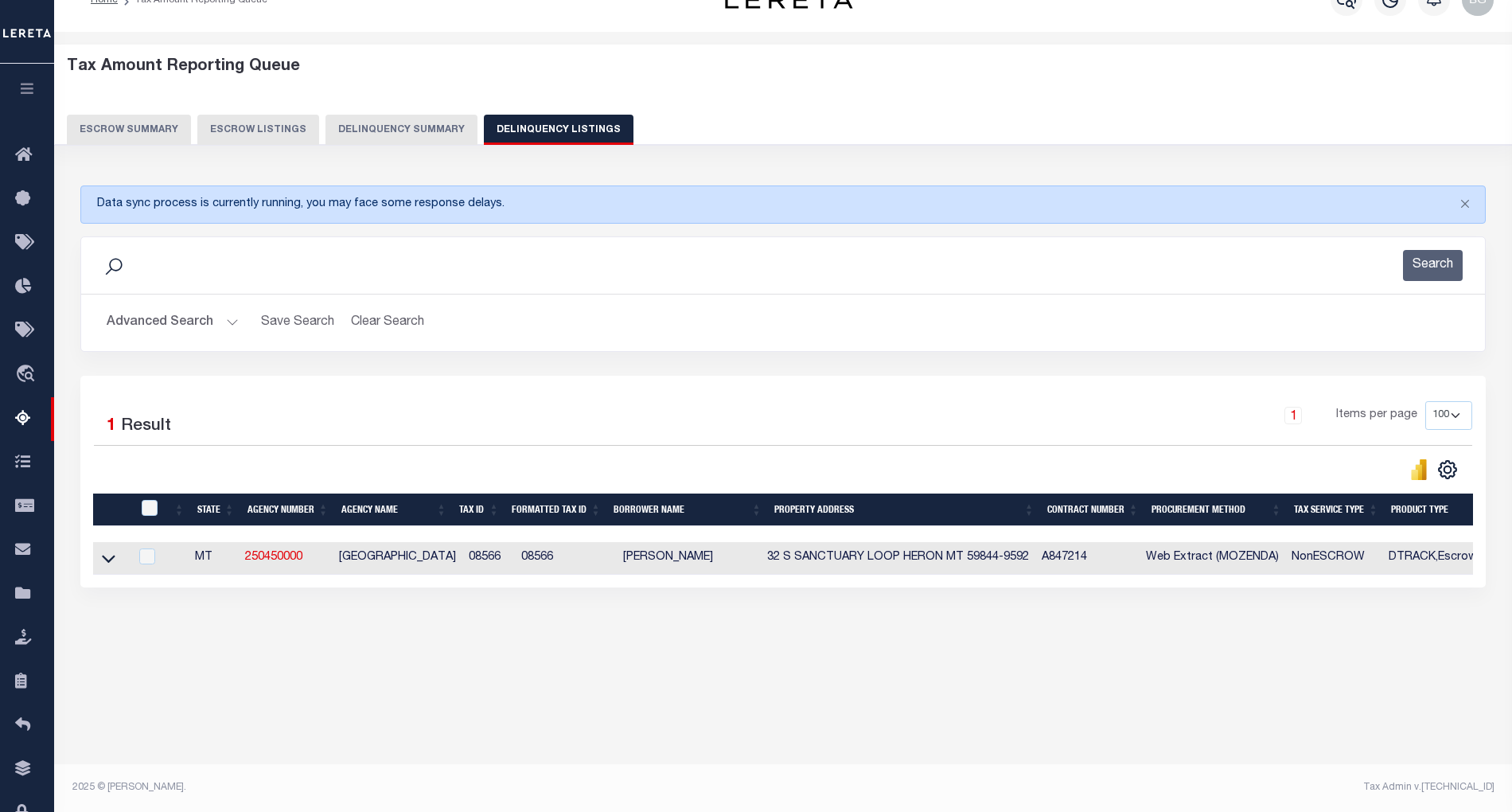
drag, startPoint x: 108, startPoint y: 567, endPoint x: 769, endPoint y: 7, distance: 866.3
click at [108, 563] on icon at bounding box center [108, 559] width 14 height 8
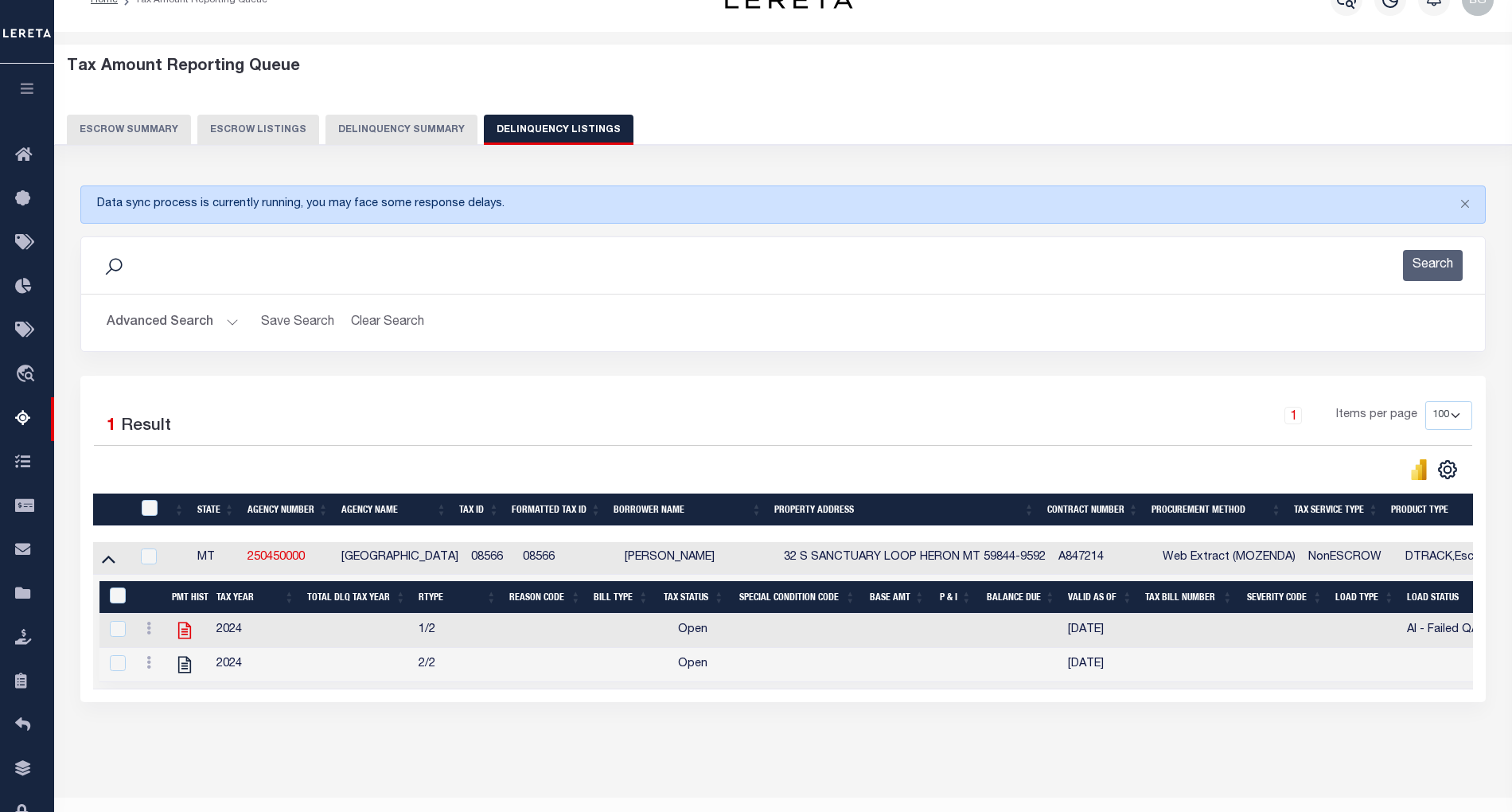
click at [185, 635] on icon at bounding box center [184, 630] width 20 height 20
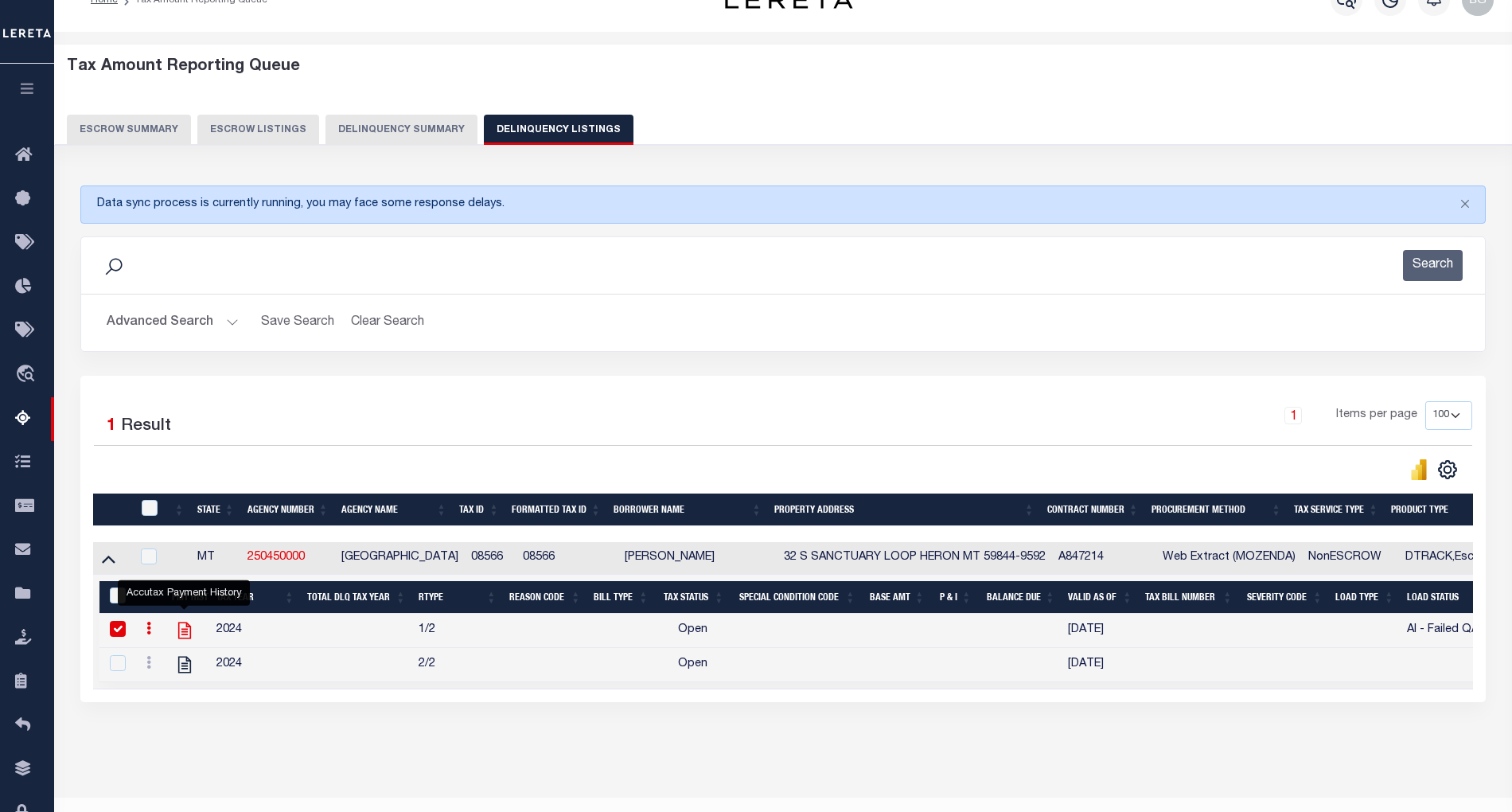
checkbox input "true"
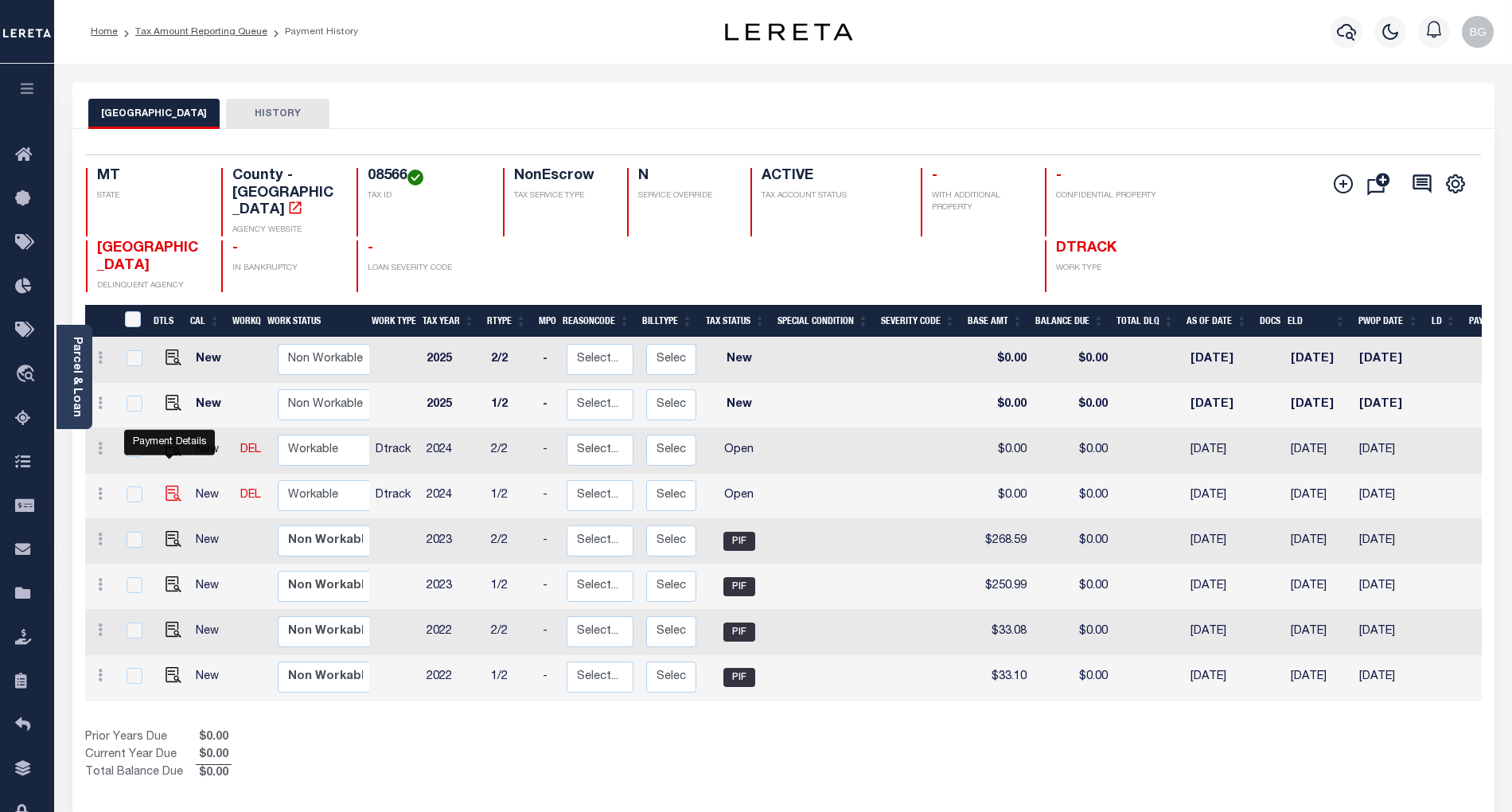
click at [170, 485] on img "" at bounding box center [173, 493] width 15 height 16
checkbox input "true"
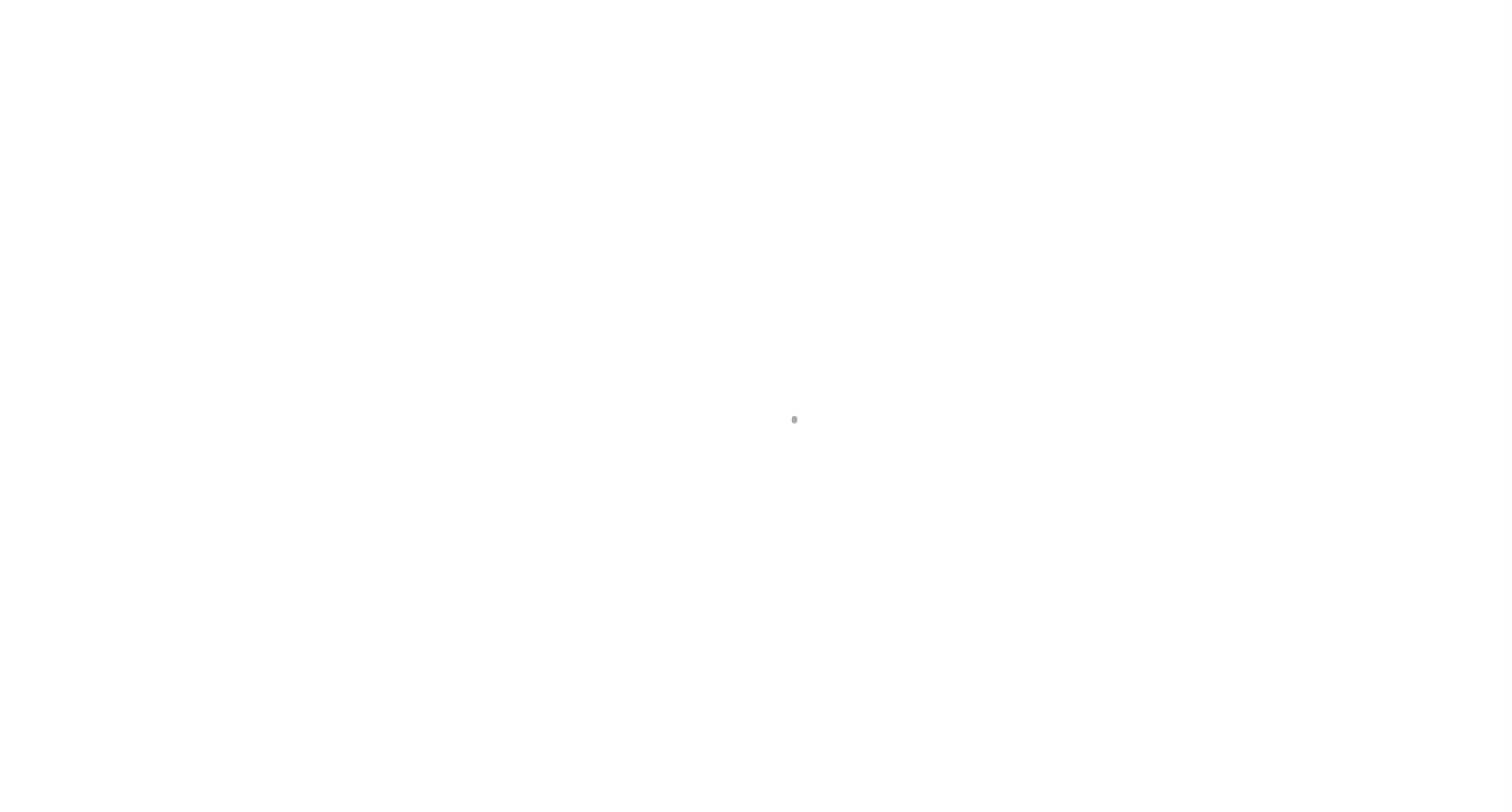
select select "OP2"
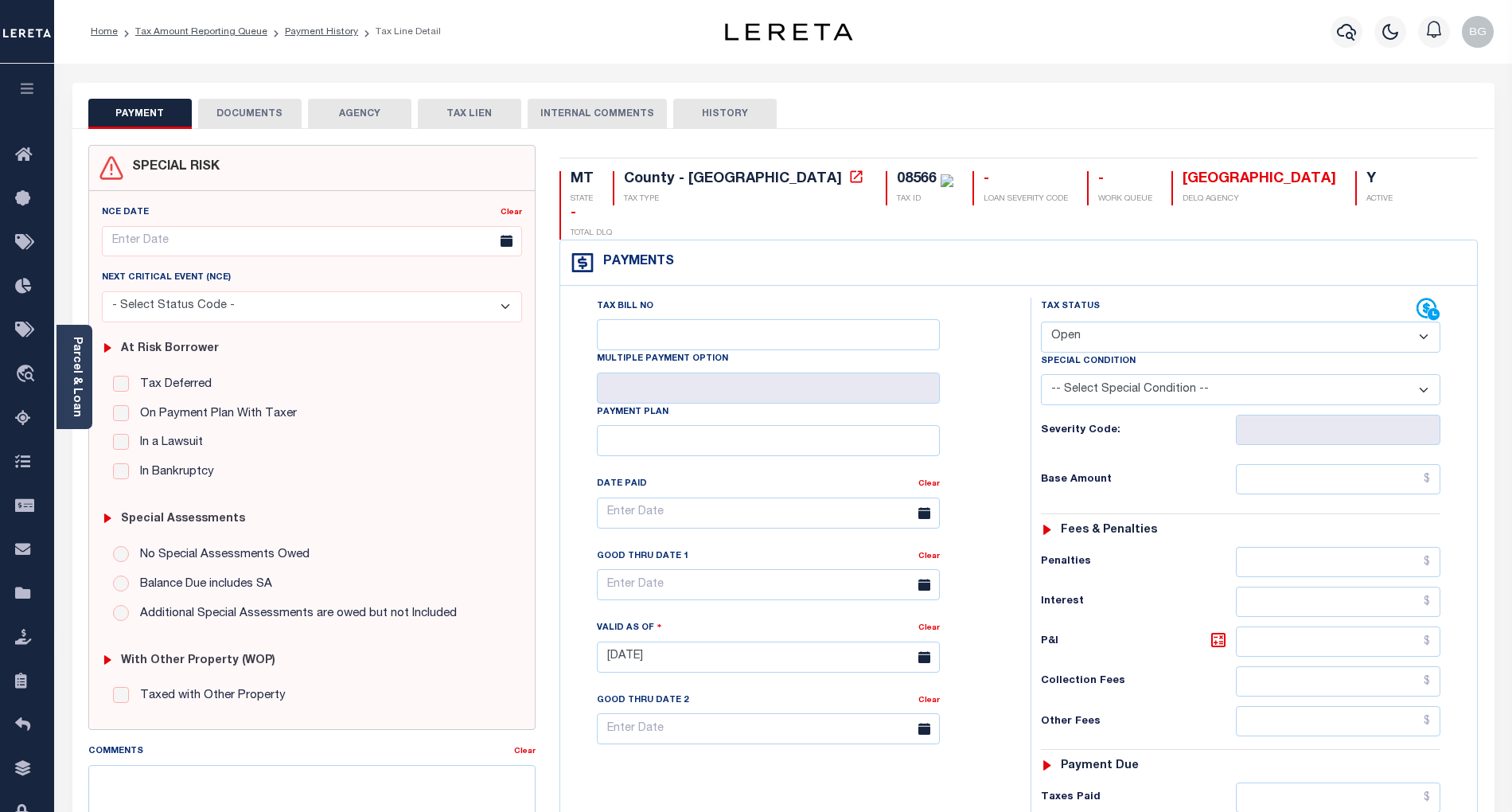
click at [264, 112] on button "DOCUMENTS" at bounding box center [250, 113] width 104 height 30
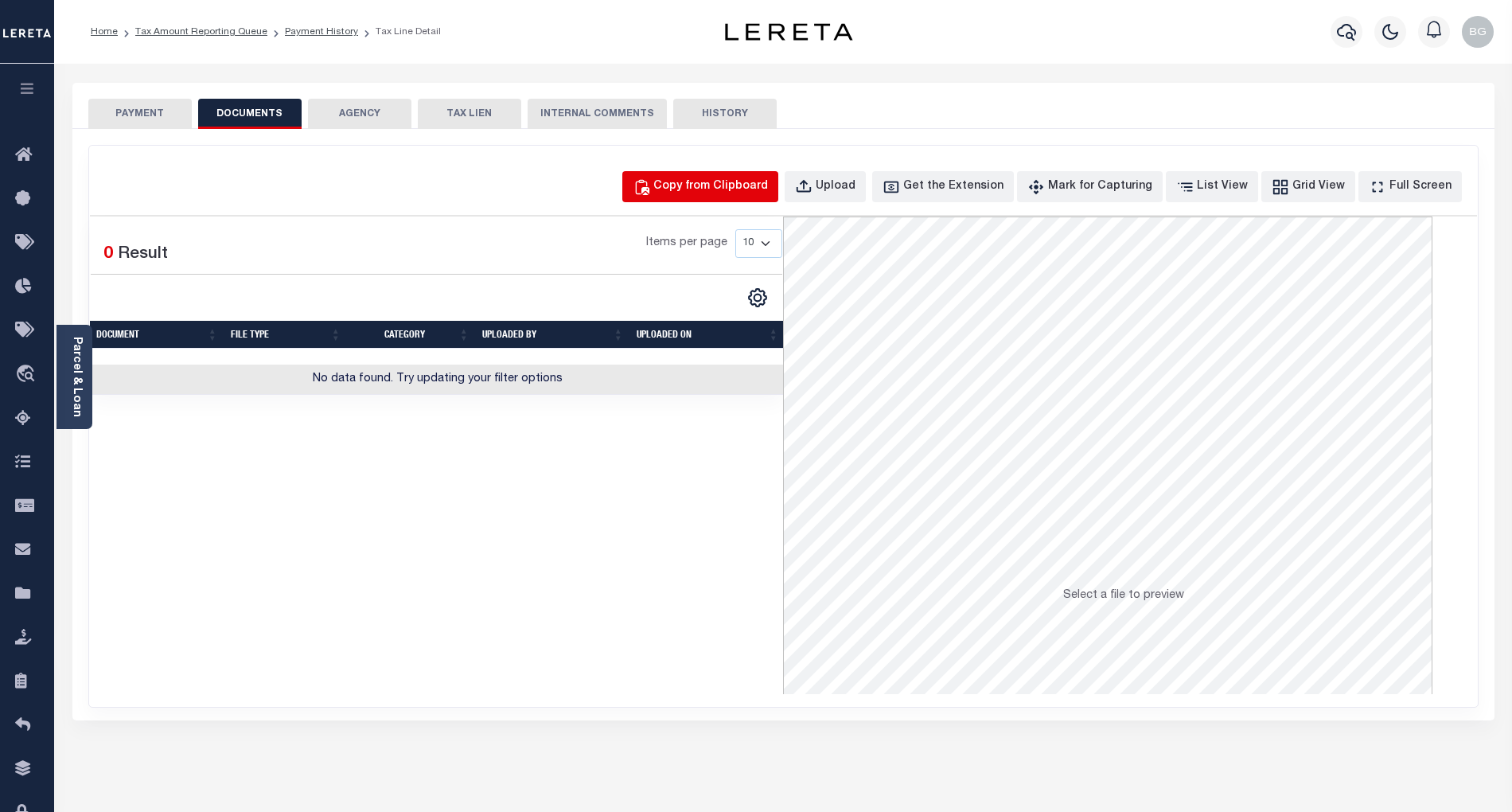
click at [743, 183] on div "Copy from Clipboard" at bounding box center [711, 187] width 114 height 17
select select "POP"
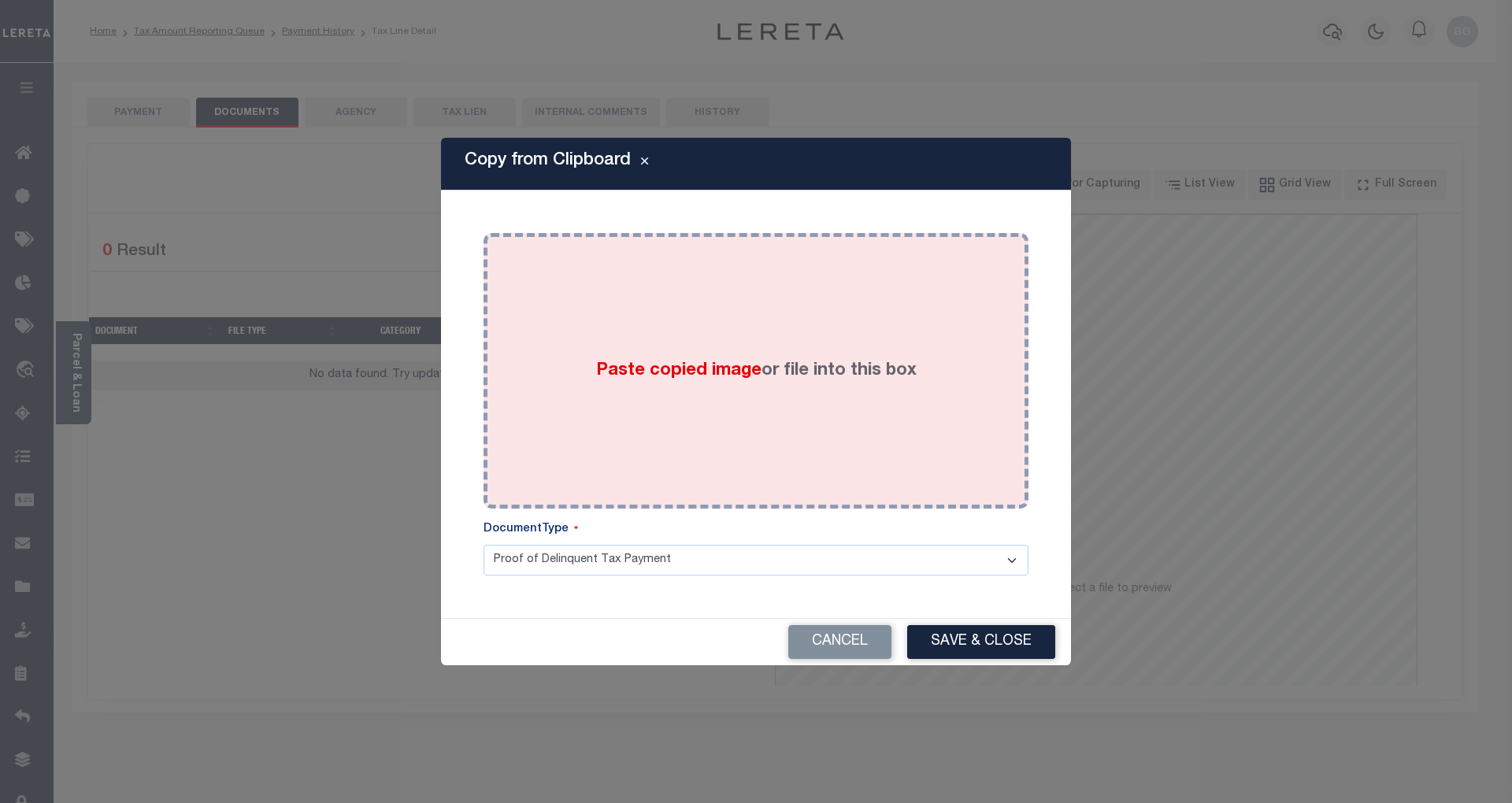
click at [695, 381] on label "Paste copied image or file into this box" at bounding box center [756, 371] width 320 height 26
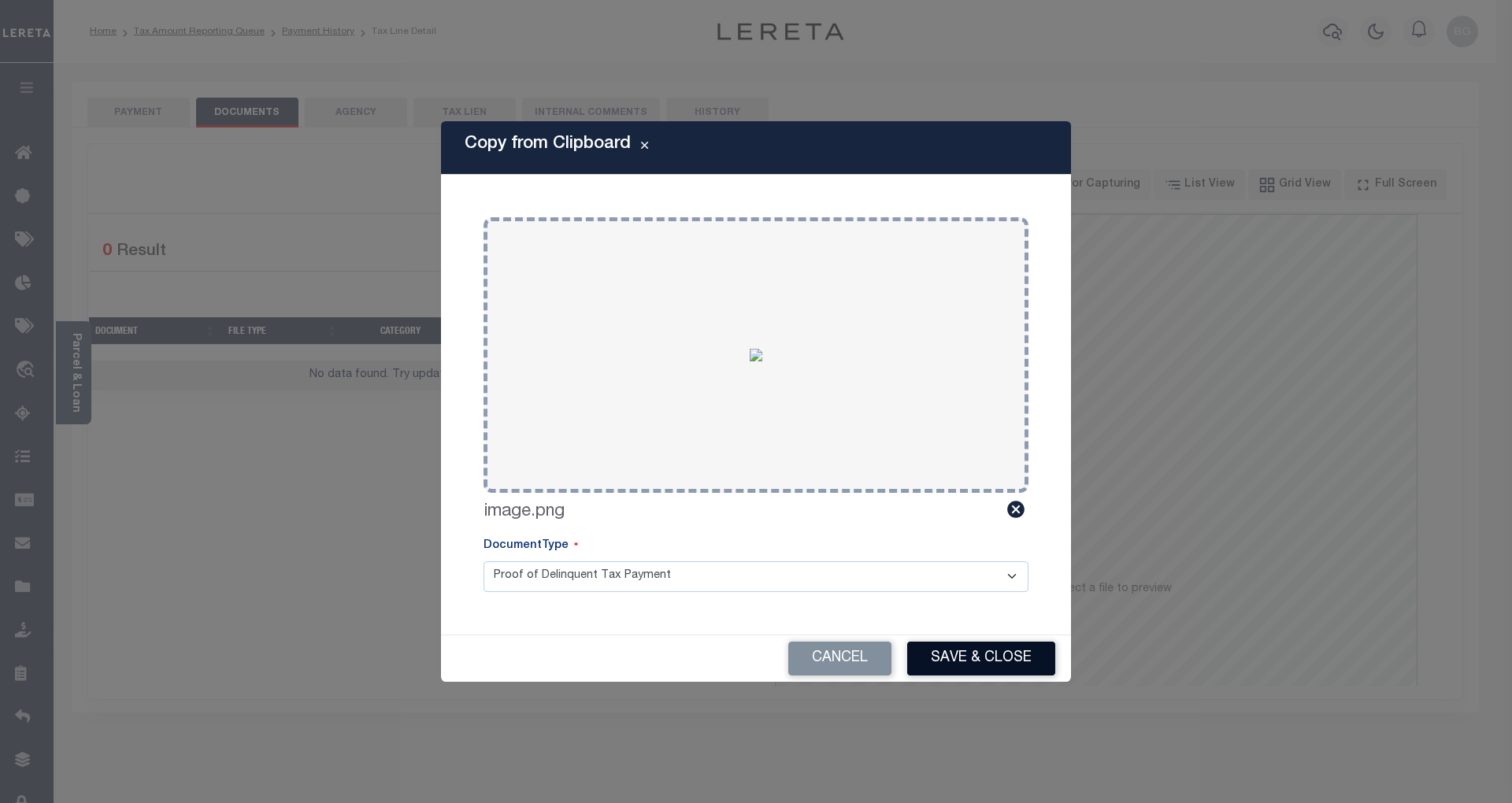
click at [1000, 656] on button "Save & Close" at bounding box center [981, 658] width 148 height 34
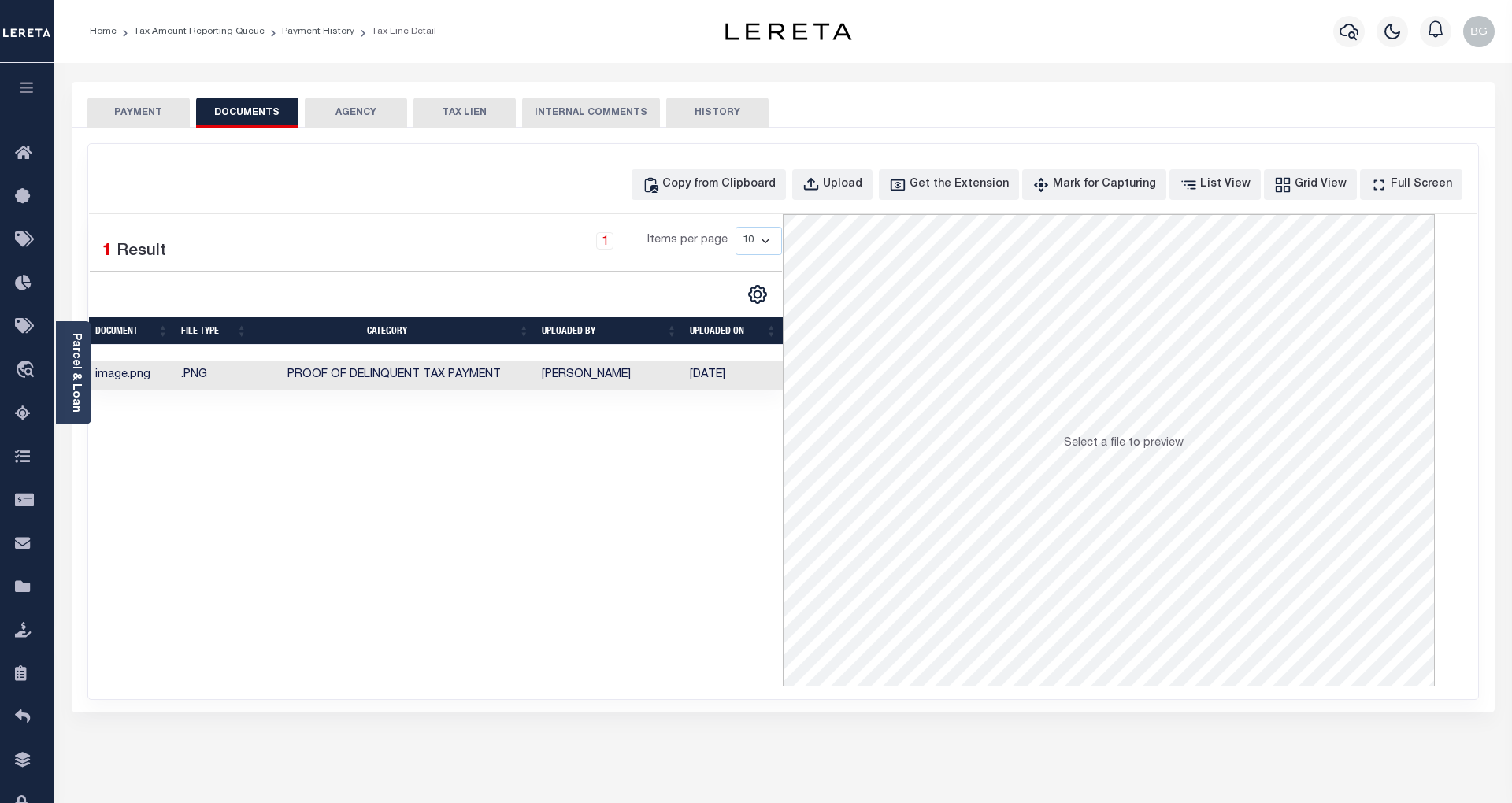
click at [146, 112] on button "PAYMENT" at bounding box center [138, 112] width 103 height 30
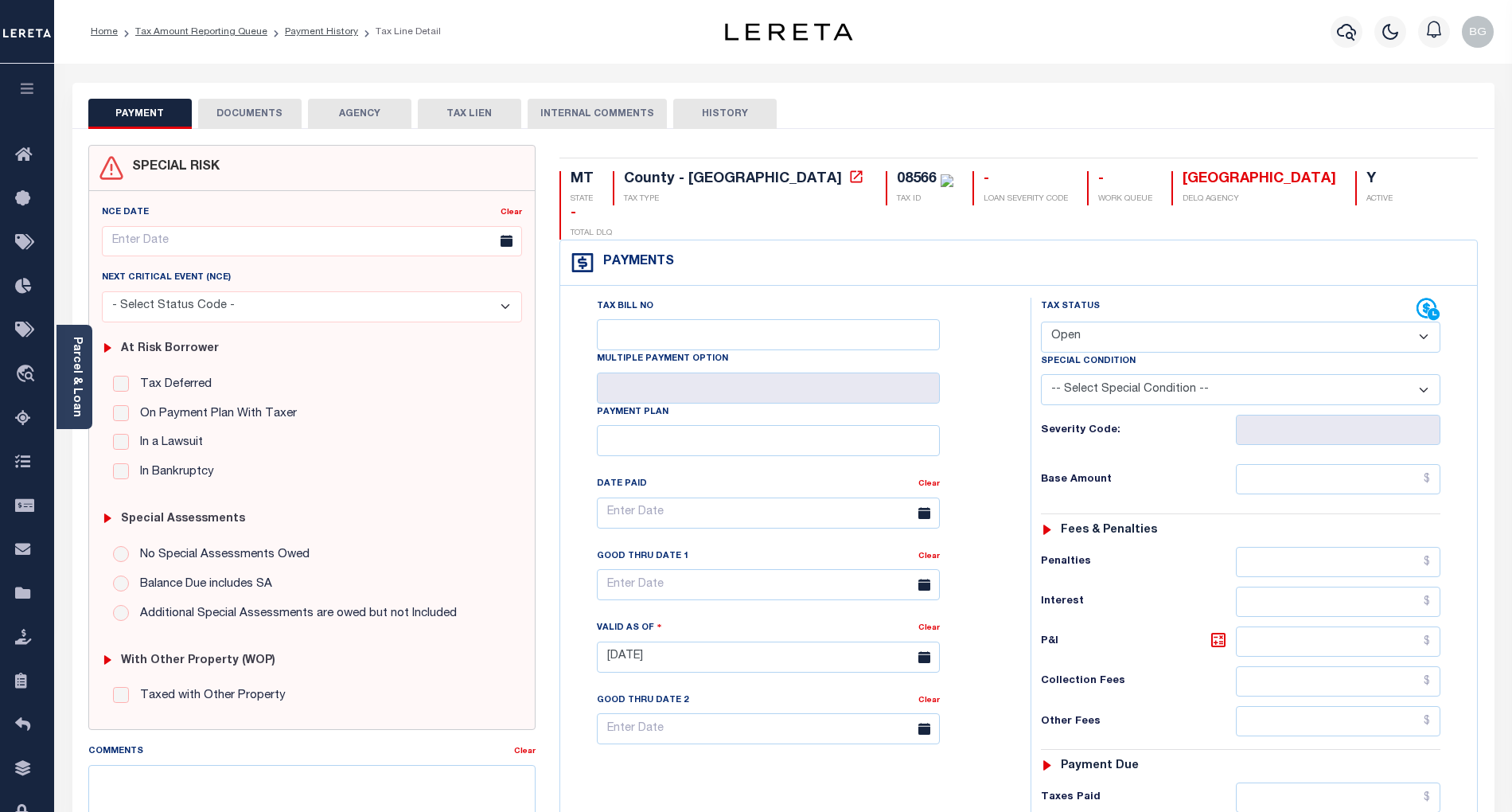
click at [1062, 322] on select "- Select Status Code - Open Due/Unpaid Paid Incomplete No Tax Due Internal Refu…" at bounding box center [1241, 337] width 399 height 31
select select "PYD"
click at [1041, 322] on select "- Select Status Code - Open Due/Unpaid Paid Incomplete No Tax Due Internal Refu…" at bounding box center [1241, 337] width 399 height 31
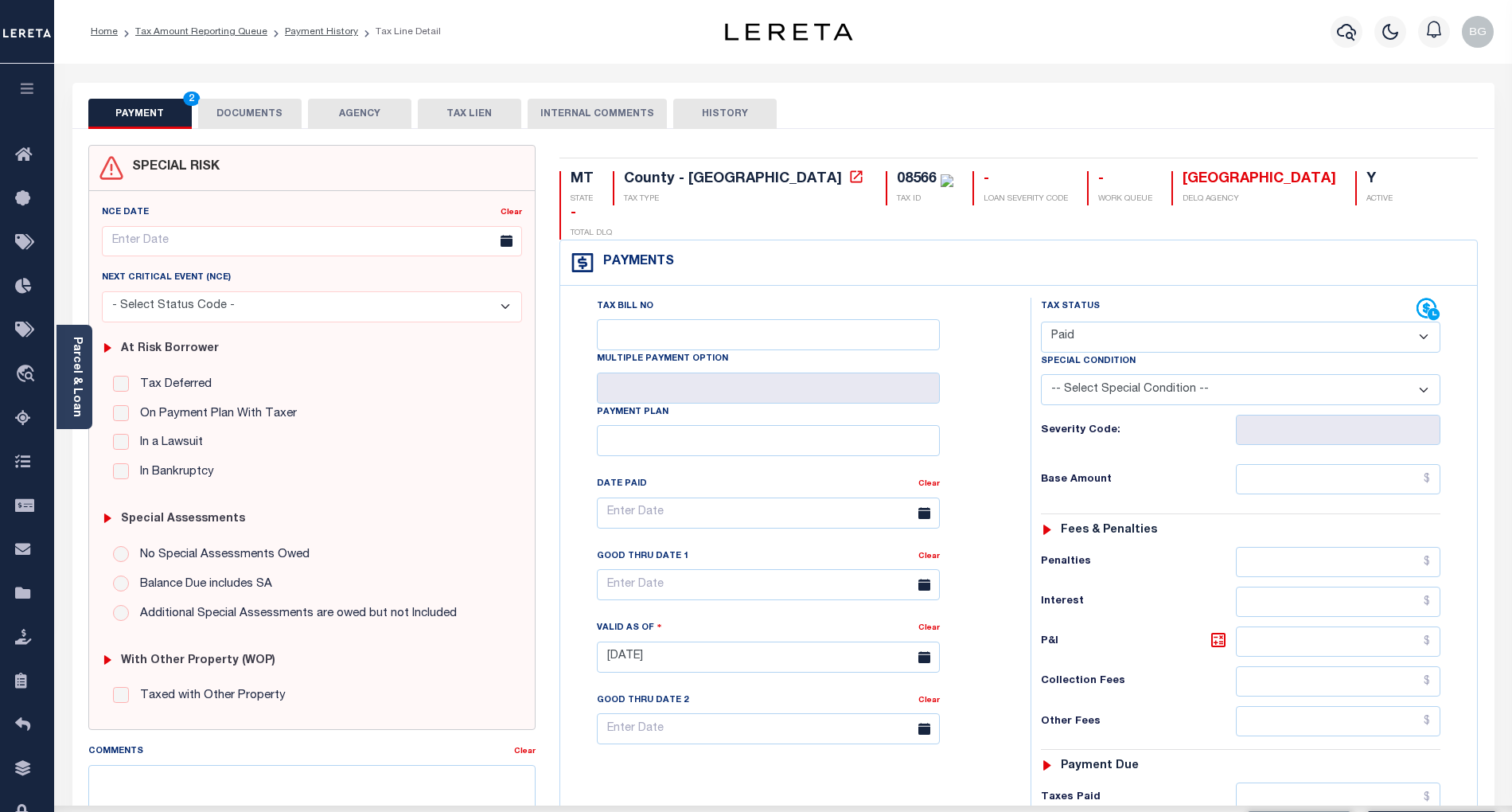
type input "[DATE]"
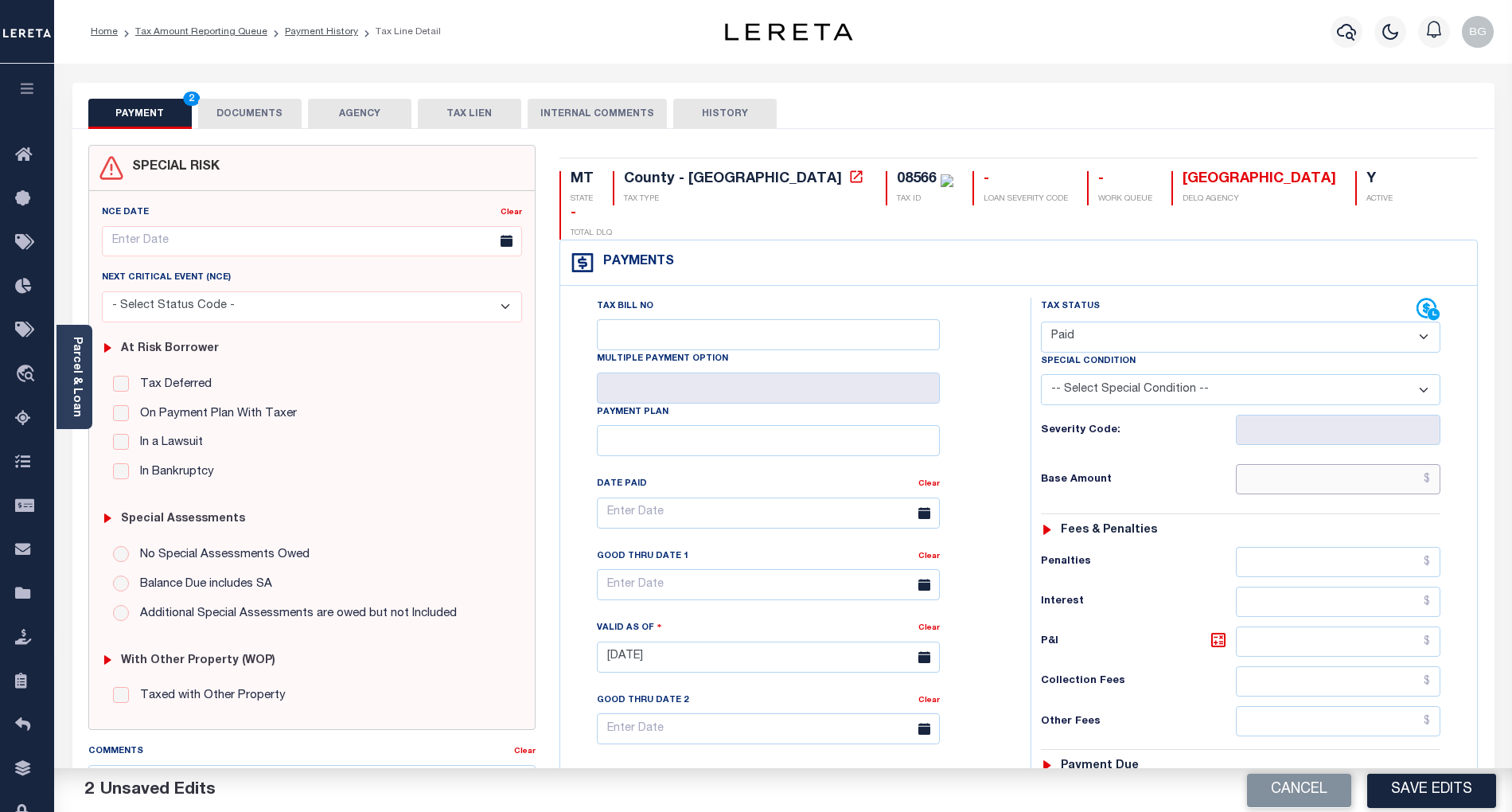
click at [1336, 464] on input "text" at bounding box center [1339, 479] width 205 height 30
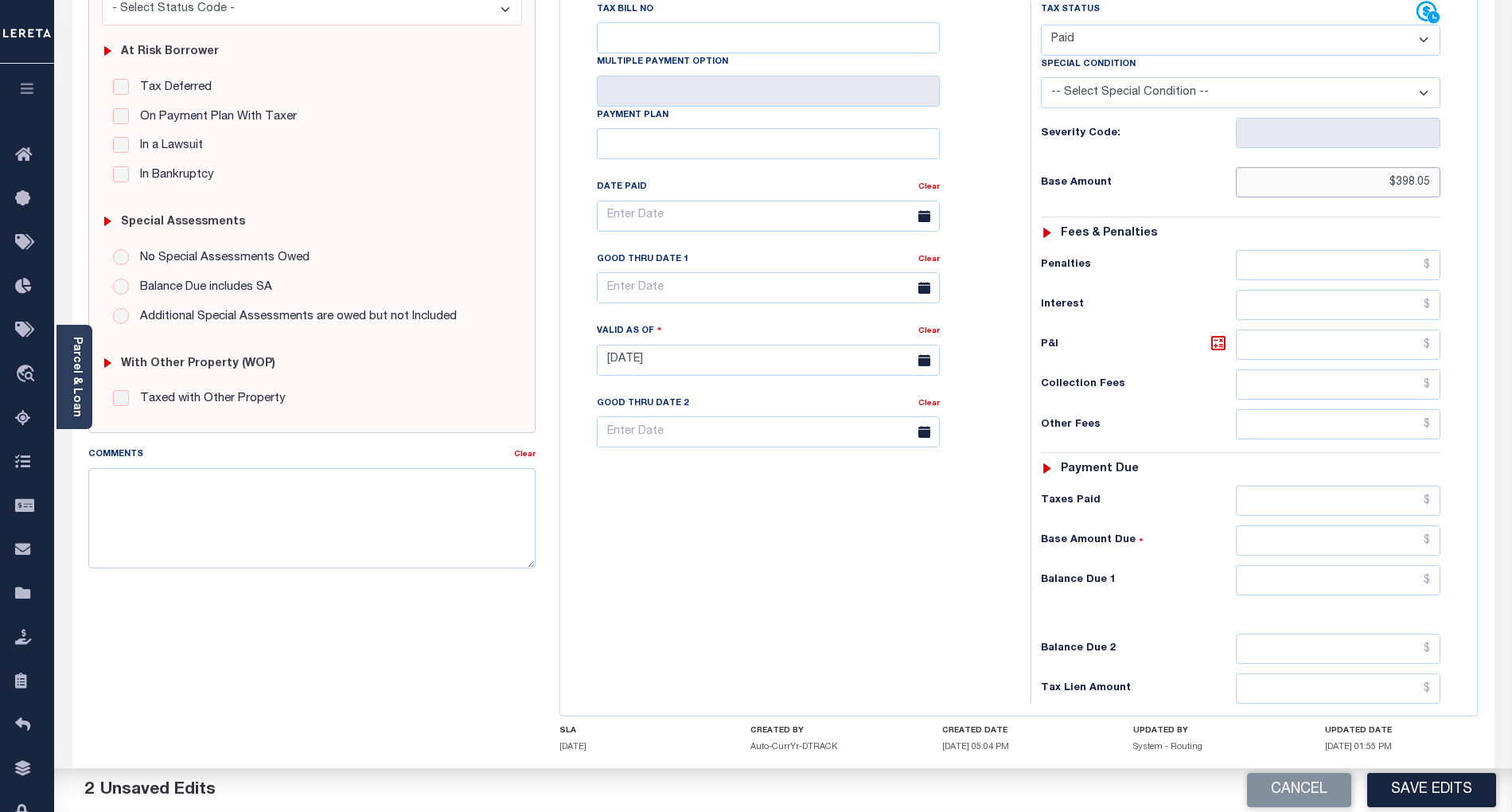
scroll to position [319, 0]
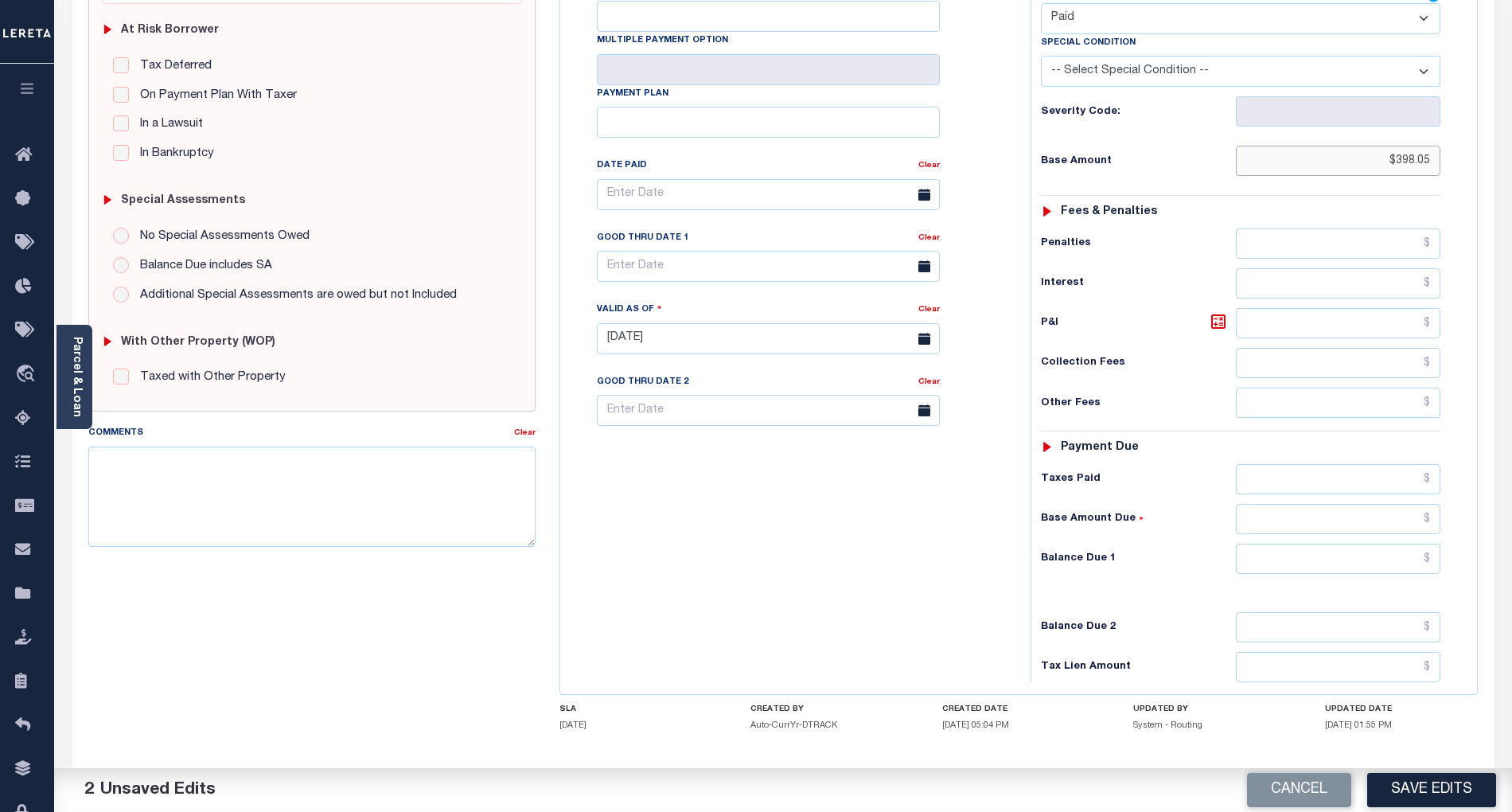
type input "$398.05"
click at [1402, 544] on input "text" at bounding box center [1339, 558] width 205 height 30
type input "$0.00"
click at [879, 529] on div "Tax Bill No Multiple Payment Option Payment Plan Clear" at bounding box center [791, 330] width 454 height 703
click at [1463, 785] on button "Save Edits" at bounding box center [1432, 790] width 129 height 34
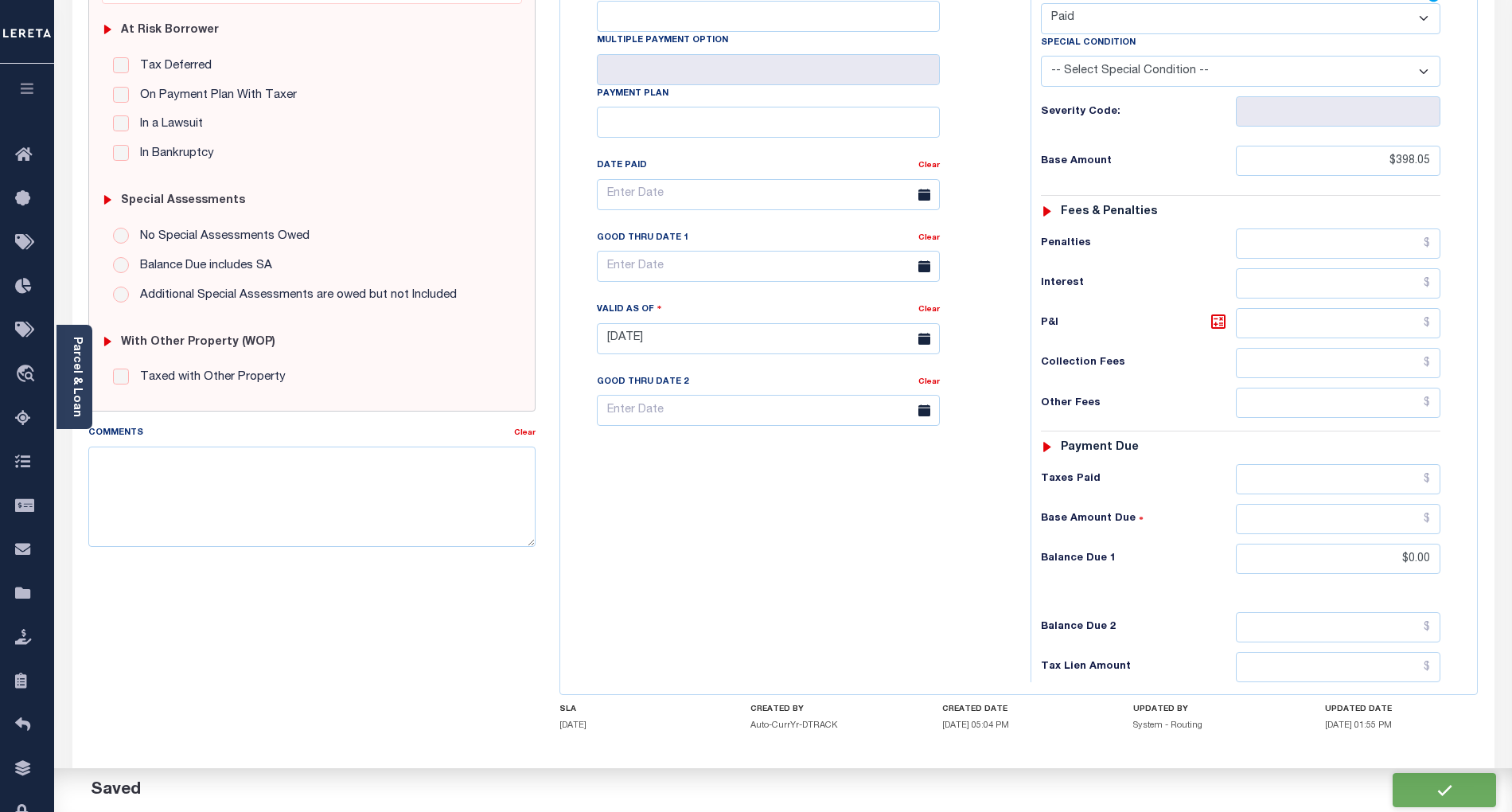
checkbox input "false"
type input "$398.05"
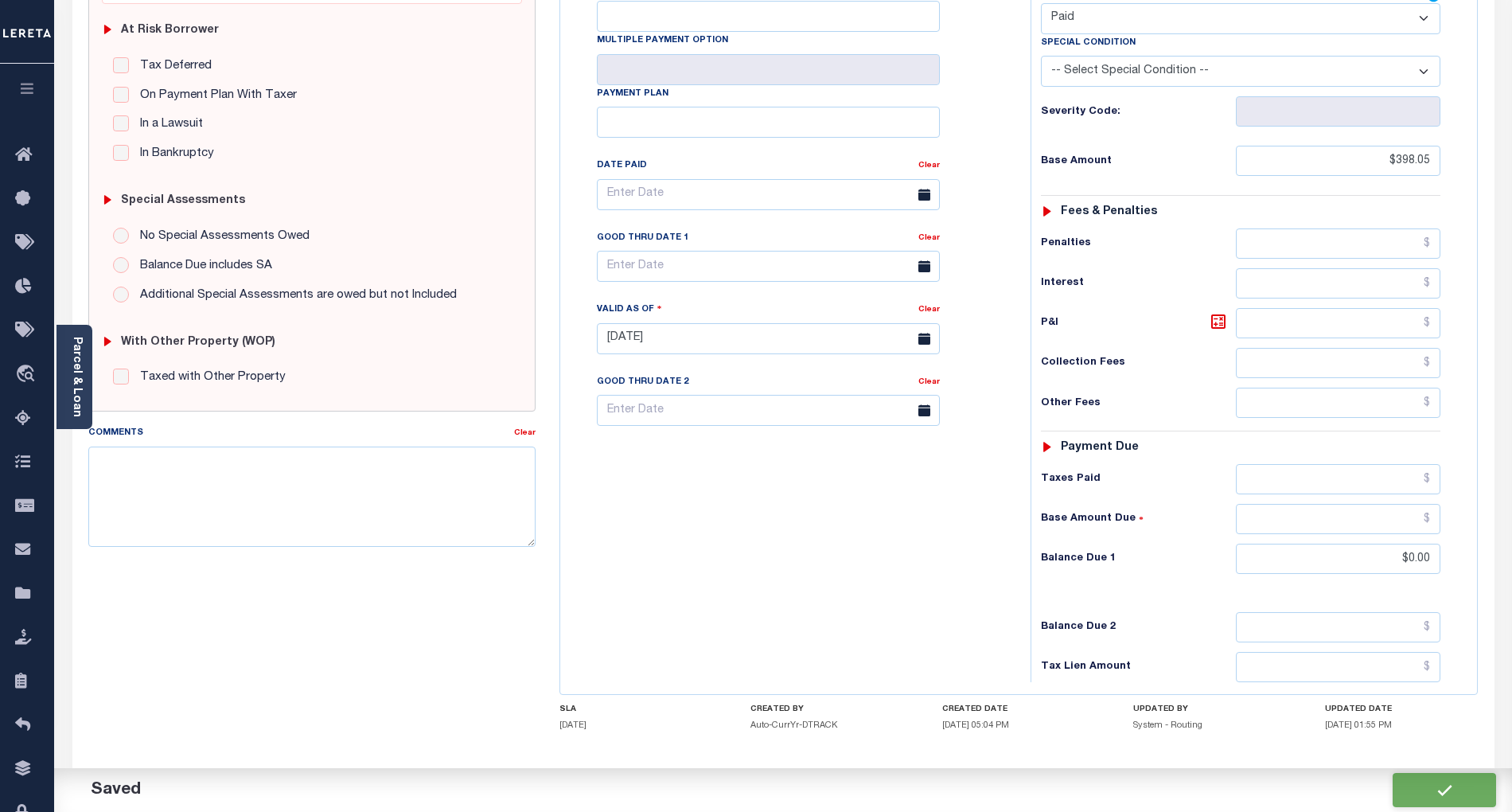
type input "$0"
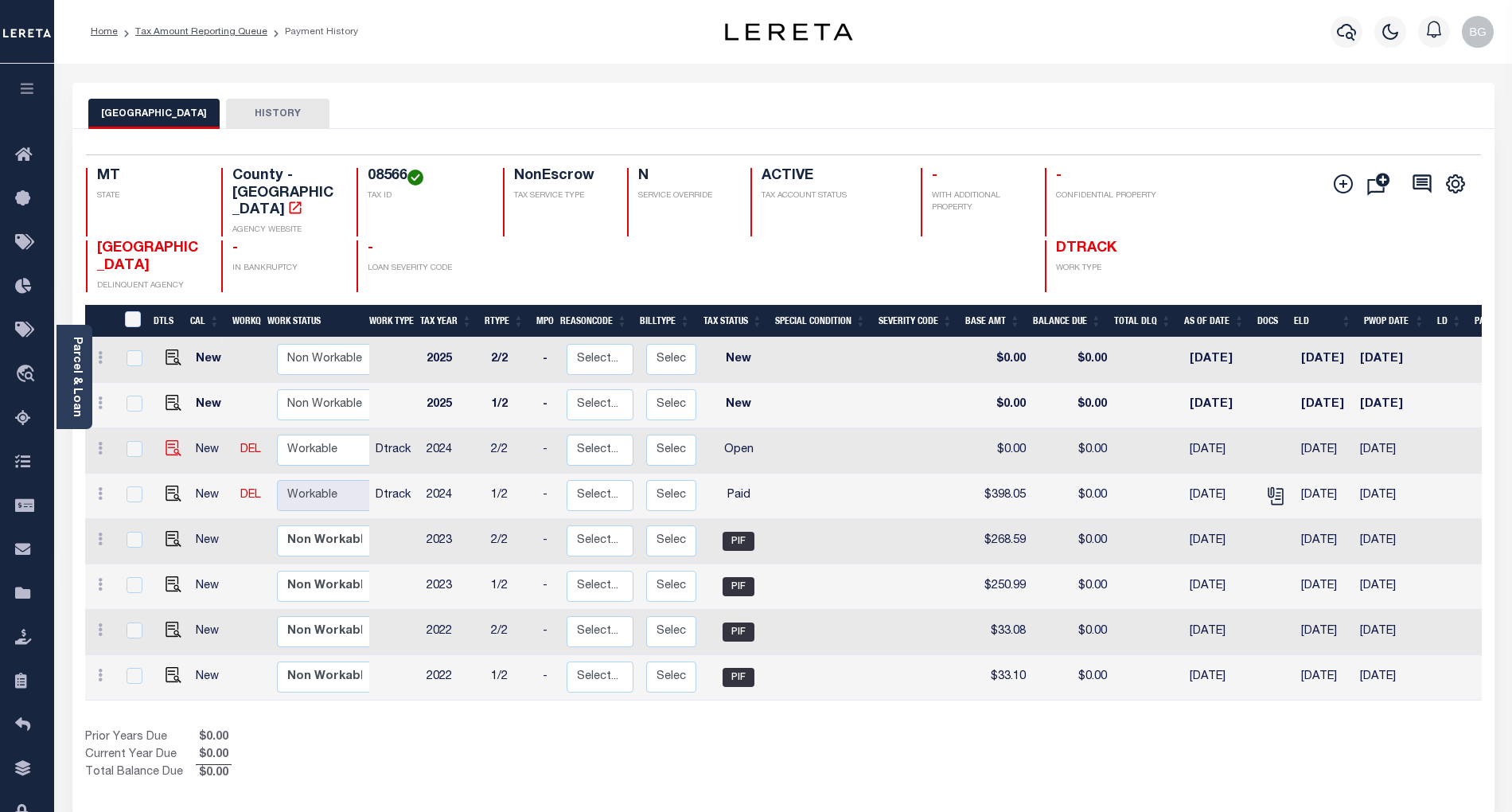
click at [172, 440] on img at bounding box center [173, 448] width 15 height 16
checkbox input "true"
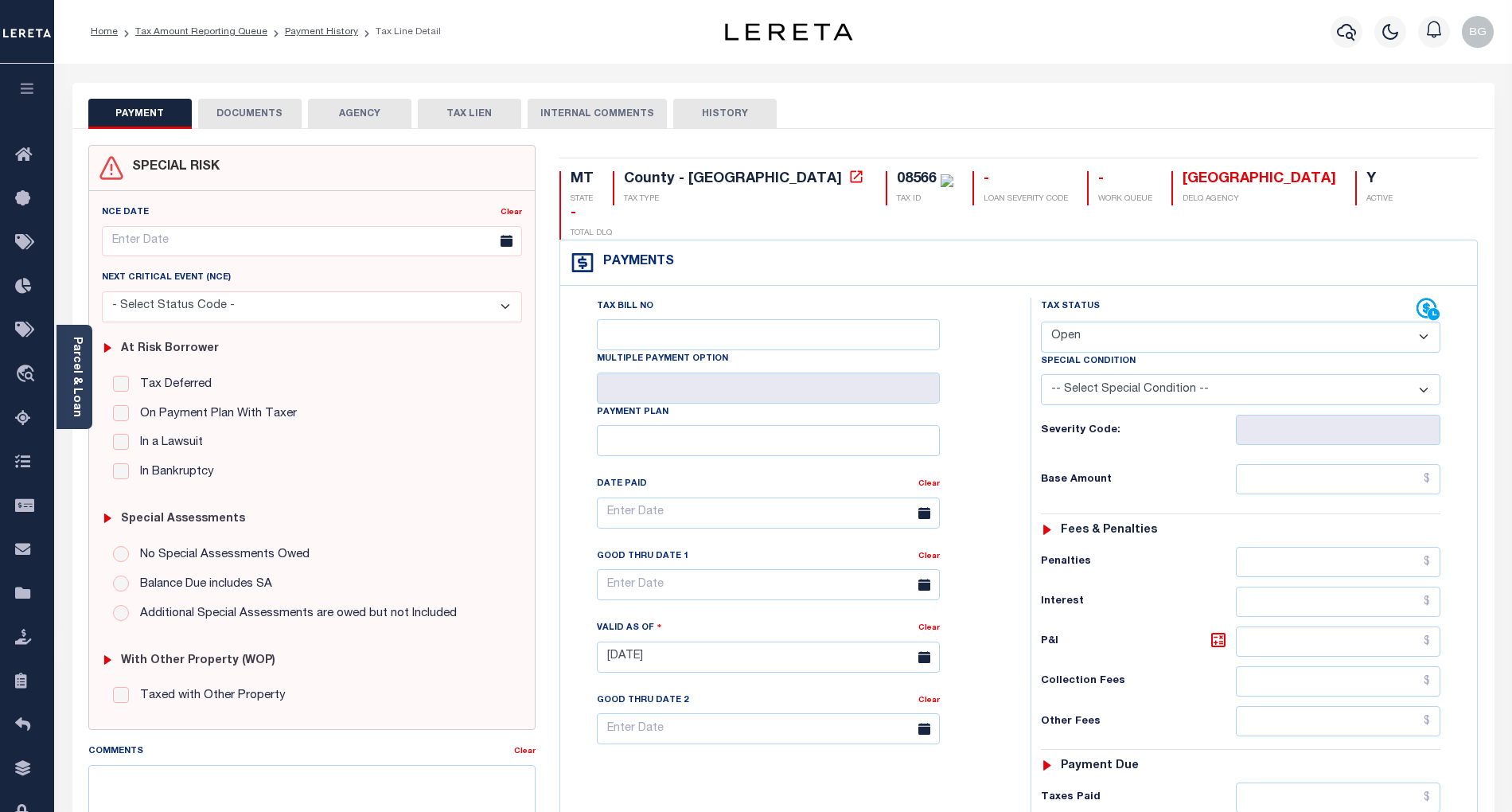
drag, startPoint x: 1092, startPoint y: 297, endPoint x: 1091, endPoint y: 315, distance: 18.0
click at [1092, 322] on select "- Select Status Code - Open Due/Unpaid Paid Incomplete No Tax Due Internal Refu…" at bounding box center [1241, 337] width 399 height 31
select select "PYD"
click at [1041, 322] on select "- Select Status Code - Open Due/Unpaid Paid Incomplete No Tax Due Internal Refu…" at bounding box center [1241, 337] width 399 height 31
type input "[DATE]"
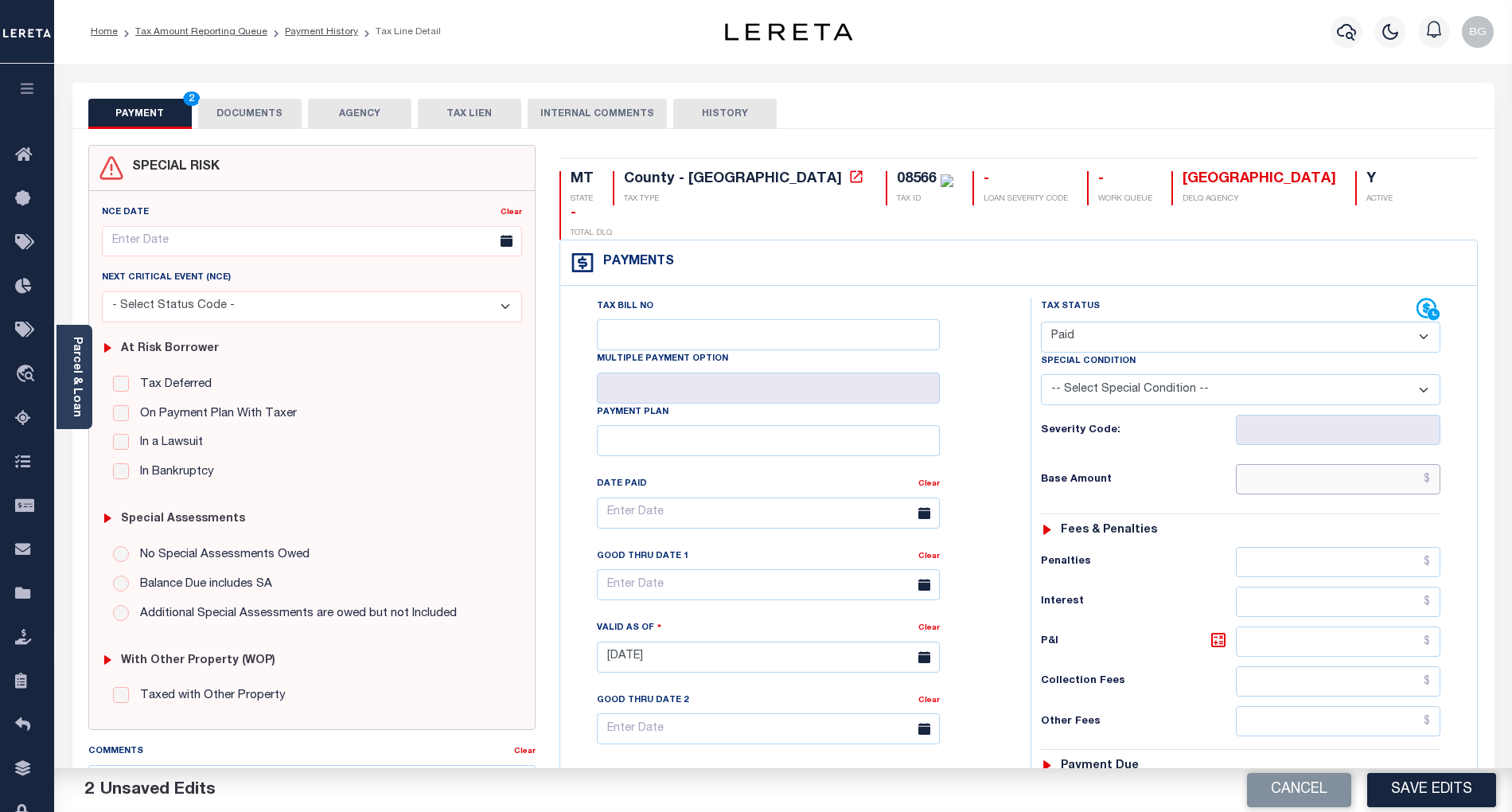
click at [1367, 464] on input "text" at bounding box center [1339, 479] width 205 height 30
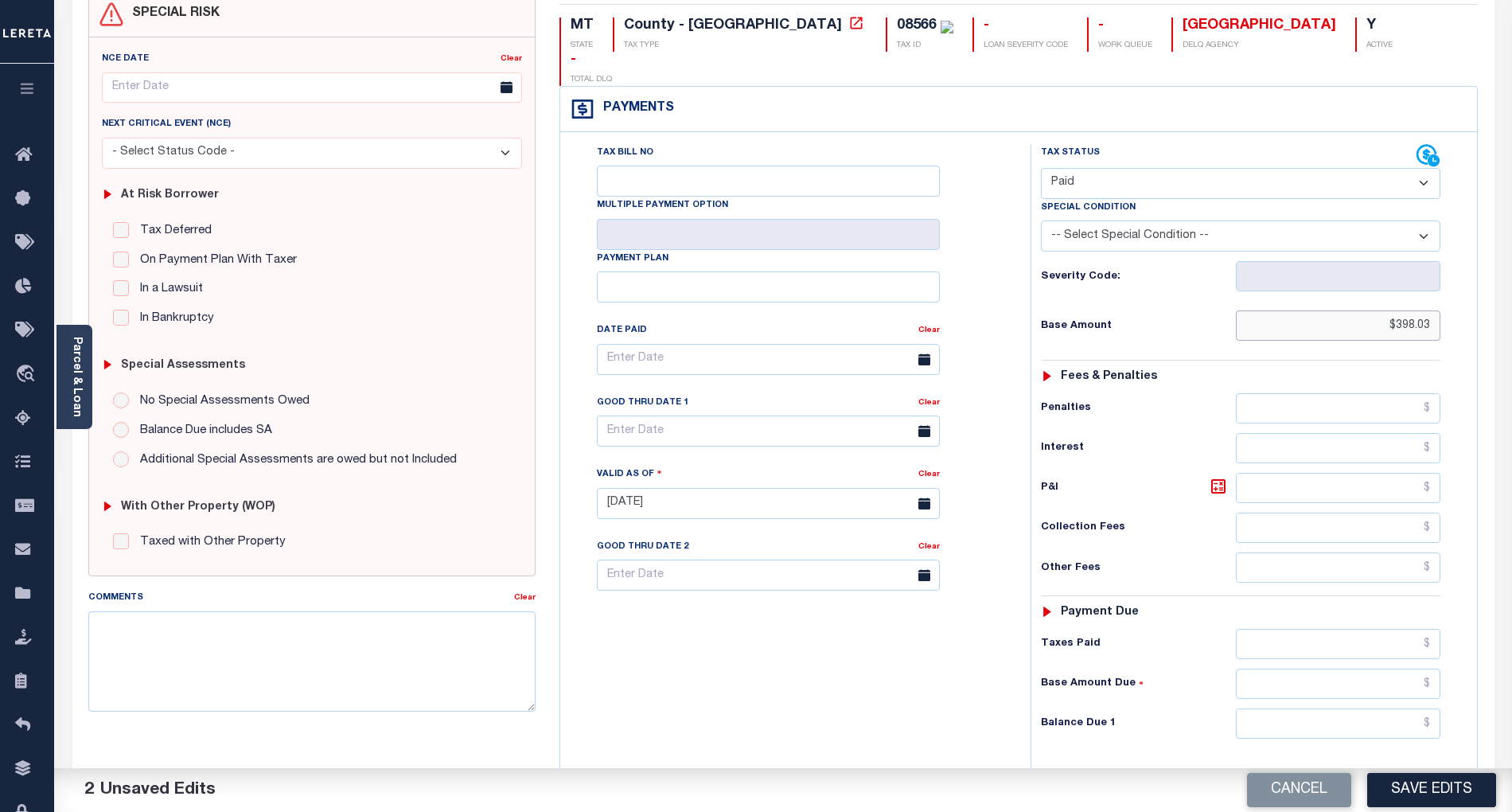
scroll to position [212, 0]
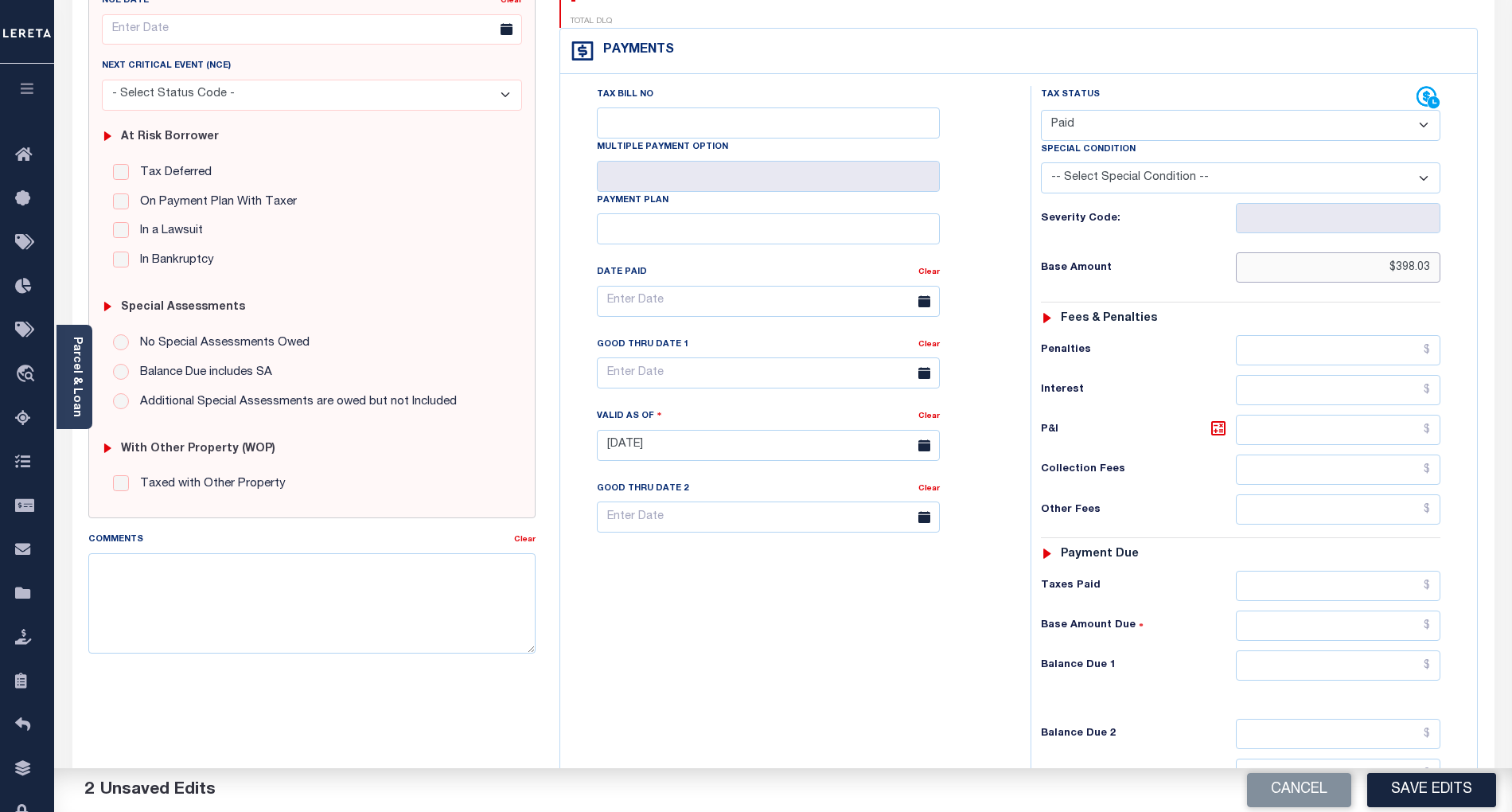
type input "$398.03"
click at [1389, 650] on input "text" at bounding box center [1339, 665] width 205 height 30
type input "$0.00"
click at [885, 643] on div "Tax Bill No Multiple Payment Option Payment Plan Clear" at bounding box center [791, 437] width 454 height 703
click at [1452, 788] on button "Save Edits" at bounding box center [1432, 790] width 129 height 34
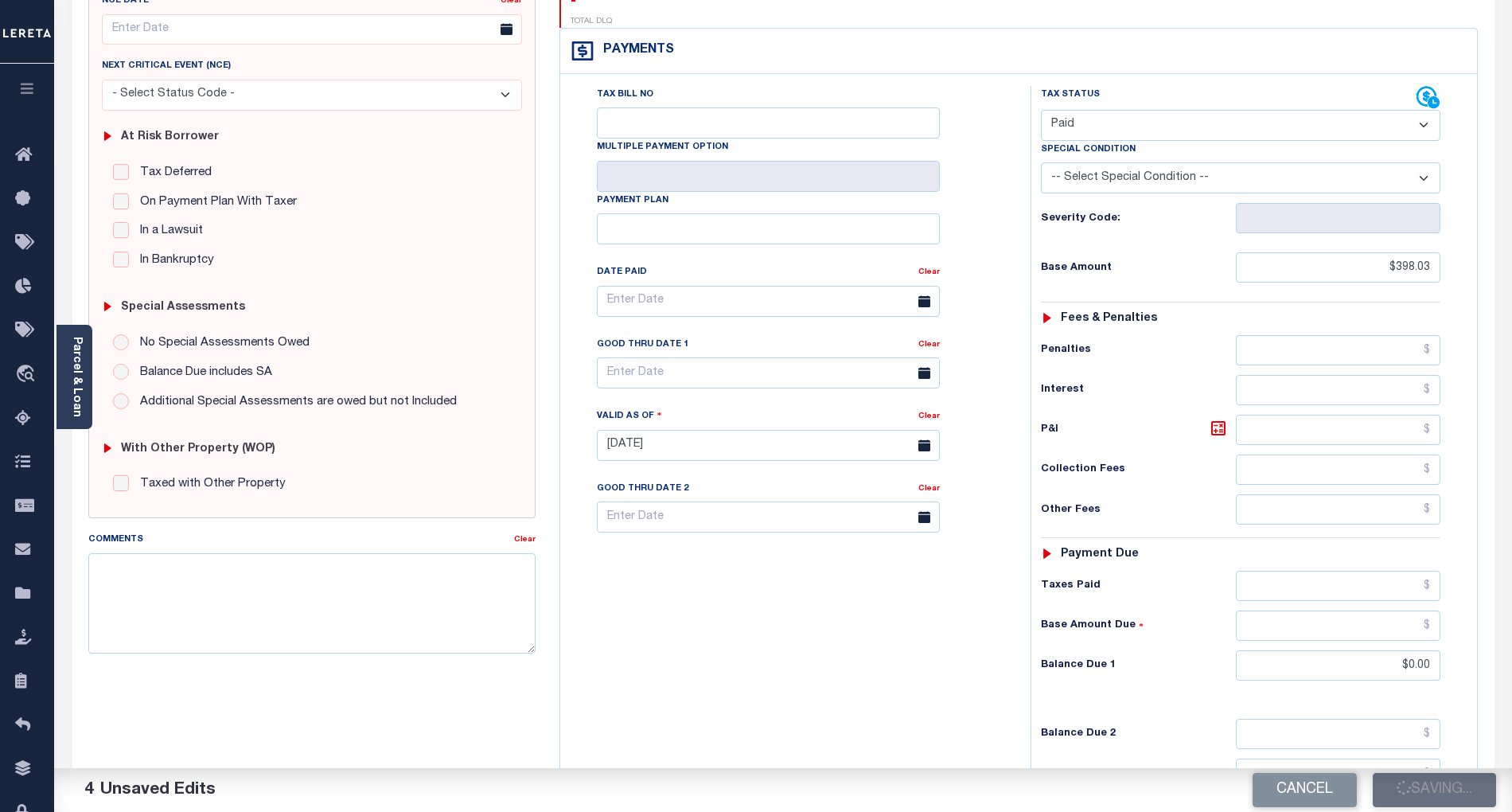
checkbox input "false"
type input "$398.03"
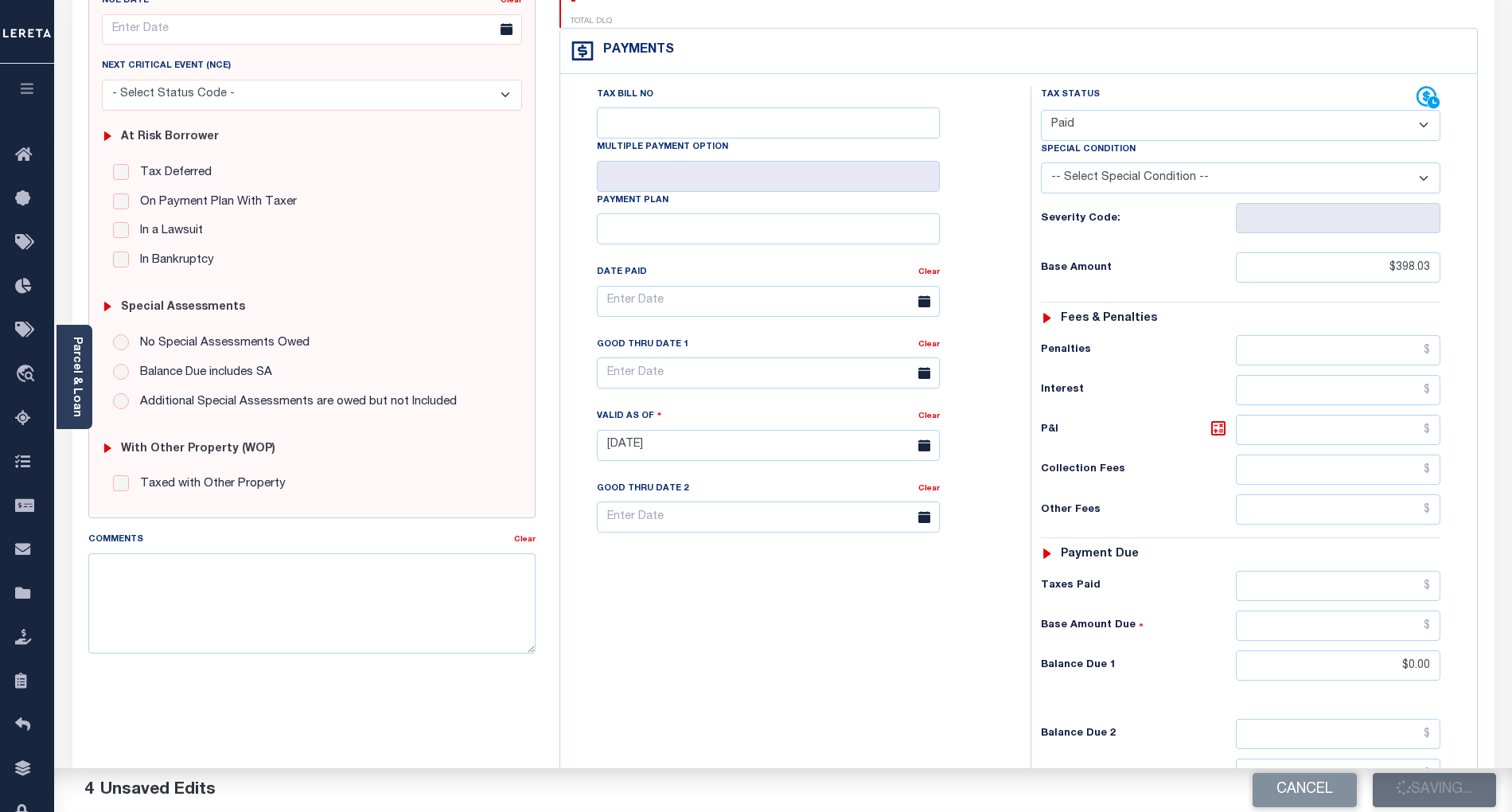
type input "$0"
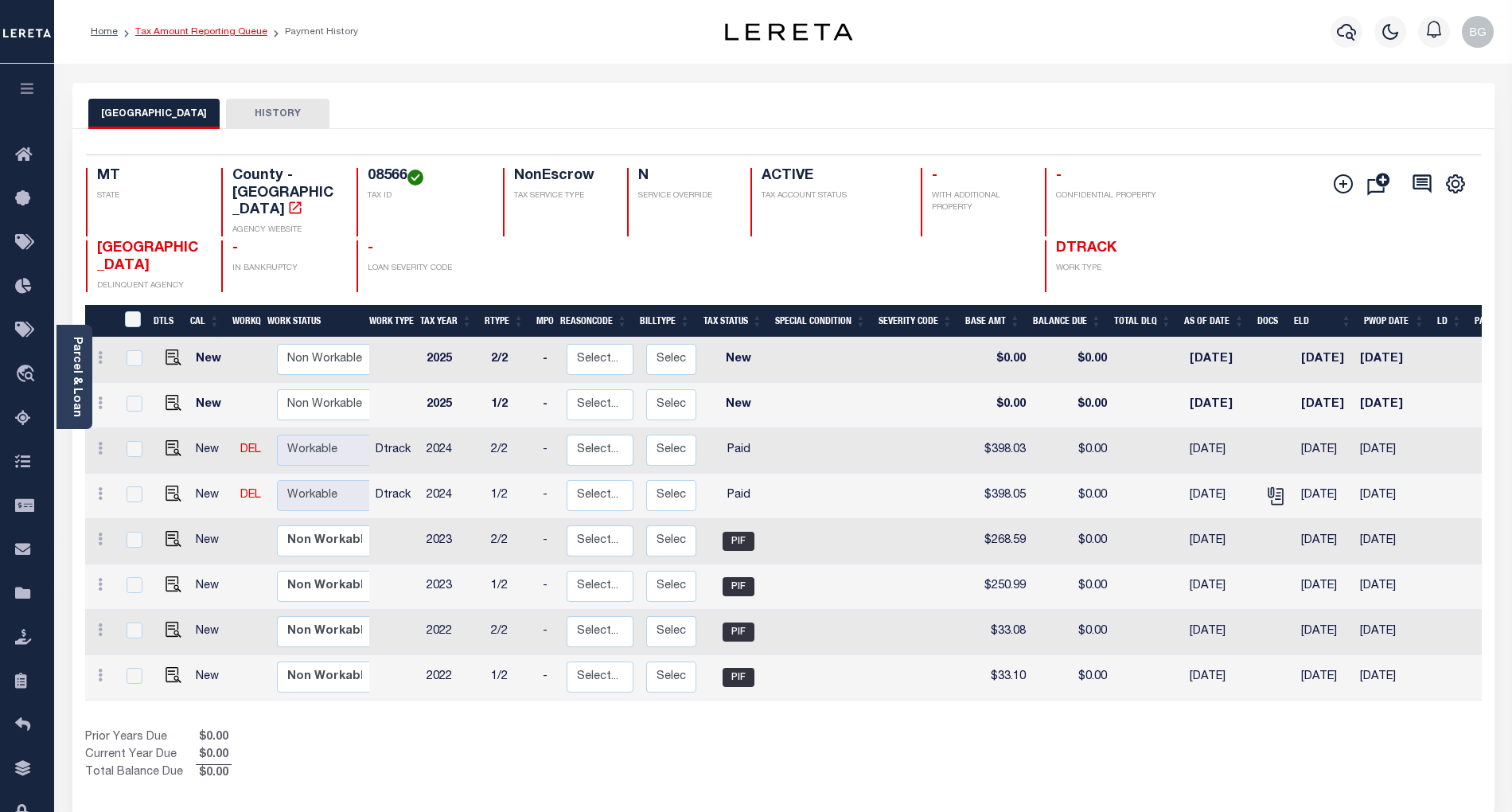
click at [193, 33] on link "Tax Amount Reporting Queue" at bounding box center [201, 32] width 132 height 10
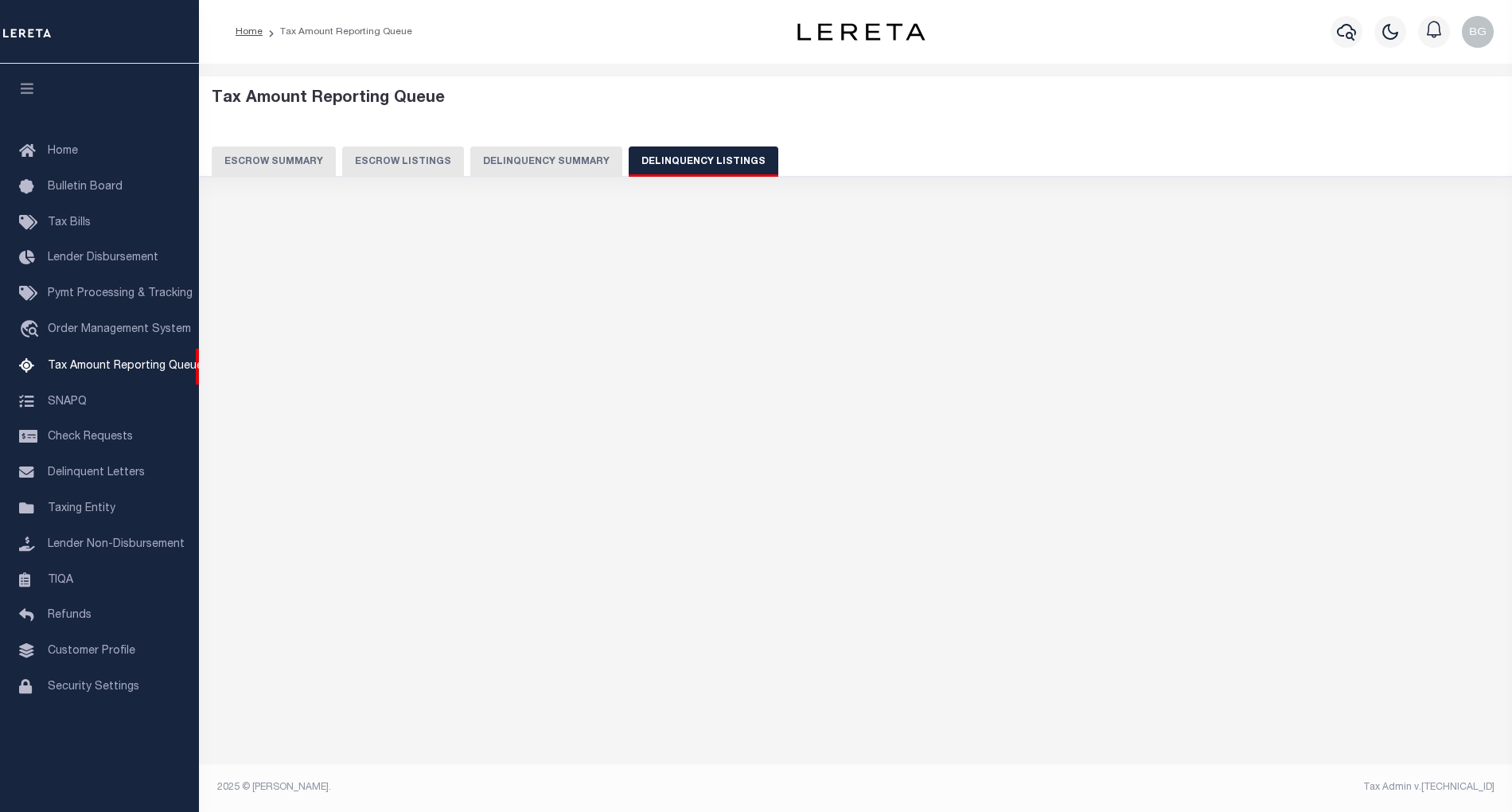
select select "100"
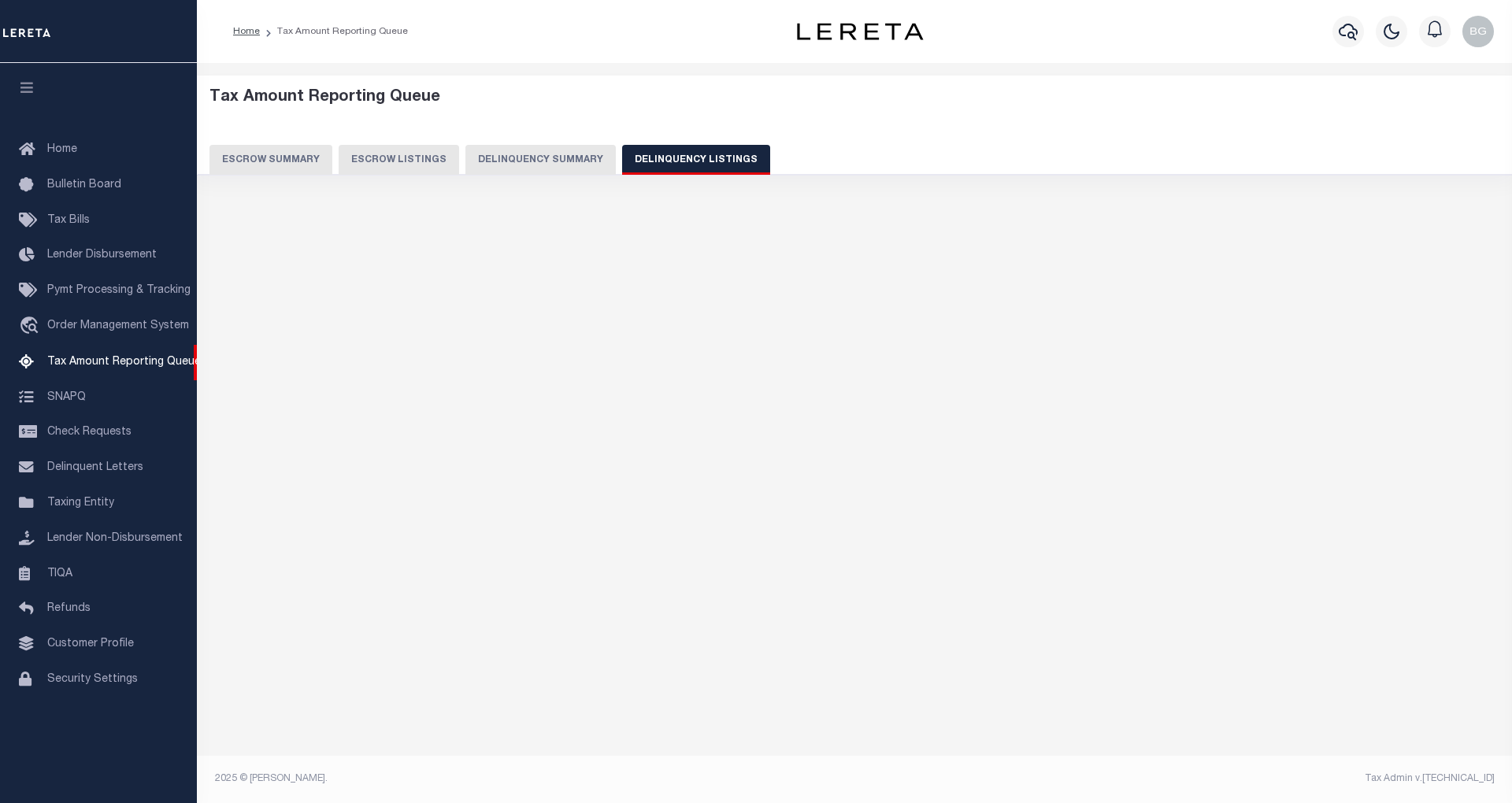
select select "100"
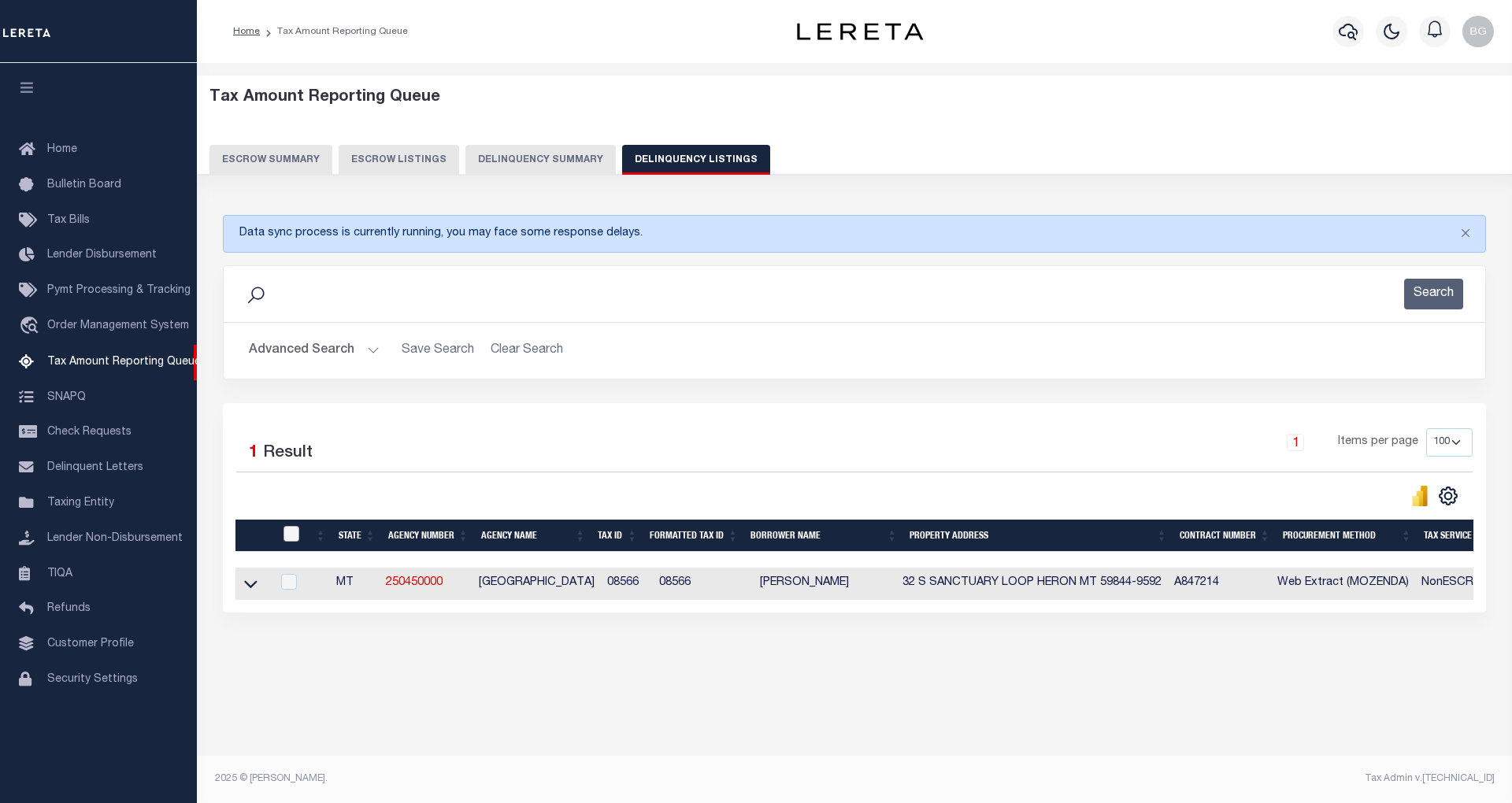
click at [293, 537] on input "checkbox" at bounding box center [291, 534] width 15 height 15
checkbox input "true"
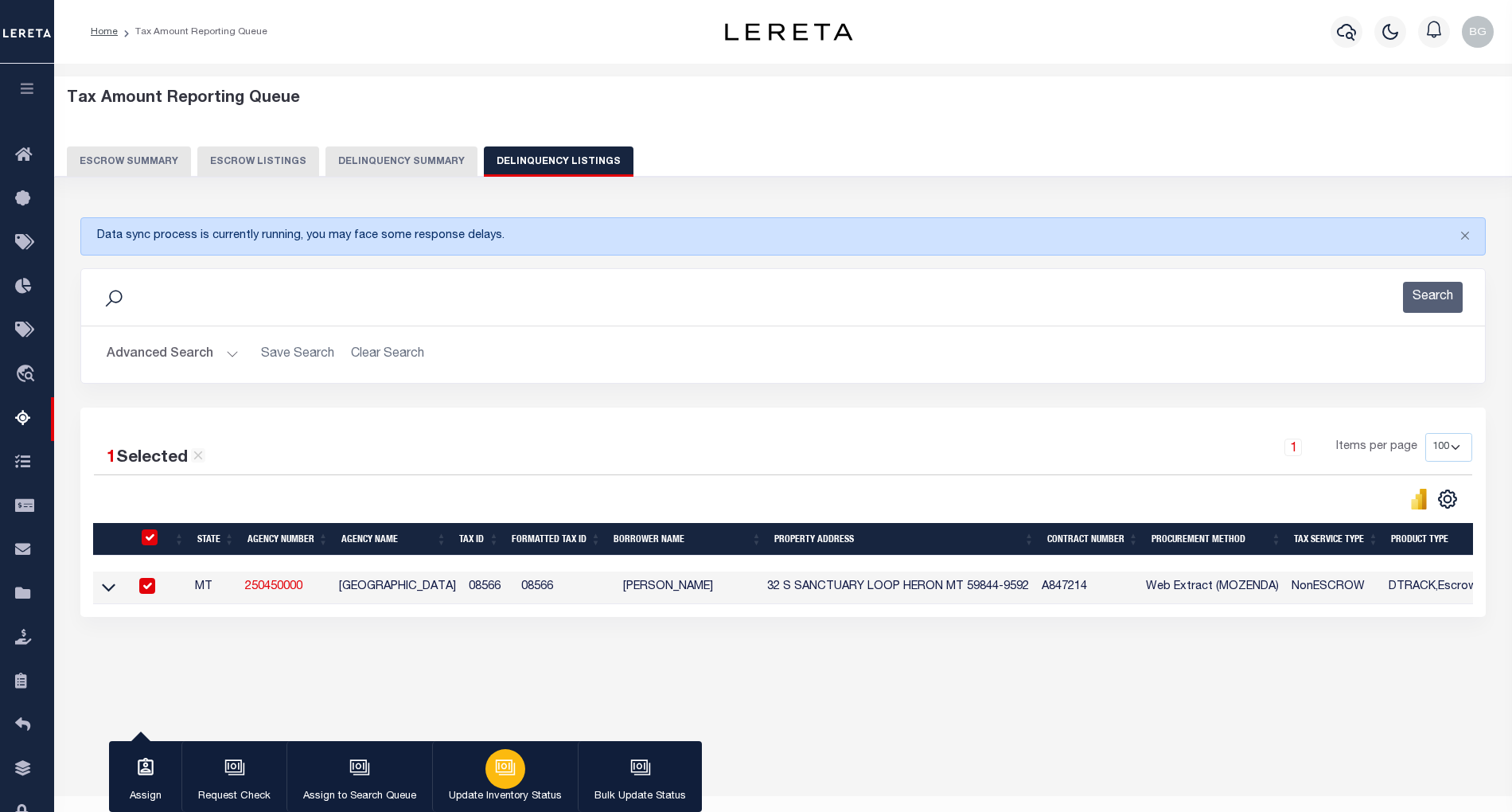
click at [507, 762] on icon "button" at bounding box center [505, 766] width 20 height 20
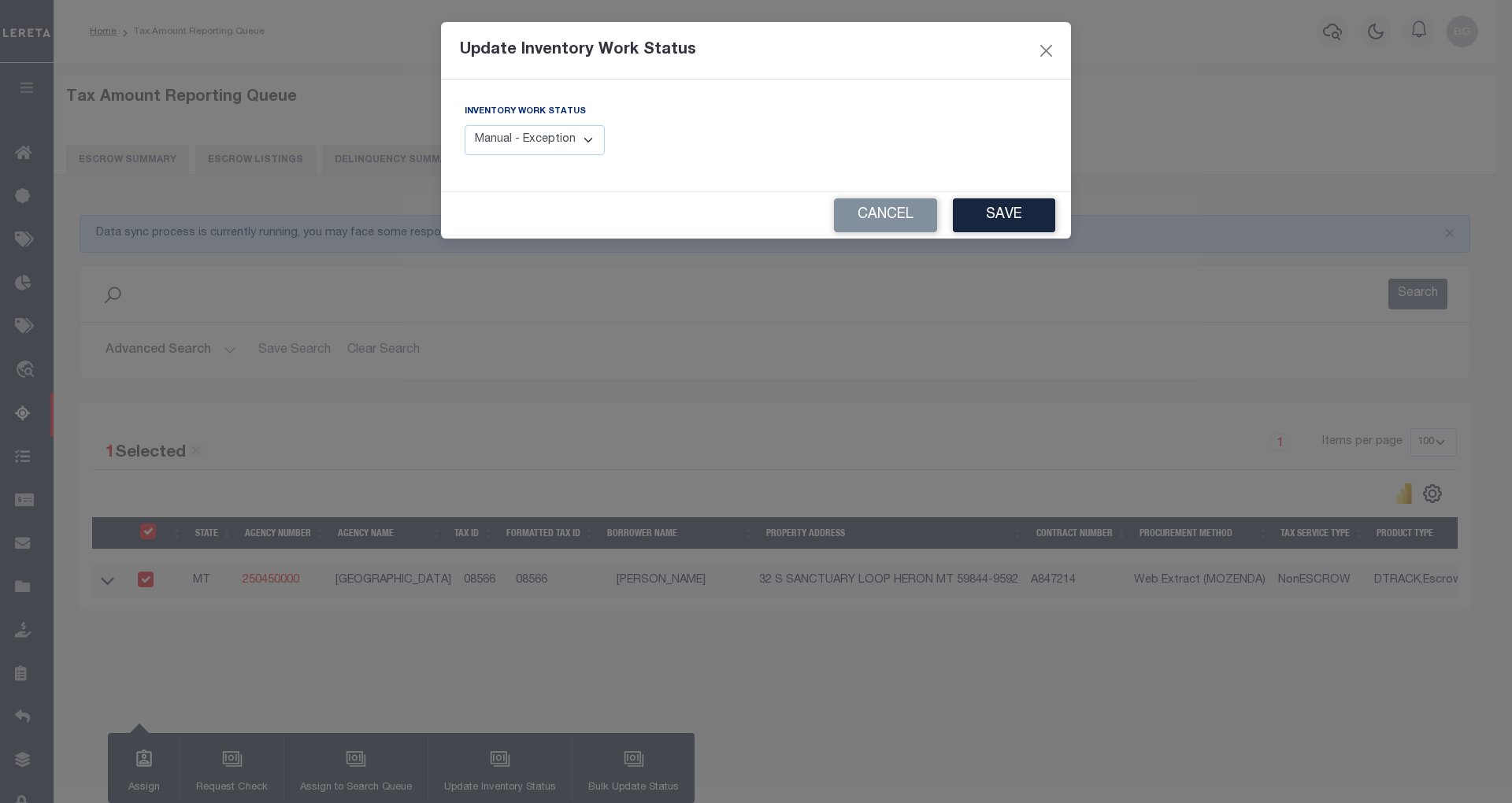
drag, startPoint x: 546, startPoint y: 126, endPoint x: 548, endPoint y: 152, distance: 26.1
click at [546, 126] on select "Manual - Exception Pended - Awaiting Search Late Add Exception Completed" at bounding box center [535, 141] width 140 height 31
select select "4"
click at [465, 126] on select "Manual - Exception Pended - Awaiting Search Late Add Exception Completed" at bounding box center [535, 141] width 140 height 31
click at [1003, 211] on button "Save" at bounding box center [1004, 215] width 103 height 34
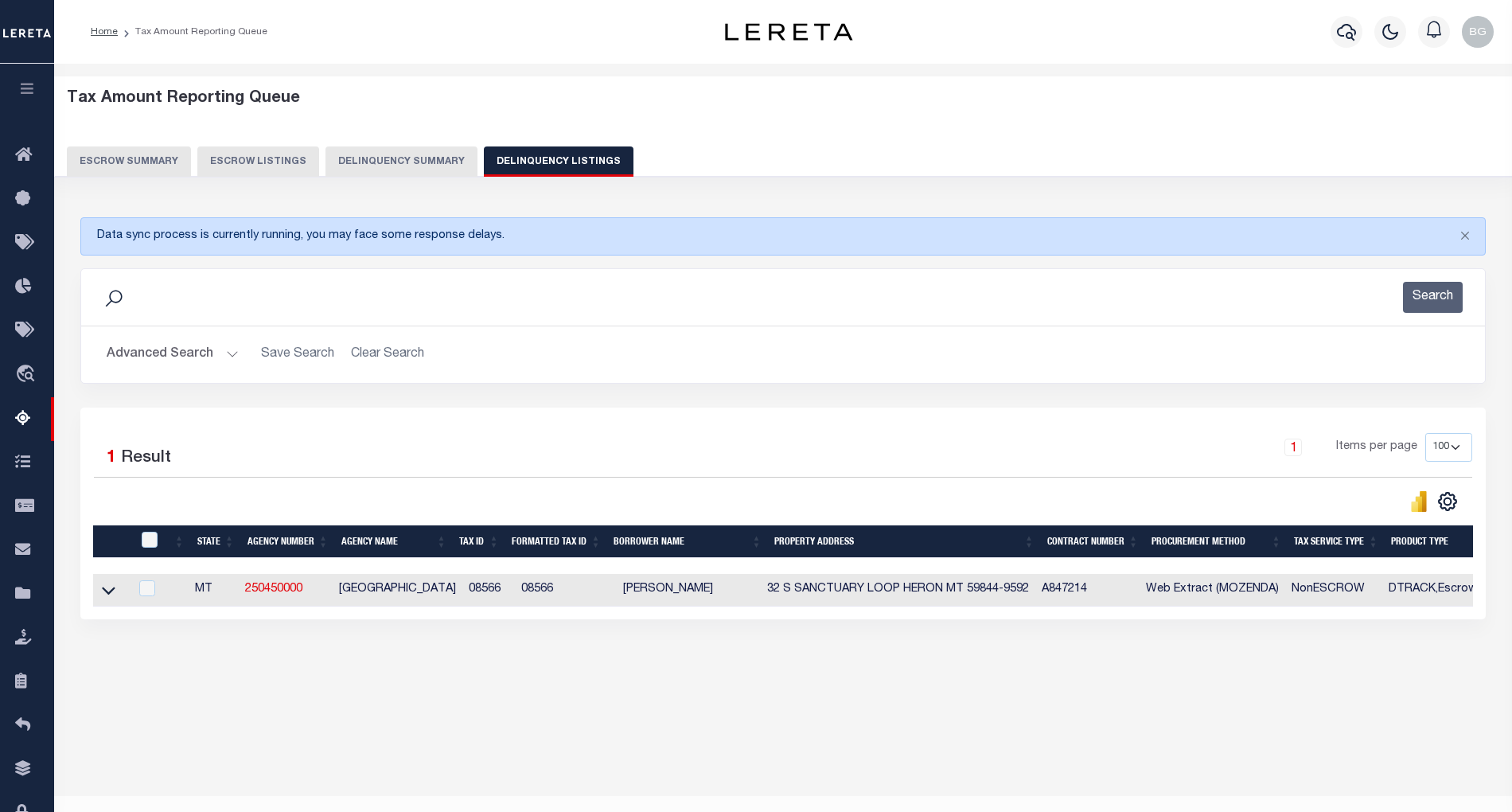
click at [233, 359] on button "Advanced Search" at bounding box center [172, 355] width 132 height 31
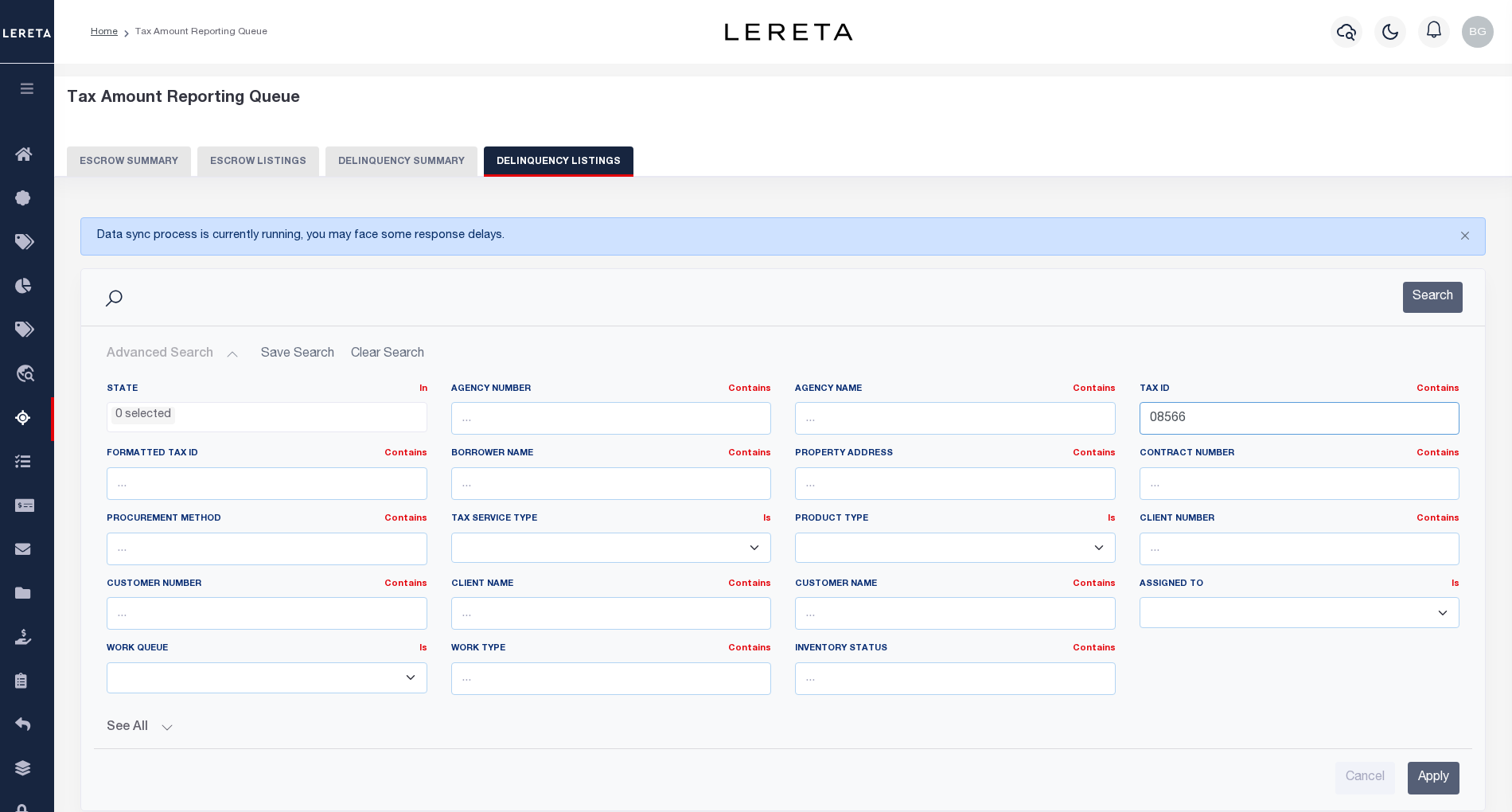
click at [1169, 419] on input "08566" at bounding box center [1300, 419] width 321 height 33
paste input "11247"
type input "11247"
click at [1440, 783] on input "Apply" at bounding box center [1433, 778] width 51 height 33
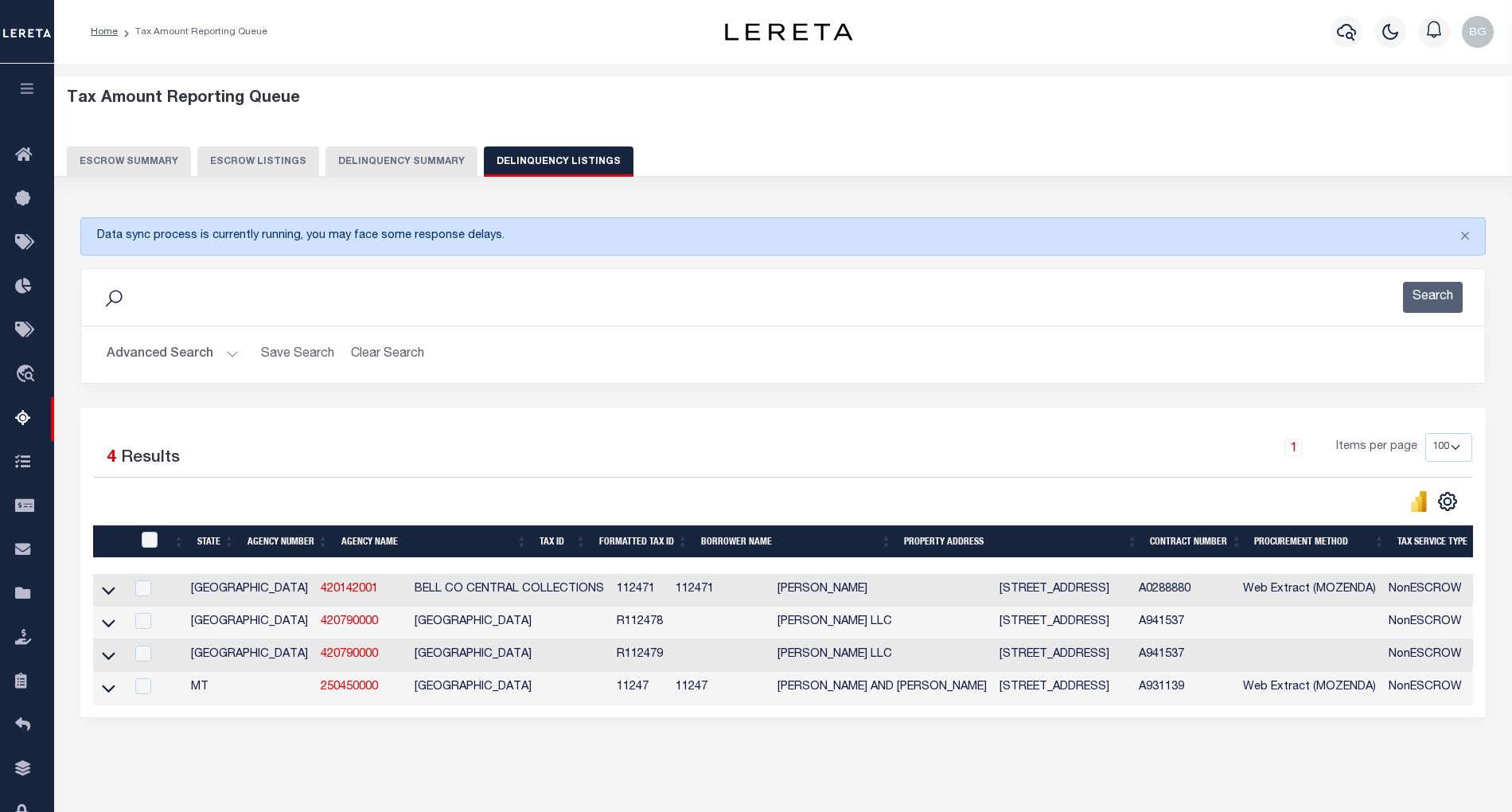
drag, startPoint x: 108, startPoint y: 699, endPoint x: 377, endPoint y: 676, distance: 270.0
click at [108, 693] on icon at bounding box center [108, 689] width 14 height 8
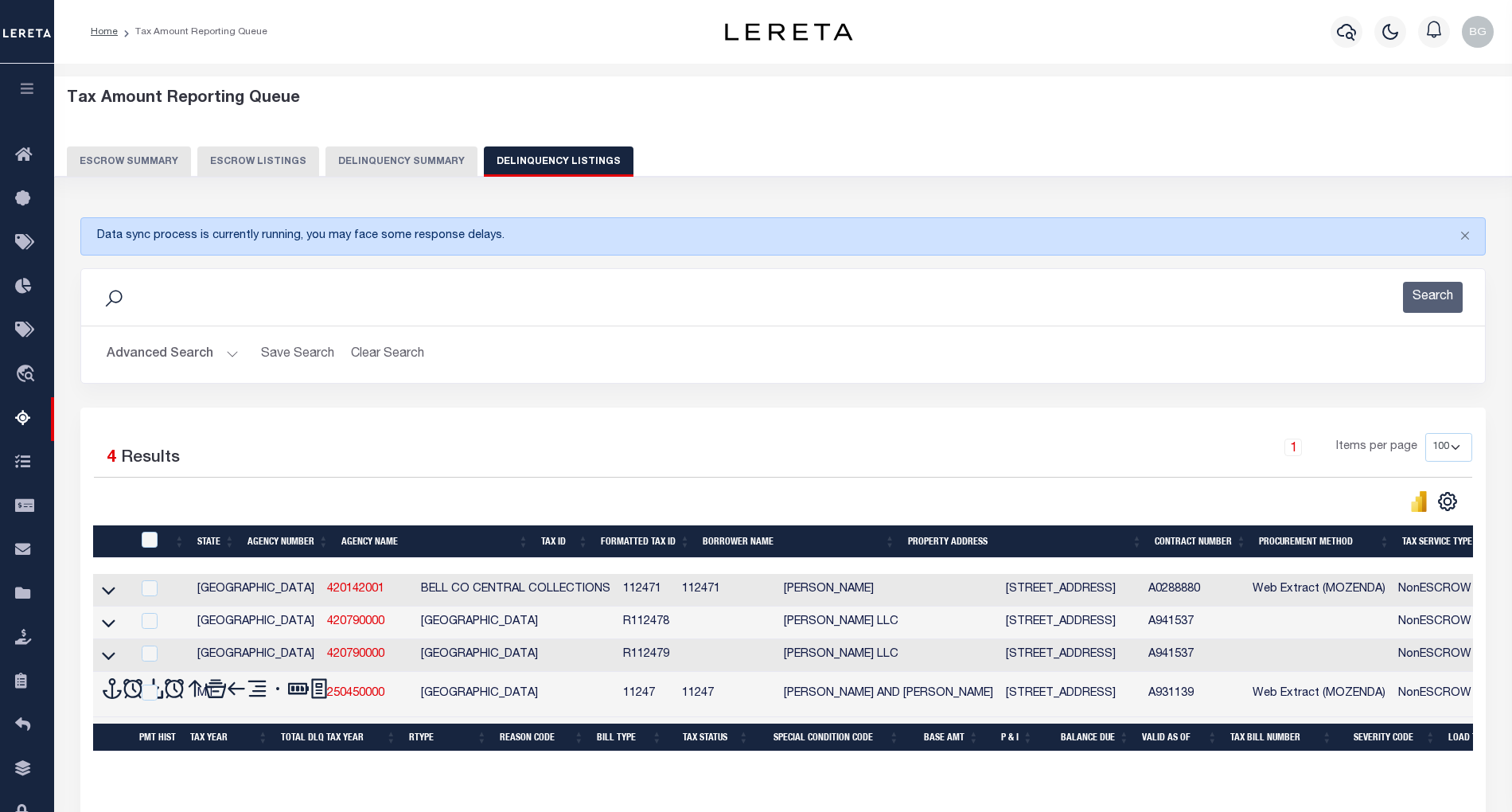
scroll to position [148, 0]
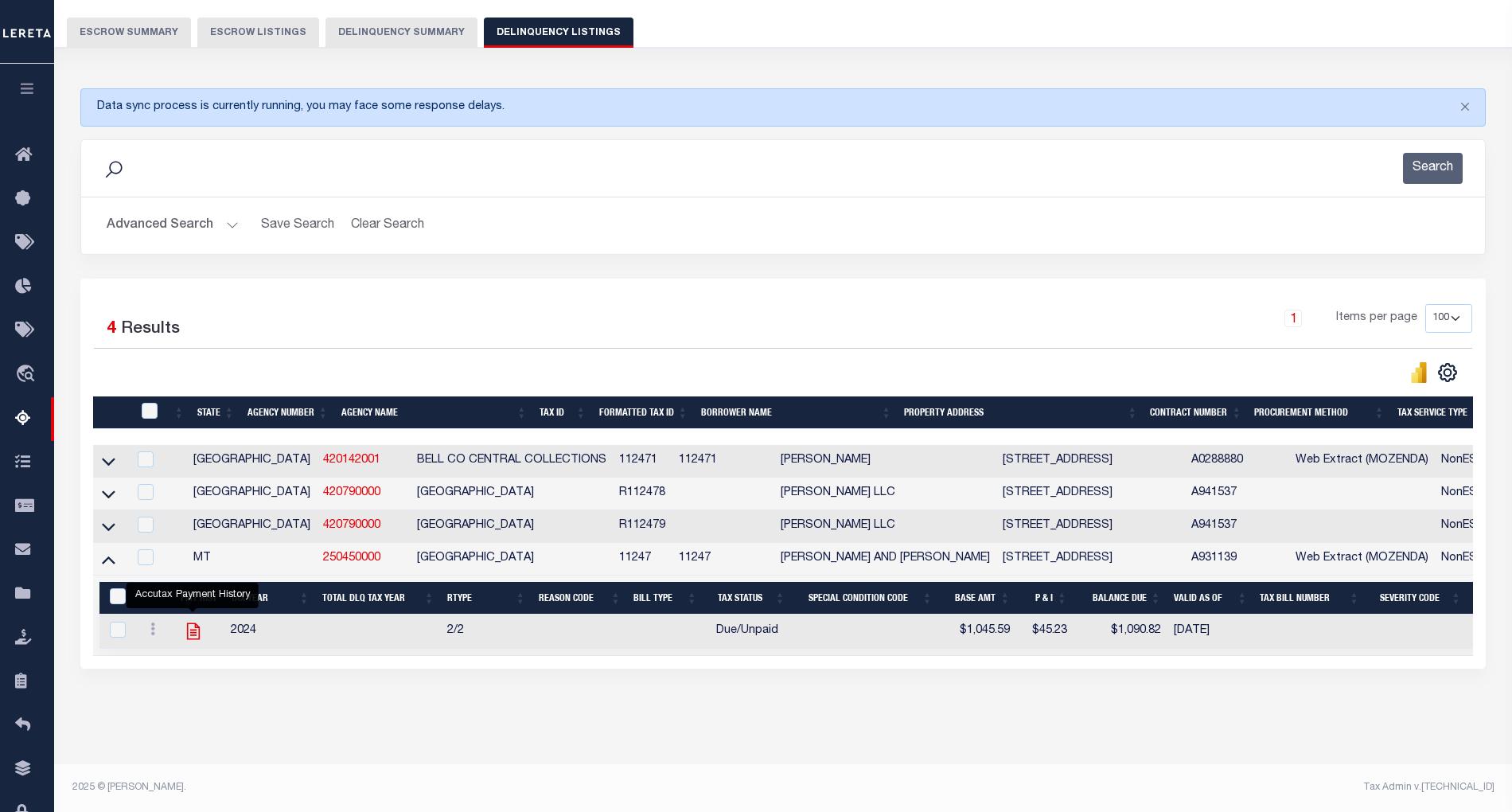
click at [193, 622] on icon "" at bounding box center [192, 630] width 13 height 16
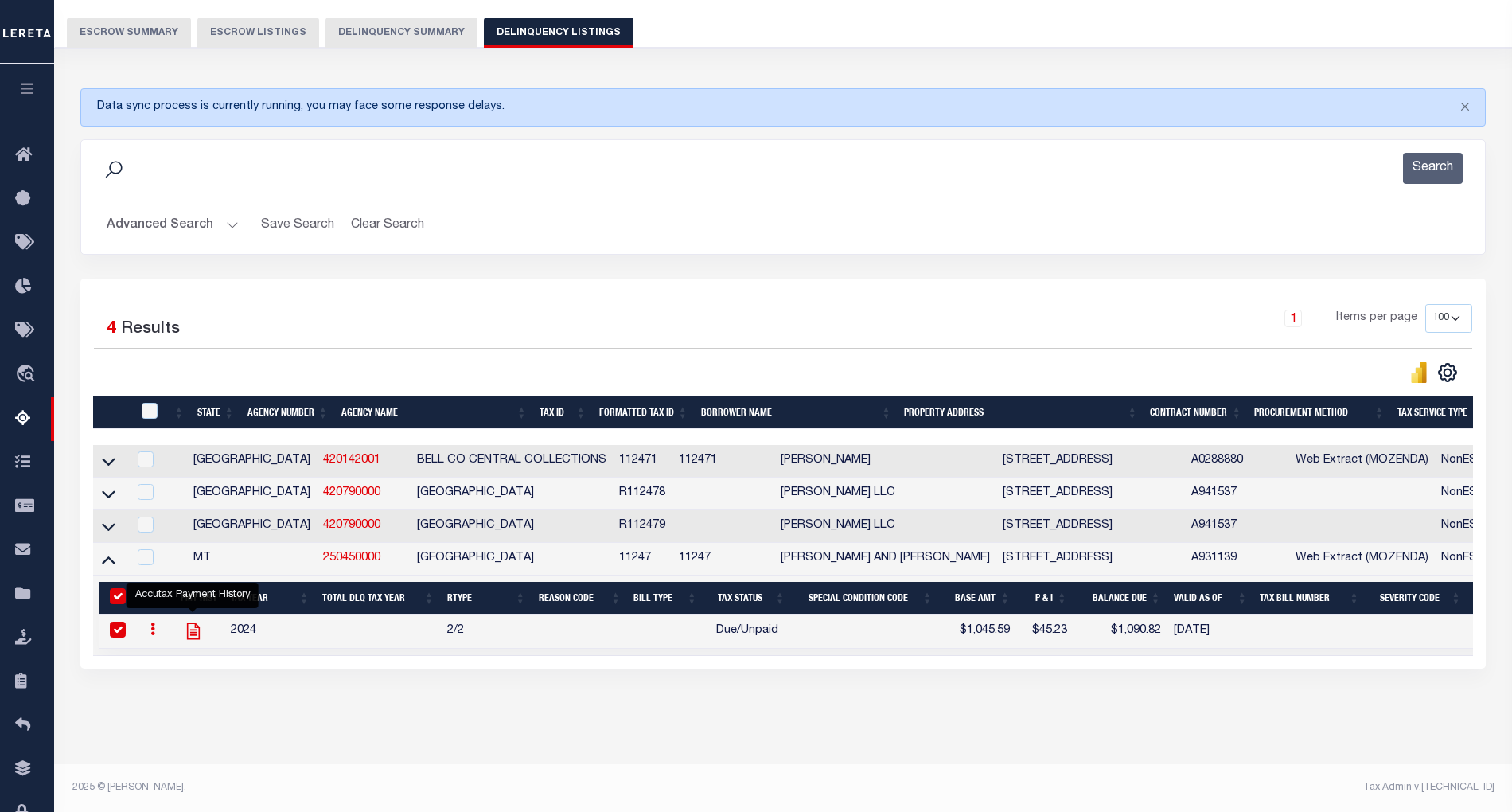
checkbox input "true"
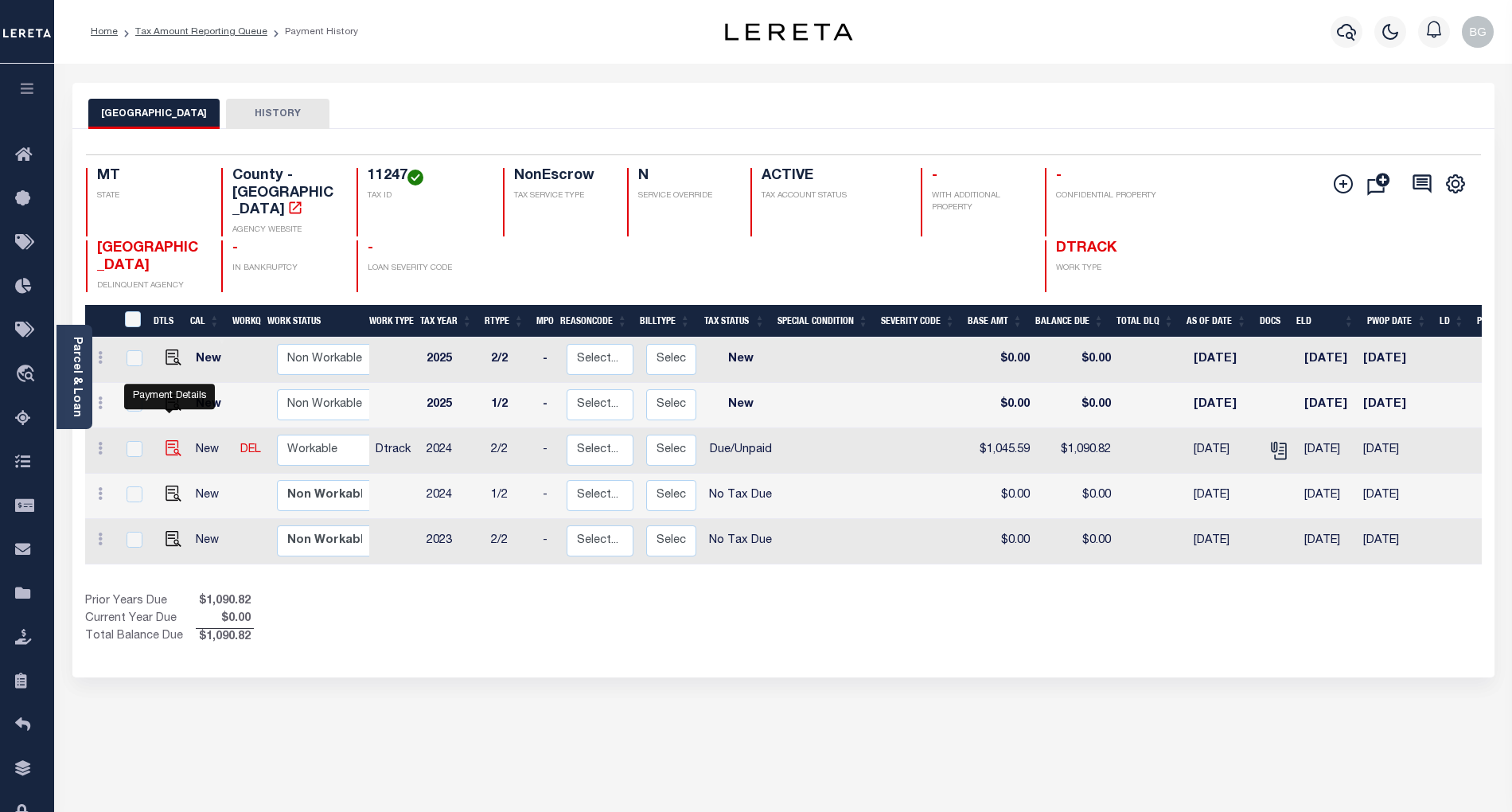
click at [168, 440] on img "" at bounding box center [173, 448] width 15 height 16
checkbox input "true"
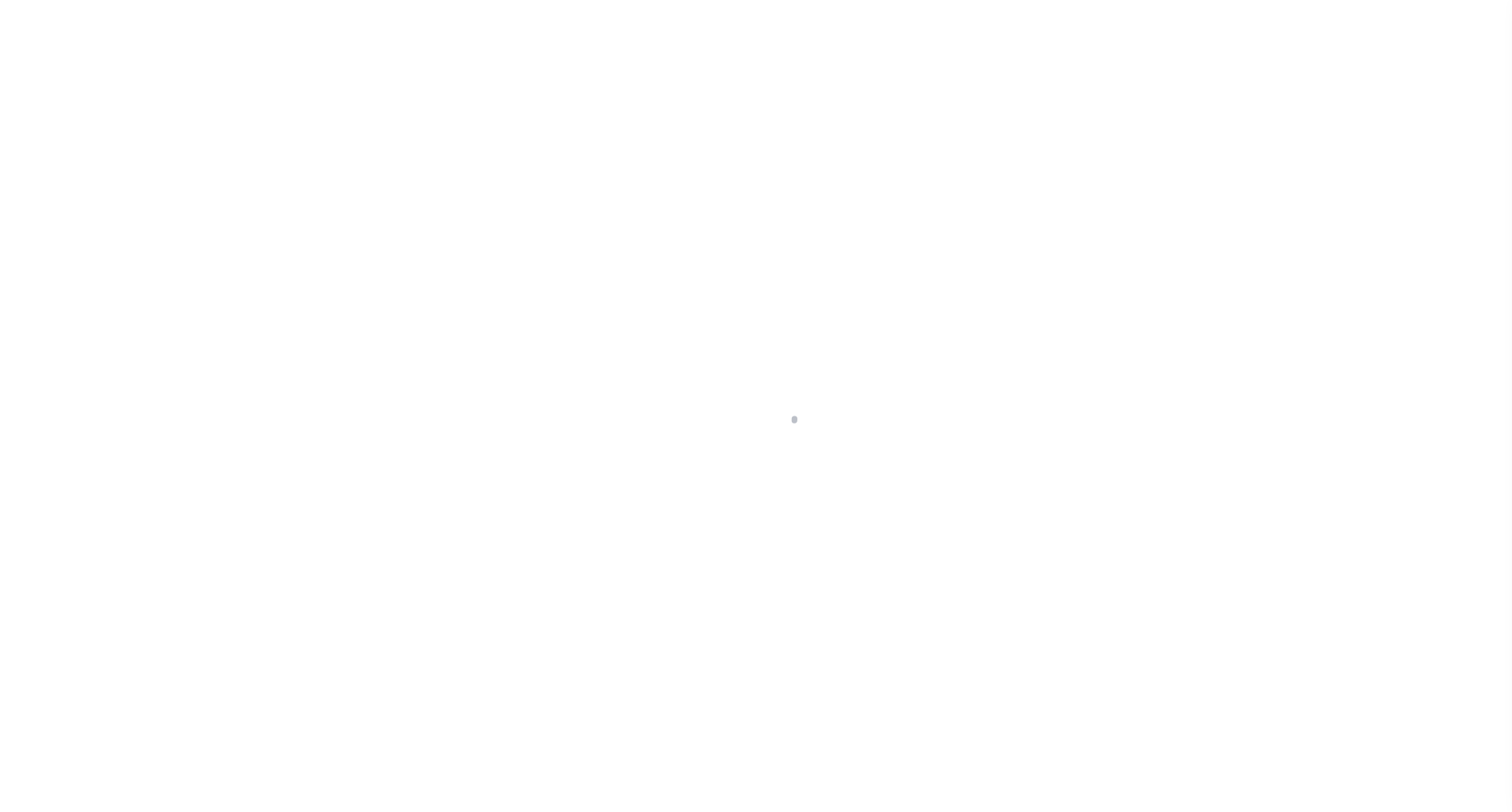
select select "DUE"
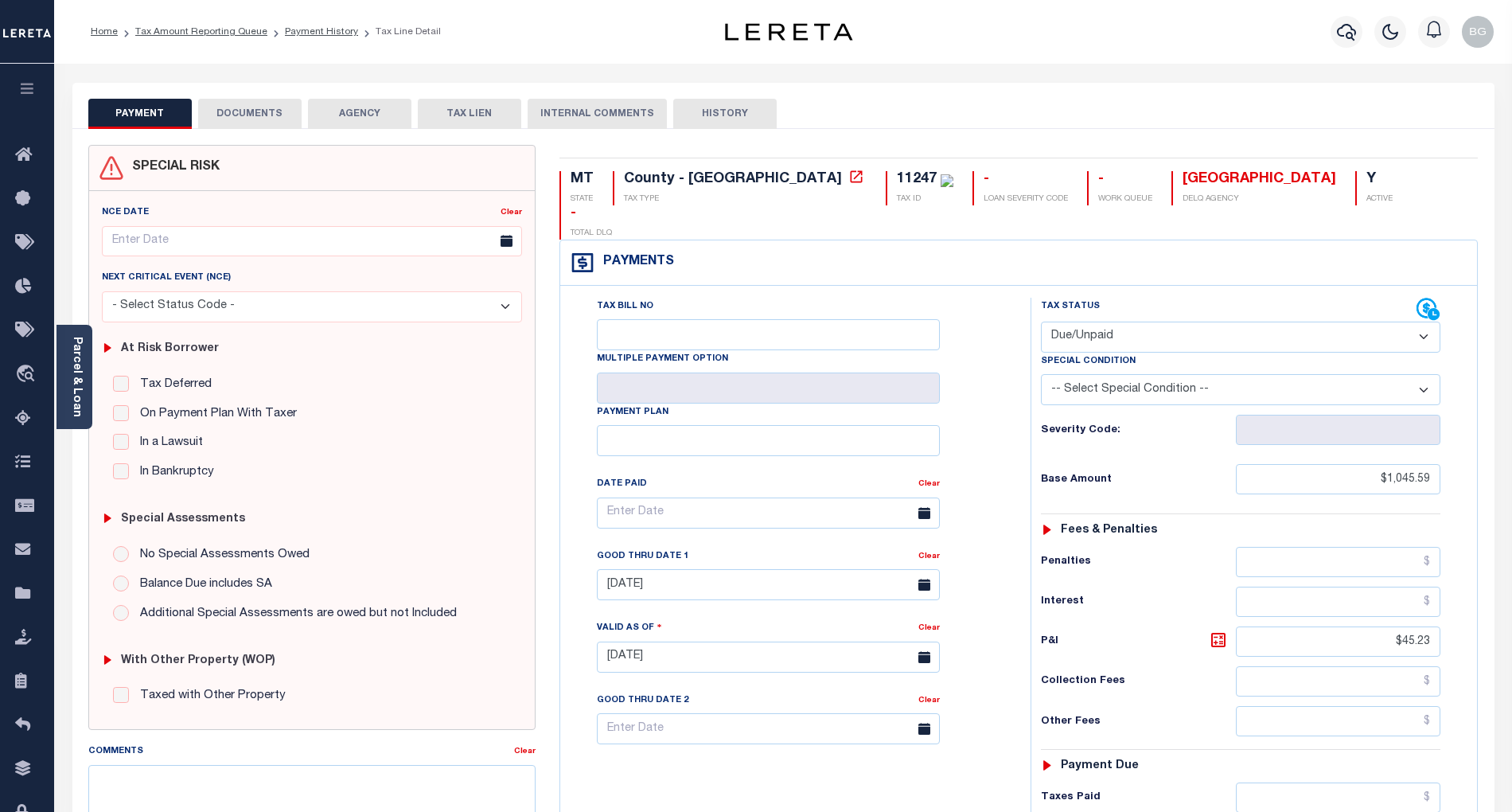
click at [253, 113] on button "DOCUMENTS" at bounding box center [250, 113] width 104 height 30
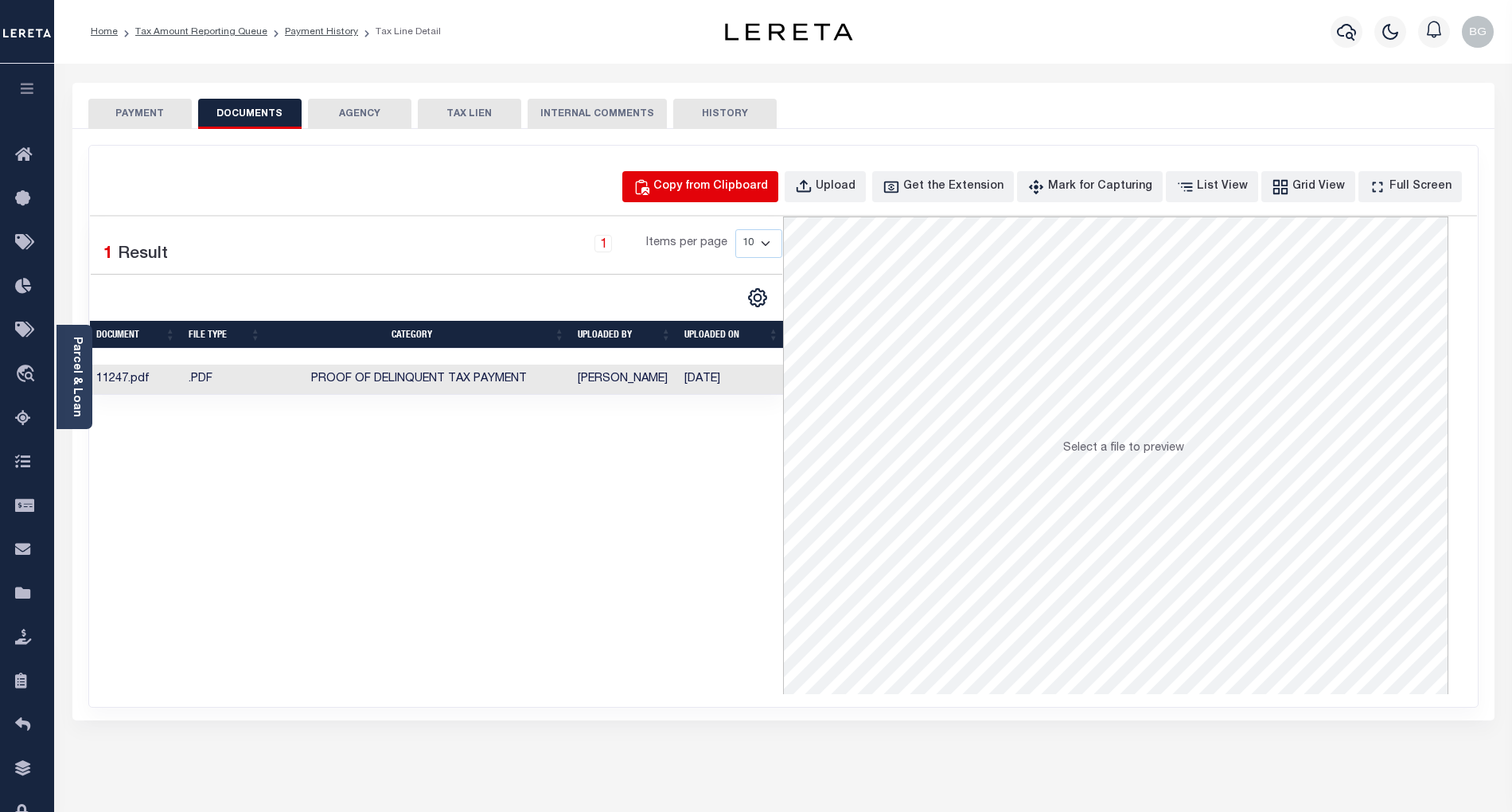
click at [743, 191] on div "Copy from Clipboard" at bounding box center [711, 187] width 114 height 17
select select "POP"
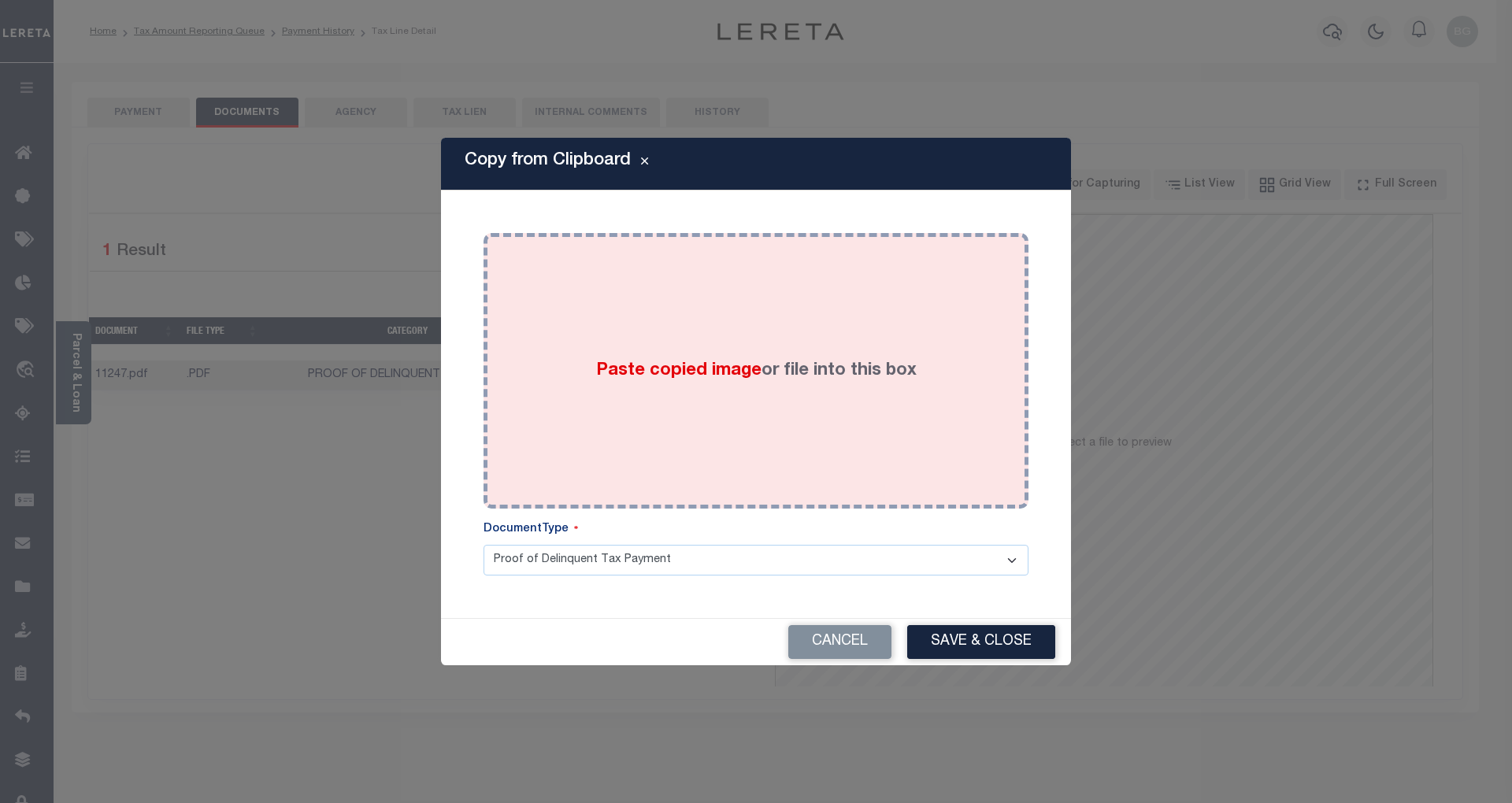
click at [681, 373] on span "Paste copied image" at bounding box center [679, 371] width 166 height 17
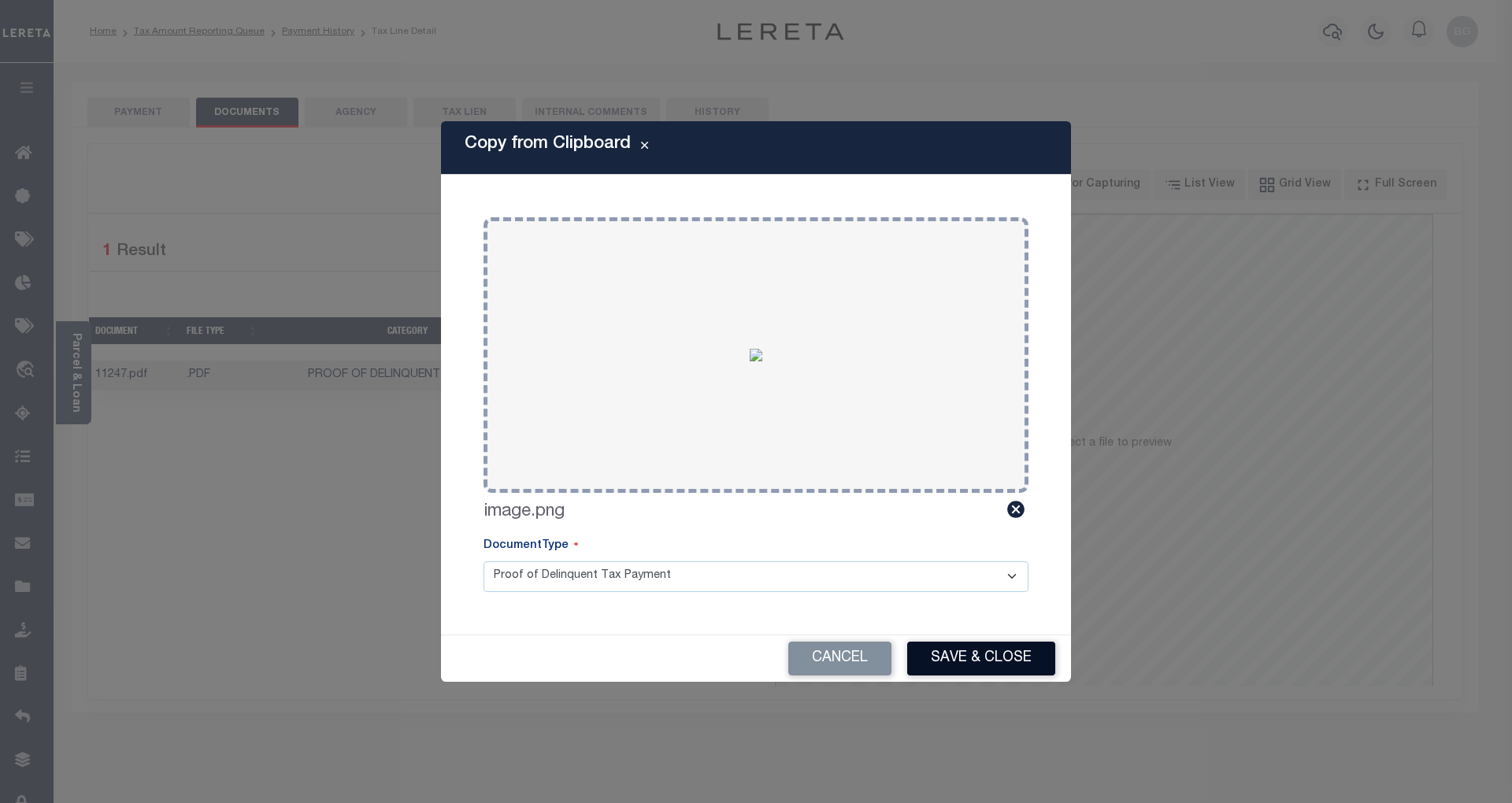
click at [1000, 654] on button "Save & Close" at bounding box center [981, 658] width 148 height 34
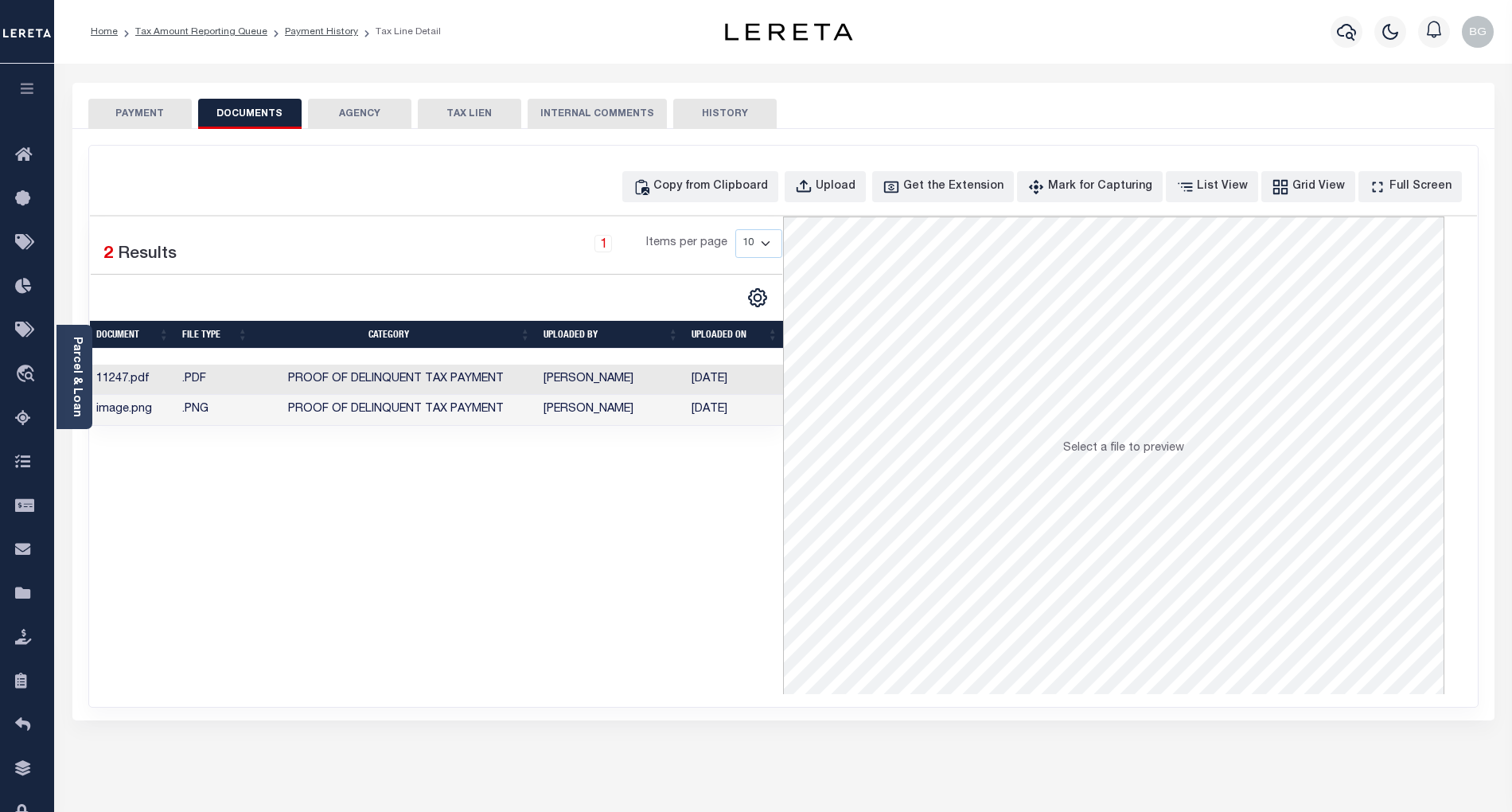
click at [143, 118] on button "PAYMENT" at bounding box center [139, 113] width 104 height 30
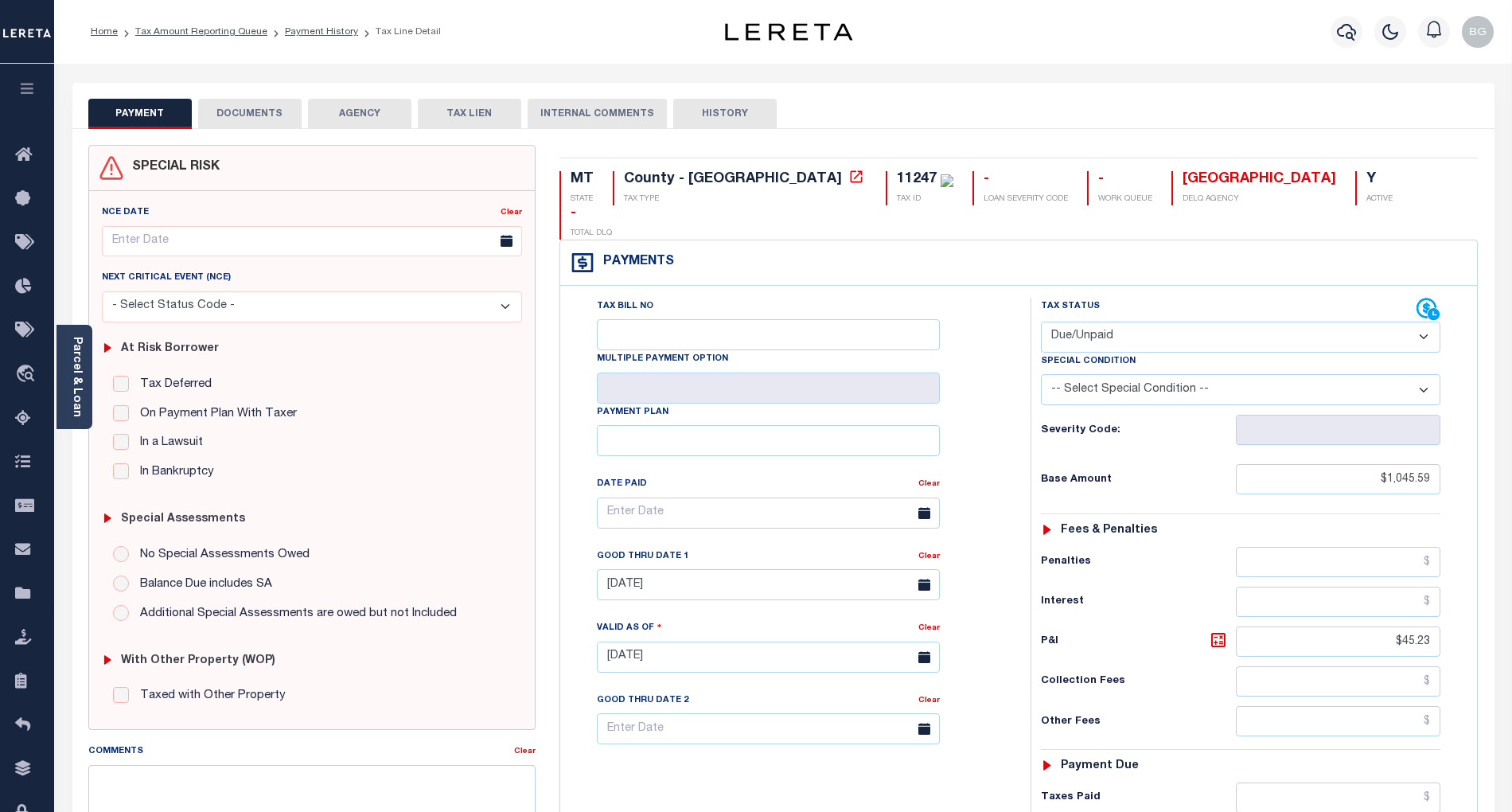
click at [1115, 322] on select "- Select Status Code - Open Due/Unpaid Paid Incomplete No Tax Due Internal Refu…" at bounding box center [1241, 337] width 399 height 31
select select "PYD"
click at [1041, 322] on select "- Select Status Code - Open Due/Unpaid Paid Incomplete No Tax Due Internal Refu…" at bounding box center [1241, 337] width 399 height 31
type input "[DATE]"
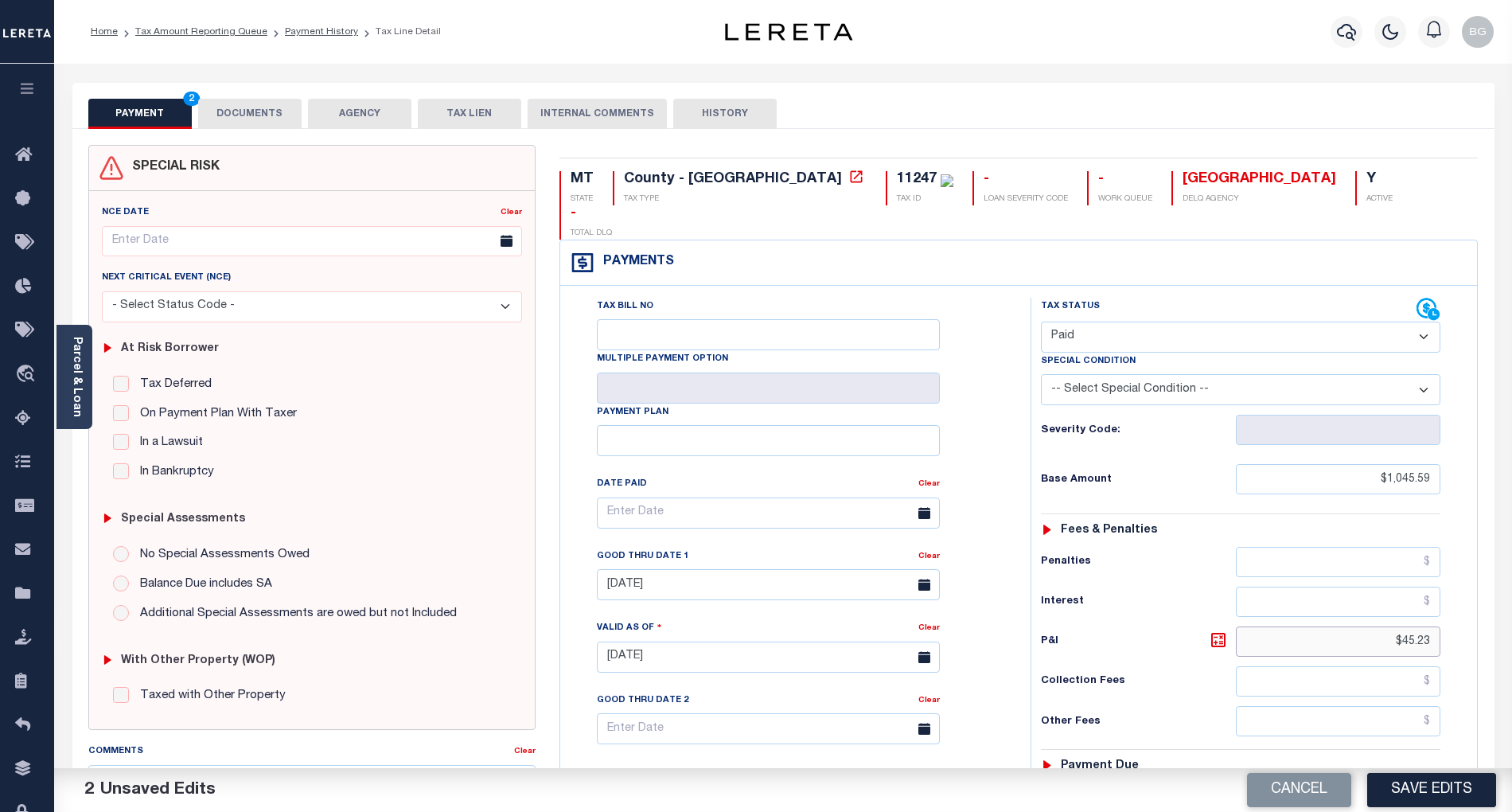
click at [1415, 627] on input "$45.23" at bounding box center [1339, 641] width 205 height 30
type input "$"
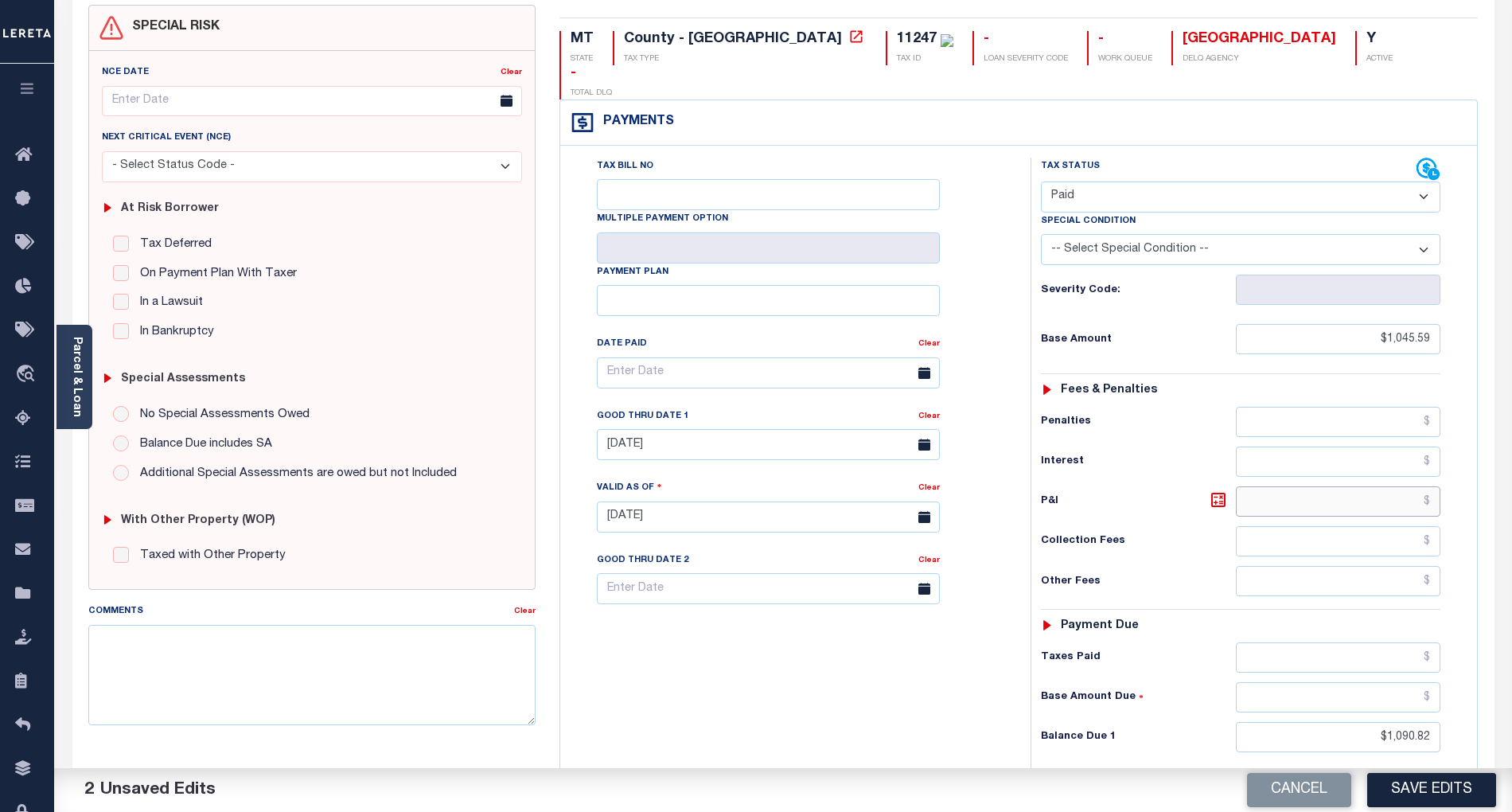
scroll to position [212, 0]
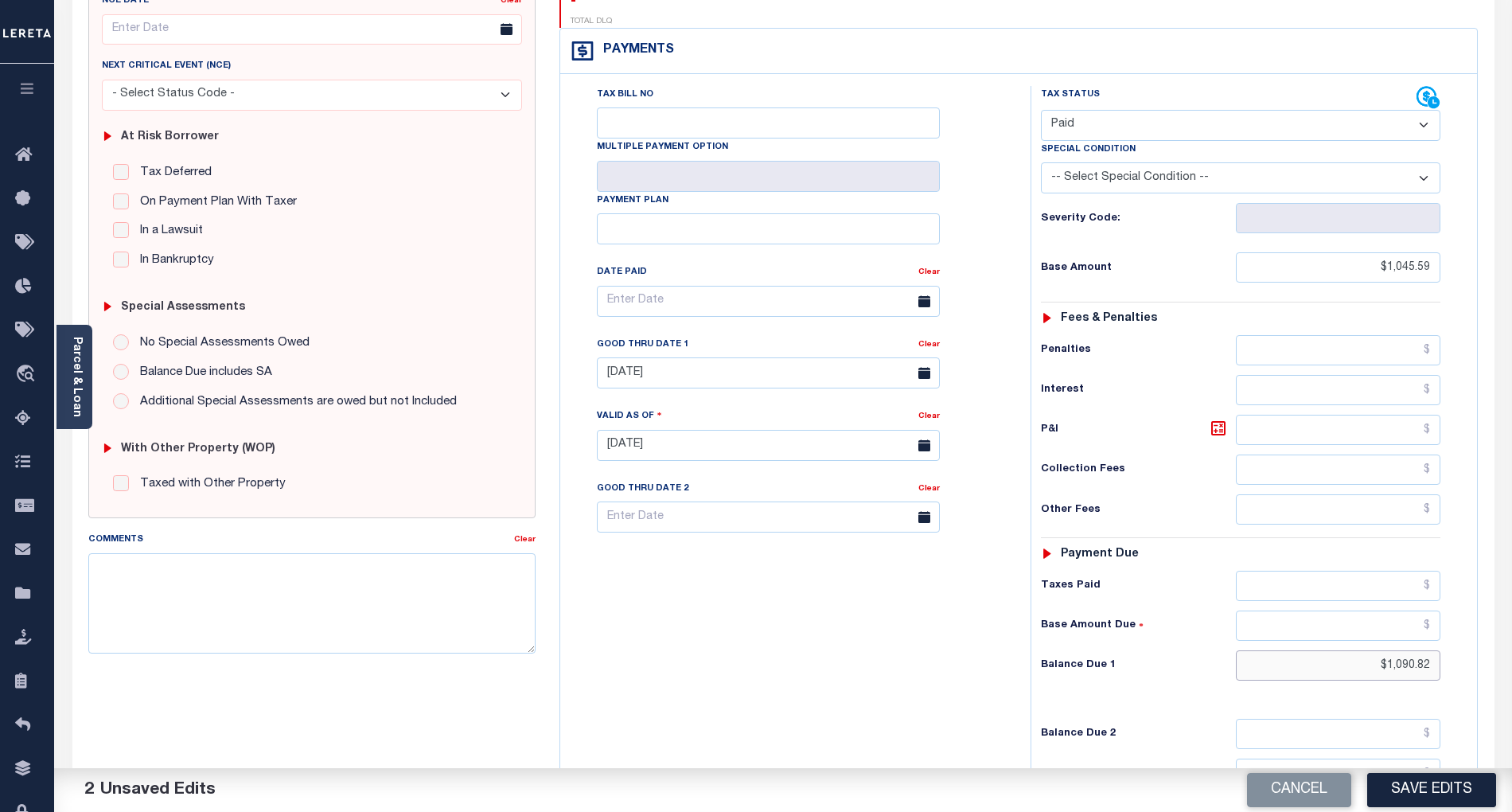
click at [1413, 650] on input "$1,090.82" at bounding box center [1339, 665] width 205 height 30
type input "$"
type input "$0.00"
click at [923, 644] on div "Tax Bill No Multiple Payment Option Payment Plan Clear" at bounding box center [791, 437] width 454 height 703
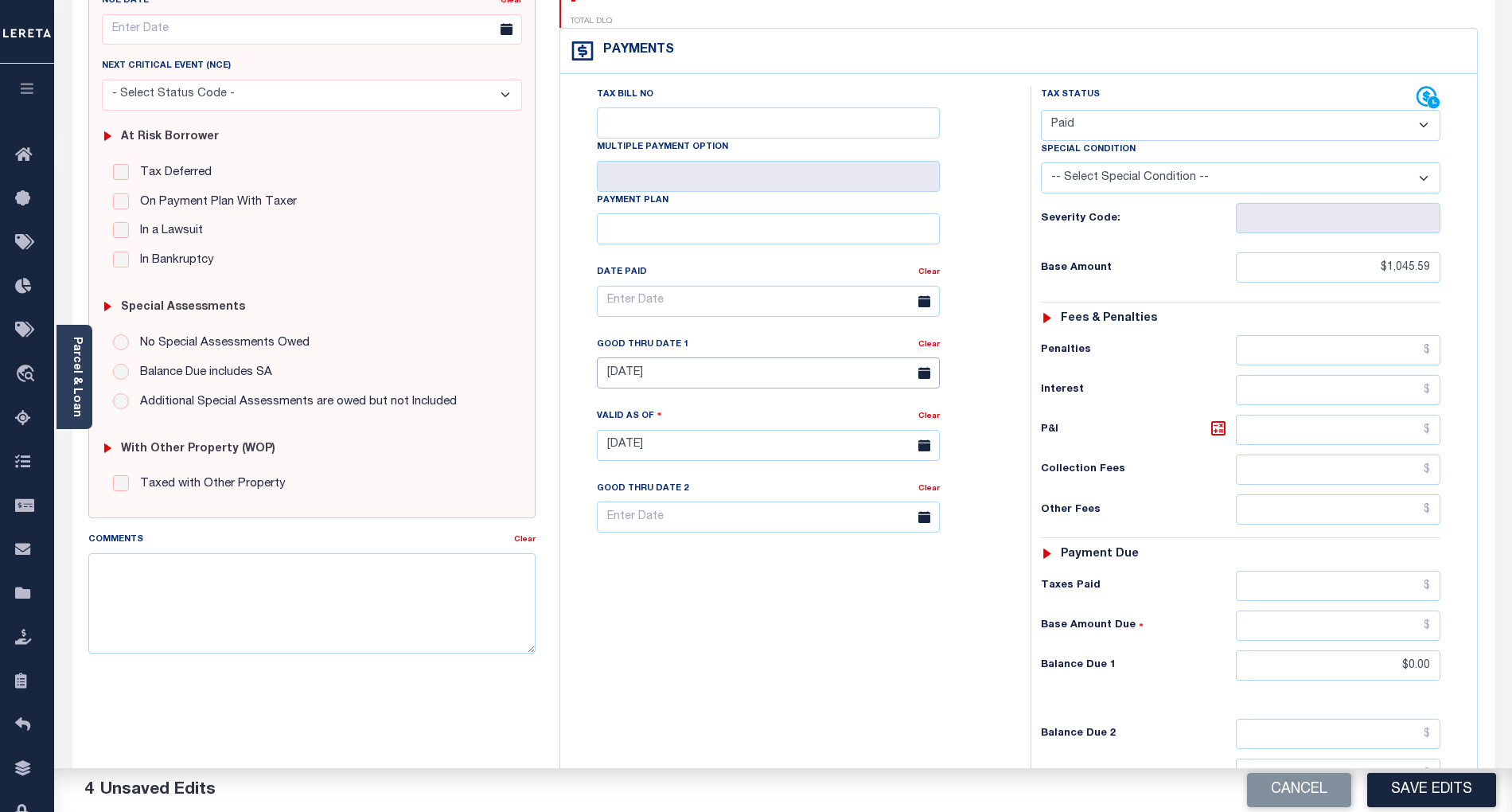
click at [725, 358] on input "08/24/2025" at bounding box center [768, 373] width 343 height 31
click at [856, 644] on div "Tax Bill No Multiple Payment Option Payment Plan Clear" at bounding box center [791, 437] width 454 height 703
click at [1439, 788] on button "Save Edits" at bounding box center [1432, 790] width 129 height 34
checkbox input "false"
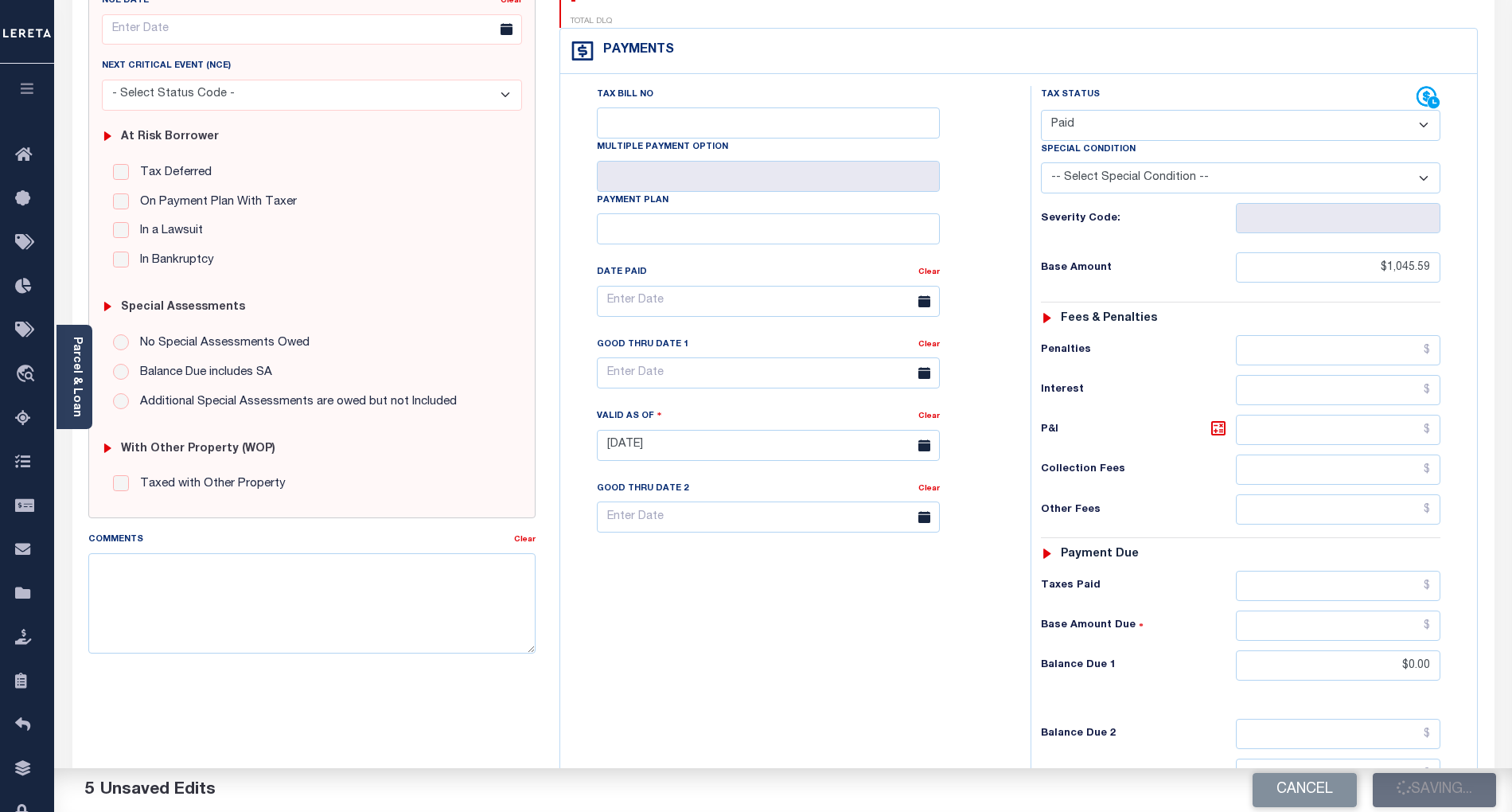
checkbox input "false"
type input "$1,045.59"
type input "$0"
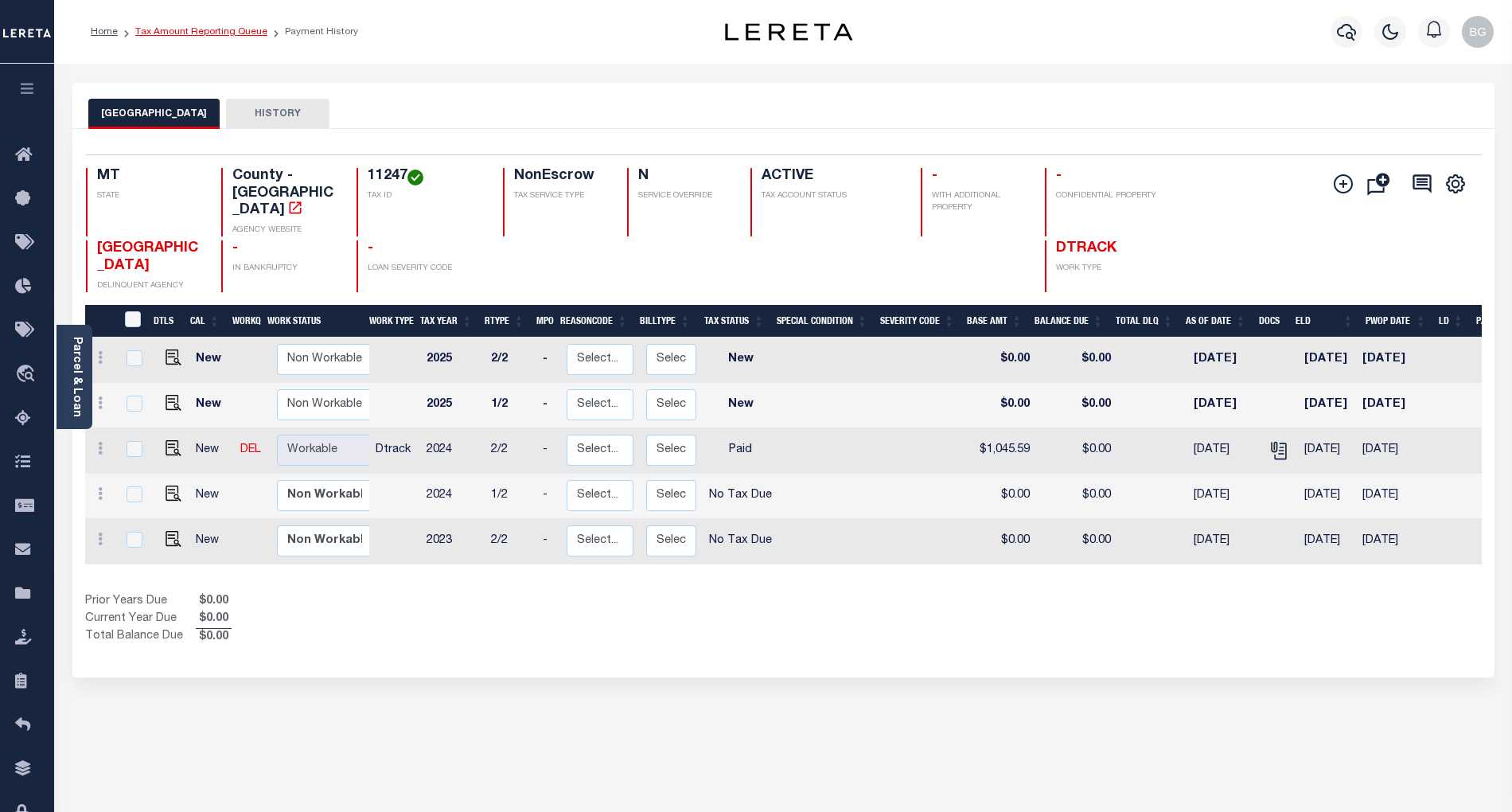
click at [192, 30] on link "Tax Amount Reporting Queue" at bounding box center [201, 32] width 132 height 10
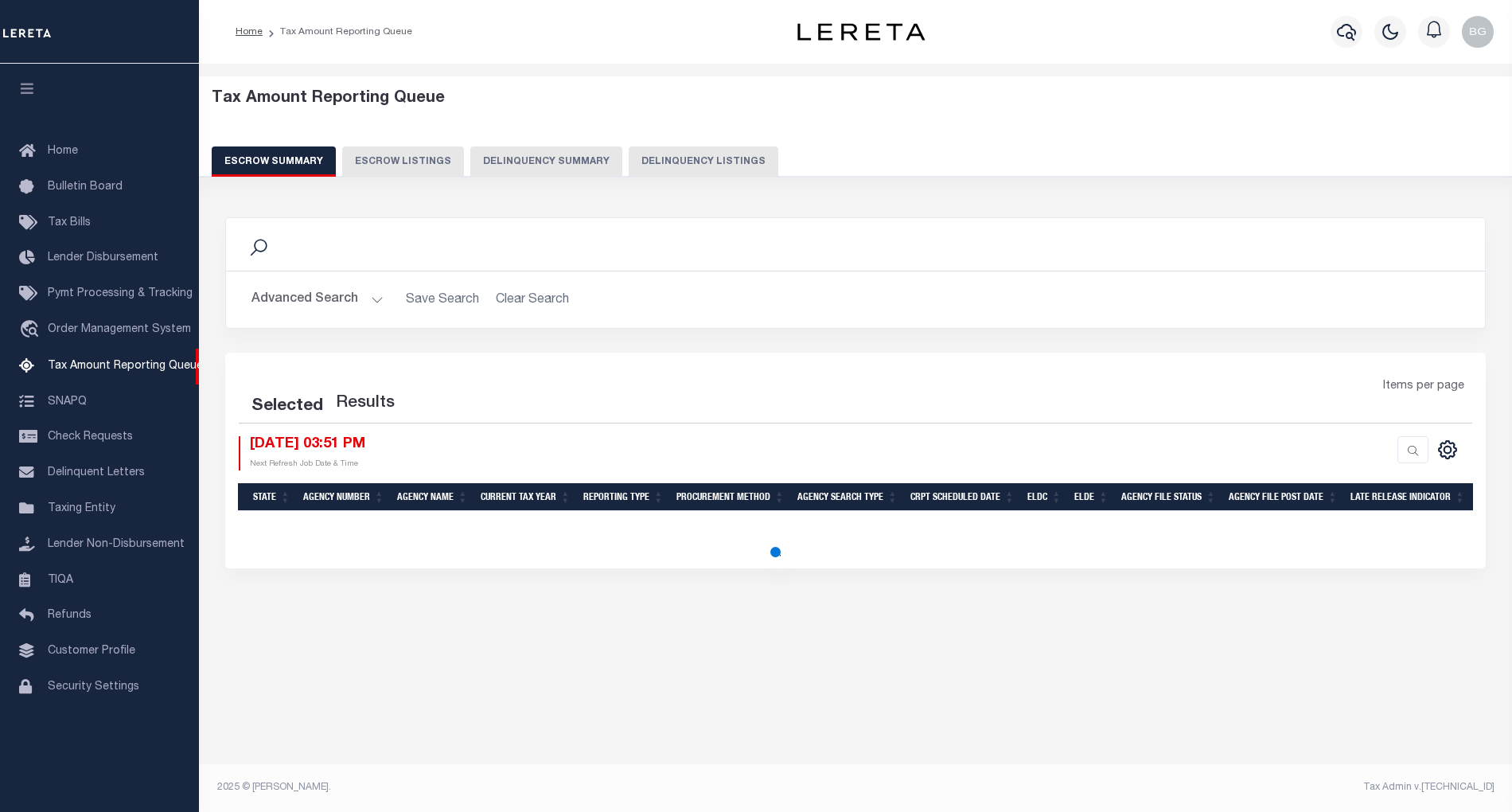
click at [692, 163] on button "Delinquency Listings" at bounding box center [703, 161] width 149 height 30
select select "100"
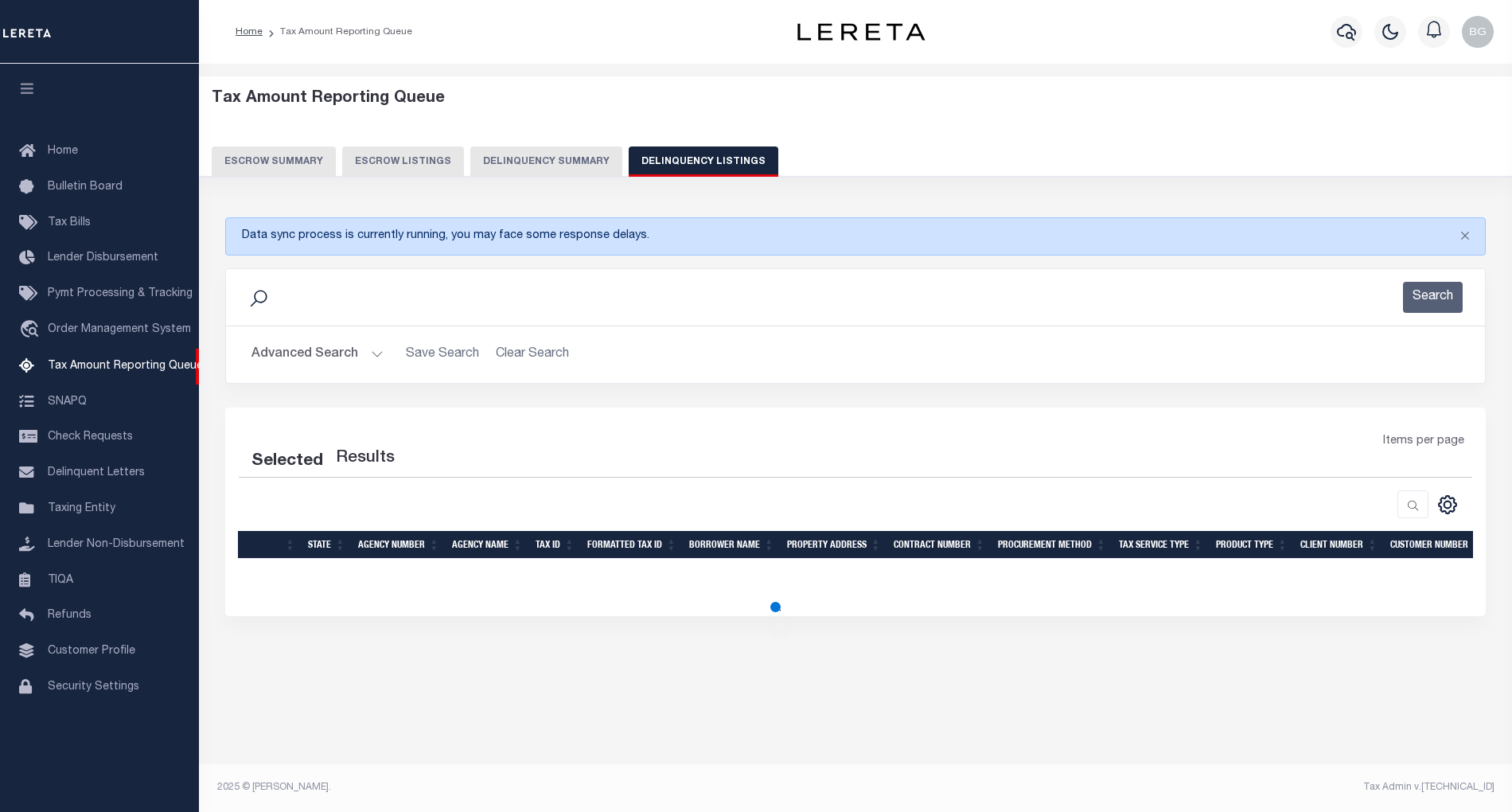
select select "100"
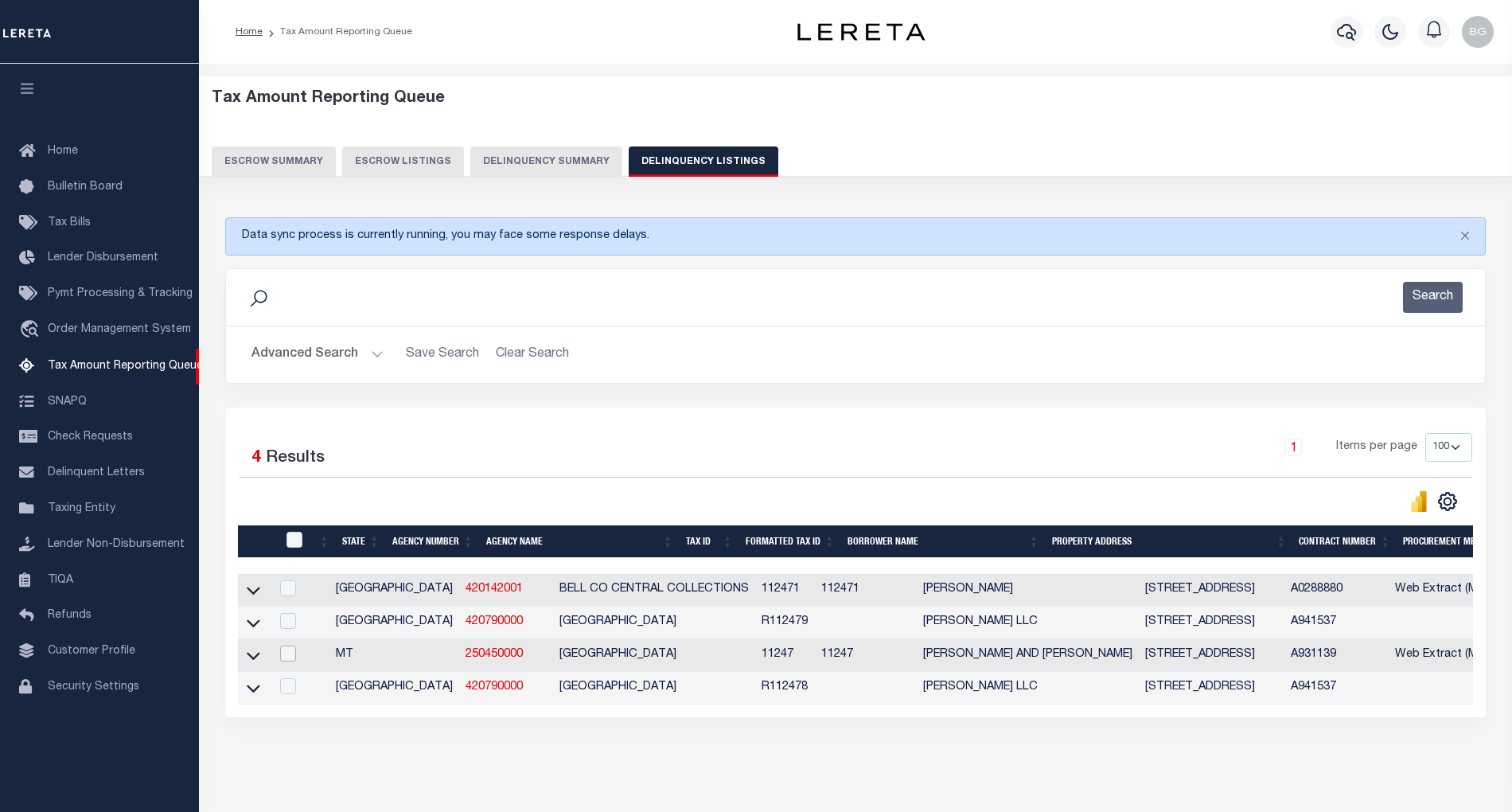
click at [291, 660] on input "checkbox" at bounding box center [288, 653] width 15 height 16
checkbox input "true"
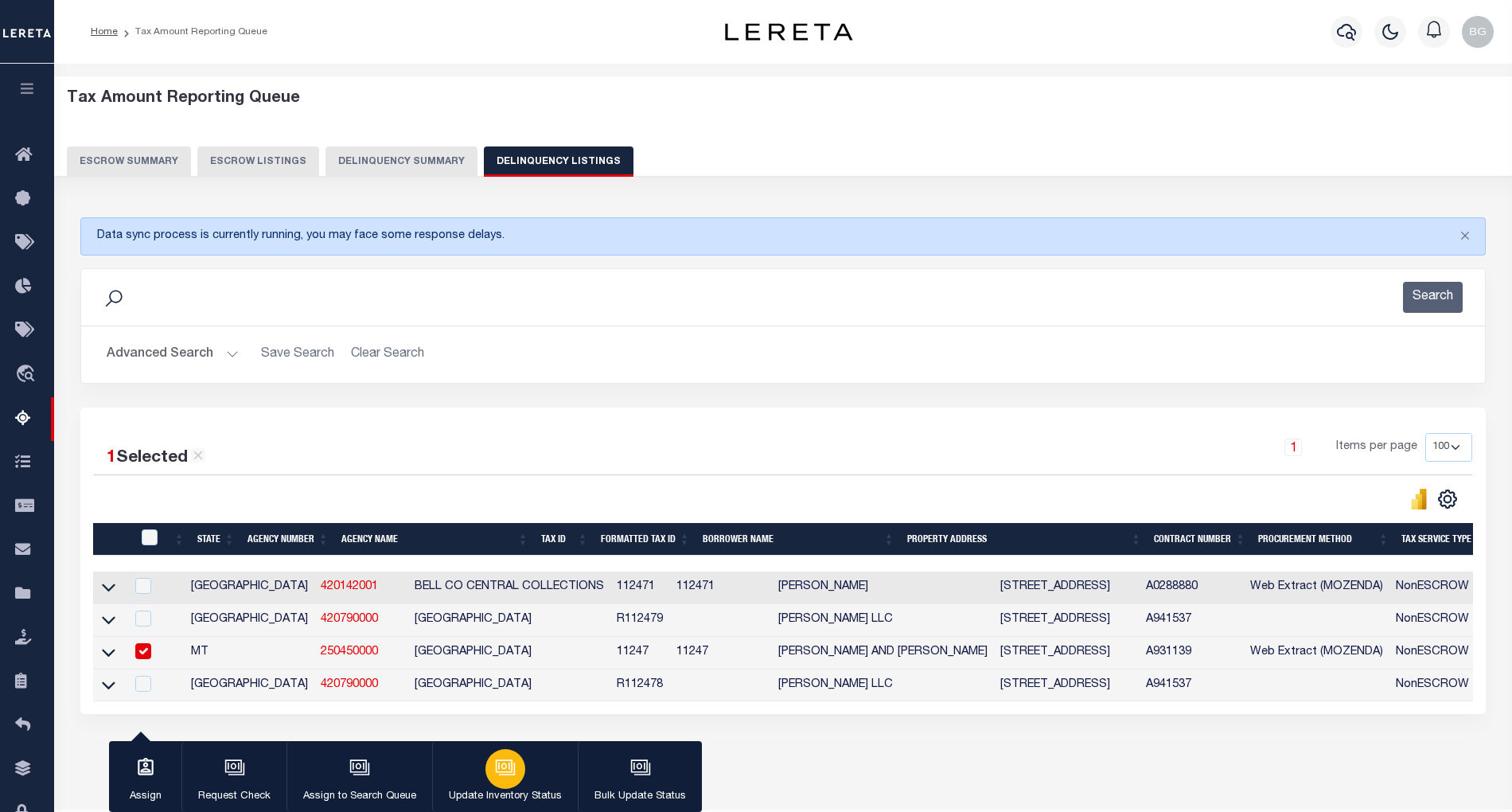
click at [508, 779] on div "button" at bounding box center [505, 768] width 40 height 40
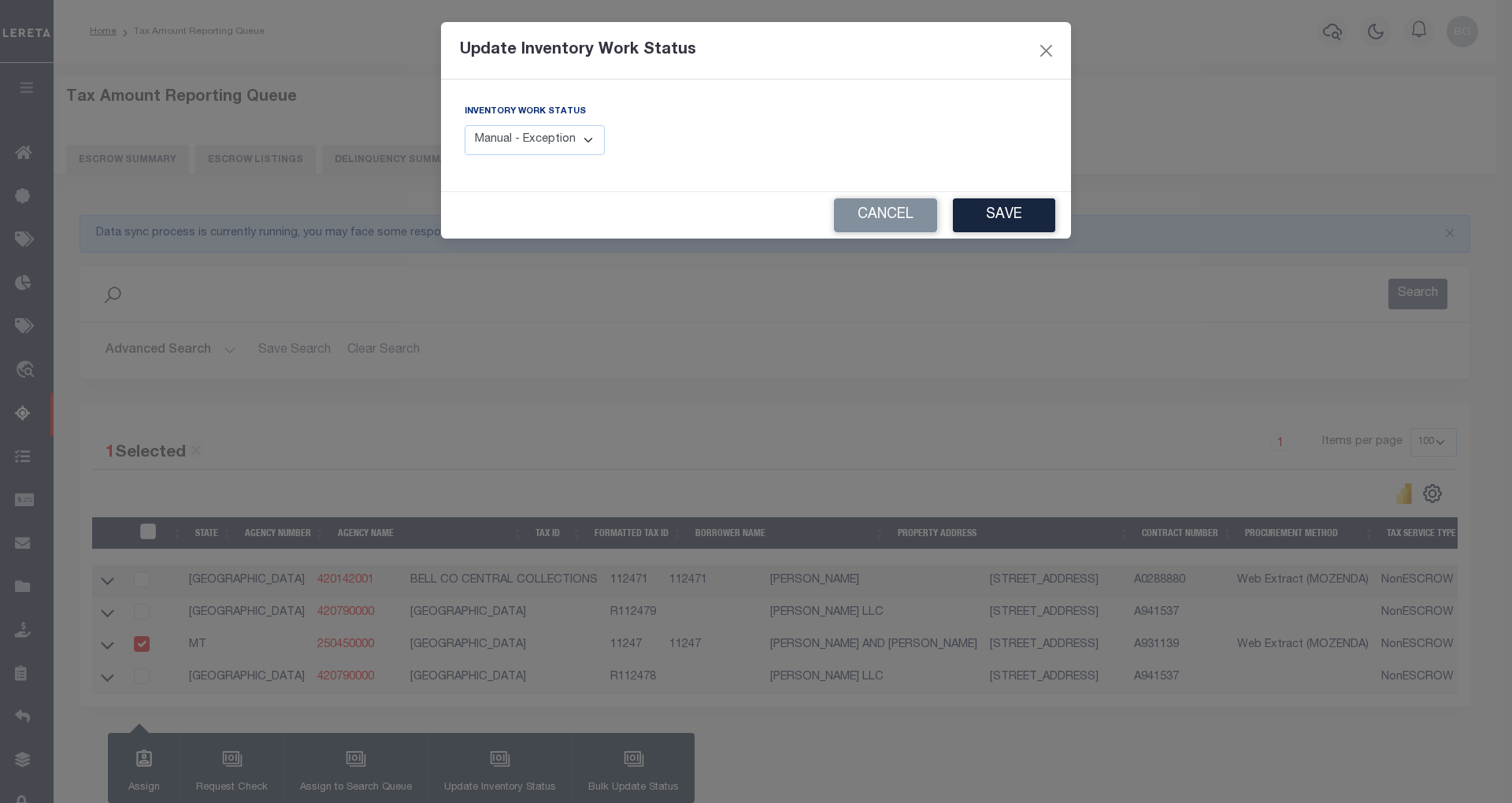
click at [581, 134] on select "Manual - Exception Pended - Awaiting Search Late Add Exception Completed" at bounding box center [535, 141] width 140 height 31
select select "4"
click at [465, 126] on select "Manual - Exception Pended - Awaiting Search Late Add Exception Completed" at bounding box center [535, 141] width 140 height 31
click at [999, 215] on button "Save" at bounding box center [1004, 215] width 103 height 34
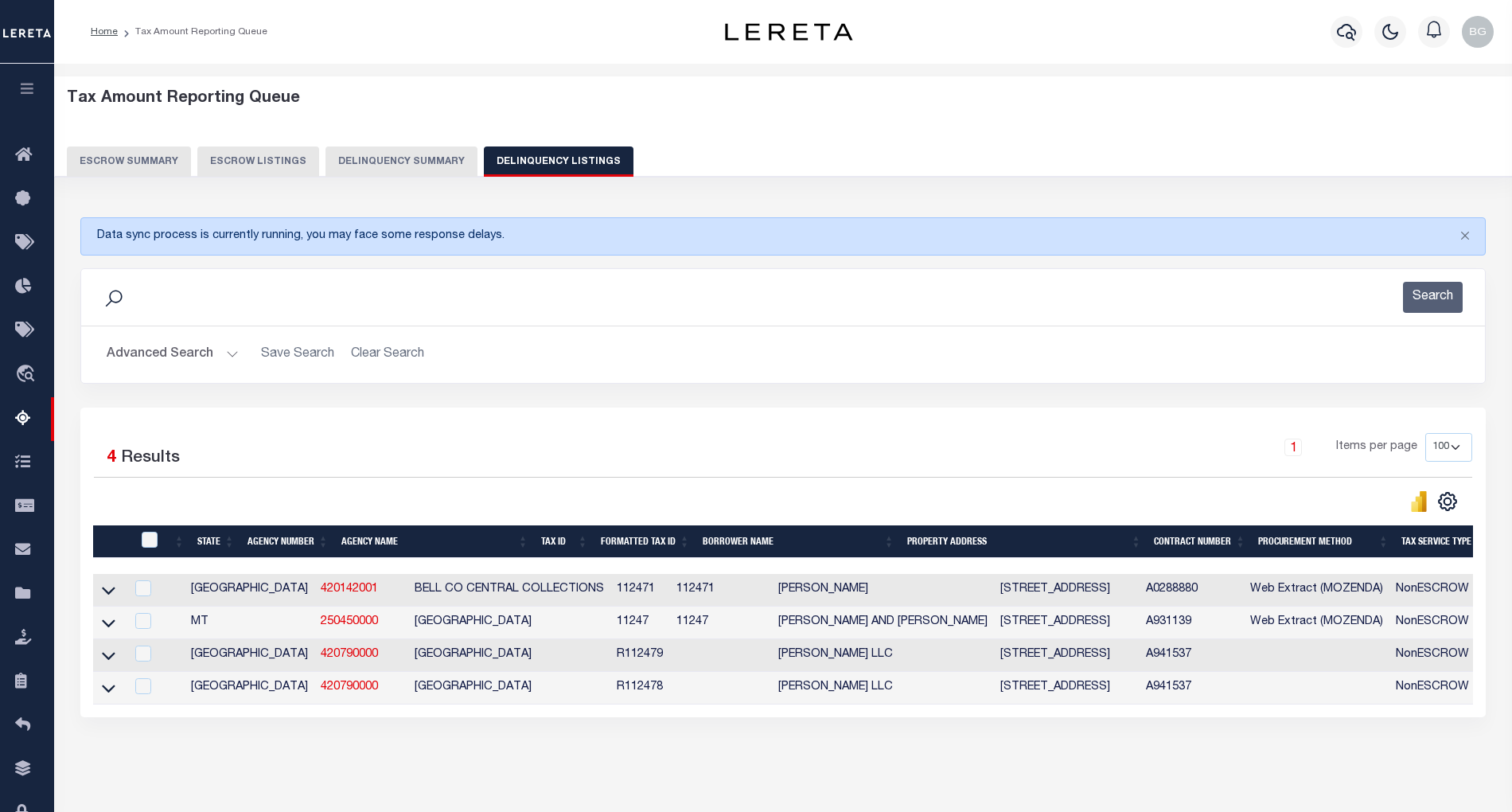
click at [230, 352] on button "Advanced Search" at bounding box center [172, 355] width 132 height 31
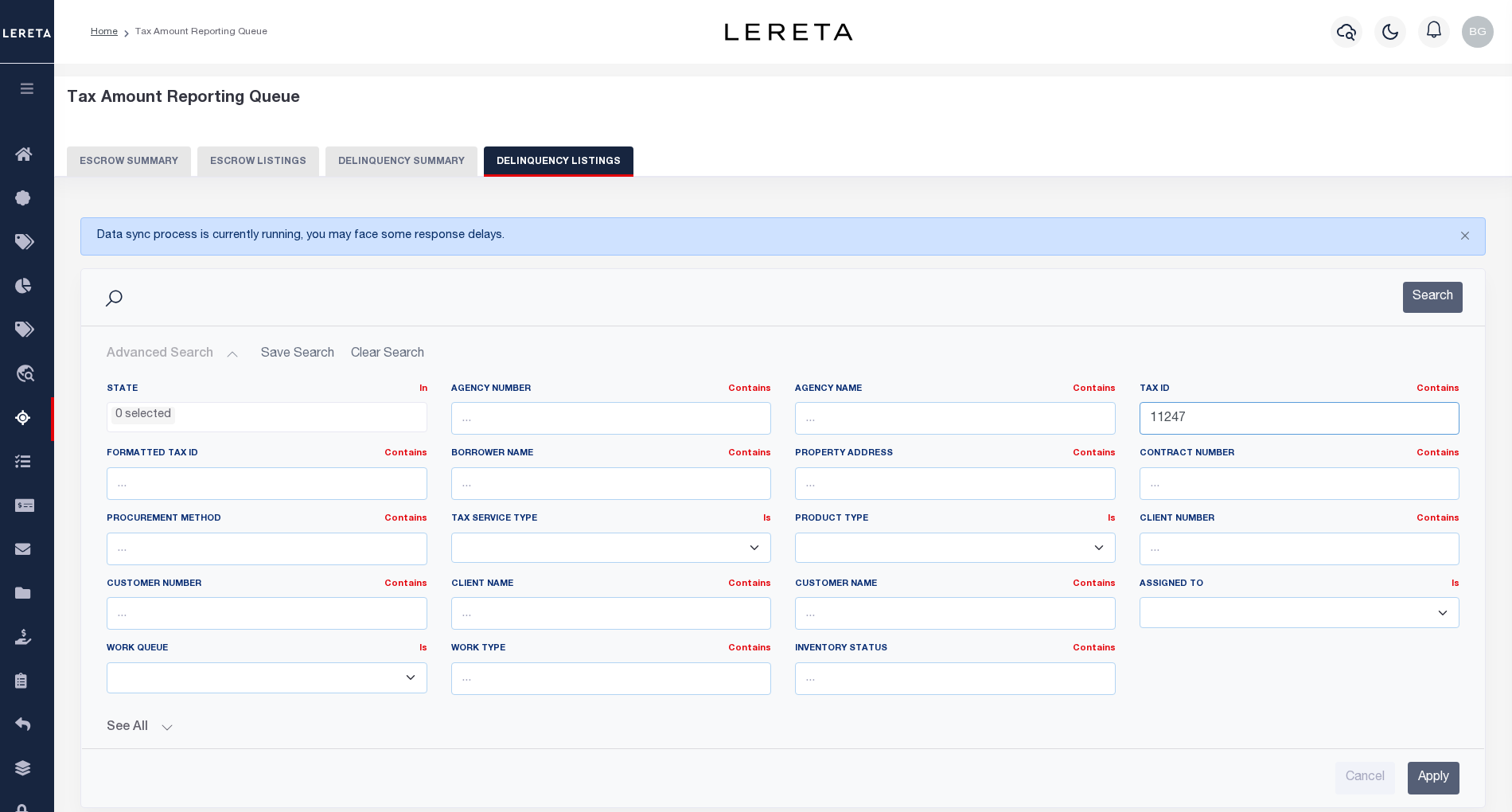
click at [1163, 422] on input "11247" at bounding box center [1300, 419] width 321 height 33
paste input "483"
type input "11483"
click at [1442, 784] on input "Apply" at bounding box center [1433, 778] width 51 height 33
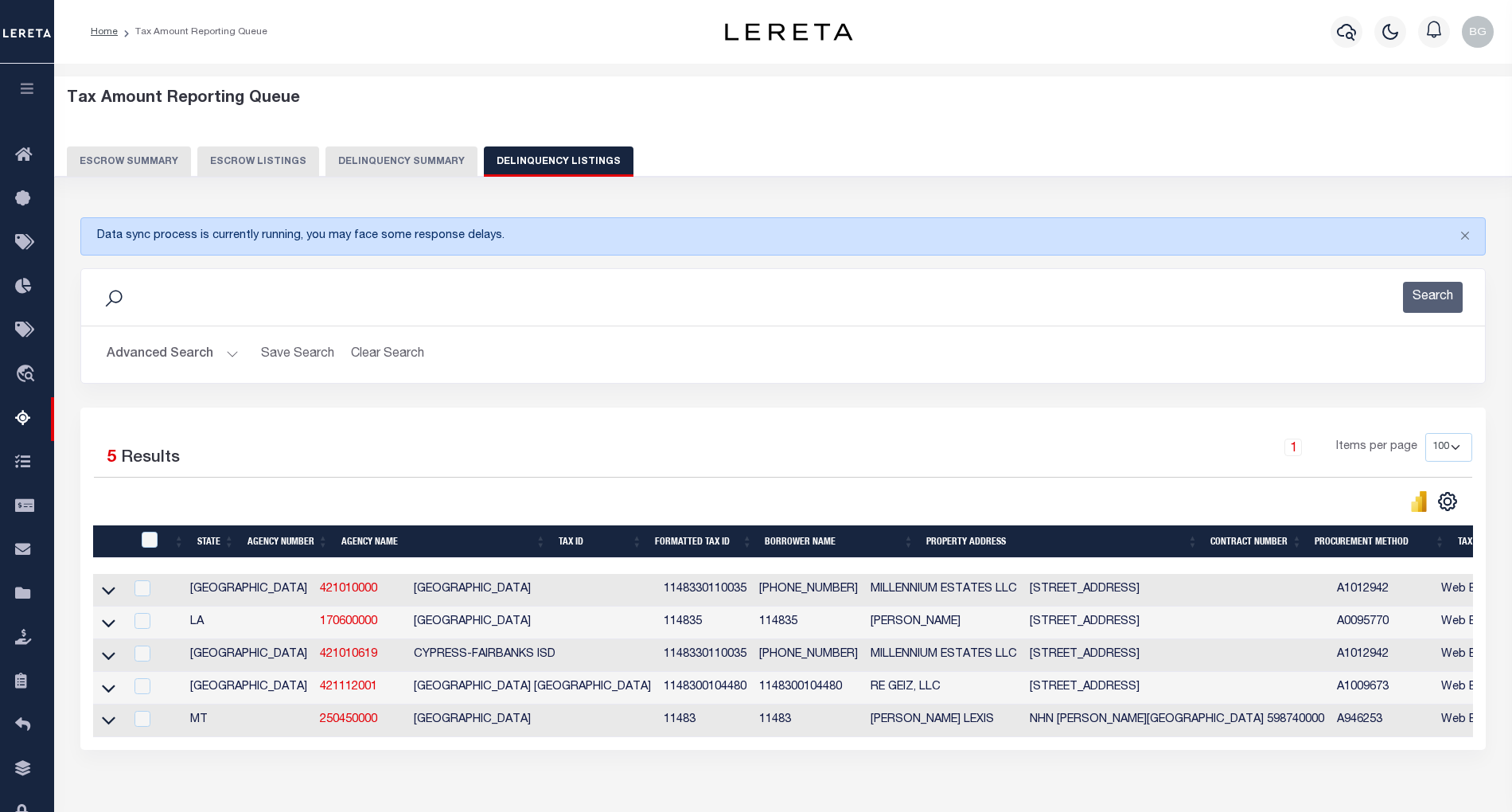
drag, startPoint x: 107, startPoint y: 731, endPoint x: 332, endPoint y: 644, distance: 241.2
click at [107, 729] on icon at bounding box center [108, 720] width 14 height 16
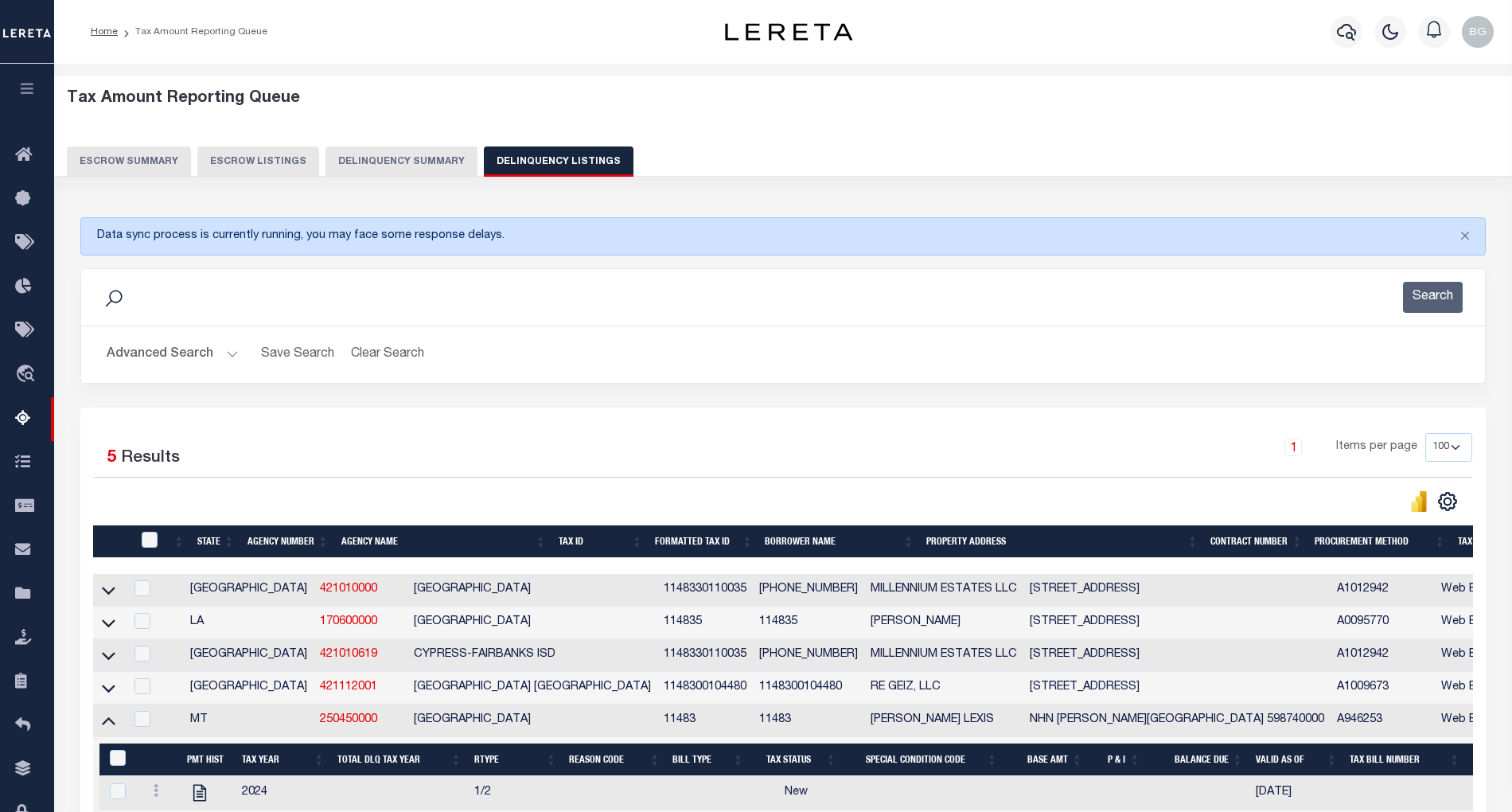
scroll to position [212, 0]
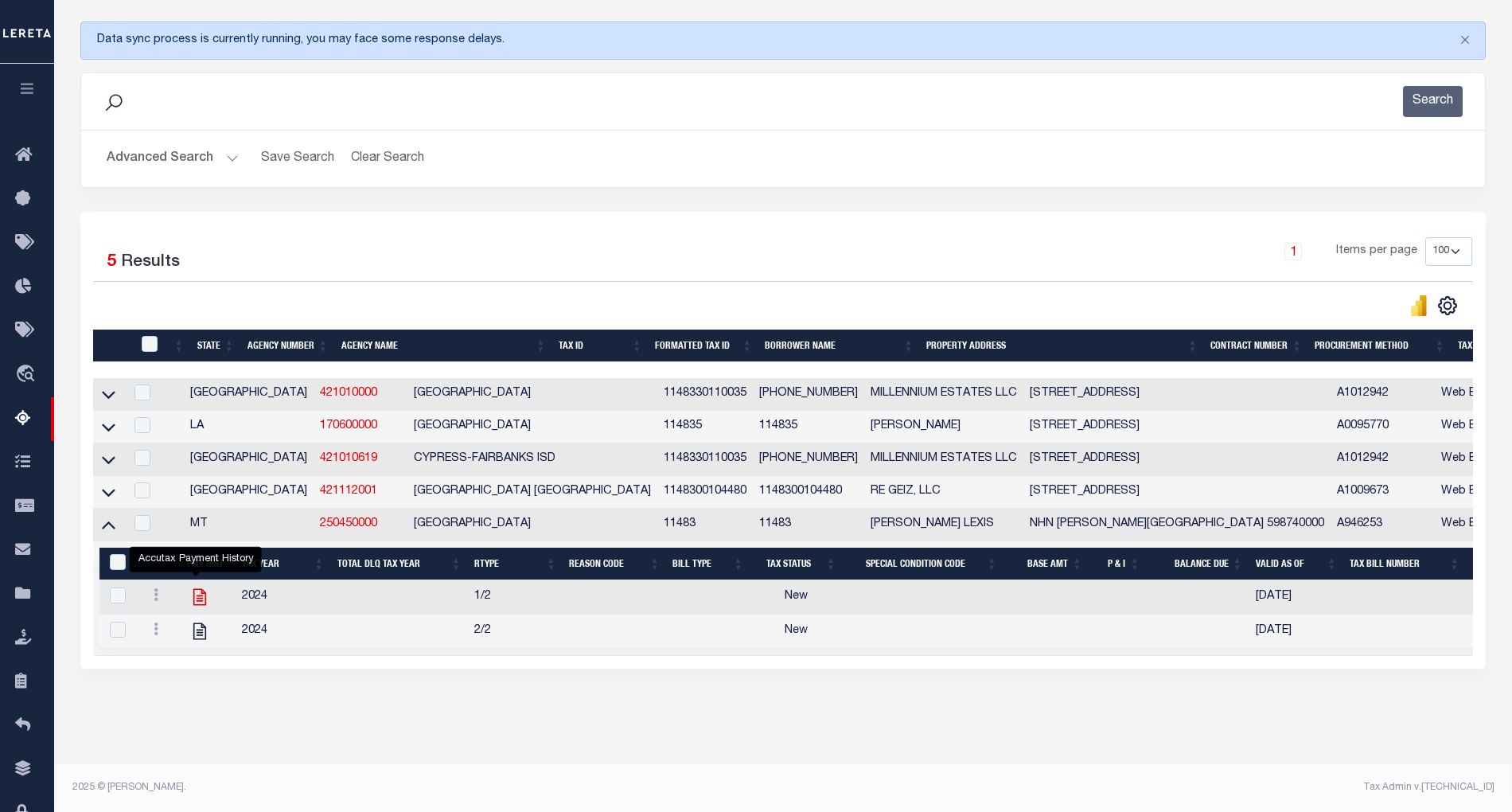
click at [194, 594] on icon "" at bounding box center [200, 597] width 20 height 20
checkbox input "true"
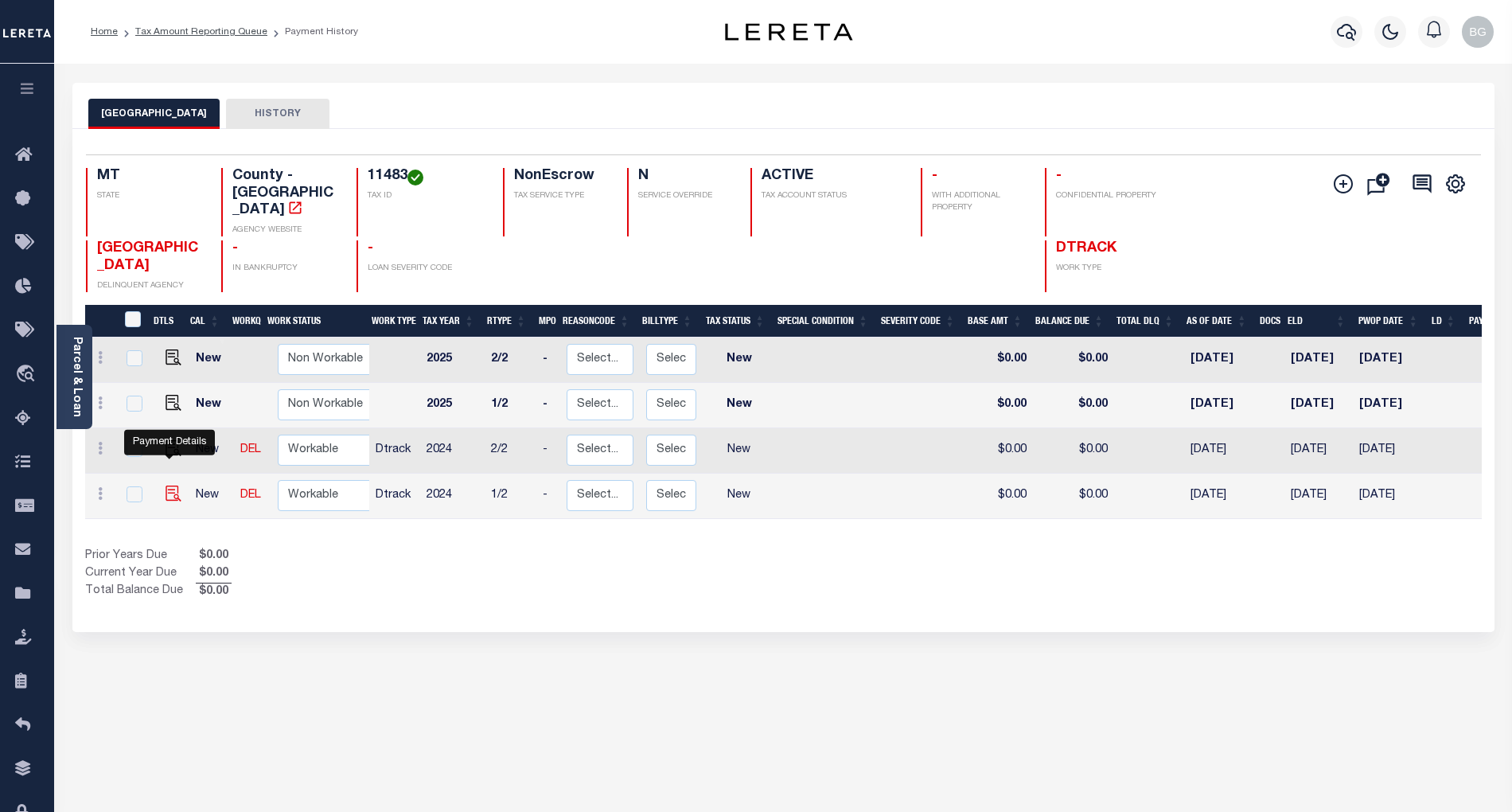
click at [166, 485] on img "" at bounding box center [173, 493] width 15 height 16
checkbox input "true"
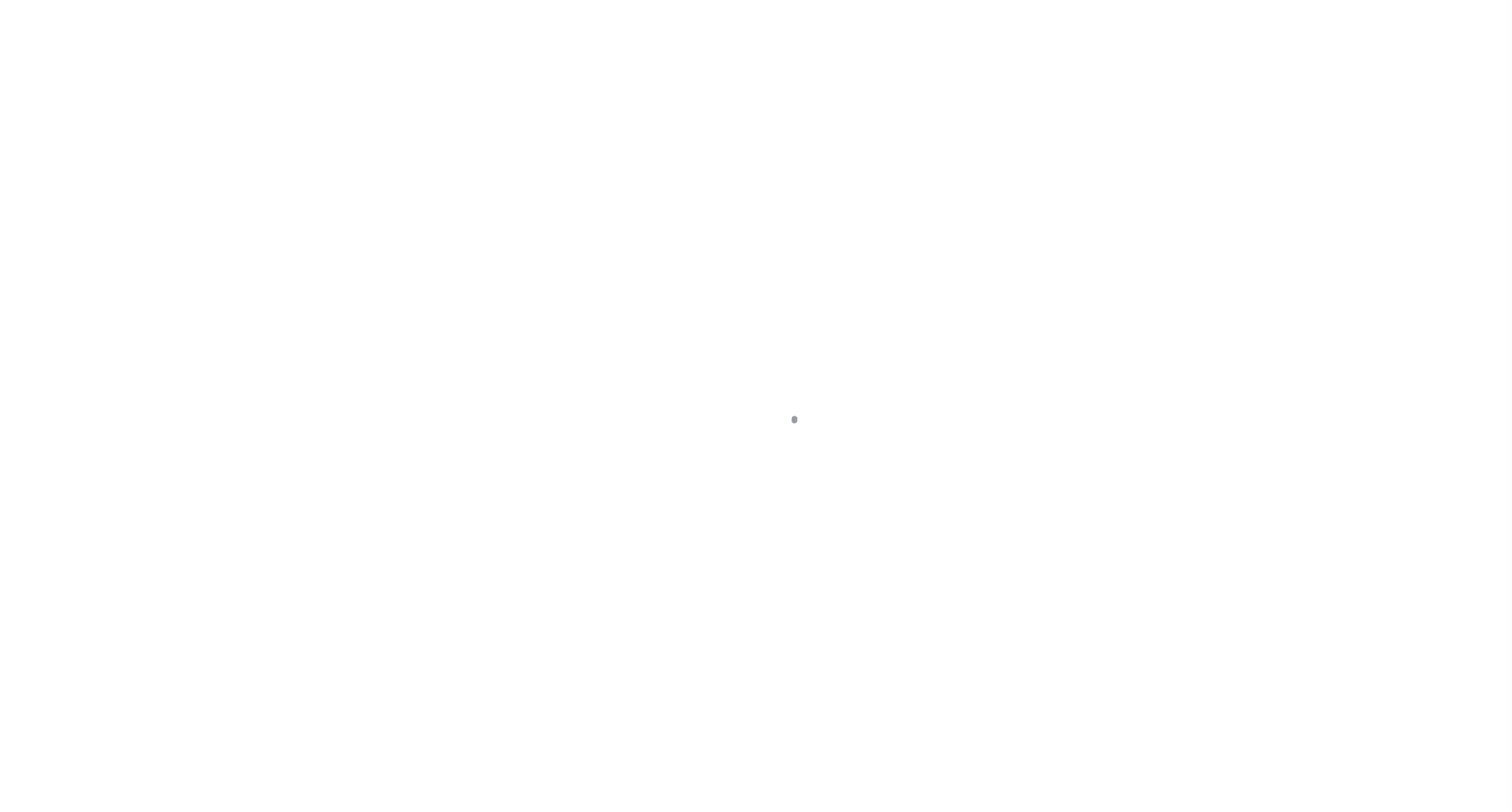
select select "NW2"
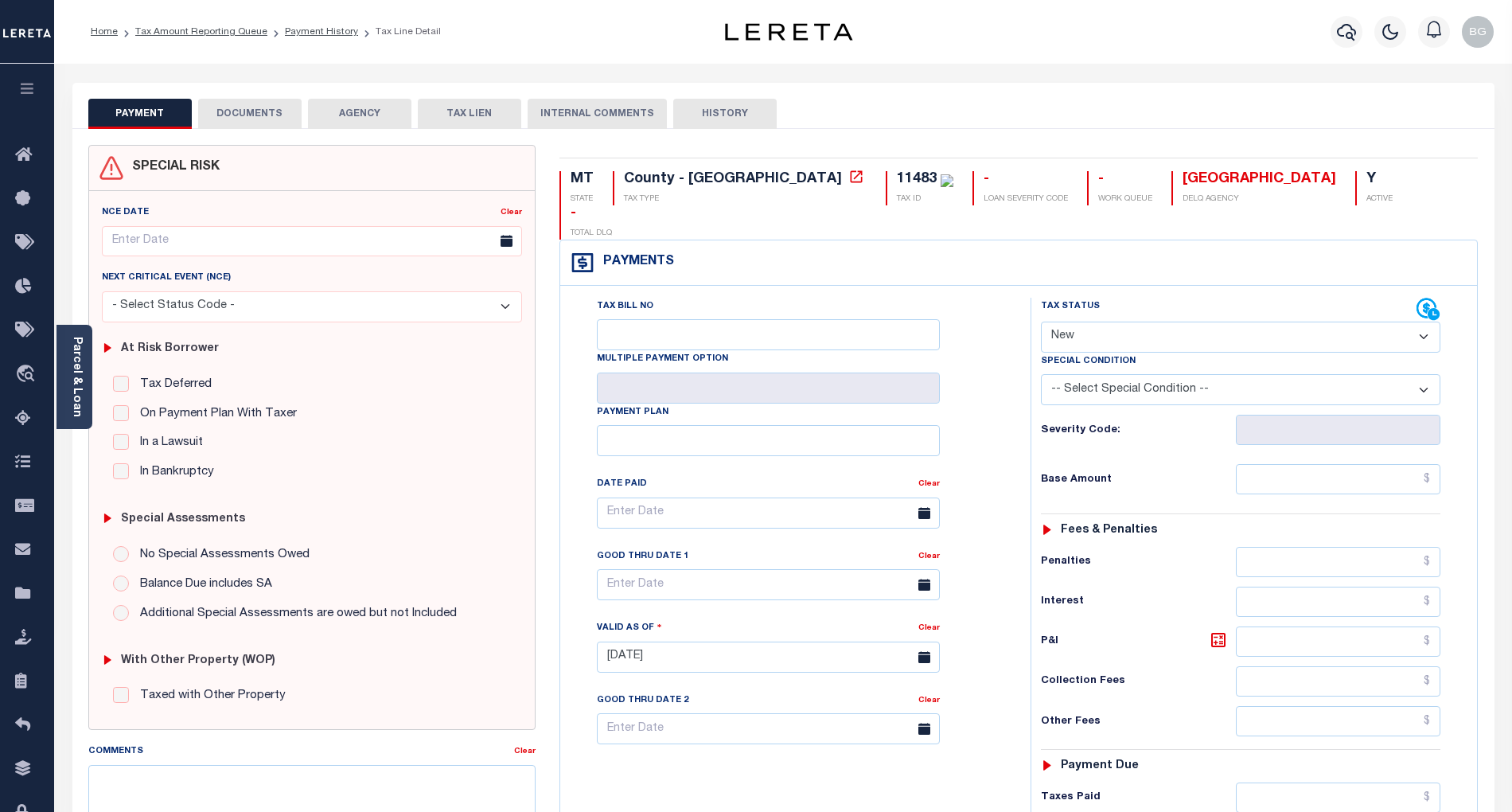
click at [261, 113] on button "DOCUMENTS" at bounding box center [250, 113] width 104 height 30
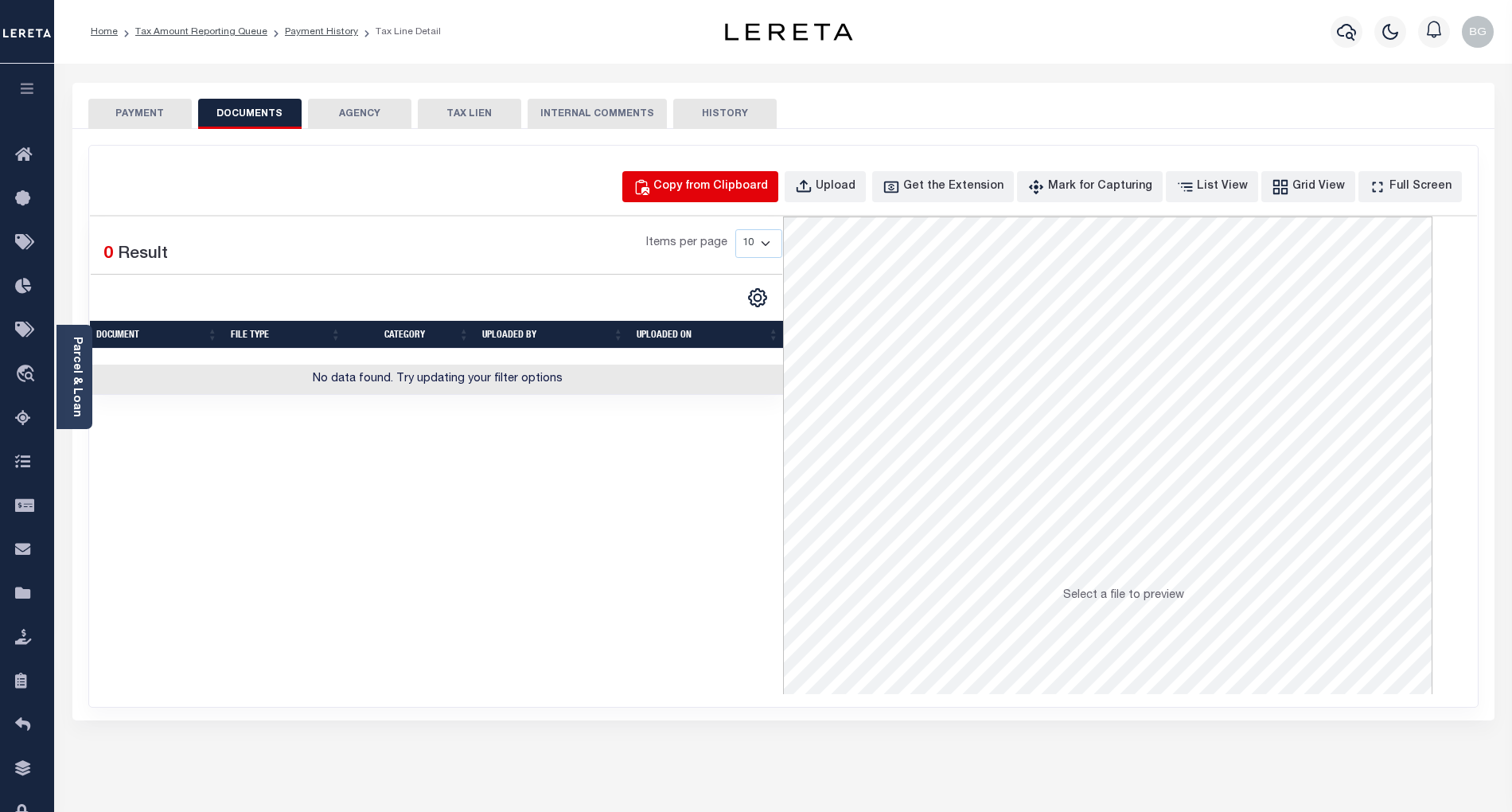
click at [721, 185] on div "Copy from Clipboard" at bounding box center [711, 187] width 114 height 17
select select "POP"
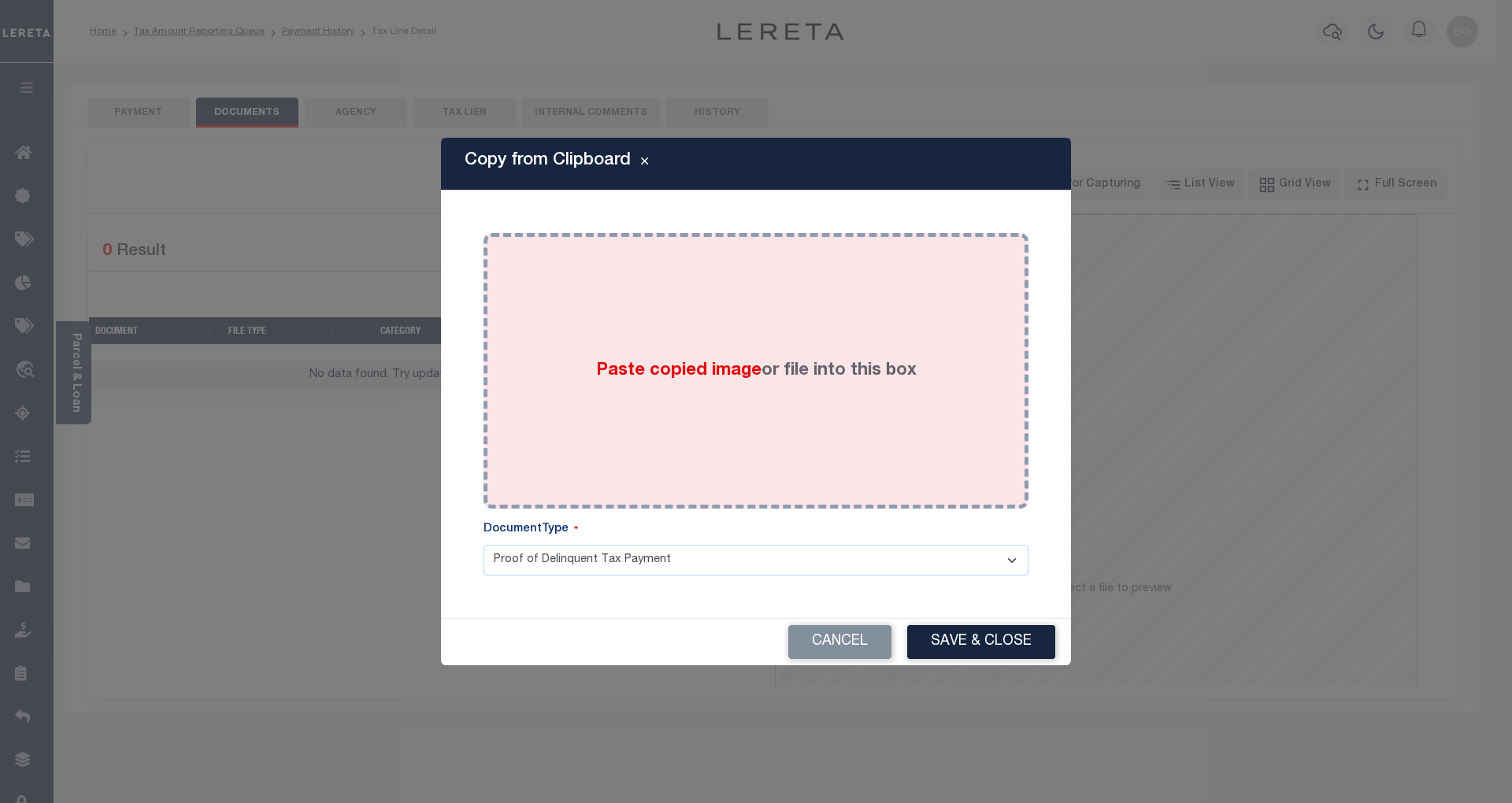
click at [682, 375] on span "Paste copied image" at bounding box center [679, 371] width 166 height 17
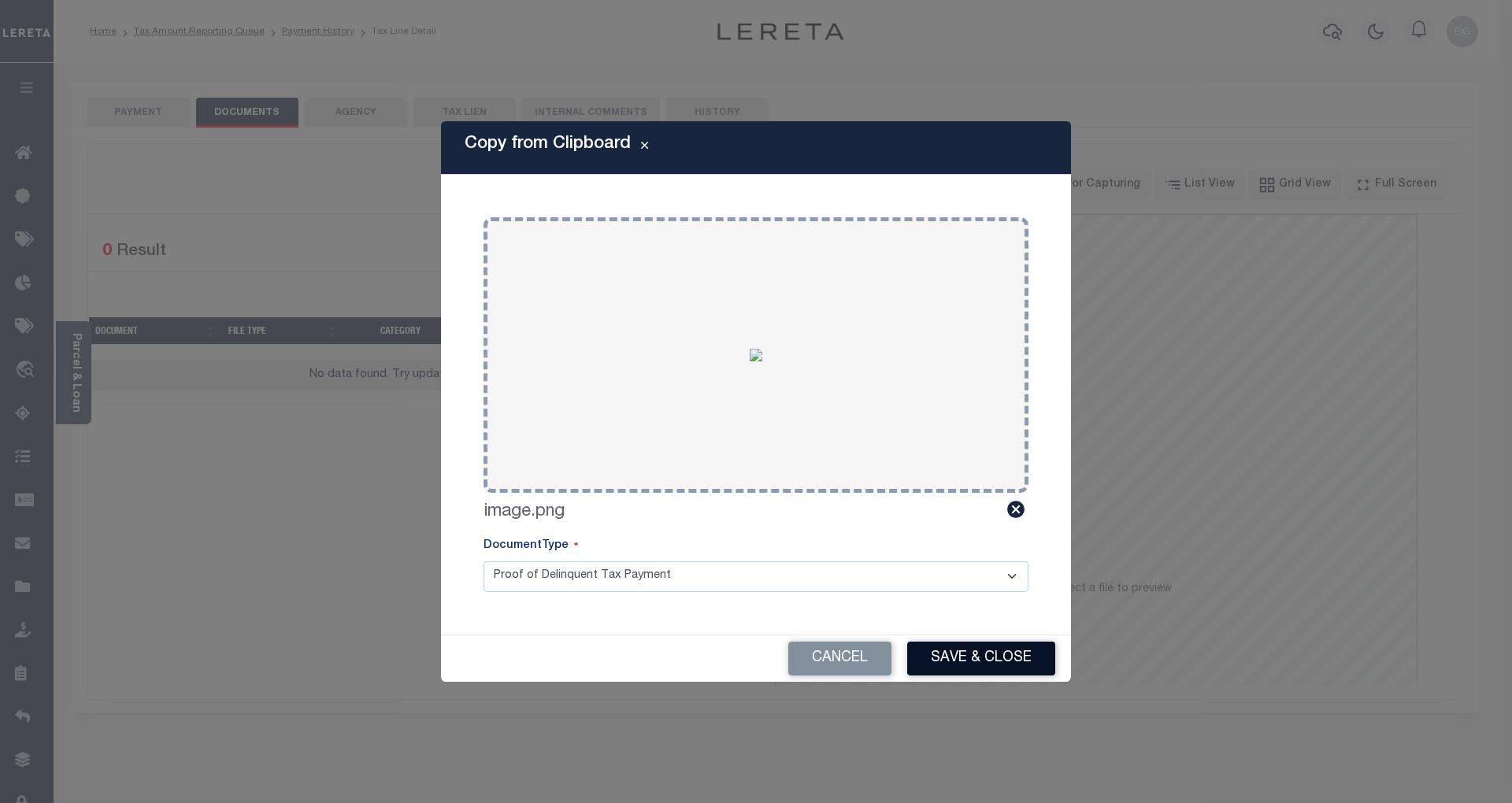
click at [1012, 659] on button "Save & Close" at bounding box center [981, 658] width 148 height 34
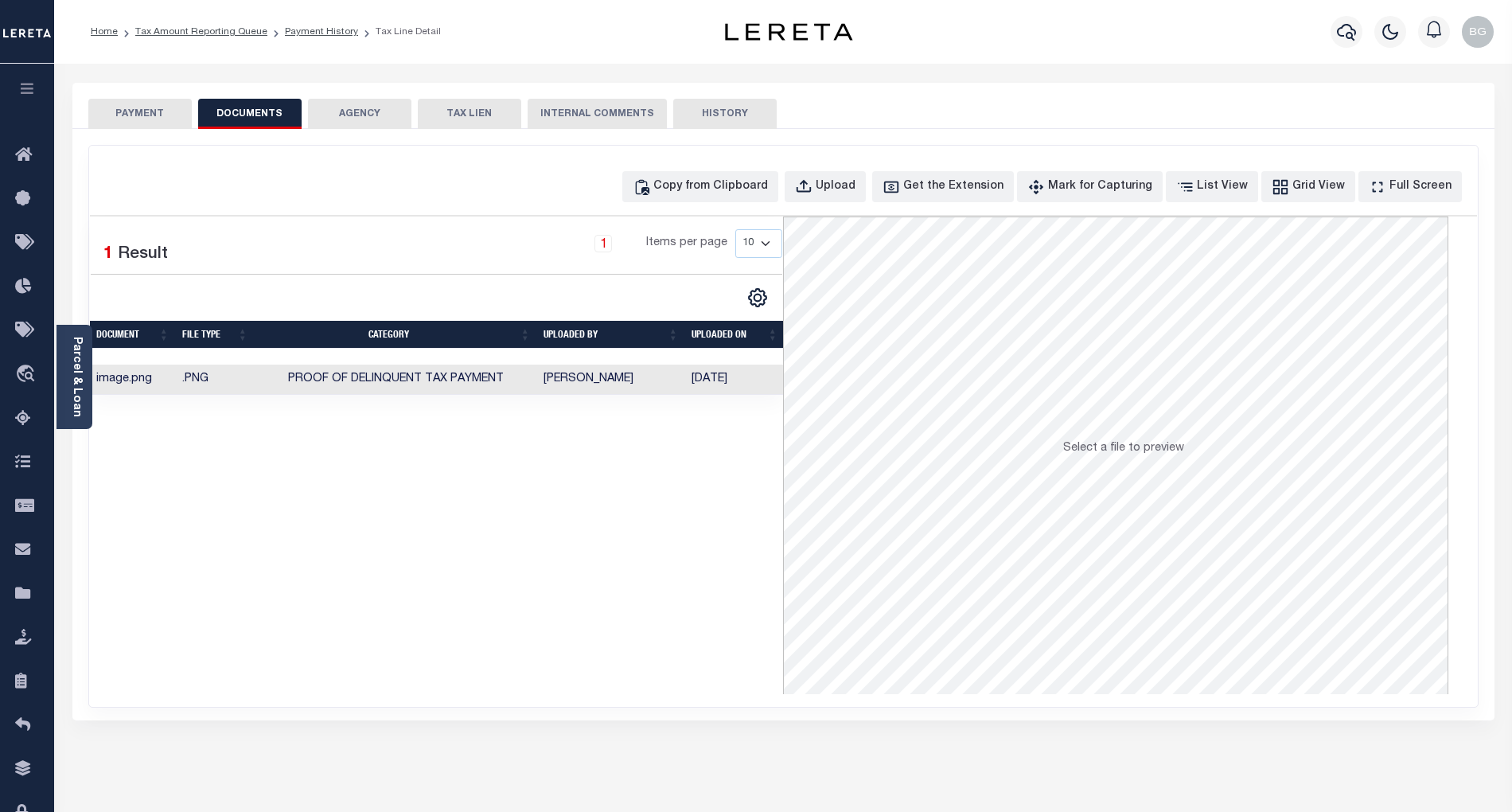
click at [148, 111] on button "PAYMENT" at bounding box center [139, 113] width 104 height 30
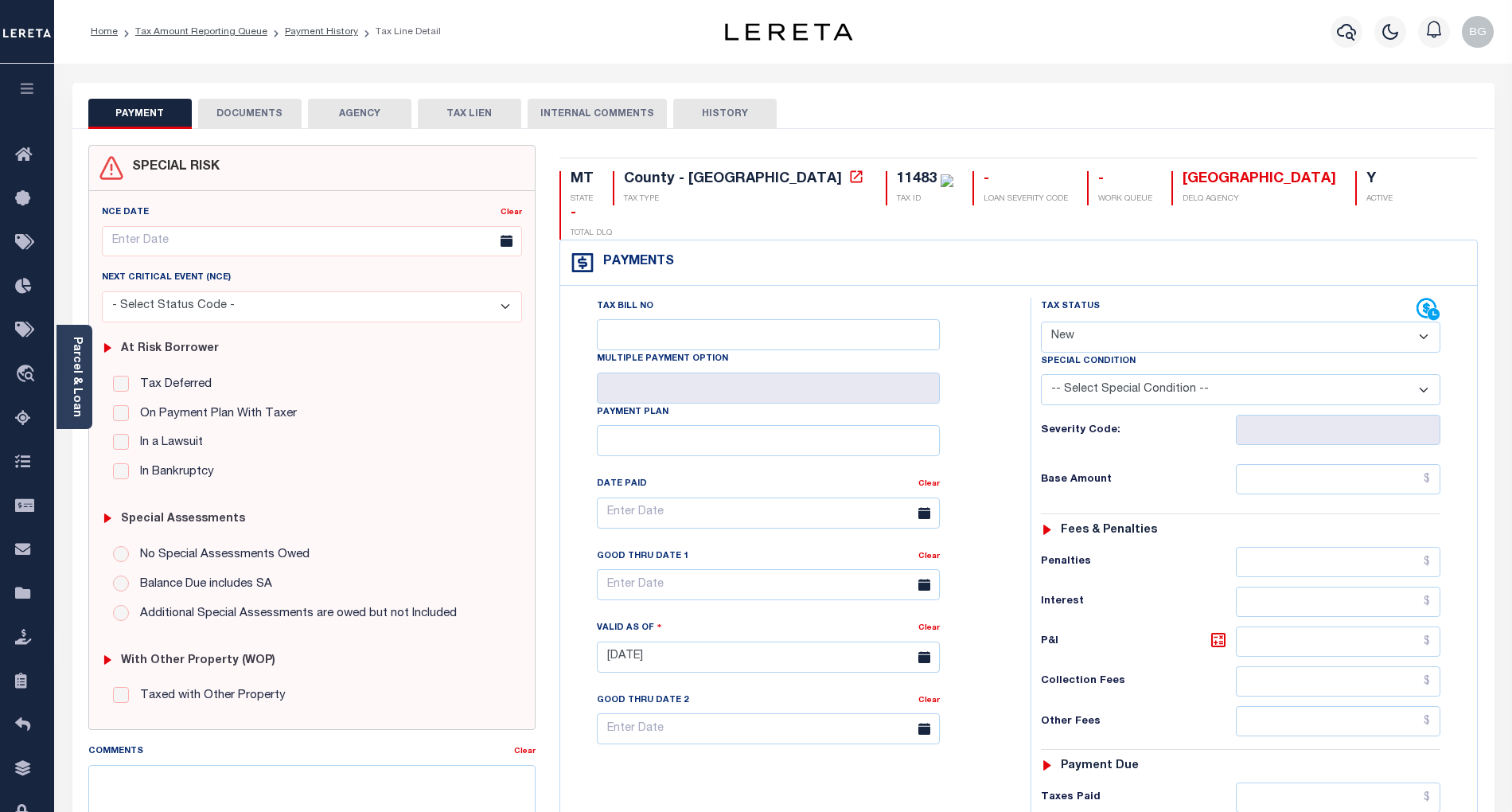
click at [1086, 322] on select "- Select Status Code - Open Due/Unpaid Paid Incomplete No Tax Due Internal Refu…" at bounding box center [1241, 337] width 399 height 31
select select "PYD"
click at [1041, 322] on select "- Select Status Code - Open Due/Unpaid Paid Incomplete No Tax Due Internal Refu…" at bounding box center [1241, 337] width 399 height 31
type input "[DATE]"
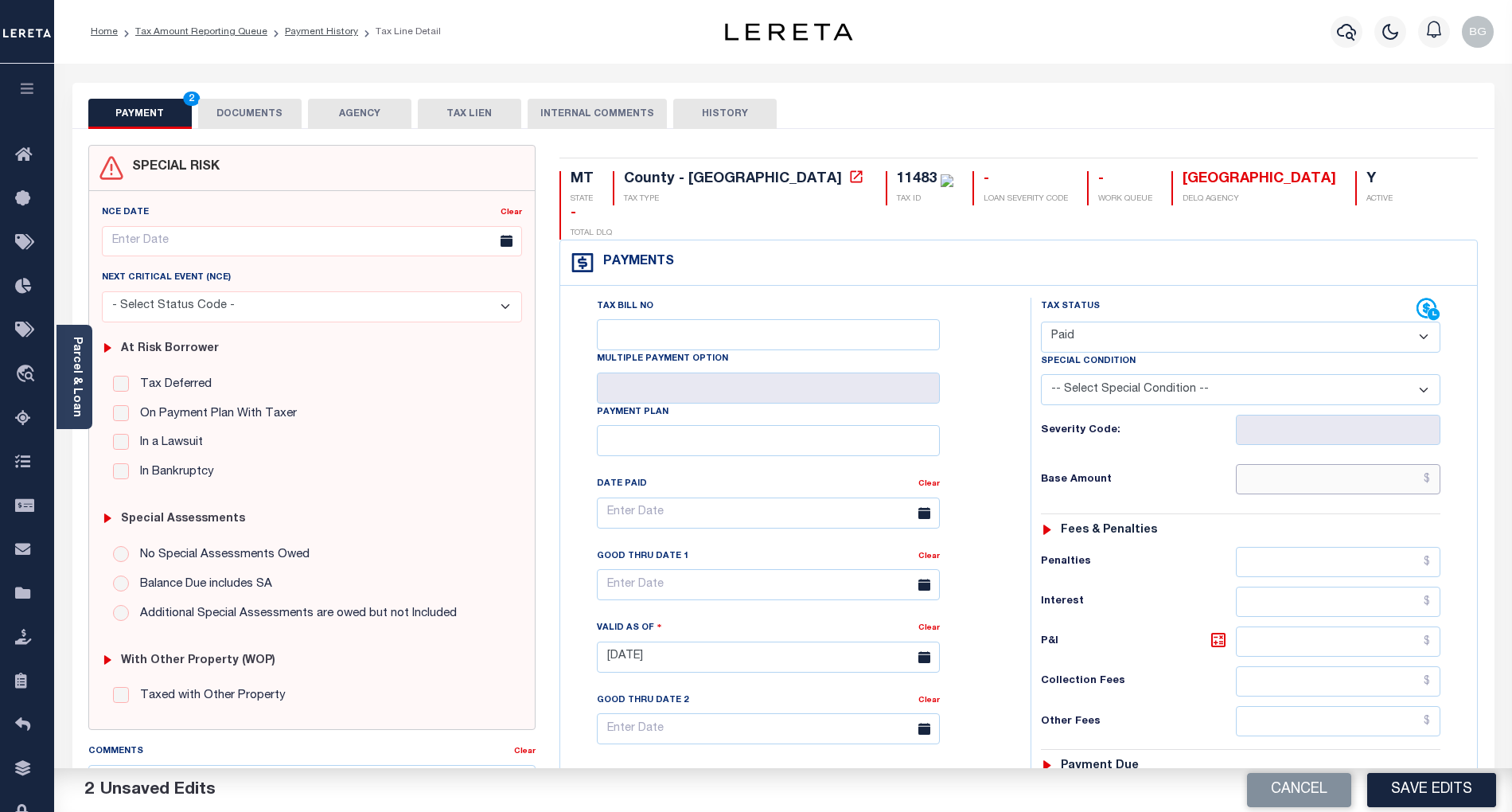
click at [1331, 464] on input "text" at bounding box center [1339, 479] width 205 height 30
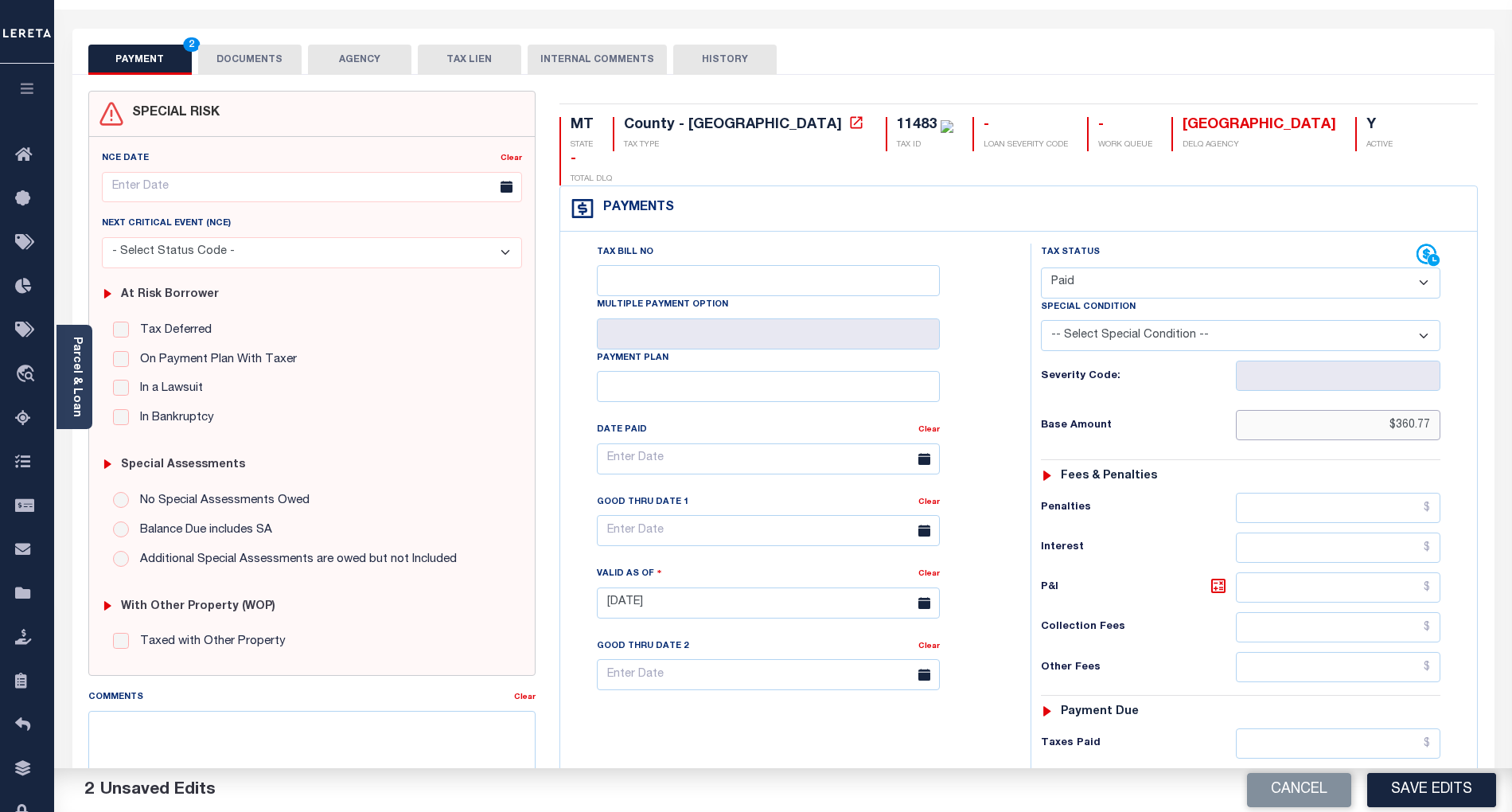
scroll to position [319, 0]
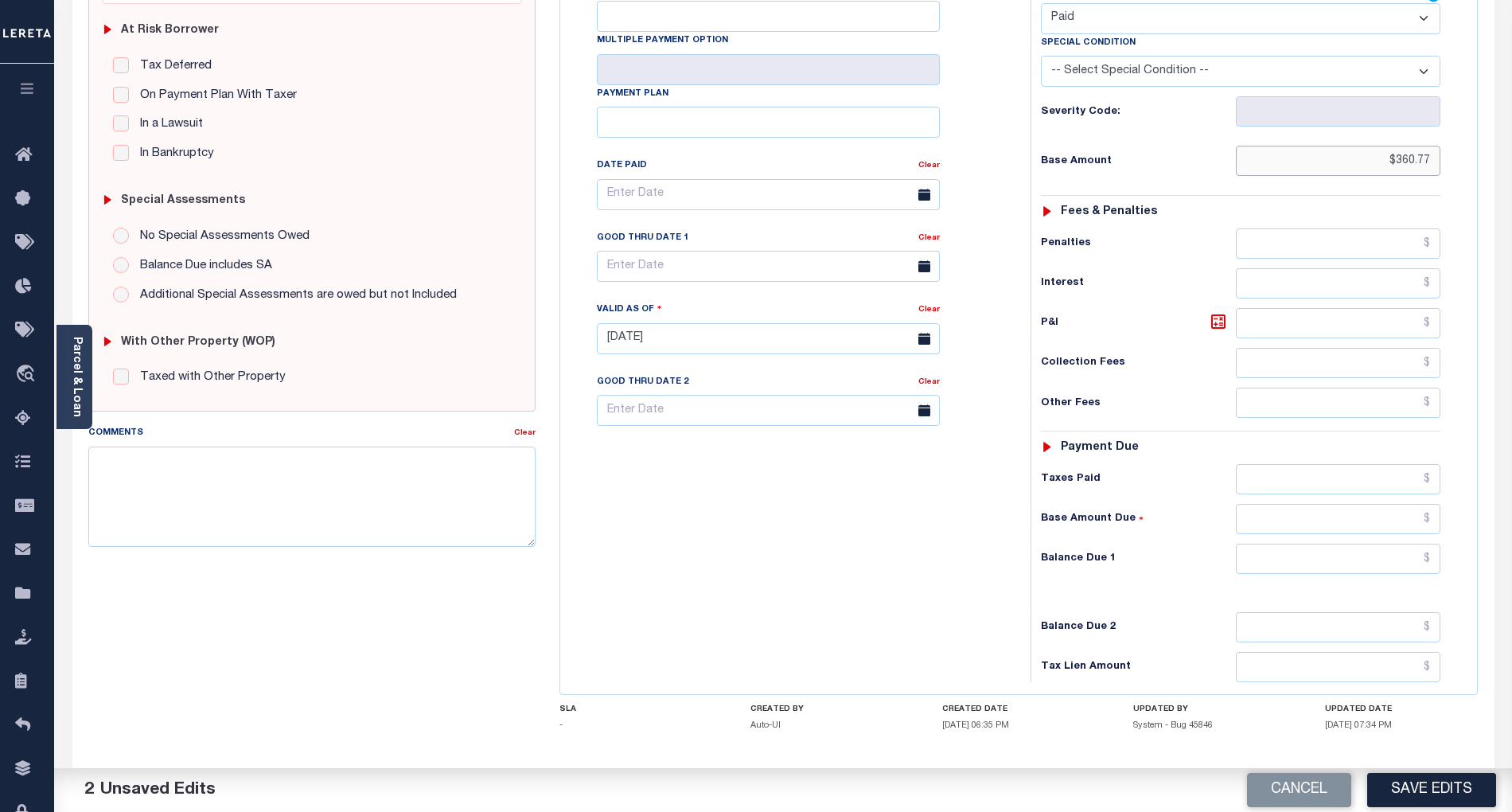
type input "$360.77"
click at [1399, 544] on input "text" at bounding box center [1339, 558] width 205 height 30
click at [903, 555] on div "Tax Bill No Multiple Payment Option Payment Plan Clear" at bounding box center [791, 330] width 454 height 703
type input "$0.00"
click at [1446, 795] on button "Save Edits" at bounding box center [1432, 790] width 129 height 34
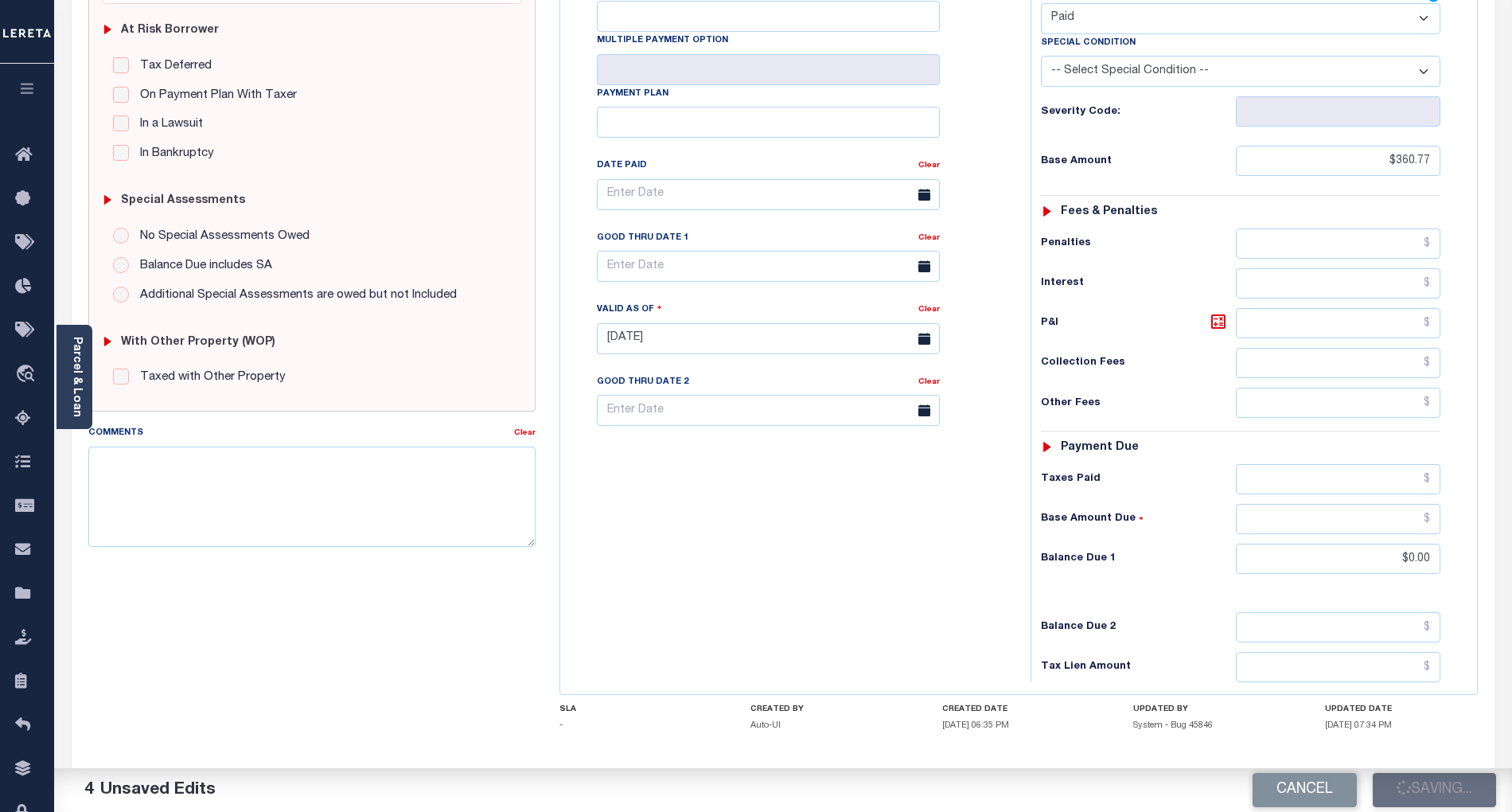
checkbox input "false"
type input "$360.77"
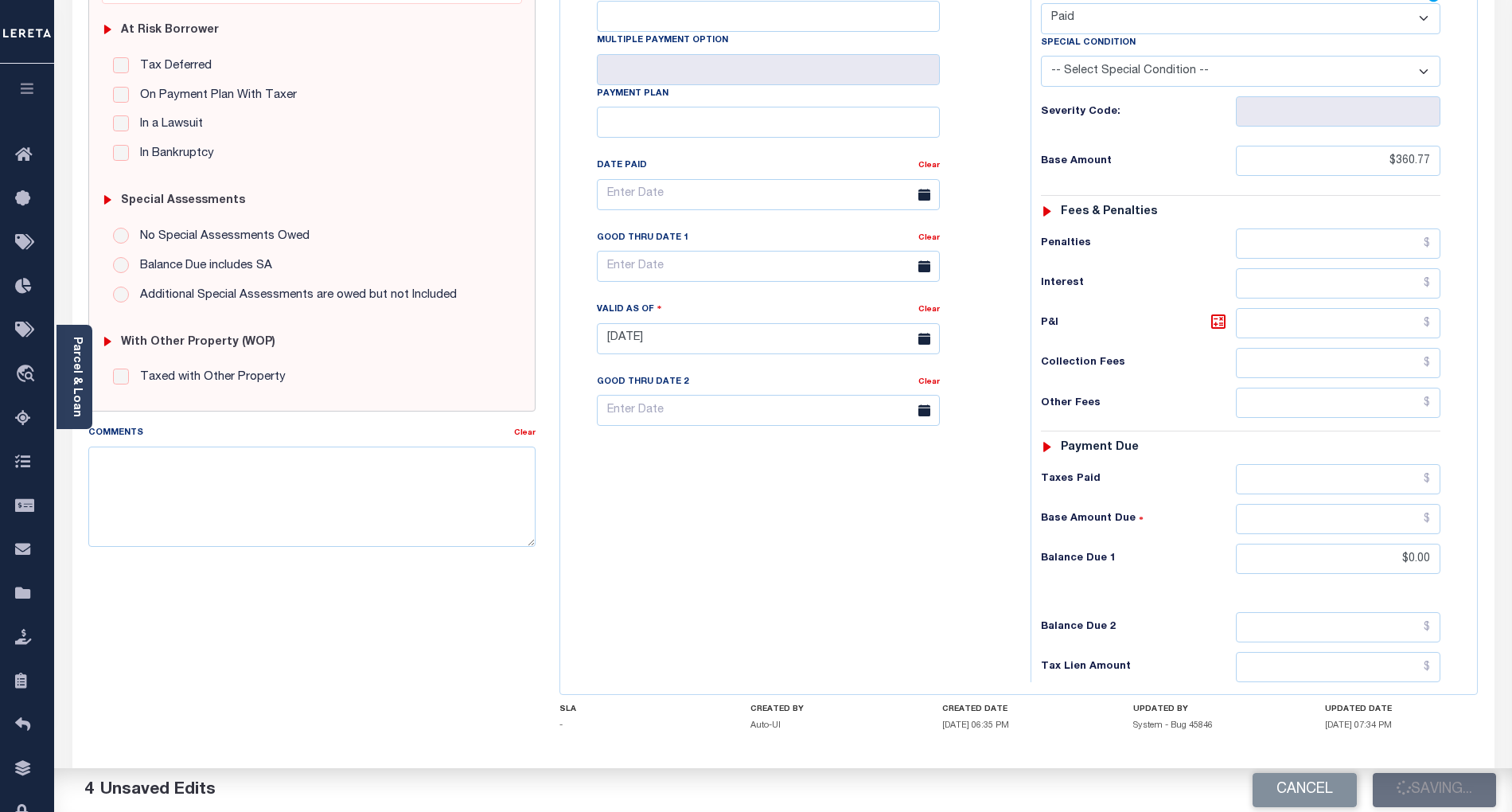
type input "$0"
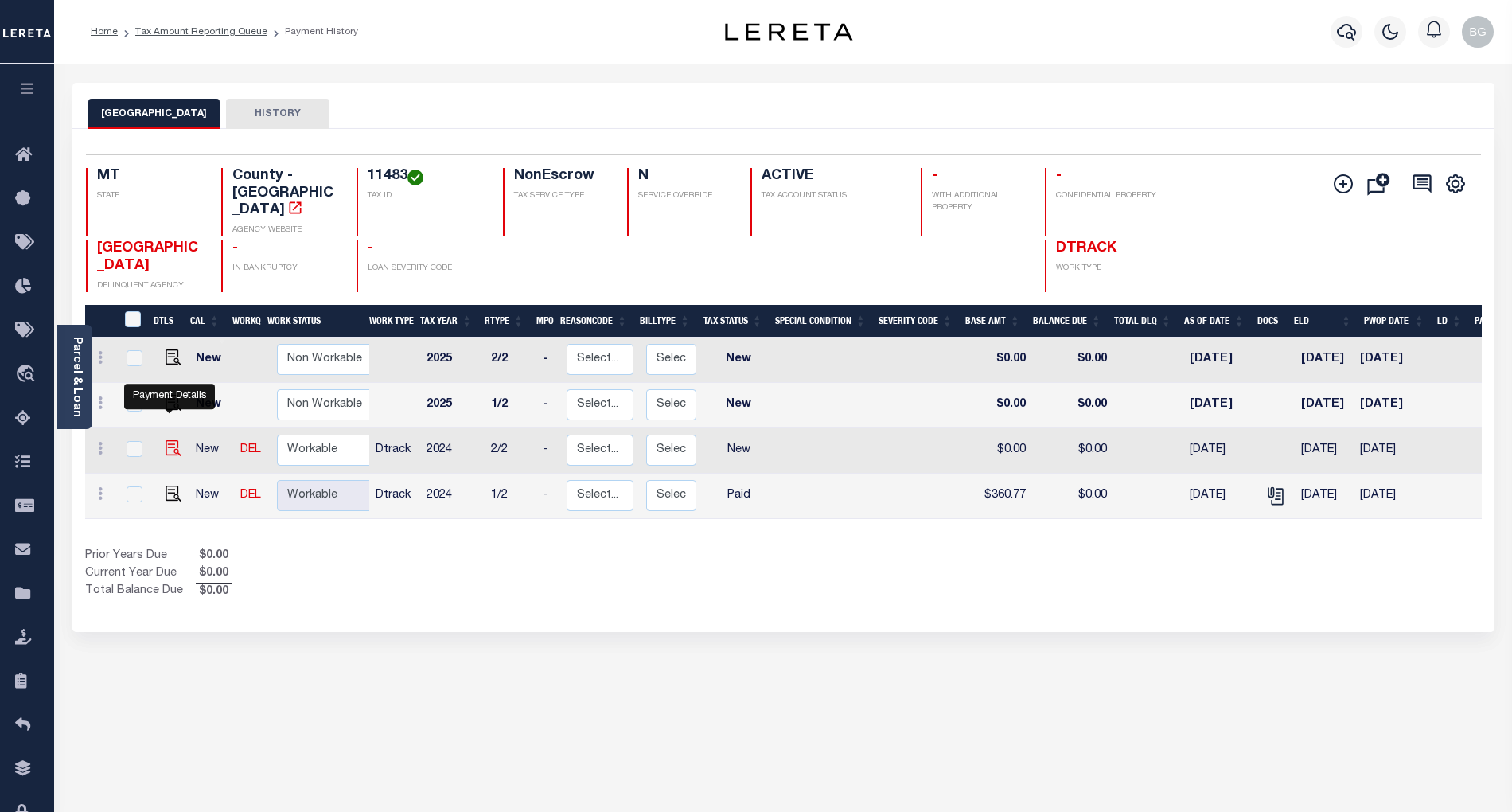
click at [169, 440] on img "" at bounding box center [173, 448] width 15 height 16
checkbox input "true"
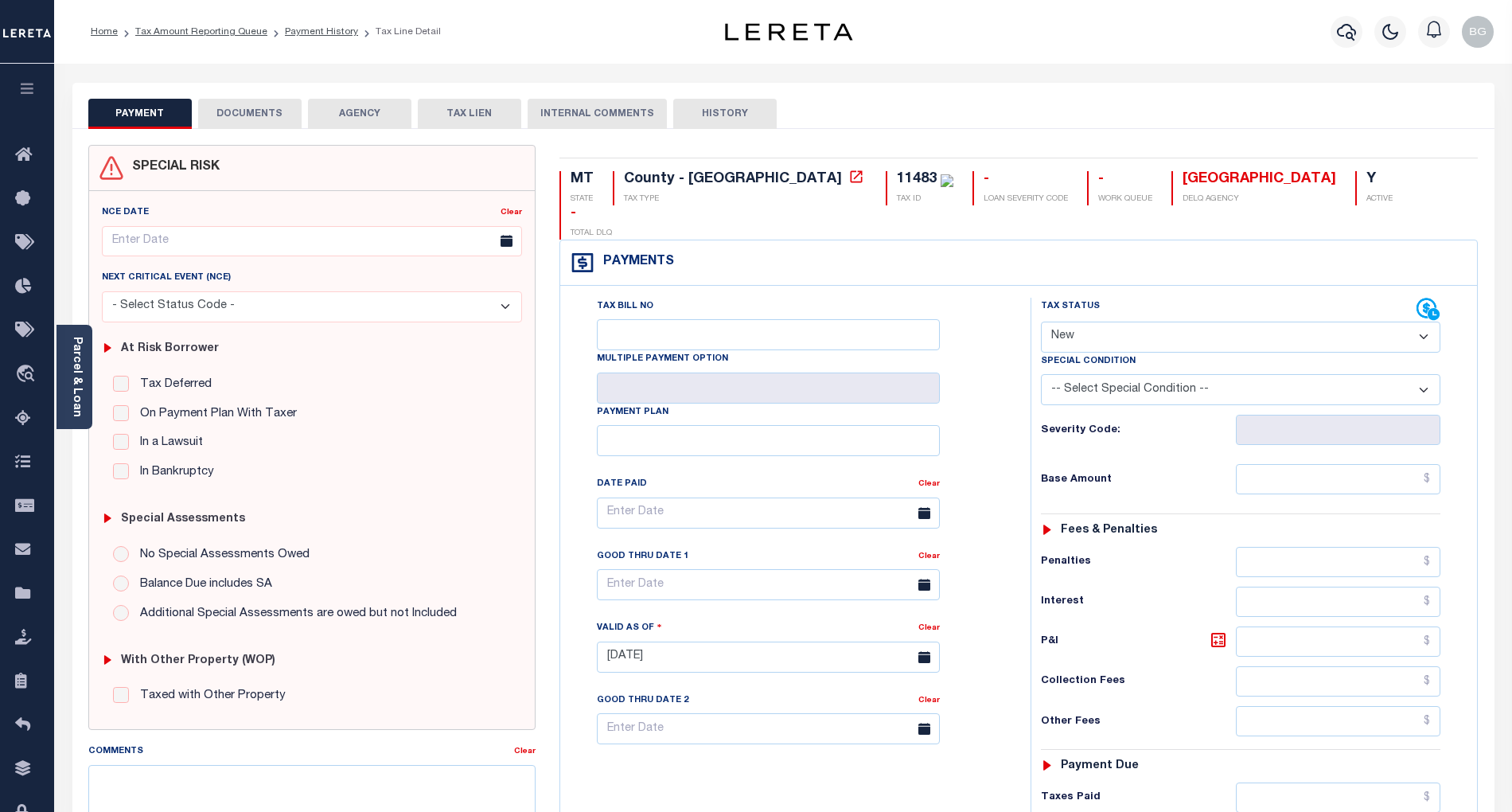
click at [1122, 322] on select "- Select Status Code - Open Due/Unpaid Paid Incomplete No Tax Due Internal Refu…" at bounding box center [1241, 337] width 399 height 31
select select "PYD"
click at [1041, 322] on select "- Select Status Code - Open Due/Unpaid Paid Incomplete No Tax Due Internal Refu…" at bounding box center [1241, 337] width 399 height 31
type input "[DATE]"
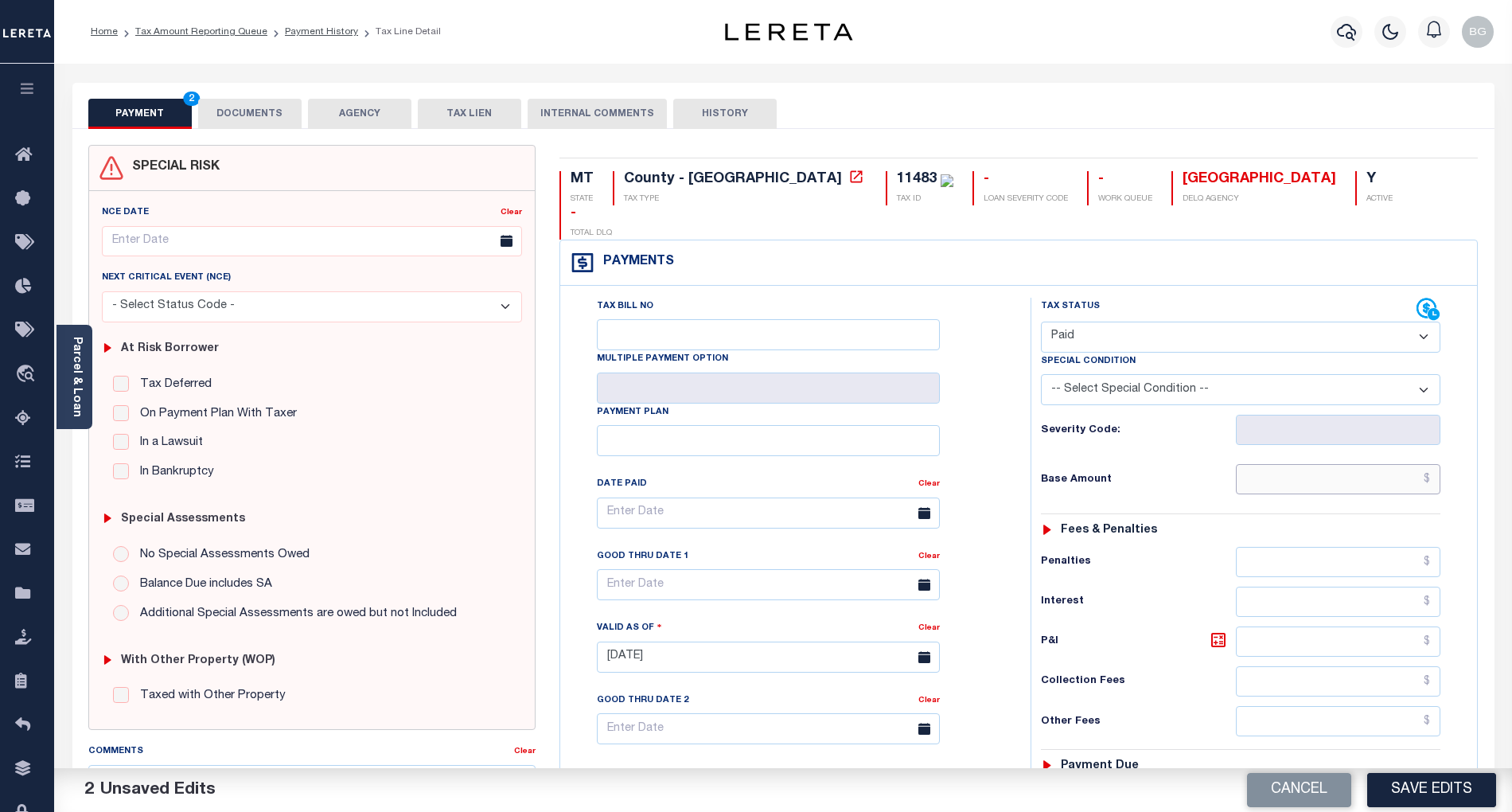
click at [1376, 464] on input "text" at bounding box center [1339, 479] width 205 height 30
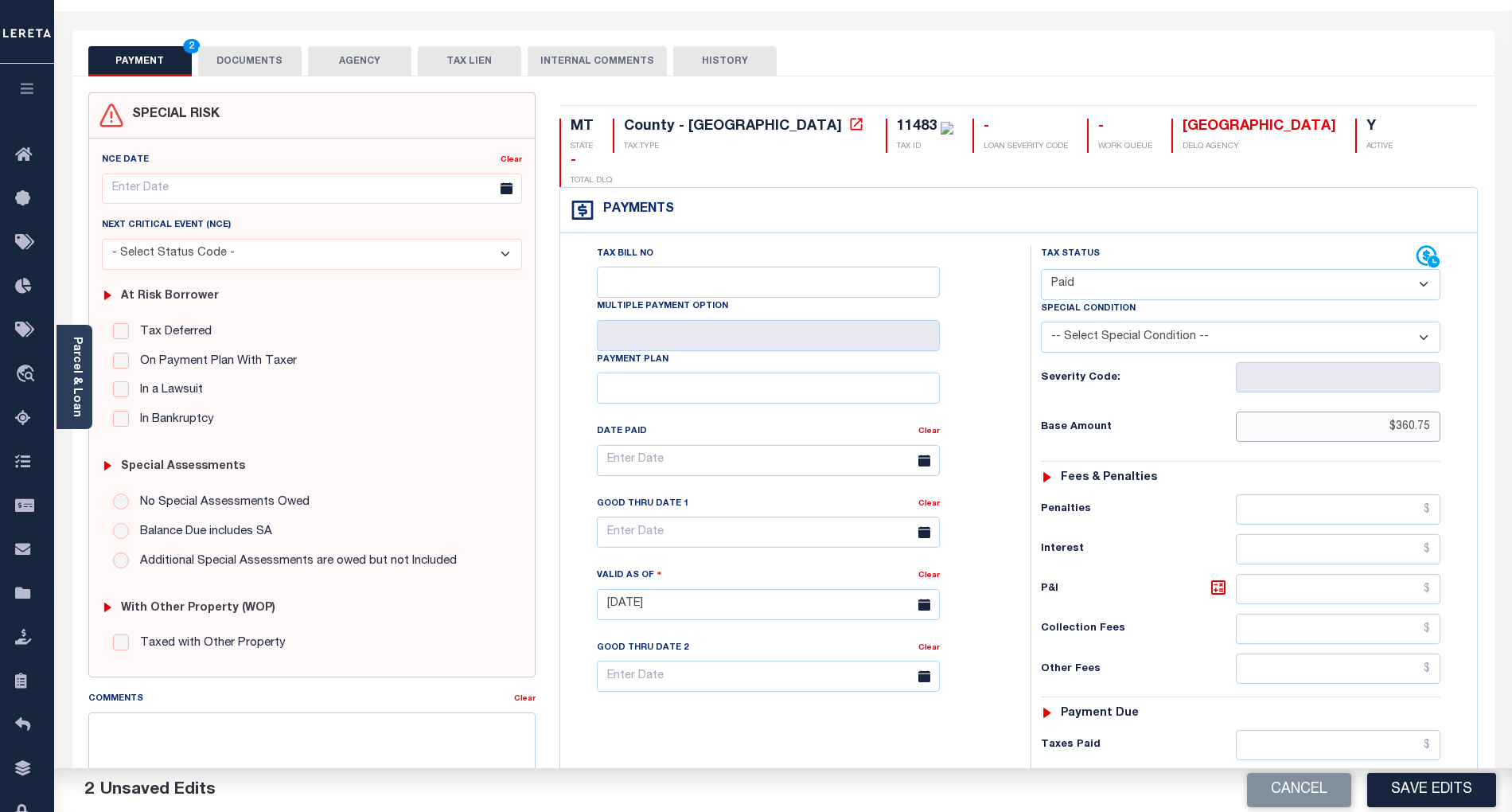
scroll to position [106, 0]
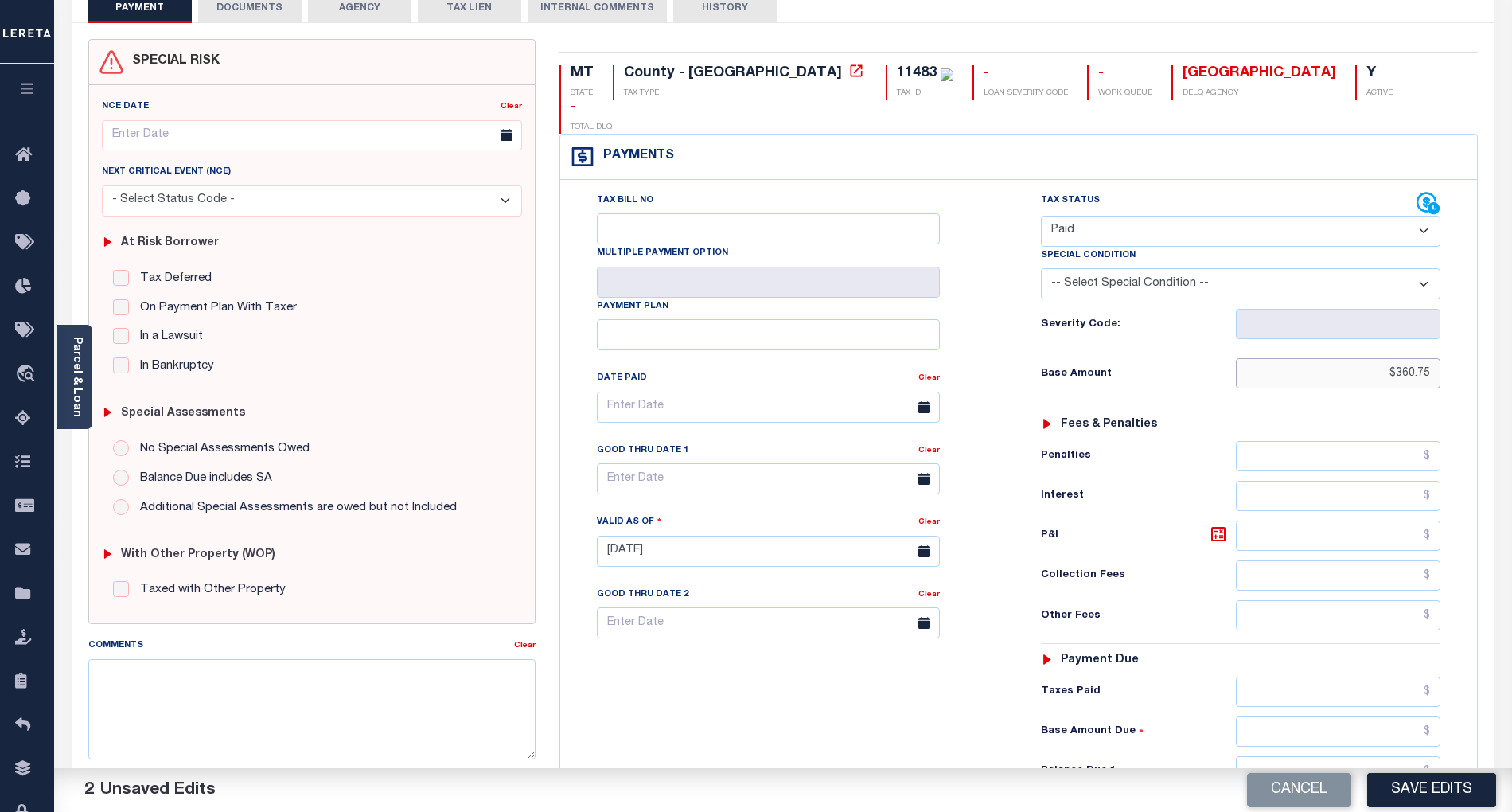
type input "$360.75"
click at [1393, 757] on input "text" at bounding box center [1339, 771] width 205 height 30
click at [990, 727] on div "Tax Bill No Multiple Payment Option Payment Plan Clear" at bounding box center [791, 543] width 454 height 703
type input "$0.00"
click at [1442, 794] on button "Save Edits" at bounding box center [1432, 790] width 129 height 34
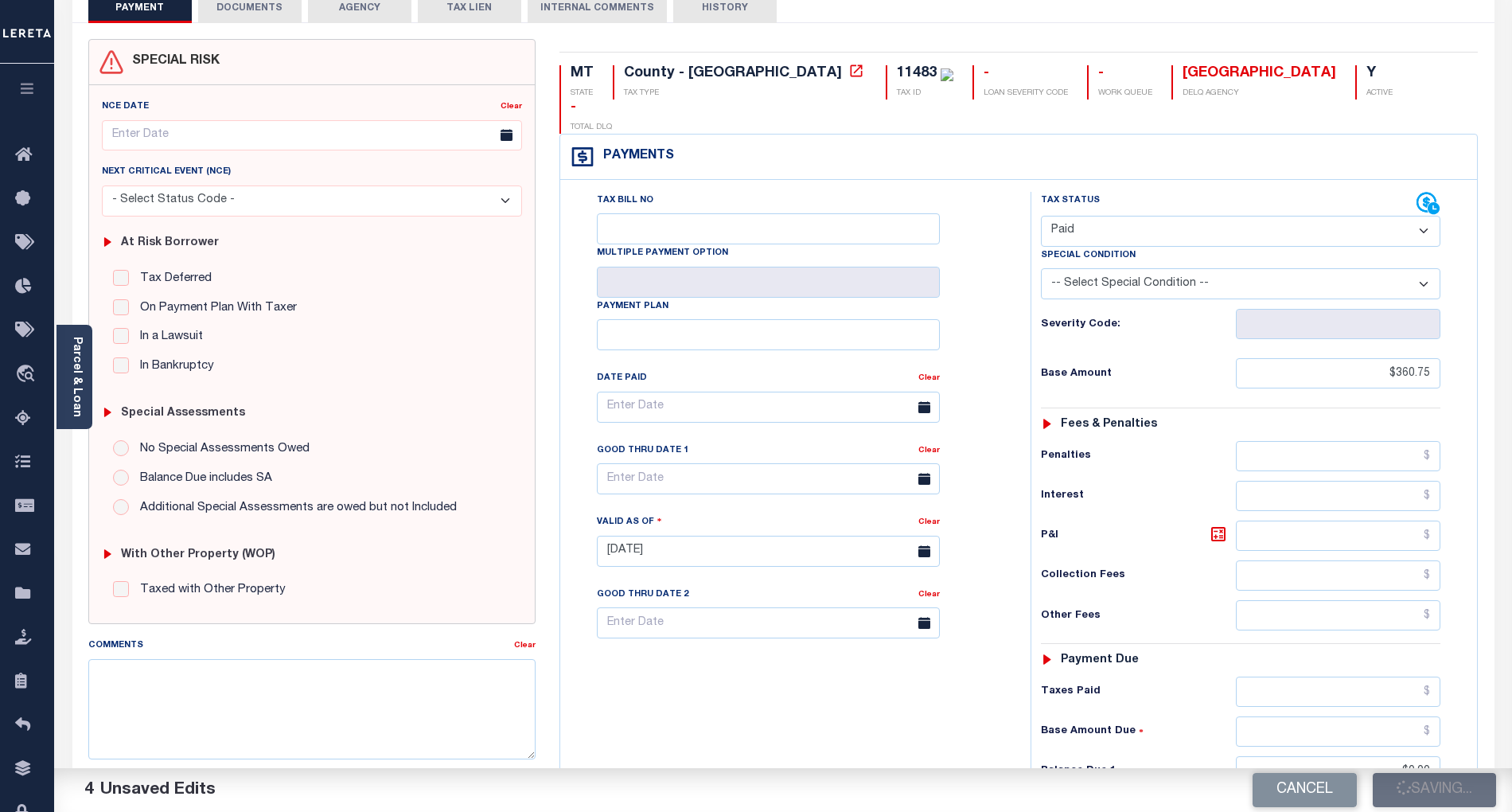
checkbox input "false"
type input "$360.75"
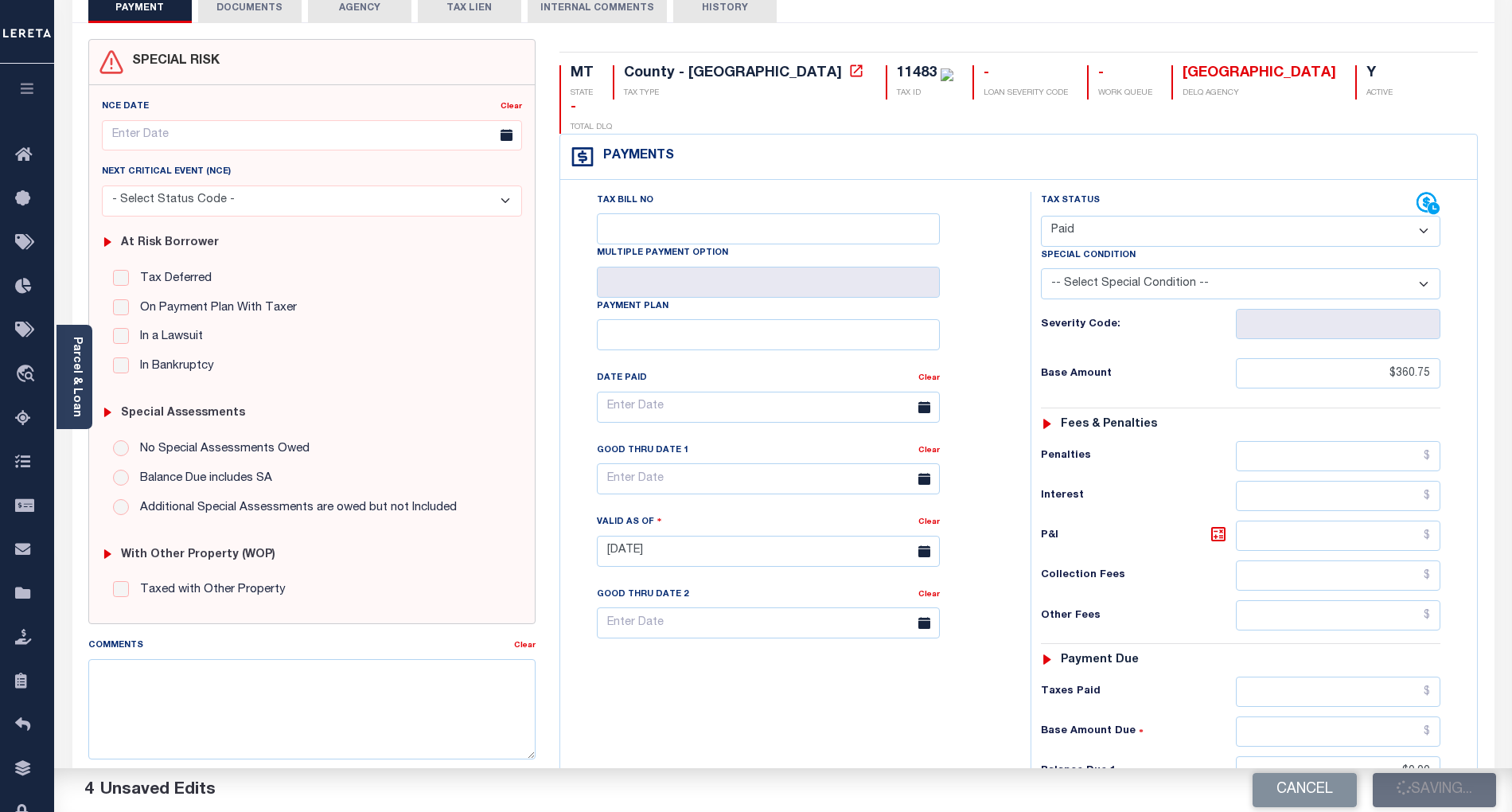
type input "$0"
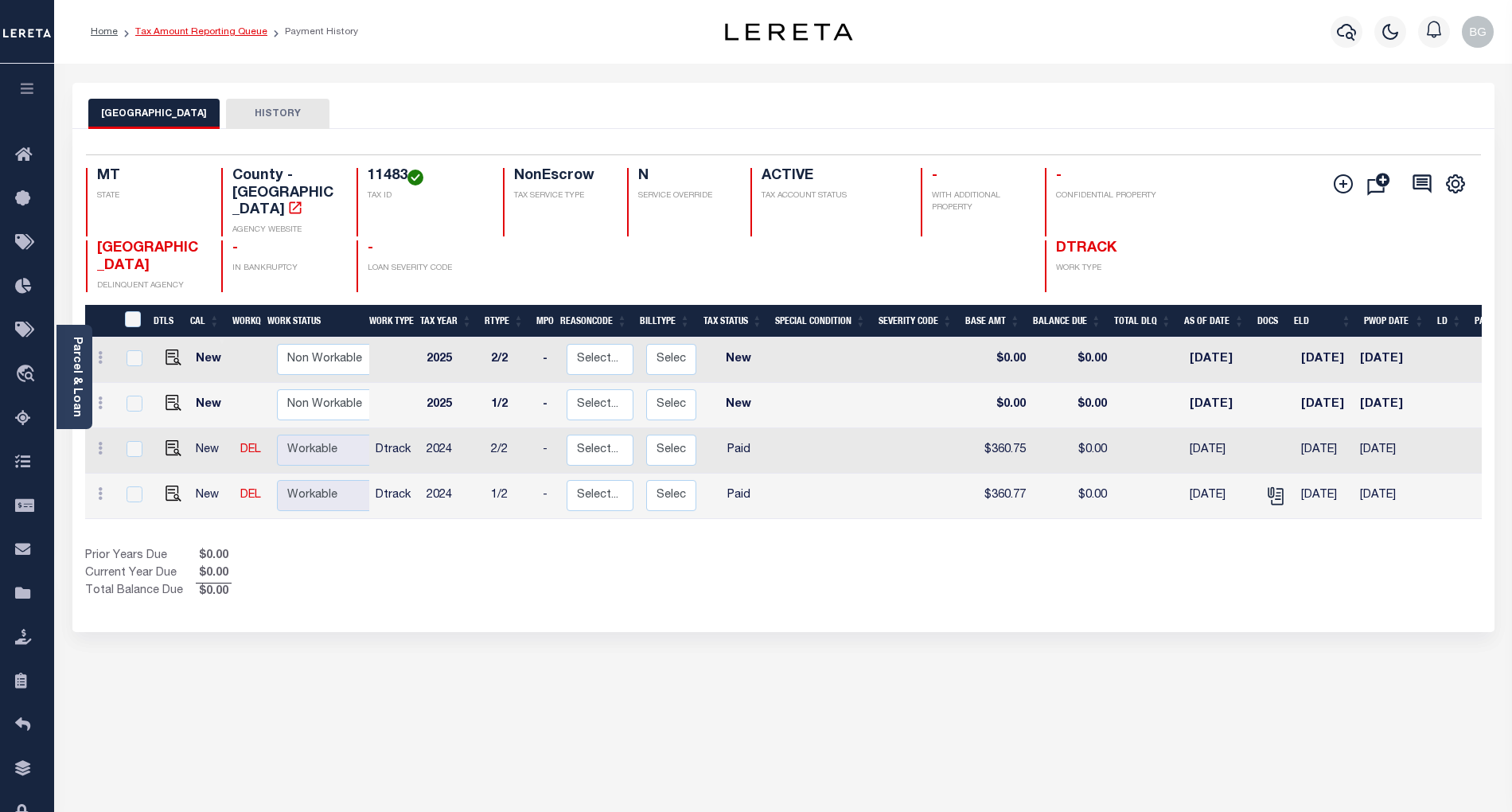
click at [199, 30] on link "Tax Amount Reporting Queue" at bounding box center [201, 32] width 132 height 10
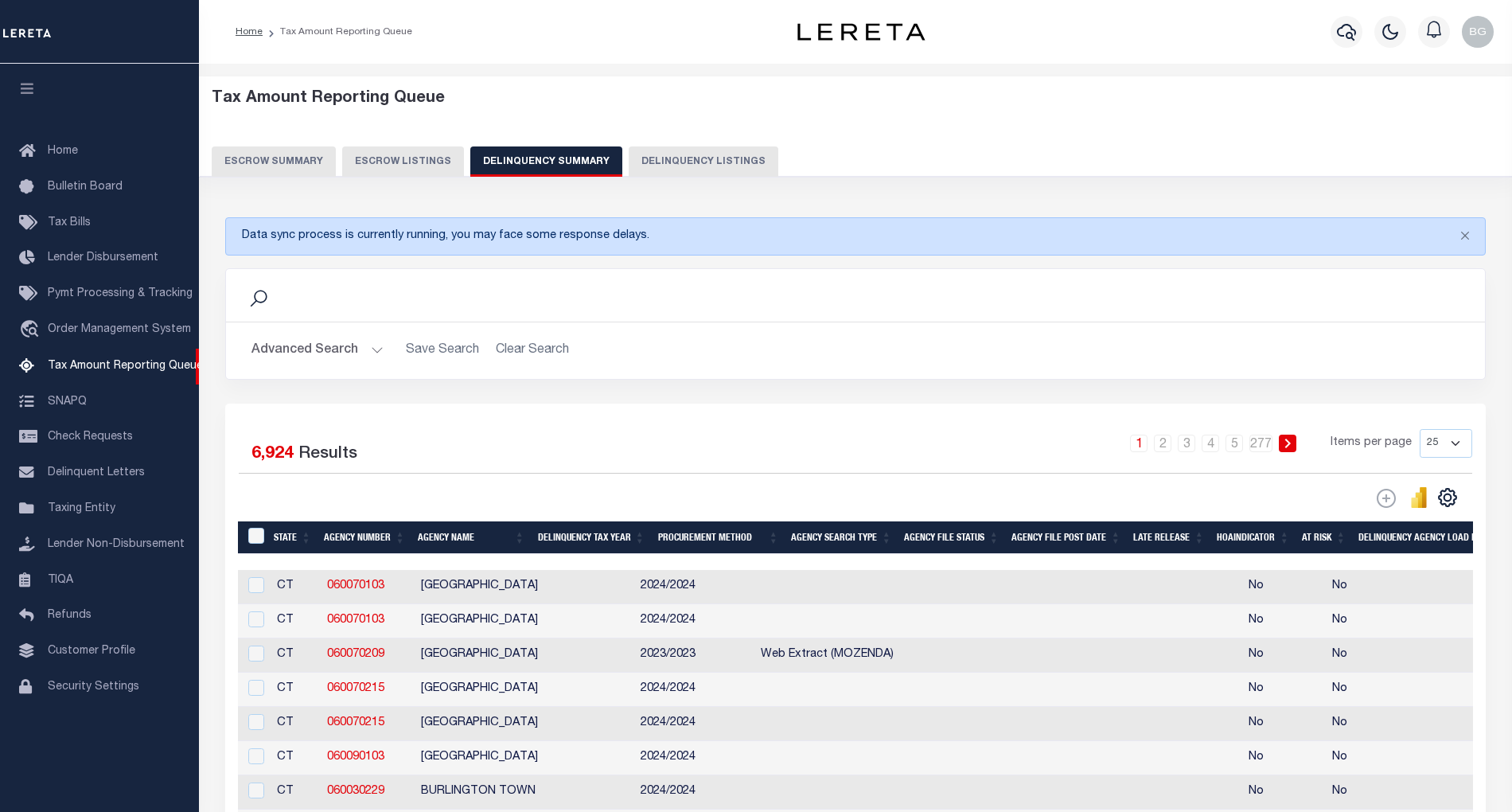
click at [694, 158] on button "Delinquency Listings" at bounding box center [703, 161] width 149 height 30
select select "100"
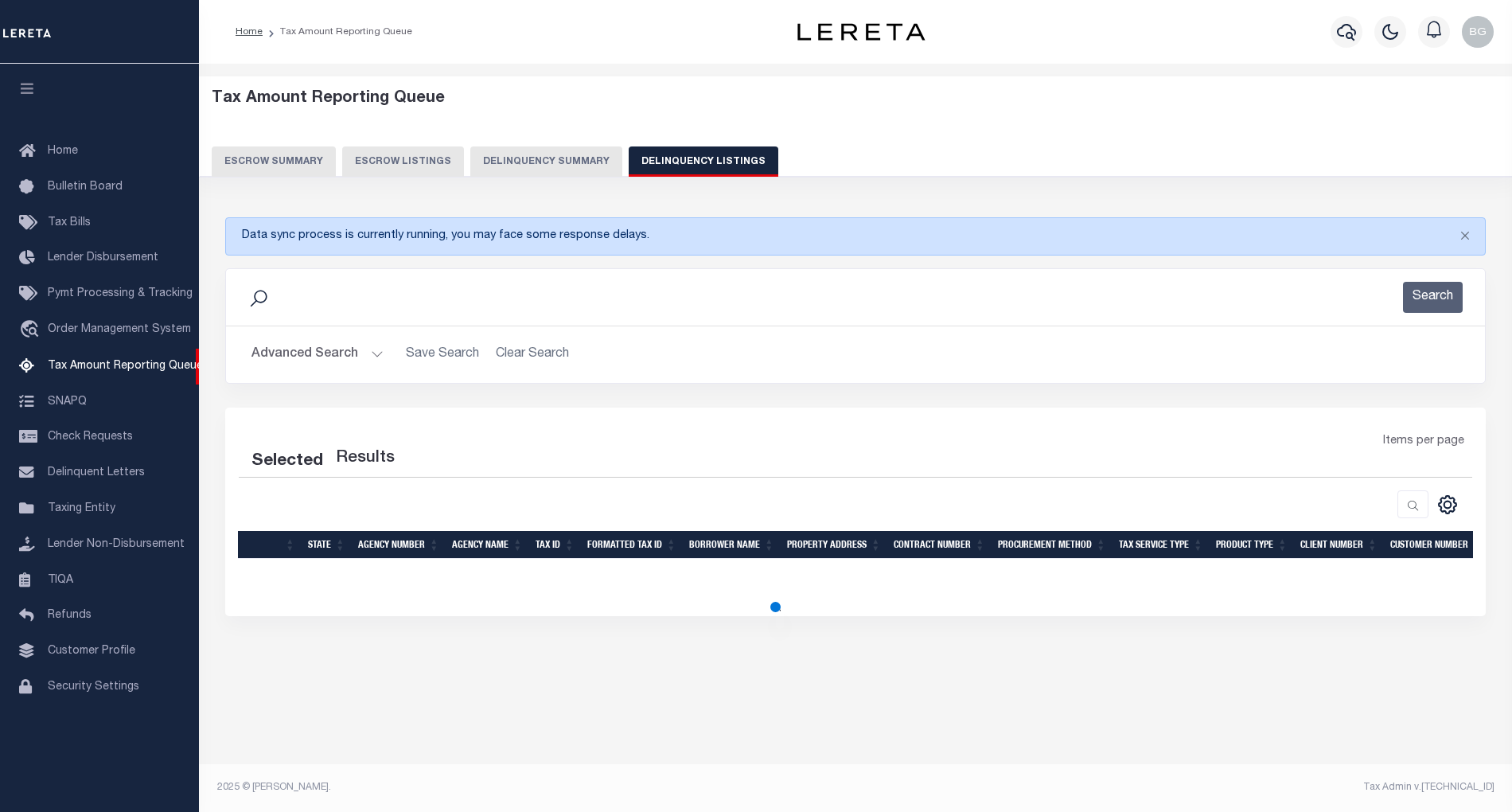
select select "100"
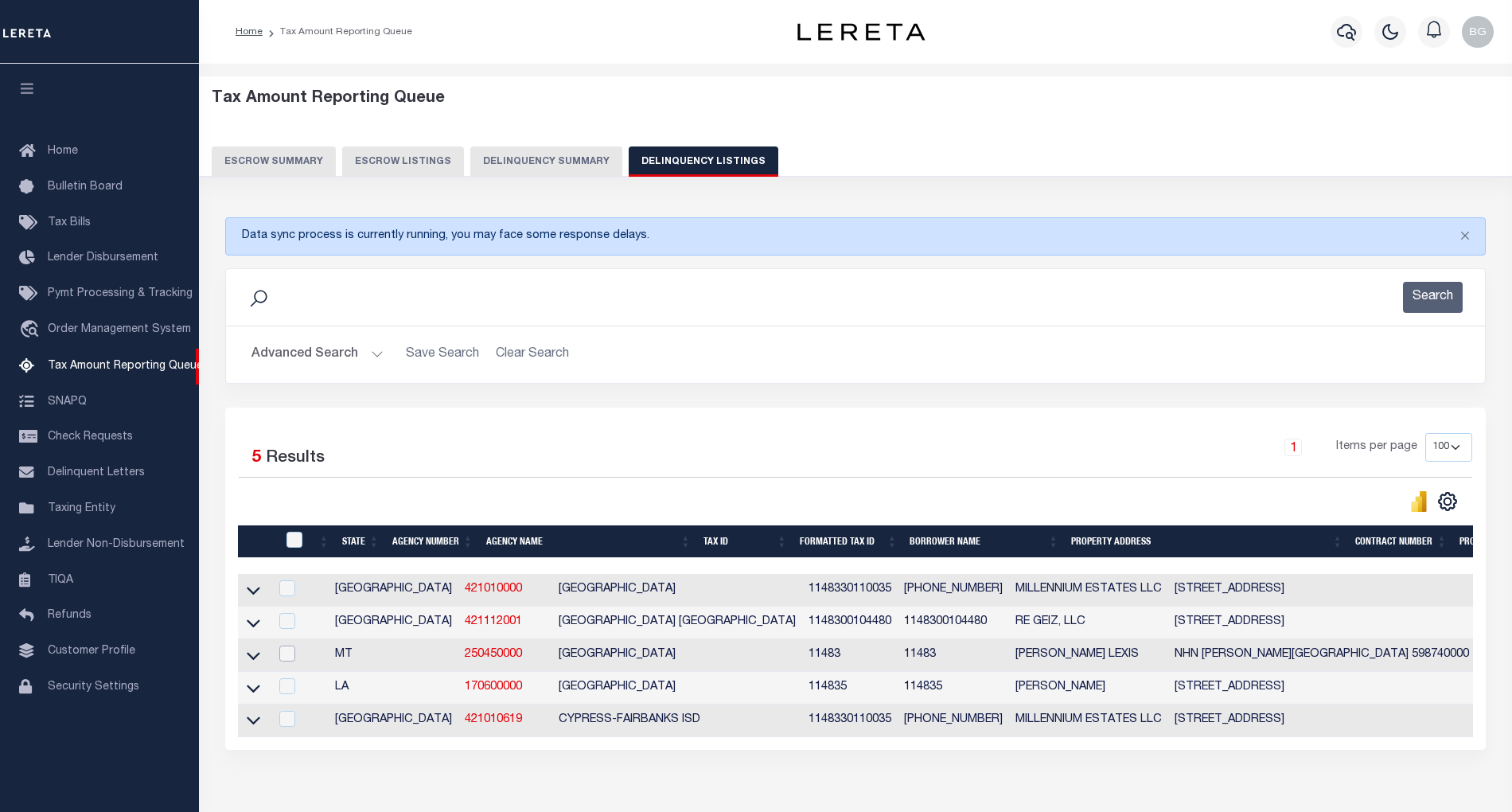
click at [284, 659] on input "checkbox" at bounding box center [287, 653] width 15 height 16
checkbox input "true"
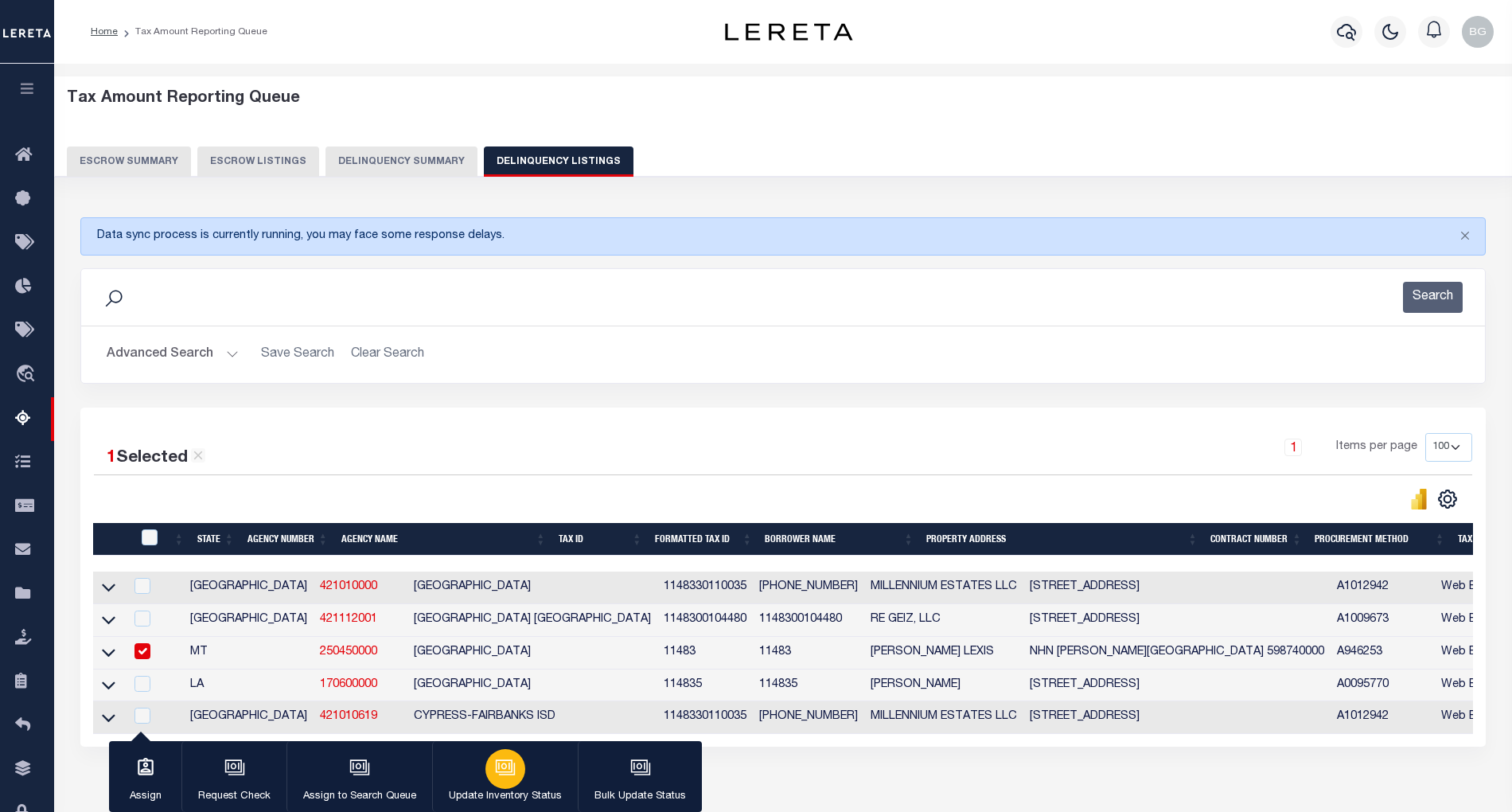
click at [500, 777] on icon "button" at bounding box center [505, 766] width 20 height 20
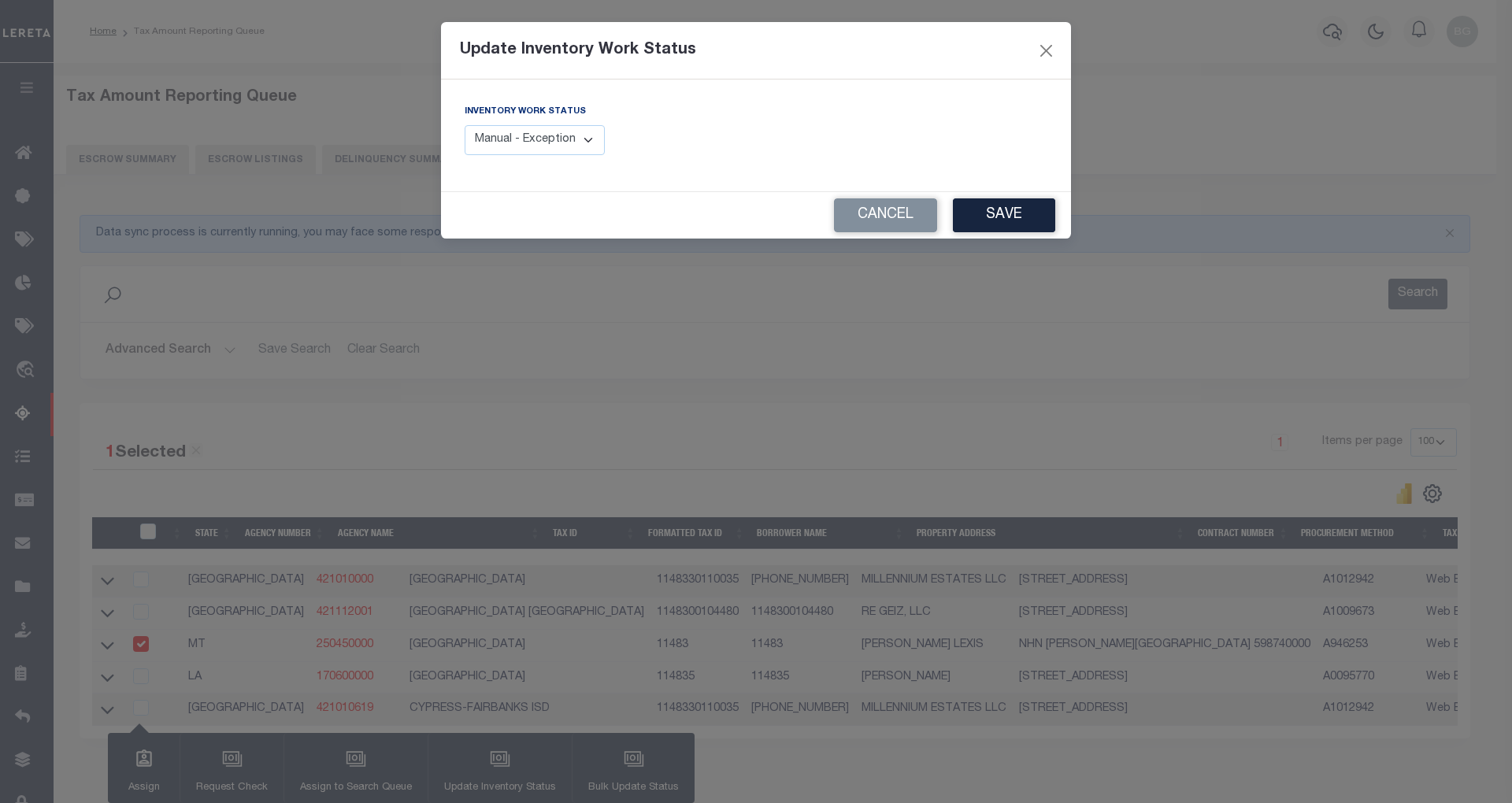
click at [580, 134] on select "Manual - Exception Pended - Awaiting Search Late Add Exception Completed" at bounding box center [535, 141] width 140 height 31
select select "4"
click at [465, 126] on select "Manual - Exception Pended - Awaiting Search Late Add Exception Completed" at bounding box center [535, 141] width 140 height 31
click at [1018, 208] on button "Save" at bounding box center [1004, 215] width 103 height 34
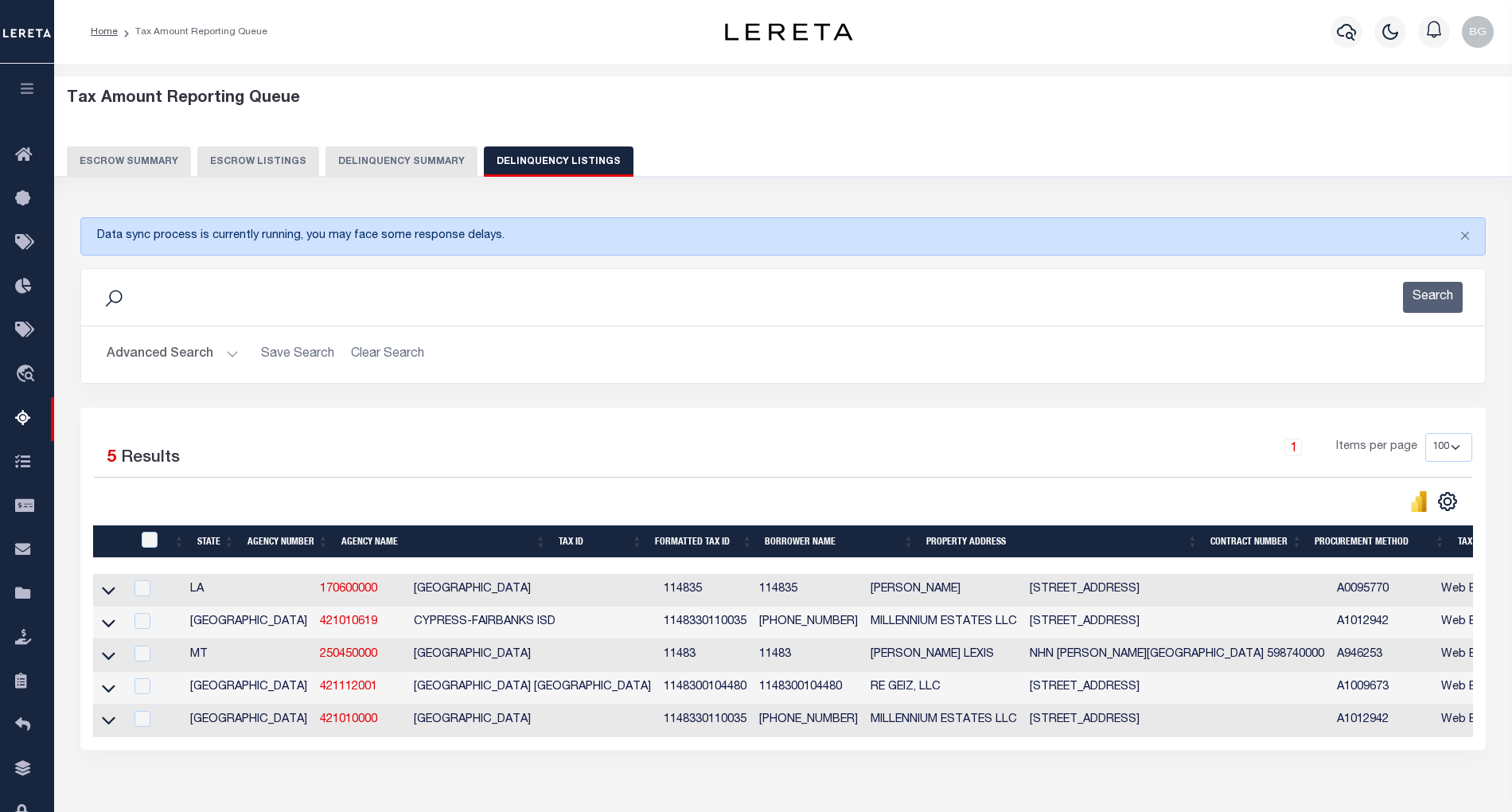
click at [233, 355] on button "Advanced Search" at bounding box center [172, 355] width 132 height 31
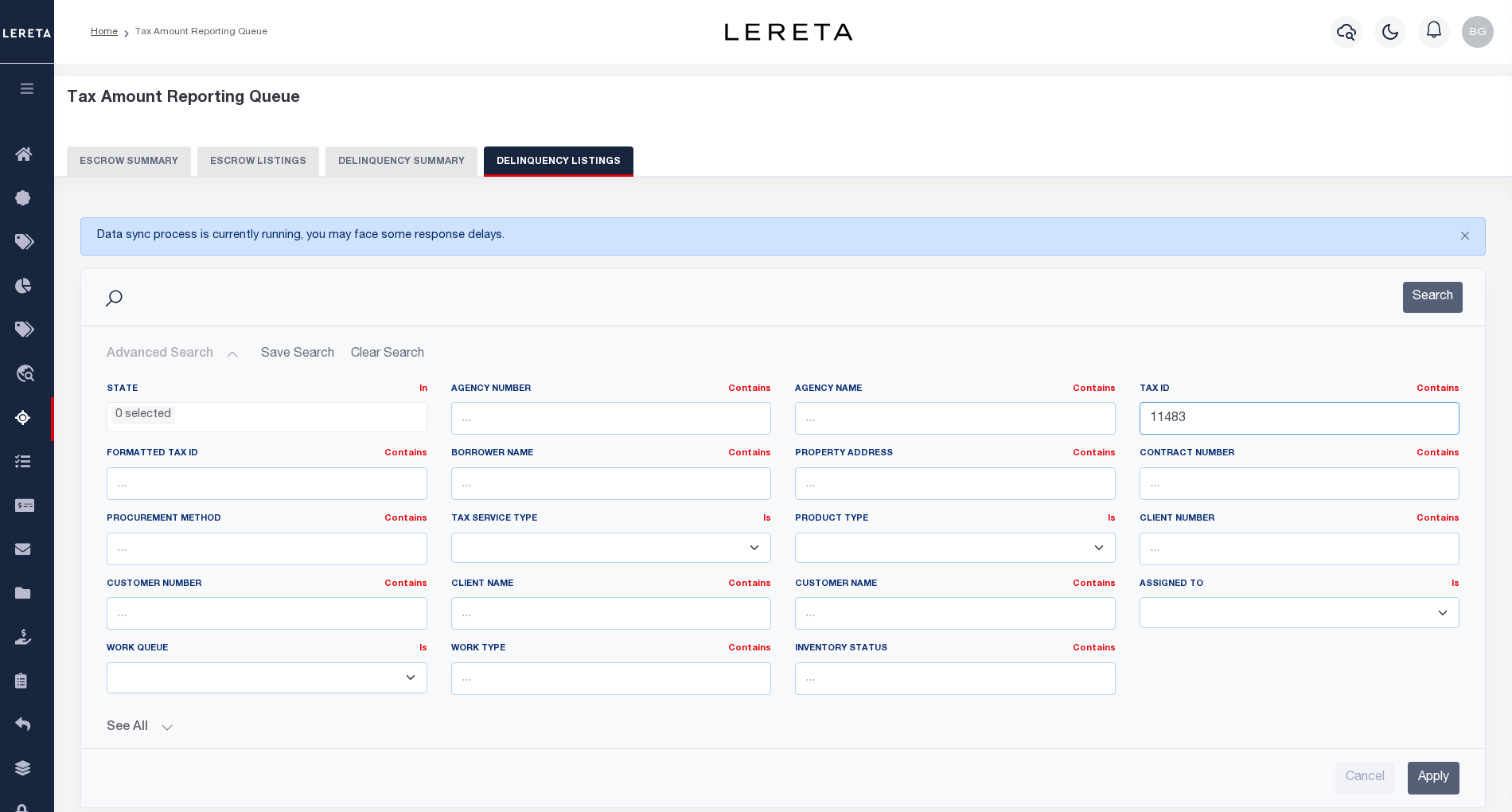
click at [1162, 416] on input "11483" at bounding box center [1300, 419] width 321 height 33
paste input "569"
type input "11569"
click at [1438, 782] on input "Apply" at bounding box center [1433, 778] width 51 height 33
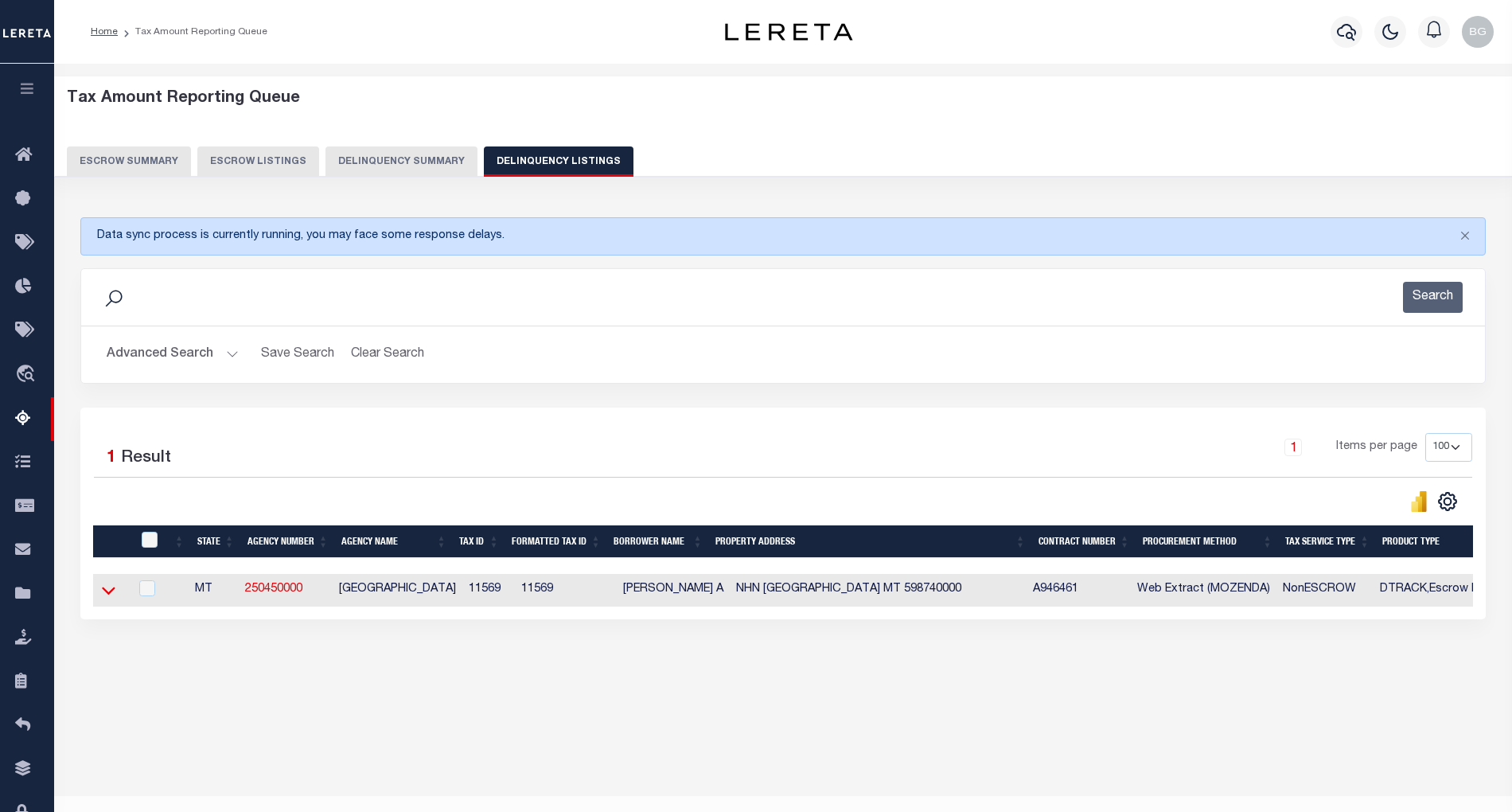
click at [109, 596] on icon at bounding box center [108, 590] width 14 height 16
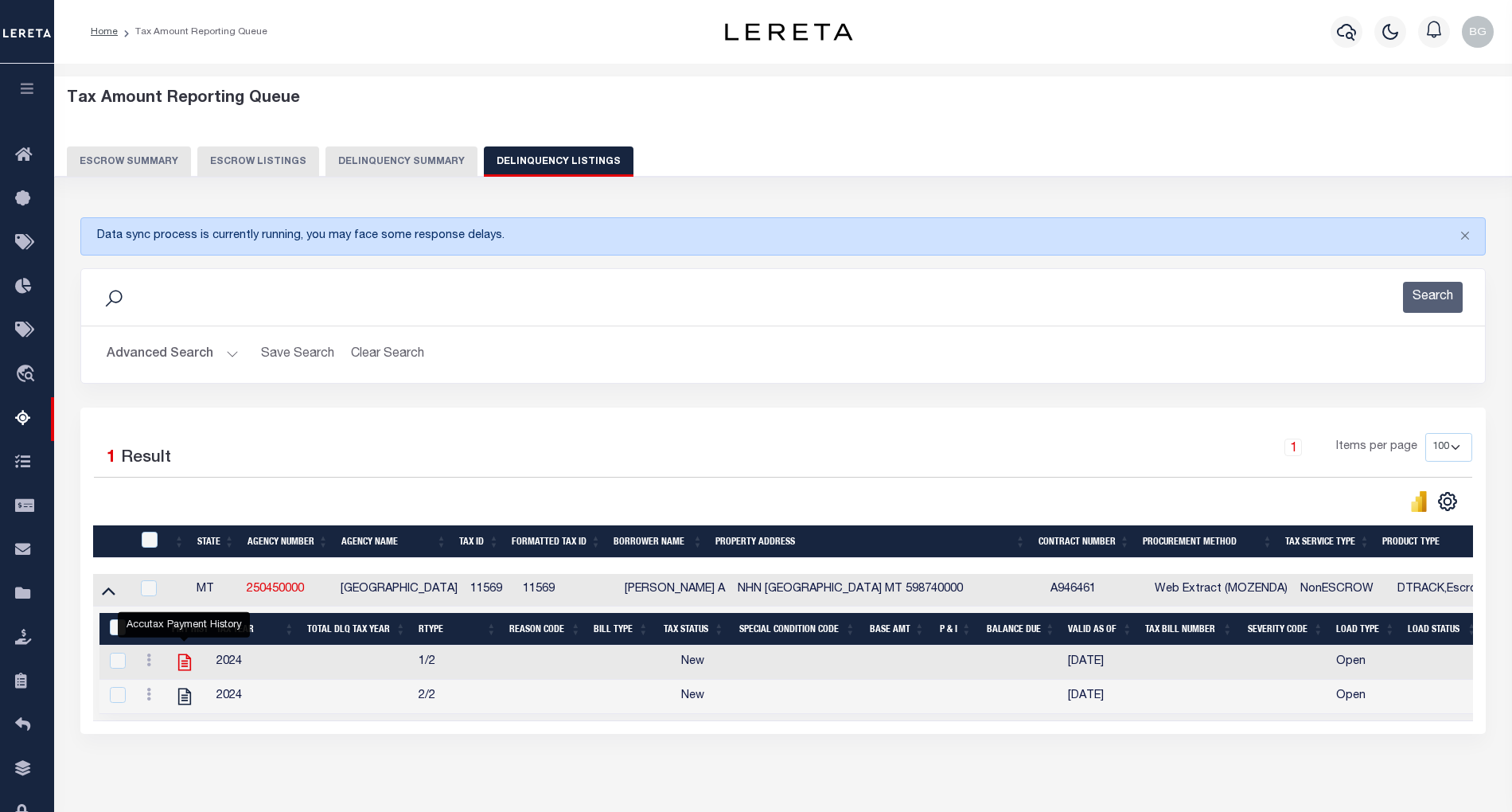
click at [185, 669] on icon "" at bounding box center [184, 662] width 20 height 20
checkbox input "true"
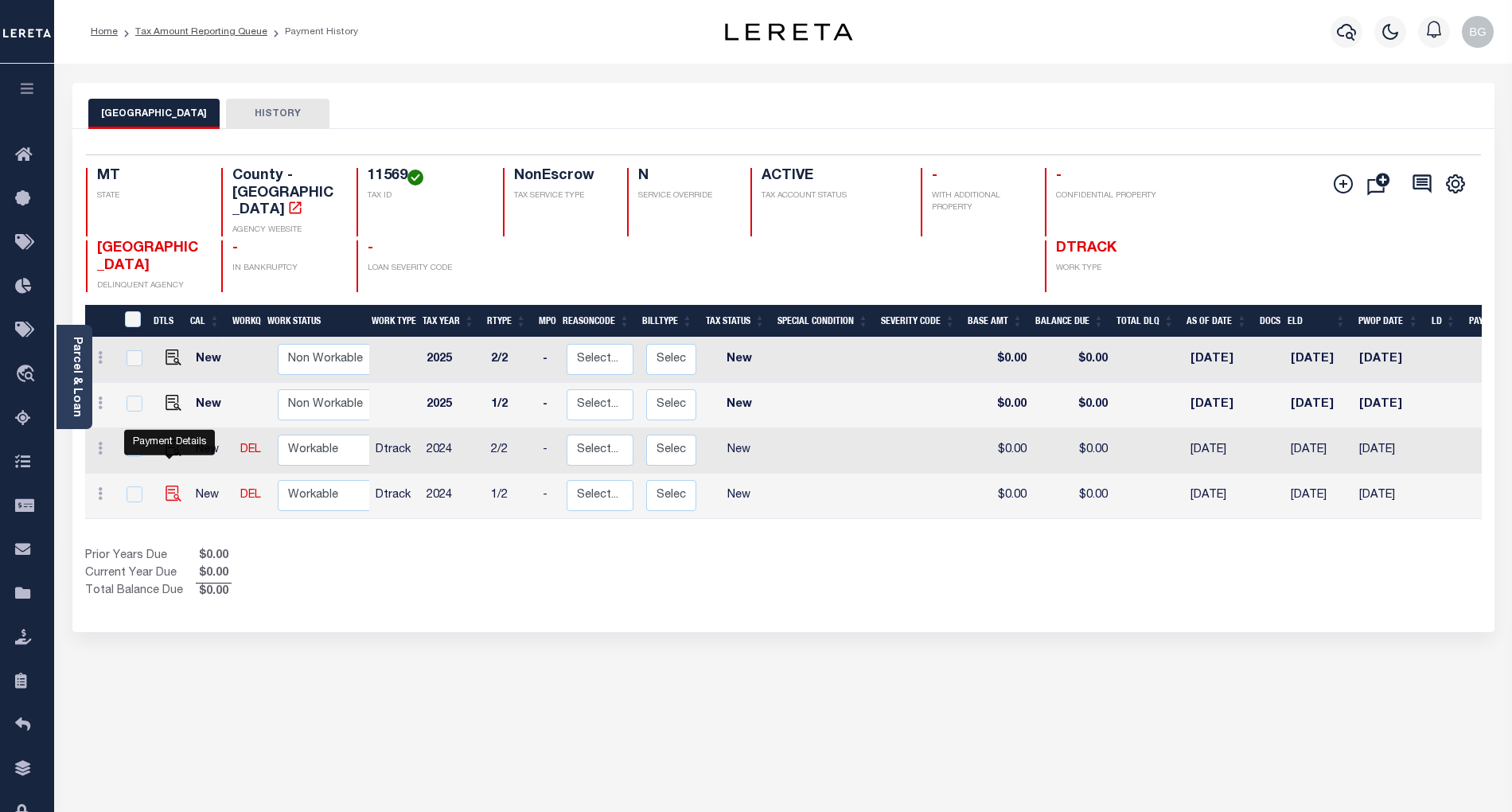
click at [169, 485] on img "" at bounding box center [173, 493] width 15 height 16
checkbox input "true"
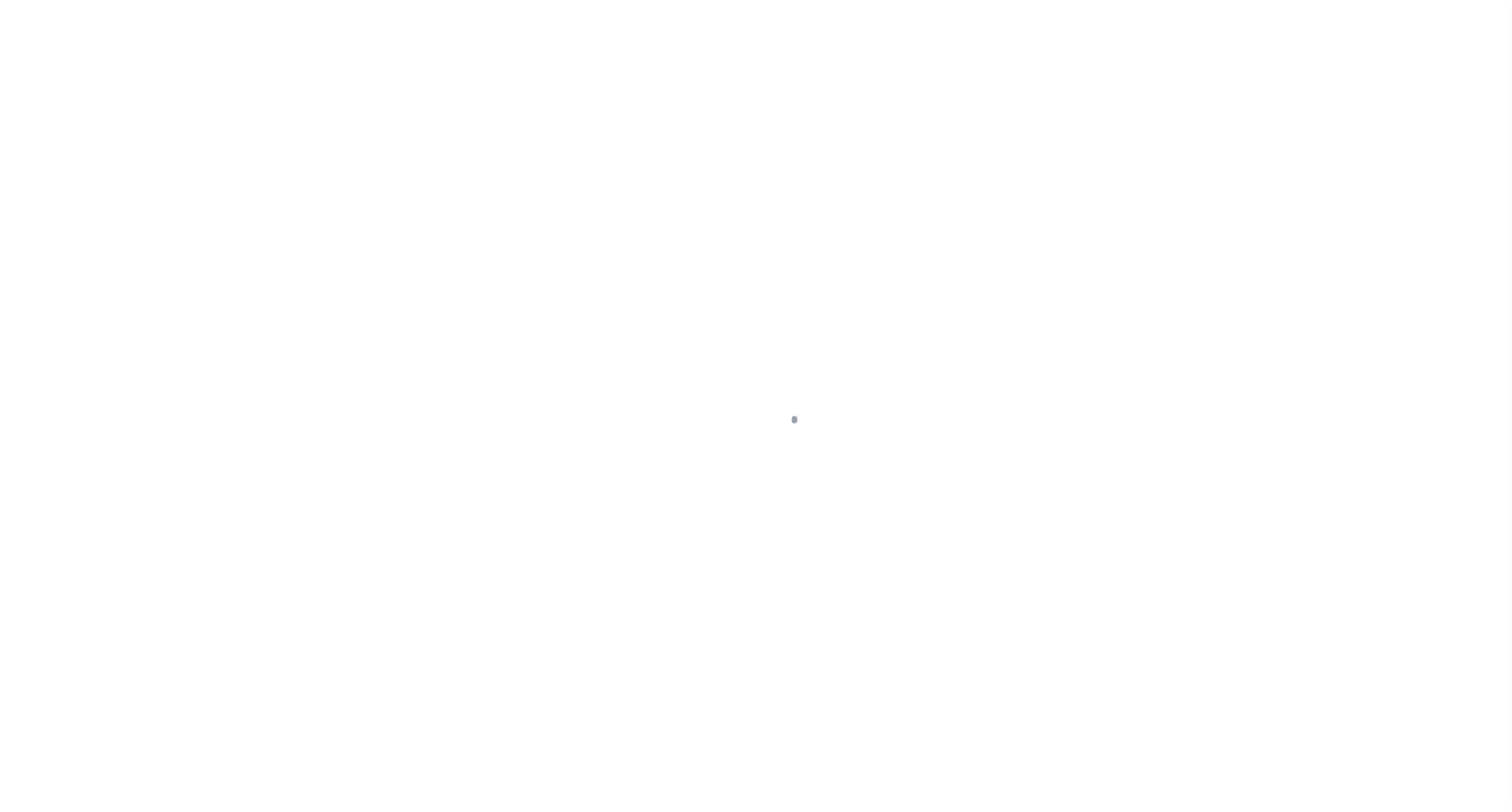
select select "NW2"
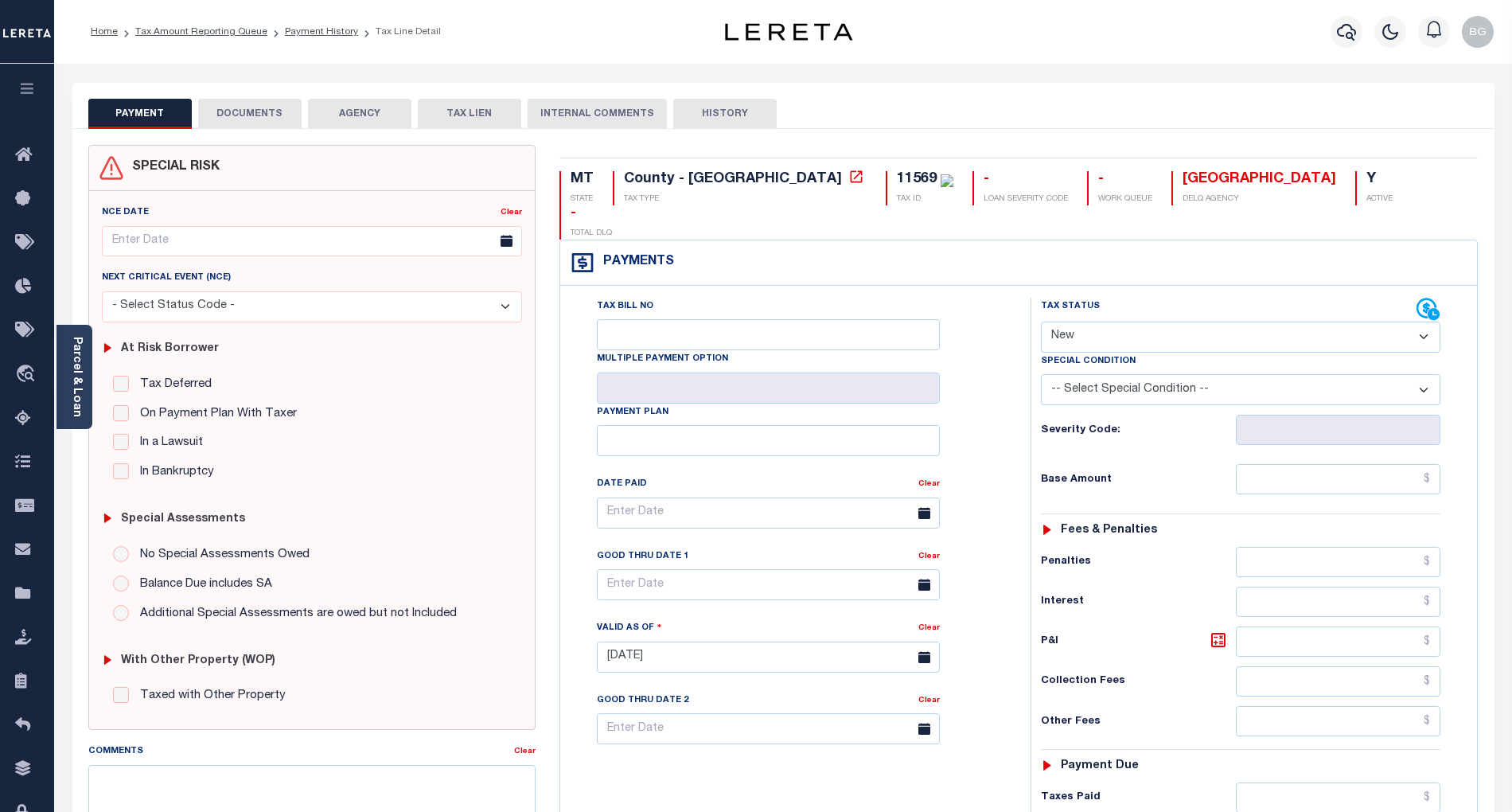
click at [239, 119] on button "DOCUMENTS" at bounding box center [250, 113] width 104 height 30
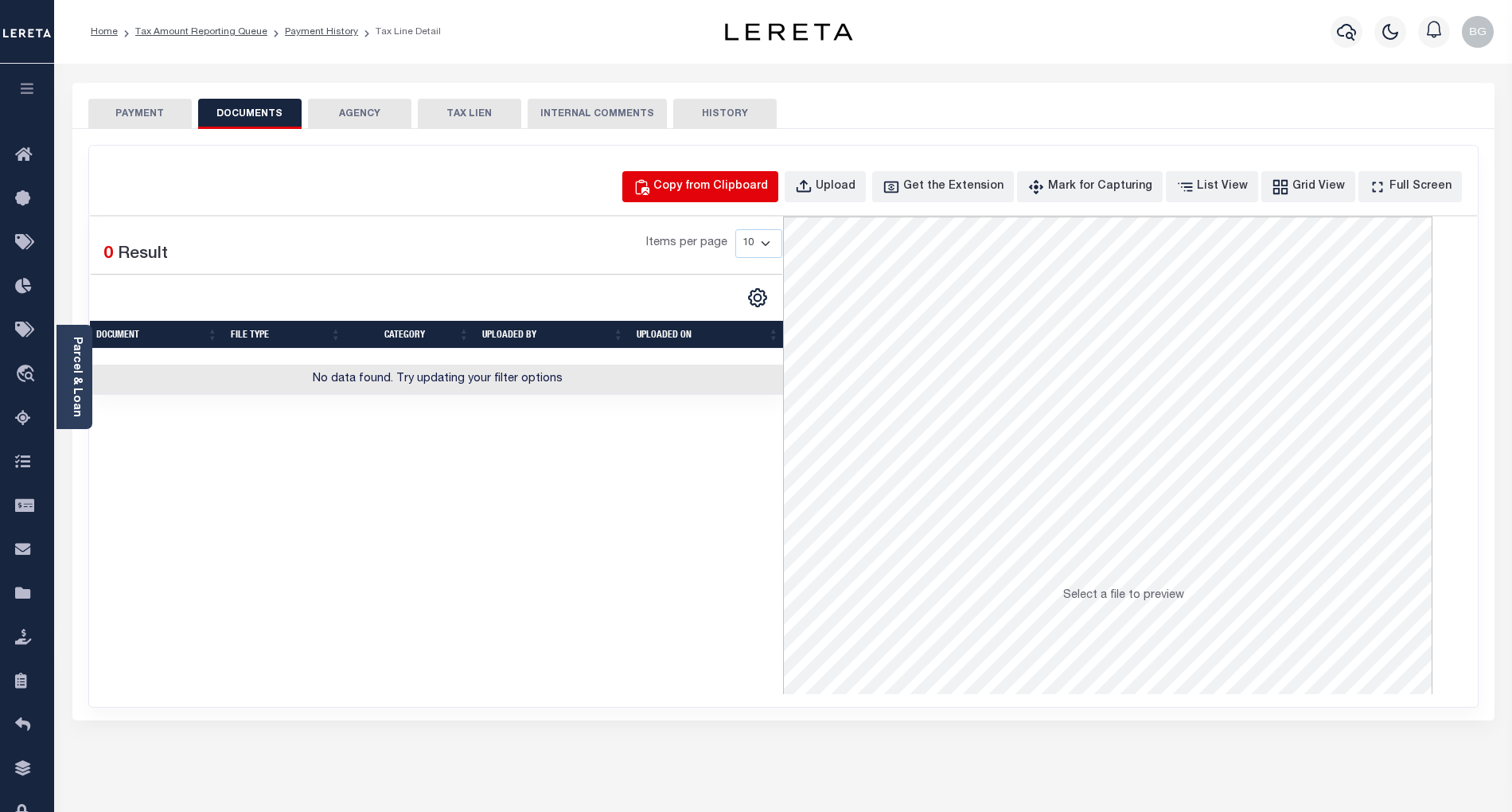
click at [720, 192] on div "Copy from Clipboard" at bounding box center [711, 187] width 114 height 17
select select "POP"
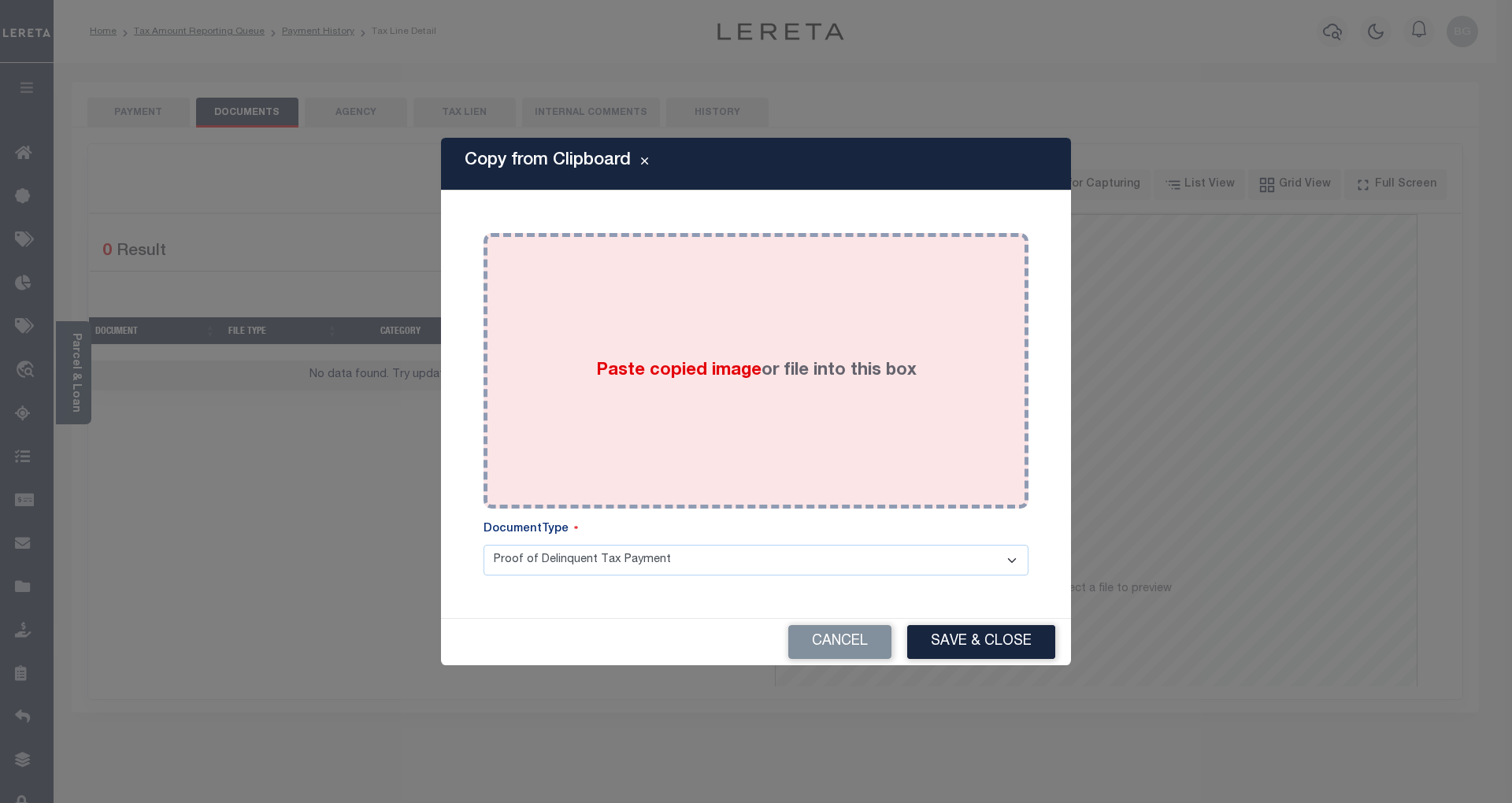
click at [678, 377] on span "Paste copied image" at bounding box center [679, 371] width 166 height 17
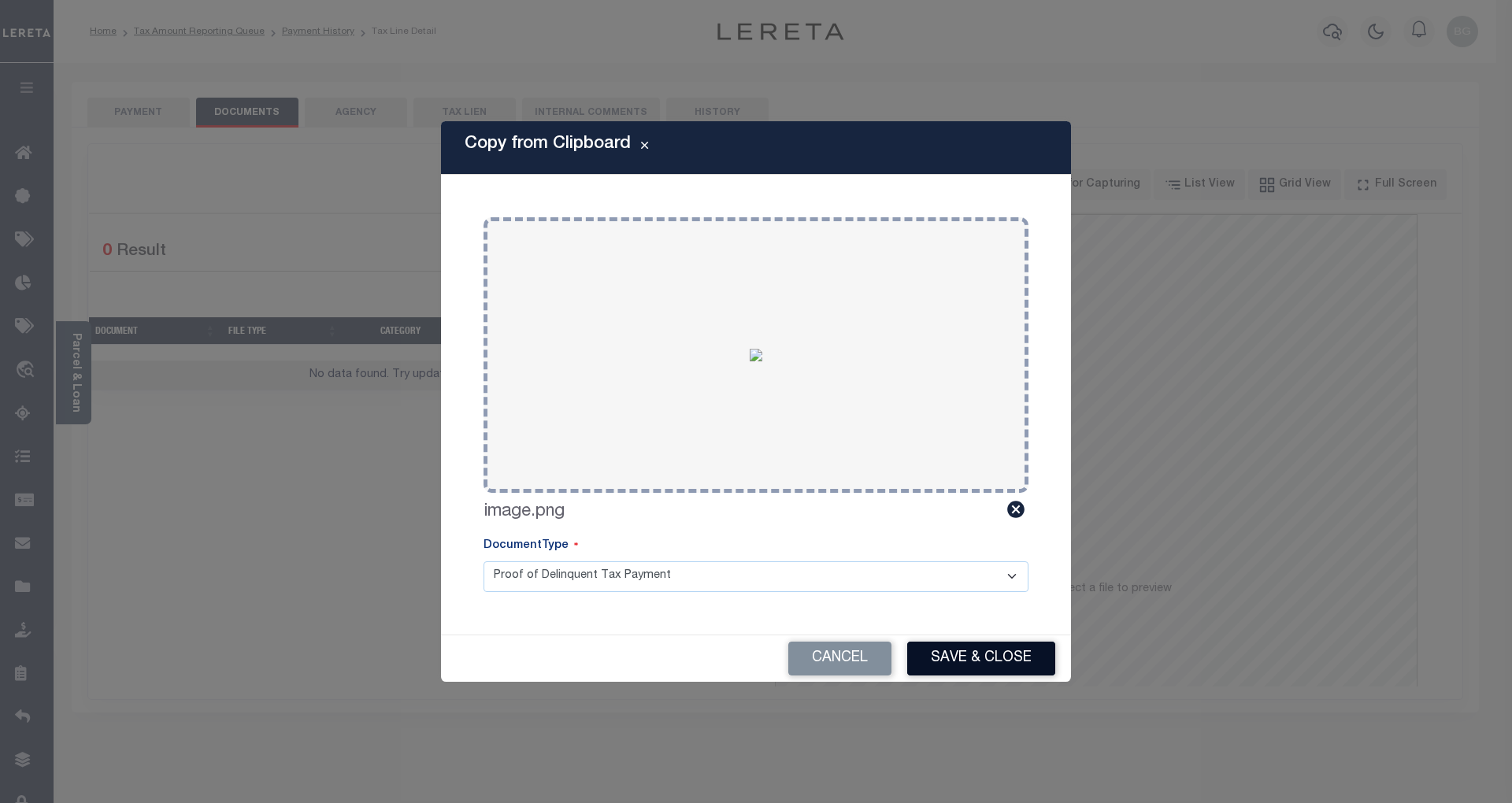
click at [990, 668] on button "Save & Close" at bounding box center [981, 658] width 148 height 34
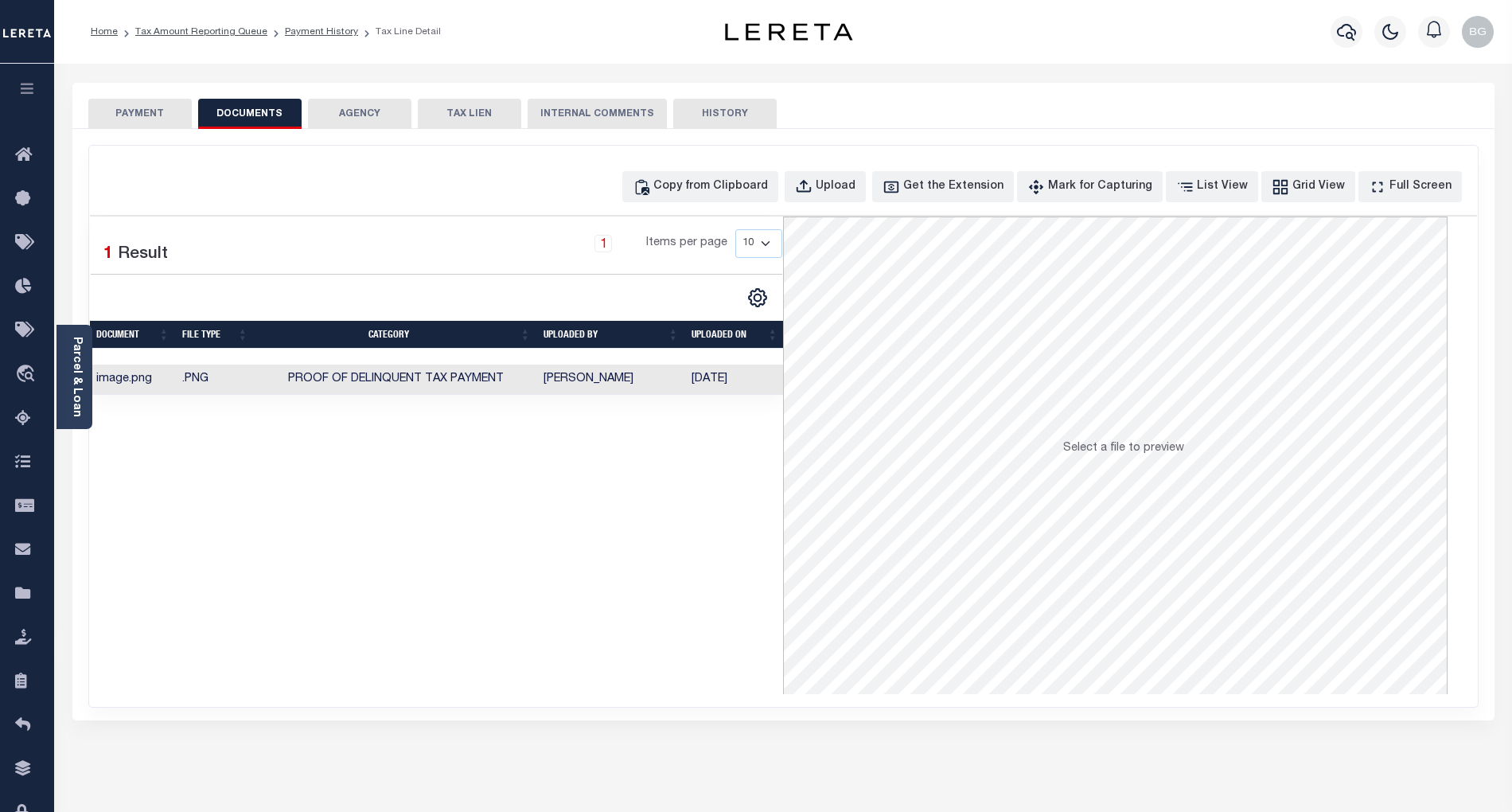
click at [143, 112] on button "PAYMENT" at bounding box center [139, 113] width 104 height 30
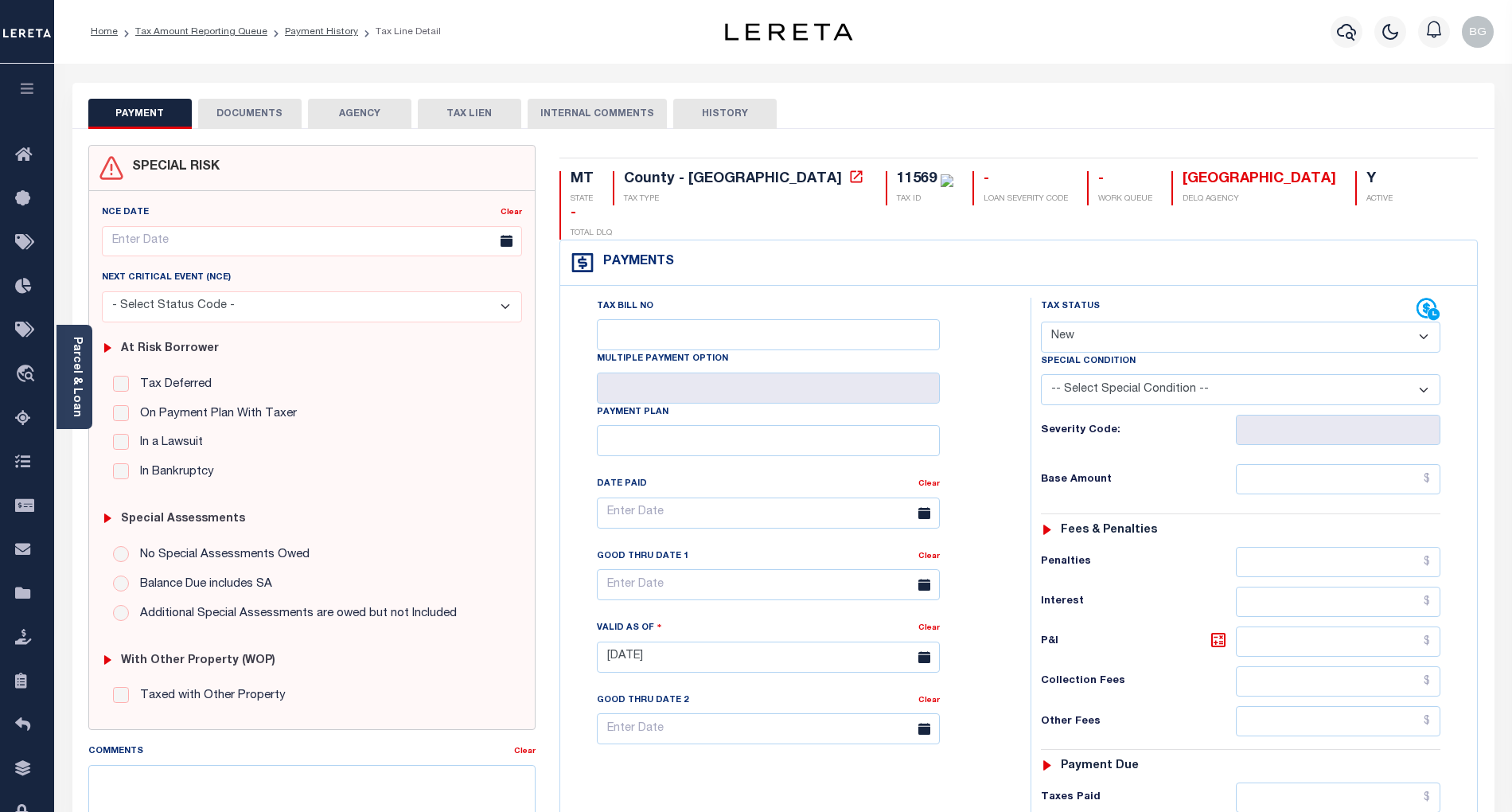
drag, startPoint x: 1082, startPoint y: 294, endPoint x: 1087, endPoint y: 320, distance: 26.5
click at [1082, 322] on select "- Select Status Code - Open Due/Unpaid Paid Incomplete No Tax Due Internal Refu…" at bounding box center [1241, 337] width 399 height 31
select select "DUE"
click at [1041, 322] on select "- Select Status Code - Open Due/Unpaid Paid Incomplete No Tax Due Internal Refu…" at bounding box center [1241, 337] width 399 height 31
type input "[DATE]"
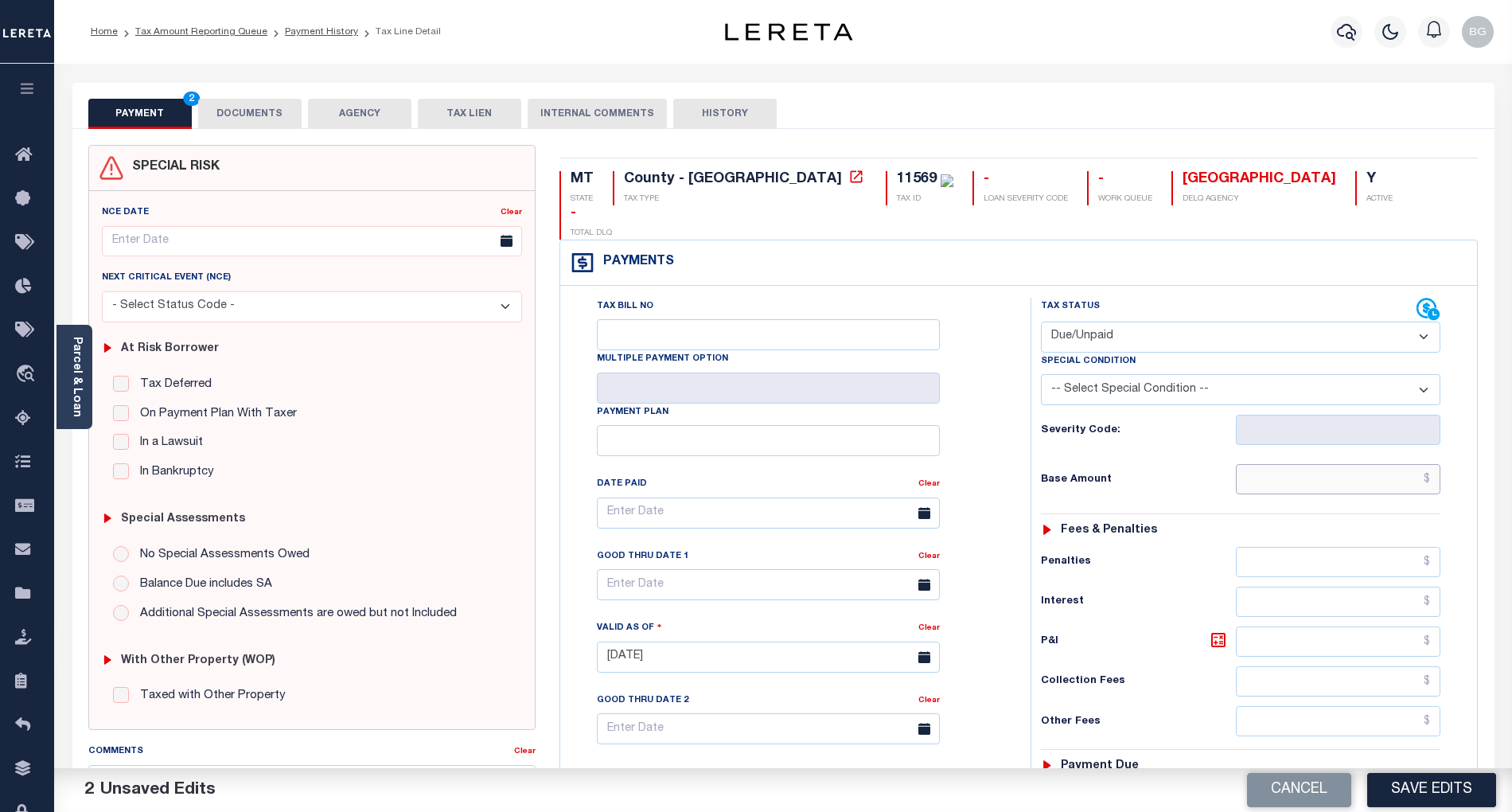
click at [1307, 464] on input "text" at bounding box center [1339, 479] width 205 height 30
type input "$514.48"
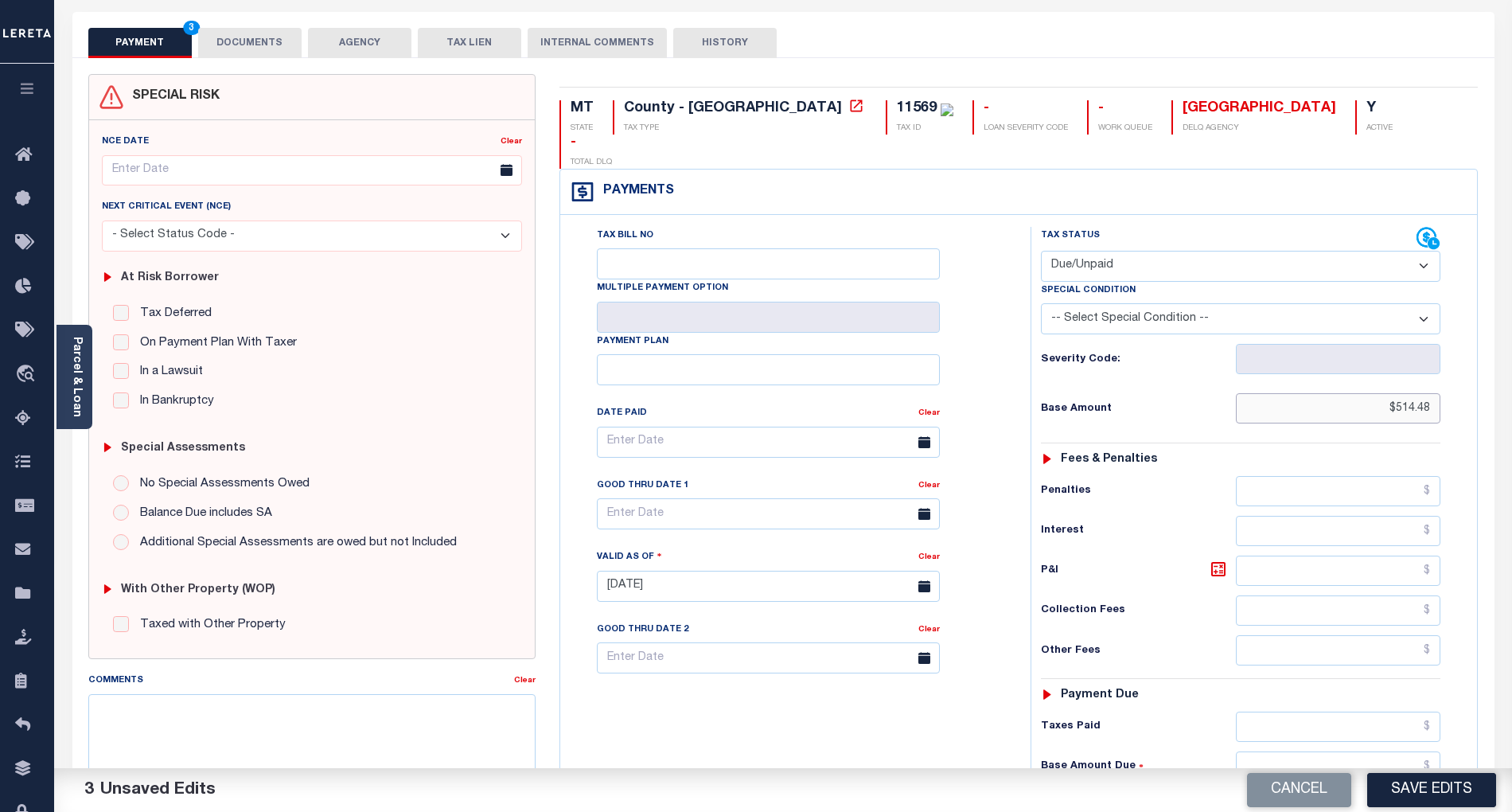
scroll to position [212, 0]
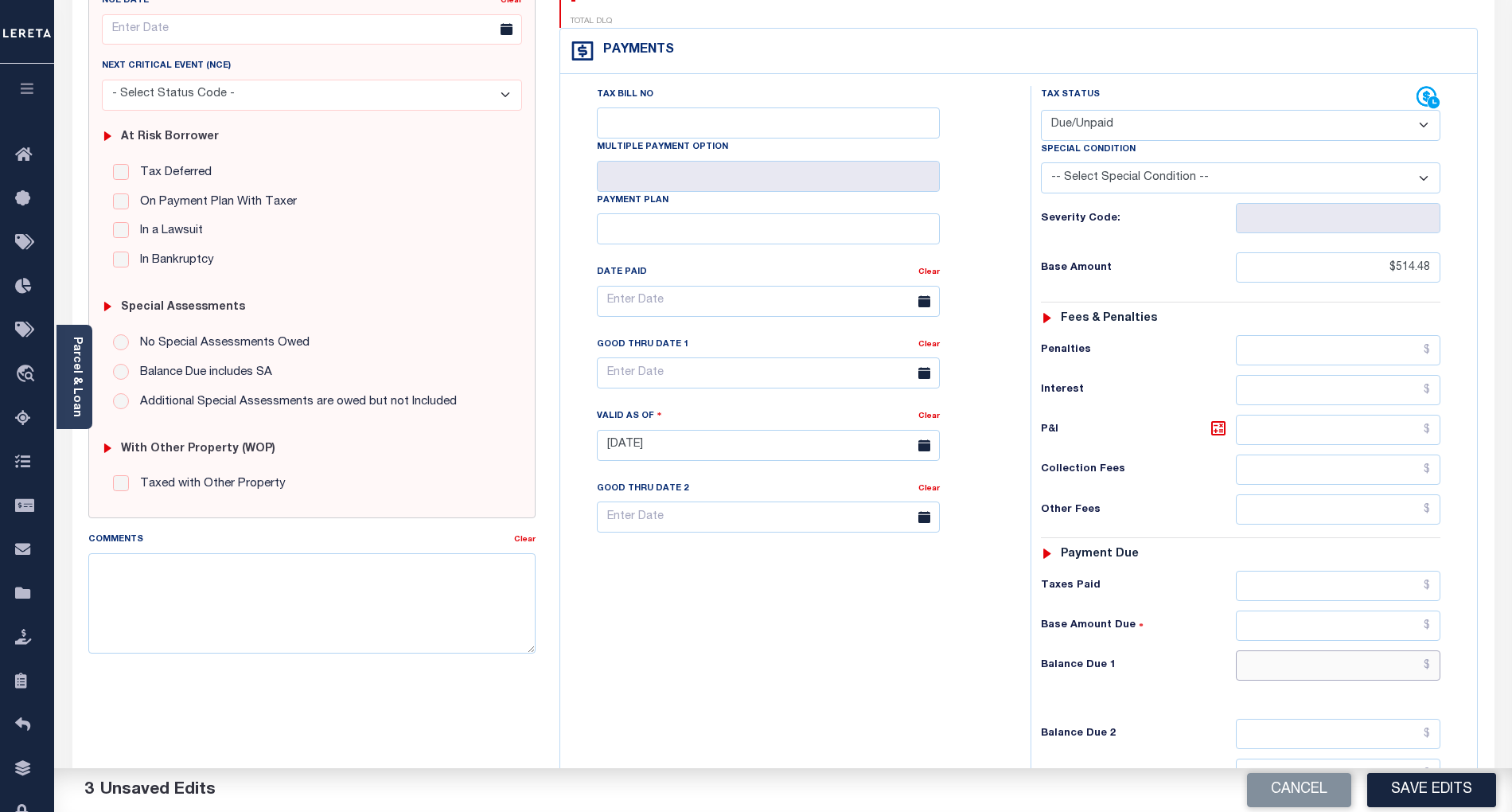
click at [1407, 650] on input "text" at bounding box center [1339, 665] width 205 height 30
paste input "567.46"
type input "$567.46"
click at [1224, 422] on icon at bounding box center [1218, 428] width 15 height 15
type input "$52.98"
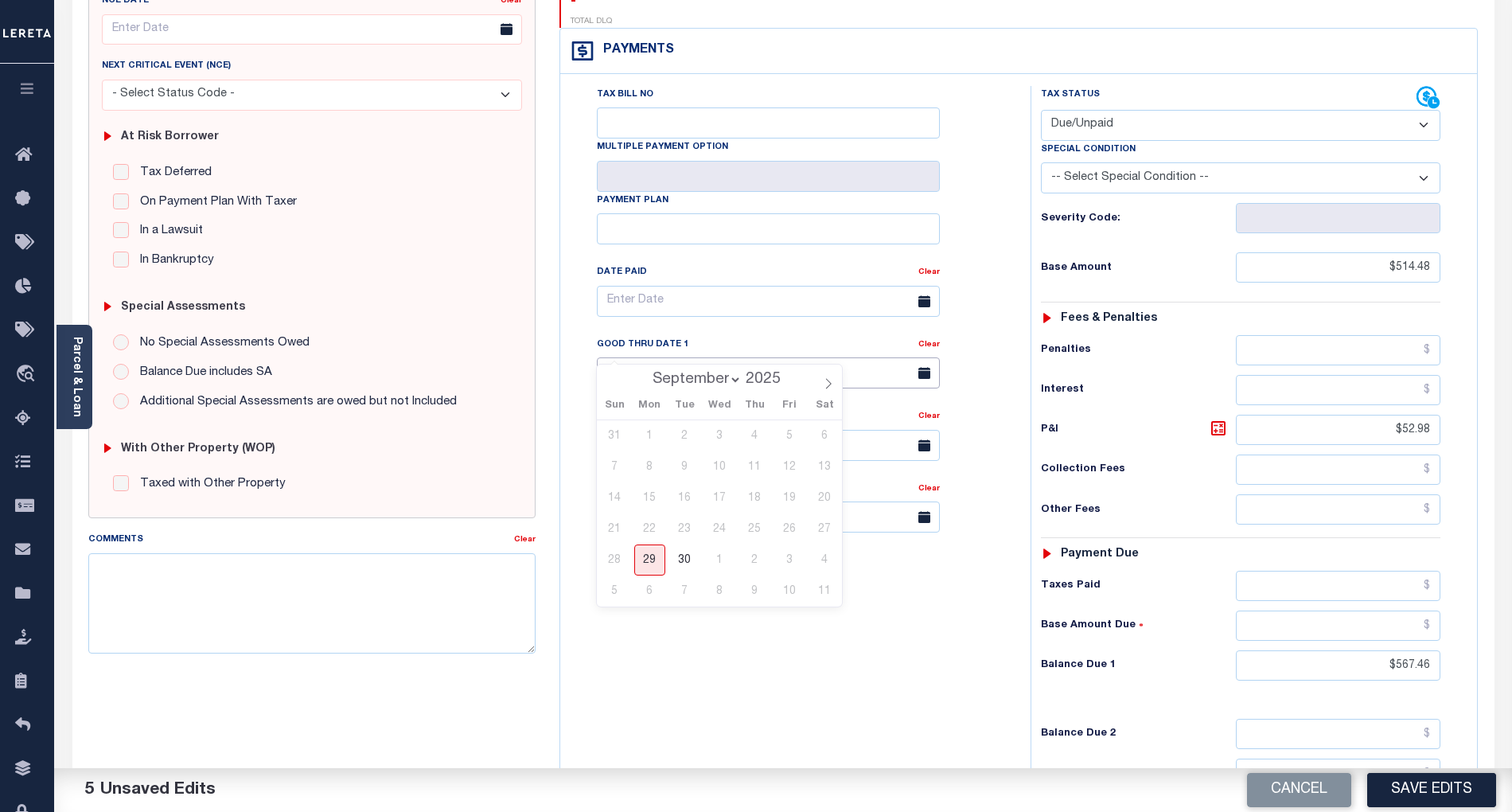
click at [644, 358] on input "text" at bounding box center [768, 373] width 343 height 31
click at [651, 558] on span "29" at bounding box center [650, 560] width 31 height 31
type input "[DATE]"
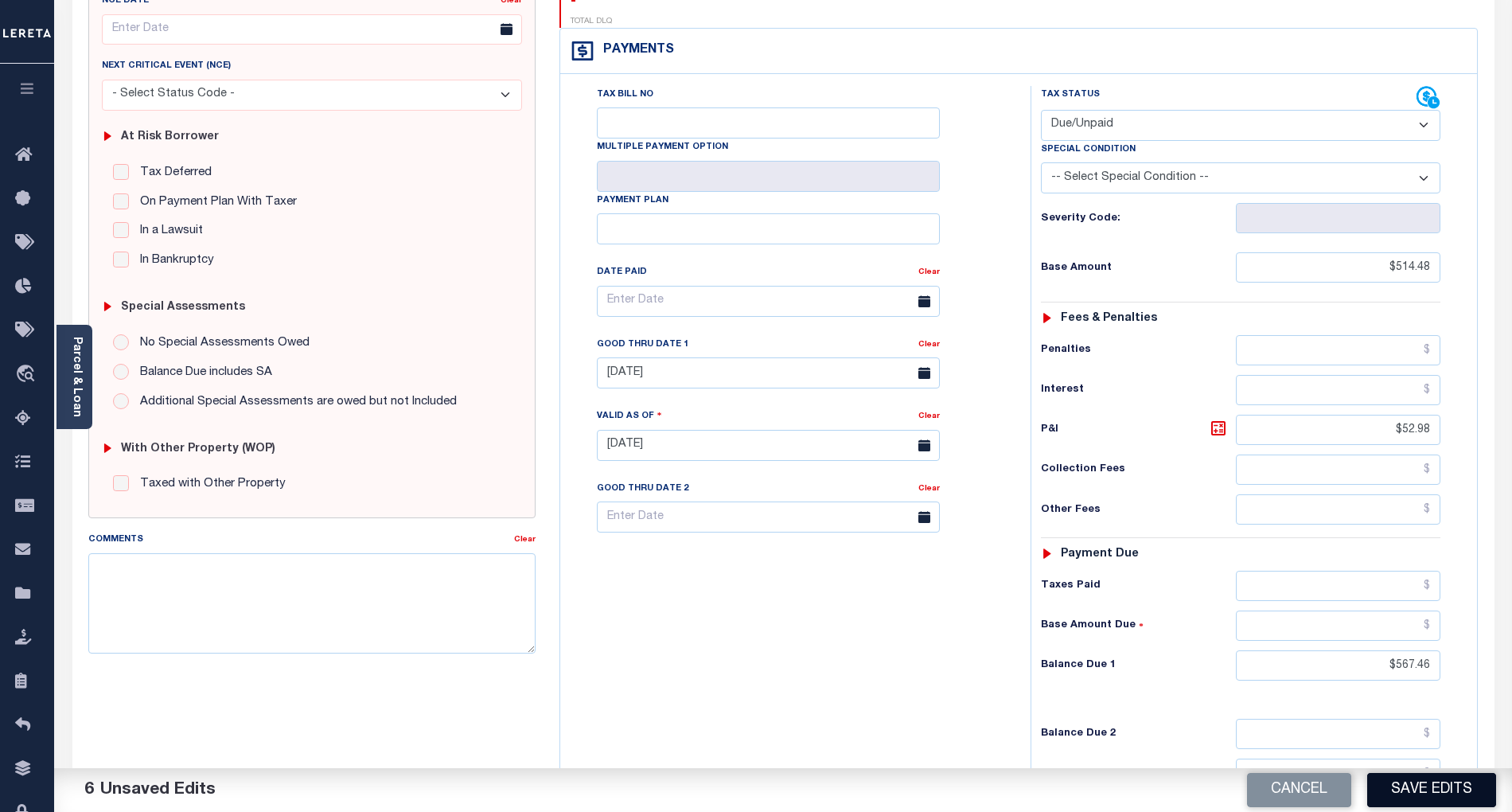
click at [1459, 791] on button "Save Edits" at bounding box center [1432, 790] width 129 height 34
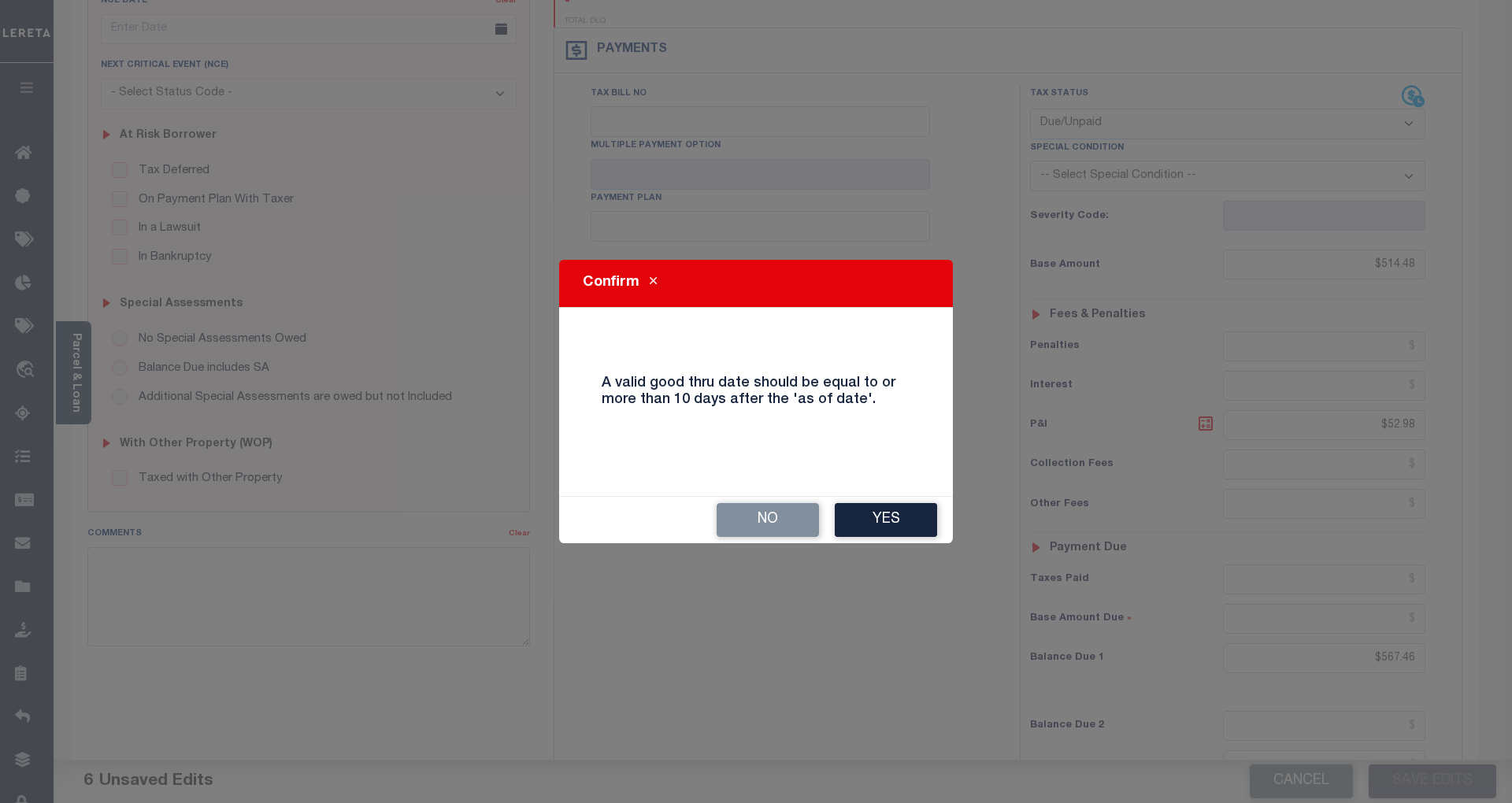
click at [893, 512] on button "Yes" at bounding box center [886, 519] width 103 height 34
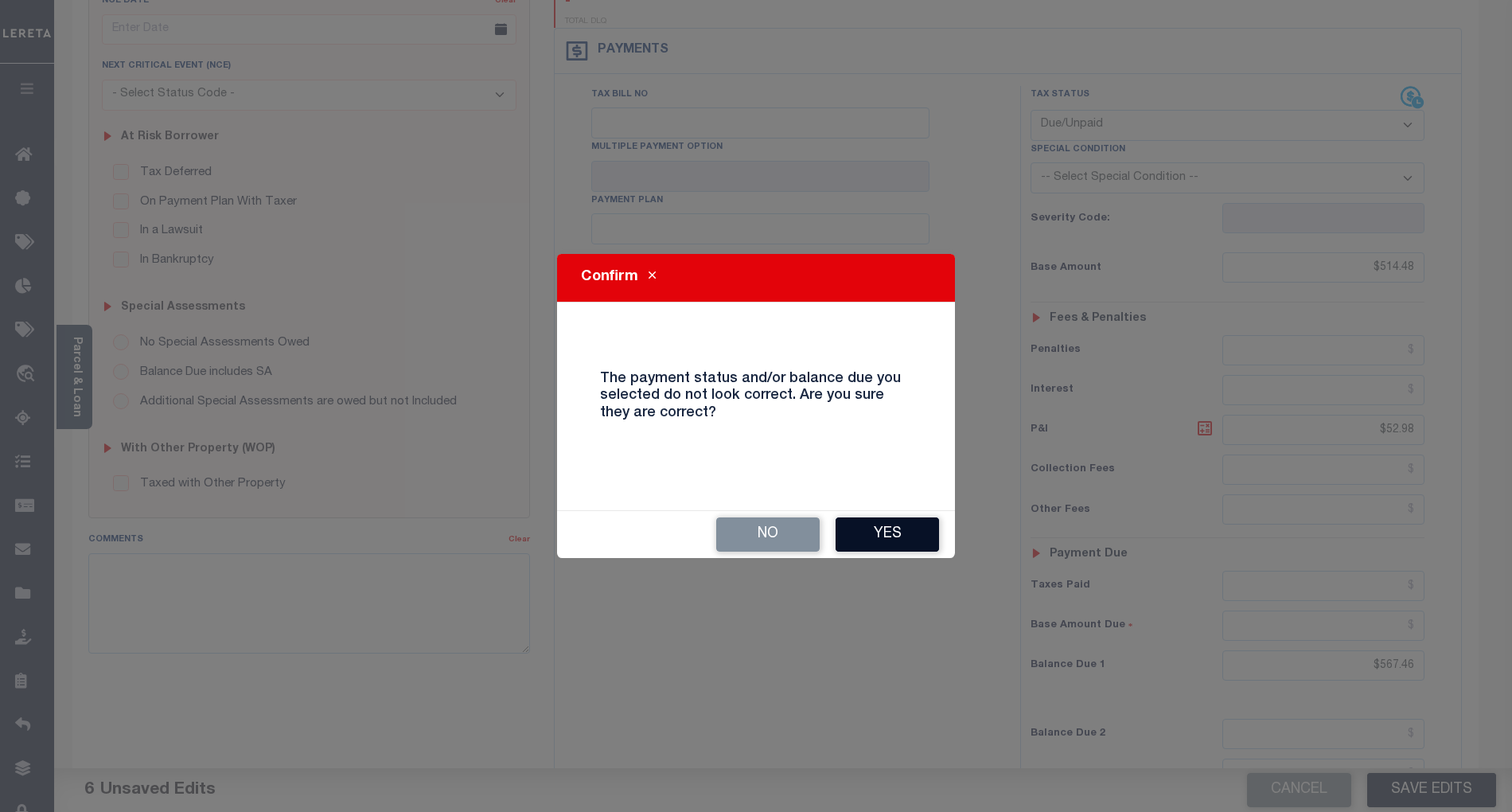
click at [893, 532] on button "Yes" at bounding box center [887, 534] width 104 height 34
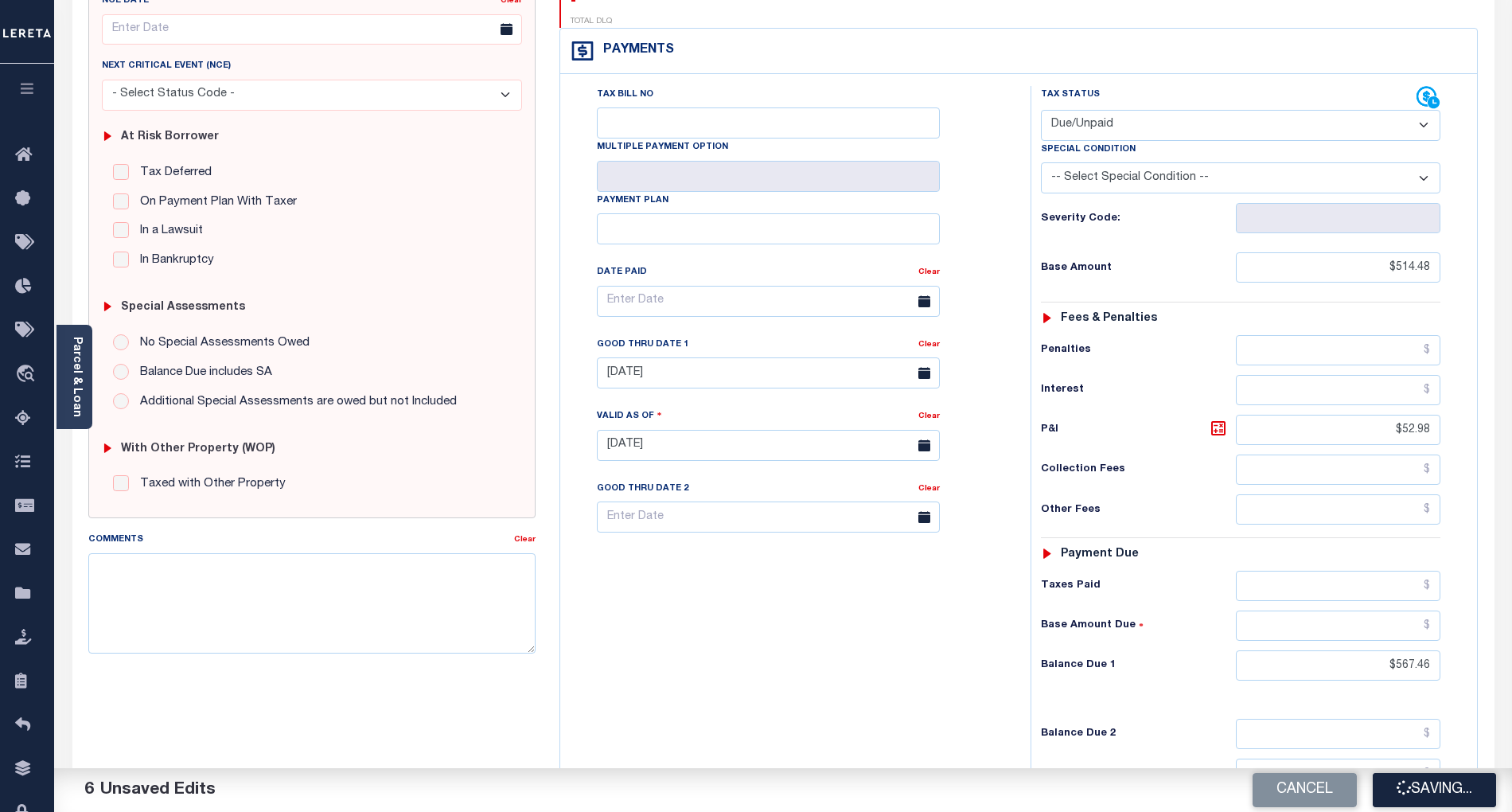
checkbox input "false"
type input "$514.48"
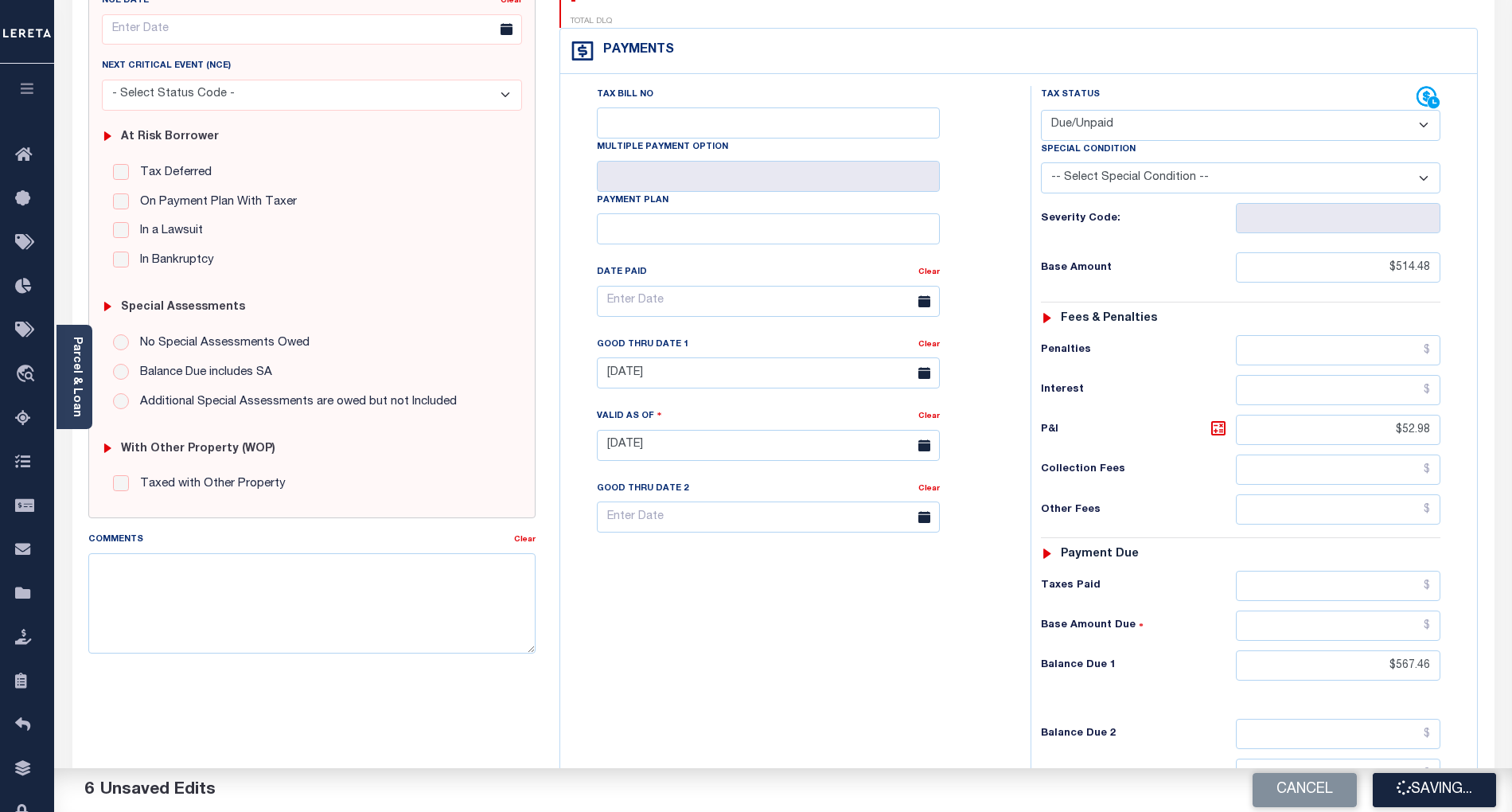
type input "$52.98"
type input "$567.46"
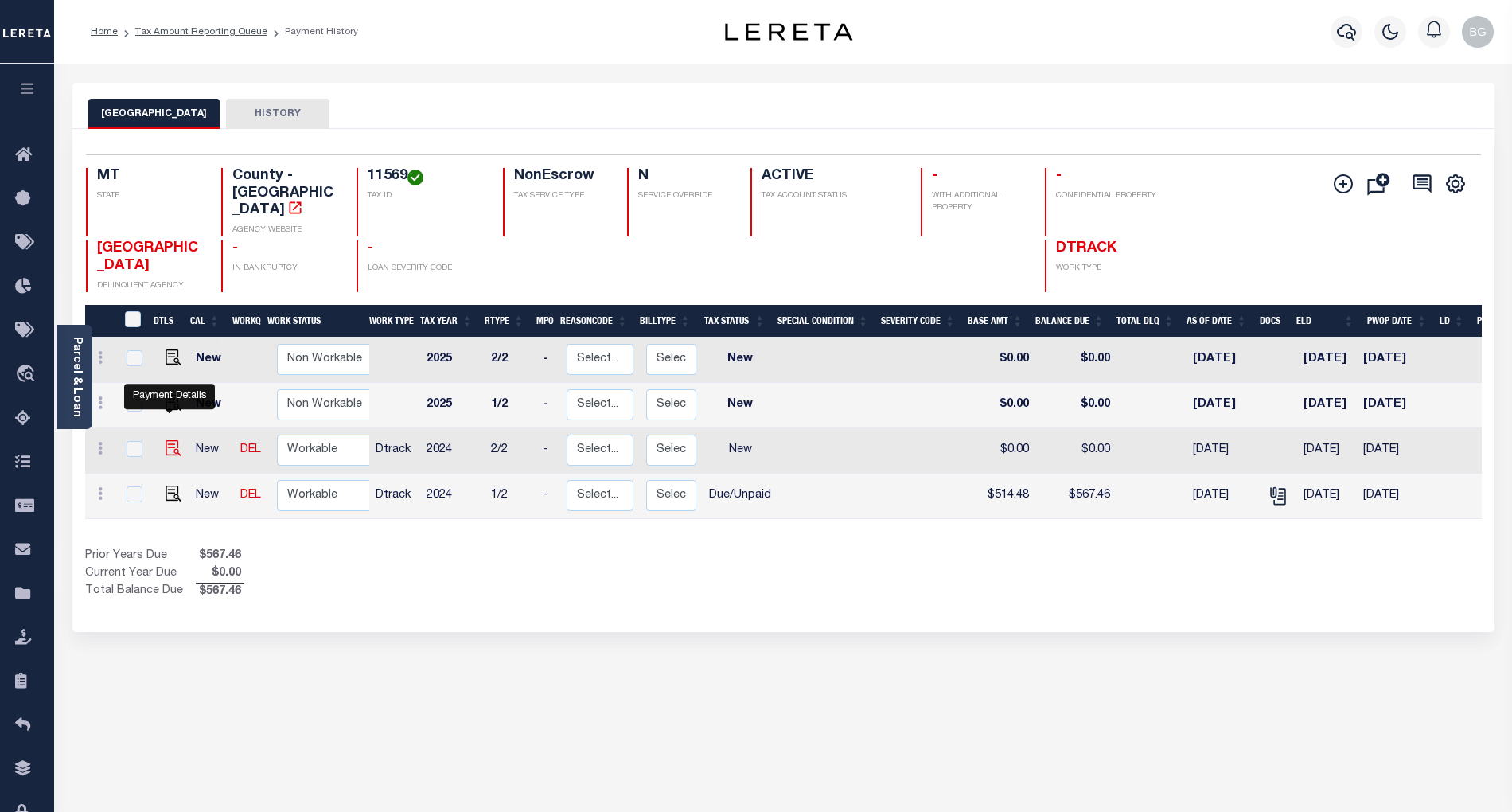
click at [166, 440] on img "" at bounding box center [173, 448] width 15 height 16
checkbox input "true"
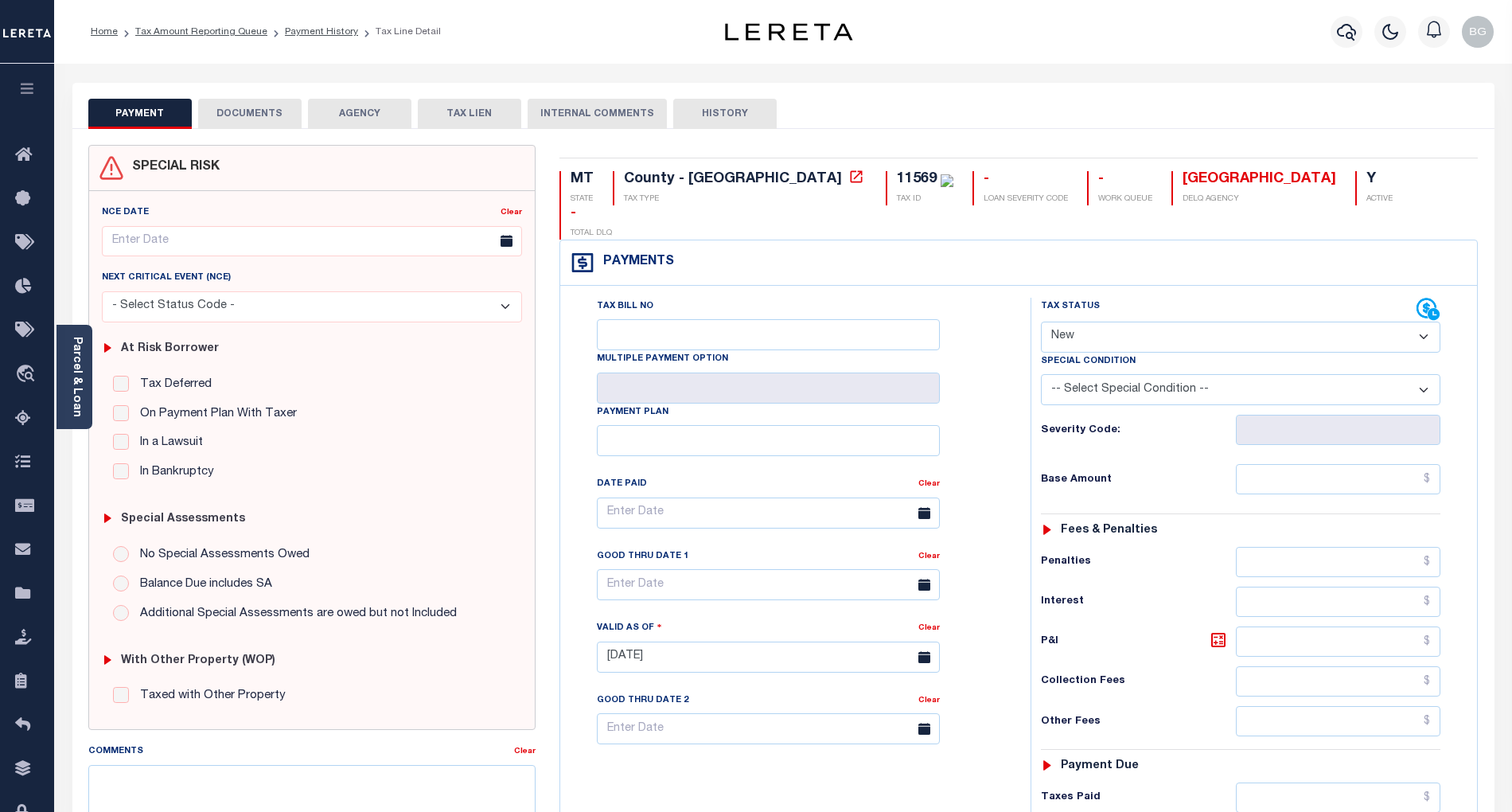
click at [1099, 322] on select "- Select Status Code - Open Due/Unpaid Paid Incomplete No Tax Due Internal Refu…" at bounding box center [1241, 337] width 399 height 31
select select "DUE"
click at [1041, 322] on select "- Select Status Code - Open Due/Unpaid Paid Incomplete No Tax Due Internal Refu…" at bounding box center [1241, 337] width 399 height 31
type input "[DATE]"
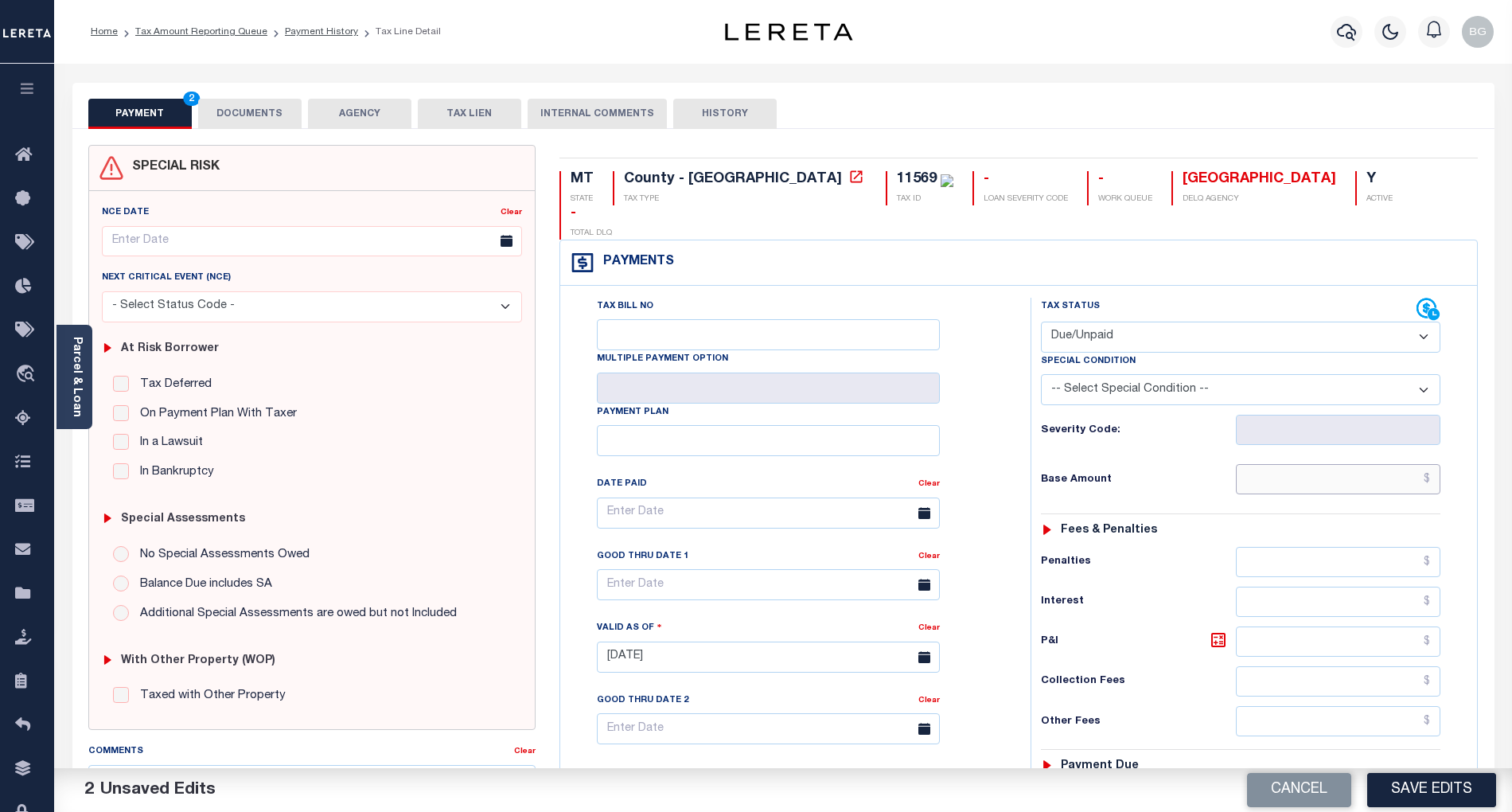
click at [1370, 464] on input "text" at bounding box center [1339, 479] width 205 height 30
type input "$514.46"
click at [990, 475] on div "Tax Bill No Multiple Payment Option Payment Plan Clear" at bounding box center [791, 520] width 430 height 447
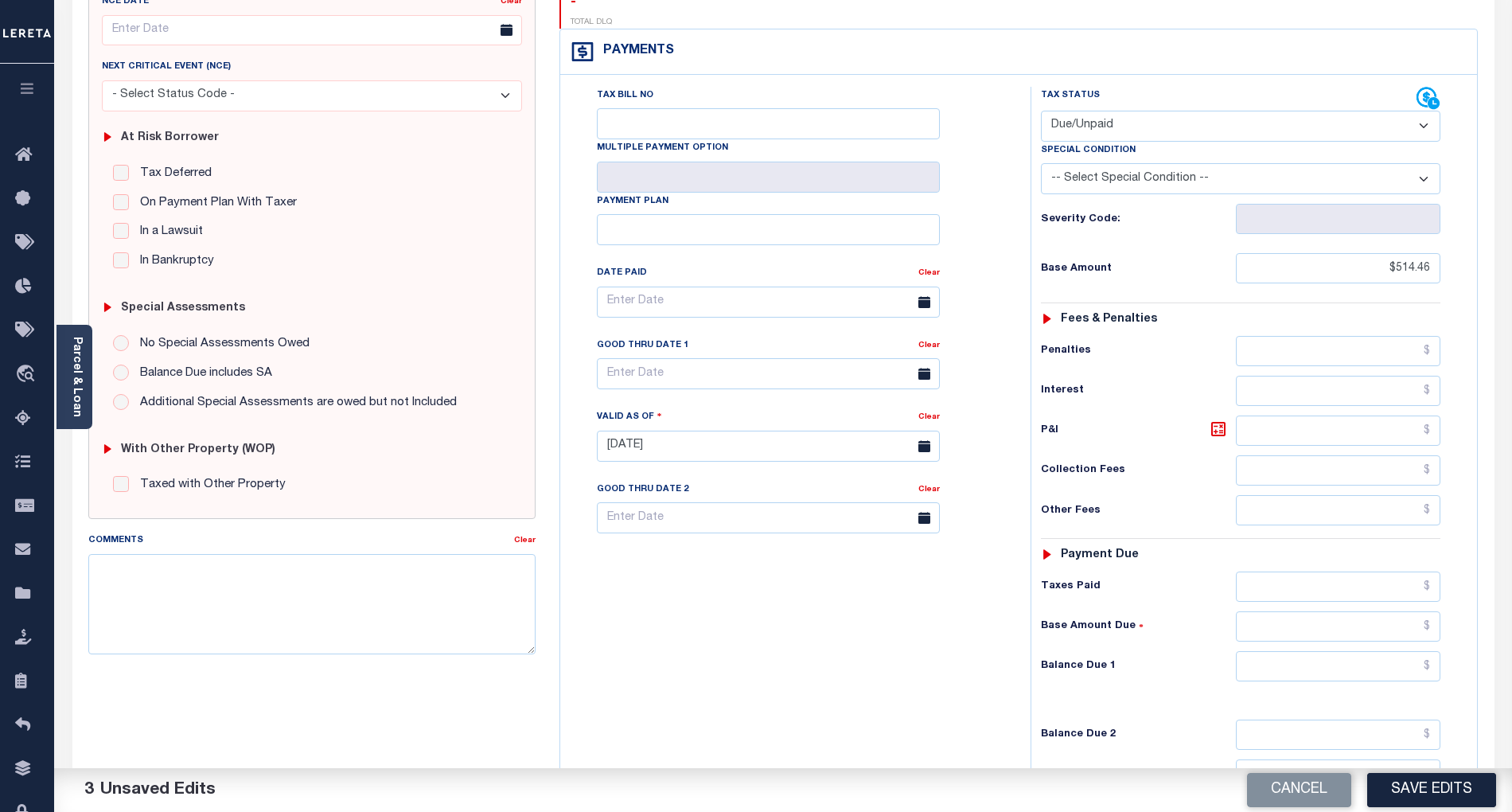
scroll to position [212, 0]
click at [1396, 650] on input "text" at bounding box center [1339, 665] width 205 height 30
paste input "541.79"
type input "$541.79"
click at [1214, 419] on icon at bounding box center [1219, 428] width 19 height 19
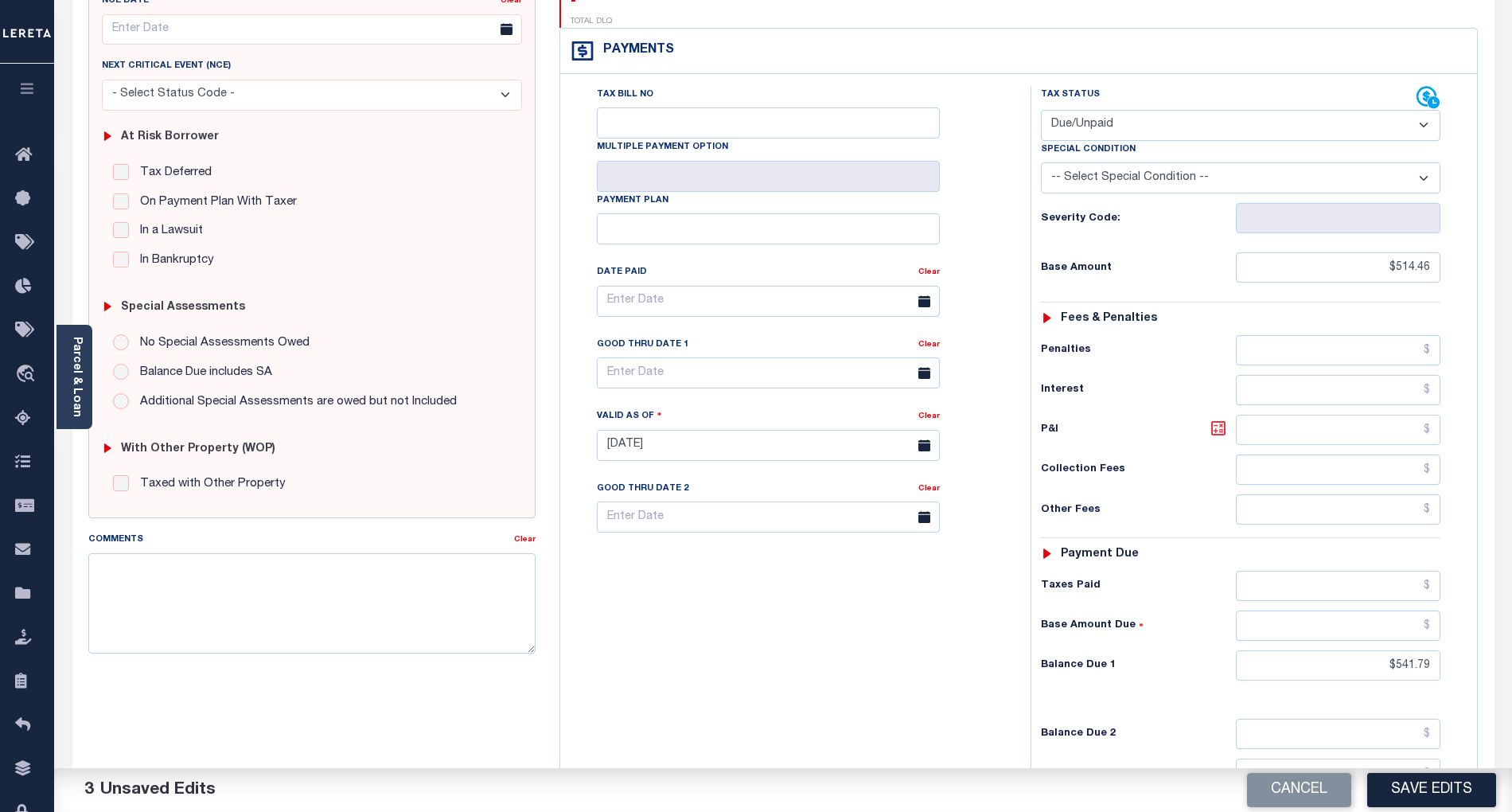
type input "$27.33"
click at [683, 358] on input "text" at bounding box center [768, 373] width 343 height 31
click at [648, 558] on span "29" at bounding box center [650, 560] width 31 height 31
type input "[DATE]"
click at [1447, 788] on button "Save Edits" at bounding box center [1432, 790] width 129 height 34
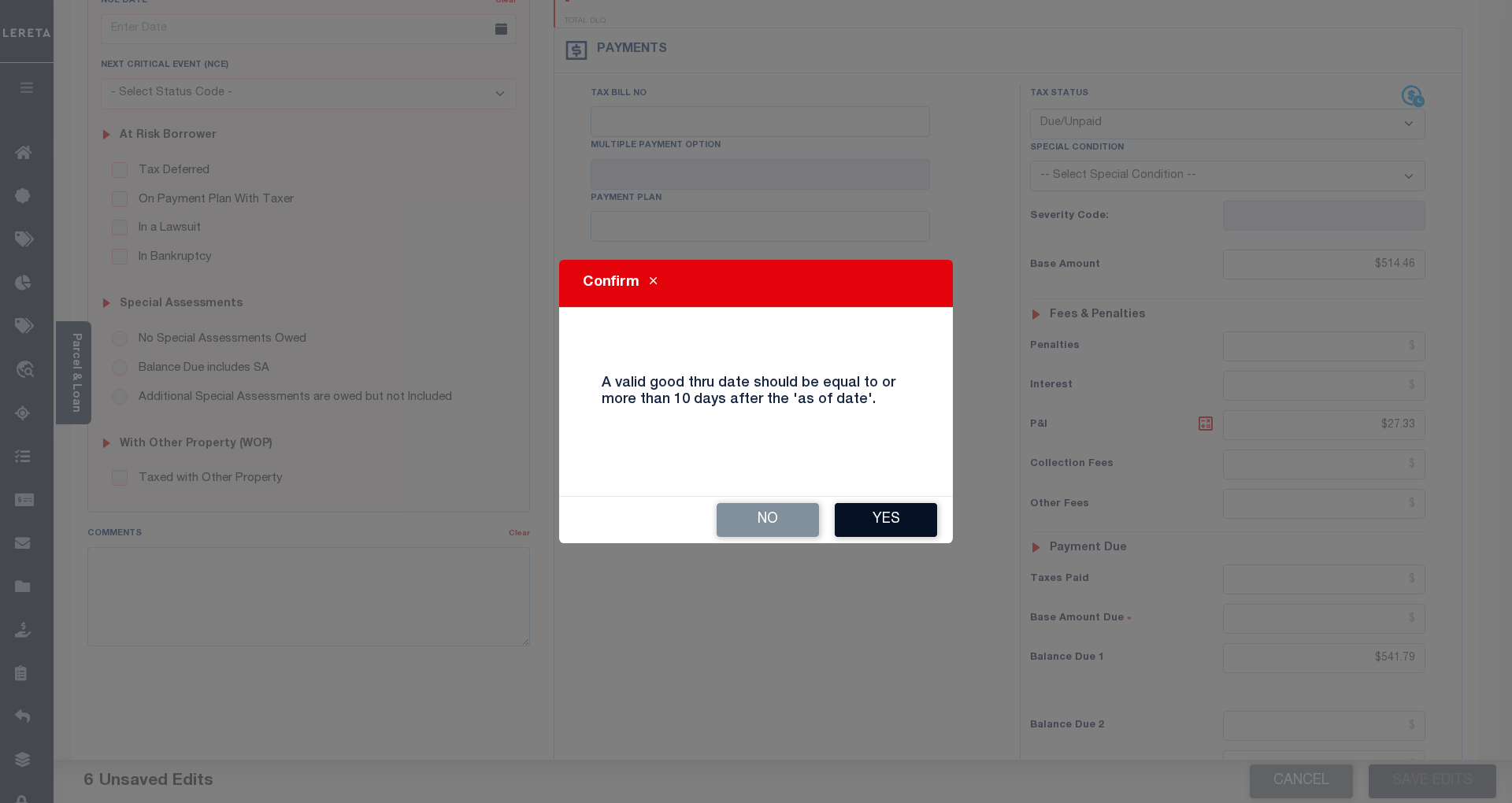
click at [896, 520] on button "Yes" at bounding box center [886, 519] width 103 height 34
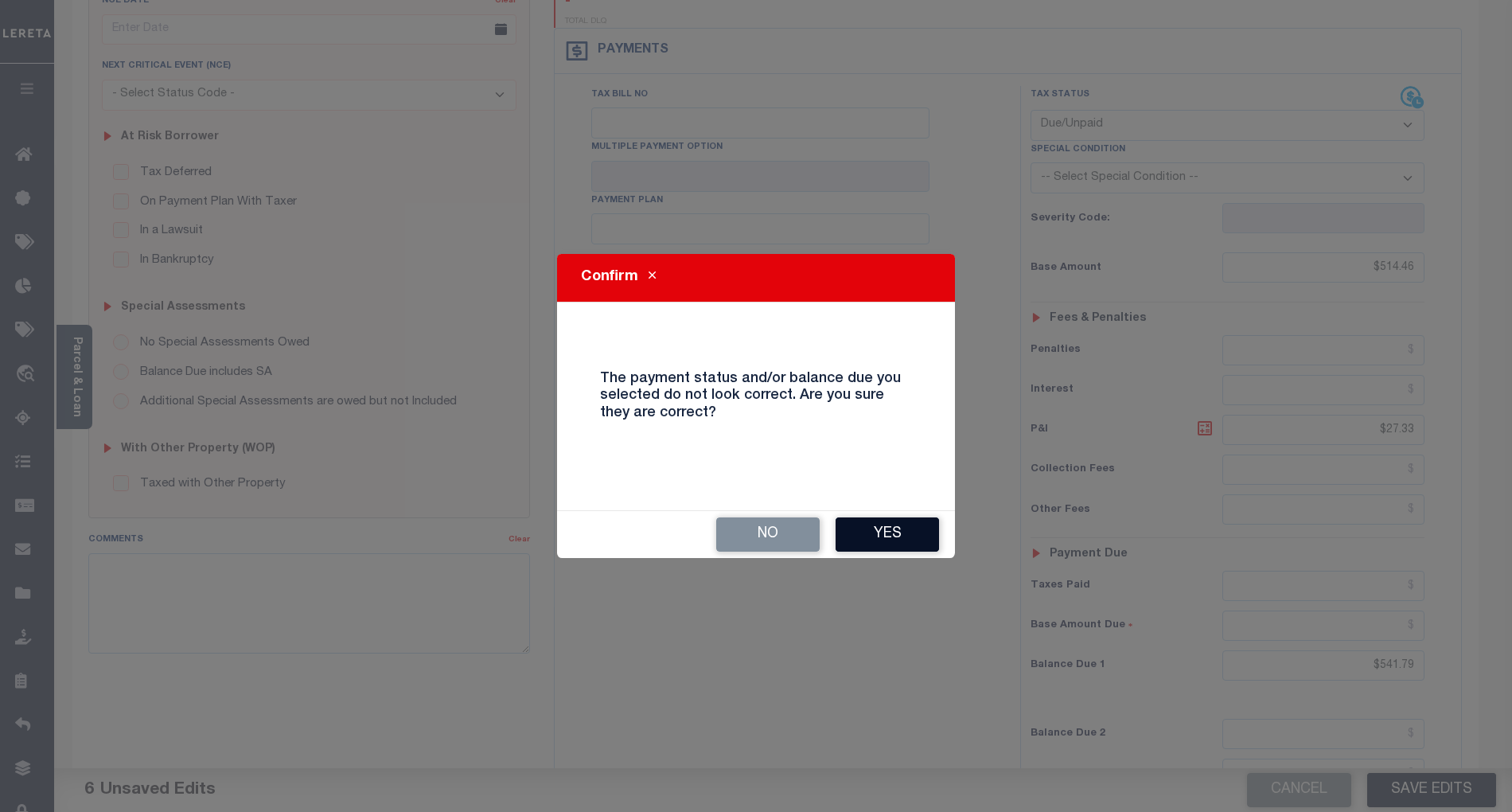
click at [885, 538] on button "Yes" at bounding box center [887, 534] width 104 height 34
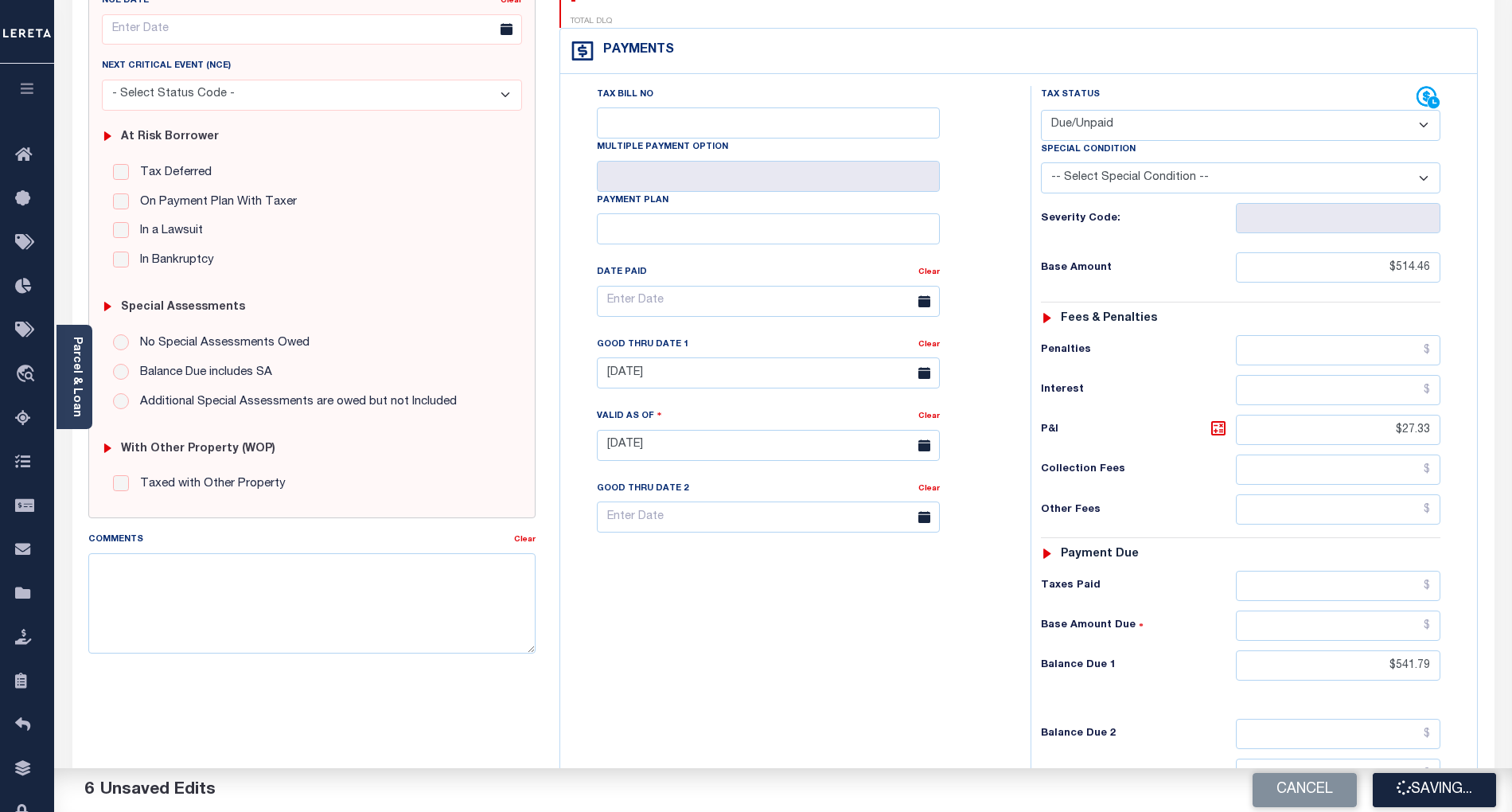
checkbox input "false"
type input "$514.46"
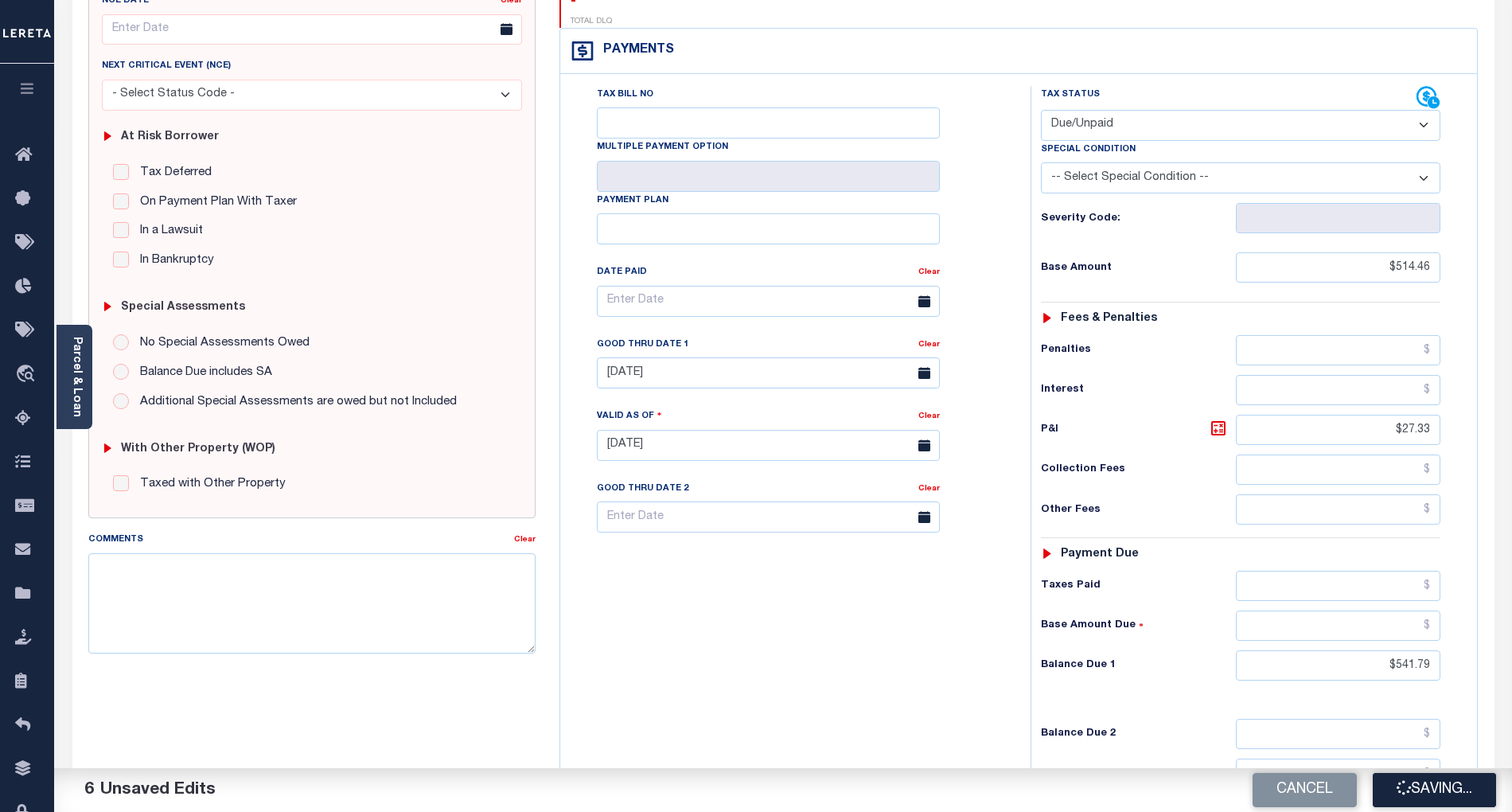
type input "$27.33"
type input "$541.79"
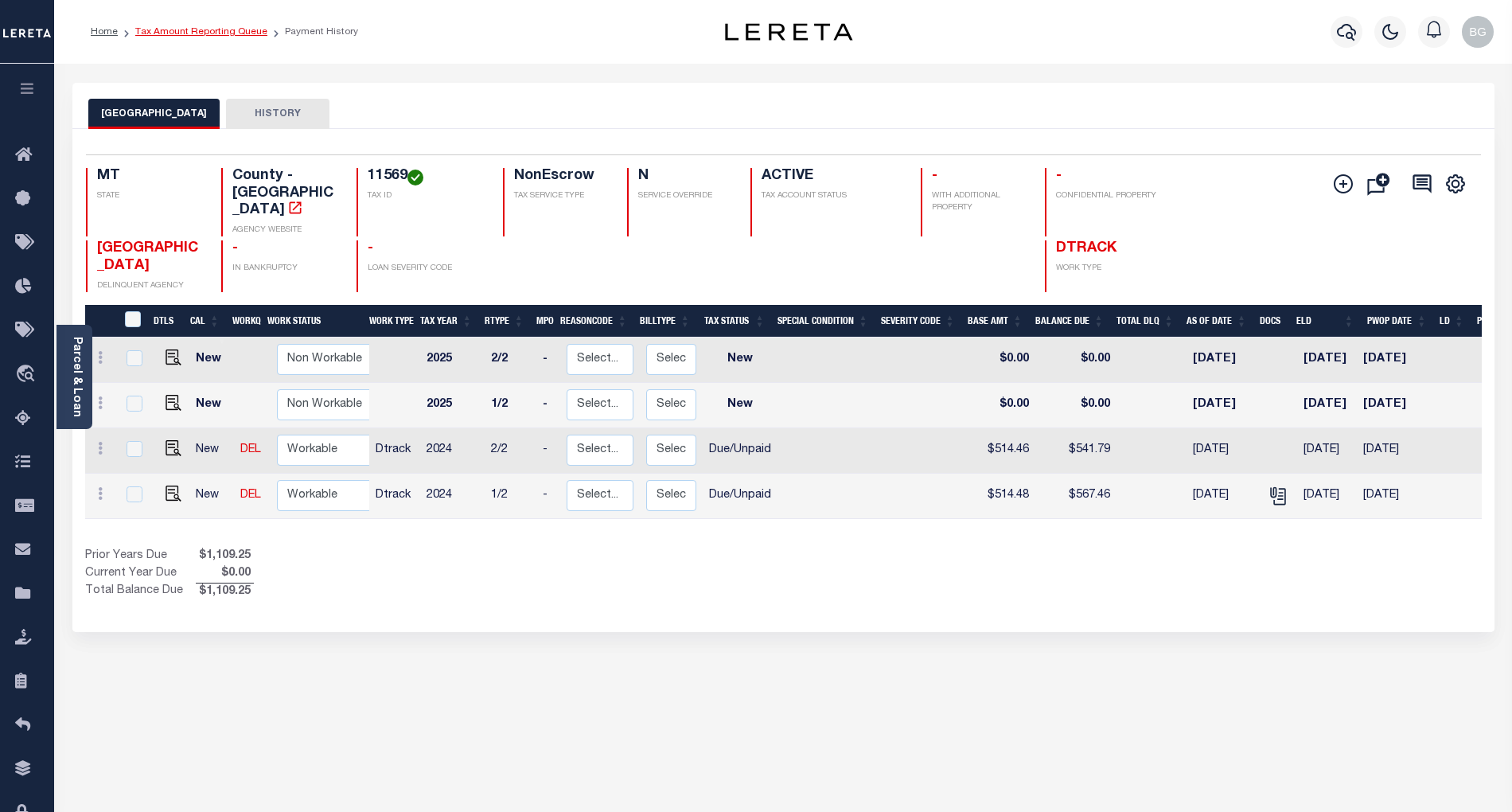
click at [188, 30] on link "Tax Amount Reporting Queue" at bounding box center [201, 32] width 132 height 10
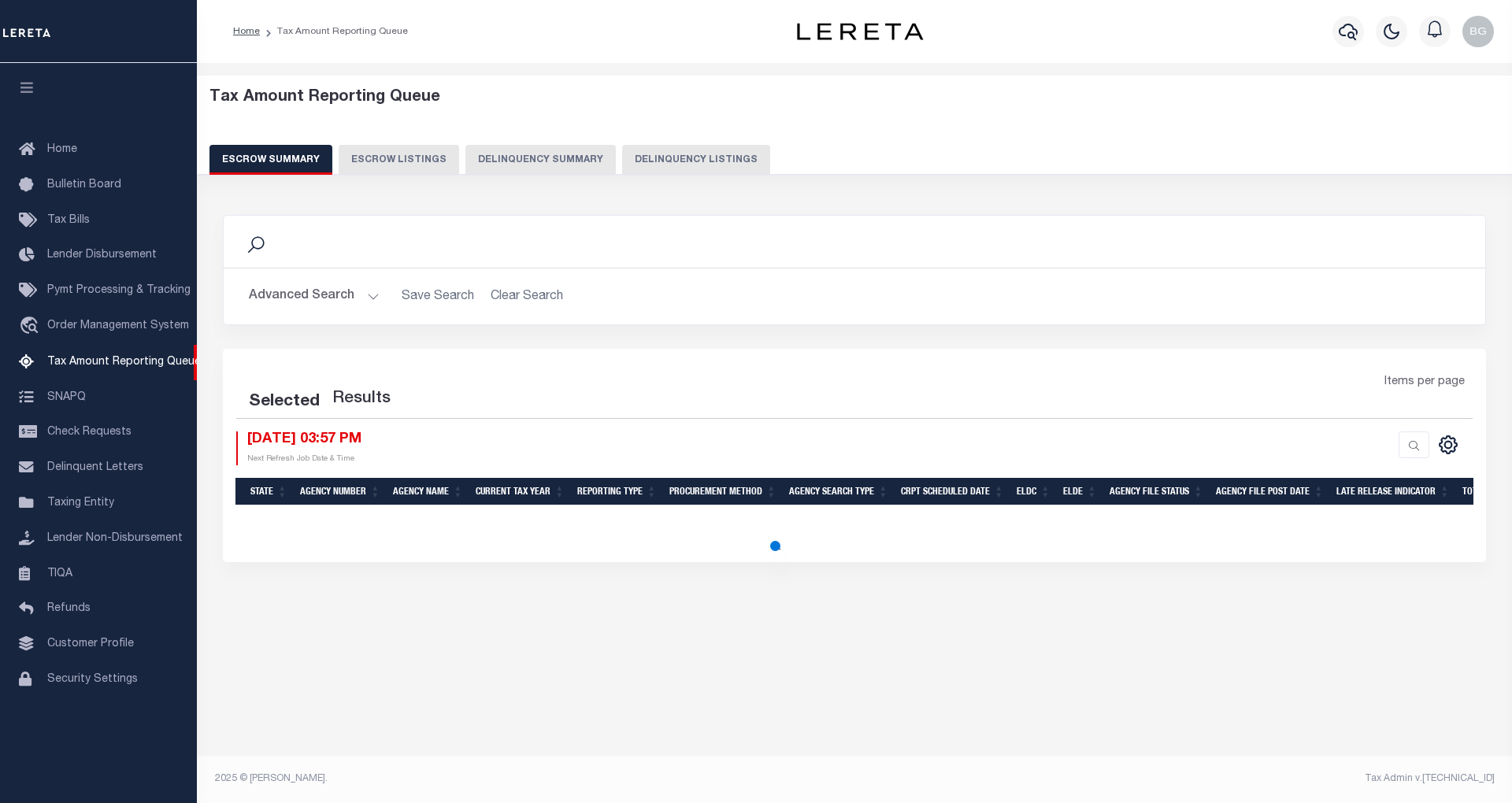
click at [679, 156] on button "Delinquency Listings" at bounding box center [696, 159] width 148 height 30
select select "100"
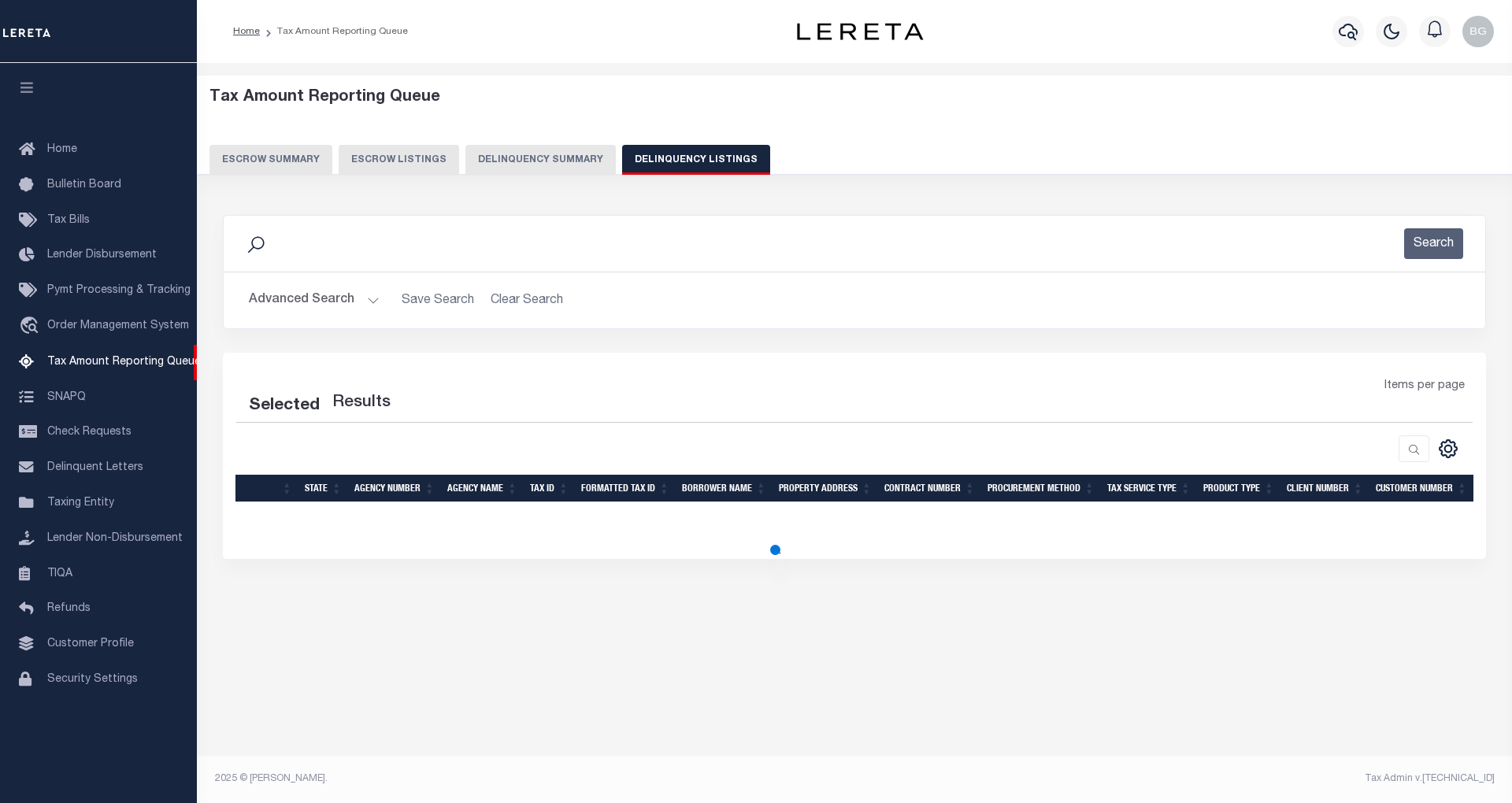
select select "100"
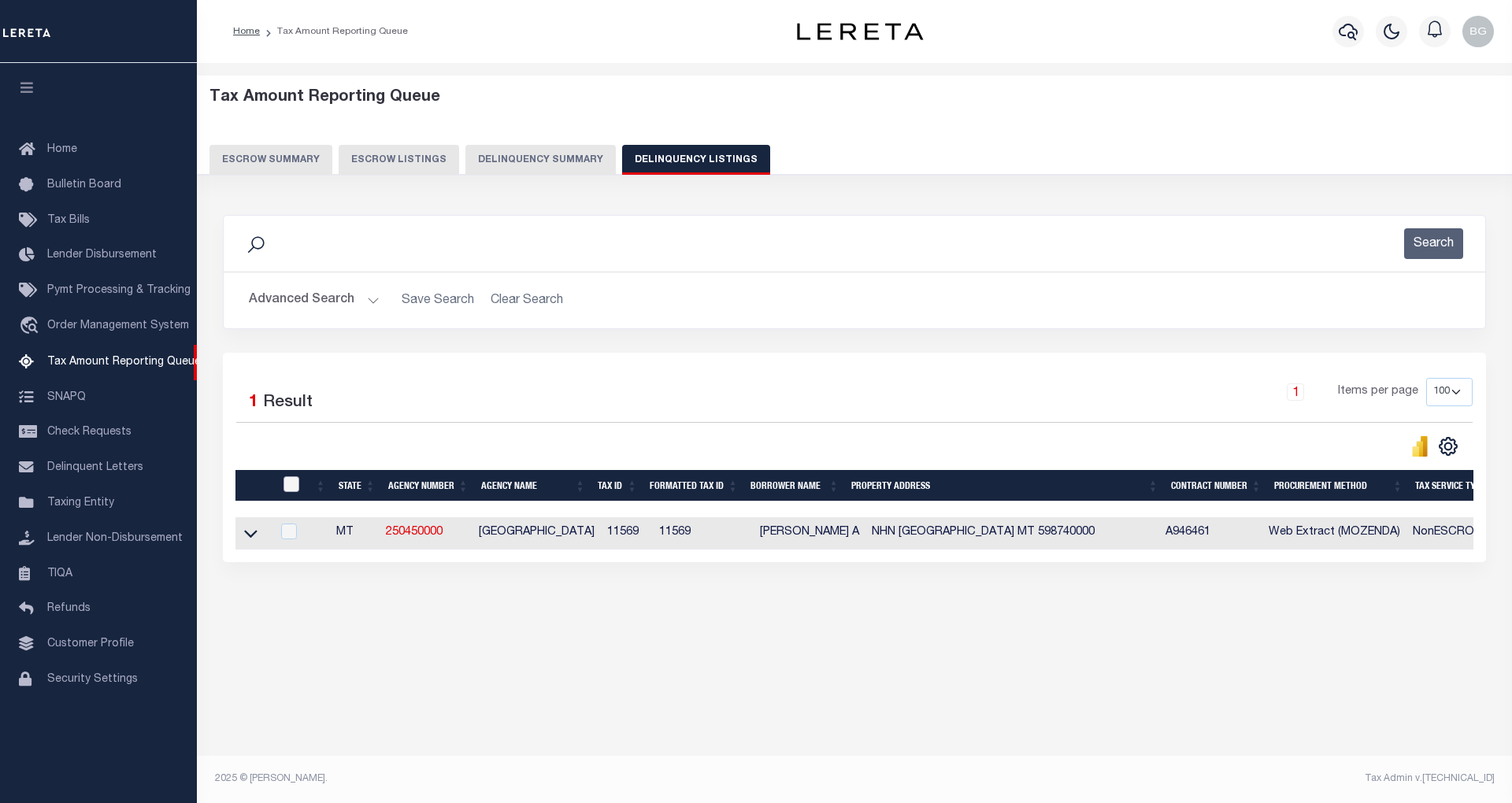
click at [290, 487] on input "checkbox" at bounding box center [291, 484] width 15 height 15
checkbox input "true"
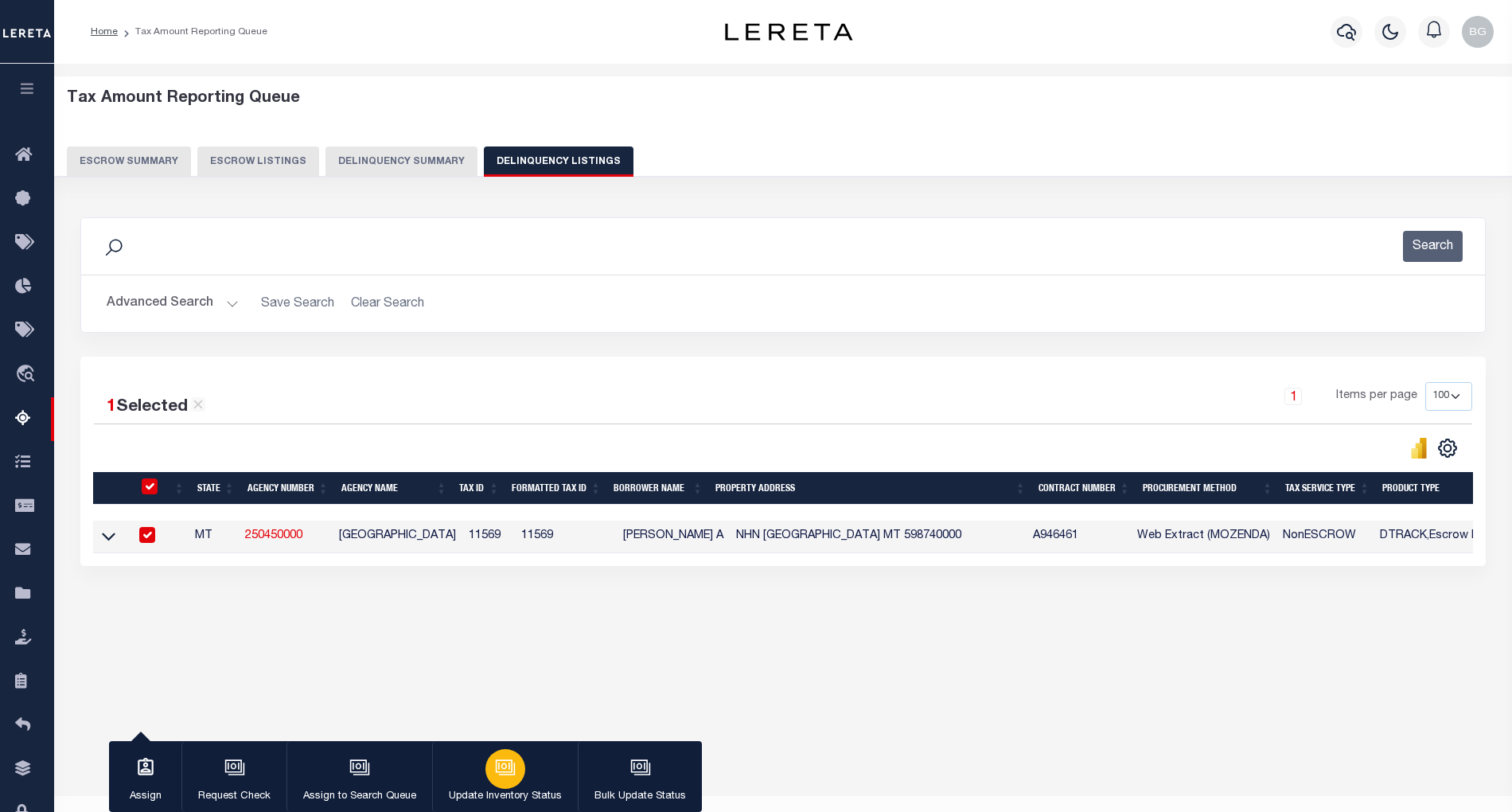
click at [504, 768] on icon "button" at bounding box center [504, 765] width 12 height 7
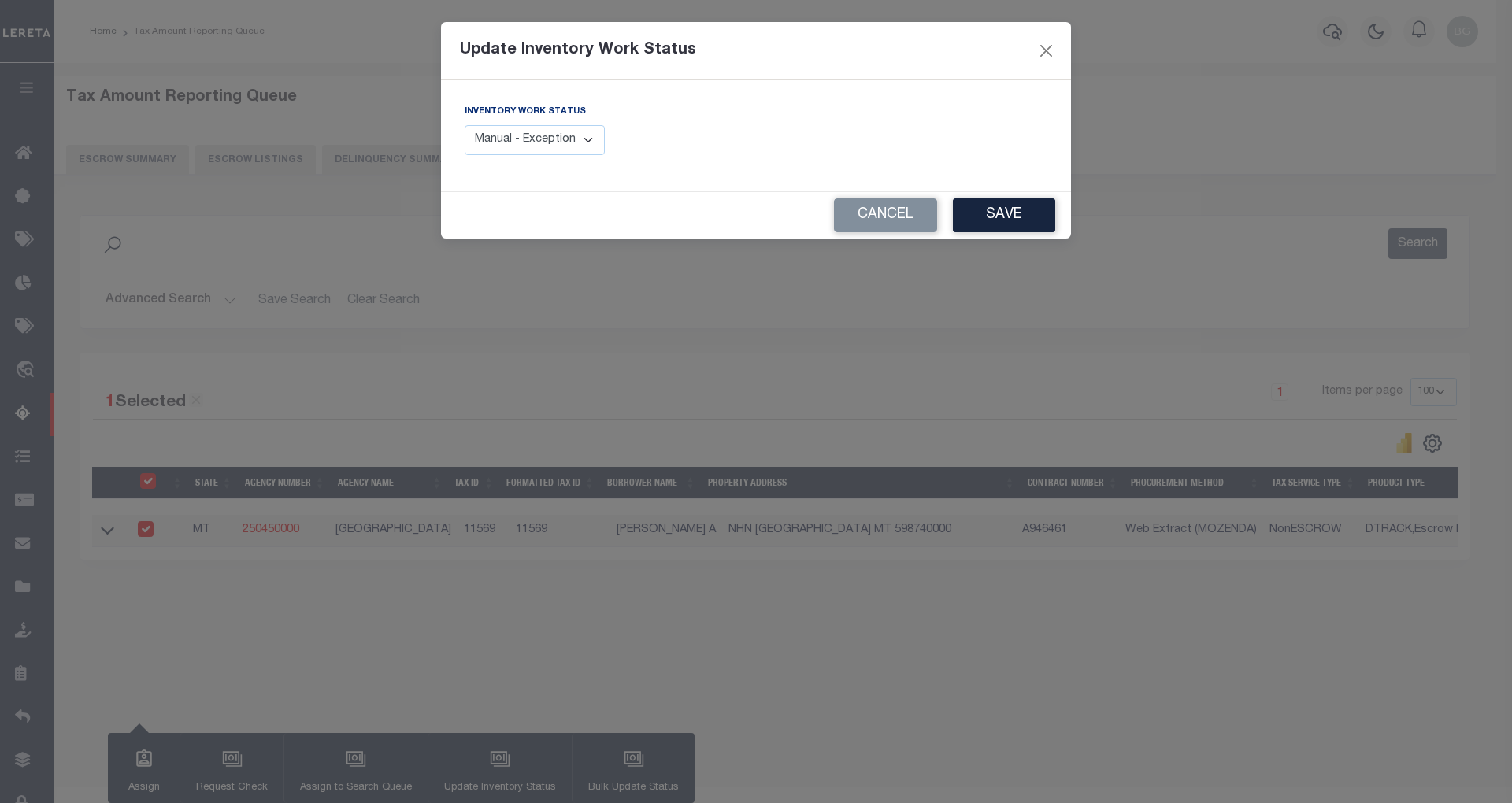
click at [566, 126] on select "Manual - Exception Pended - Awaiting Search Late Add Exception Completed" at bounding box center [535, 141] width 140 height 31
select select "4"
click at [465, 126] on select "Manual - Exception Pended - Awaiting Search Late Add Exception Completed" at bounding box center [535, 141] width 140 height 31
click at [993, 206] on button "Save" at bounding box center [1004, 215] width 103 height 34
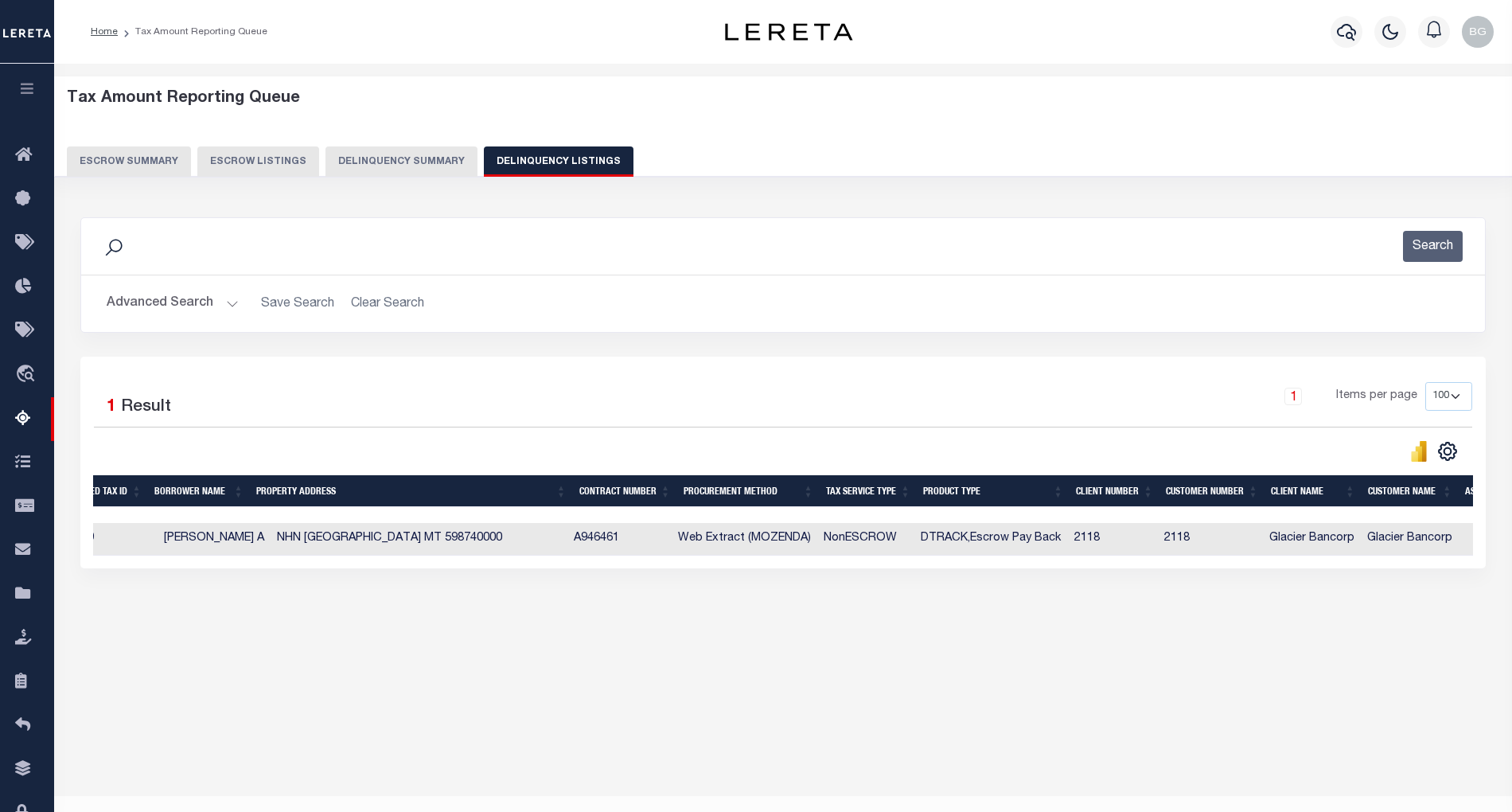
scroll to position [0, 431]
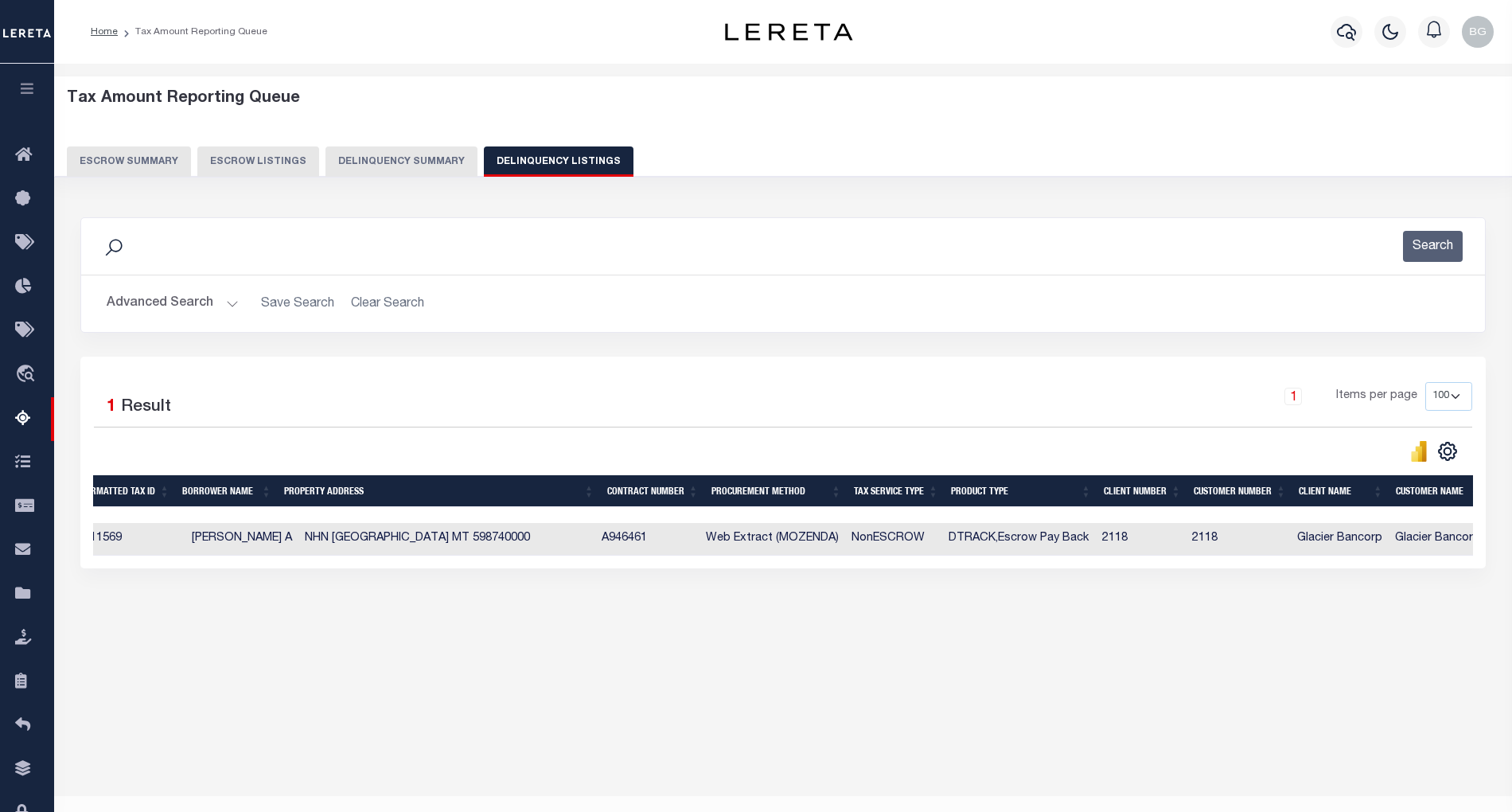
click at [232, 306] on button "Advanced Search" at bounding box center [172, 303] width 132 height 31
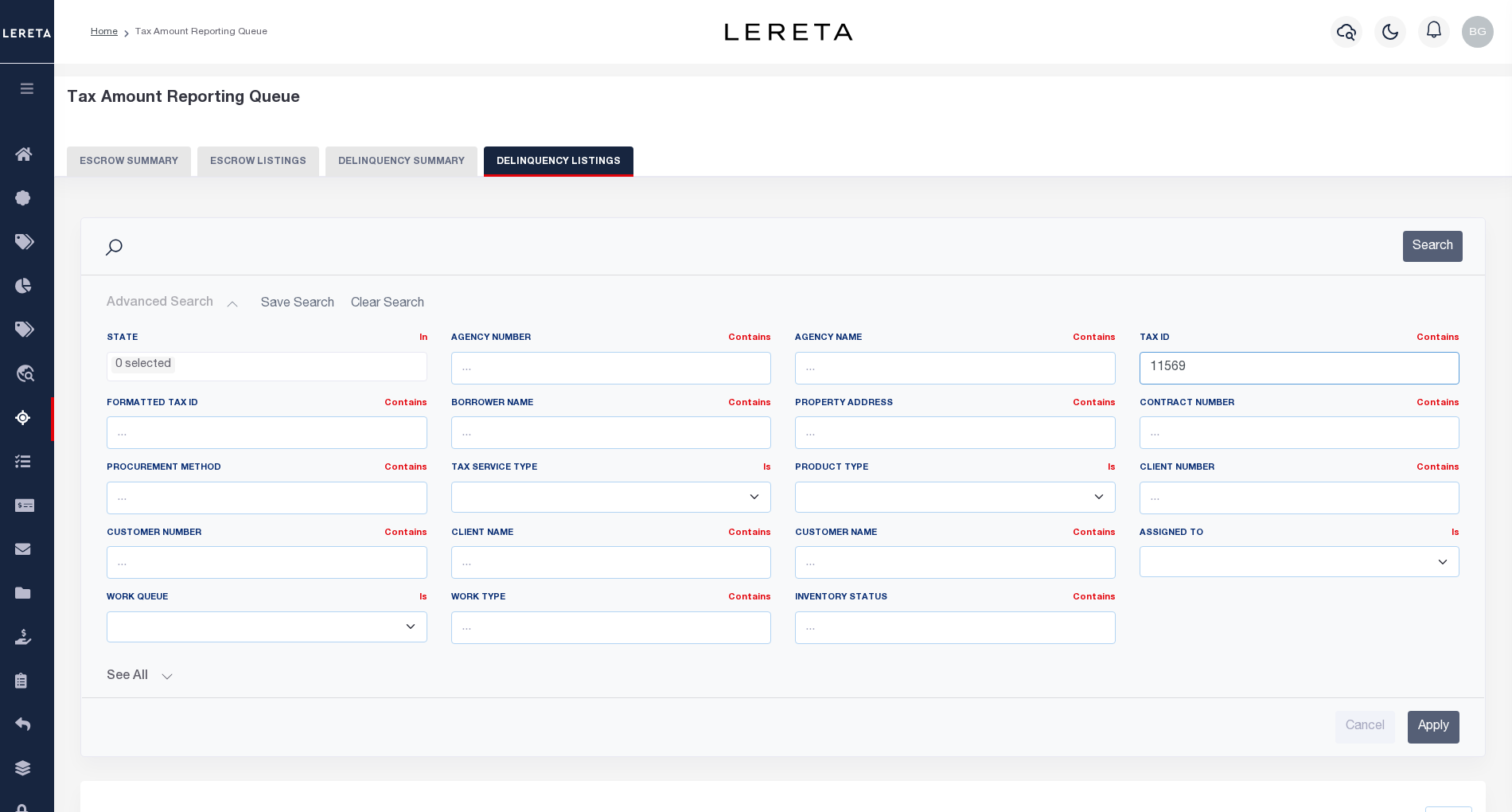
click at [1166, 370] on input "11569" at bounding box center [1300, 368] width 321 height 33
paste input "31508"
type input "31508"
click at [1443, 730] on input "Apply" at bounding box center [1433, 728] width 51 height 33
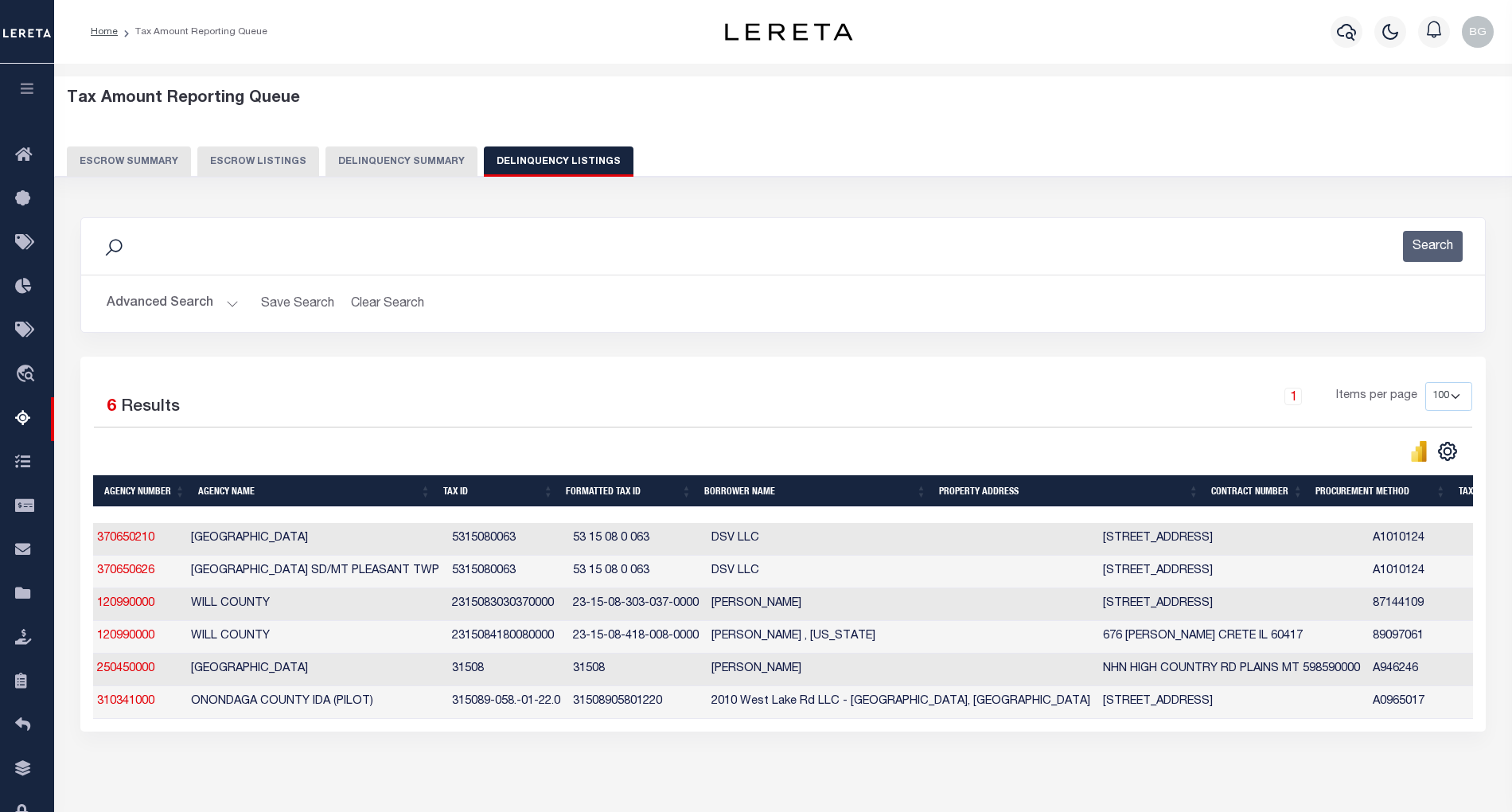
scroll to position [0, 0]
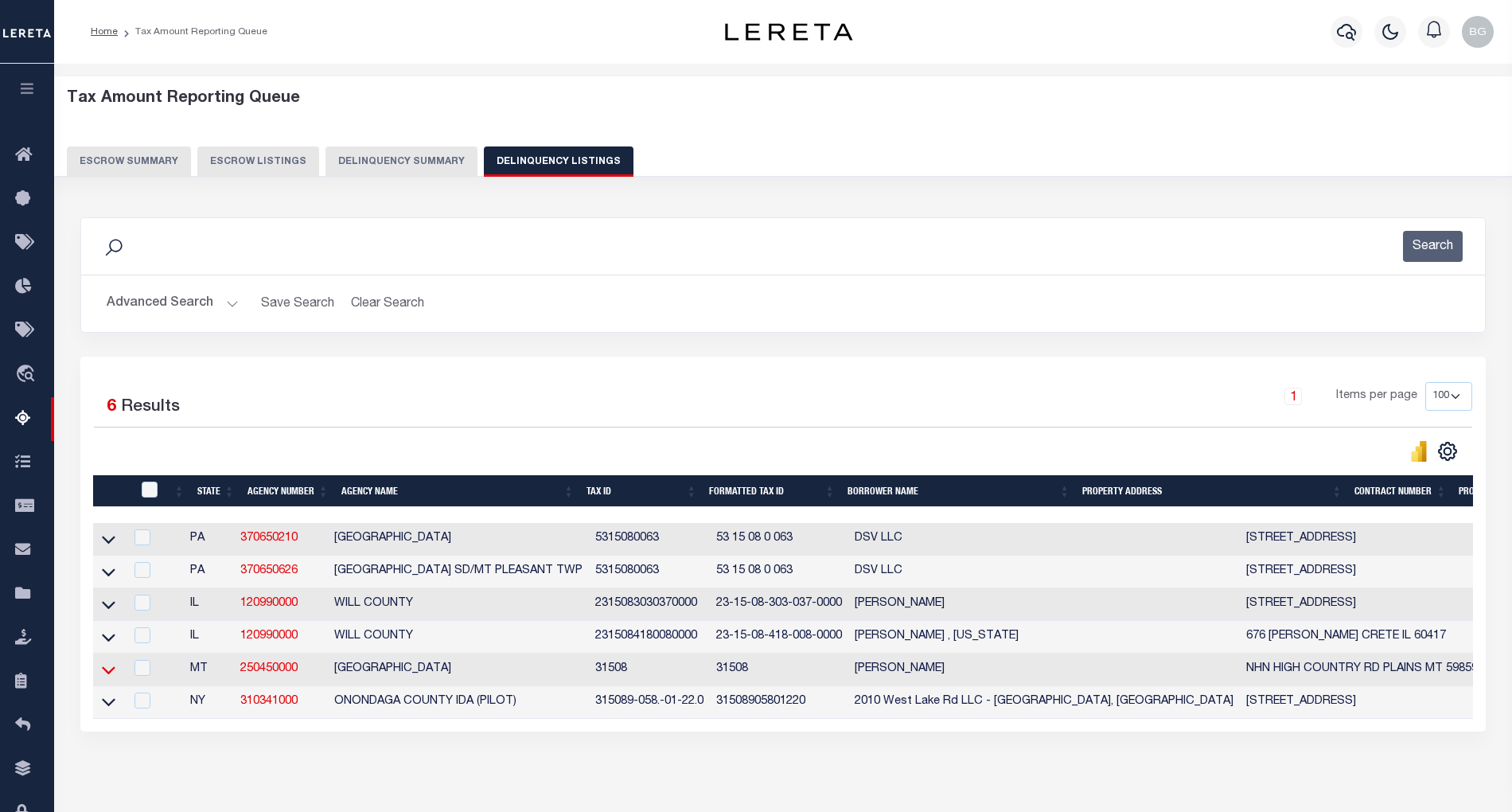
click at [109, 676] on icon at bounding box center [108, 670] width 14 height 16
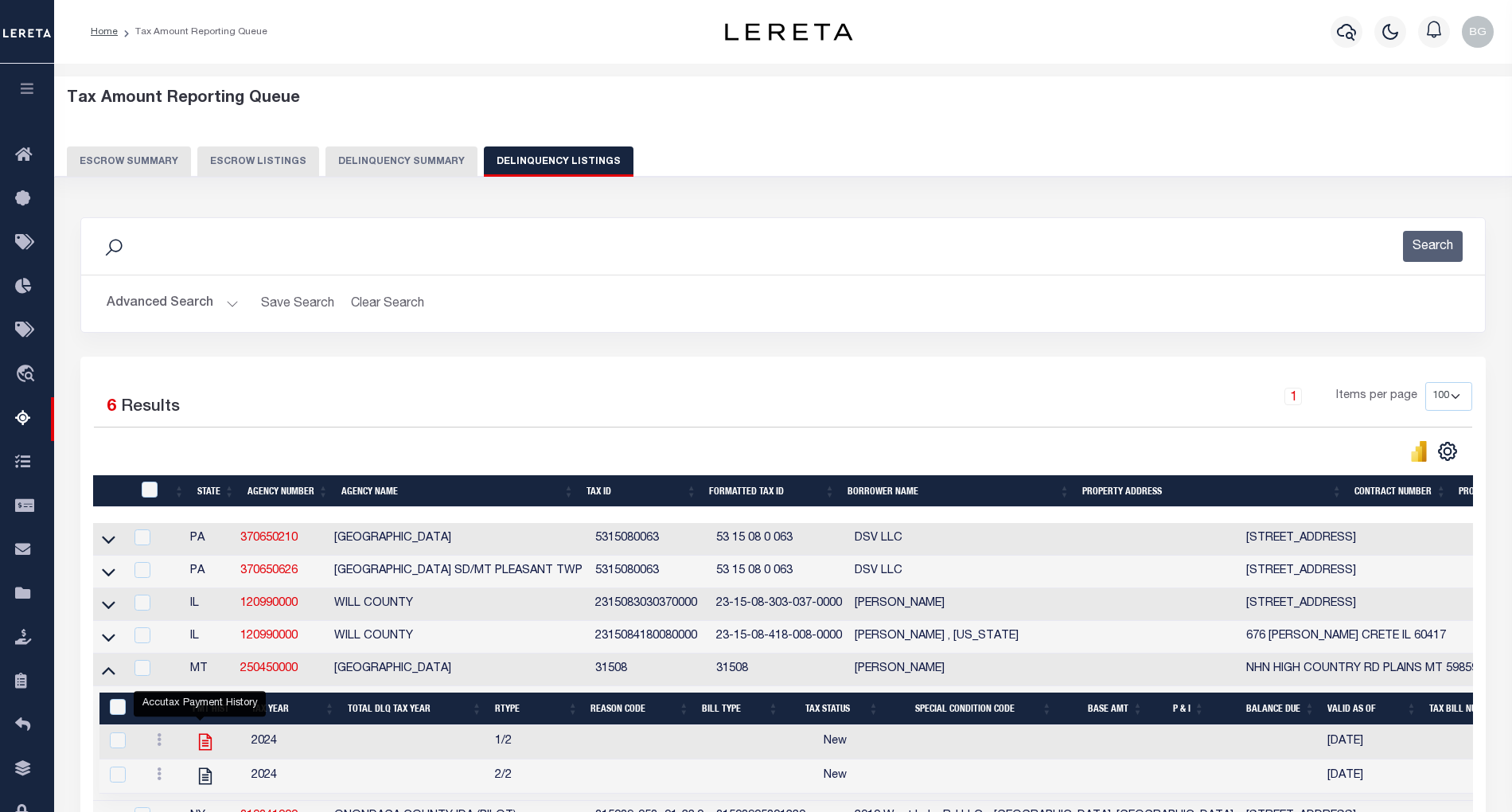
click at [196, 752] on icon "" at bounding box center [204, 741] width 20 height 20
checkbox input "true"
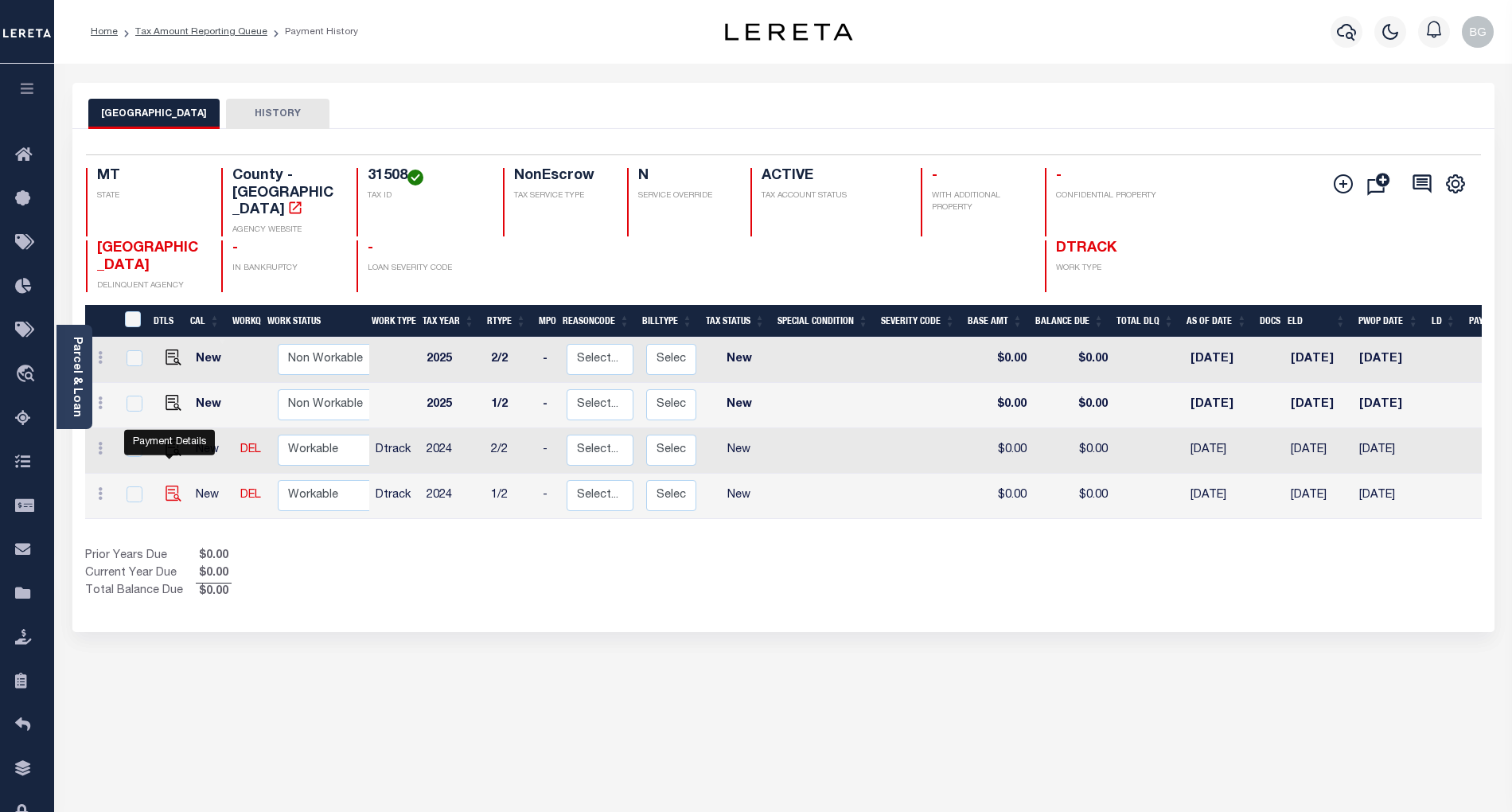
click at [168, 485] on img "" at bounding box center [173, 493] width 15 height 16
checkbox input "true"
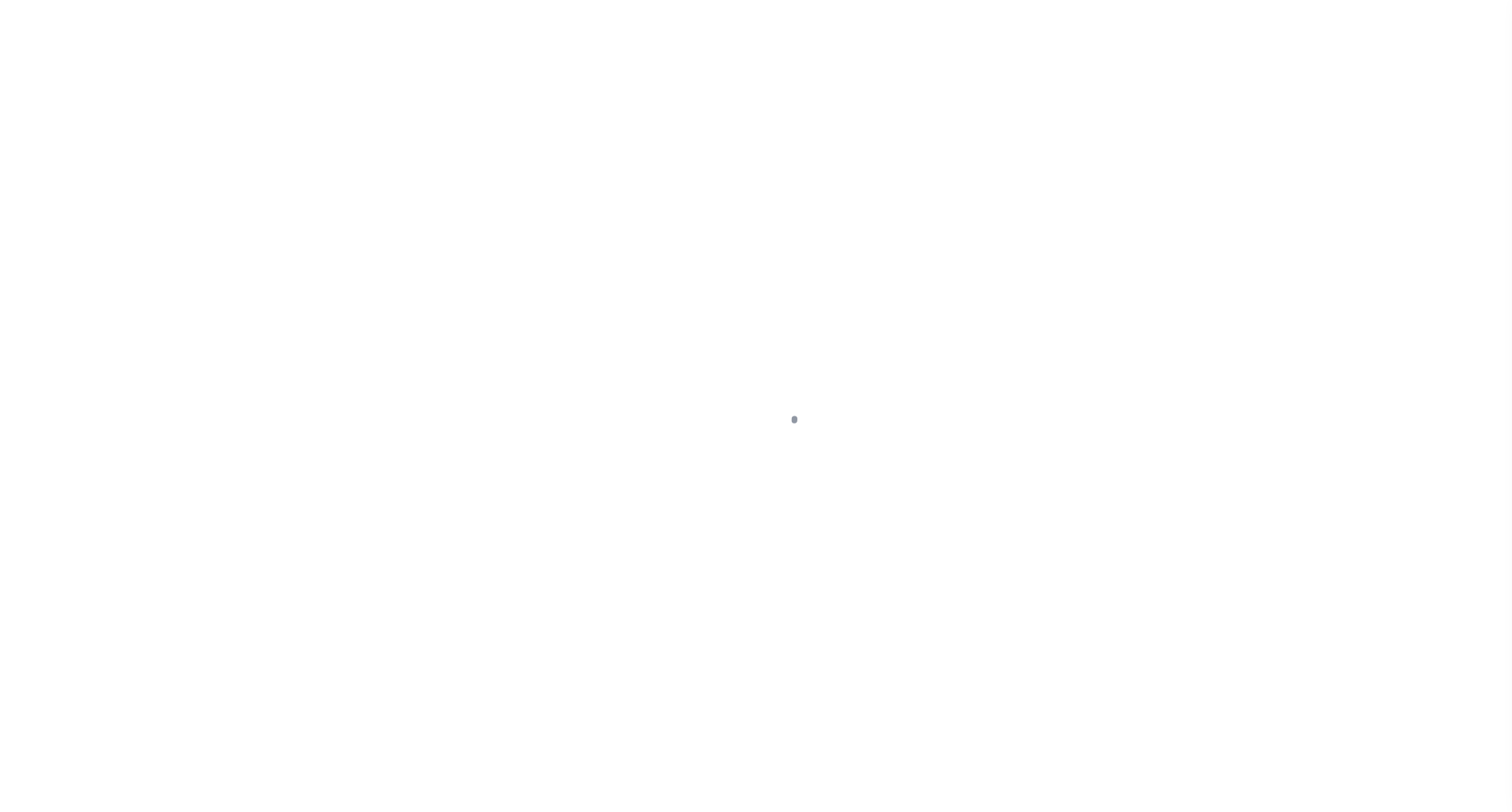
select select "NW2"
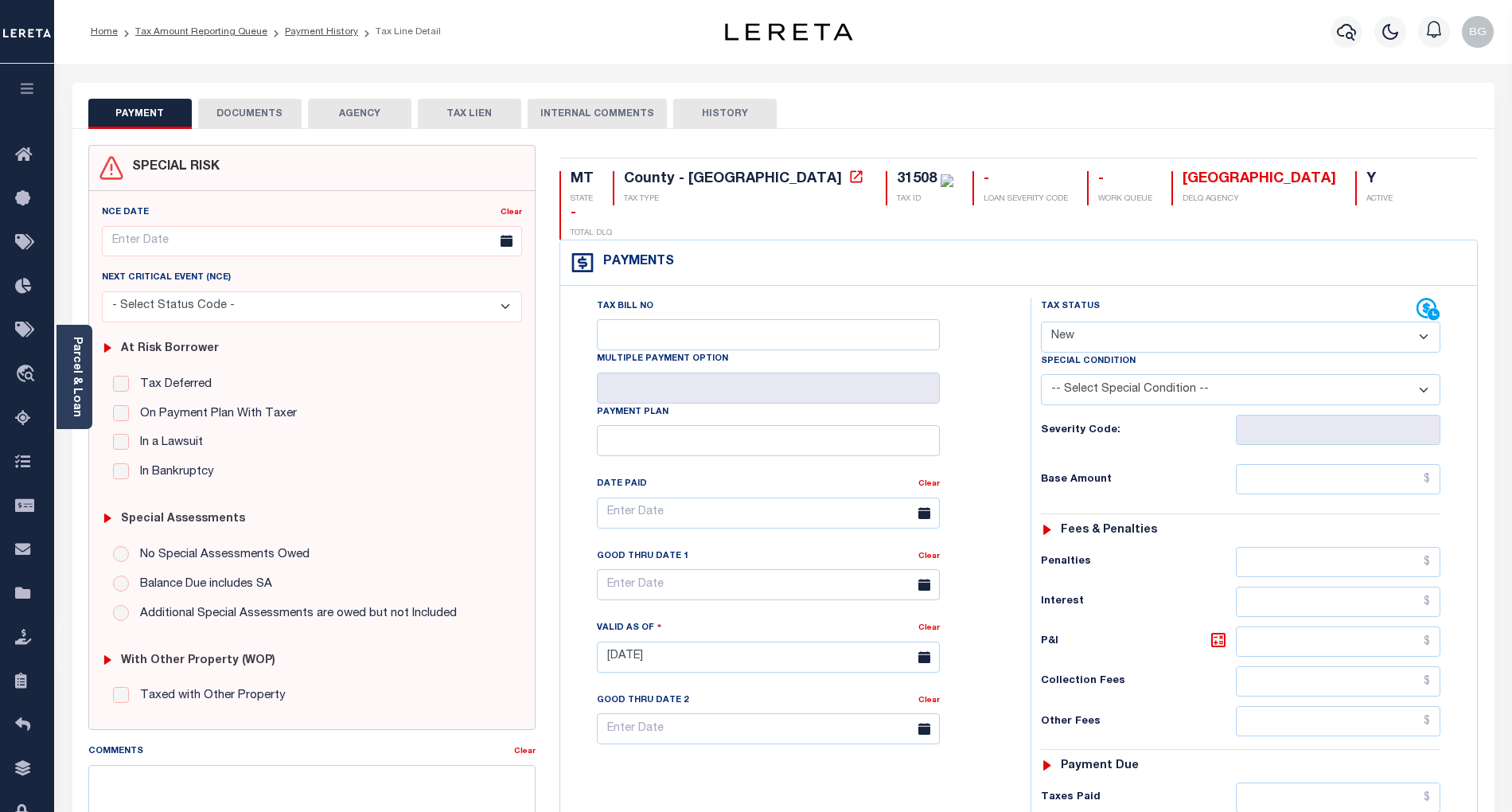
click at [232, 103] on button "DOCUMENTS" at bounding box center [250, 113] width 104 height 30
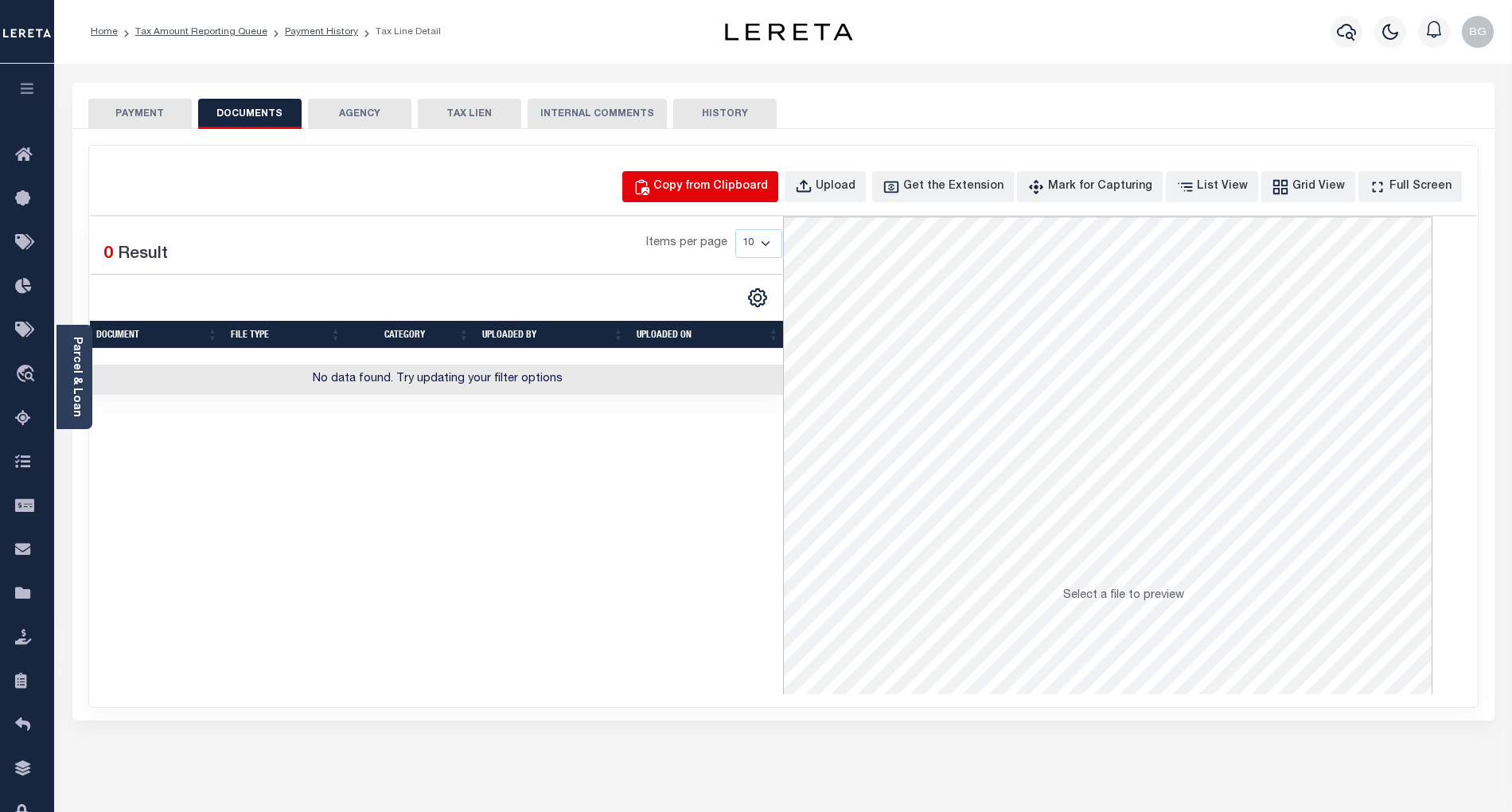
click at [726, 186] on div "Copy from Clipboard" at bounding box center [711, 187] width 114 height 17
select select "POP"
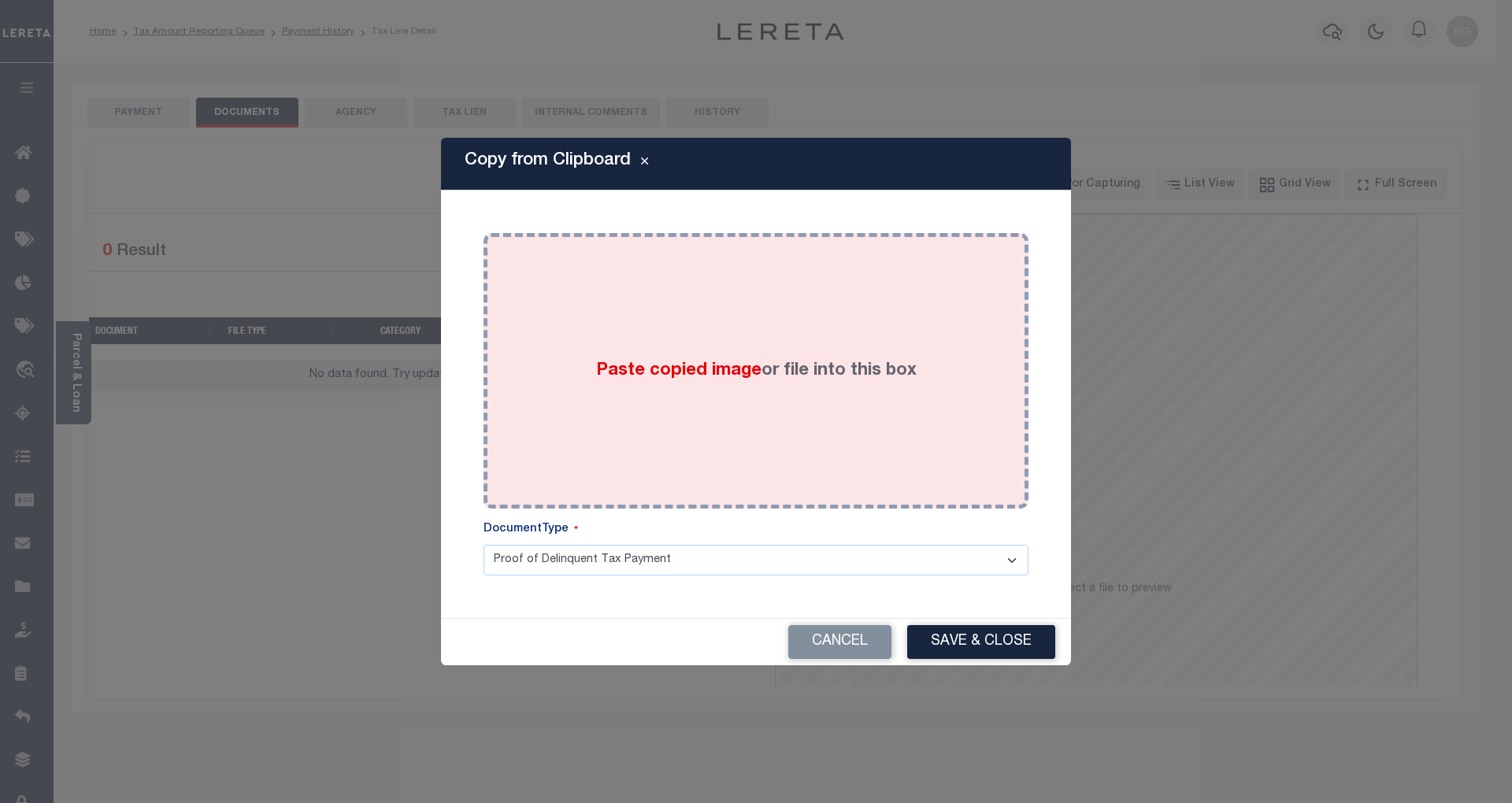
click at [663, 370] on span "Paste copied image" at bounding box center [679, 371] width 166 height 17
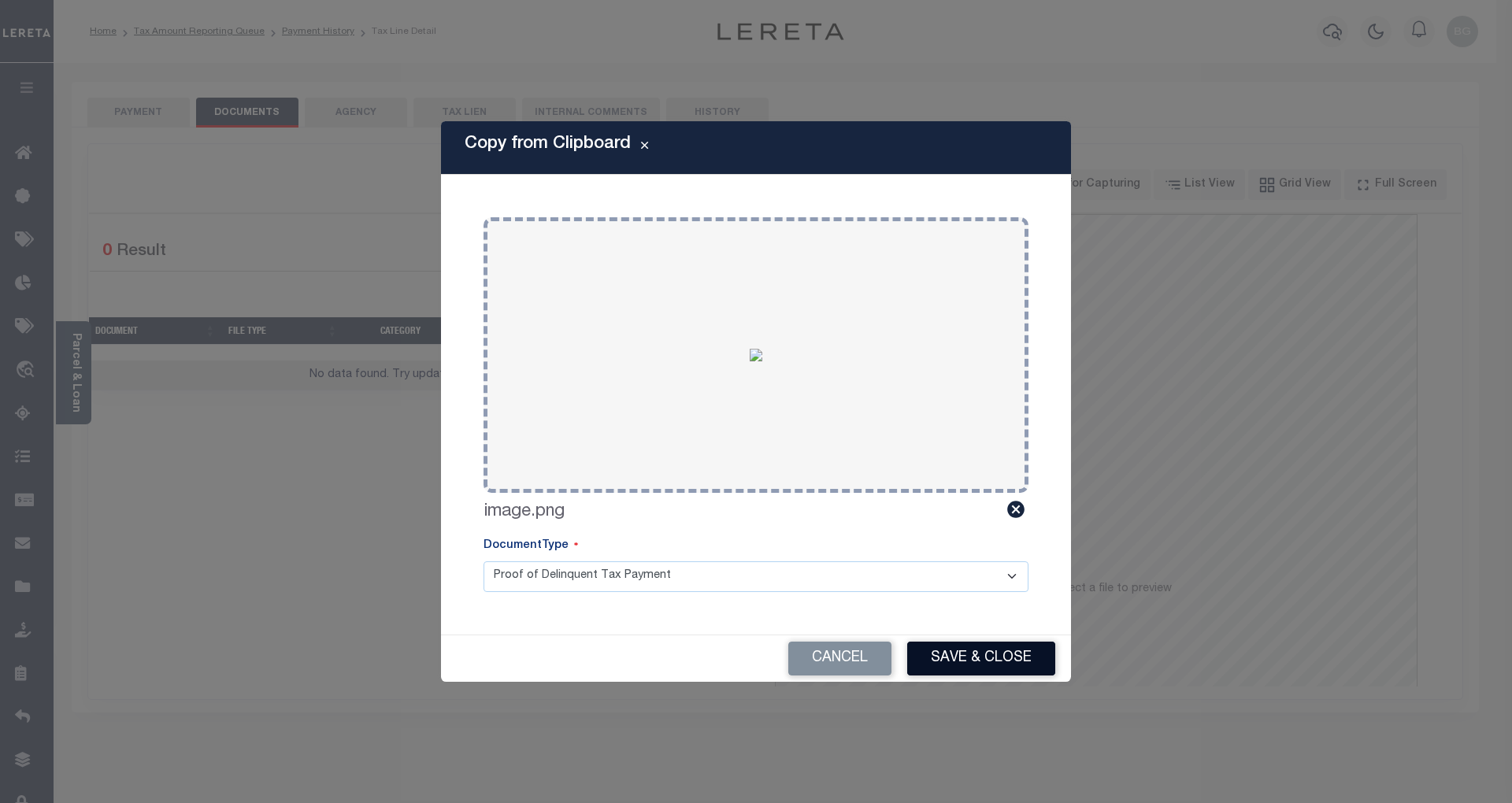
click at [1004, 656] on button "Save & Close" at bounding box center [981, 658] width 148 height 34
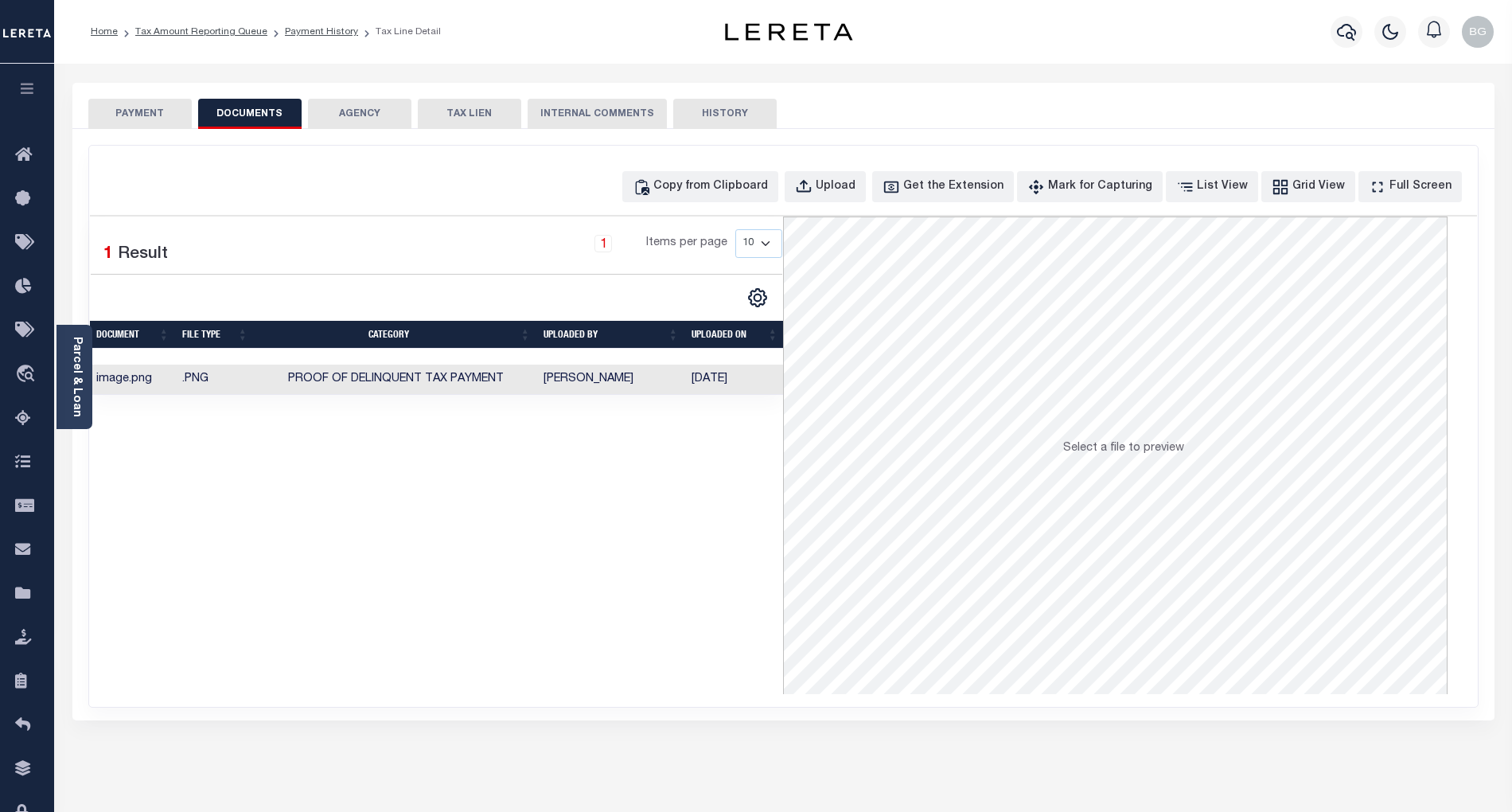
click at [150, 111] on button "PAYMENT" at bounding box center [139, 113] width 104 height 30
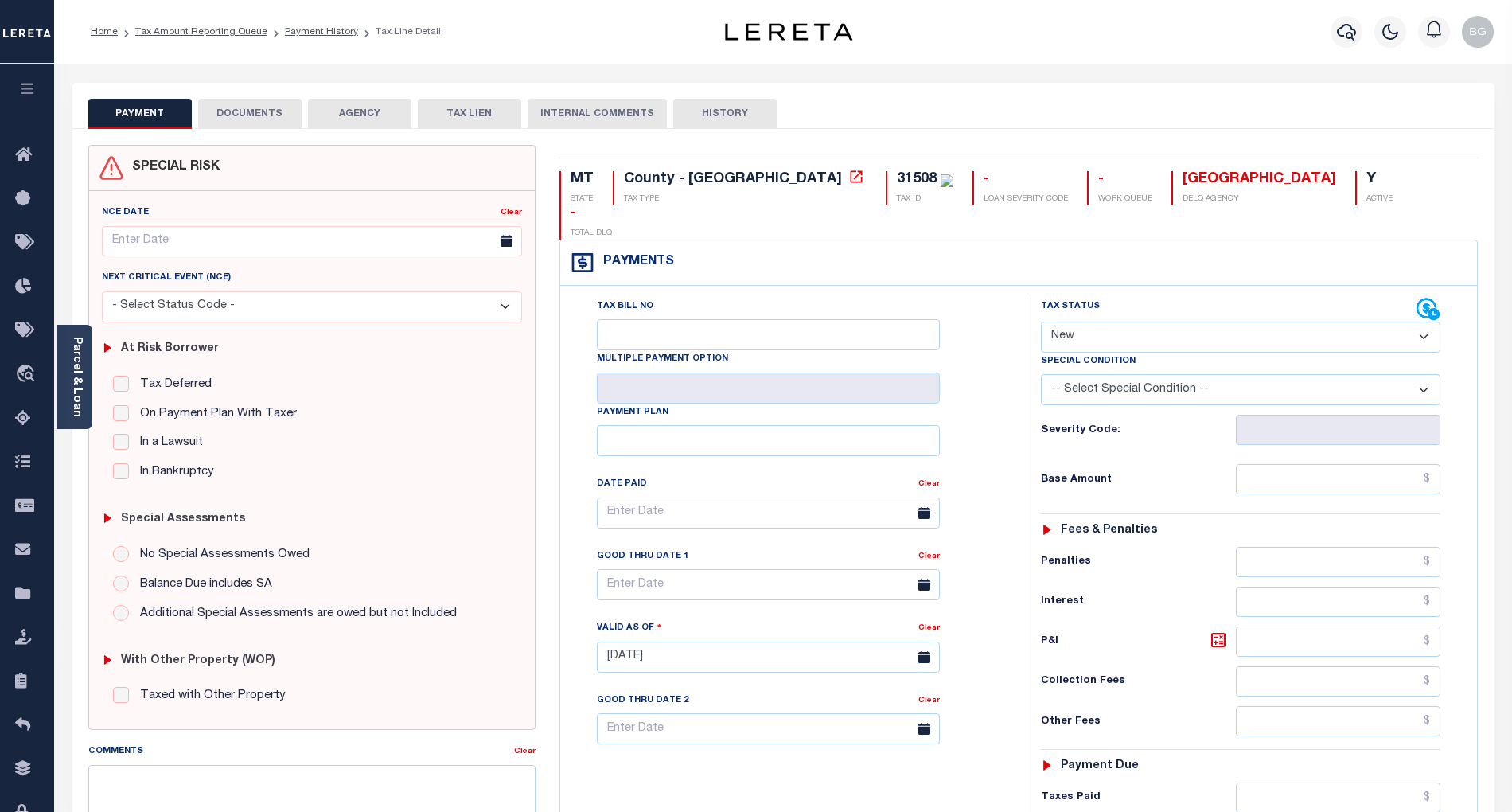
click at [1087, 322] on select "- Select Status Code - Open Due/Unpaid Paid Incomplete No Tax Due Internal Refu…" at bounding box center [1241, 337] width 399 height 31
select select "PYD"
click at [1041, 322] on select "- Select Status Code - Open Due/Unpaid Paid Incomplete No Tax Due Internal Refu…" at bounding box center [1241, 337] width 399 height 31
type input "[DATE]"
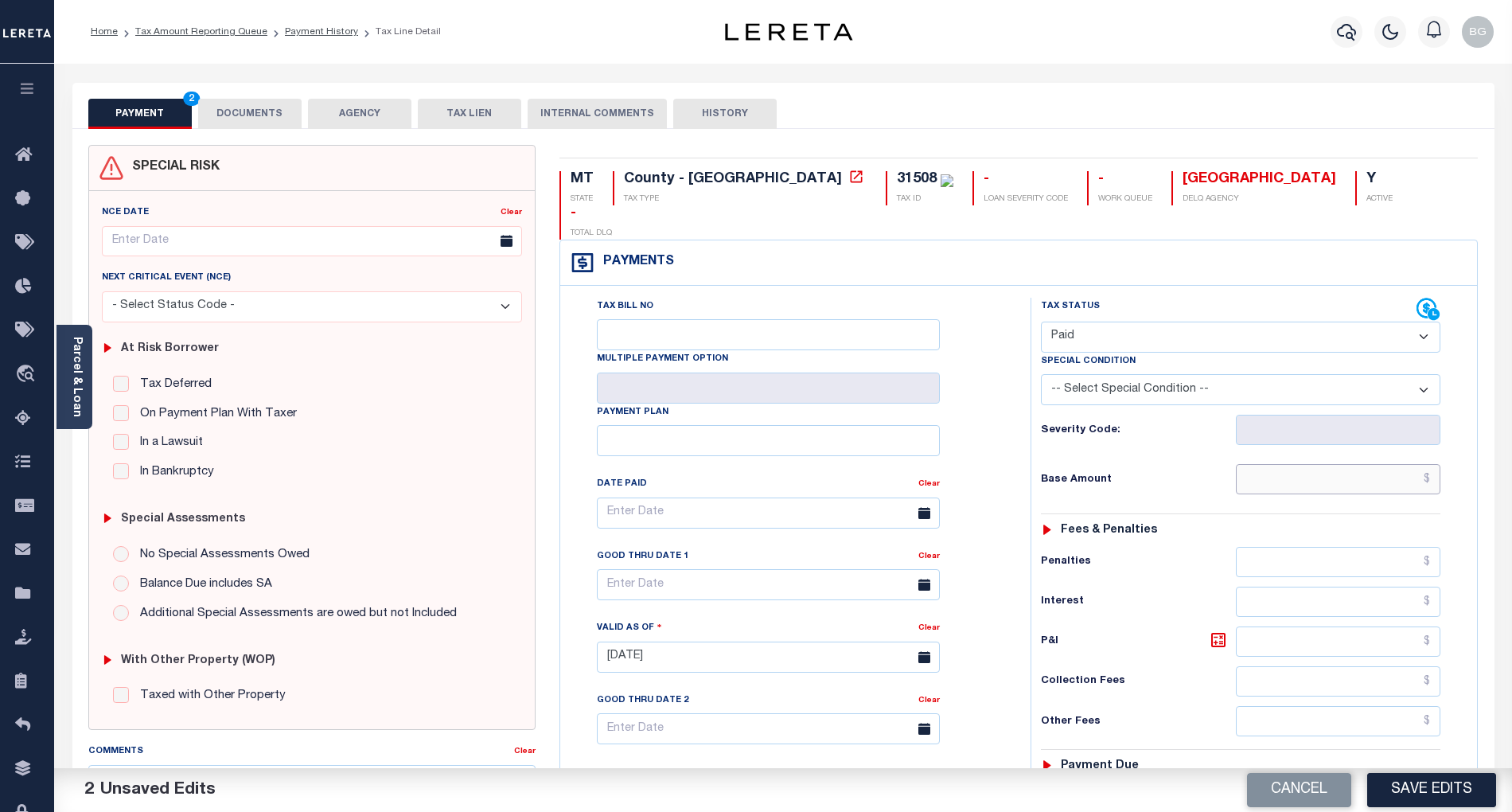
click at [1331, 464] on input "text" at bounding box center [1339, 479] width 205 height 30
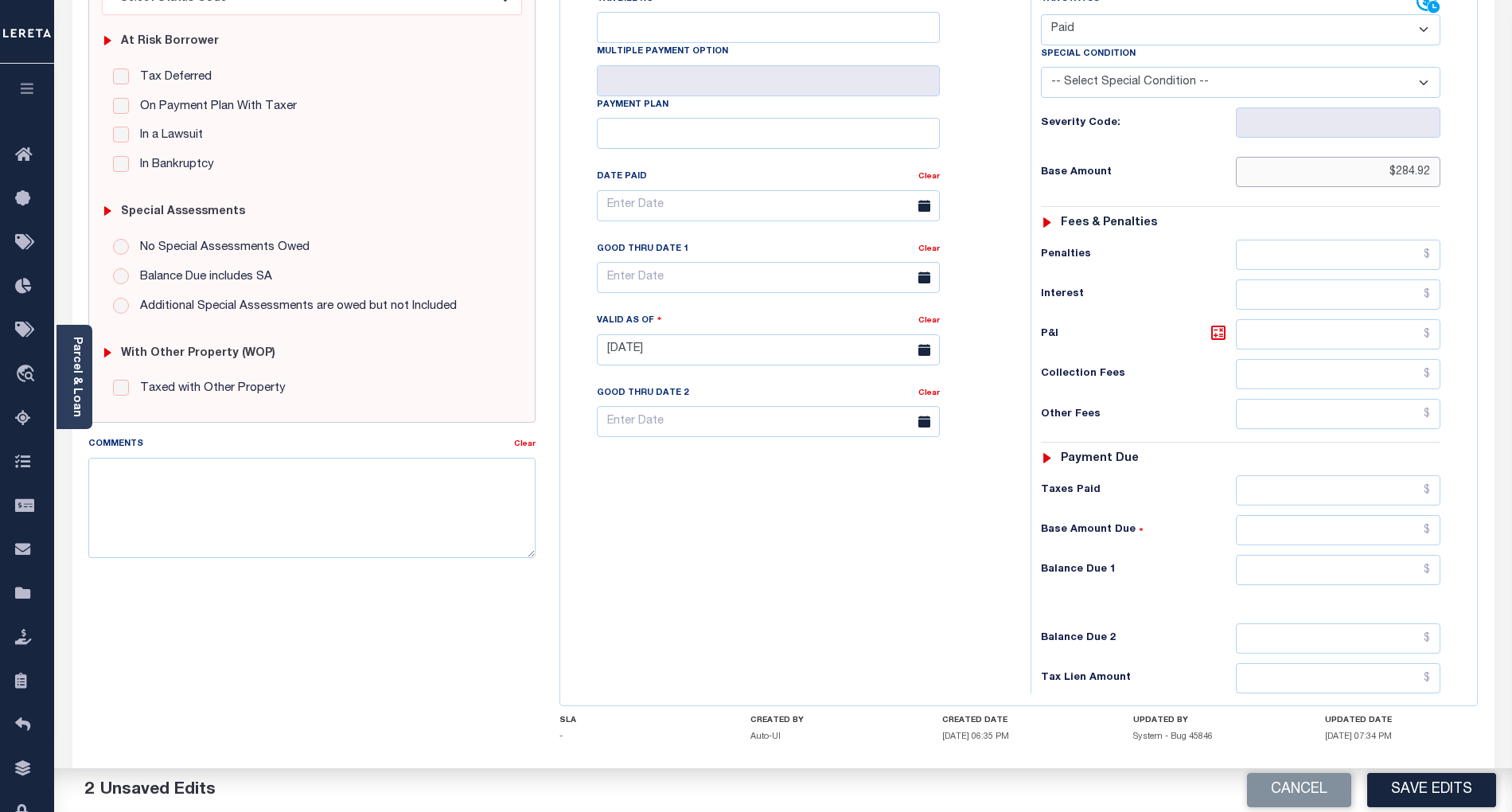
scroll to position [319, 0]
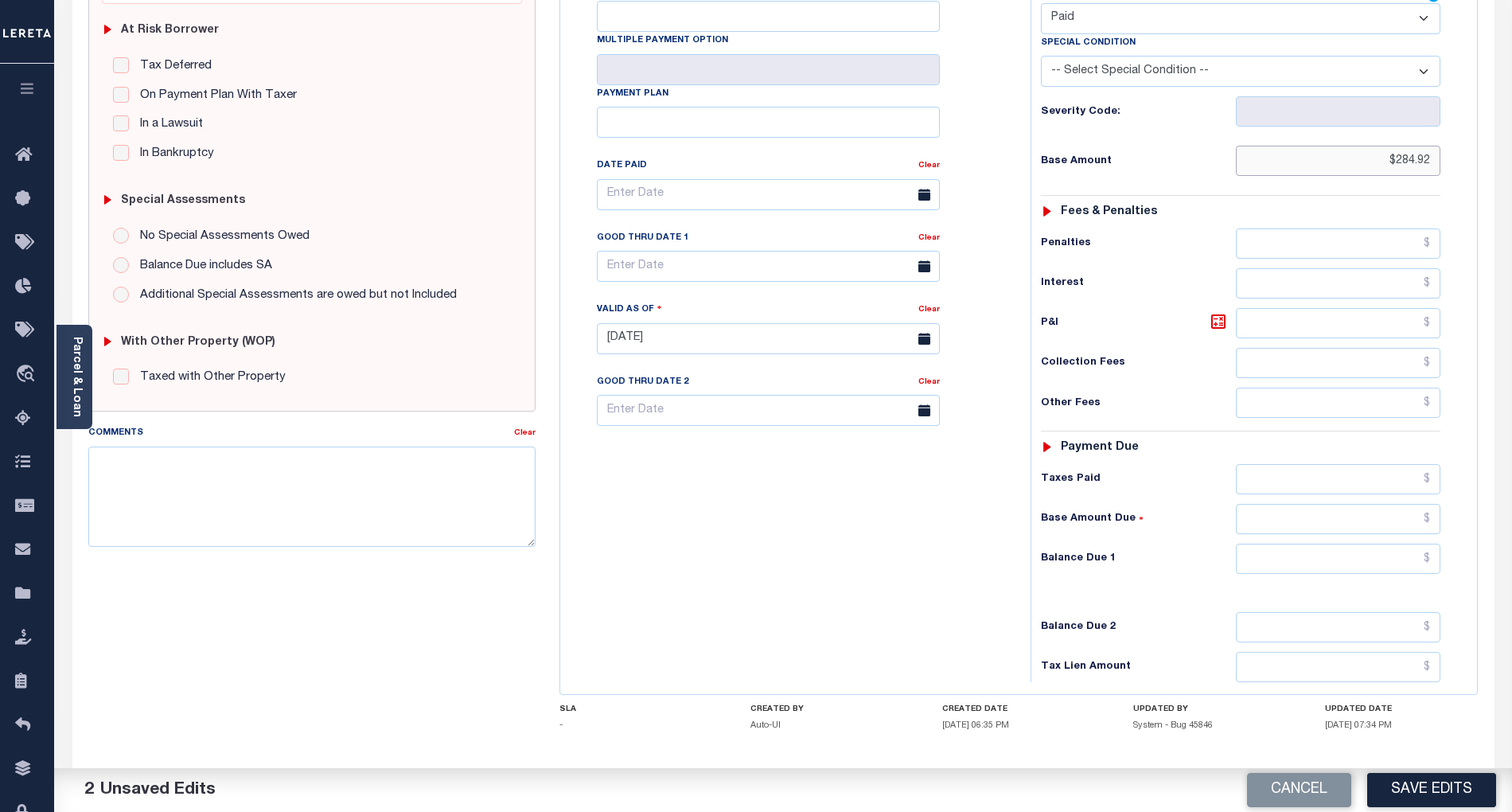
type input "$284.92"
click at [1385, 544] on input "text" at bounding box center [1339, 558] width 205 height 30
type input "$0.00"
click at [873, 557] on div "Tax Bill No Multiple Payment Option Payment Plan Clear" at bounding box center [791, 330] width 454 height 703
click at [1447, 792] on button "Save Edits" at bounding box center [1432, 790] width 129 height 34
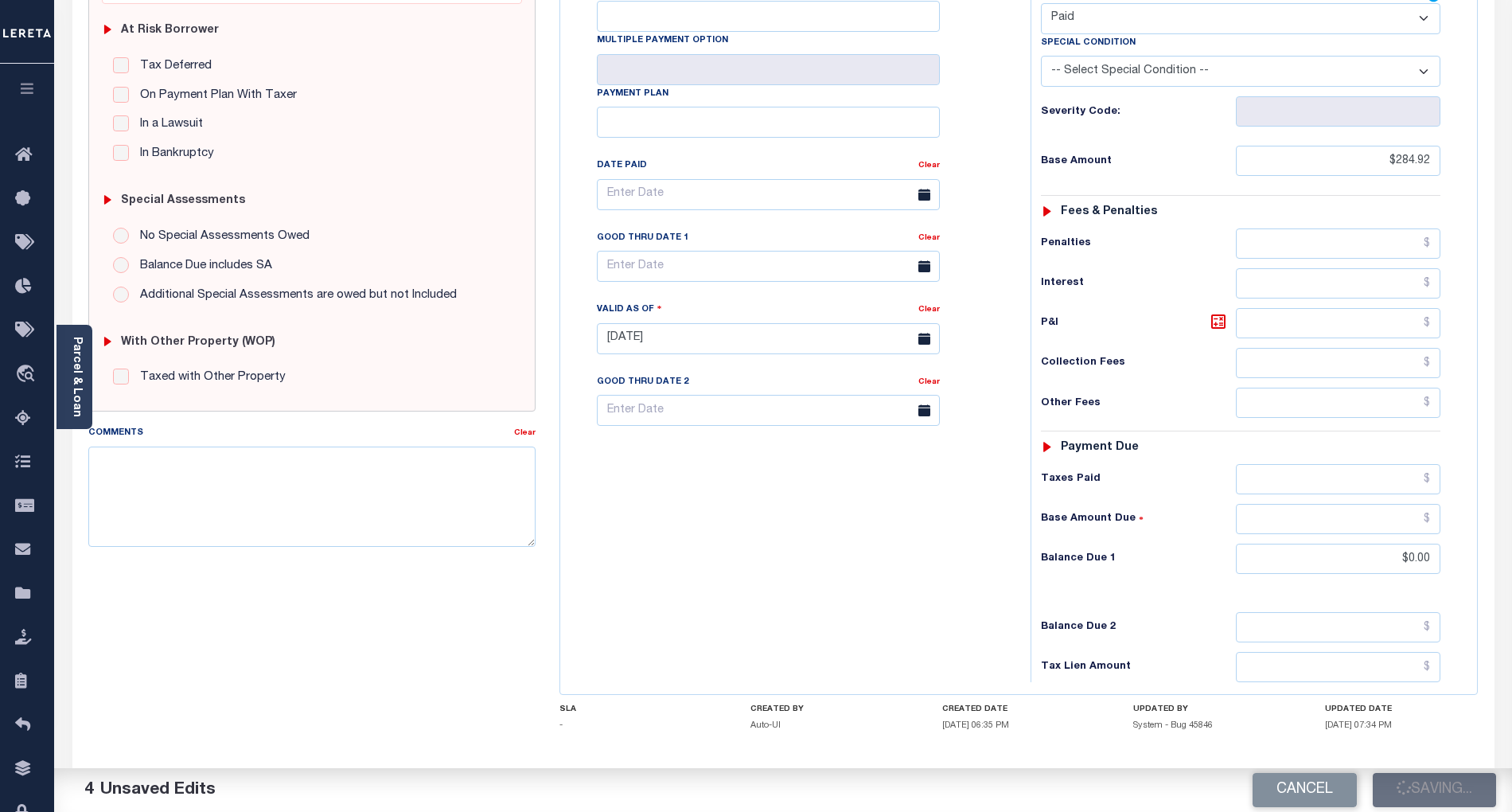
checkbox input "false"
type input "$284.92"
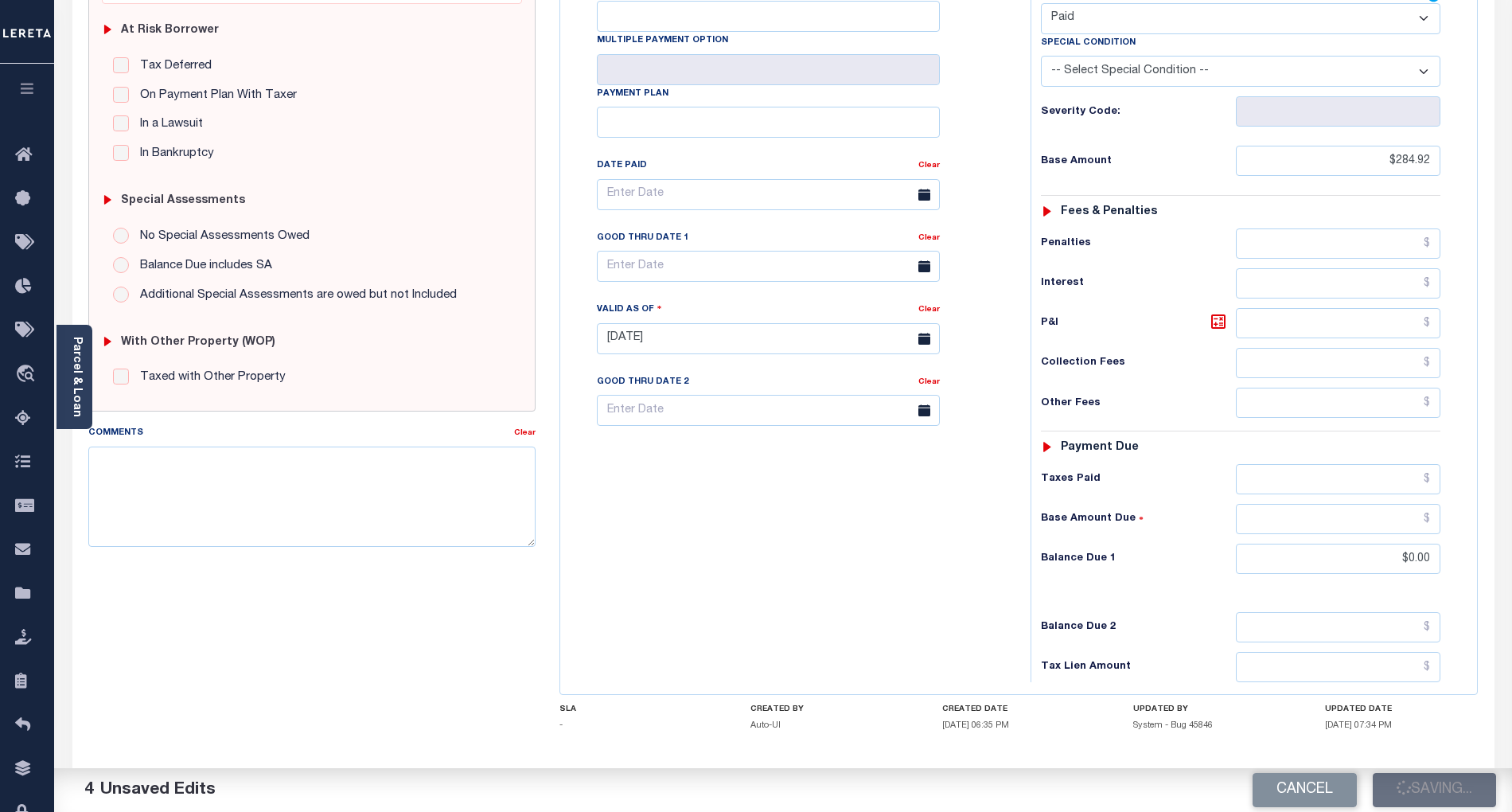
type input "$0"
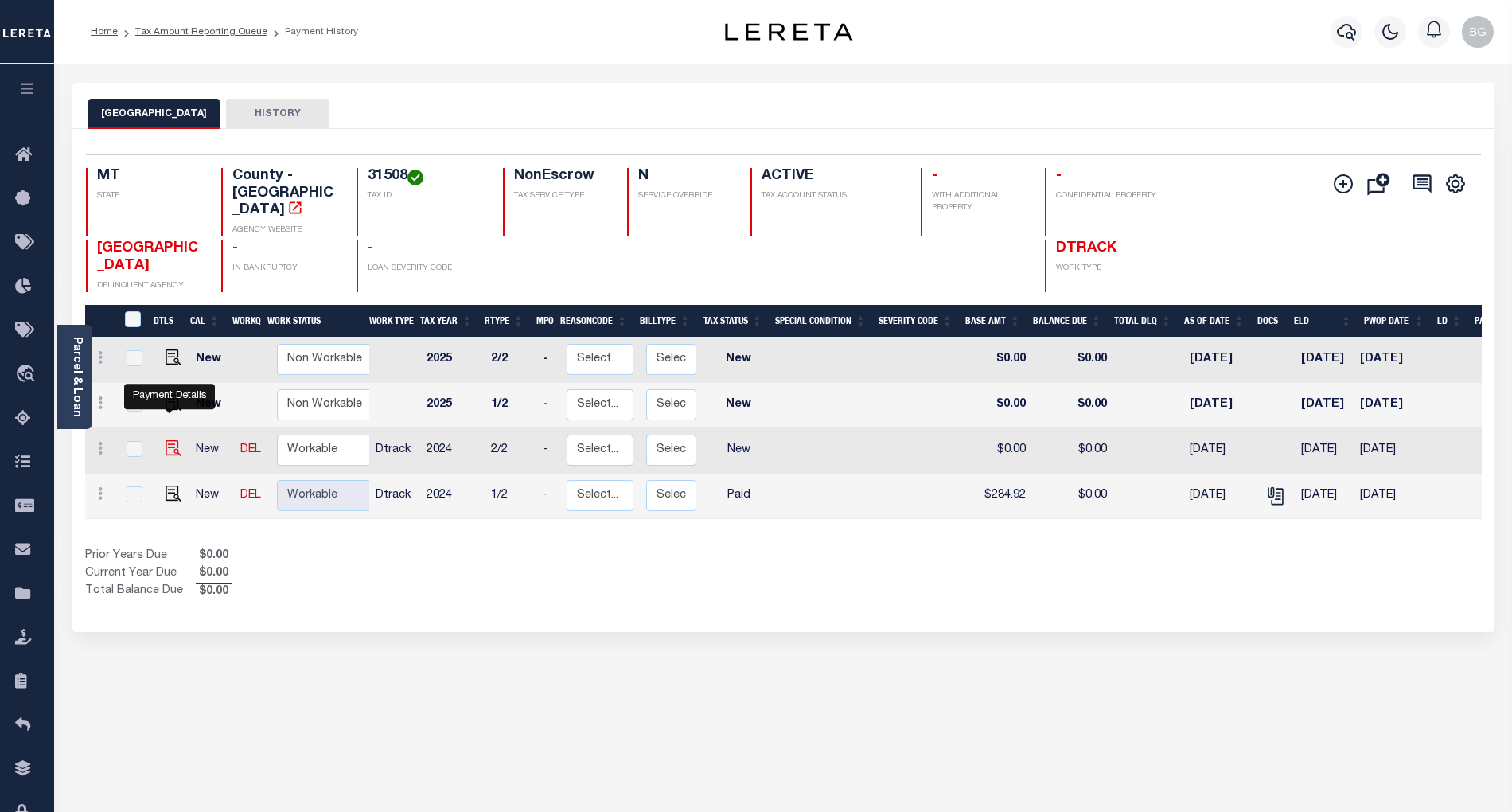
click at [169, 440] on img "" at bounding box center [173, 448] width 15 height 16
checkbox input "true"
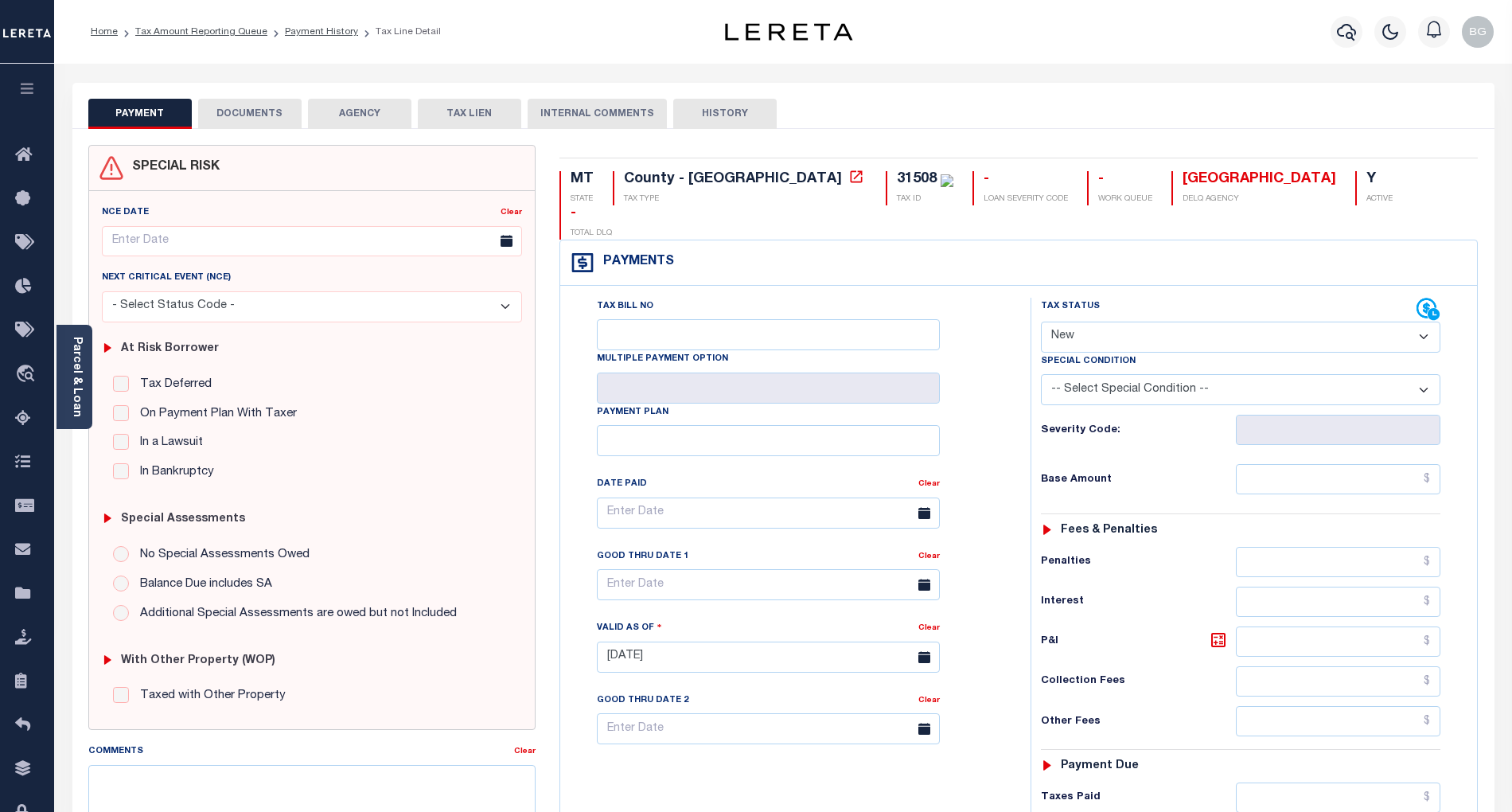
drag, startPoint x: 1096, startPoint y: 297, endPoint x: 1096, endPoint y: 319, distance: 22.0
click at [1096, 322] on select "- Select Status Code - Open Due/Unpaid Paid Incomplete No Tax Due Internal Refu…" at bounding box center [1241, 337] width 399 height 31
select select "PYD"
click at [1041, 322] on select "- Select Status Code - Open Due/Unpaid Paid Incomplete No Tax Due Internal Refu…" at bounding box center [1241, 337] width 399 height 31
type input "[DATE]"
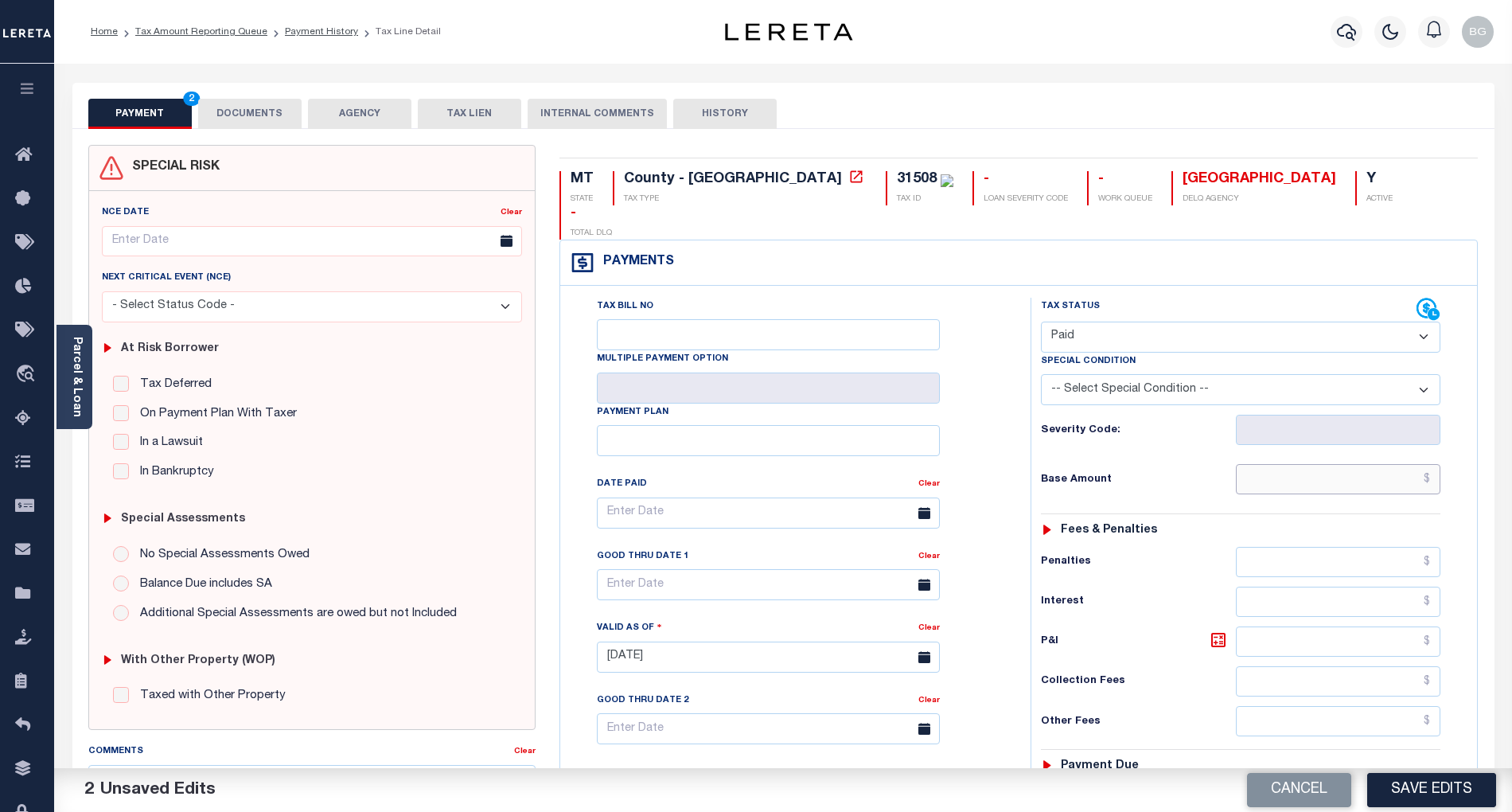
click at [1315, 464] on input "text" at bounding box center [1339, 479] width 205 height 30
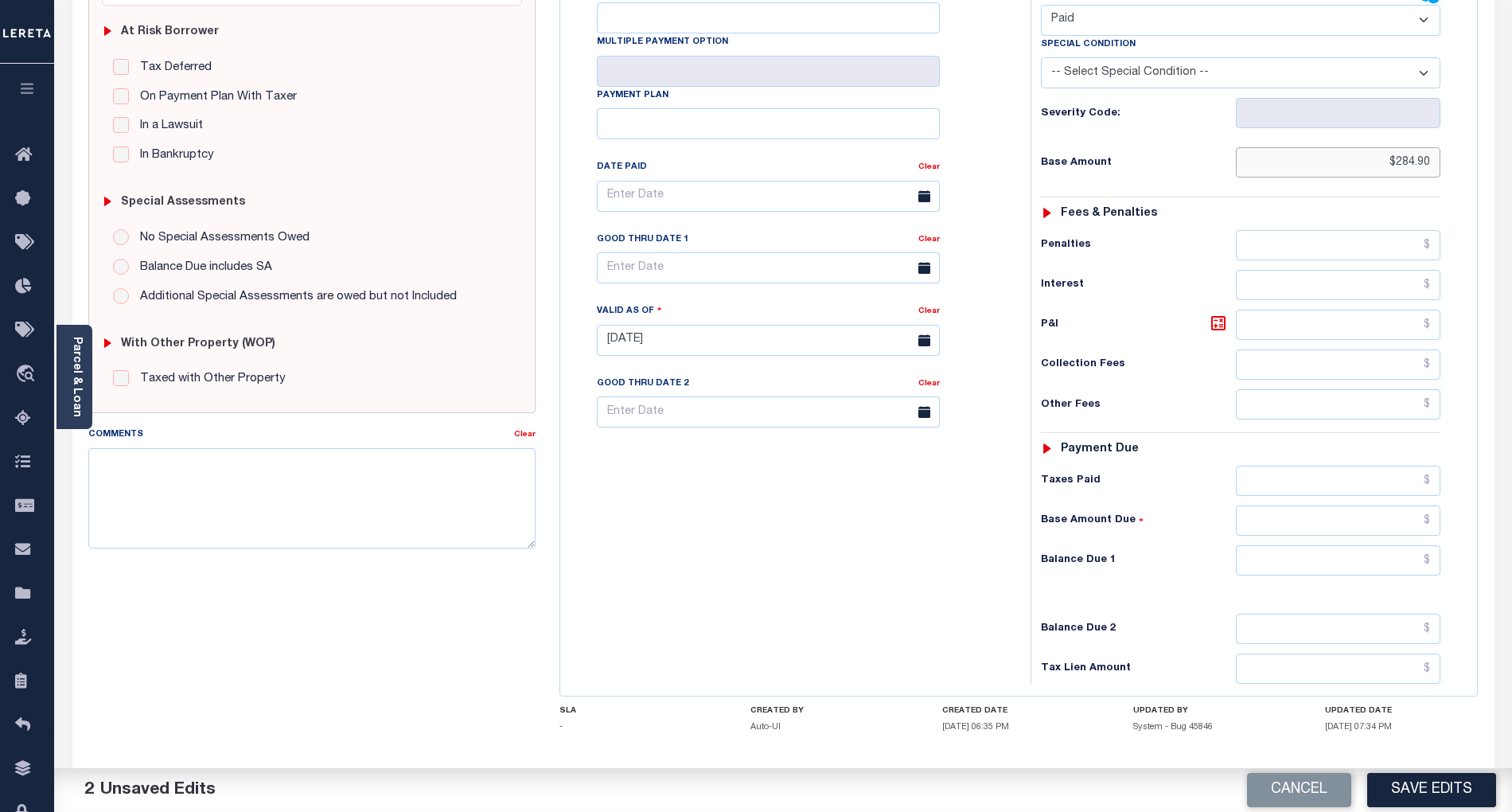
scroll to position [319, 0]
type input "$284.90"
click at [1398, 544] on input "text" at bounding box center [1339, 558] width 205 height 30
type input "$0.00"
click at [943, 526] on div "Tax Bill No Multiple Payment Option Payment Plan Clear" at bounding box center [791, 330] width 454 height 703
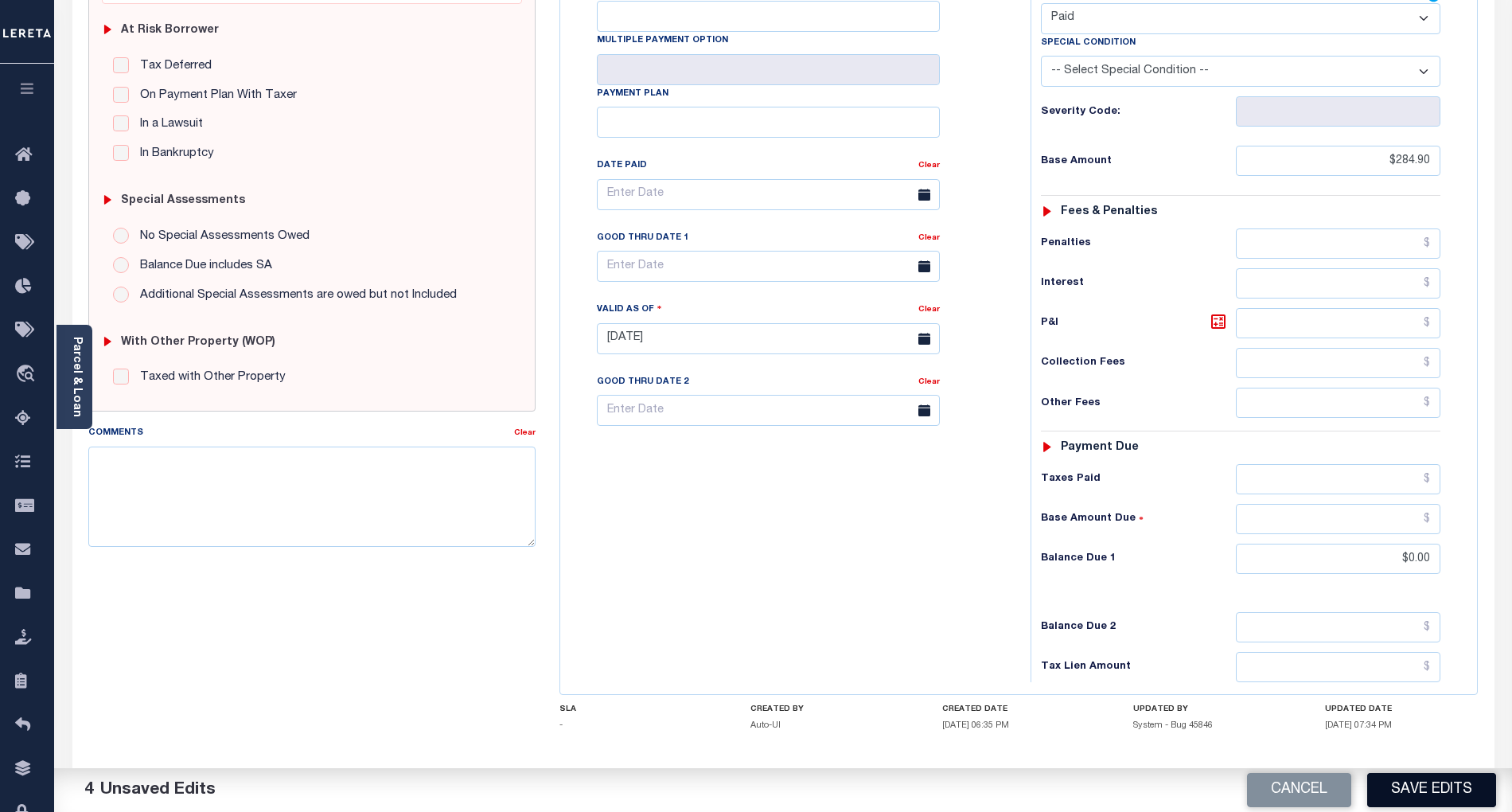
click at [1450, 792] on button "Save Edits" at bounding box center [1432, 790] width 129 height 34
checkbox input "false"
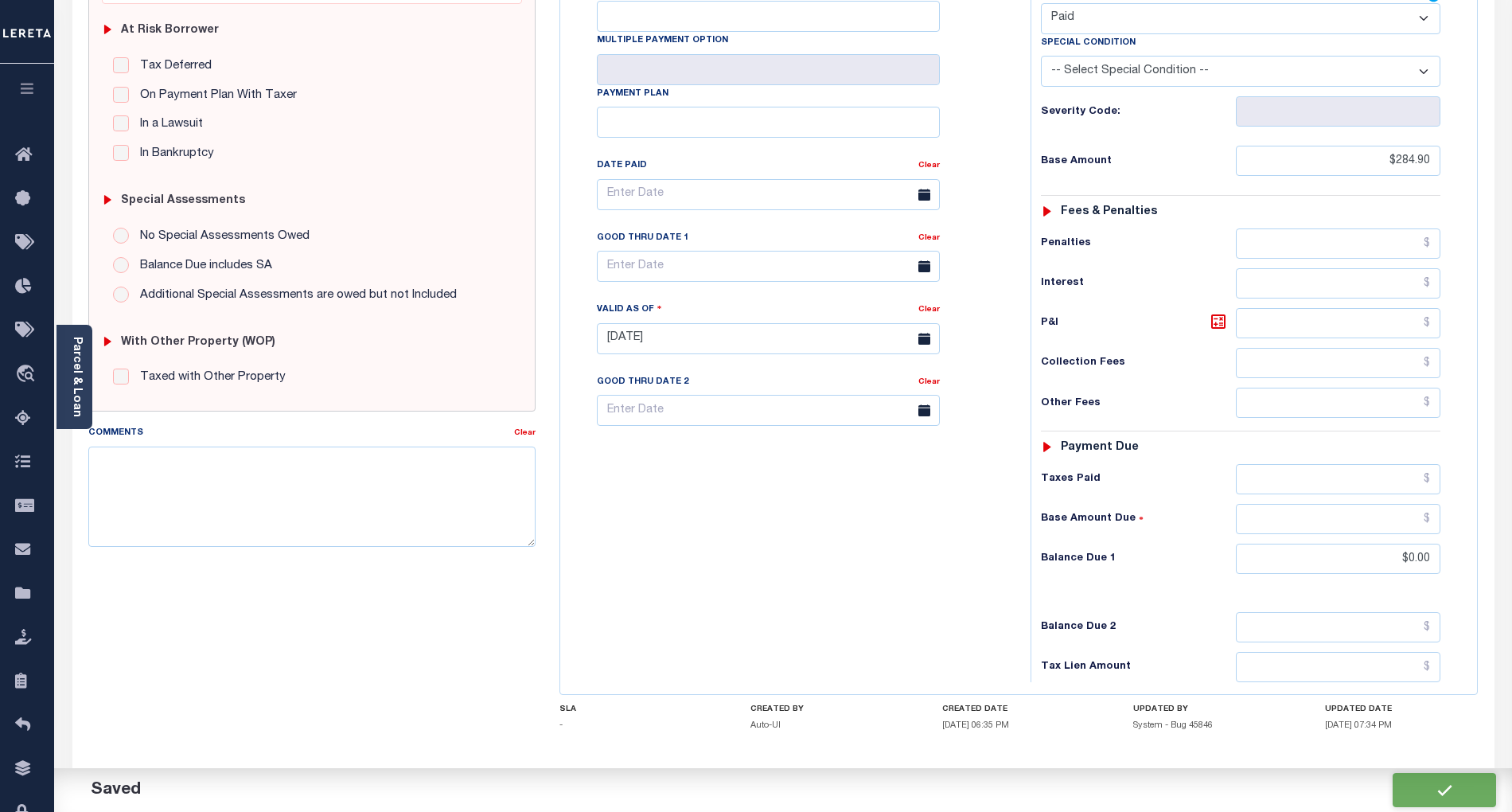
type input "$284.9"
type input "$0"
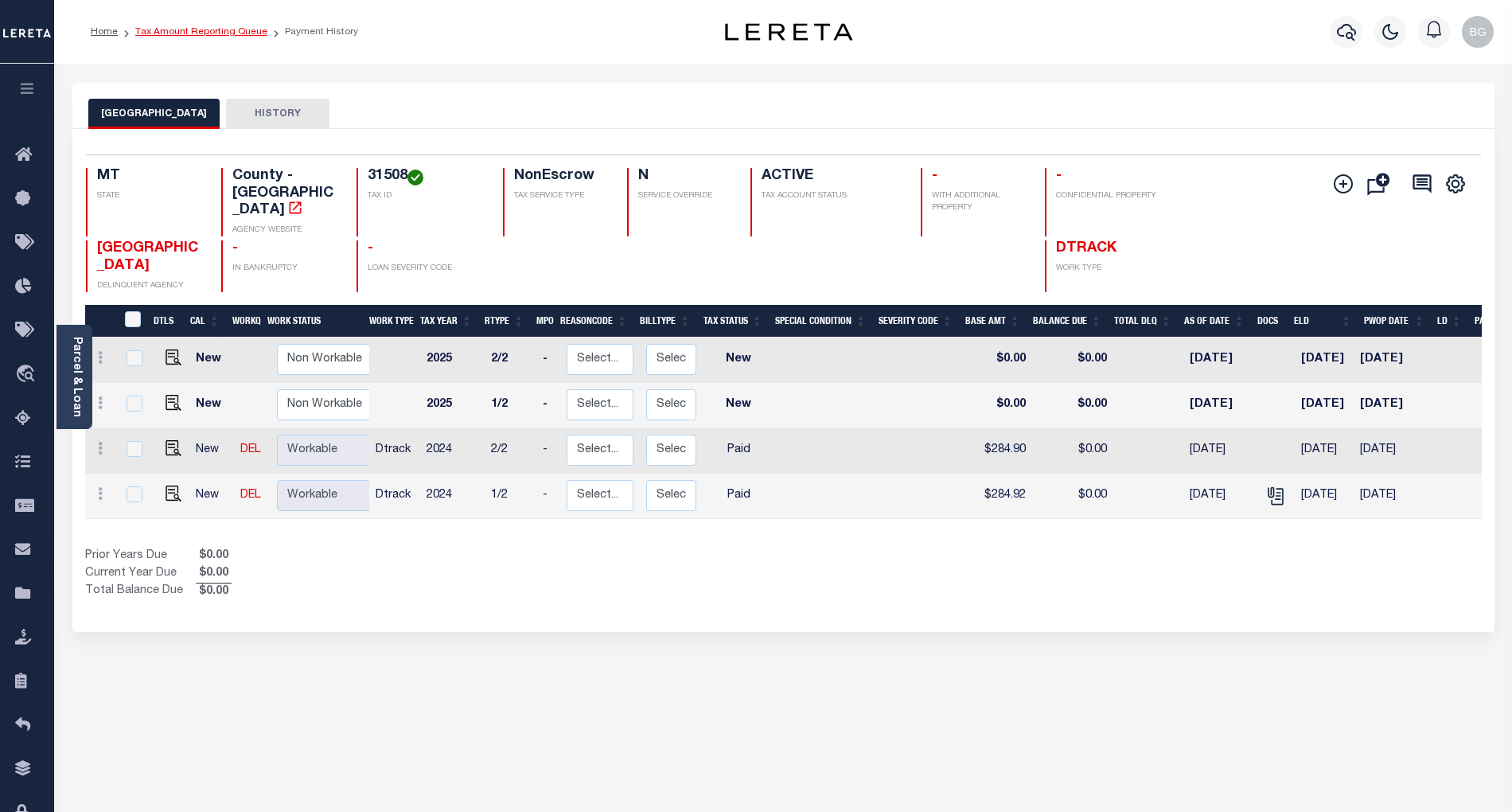
click at [179, 29] on link "Tax Amount Reporting Queue" at bounding box center [201, 32] width 132 height 10
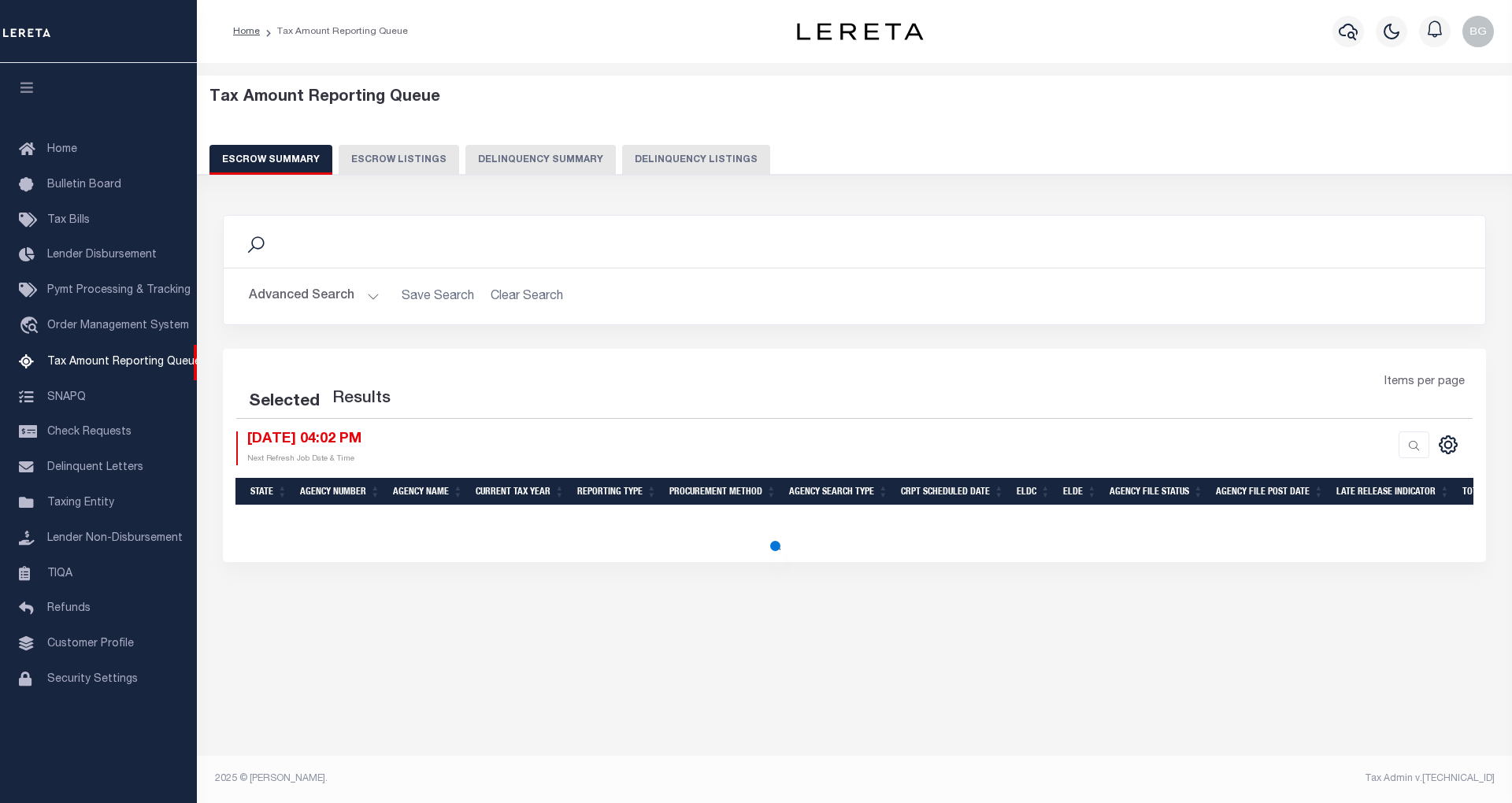
click at [659, 151] on button "Delinquency Listings" at bounding box center [696, 159] width 148 height 30
select select "100"
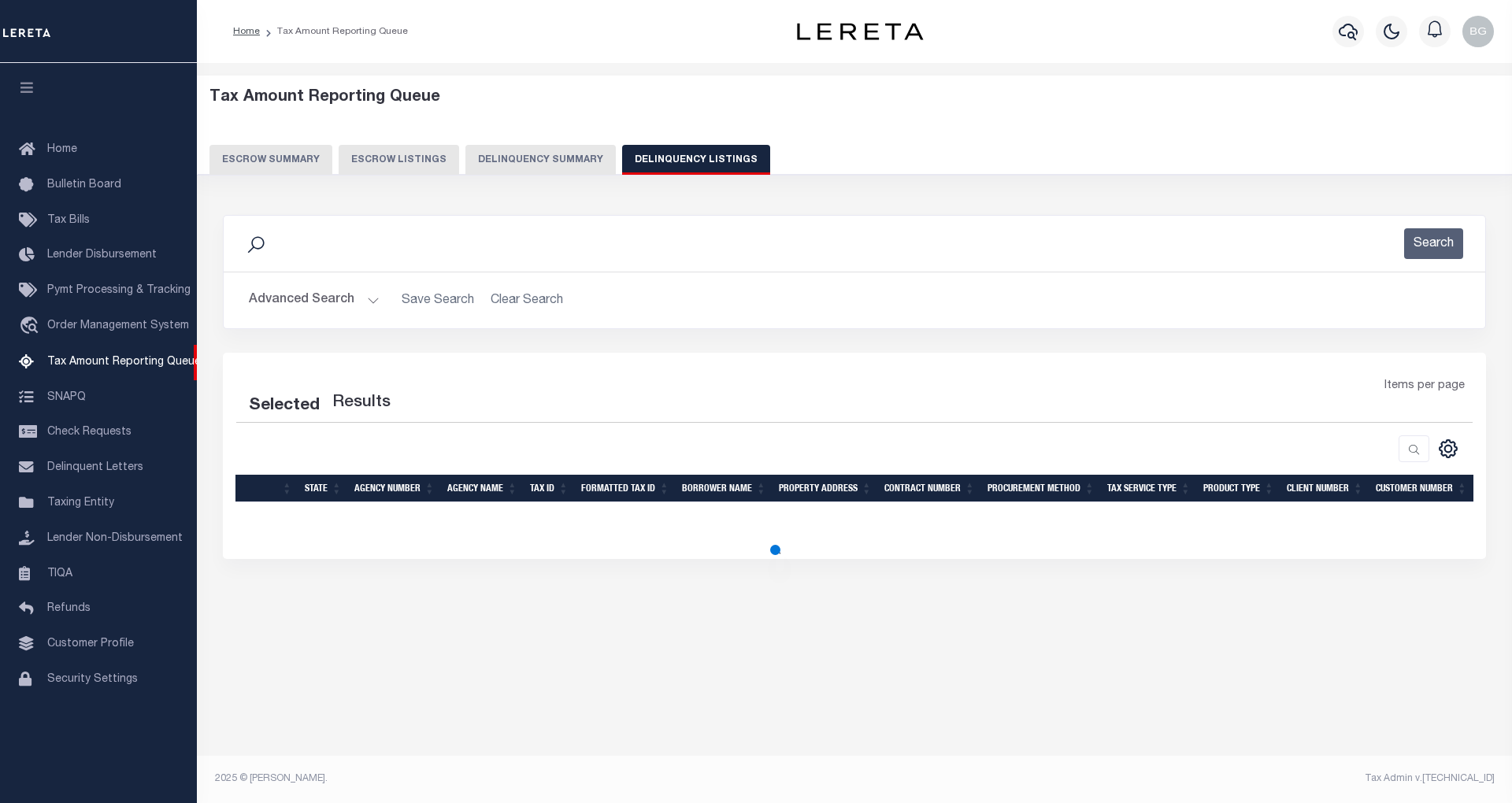
select select "100"
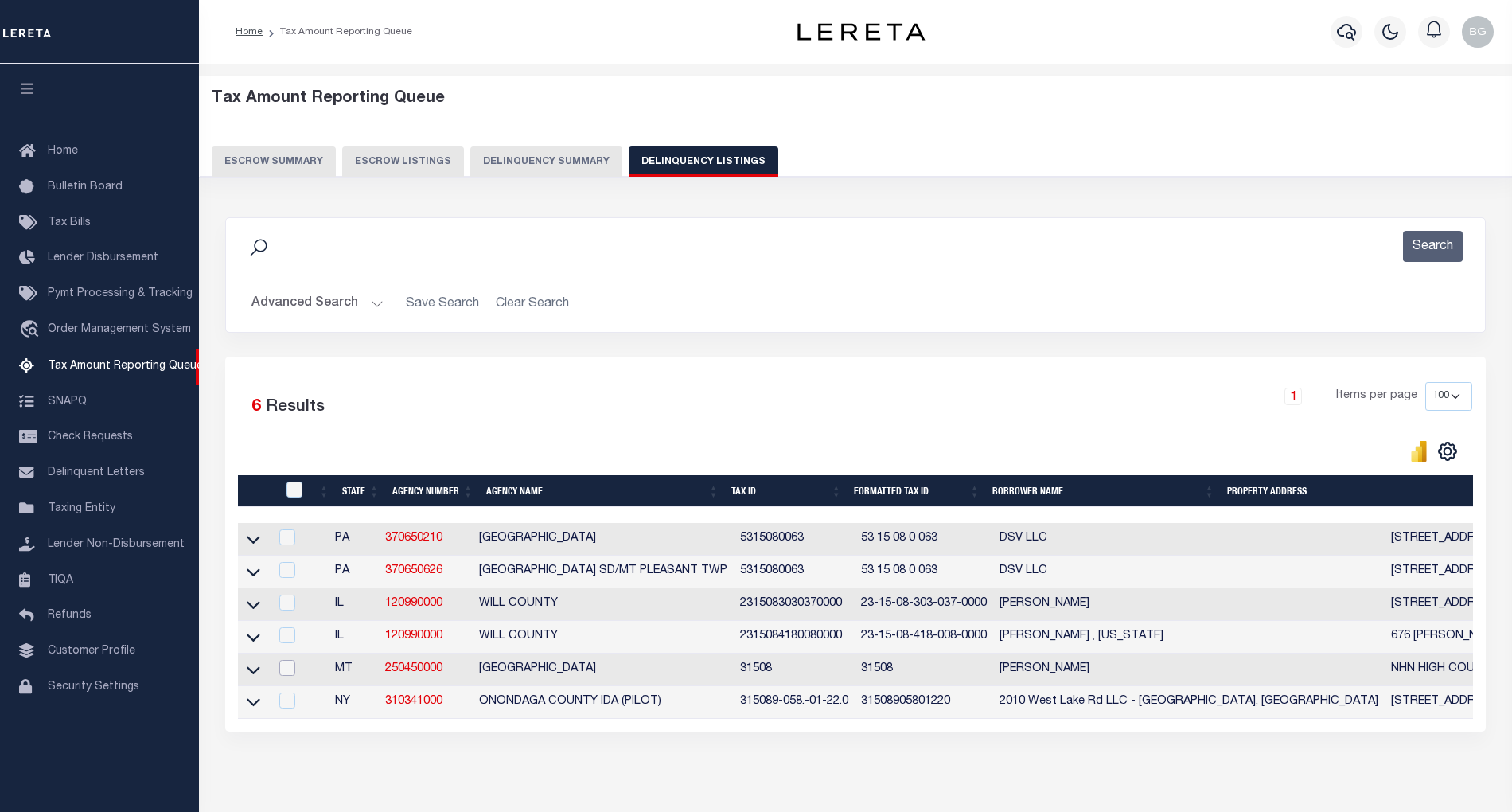
click at [288, 673] on input "checkbox" at bounding box center [287, 668] width 15 height 16
checkbox input "true"
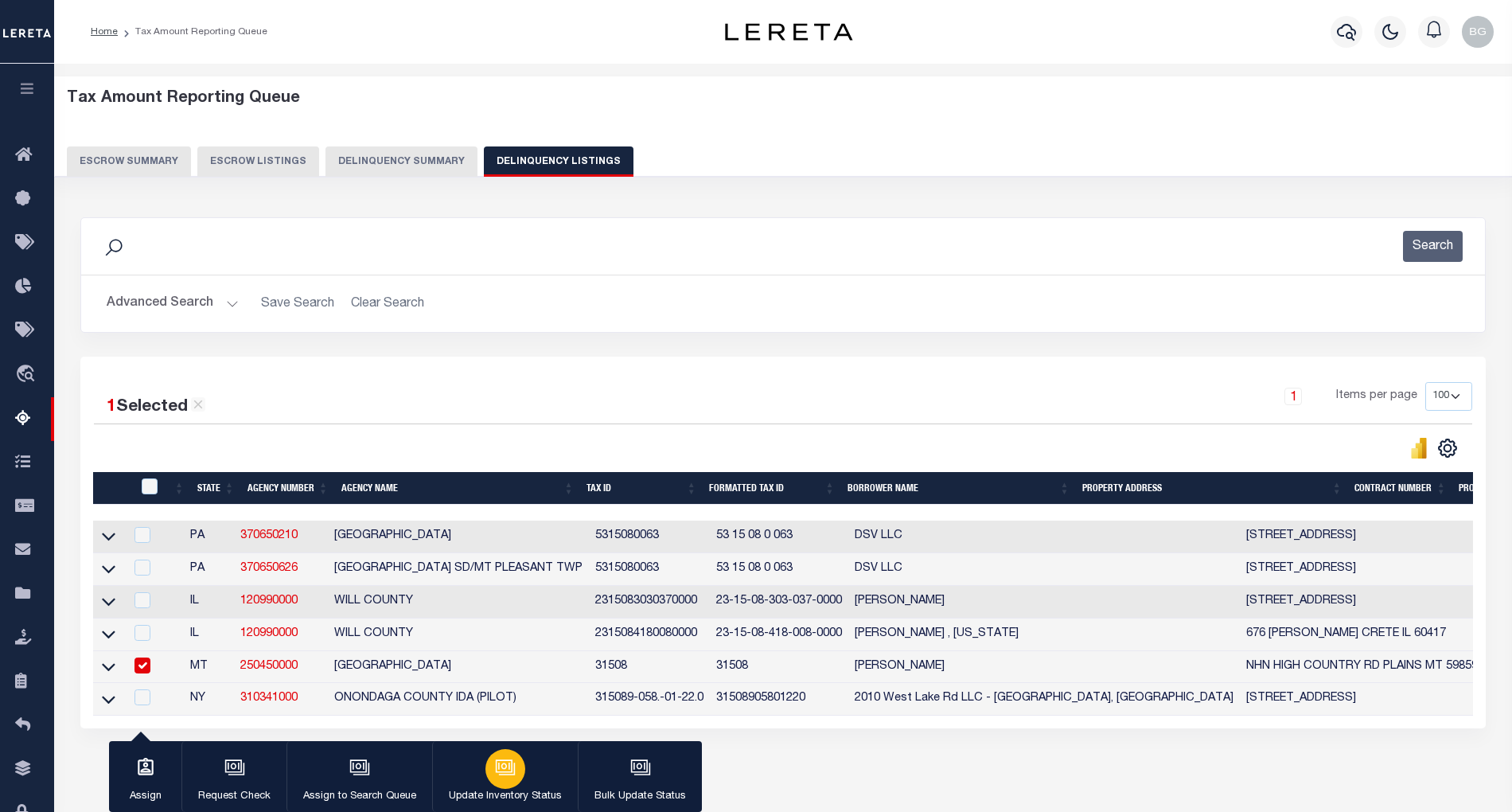
click at [500, 778] on icon "button" at bounding box center [505, 766] width 20 height 20
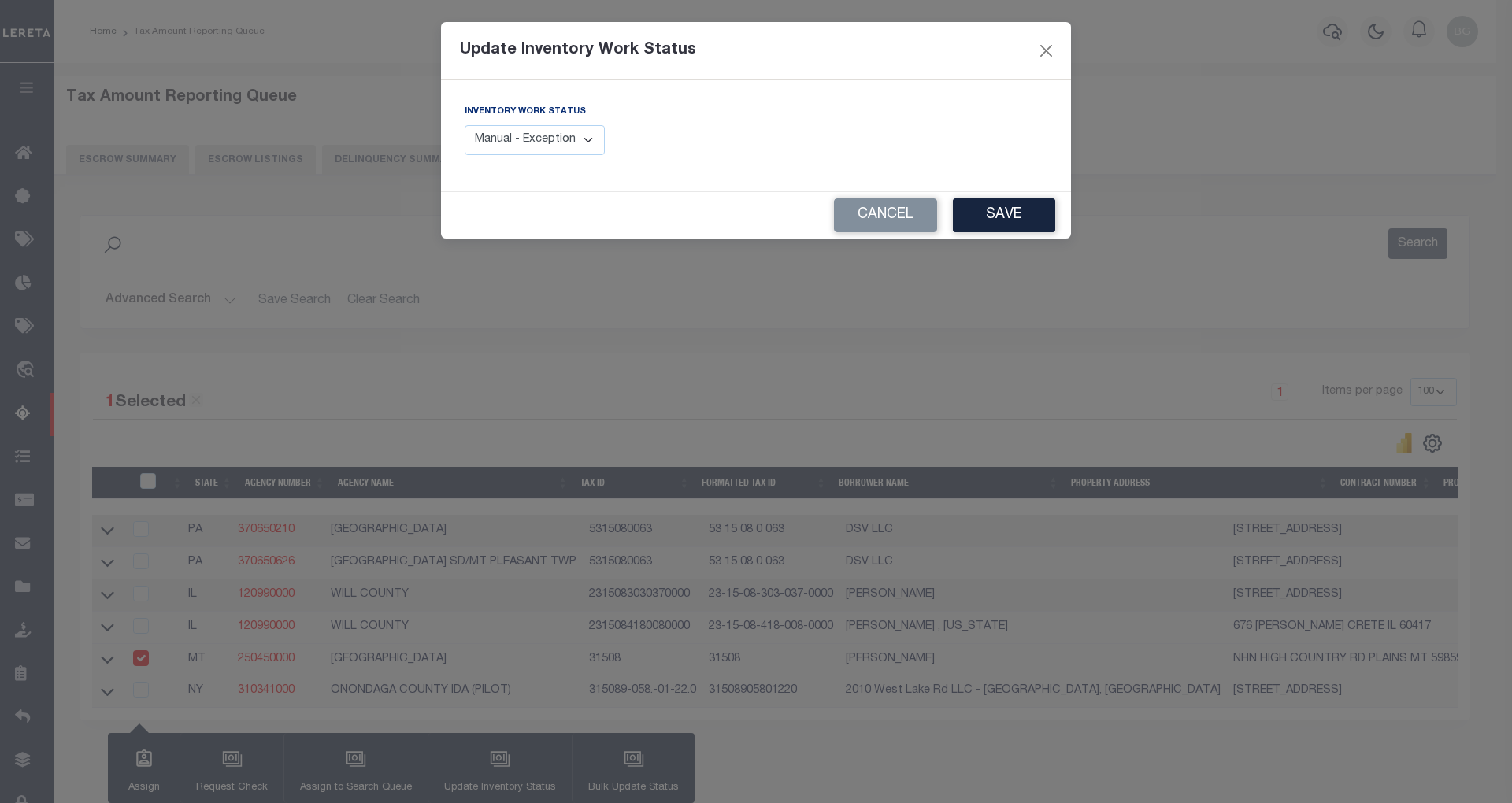
drag, startPoint x: 571, startPoint y: 142, endPoint x: 571, endPoint y: 151, distance: 9.0
click at [571, 142] on select "Manual - Exception Pended - Awaiting Search Late Add Exception Completed" at bounding box center [535, 141] width 140 height 31
select select "4"
click at [465, 126] on select "Manual - Exception Pended - Awaiting Search Late Add Exception Completed" at bounding box center [535, 141] width 140 height 31
click at [993, 215] on button "Save" at bounding box center [1004, 215] width 103 height 34
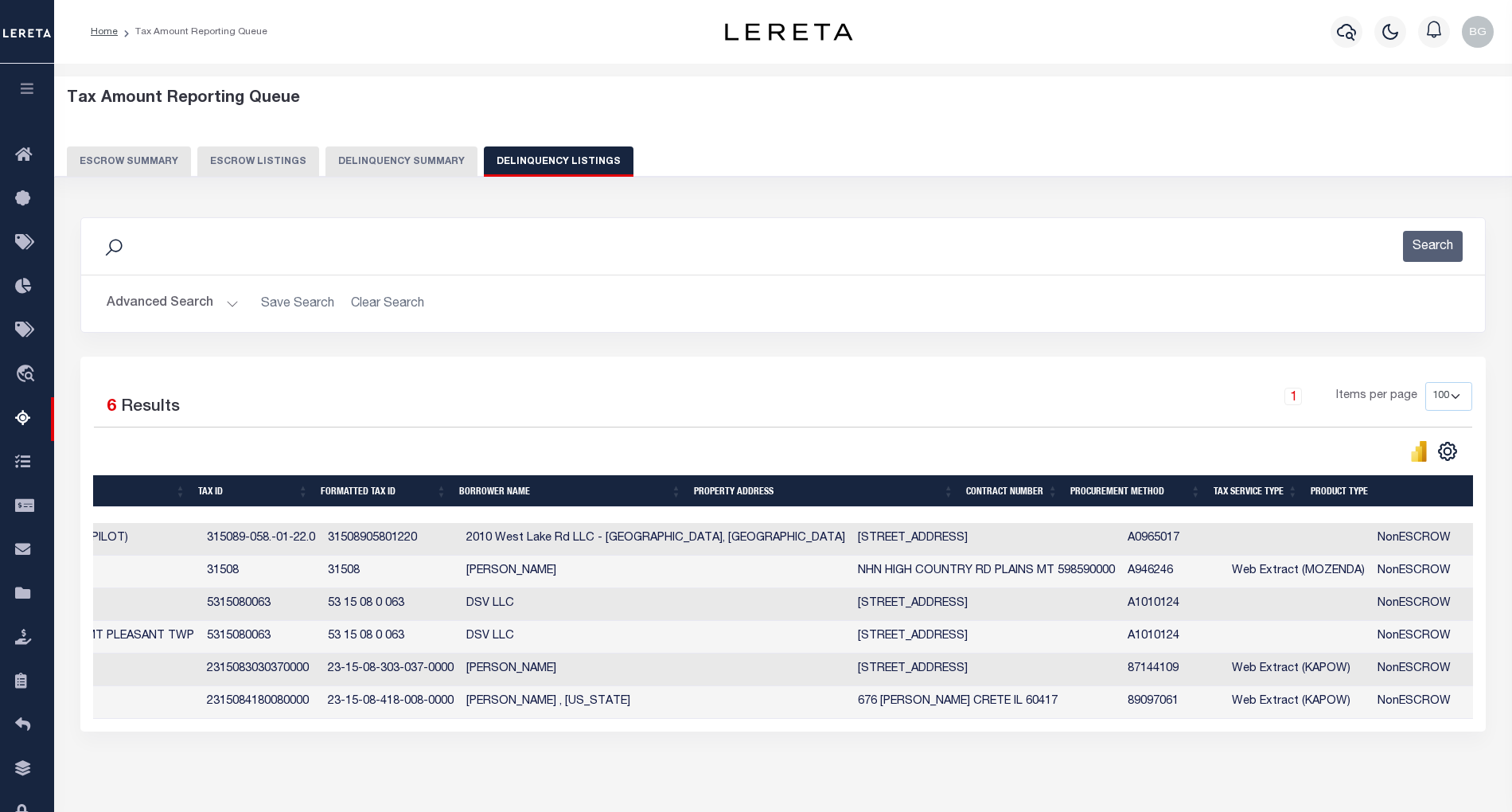
scroll to position [0, 74]
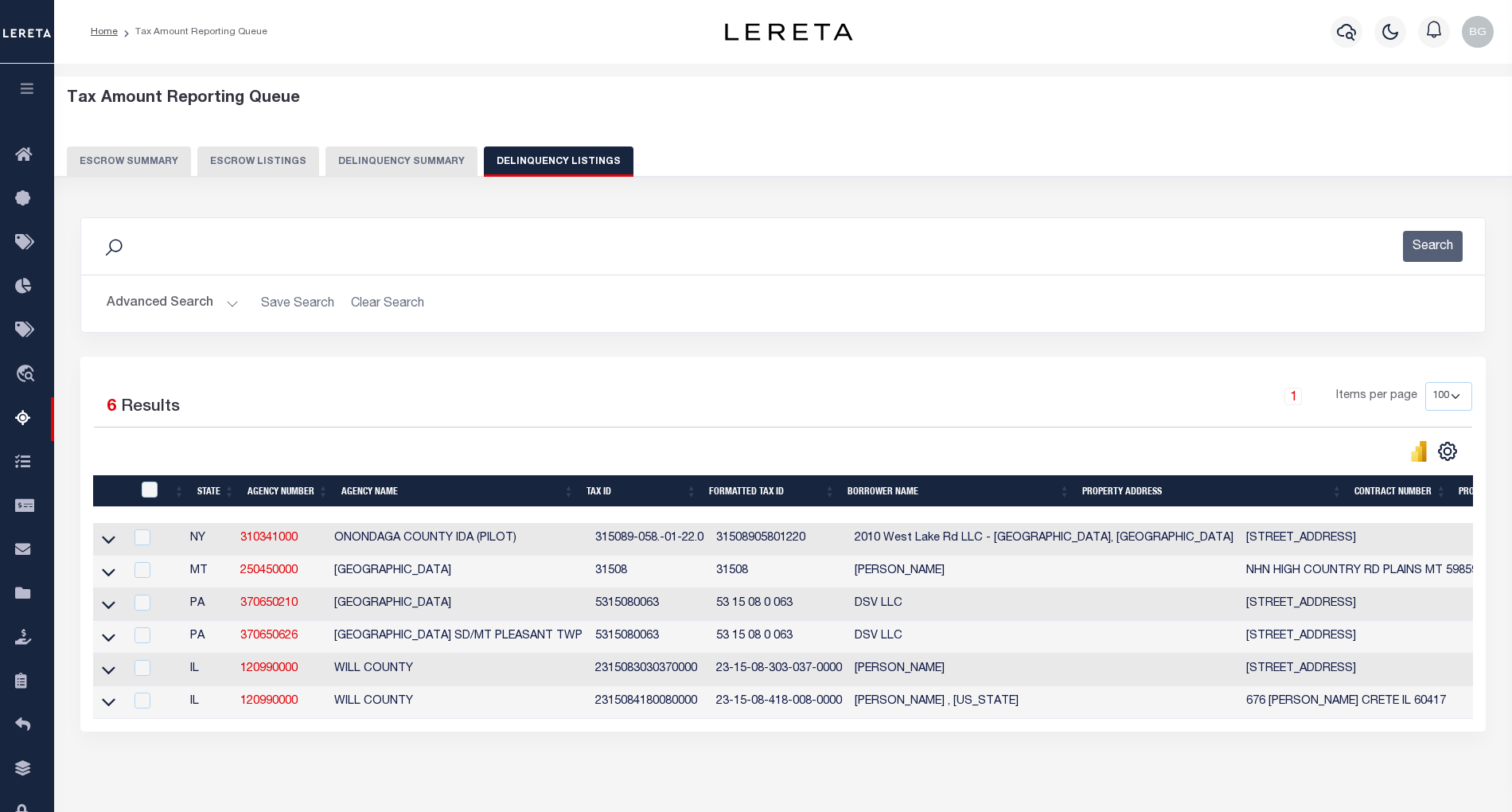
click at [230, 305] on button "Advanced Search" at bounding box center [172, 303] width 132 height 31
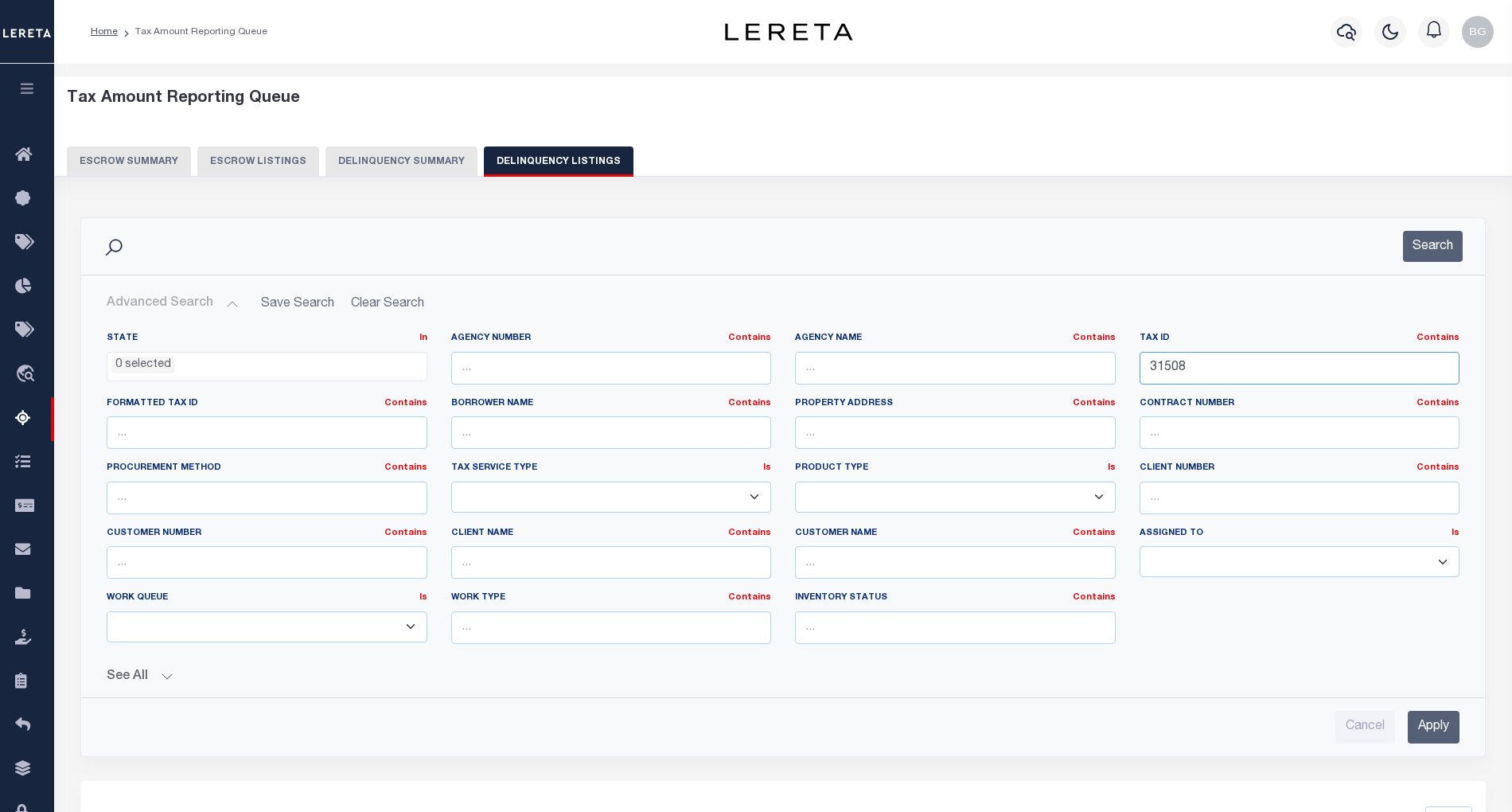
click at [1166, 371] on input "31508" at bounding box center [1300, 368] width 321 height 33
paste input "602"
type input "31602"
click at [1450, 743] on input "Apply" at bounding box center [1433, 728] width 51 height 33
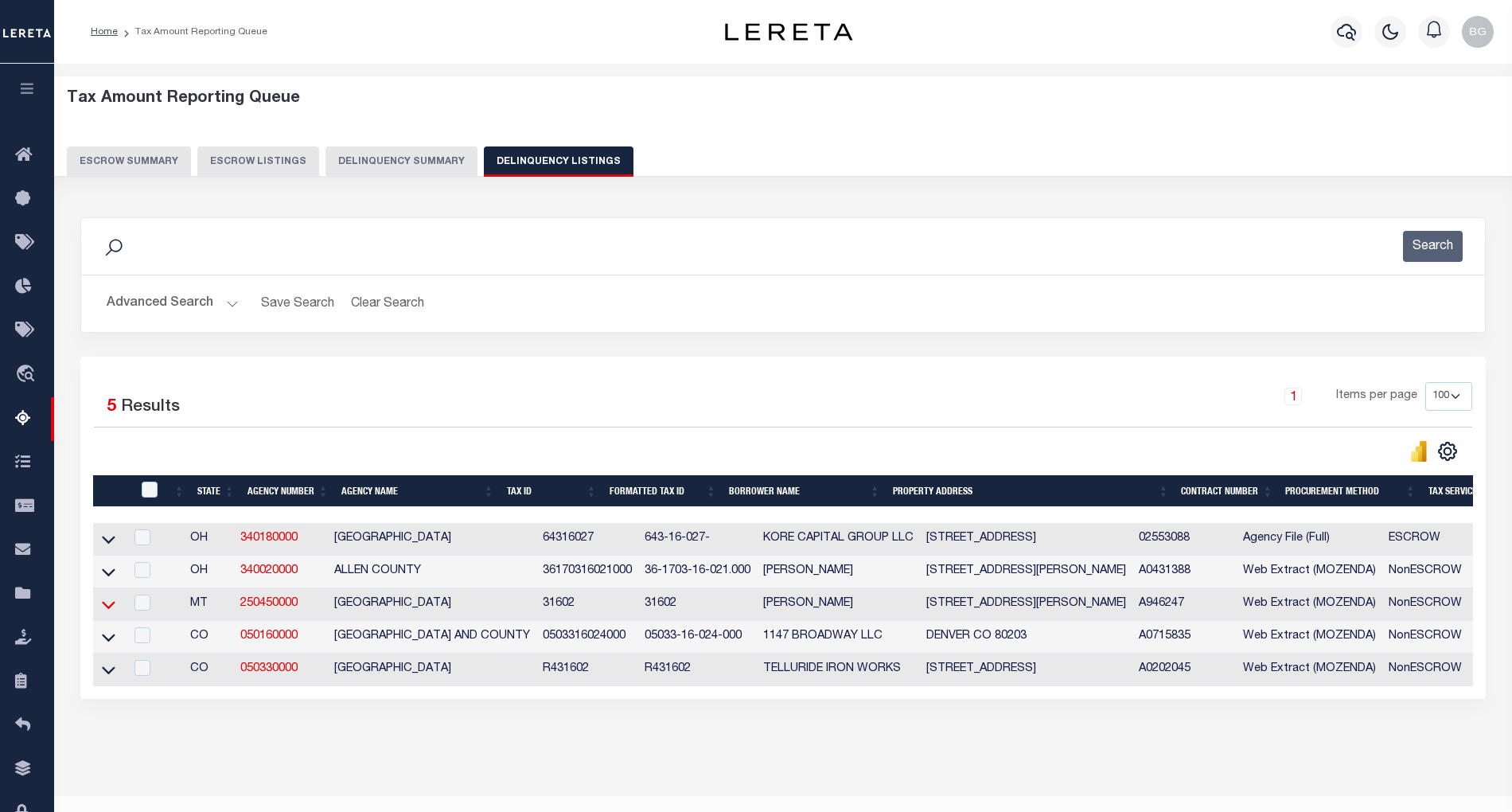
click at [107, 612] on icon at bounding box center [108, 604] width 14 height 16
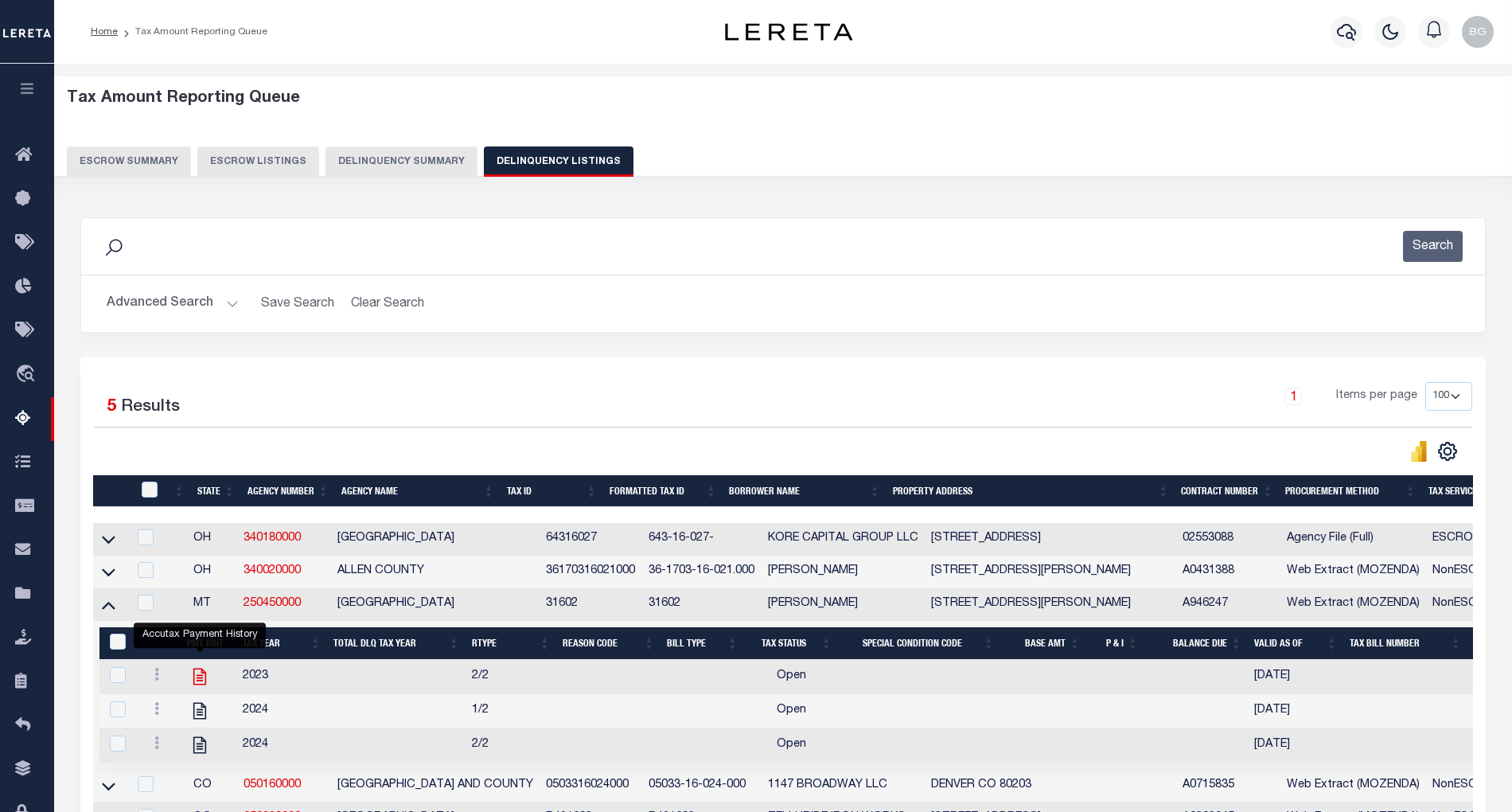
click at [196, 685] on icon "" at bounding box center [200, 676] width 20 height 20
checkbox input "true"
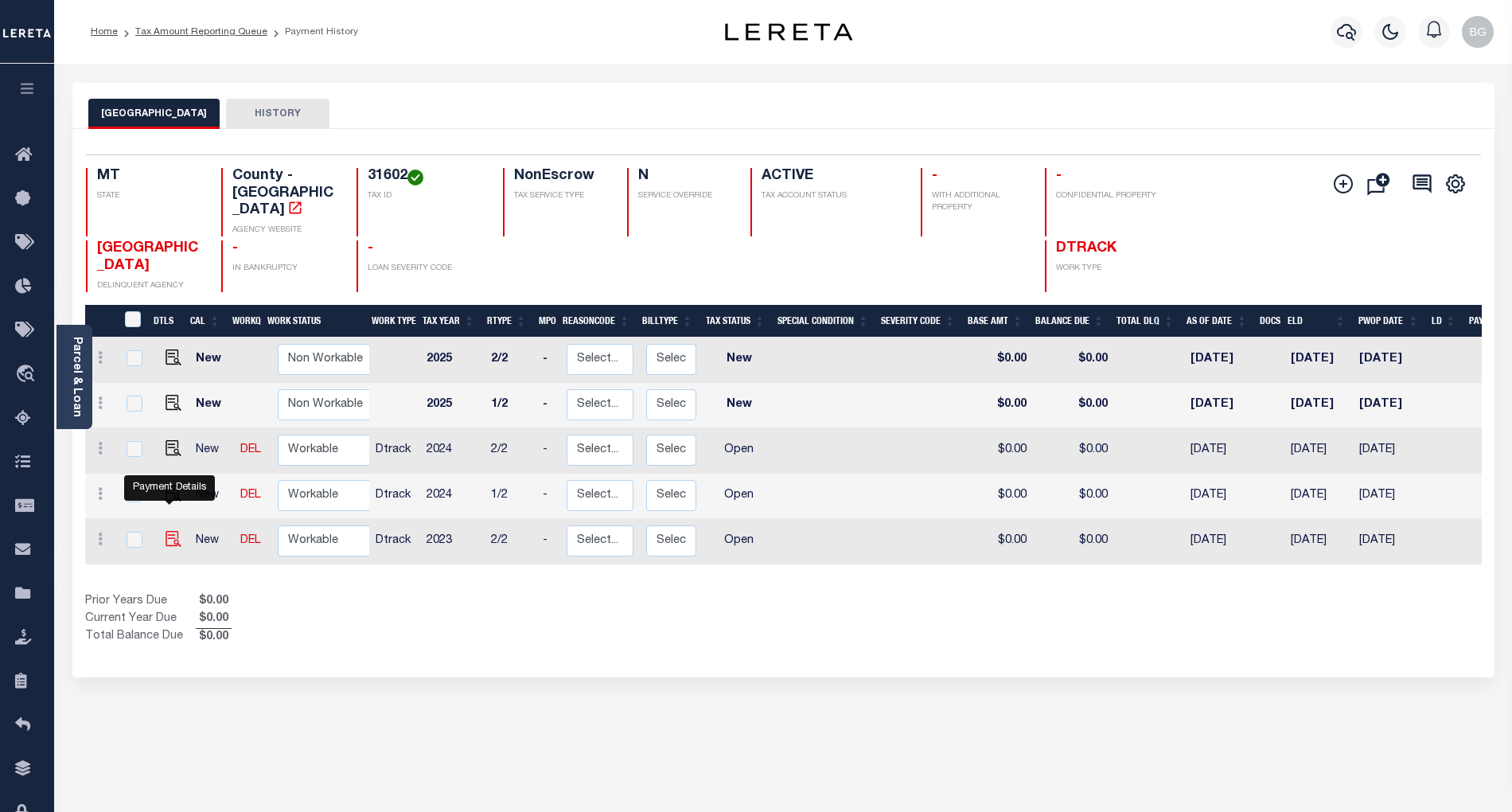
click at [168, 531] on img "" at bounding box center [173, 539] width 15 height 16
checkbox input "true"
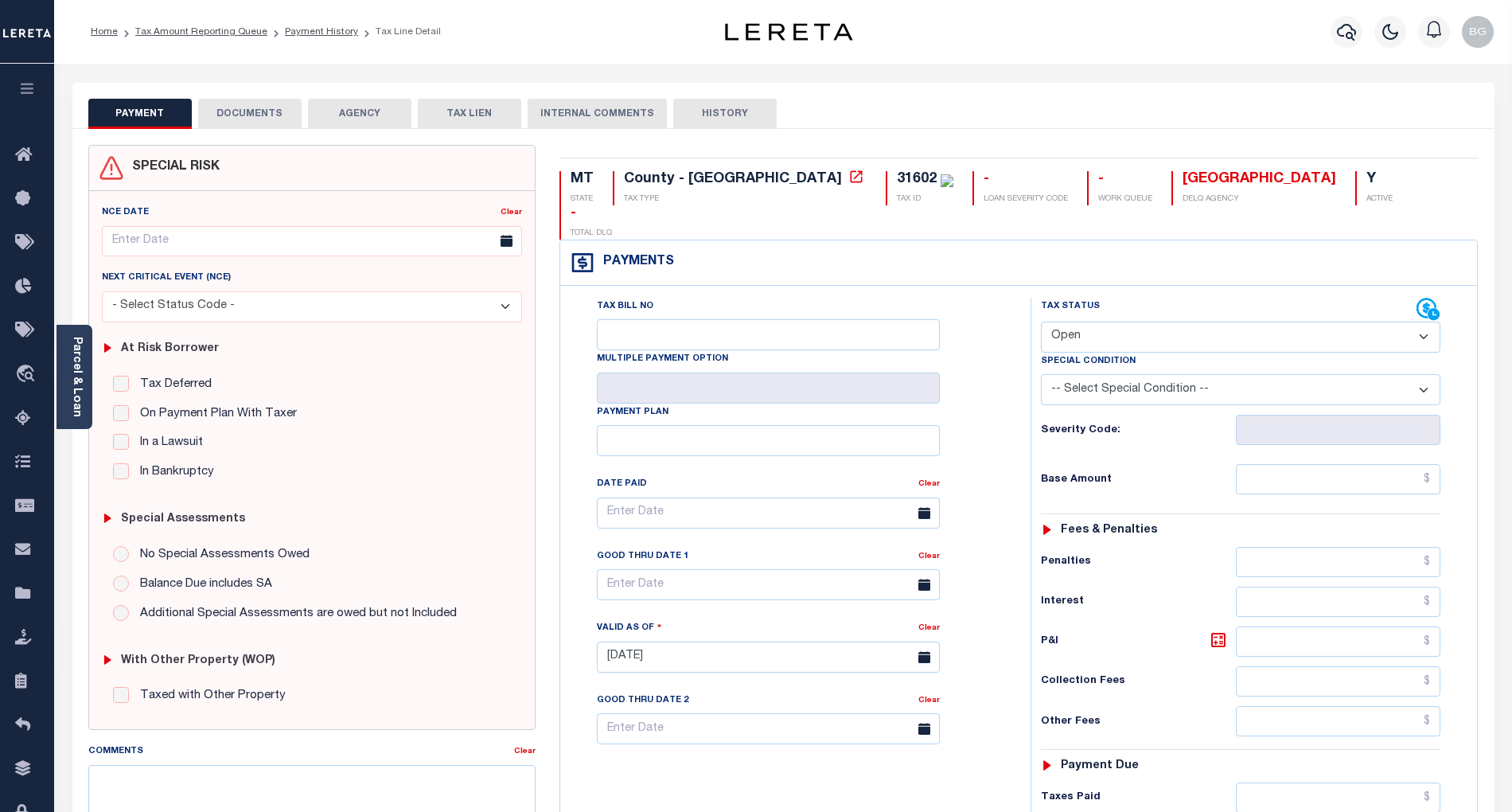
click at [242, 107] on button "DOCUMENTS" at bounding box center [250, 113] width 104 height 30
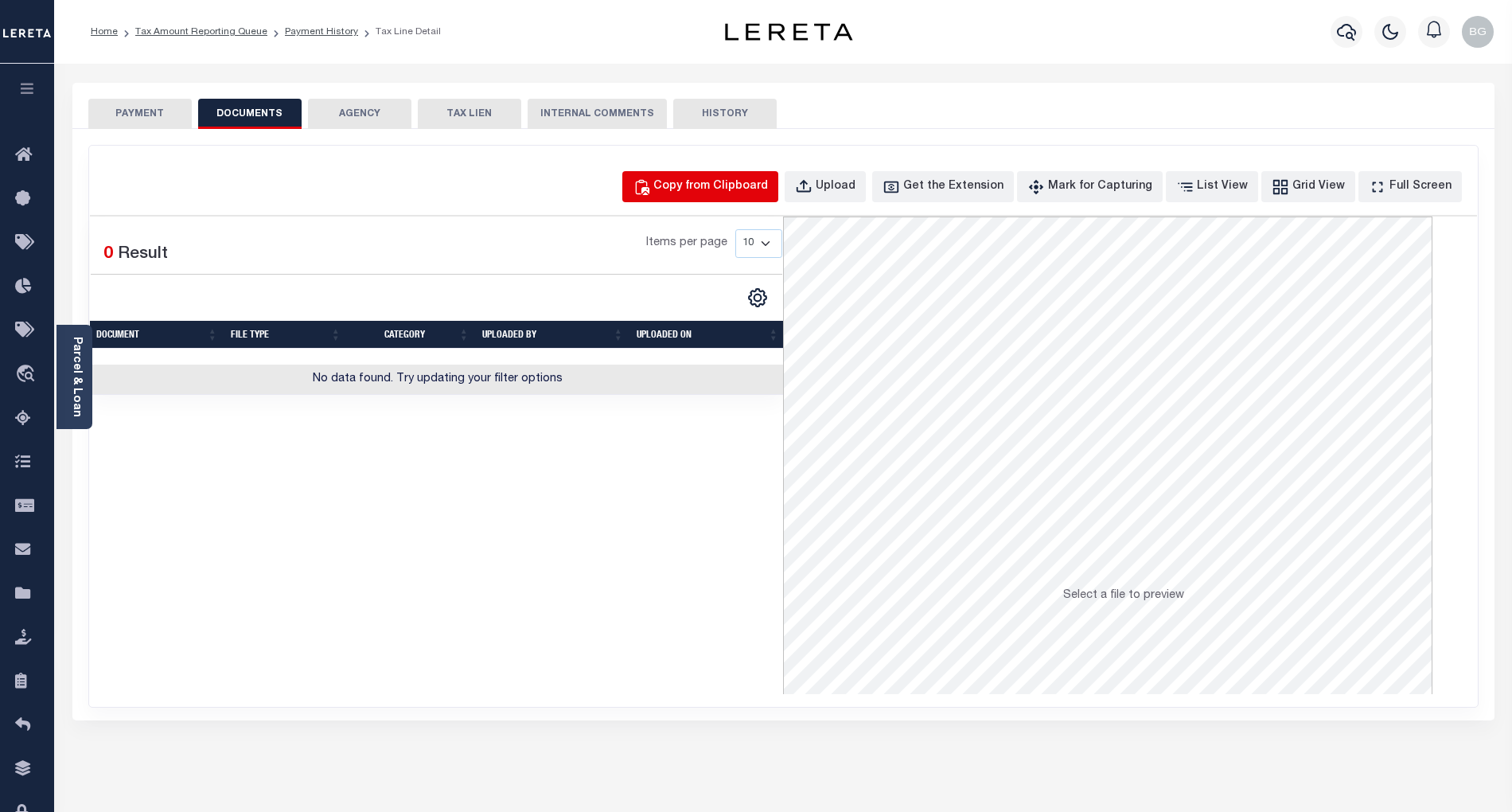
click at [729, 189] on div "Copy from Clipboard" at bounding box center [711, 187] width 114 height 17
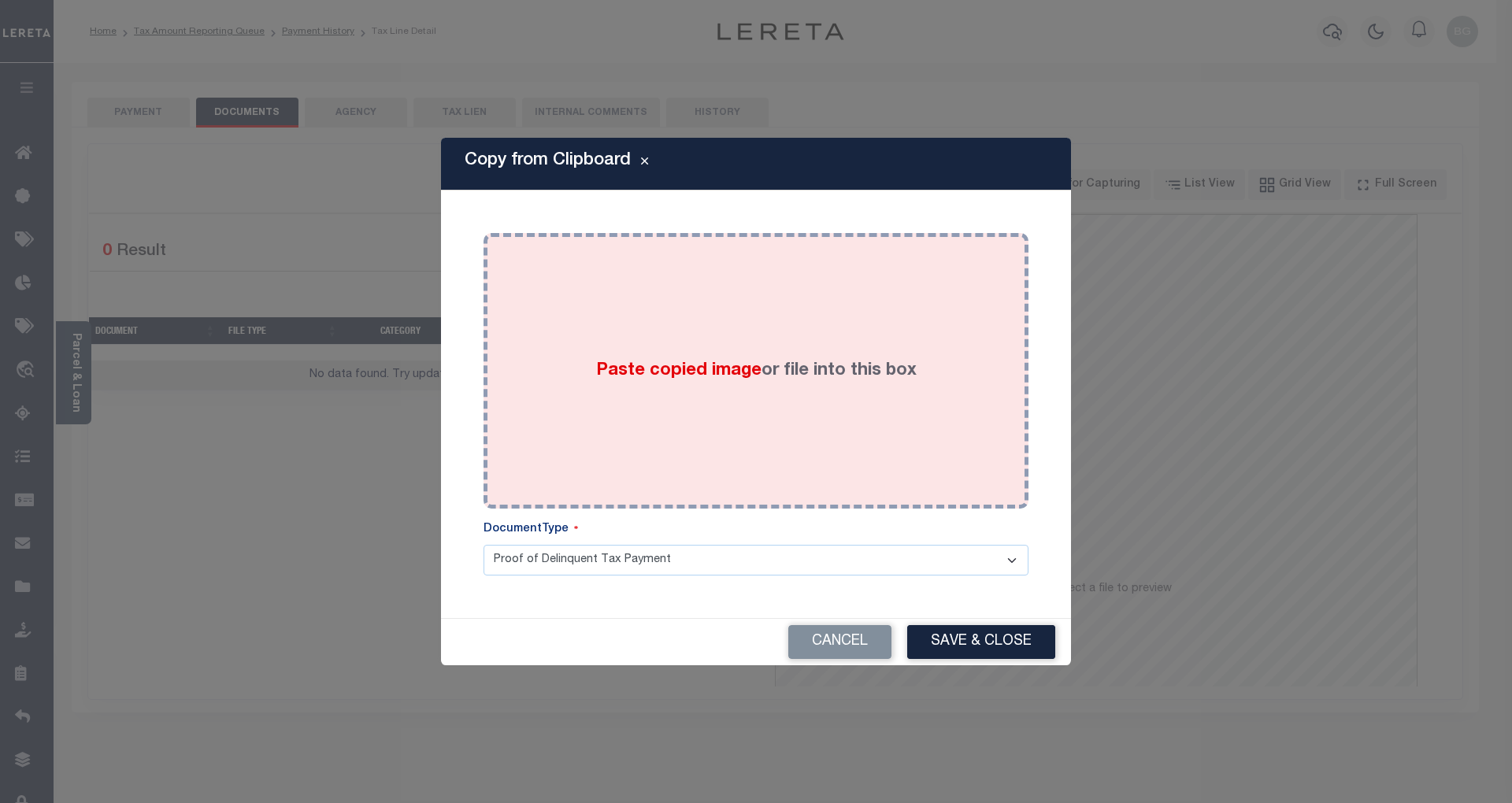
click at [679, 372] on span "Paste copied image" at bounding box center [679, 371] width 166 height 17
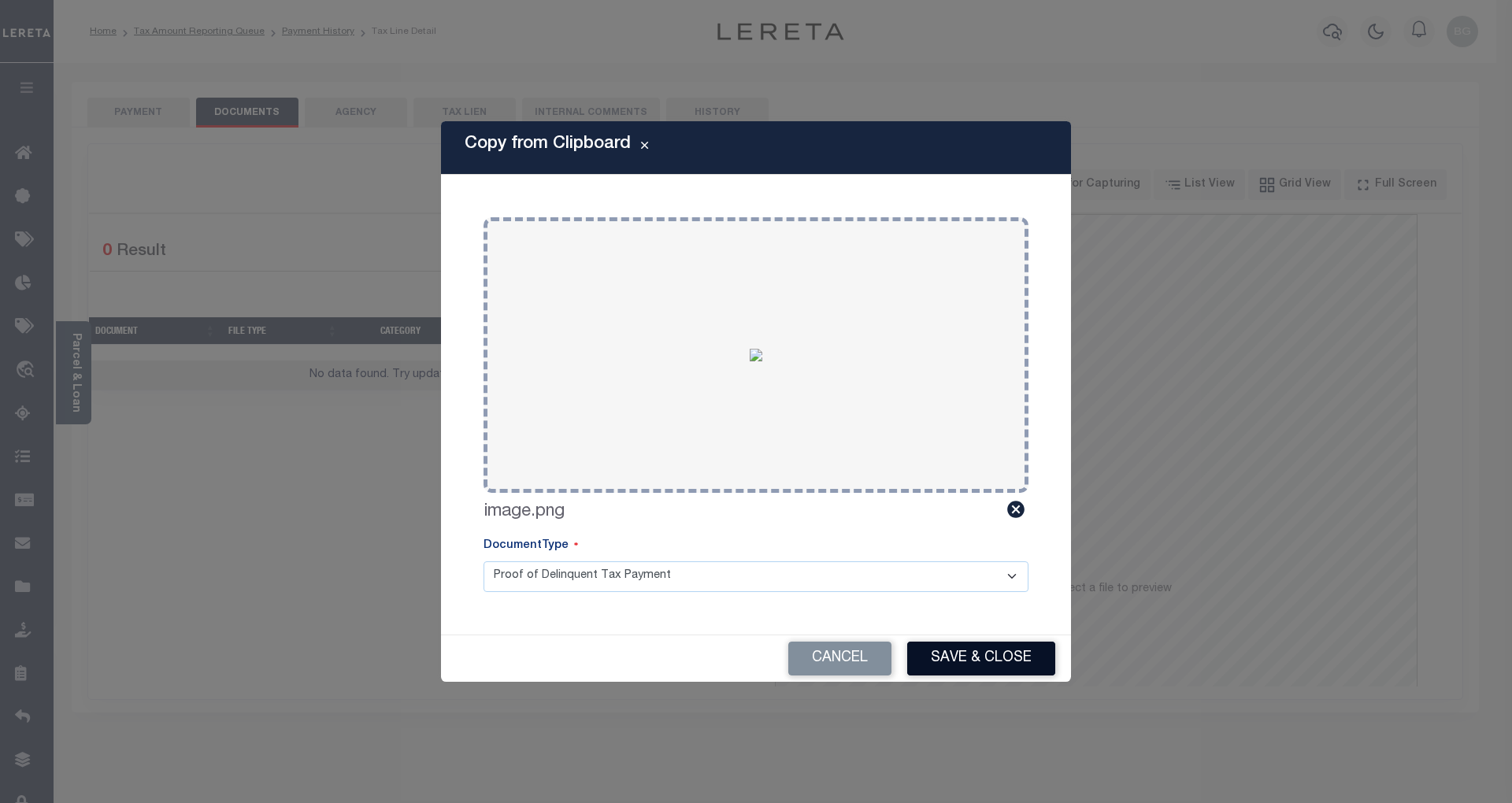
click at [999, 655] on button "Save & Close" at bounding box center [981, 658] width 148 height 34
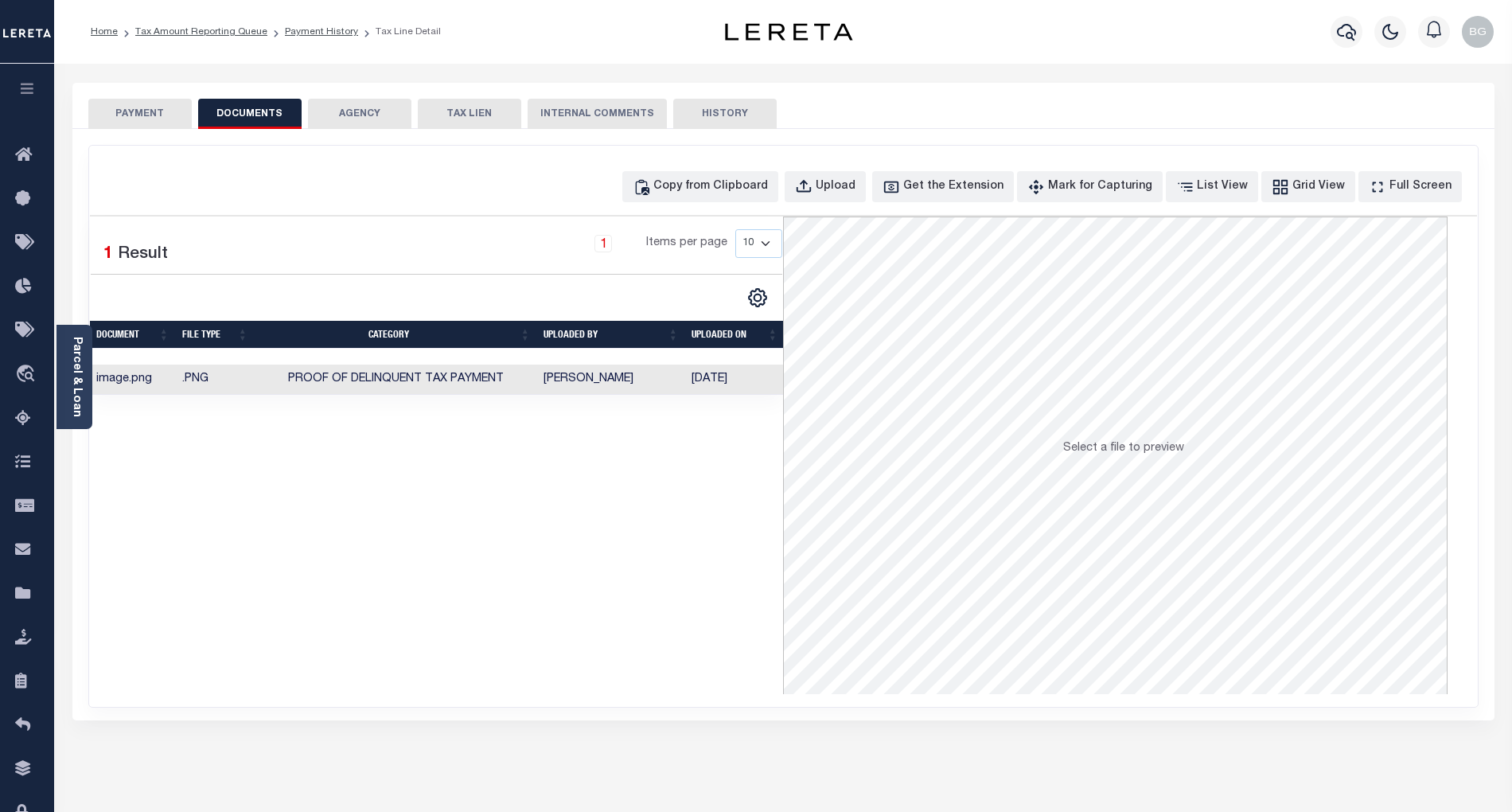
click at [143, 116] on button "PAYMENT" at bounding box center [139, 113] width 104 height 30
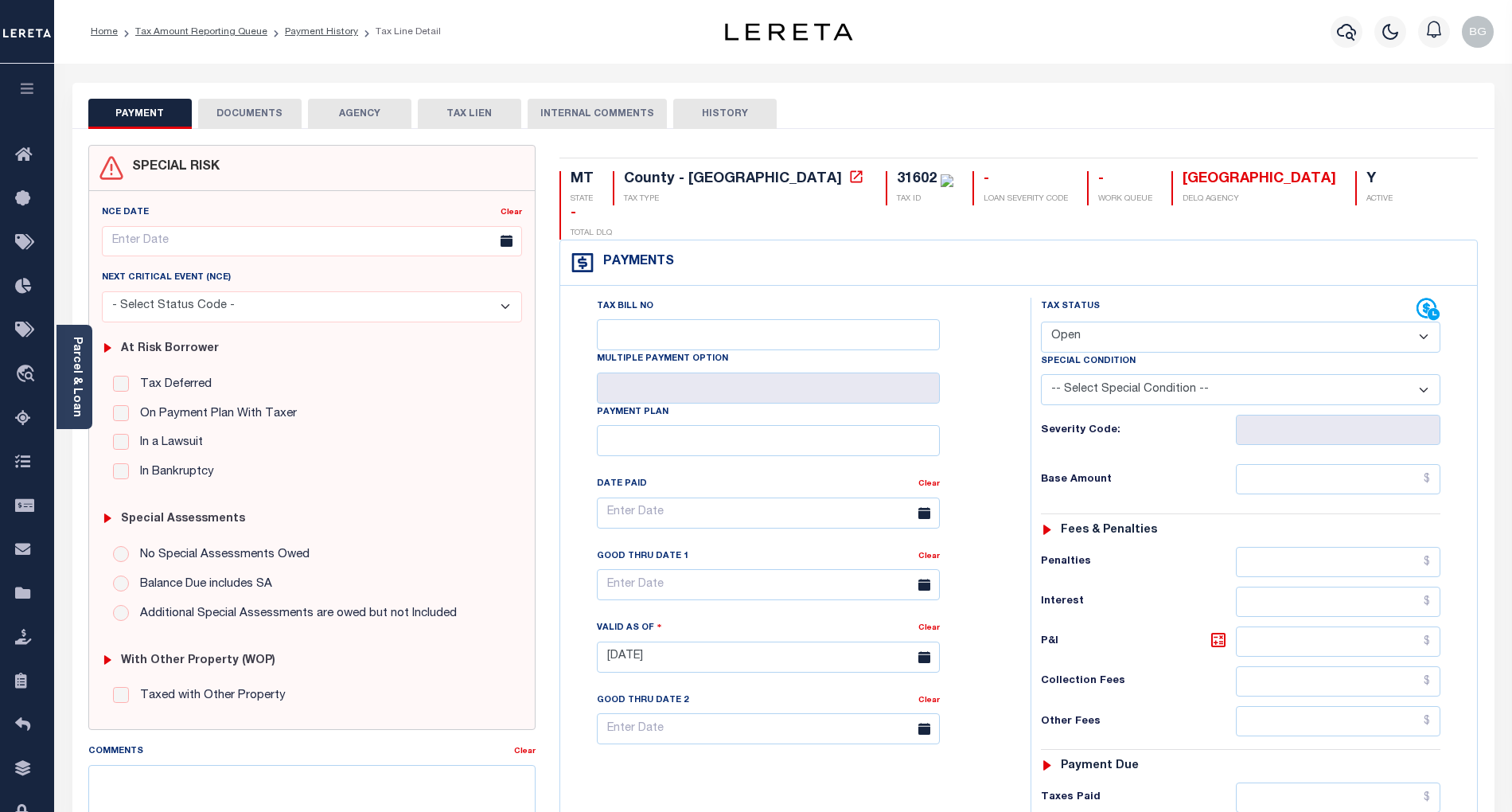
click at [1099, 322] on select "- Select Status Code - Open Due/Unpaid Paid Incomplete No Tax Due Internal Refu…" at bounding box center [1241, 337] width 399 height 31
select select "PYD"
click at [1041, 322] on select "- Select Status Code - Open Due/Unpaid Paid Incomplete No Tax Due Internal Refu…" at bounding box center [1241, 337] width 399 height 31
type input "[DATE]"
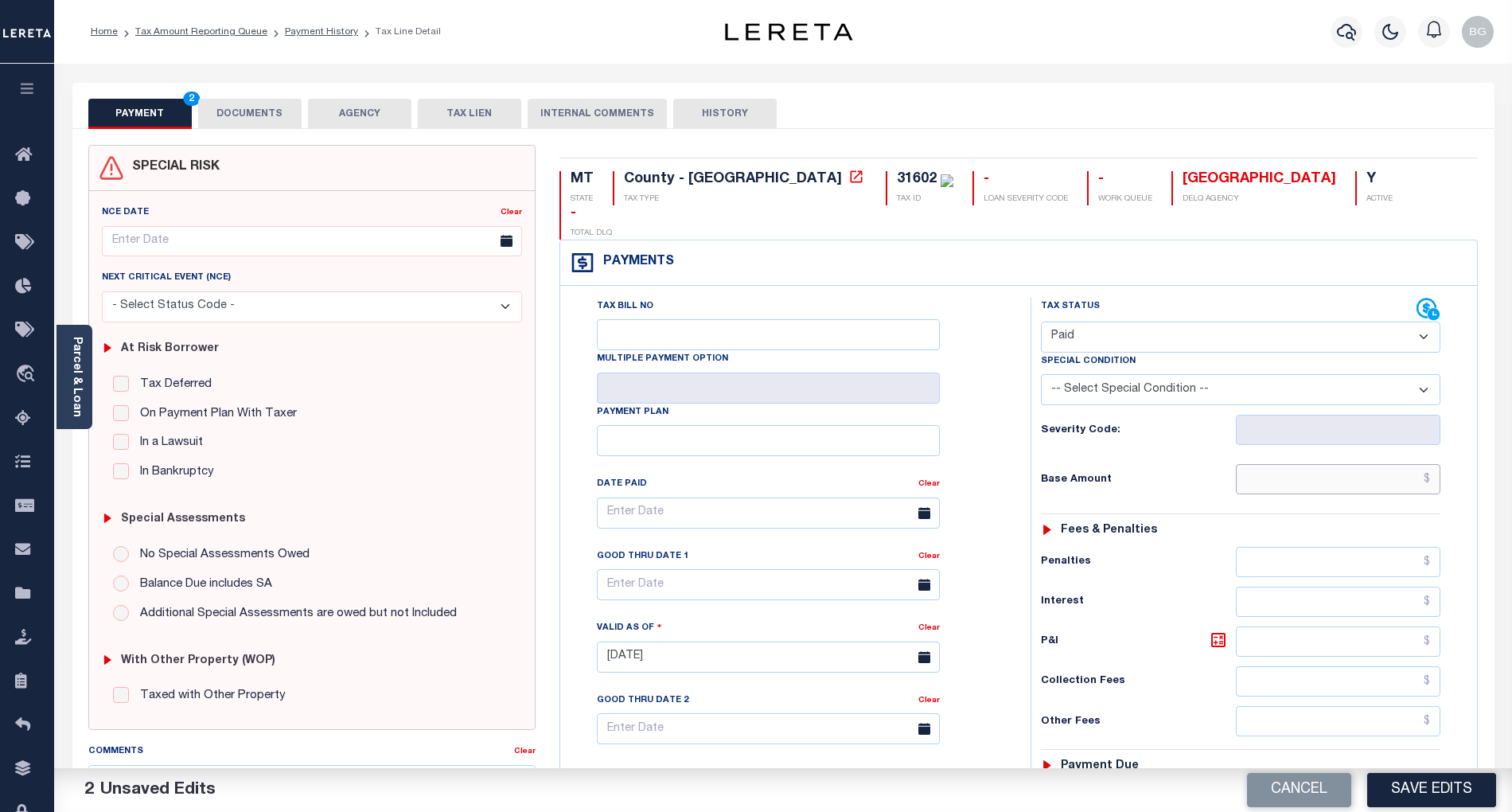
click at [1354, 464] on input "text" at bounding box center [1339, 479] width 205 height 30
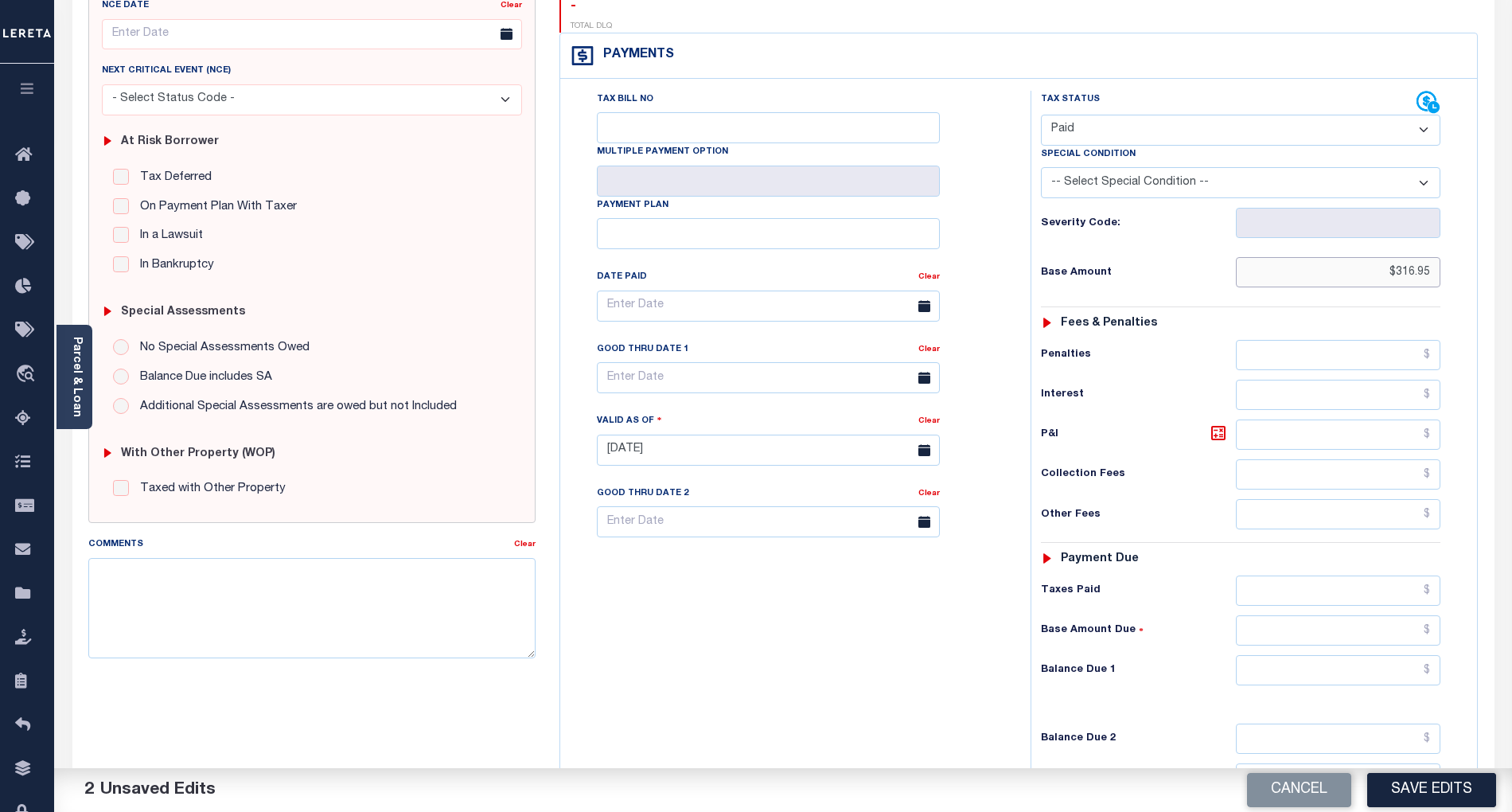
scroll to position [212, 0]
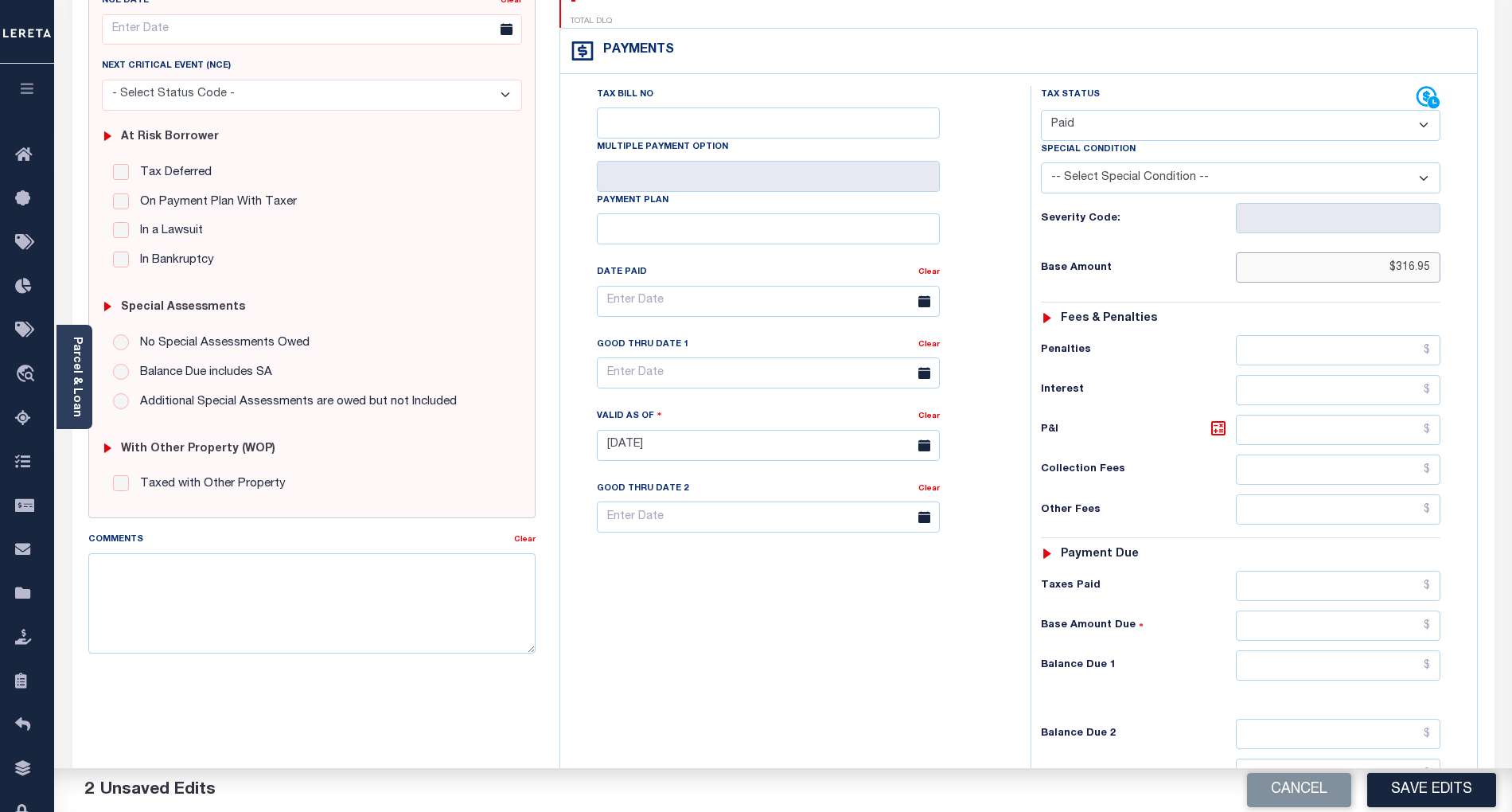
type input "$316.95"
click at [1389, 650] on input "text" at bounding box center [1339, 665] width 205 height 30
click at [952, 649] on div "Tax Bill No Multiple Payment Option Payment Plan Clear" at bounding box center [791, 437] width 454 height 703
type input "$0.00"
click at [1446, 791] on button "Save Edits" at bounding box center [1432, 790] width 129 height 34
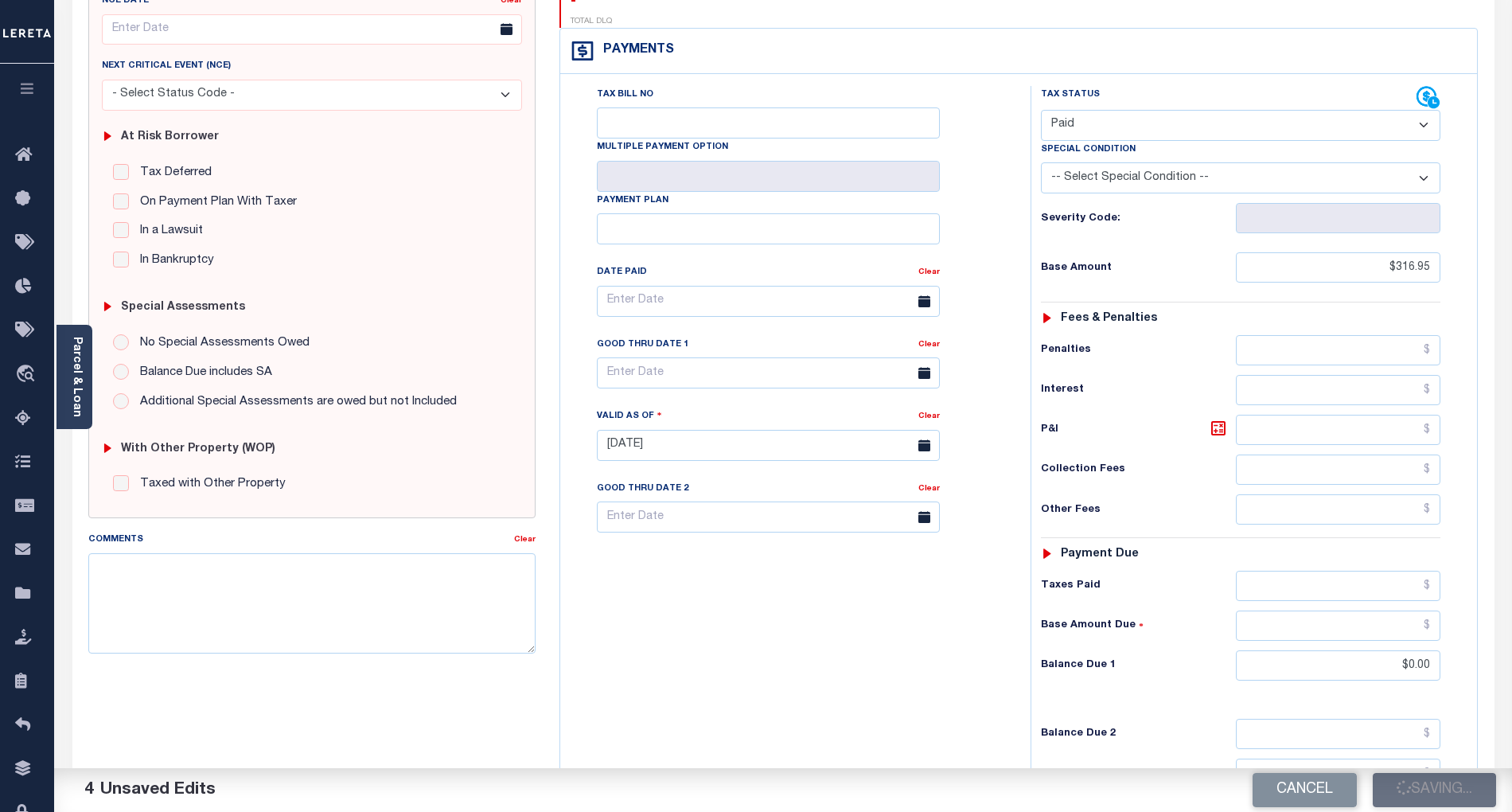
checkbox input "false"
type input "$316.95"
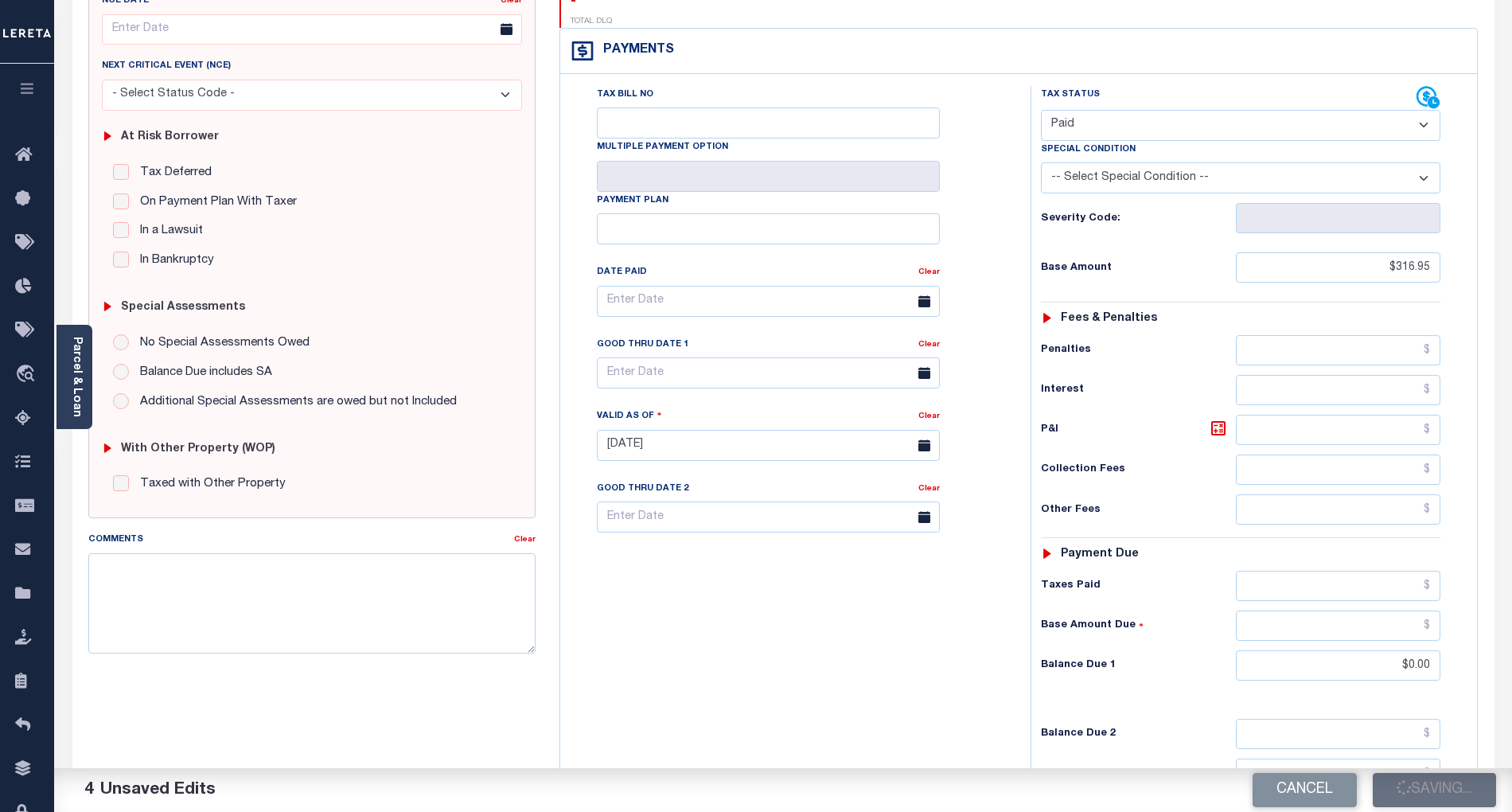
type input "$0"
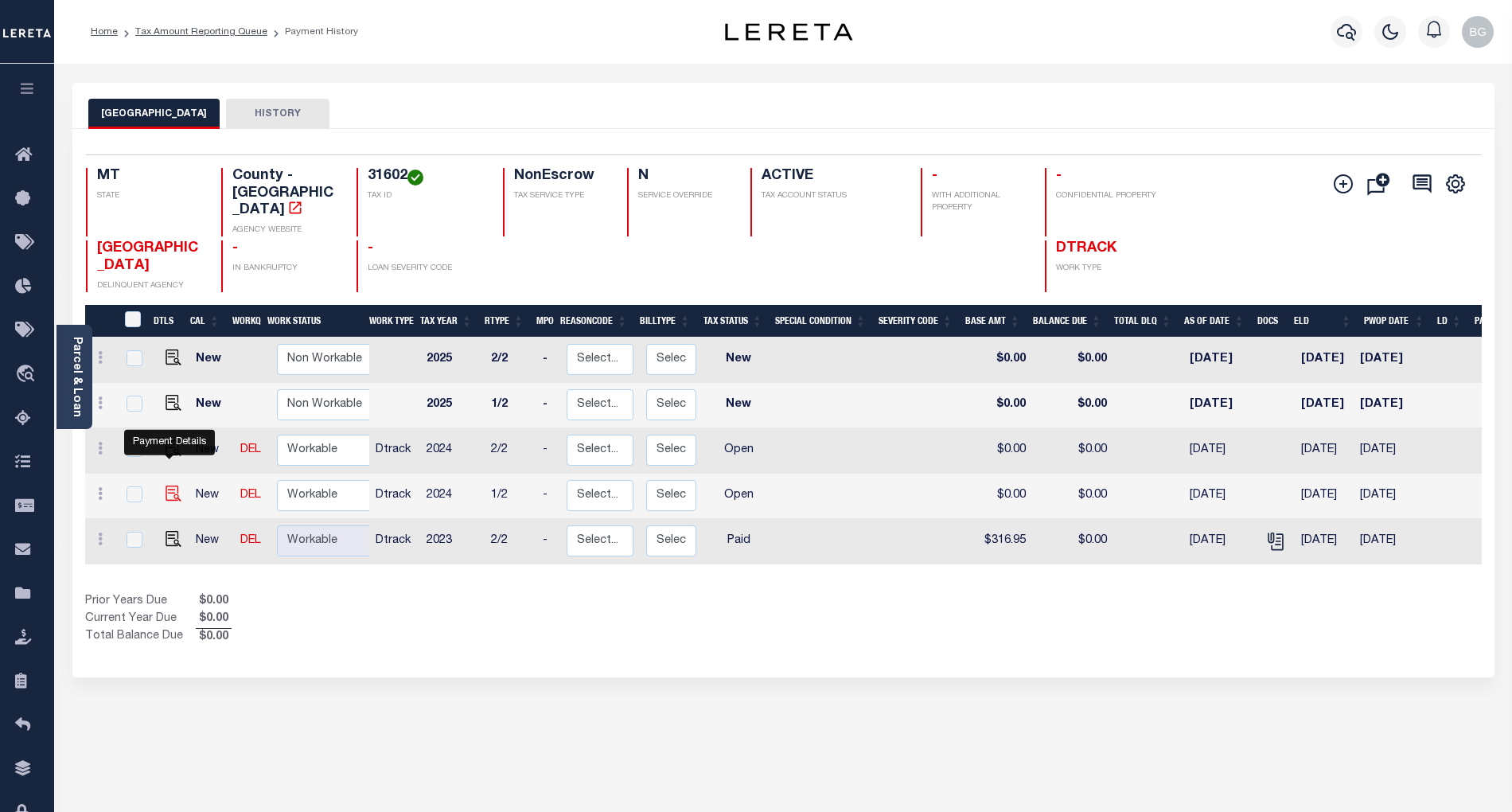
click at [170, 485] on img "" at bounding box center [173, 493] width 15 height 16
checkbox input "true"
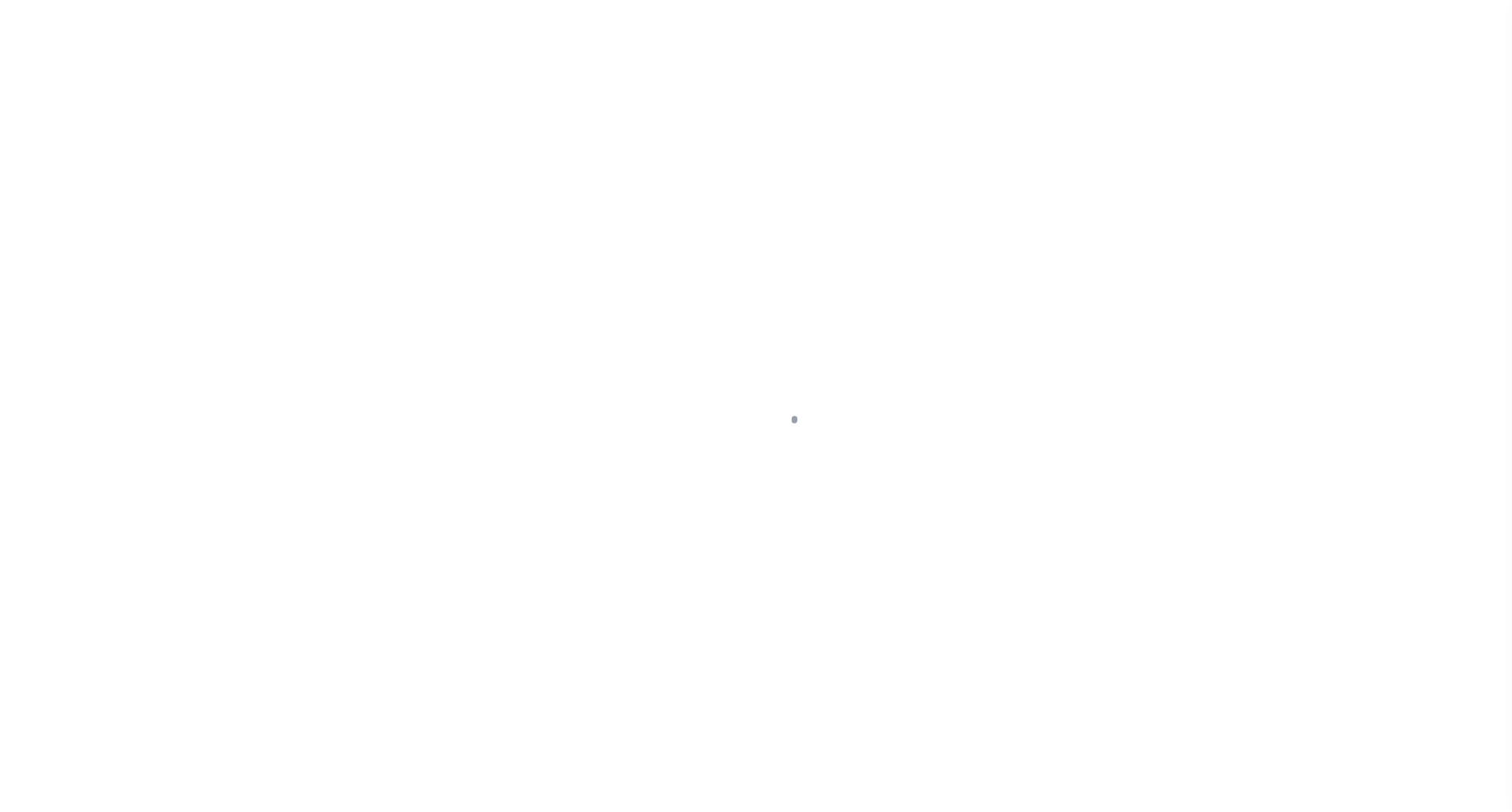
select select "OP2"
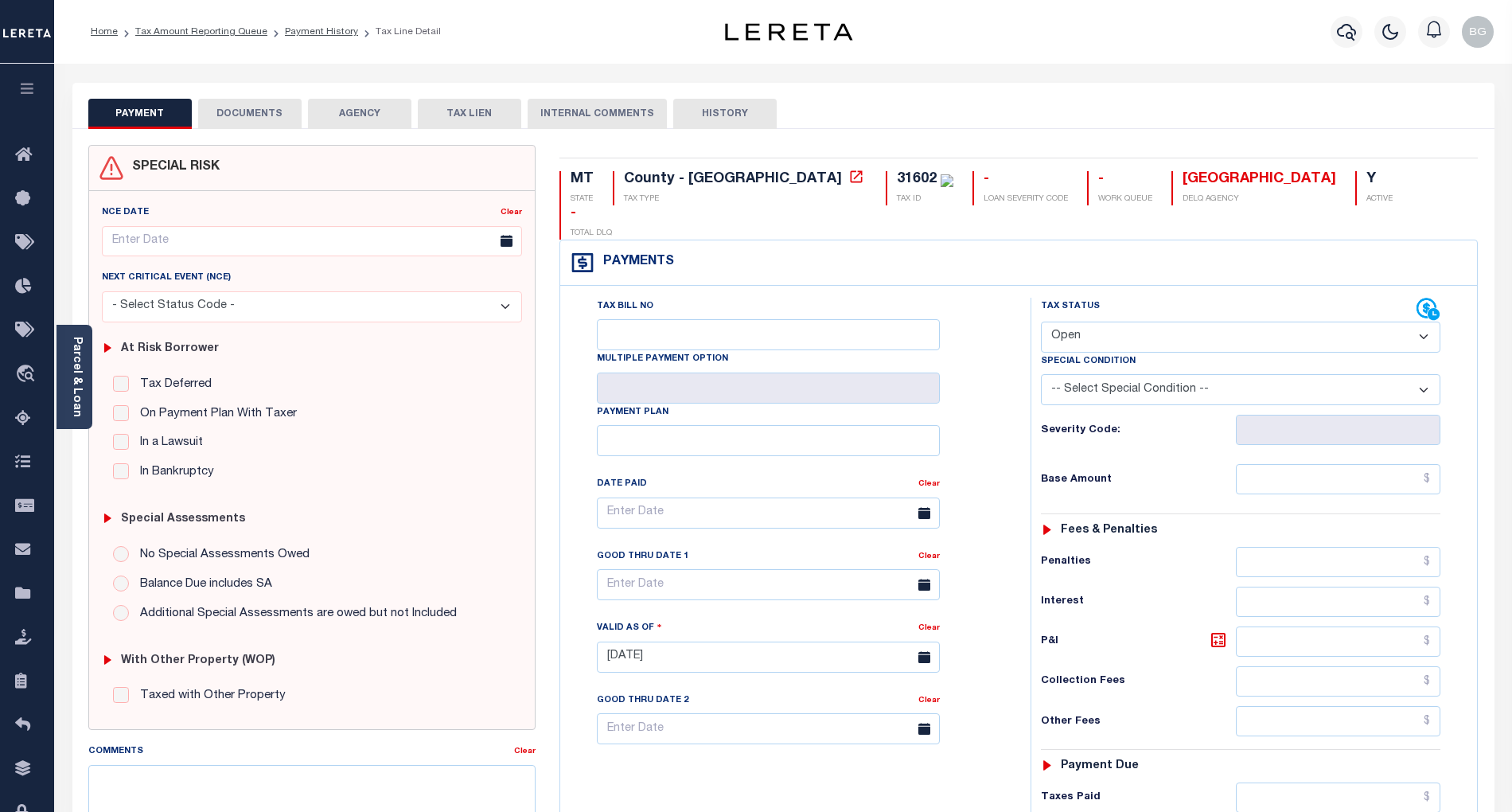
click at [255, 118] on button "DOCUMENTS" at bounding box center [250, 113] width 104 height 30
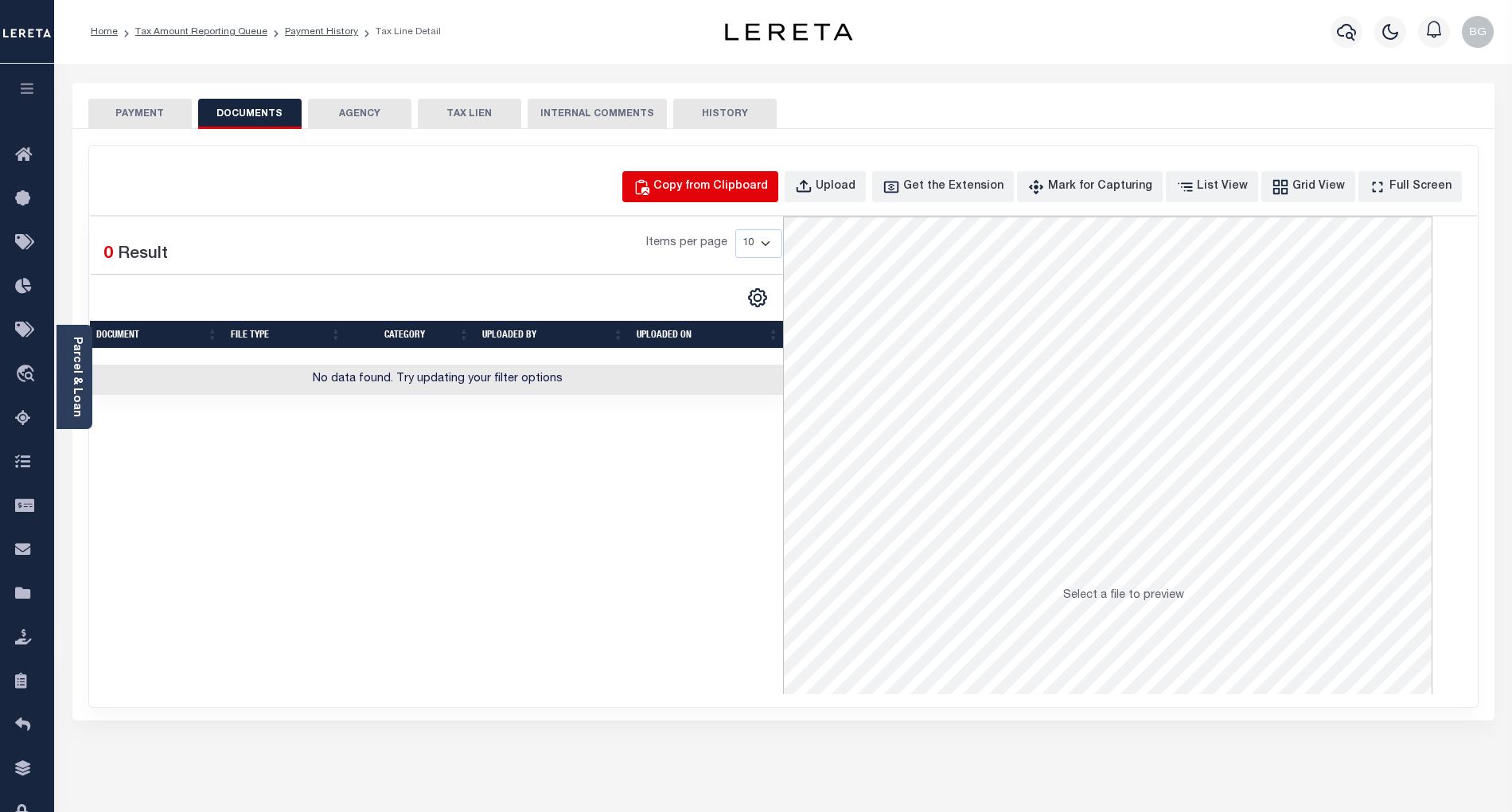
click at [733, 185] on div "Copy from Clipboard" at bounding box center [711, 187] width 114 height 17
select select "POP"
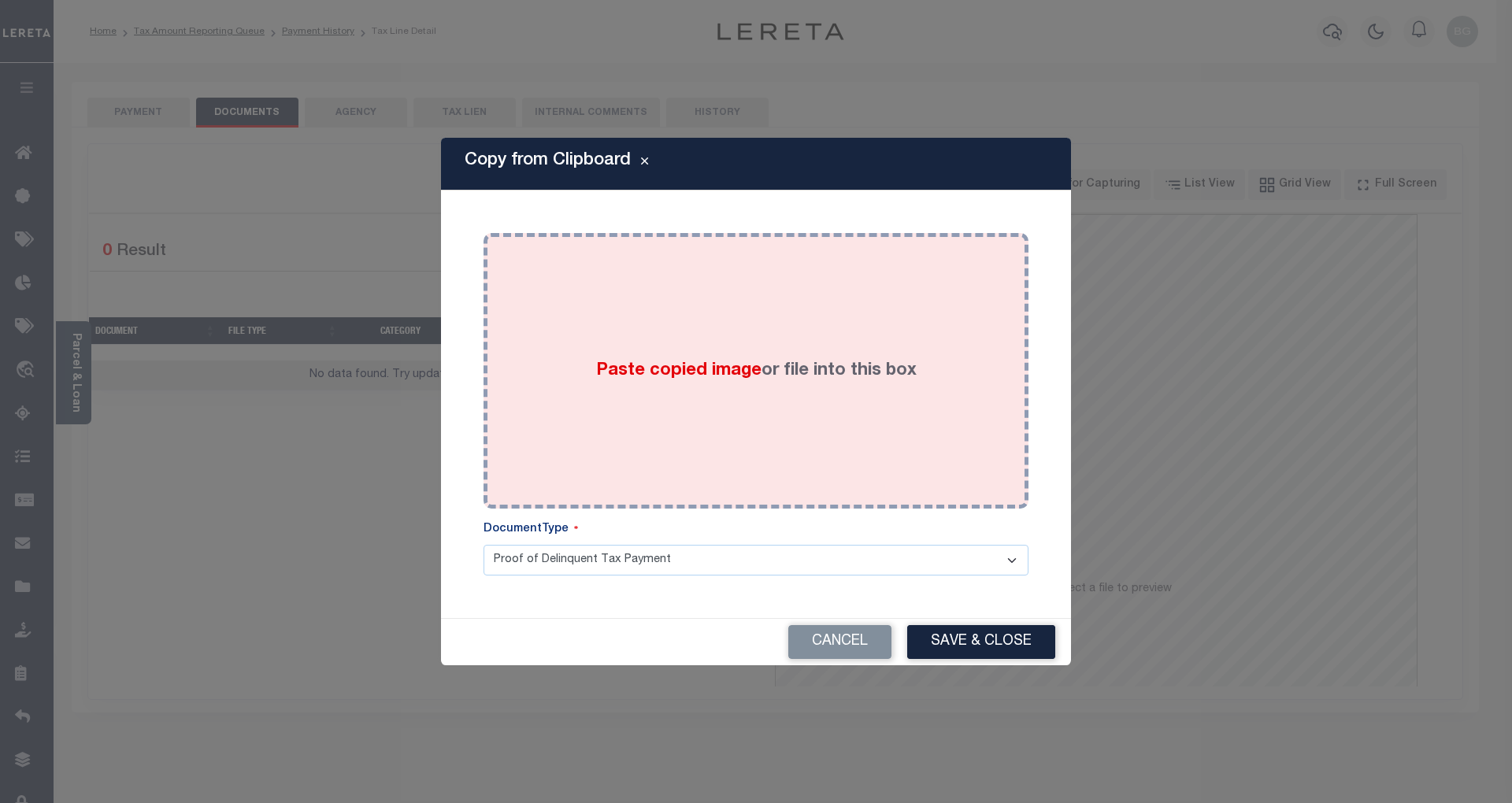
click at [679, 369] on span "Paste copied image" at bounding box center [679, 371] width 166 height 17
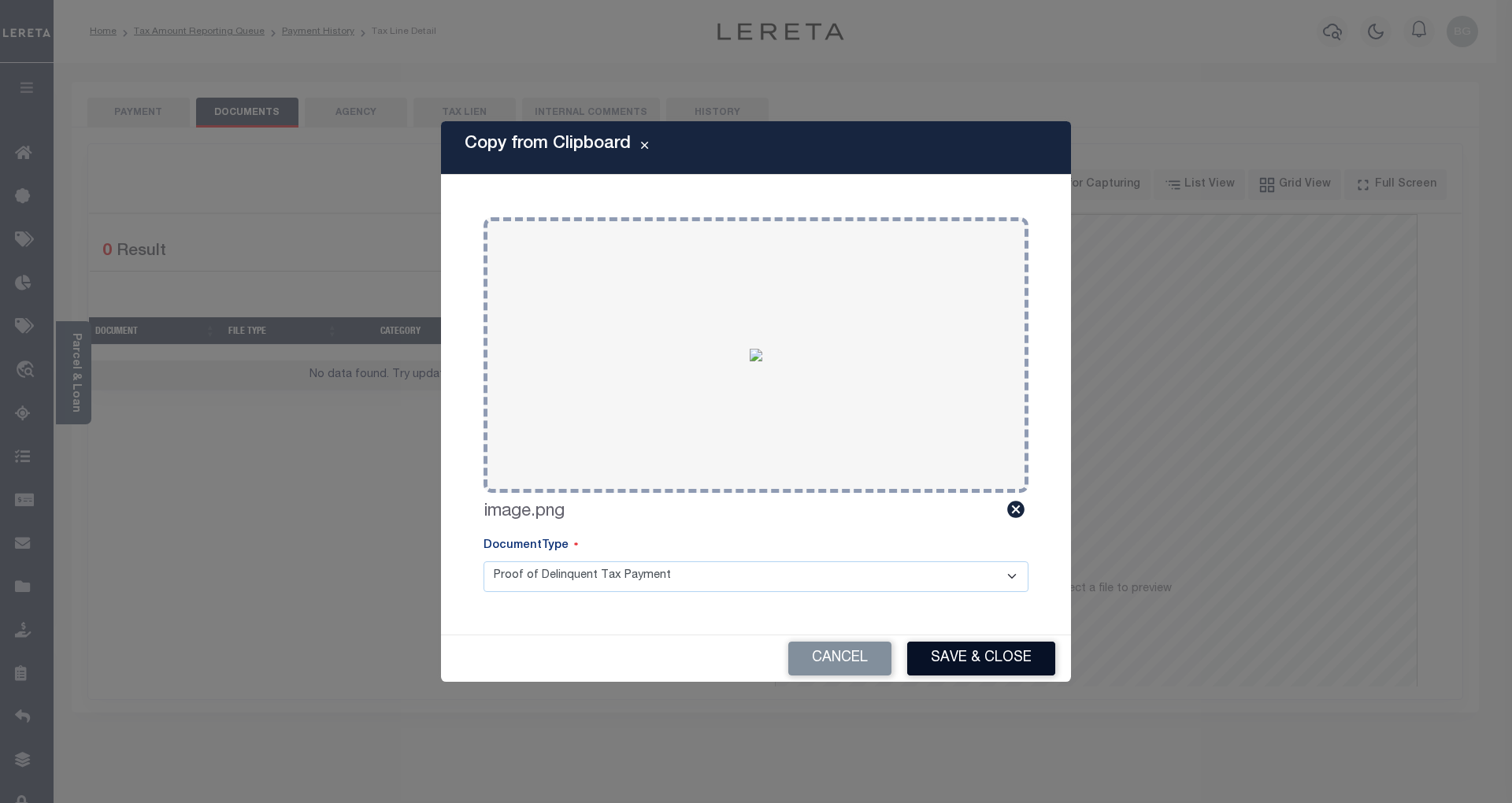
click at [992, 665] on button "Save & Close" at bounding box center [981, 658] width 148 height 34
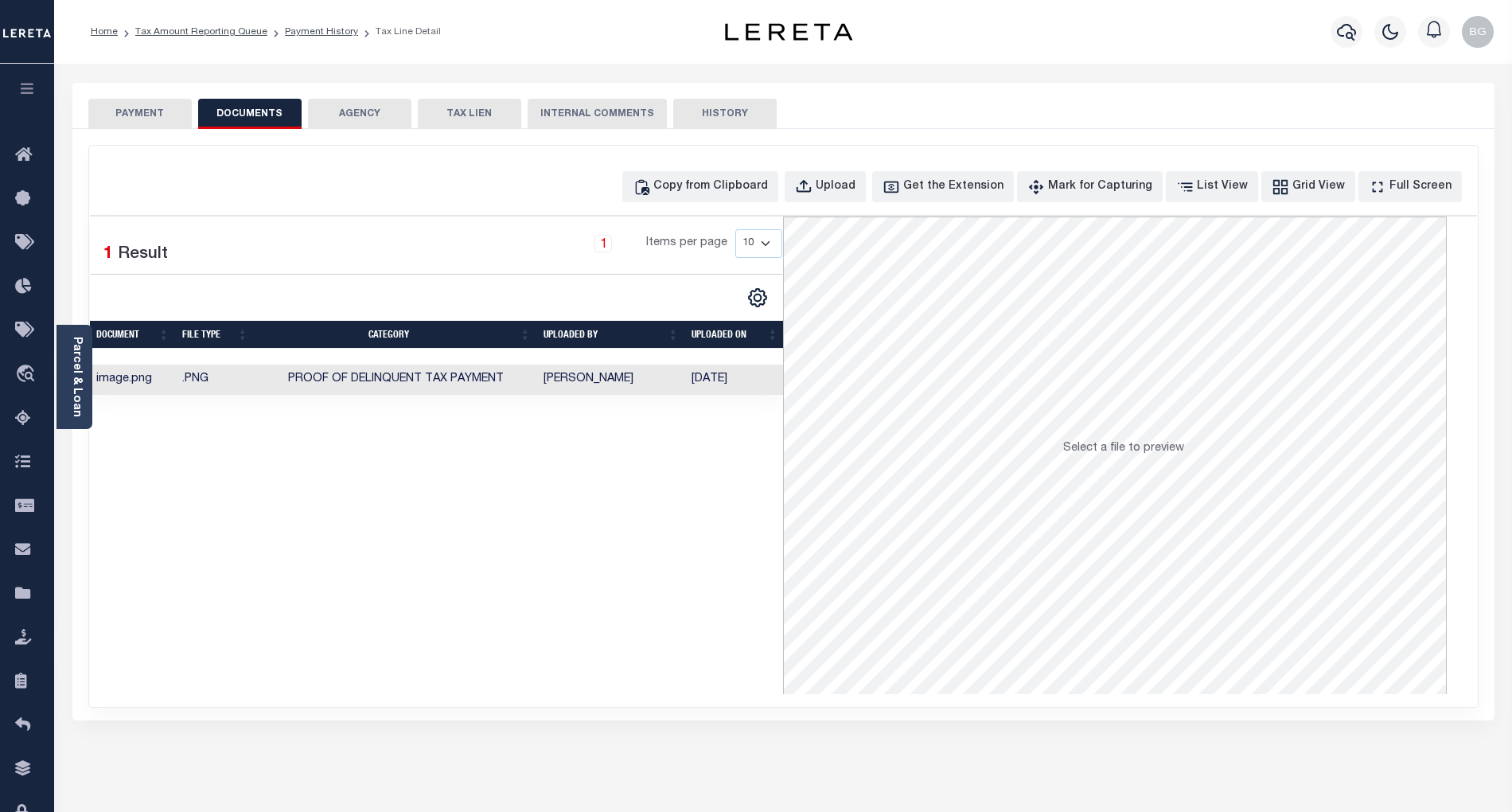
click at [157, 112] on button "PAYMENT" at bounding box center [139, 113] width 104 height 30
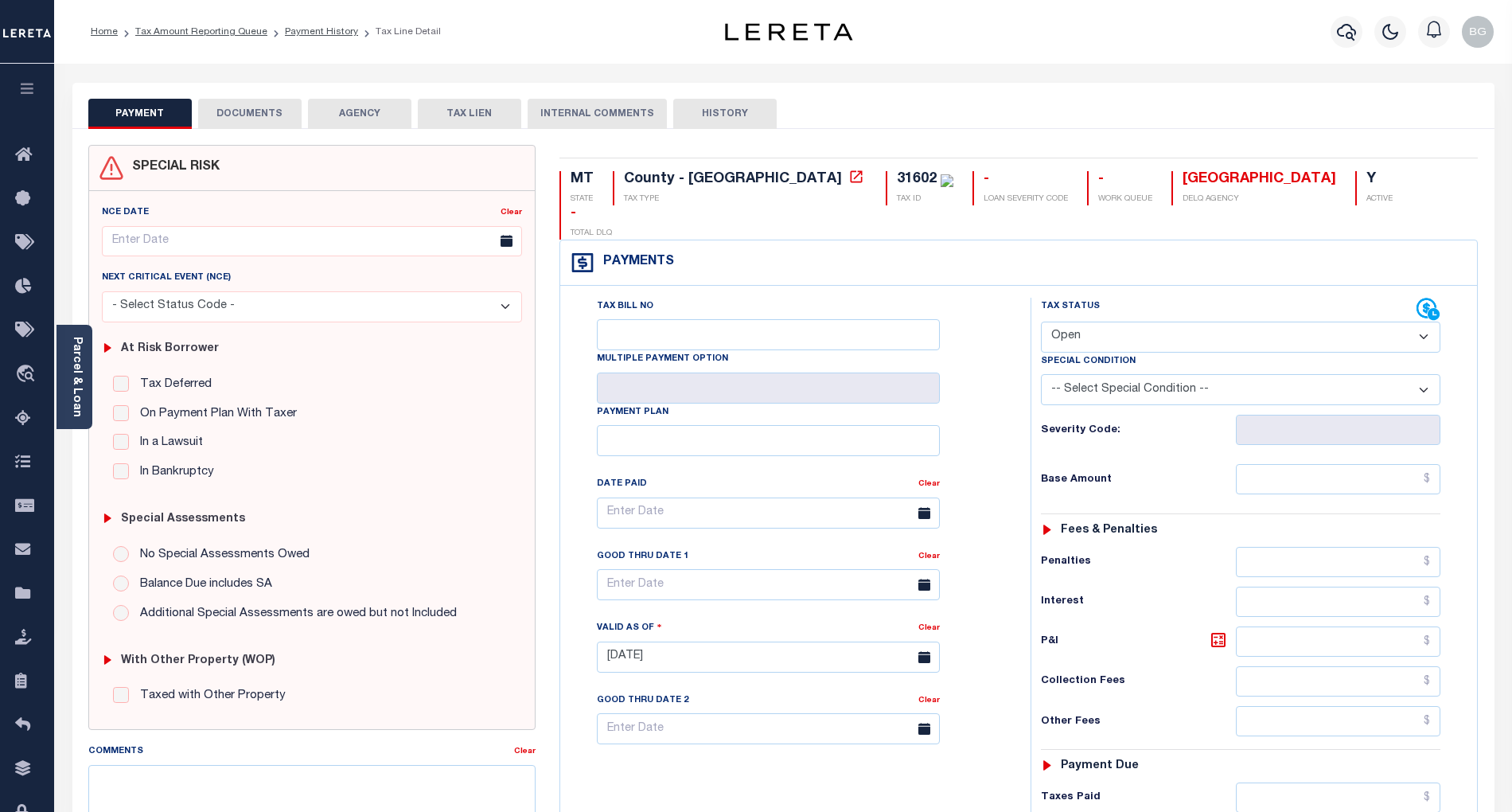
drag, startPoint x: 1087, startPoint y: 297, endPoint x: 1092, endPoint y: 316, distance: 19.6
click at [1087, 322] on select "- Select Status Code - Open Due/Unpaid Paid Incomplete No Tax Due Internal Refu…" at bounding box center [1241, 337] width 399 height 31
select select "PYD"
click at [1041, 322] on select "- Select Status Code - Open Due/Unpaid Paid Incomplete No Tax Due Internal Refu…" at bounding box center [1241, 337] width 399 height 31
type input "[DATE]"
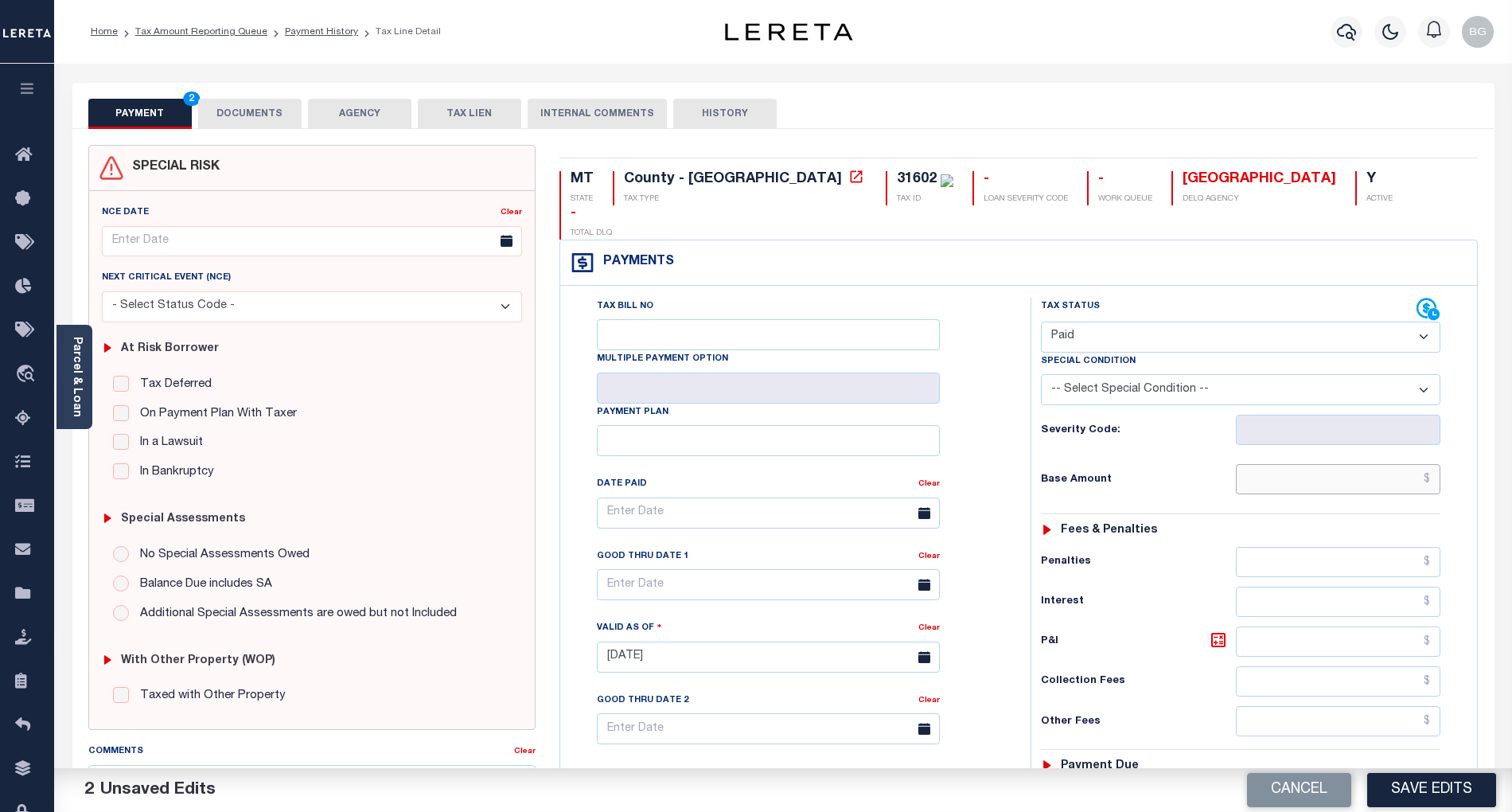
click at [1324, 464] on input "text" at bounding box center [1339, 479] width 205 height 30
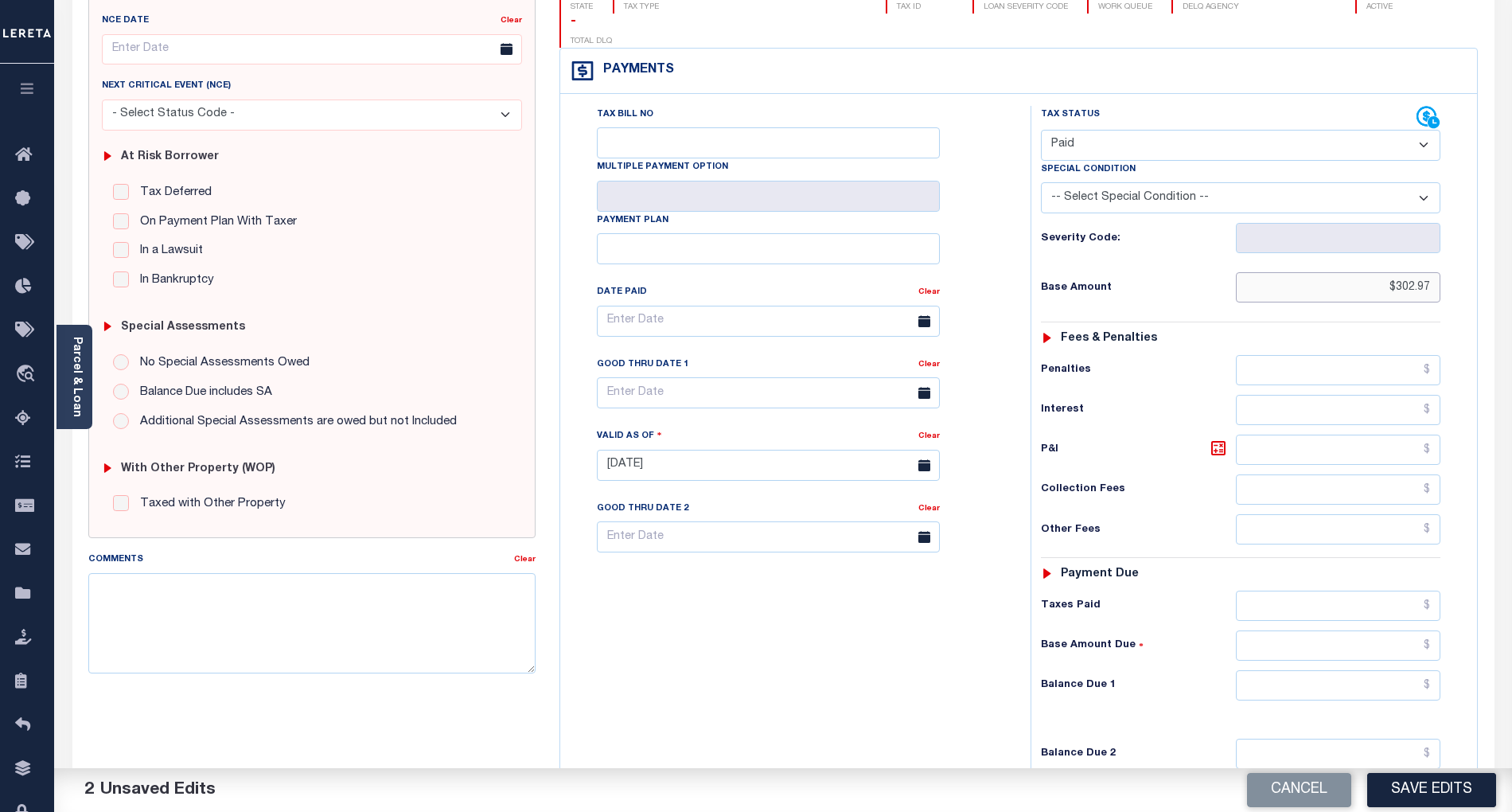
scroll to position [212, 0]
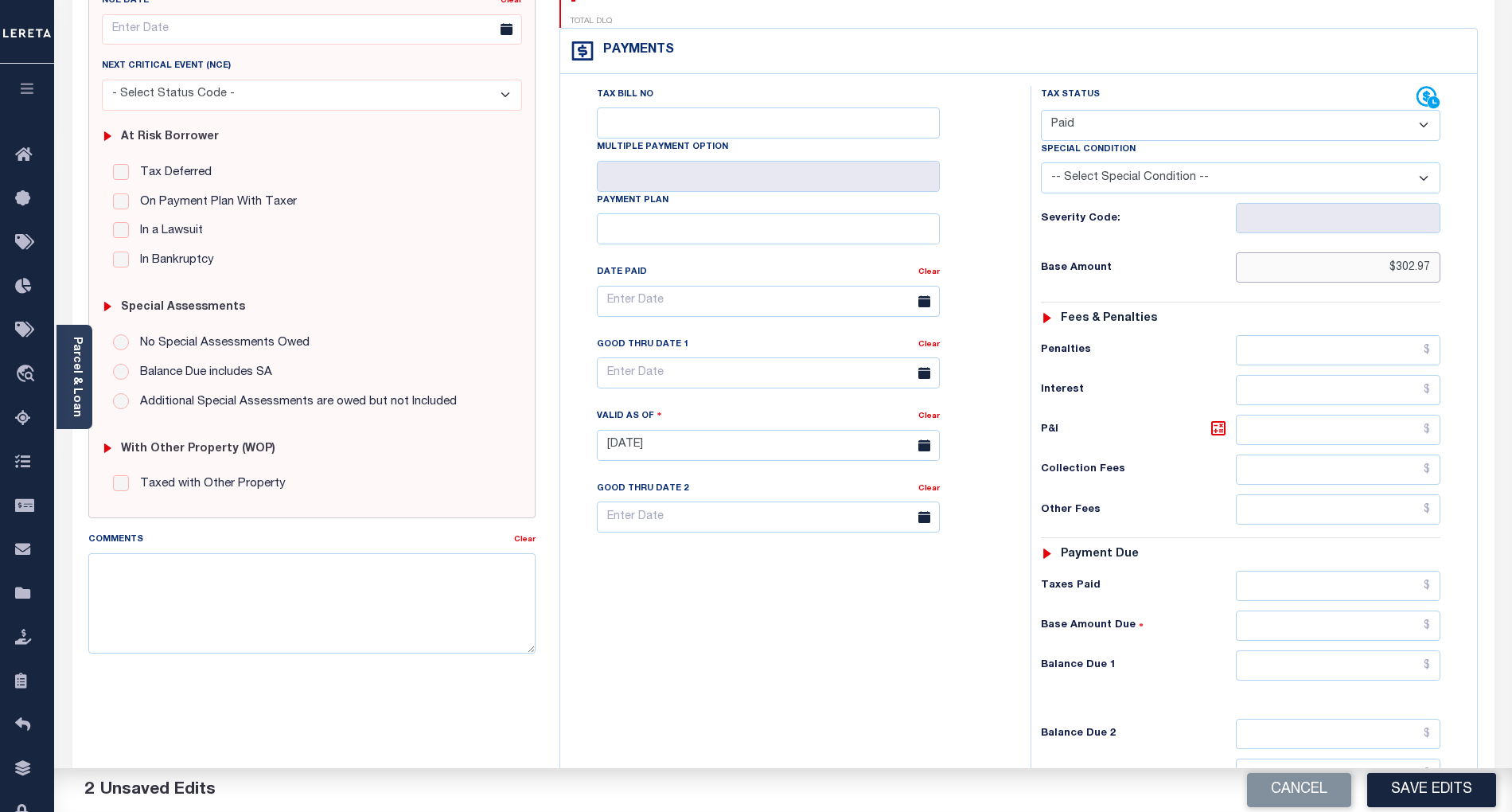
type input "$302.97"
click at [1412, 650] on input "text" at bounding box center [1339, 665] width 205 height 30
type input "$0.00"
click at [886, 664] on div "Tax Bill No Multiple Payment Option Payment Plan Clear" at bounding box center [791, 437] width 454 height 703
click at [1459, 795] on button "Save Edits" at bounding box center [1432, 790] width 129 height 34
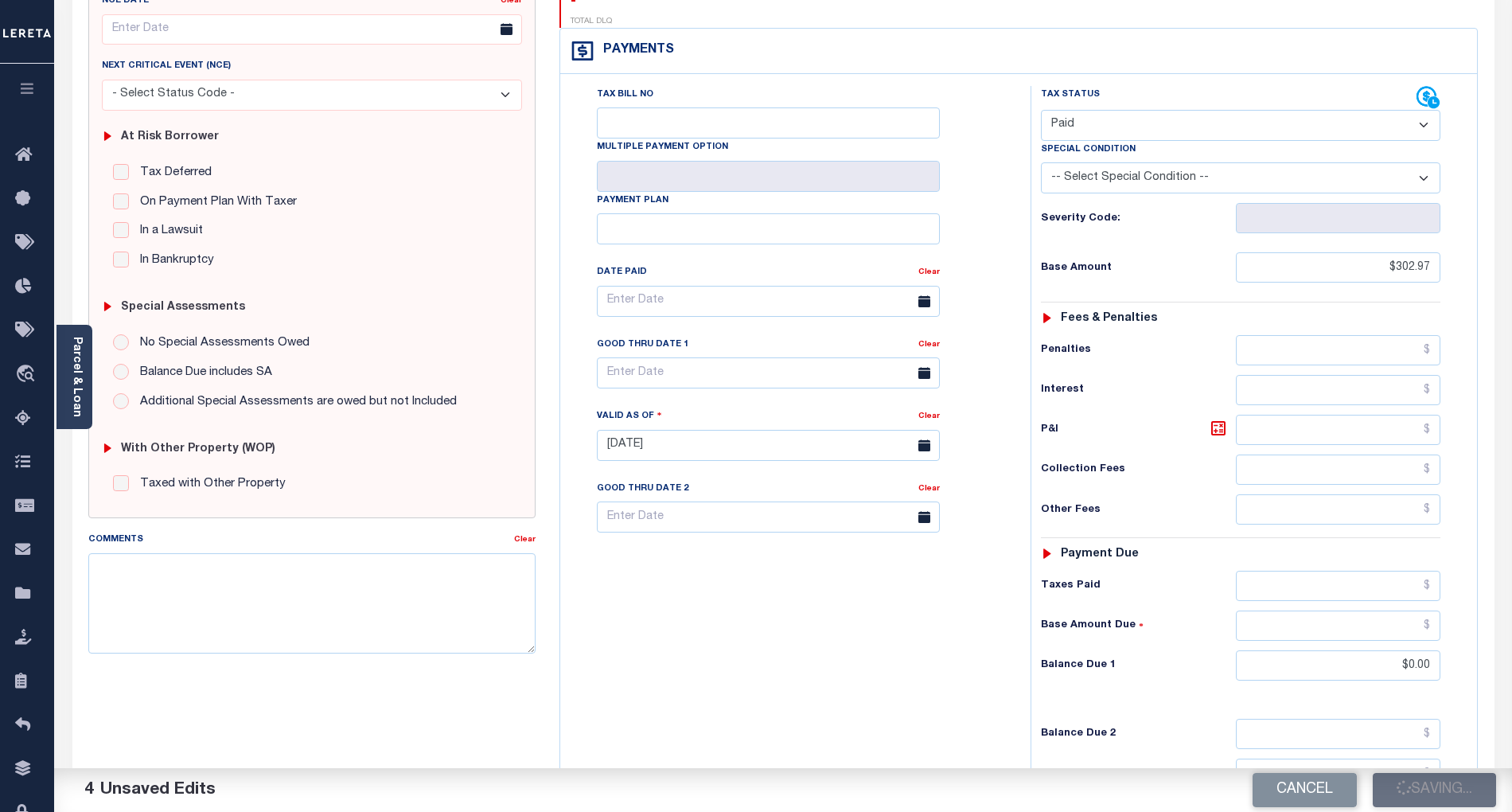
checkbox input "false"
type input "$302.97"
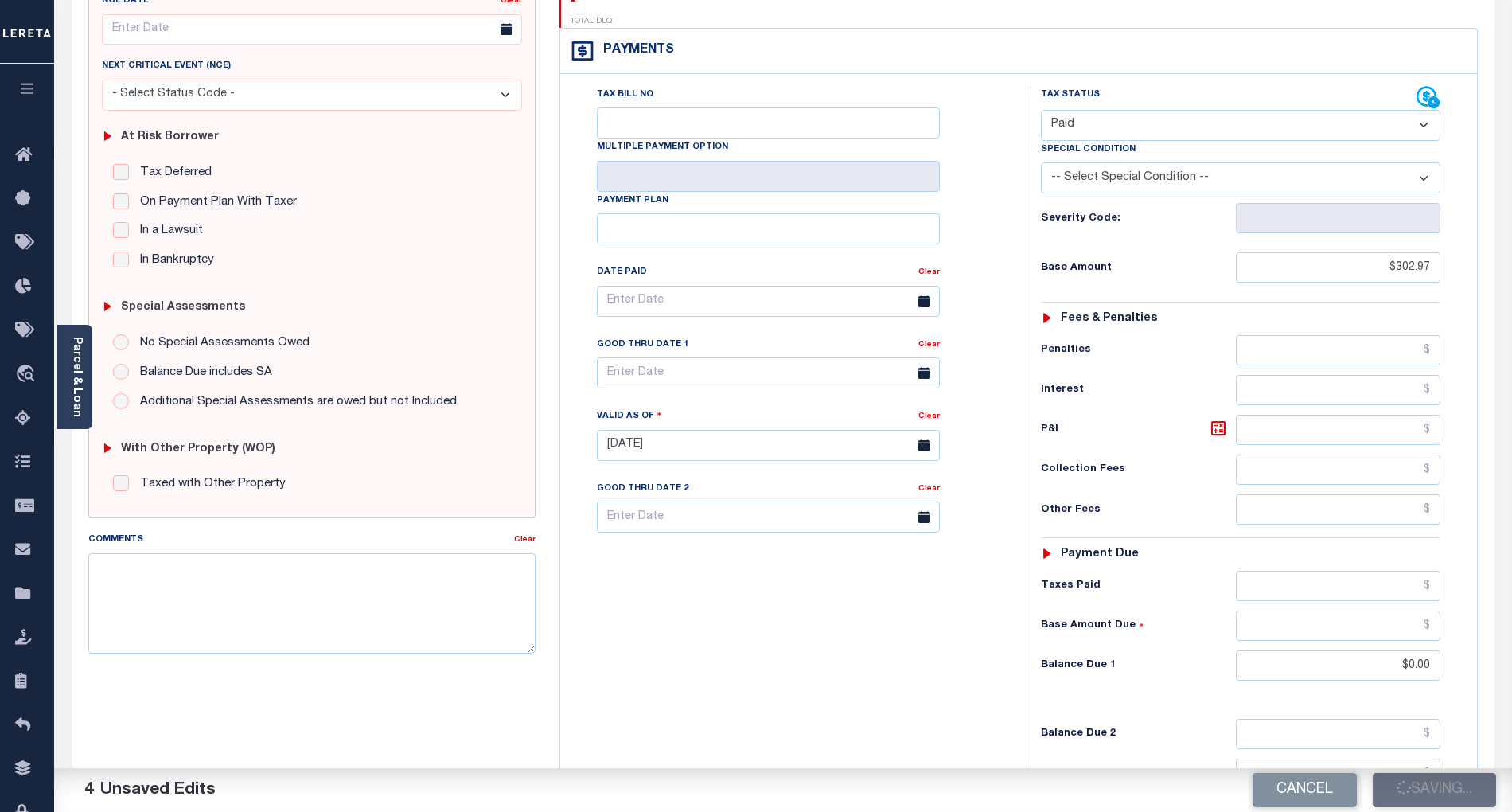
type input "$0"
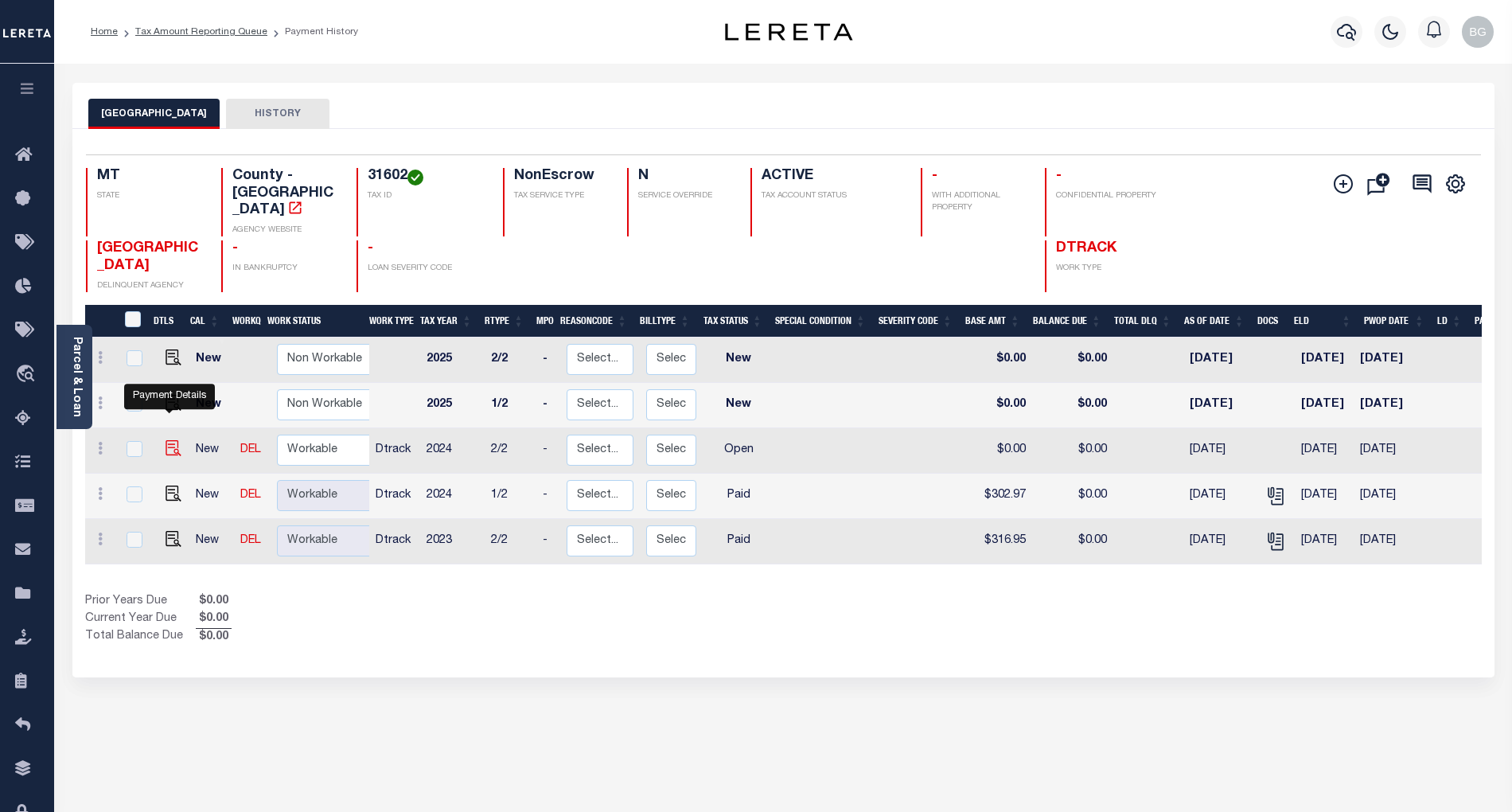
click at [170, 440] on img "" at bounding box center [173, 448] width 15 height 16
checkbox input "true"
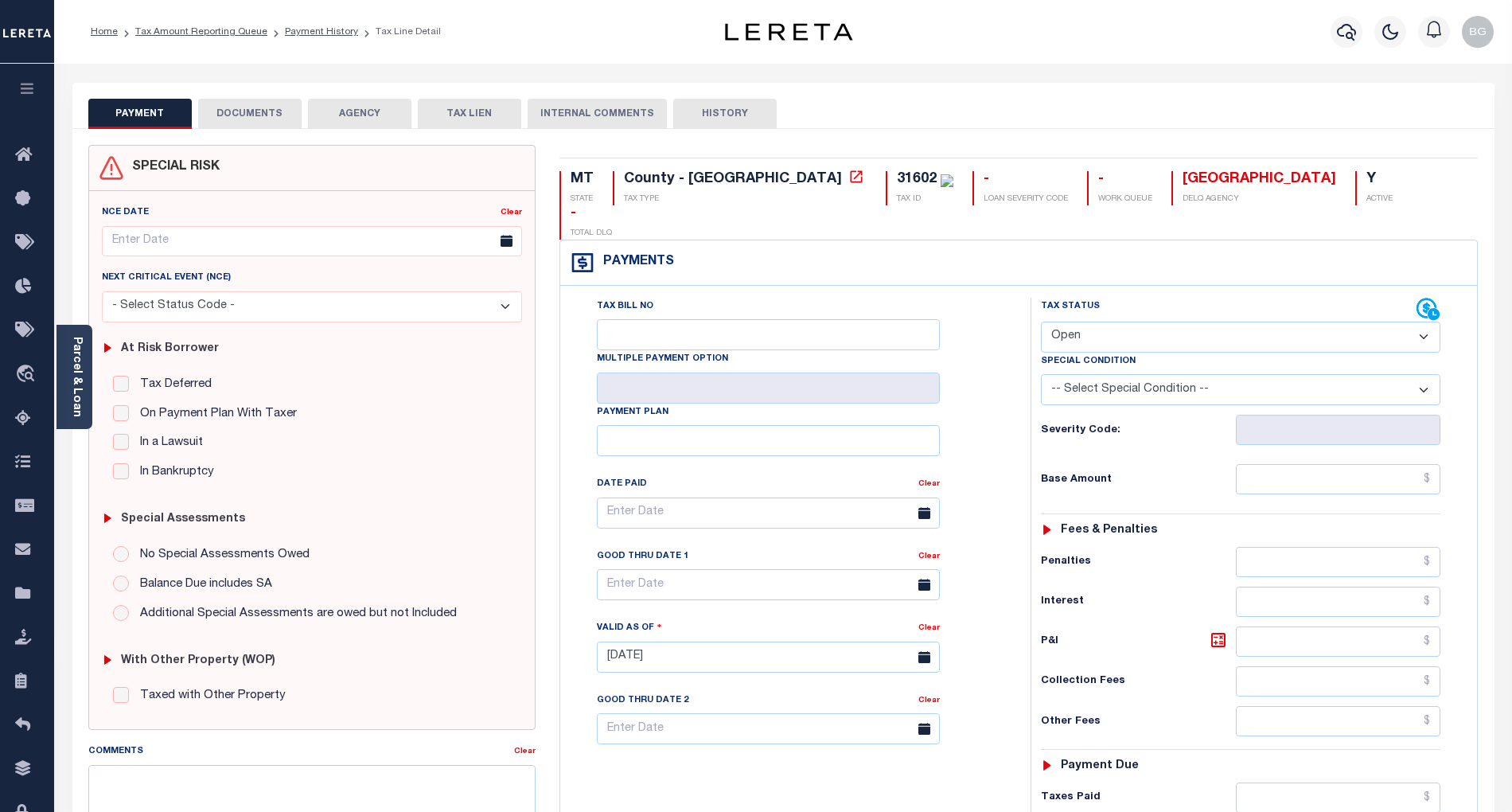
drag, startPoint x: 1090, startPoint y: 310, endPoint x: 1092, endPoint y: 319, distance: 9.2
click at [1090, 322] on select "- Select Status Code - Open Due/Unpaid Paid Incomplete No Tax Due Internal Refu…" at bounding box center [1241, 337] width 399 height 31
select select "PYD"
click at [1041, 322] on select "- Select Status Code - Open Due/Unpaid Paid Incomplete No Tax Due Internal Refu…" at bounding box center [1241, 337] width 399 height 31
type input "[DATE]"
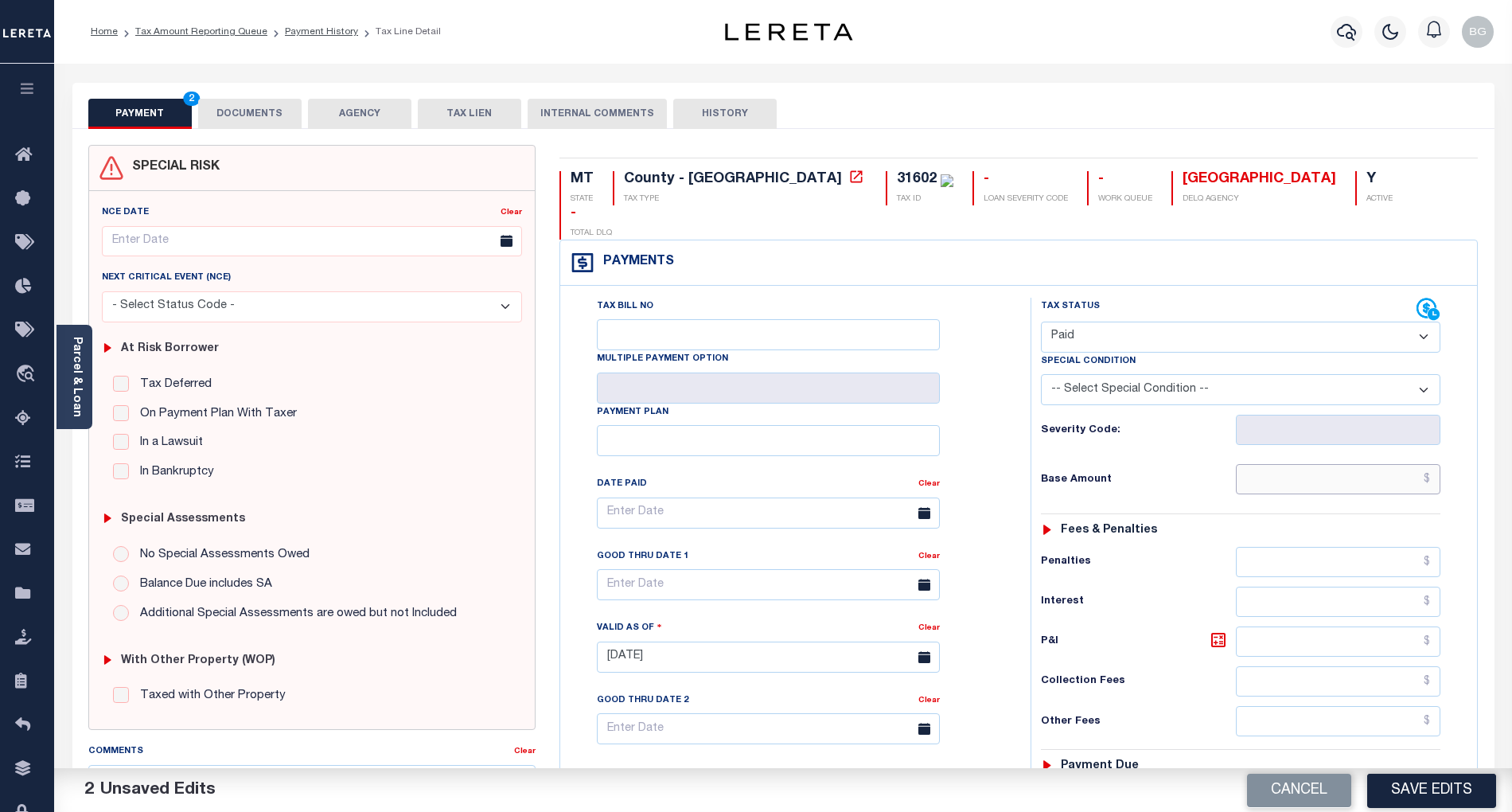
click at [1366, 464] on input "text" at bounding box center [1339, 479] width 205 height 30
type input "$302.96"
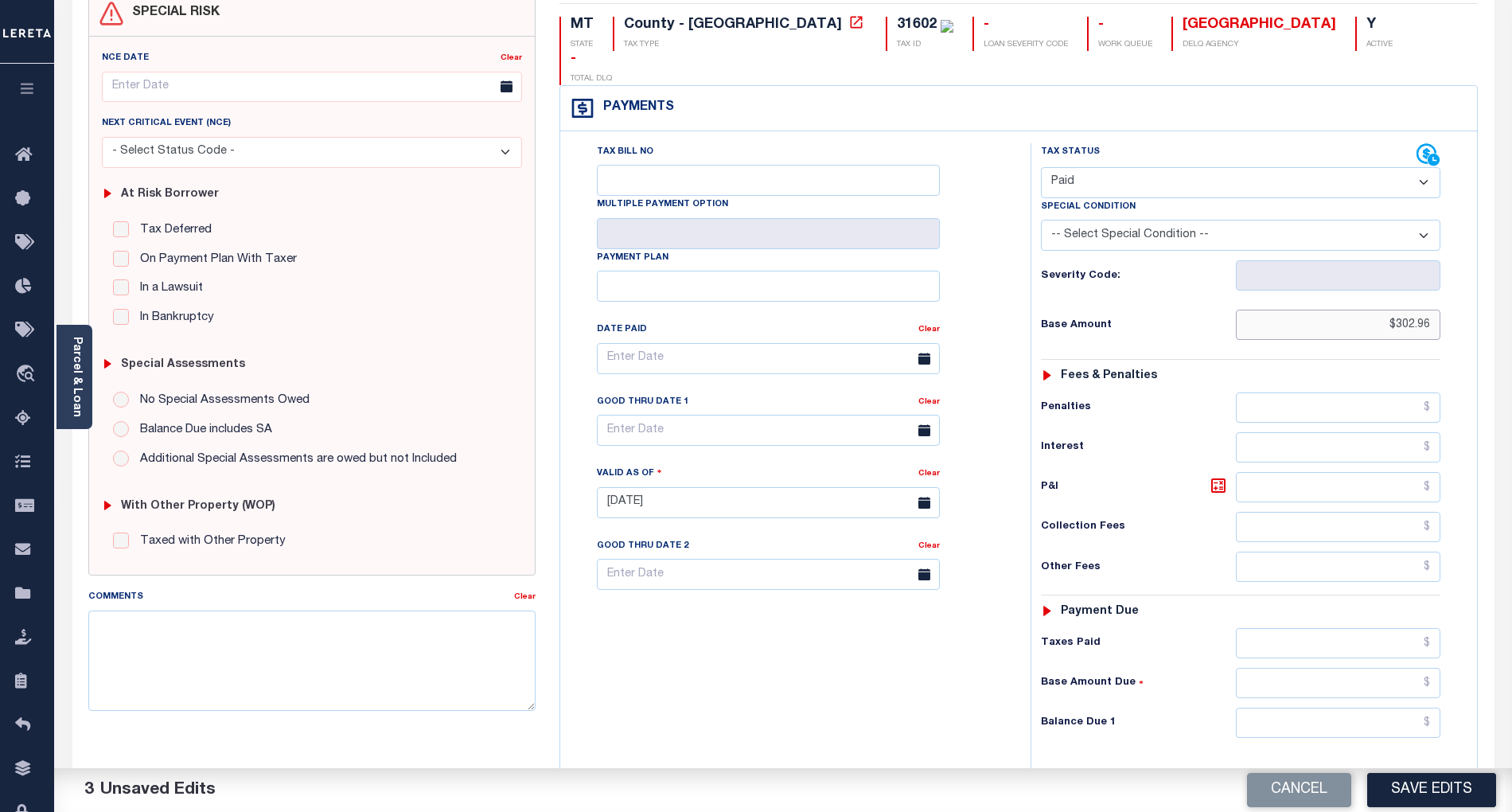
scroll to position [319, 0]
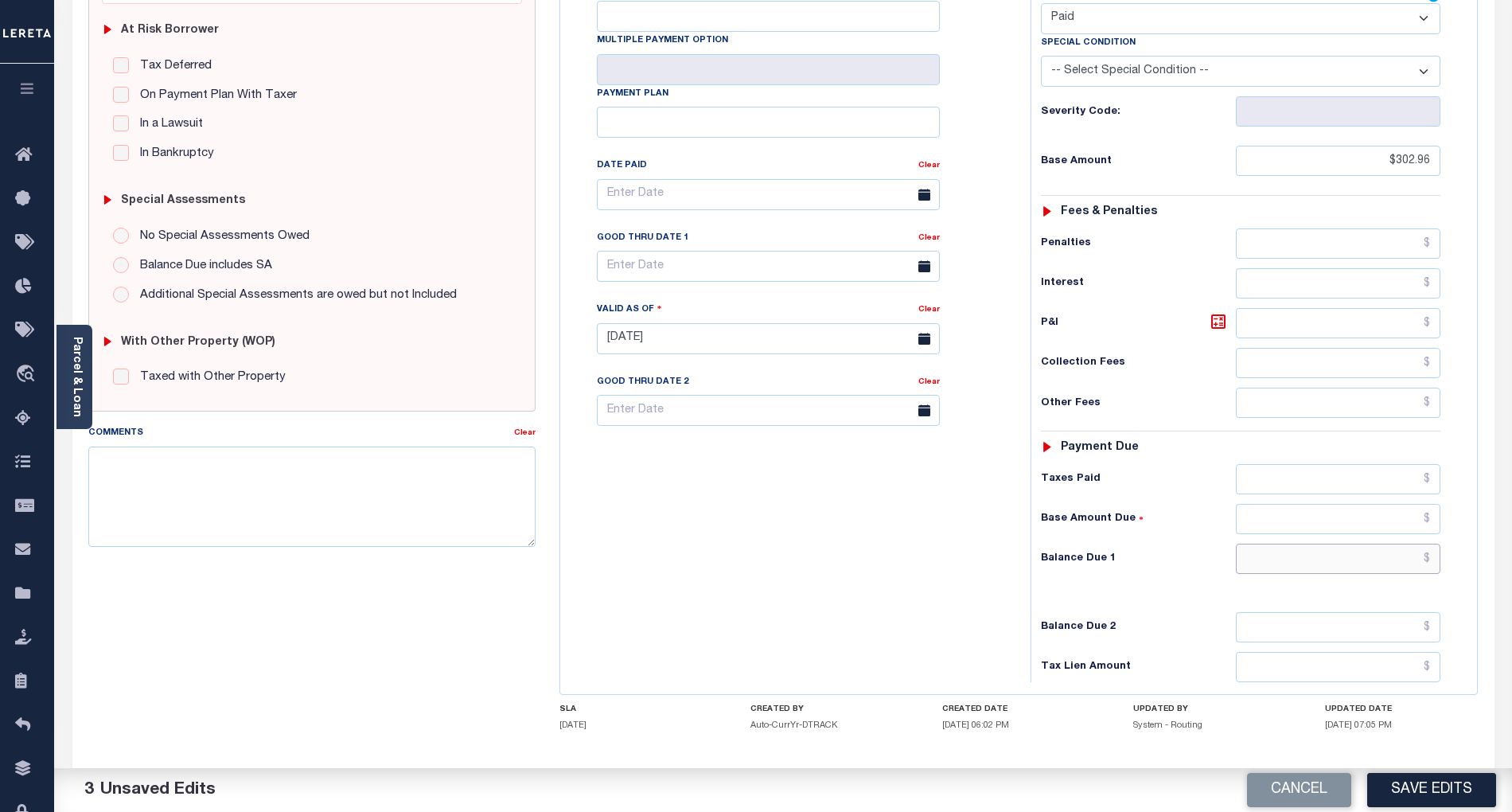
click at [1395, 544] on input "text" at bounding box center [1339, 558] width 205 height 30
type input "$0.00"
click at [931, 575] on div "Tax Bill No Multiple Payment Option Payment Plan Clear" at bounding box center [791, 330] width 454 height 703
click at [1430, 783] on button "Save Edits" at bounding box center [1432, 790] width 129 height 34
checkbox input "false"
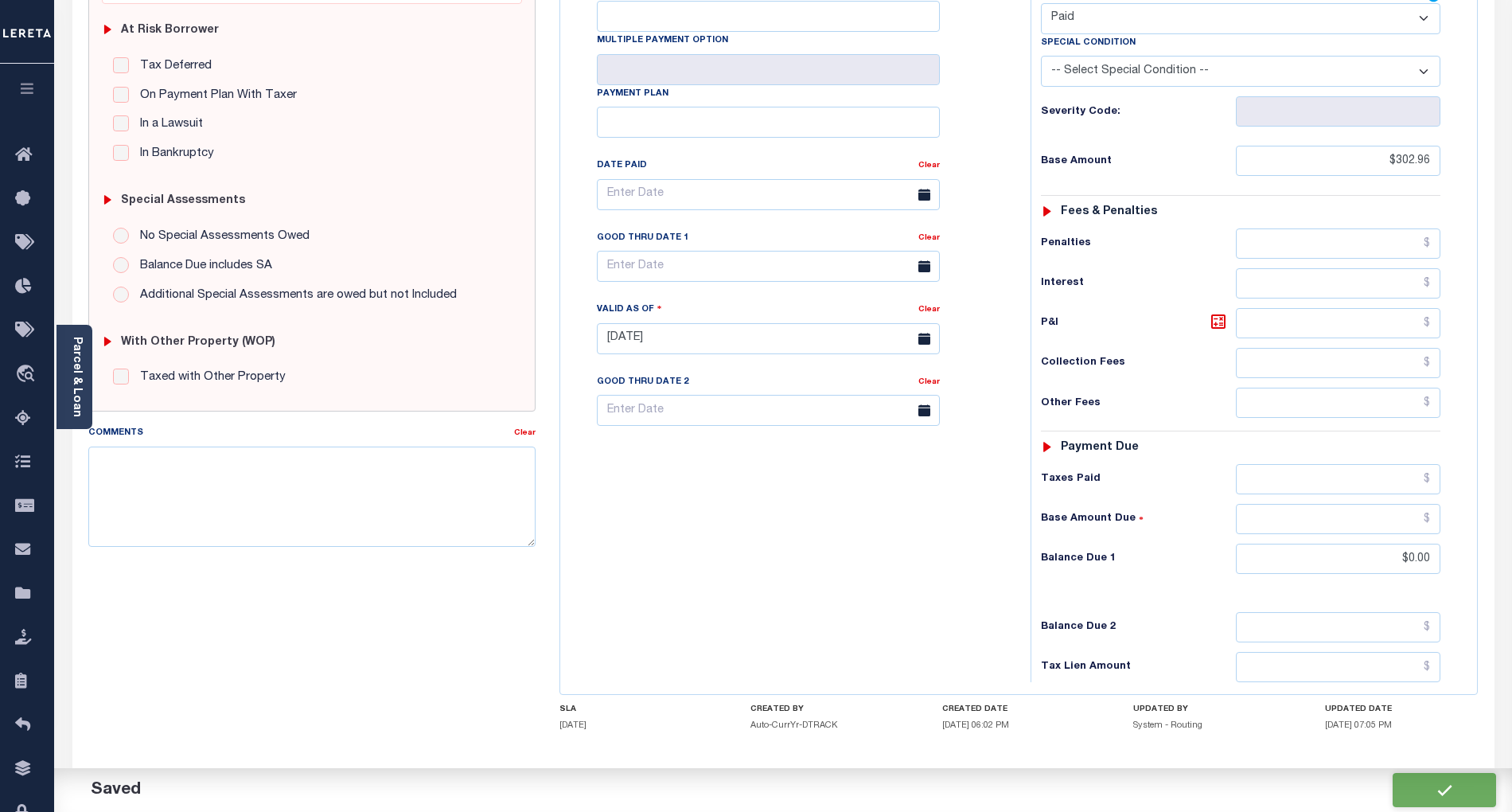
checkbox input "false"
type input "$302.96"
type input "$0"
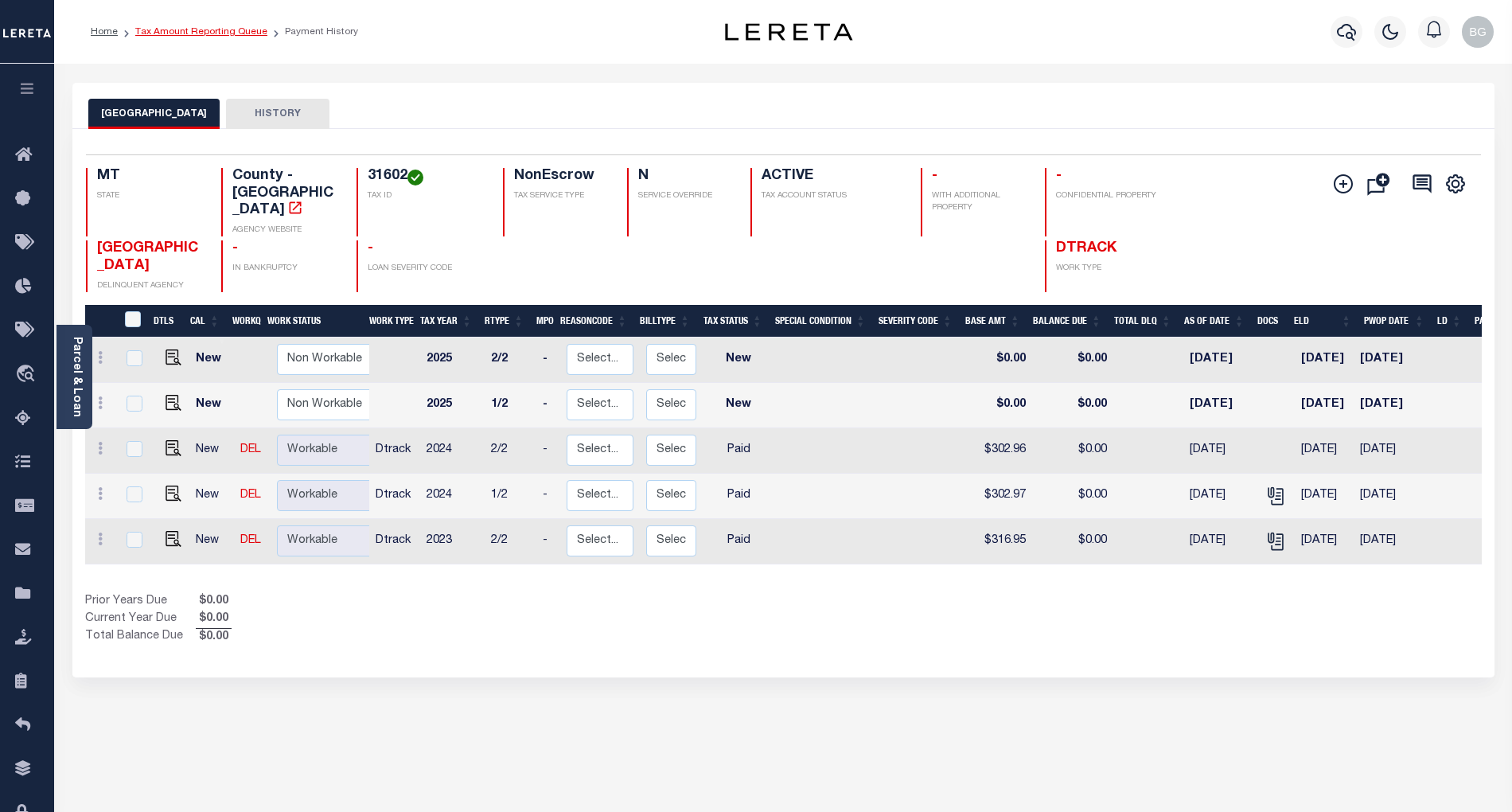
click at [191, 29] on link "Tax Amount Reporting Queue" at bounding box center [201, 32] width 132 height 10
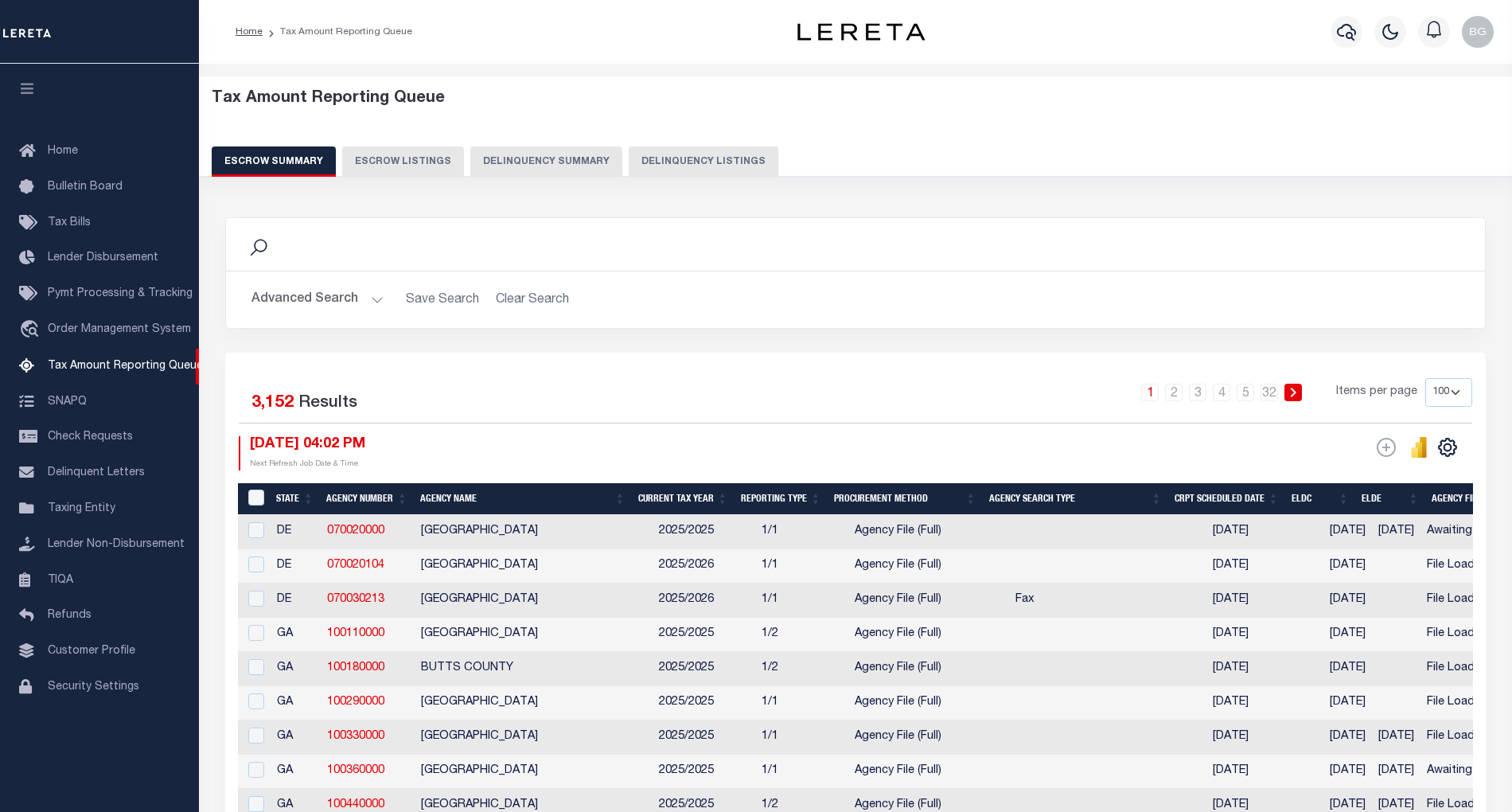
select select "100"
click at [611, 163] on div "Escrow Summary Escrow Listings Delinquency Summary Delinquency Listings" at bounding box center [856, 161] width 1288 height 29
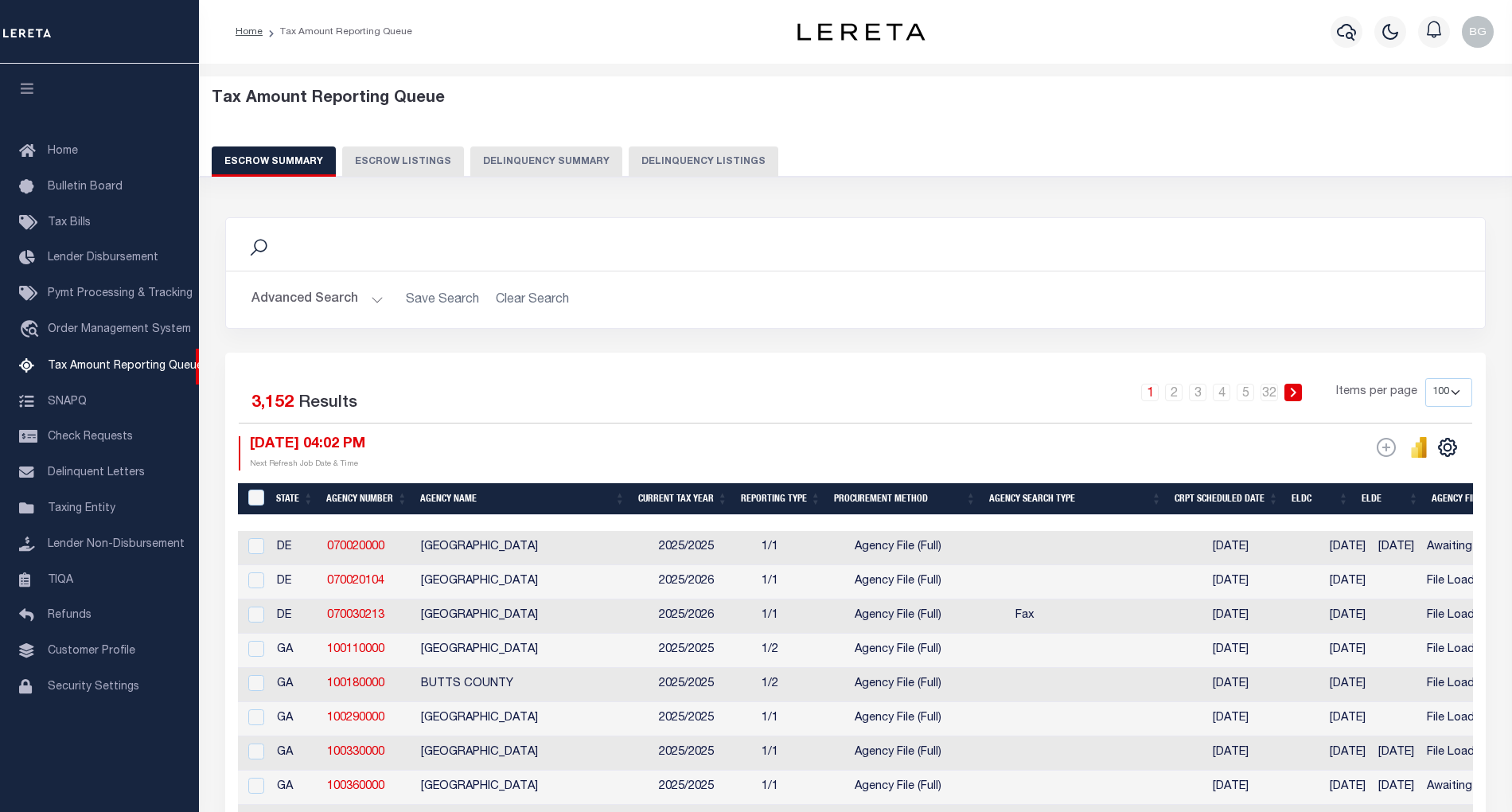
click at [691, 157] on button "Delinquency Listings" at bounding box center [703, 161] width 149 height 30
select select "100"
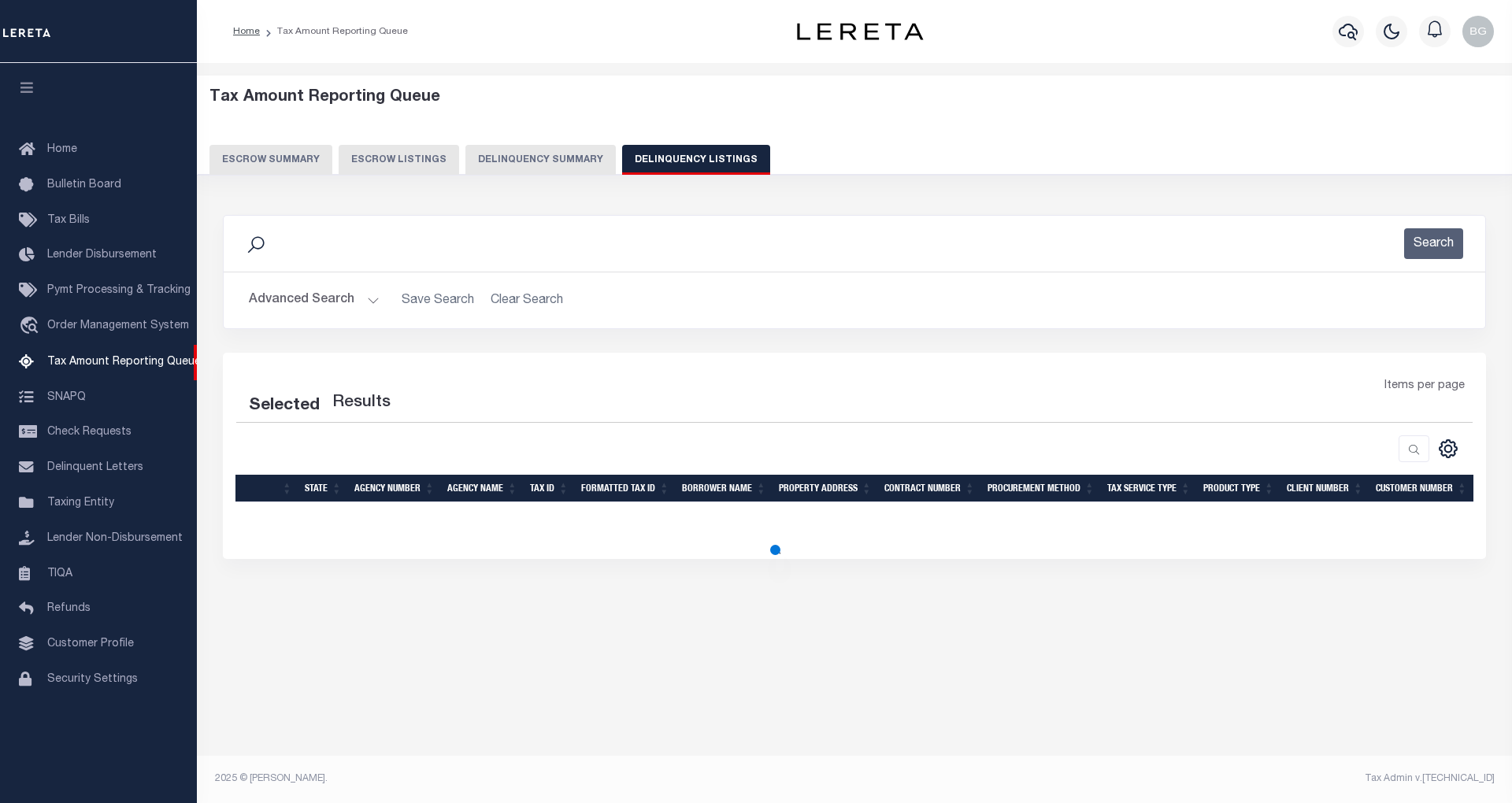
select select "100"
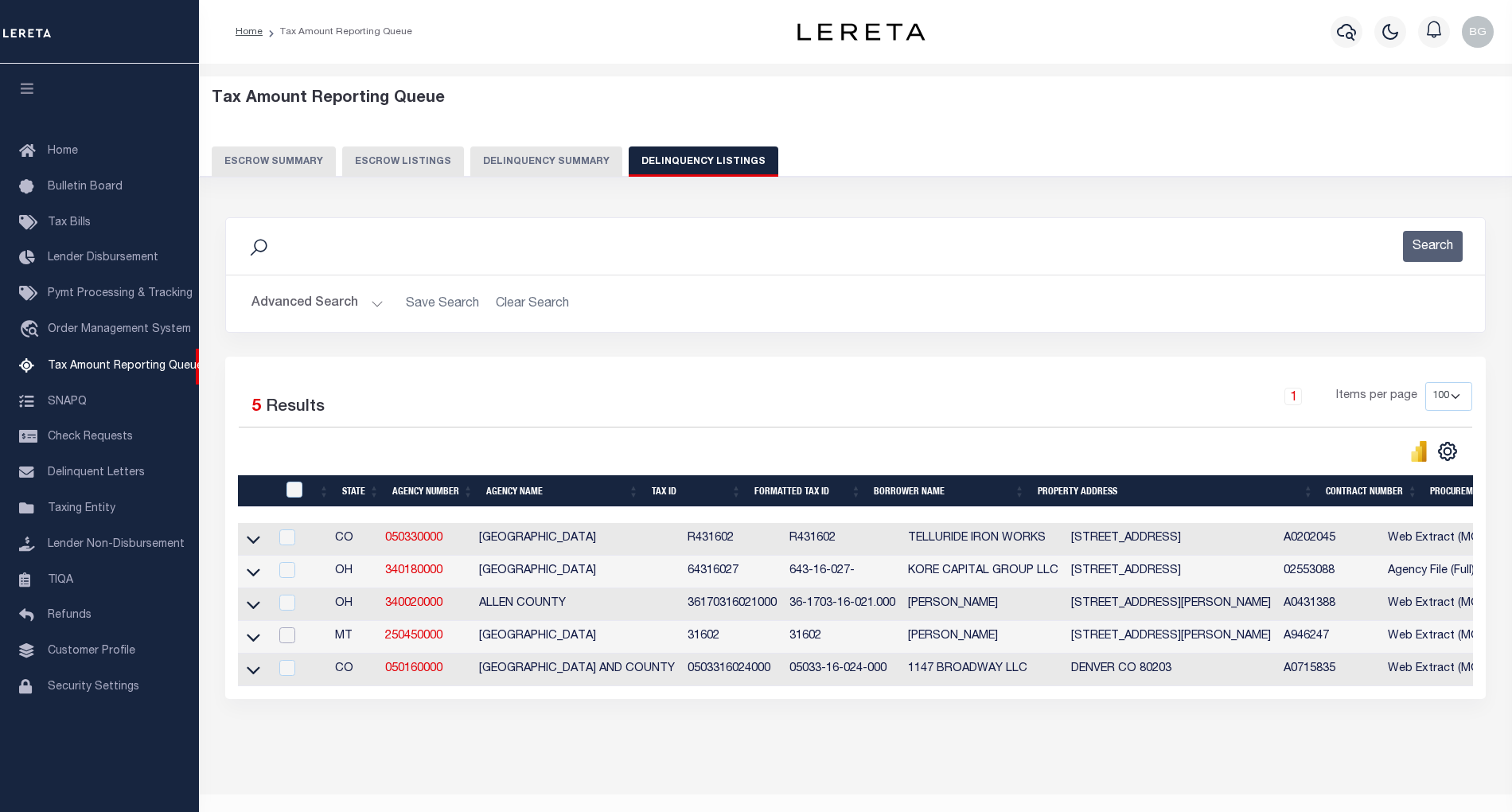
click at [288, 643] on input "checkbox" at bounding box center [287, 635] width 15 height 16
checkbox input "true"
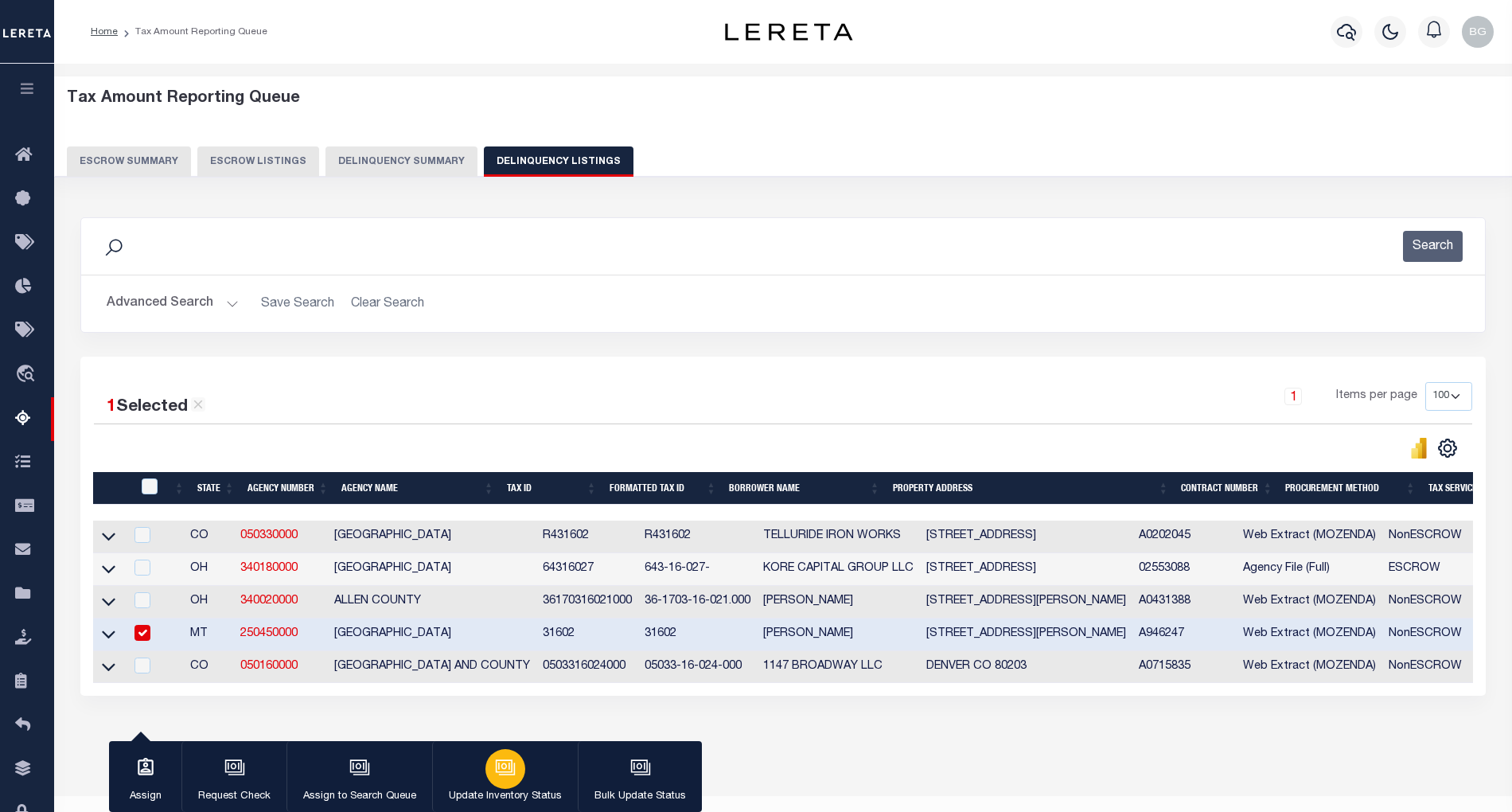
click at [498, 774] on icon "button" at bounding box center [505, 766] width 20 height 20
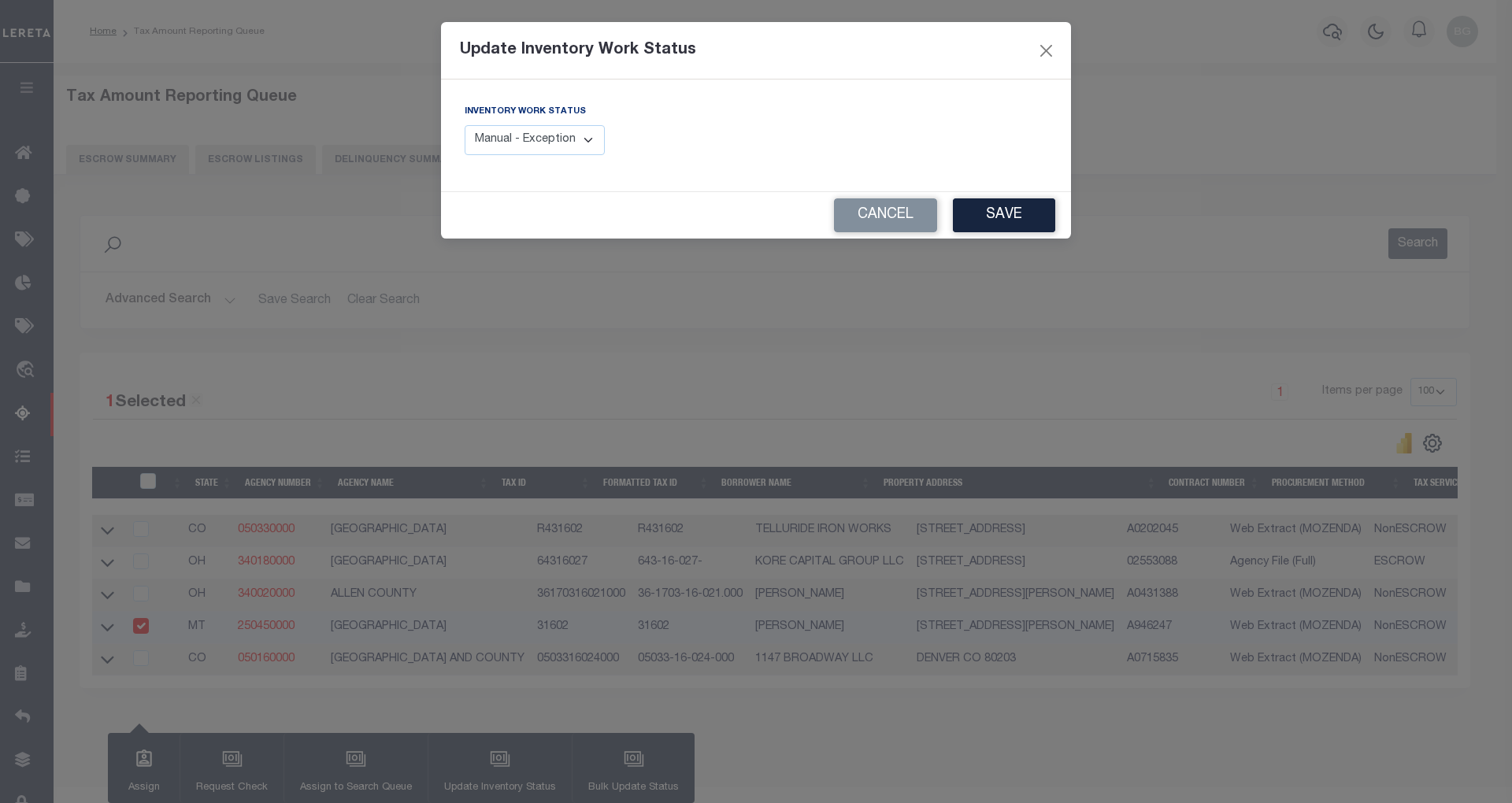
click at [566, 143] on select "Manual - Exception Pended - Awaiting Search Late Add Exception Completed" at bounding box center [535, 141] width 140 height 31
select select "4"
click at [465, 126] on select "Manual - Exception Pended - Awaiting Search Late Add Exception Completed" at bounding box center [535, 141] width 140 height 31
click at [1018, 218] on button "Save" at bounding box center [1004, 215] width 103 height 34
